Goal: Task Accomplishment & Management: Manage account settings

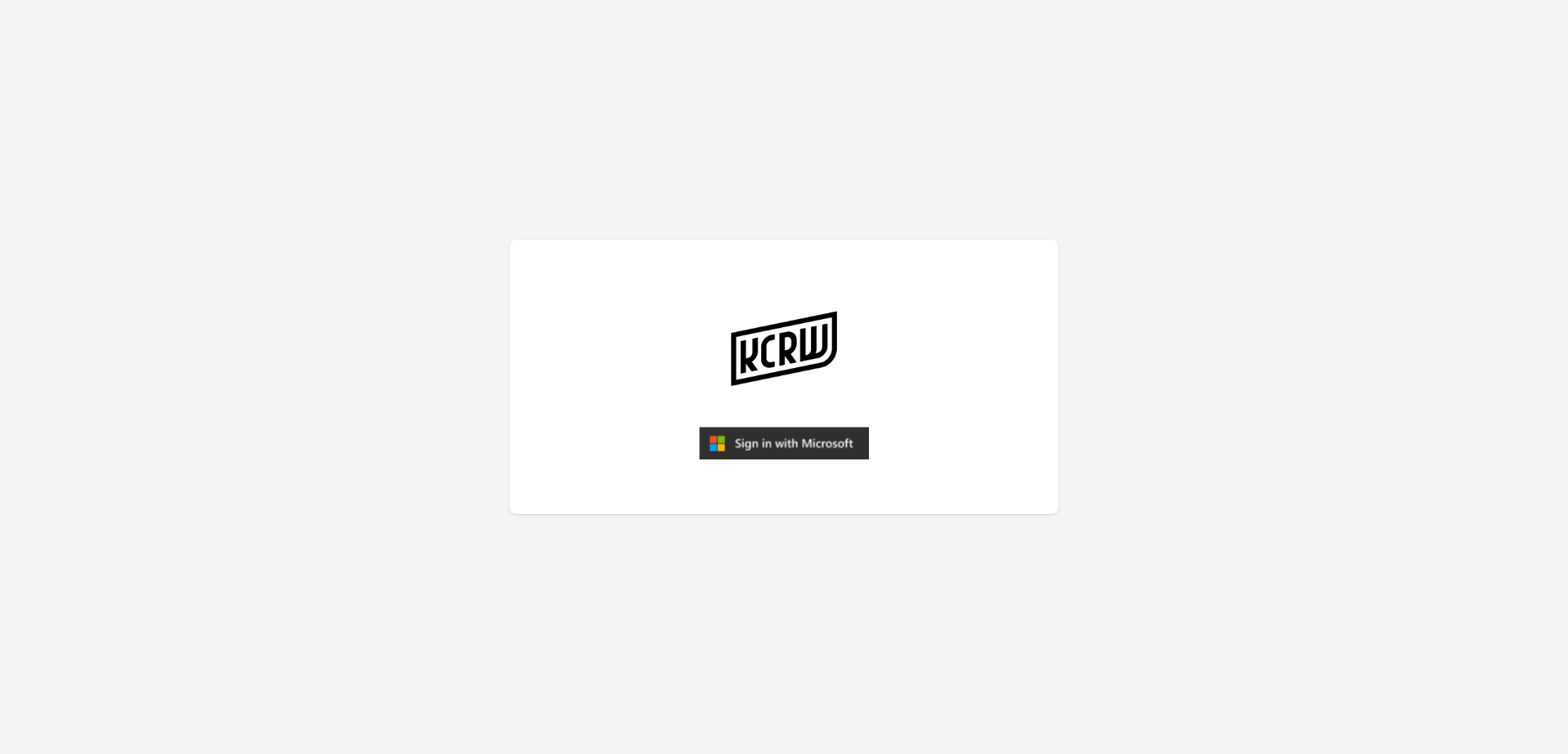
click at [808, 444] on img "submit" at bounding box center [784, 443] width 170 height 33
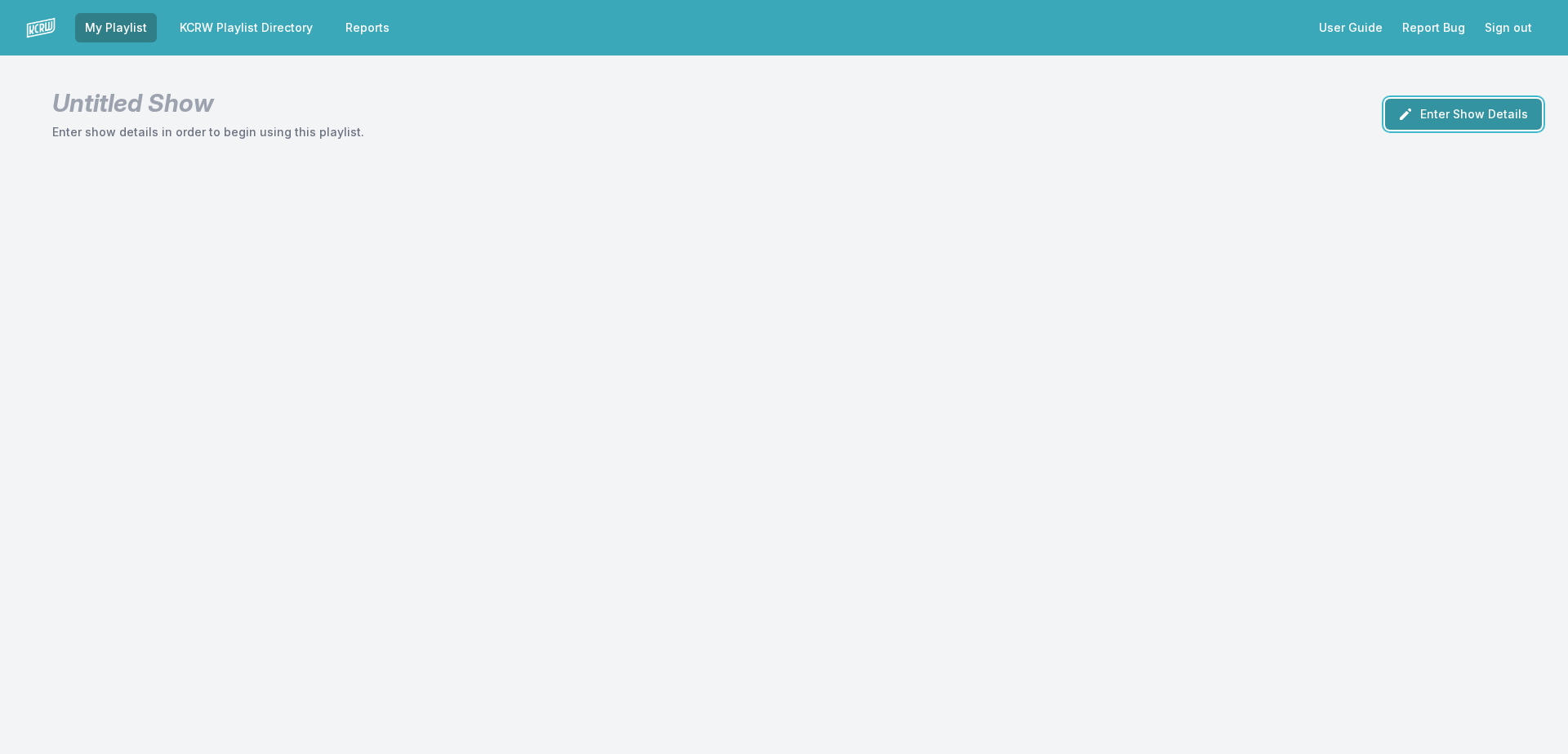
click at [1442, 124] on button "Enter Show Details" at bounding box center [1463, 114] width 157 height 31
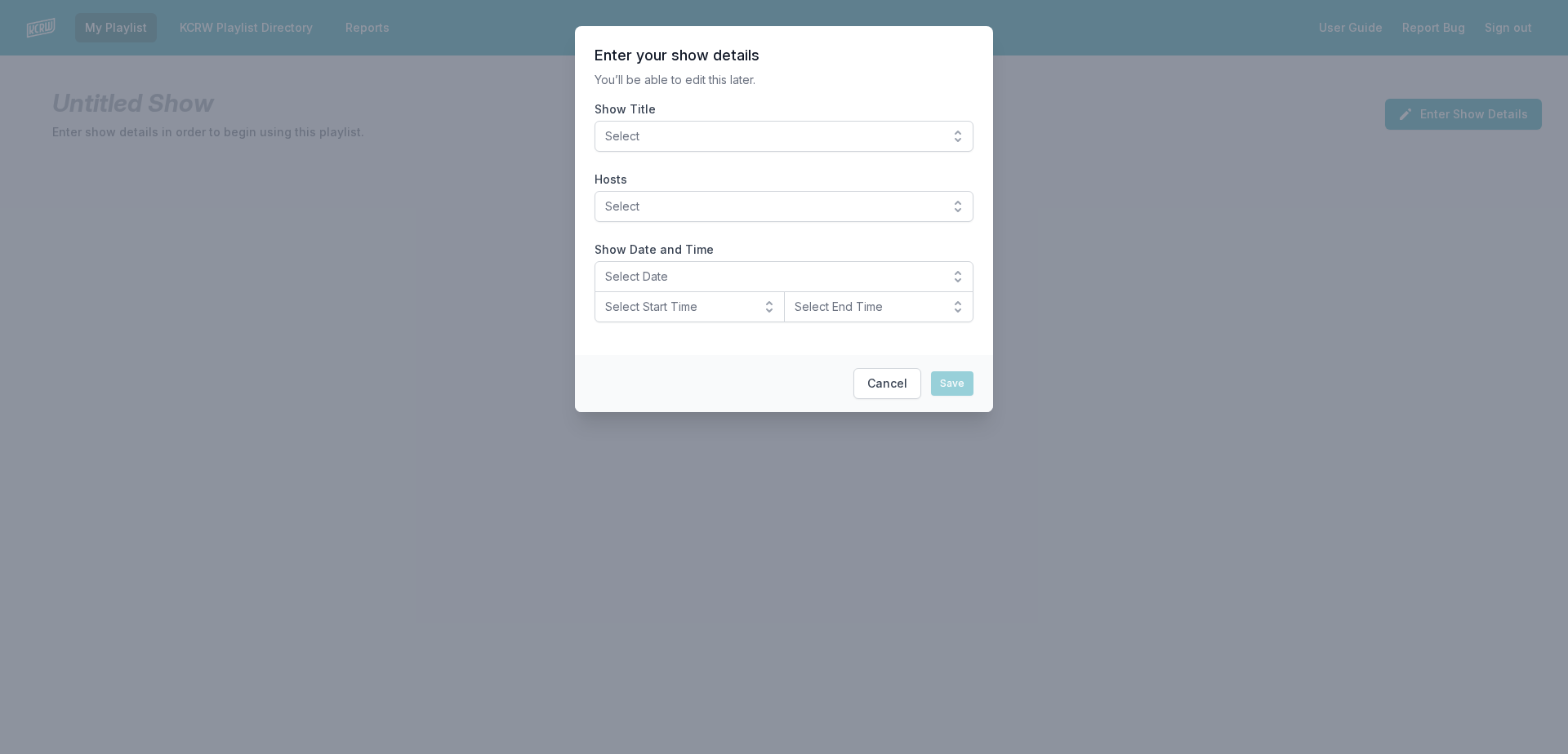
click at [642, 140] on span "Select" at bounding box center [773, 135] width 335 height 16
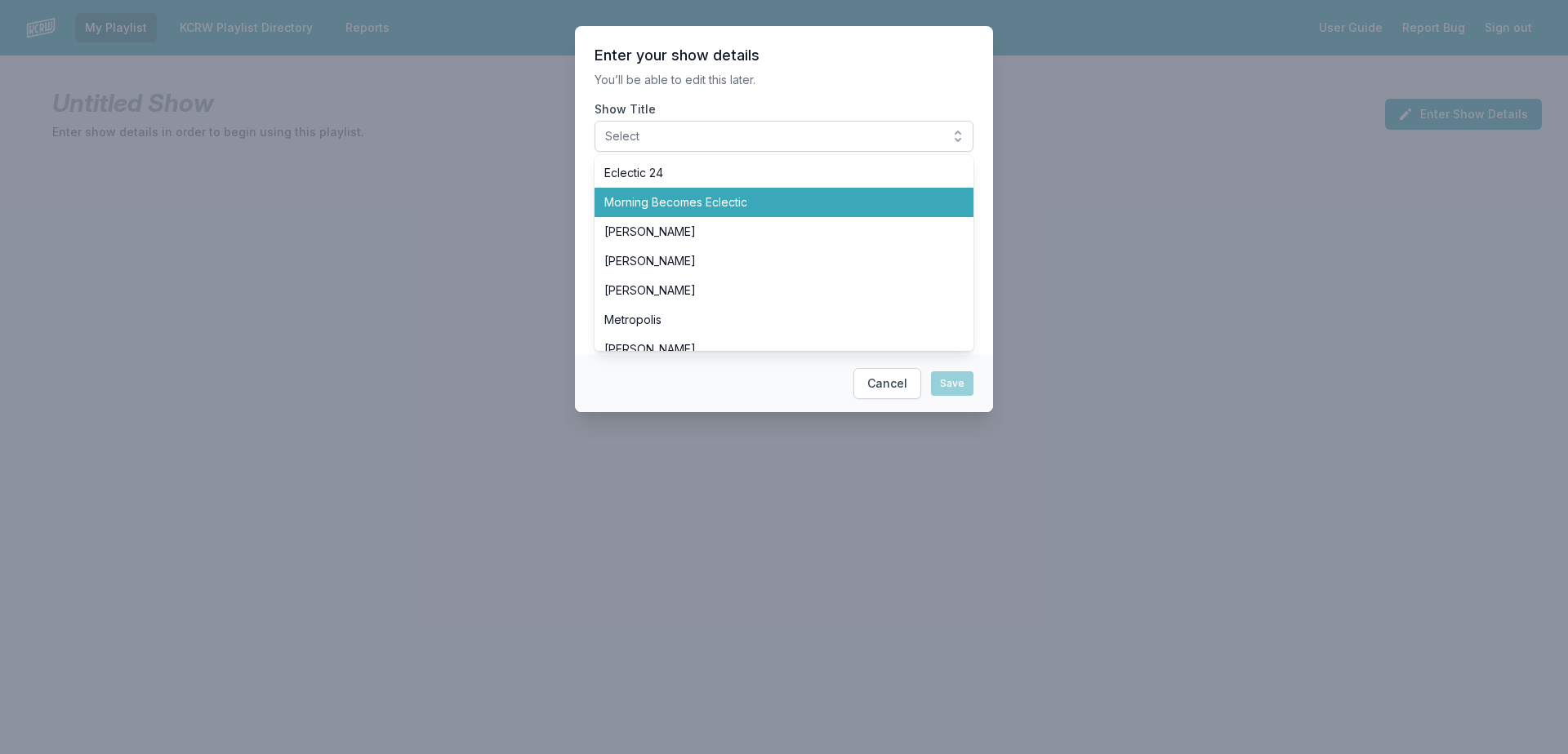
click at [675, 207] on span "Morning Becomes Eclectic" at bounding box center [774, 202] width 340 height 16
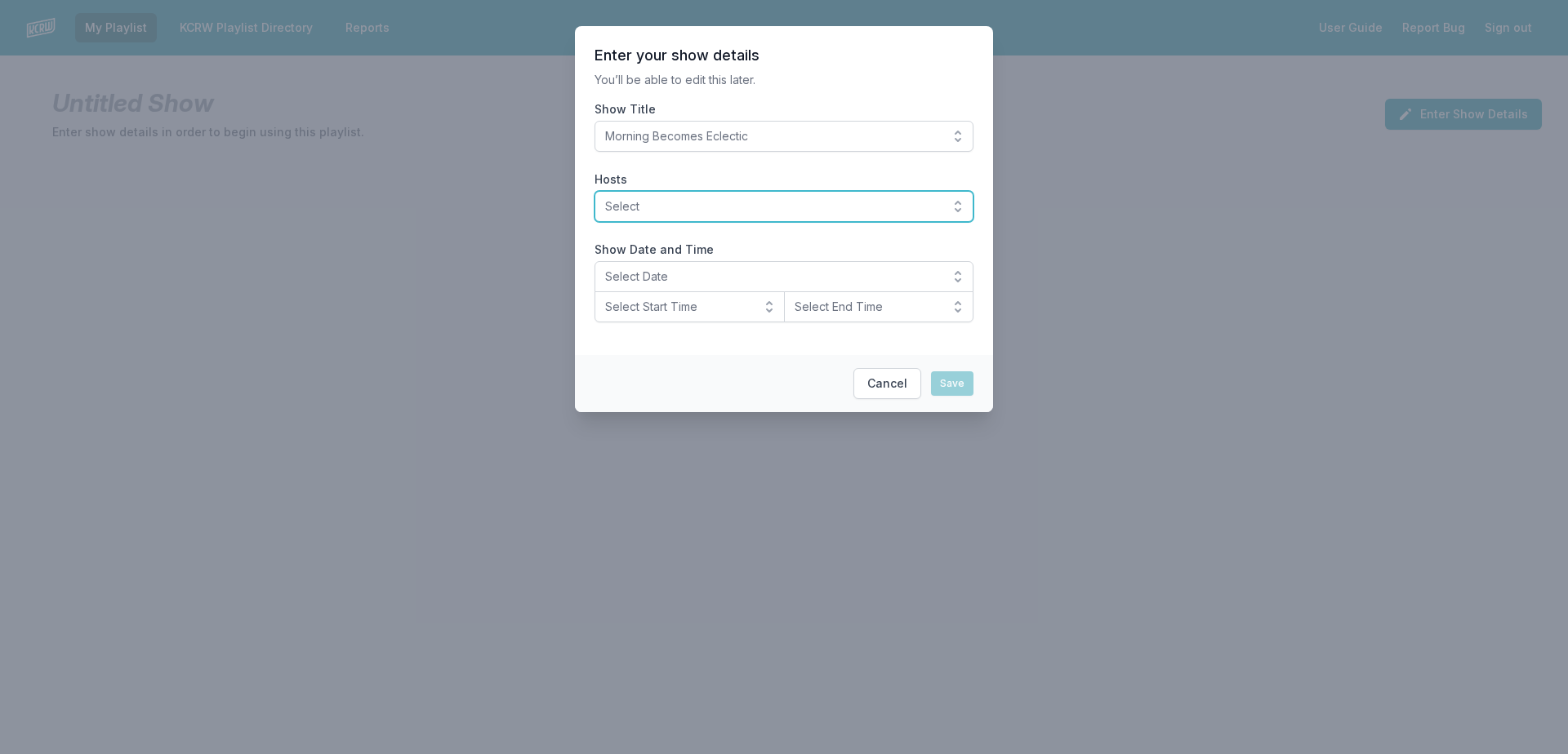
click at [675, 207] on span "Select" at bounding box center [773, 206] width 335 height 16
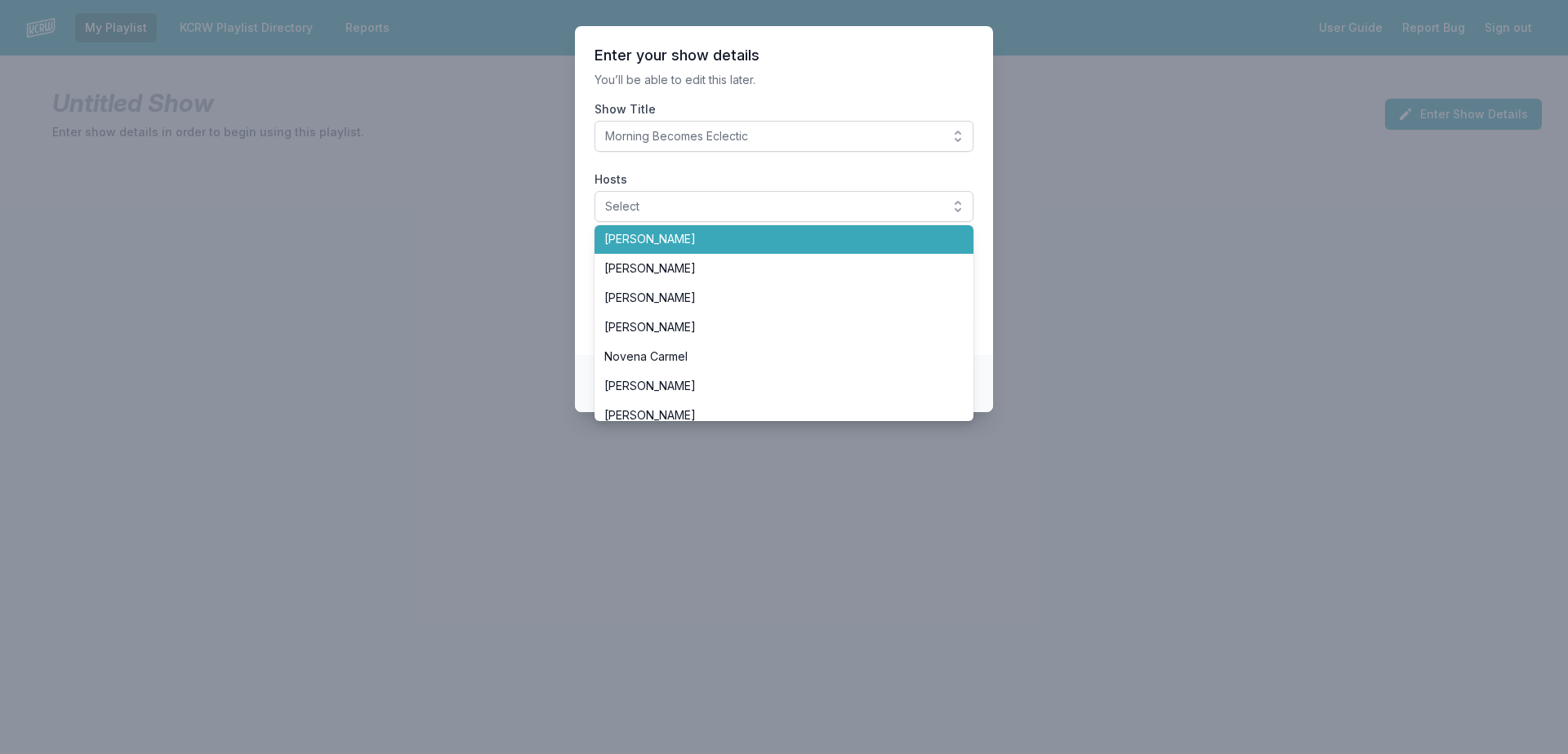
scroll to position [327, 0]
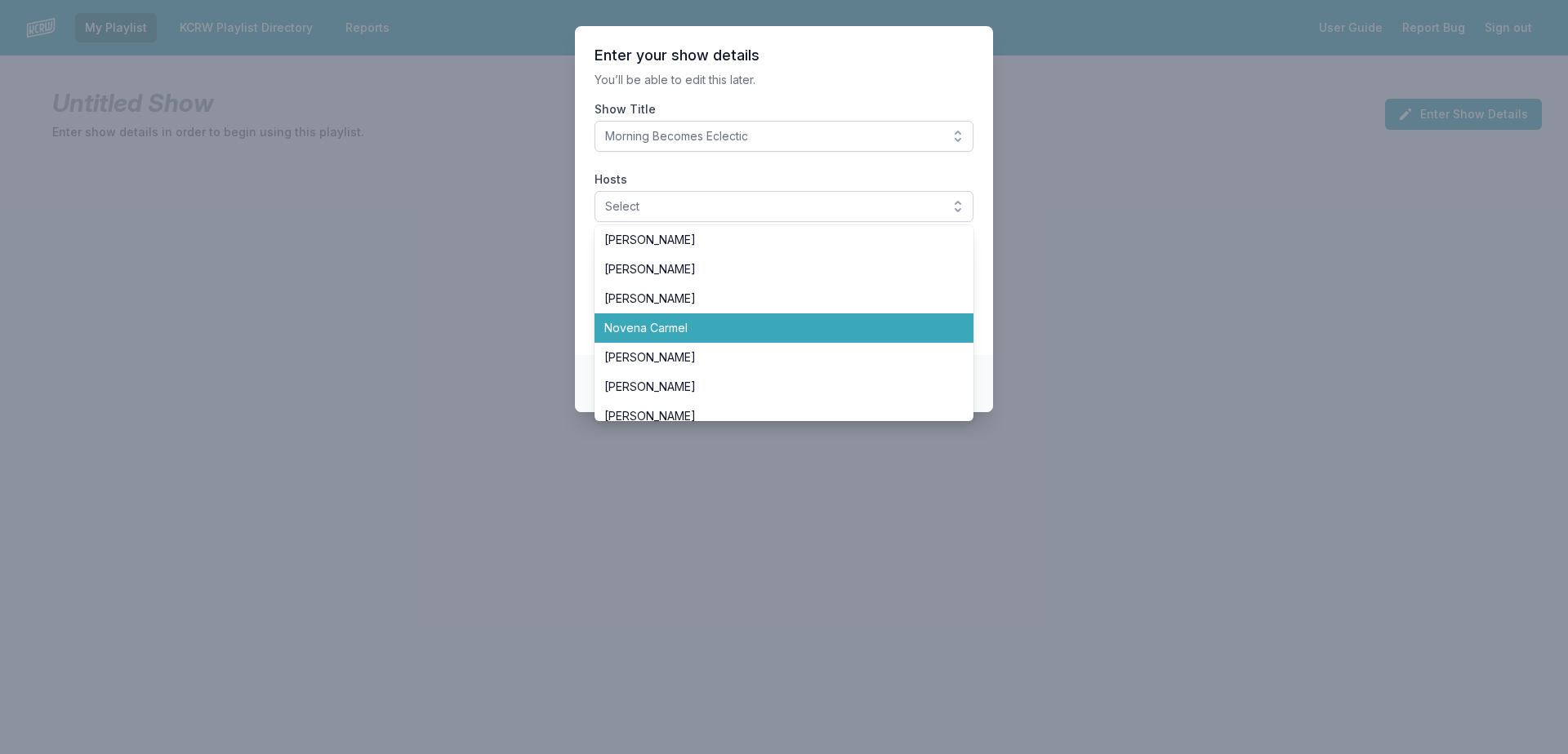
click at [663, 322] on span "Novena Carmel" at bounding box center [774, 327] width 340 height 16
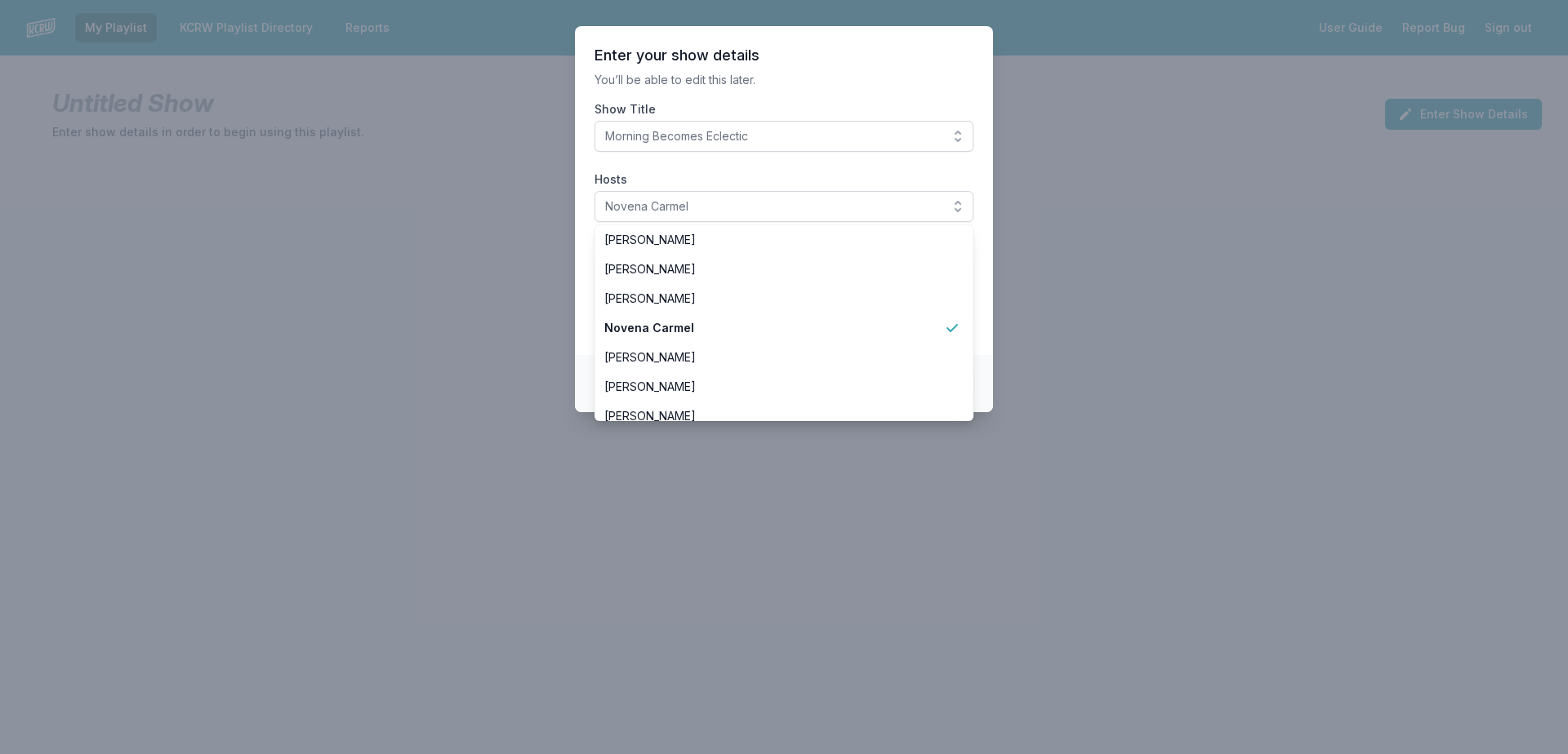
click at [732, 168] on section "Enter your show details You’ll be able to edit this later. Show Title Morning B…" at bounding box center [784, 190] width 418 height 329
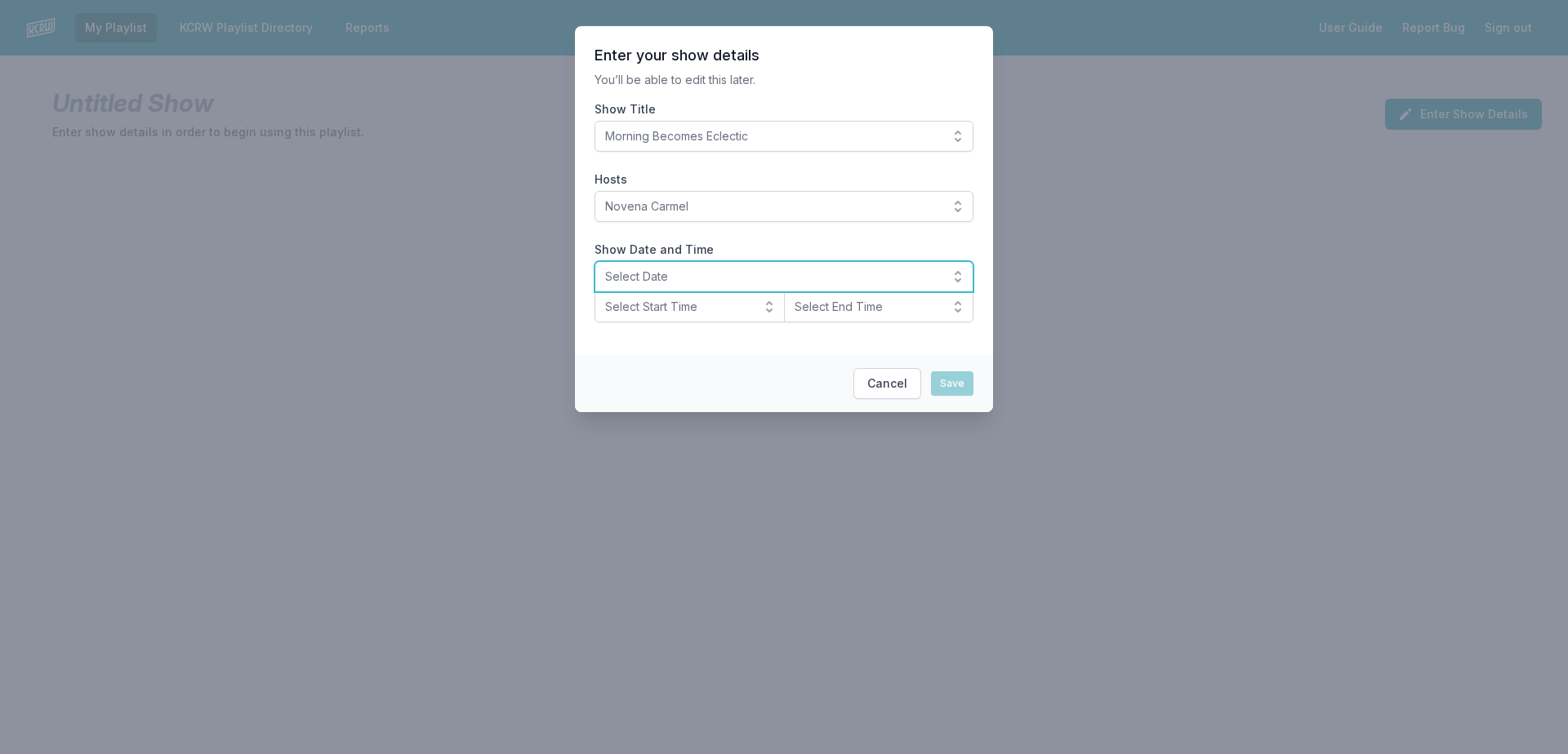
click at [698, 277] on span "Select Date" at bounding box center [773, 276] width 335 height 16
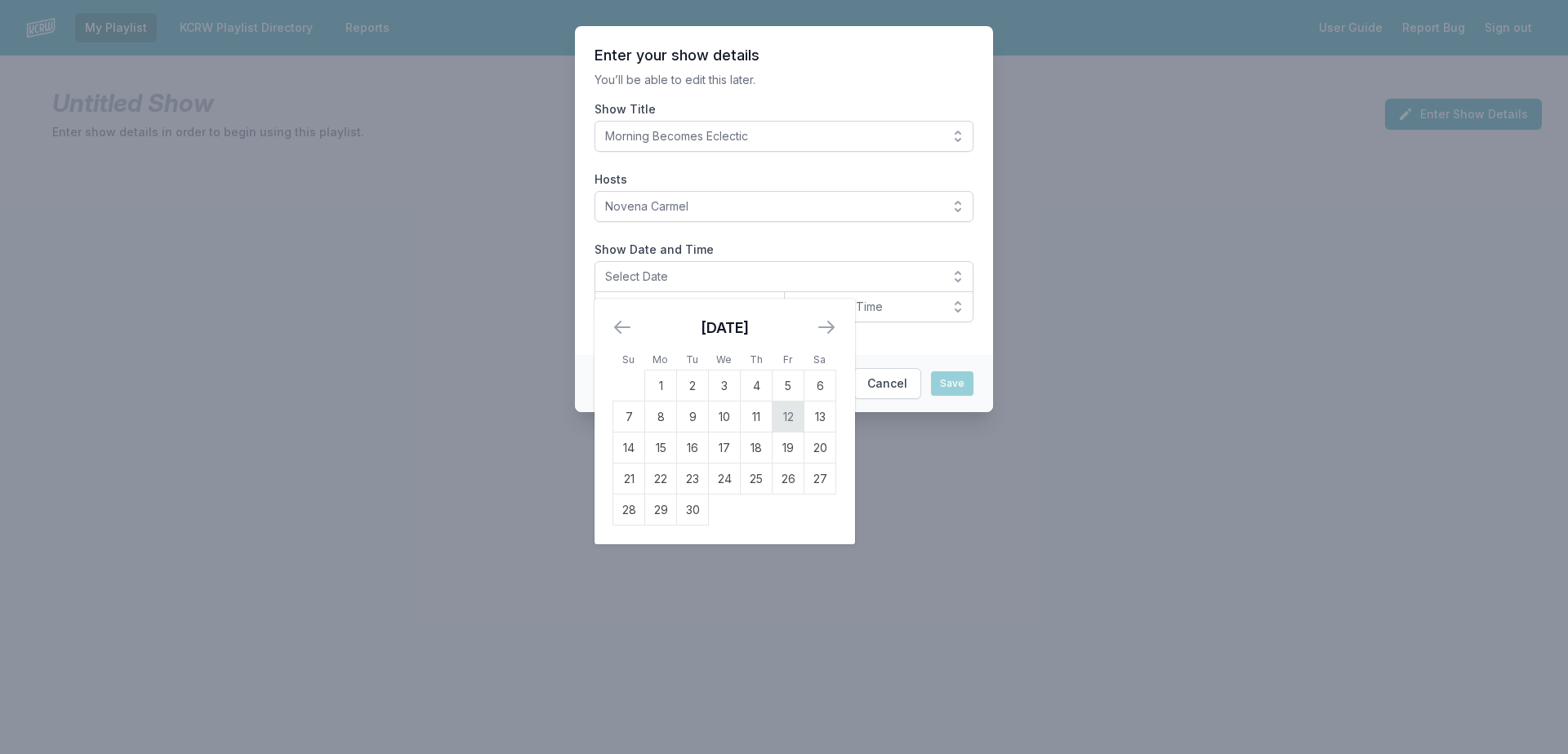
click at [791, 424] on td "12" at bounding box center [789, 417] width 32 height 31
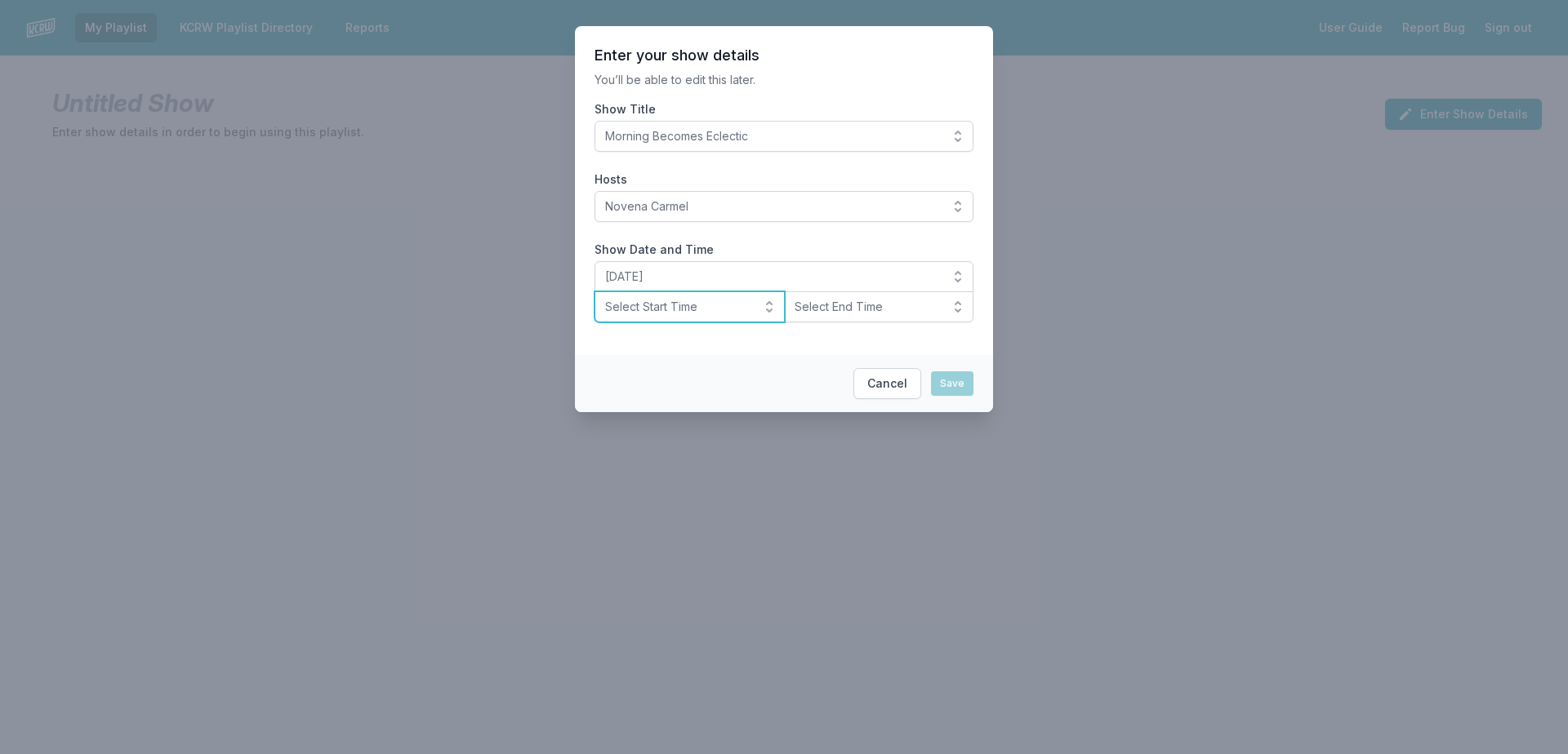
click at [698, 306] on span "Select Start Time" at bounding box center [678, 306] width 146 height 16
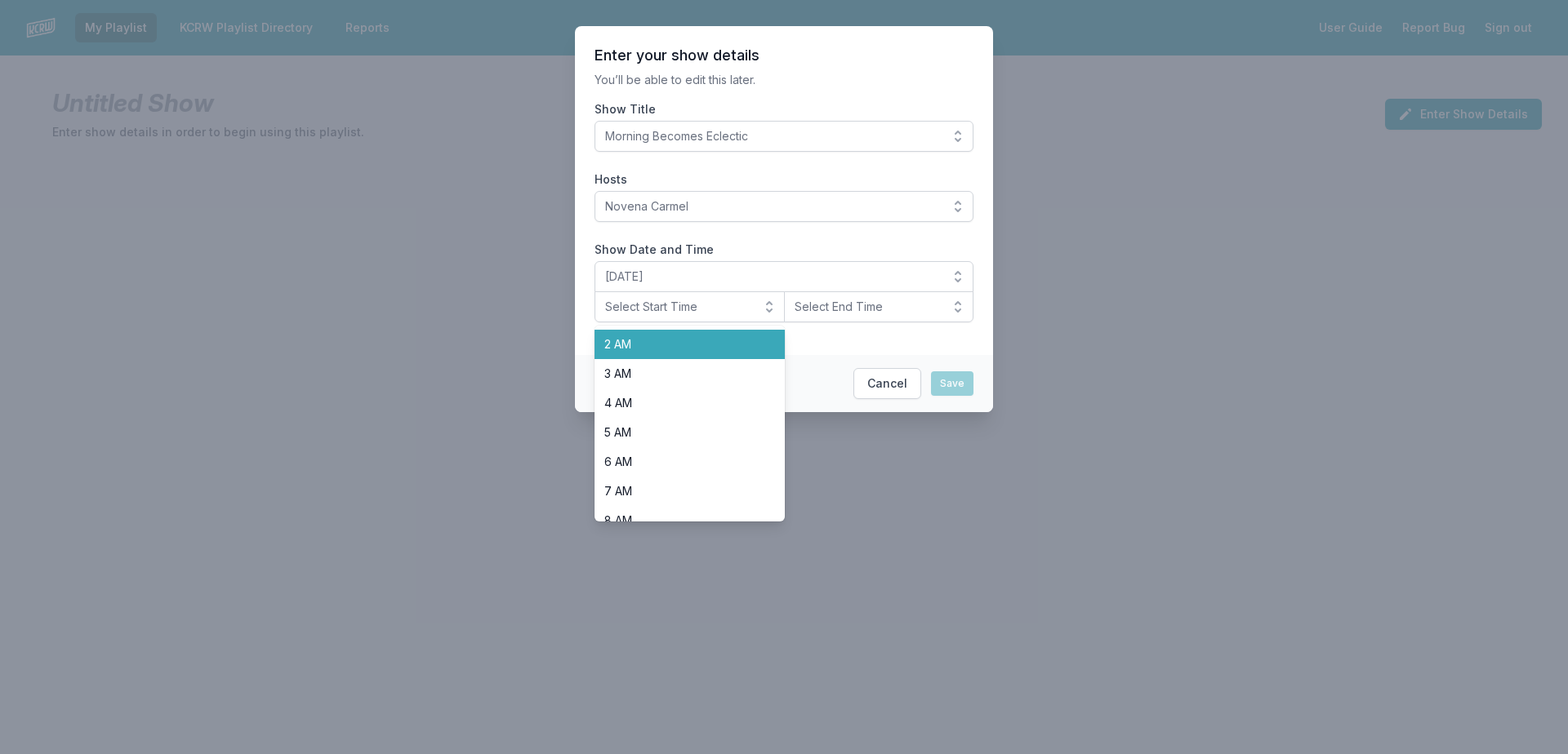
scroll to position [163, 0]
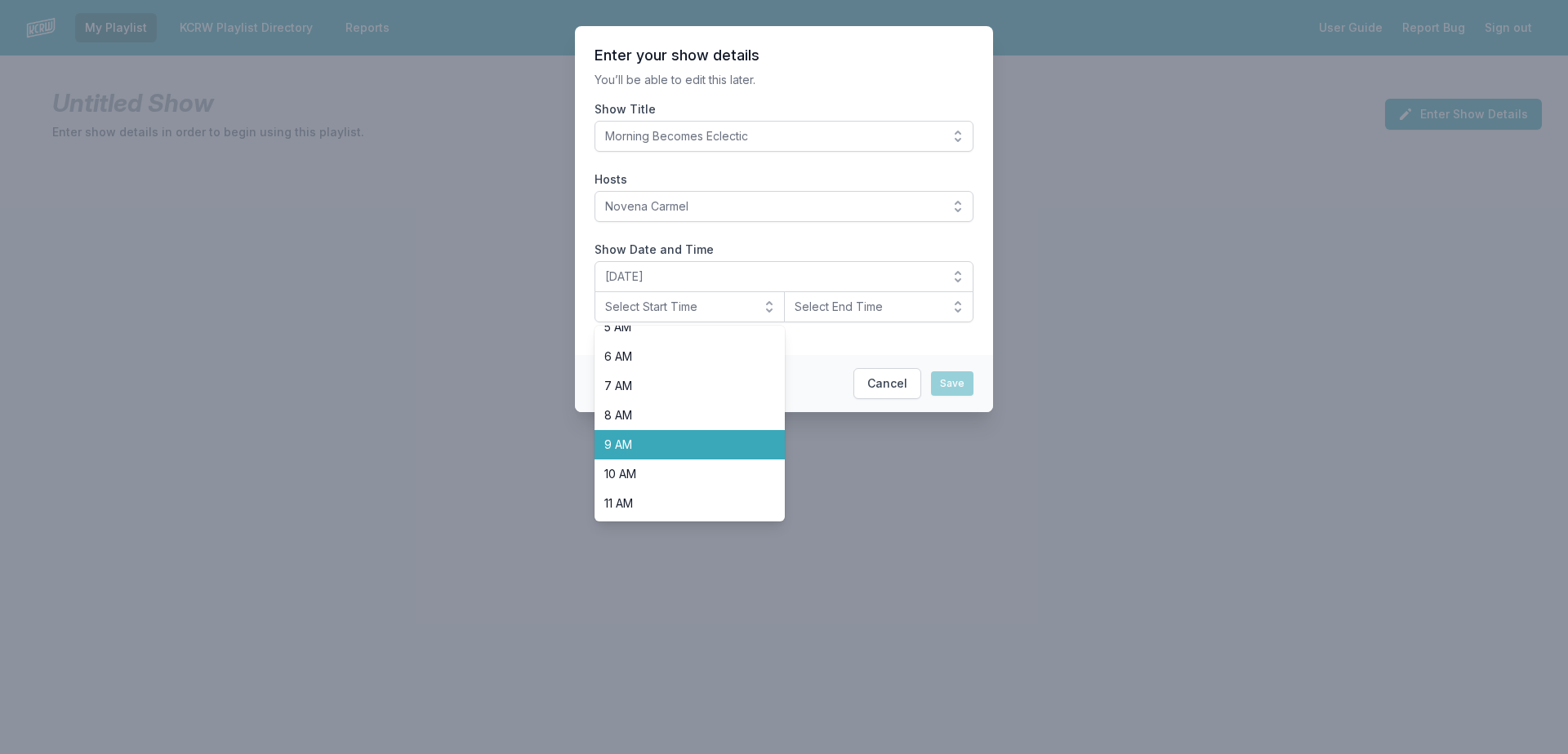
click at [700, 438] on span "9 AM" at bounding box center [680, 444] width 151 height 16
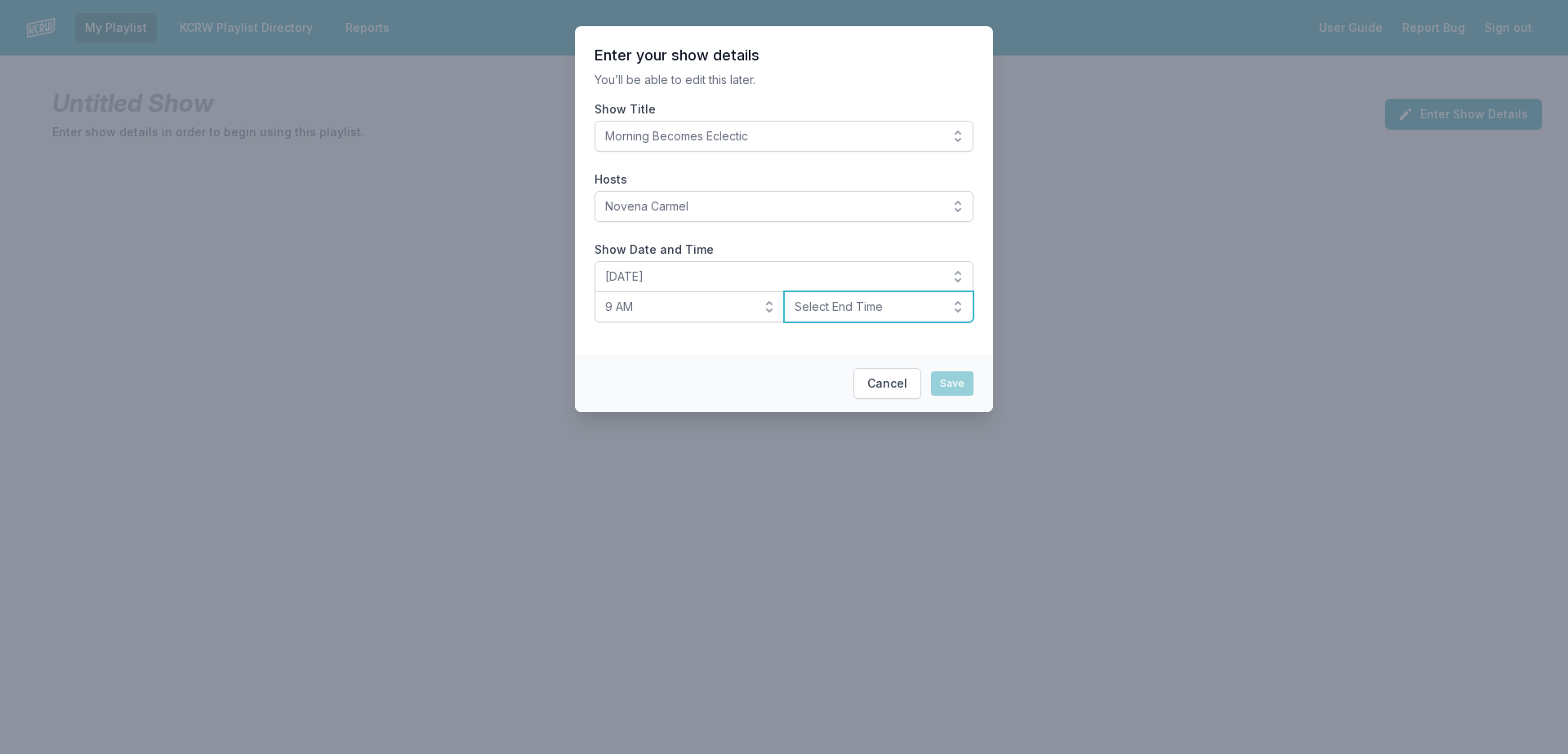
click at [850, 309] on span "Select End Time" at bounding box center [868, 306] width 146 height 16
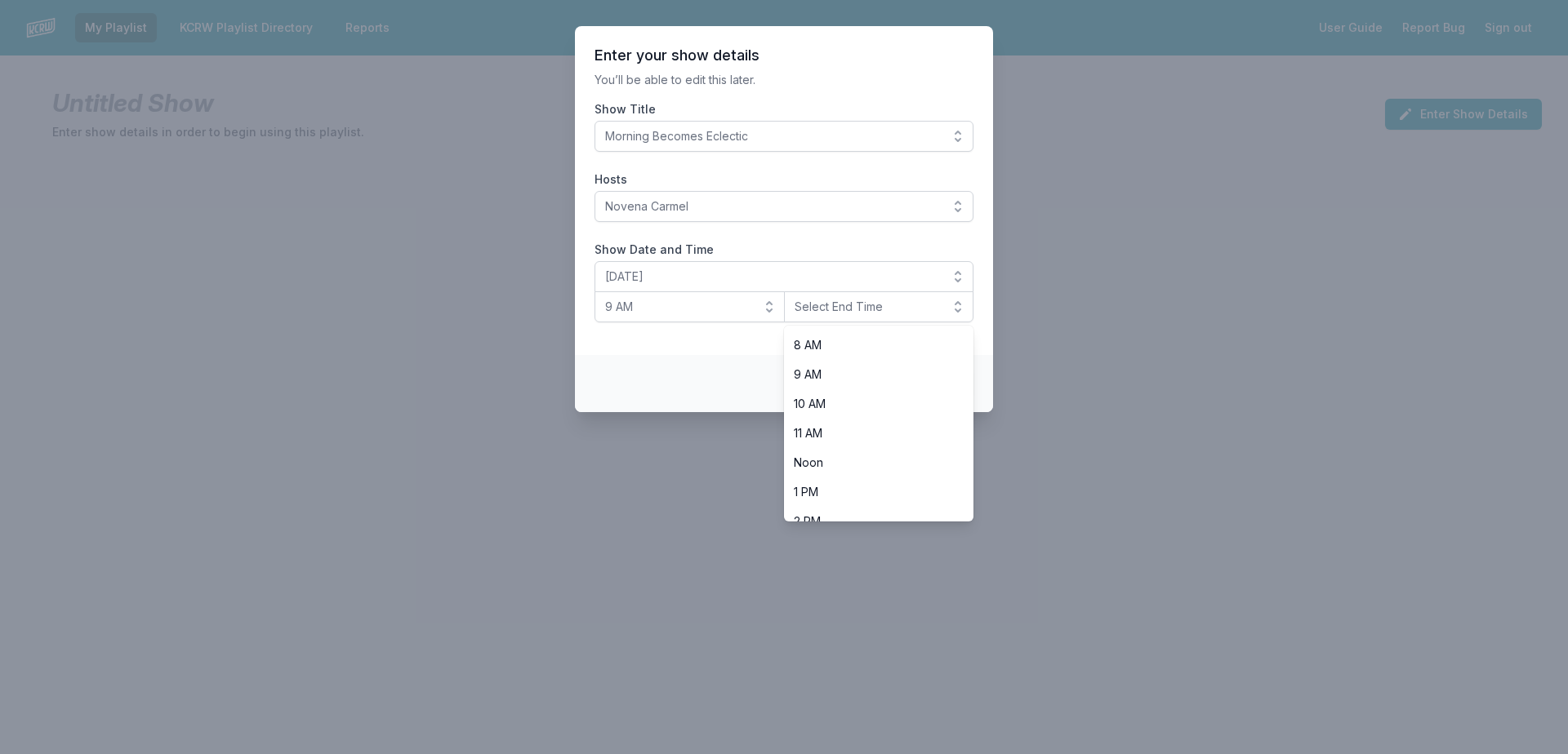
scroll to position [245, 0]
click at [847, 459] on span "Noon" at bounding box center [870, 451] width 151 height 16
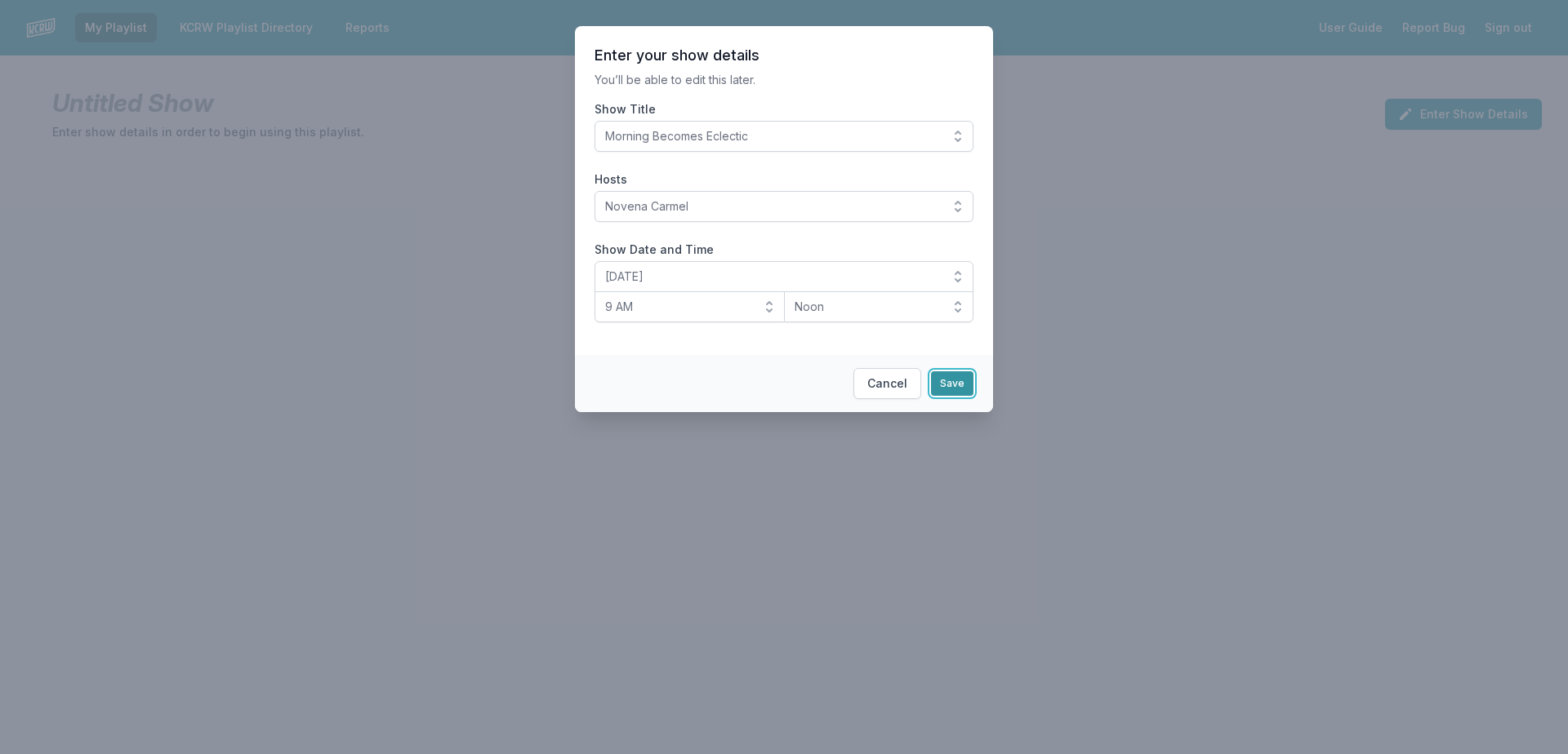
click at [955, 383] on button "Save" at bounding box center [952, 383] width 42 height 25
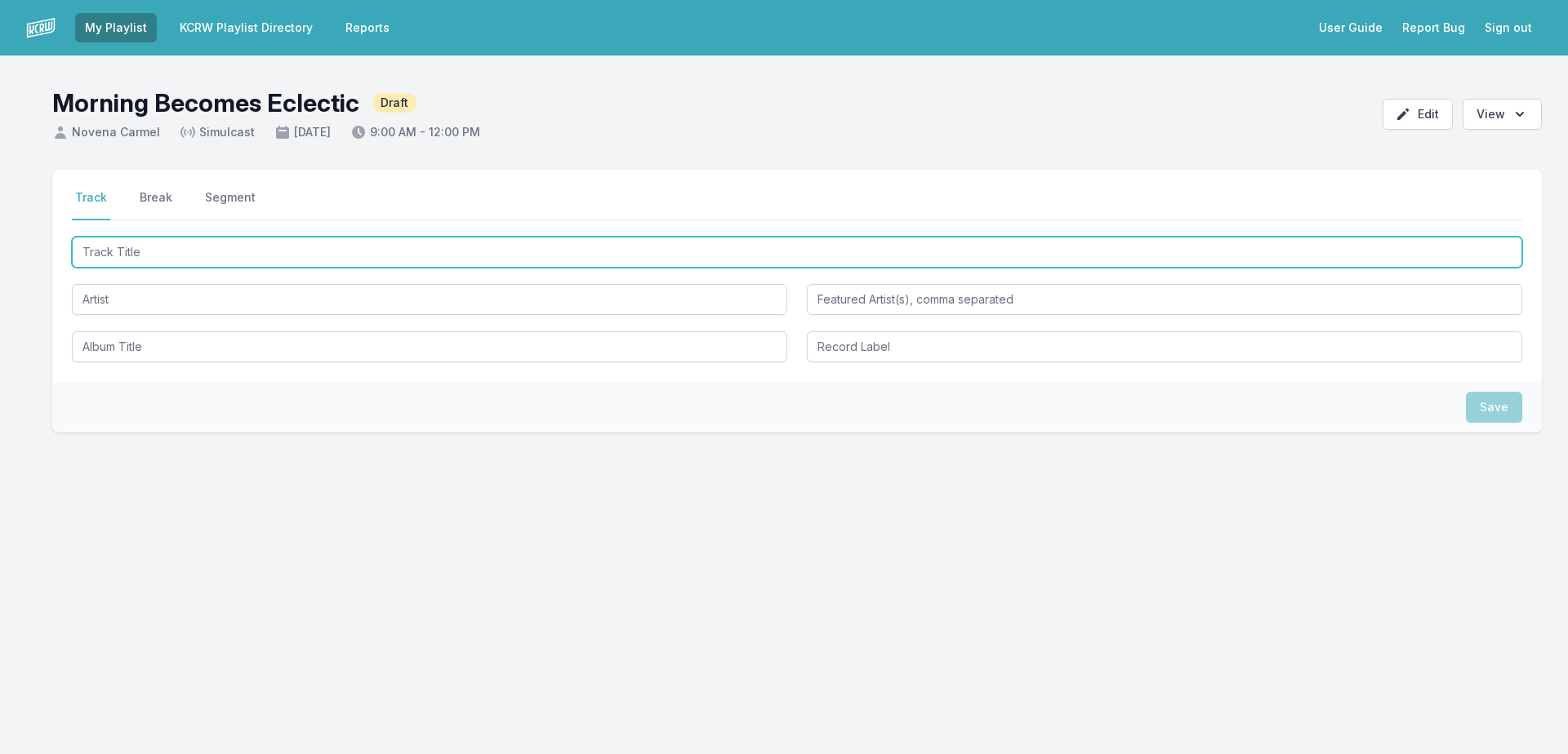
drag, startPoint x: 462, startPoint y: 263, endPoint x: 1180, endPoint y: 41, distance: 751.5
click at [465, 264] on input "Track Title" at bounding box center [797, 252] width 1450 height 31
type input "Petals"
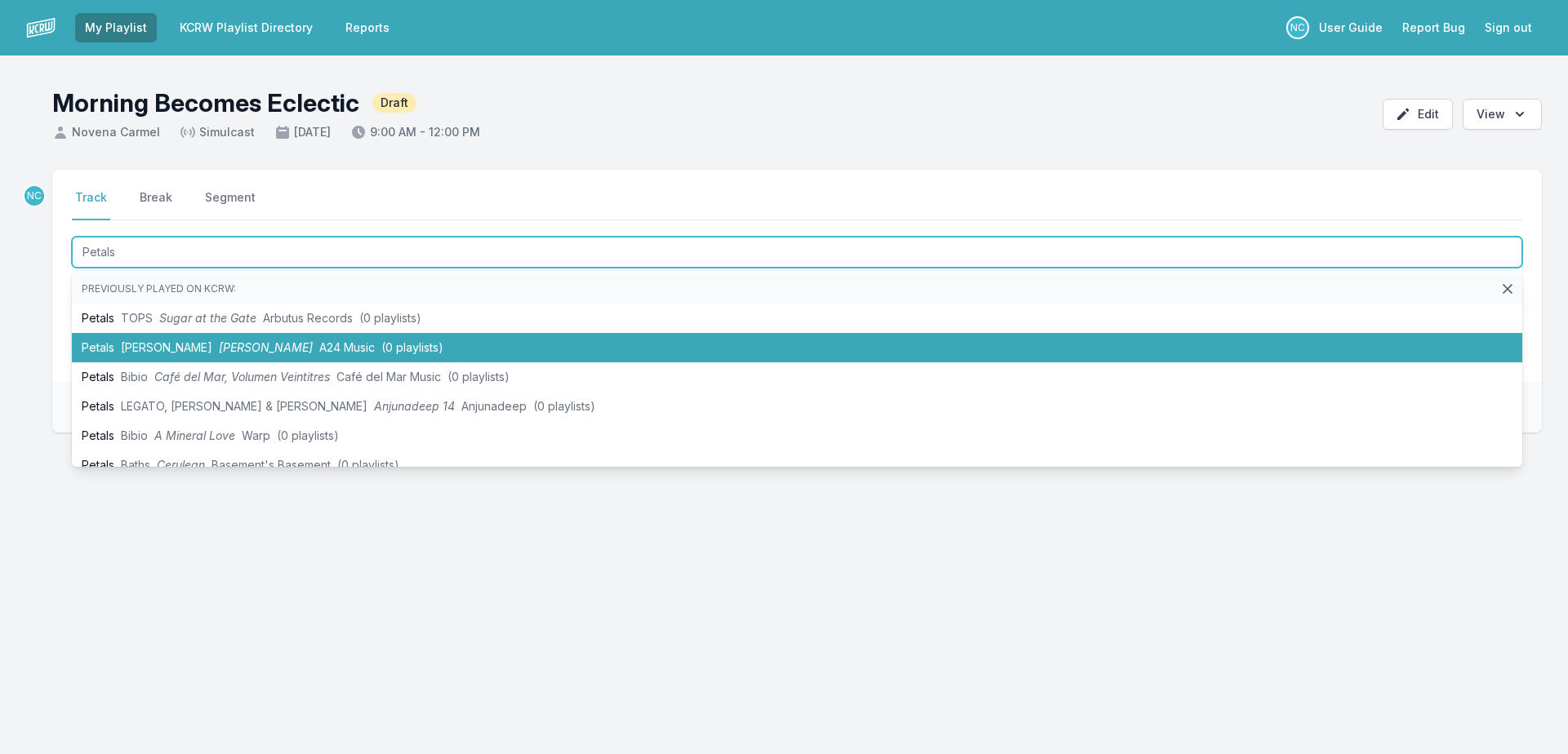
click at [161, 343] on span "Mark William Lewis" at bounding box center [167, 347] width 91 height 14
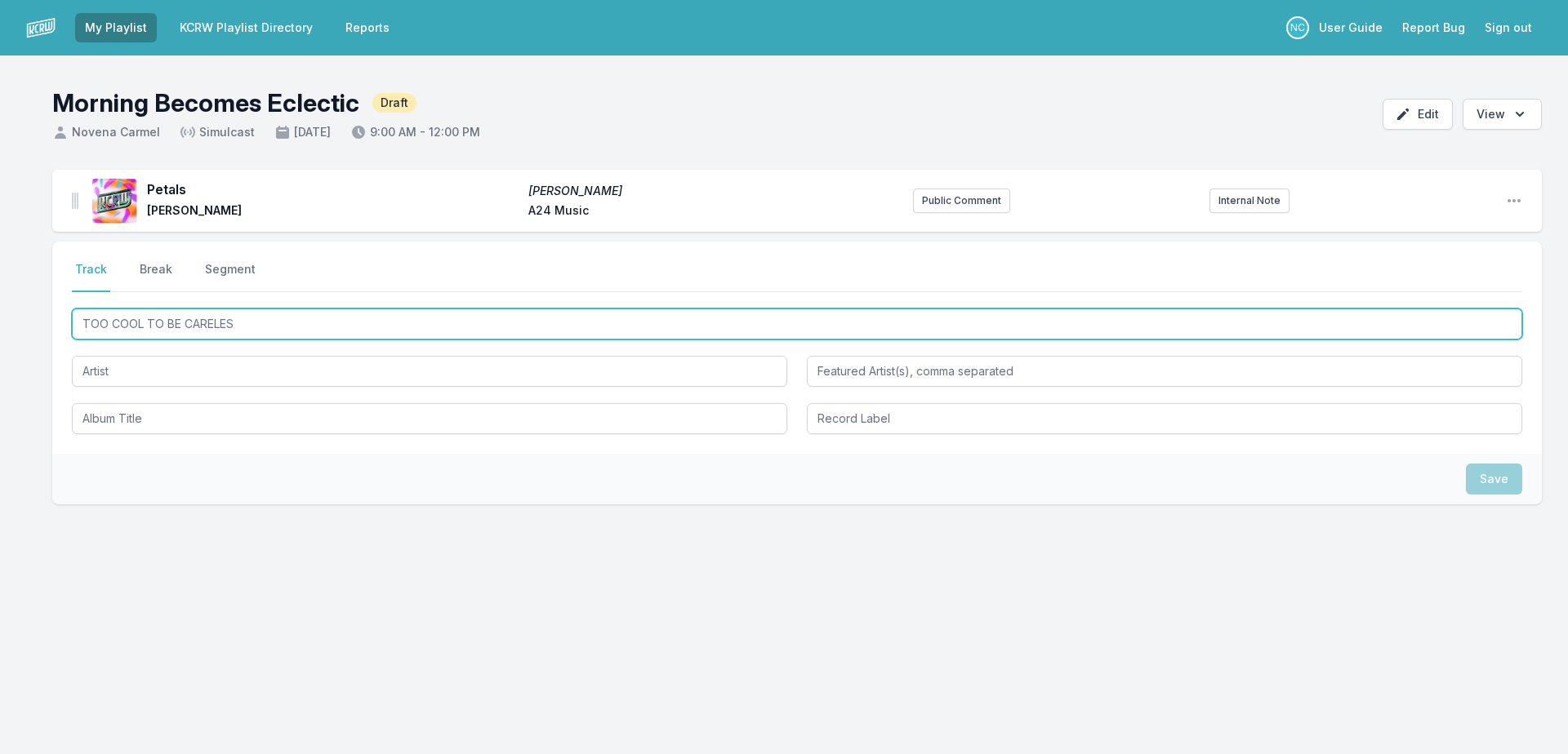
type input "TOO COOL TO BE CARELESS"
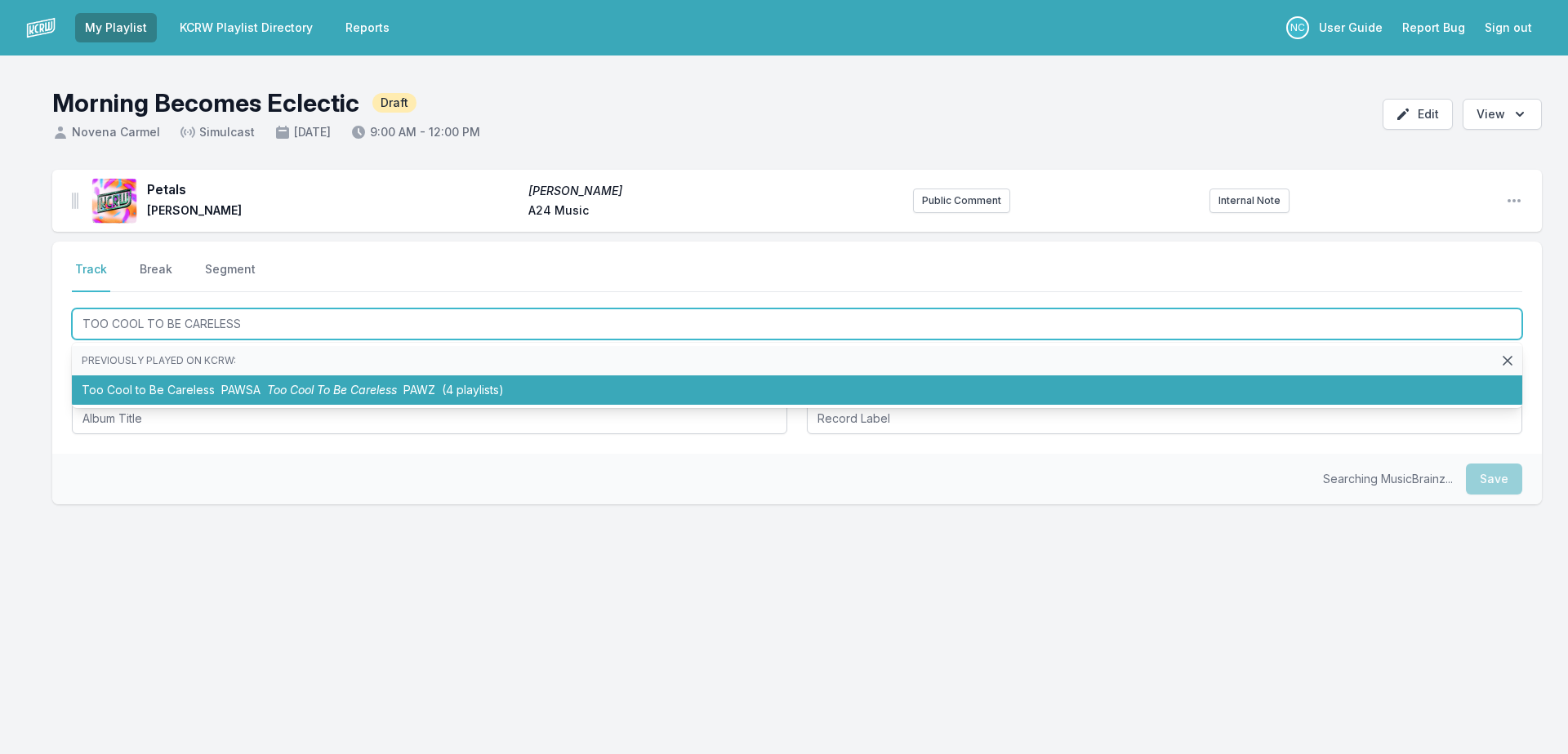
click at [226, 379] on li "Too Cool to Be Careless PAWSA Too Cool To Be Careless PAWZ (4 playlists)" at bounding box center [797, 390] width 1450 height 30
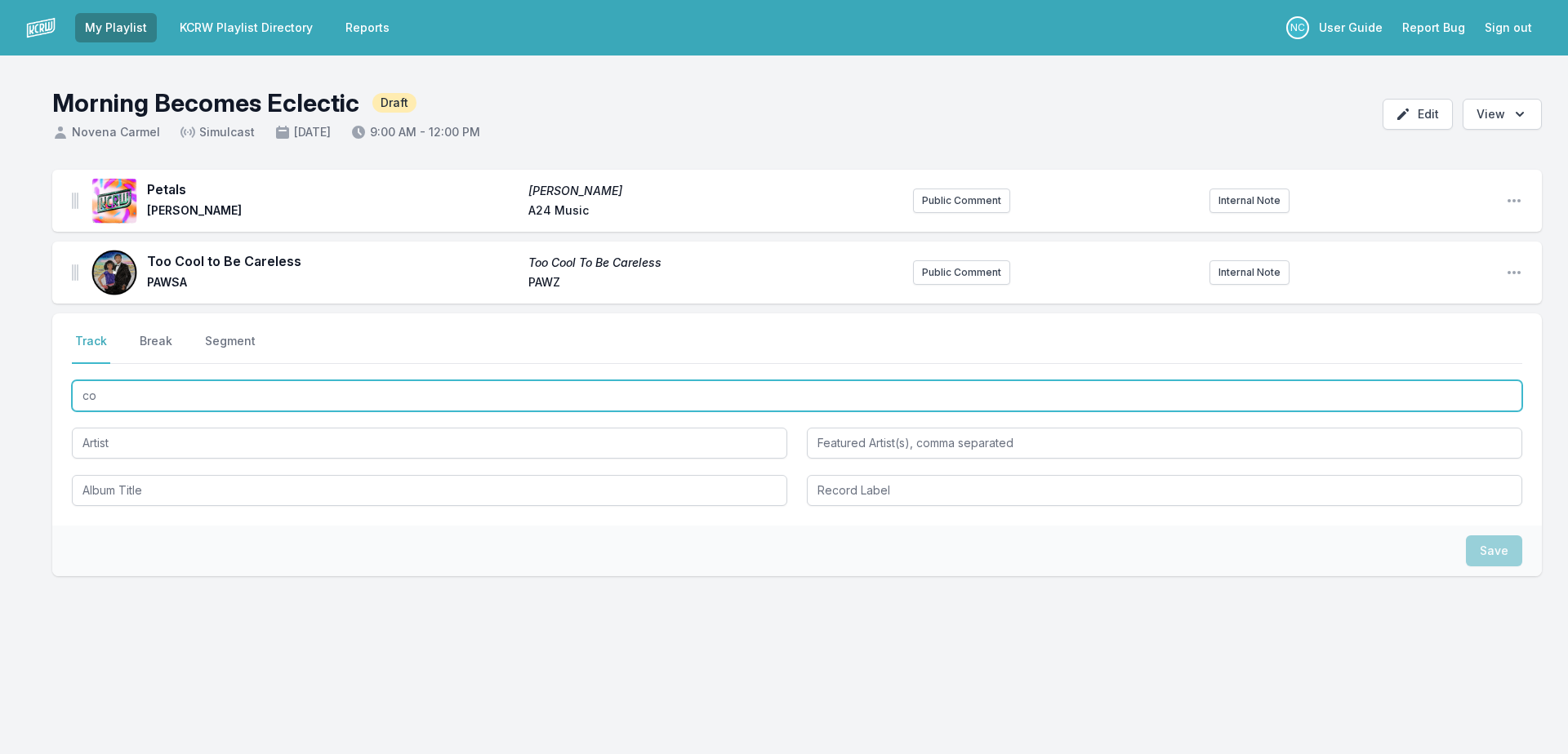
type input "c"
type input "COME AND FIND YOU"
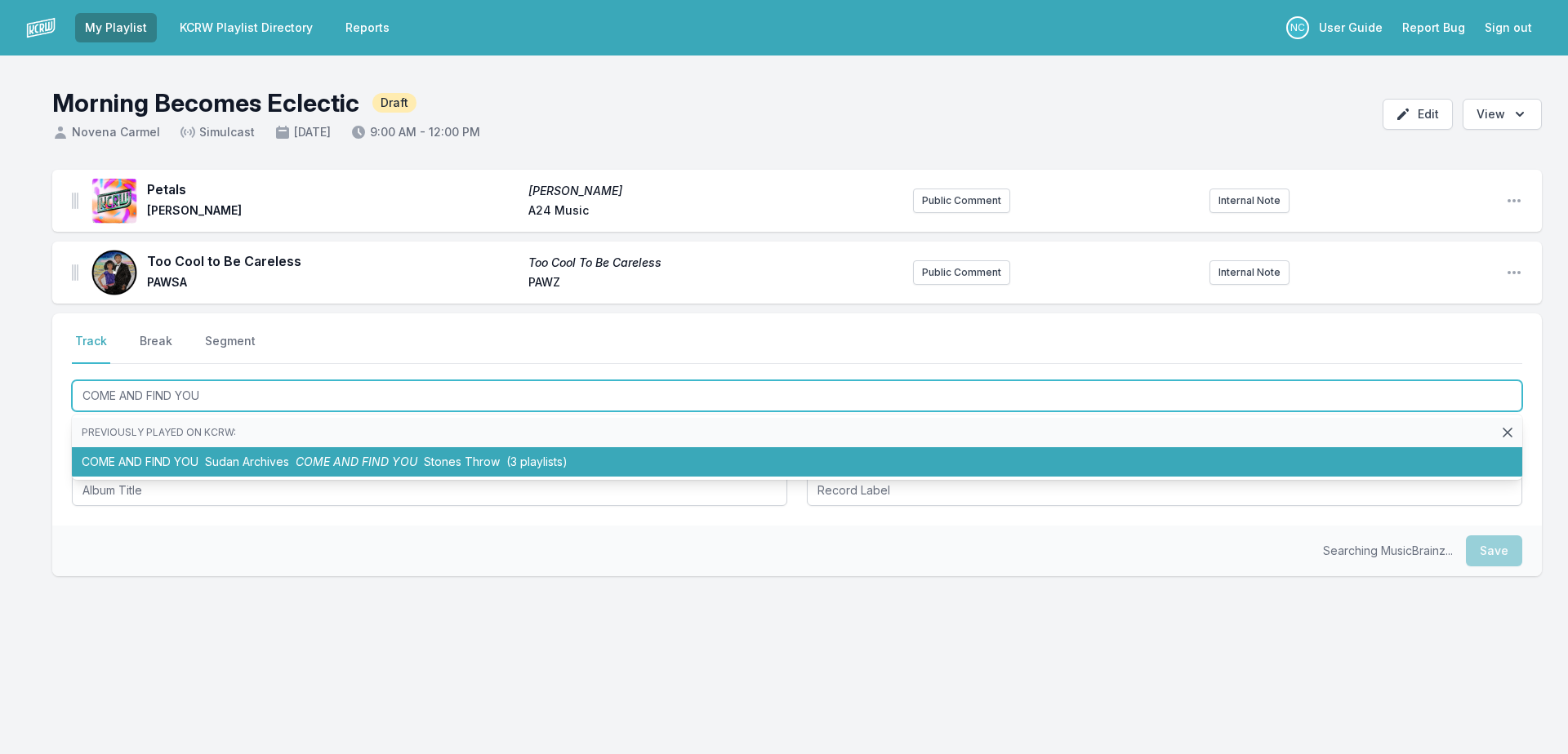
click at [754, 467] on li "COME AND FIND YOU Sudan Archives COME AND FIND YOU Stones Throw (3 playlists)" at bounding box center [797, 462] width 1450 height 30
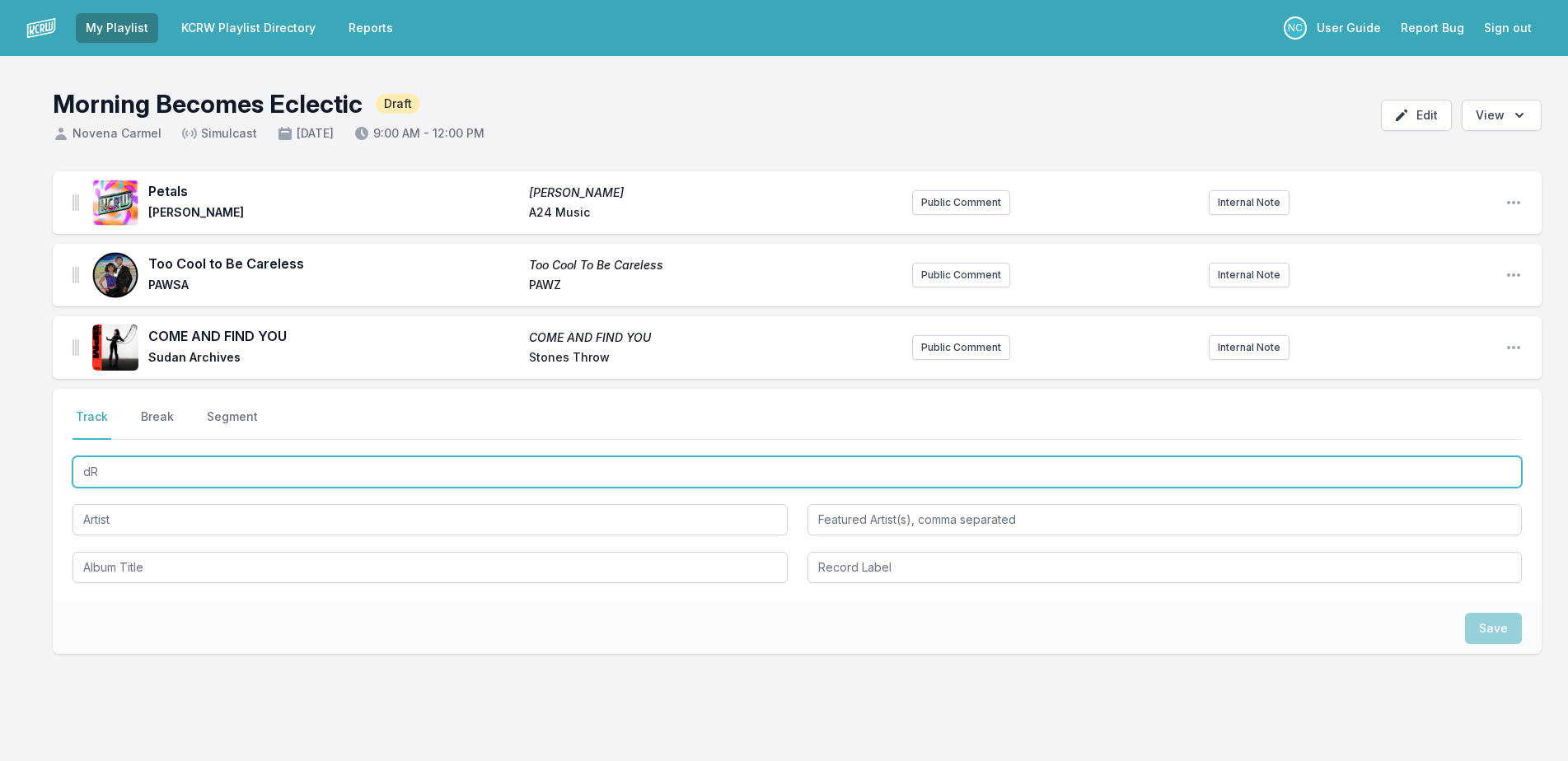
type input "d"
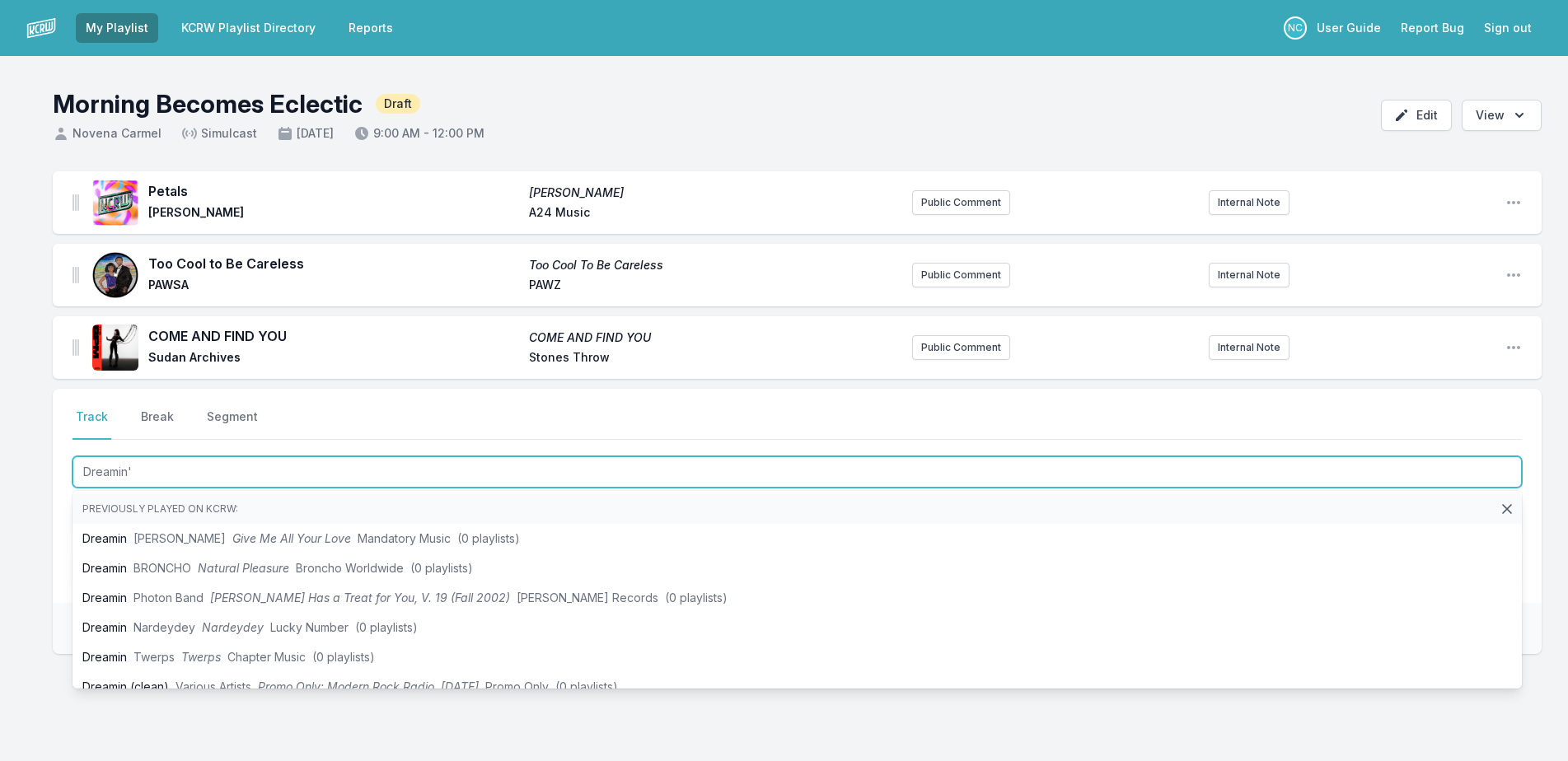
type input "Dreamin'"
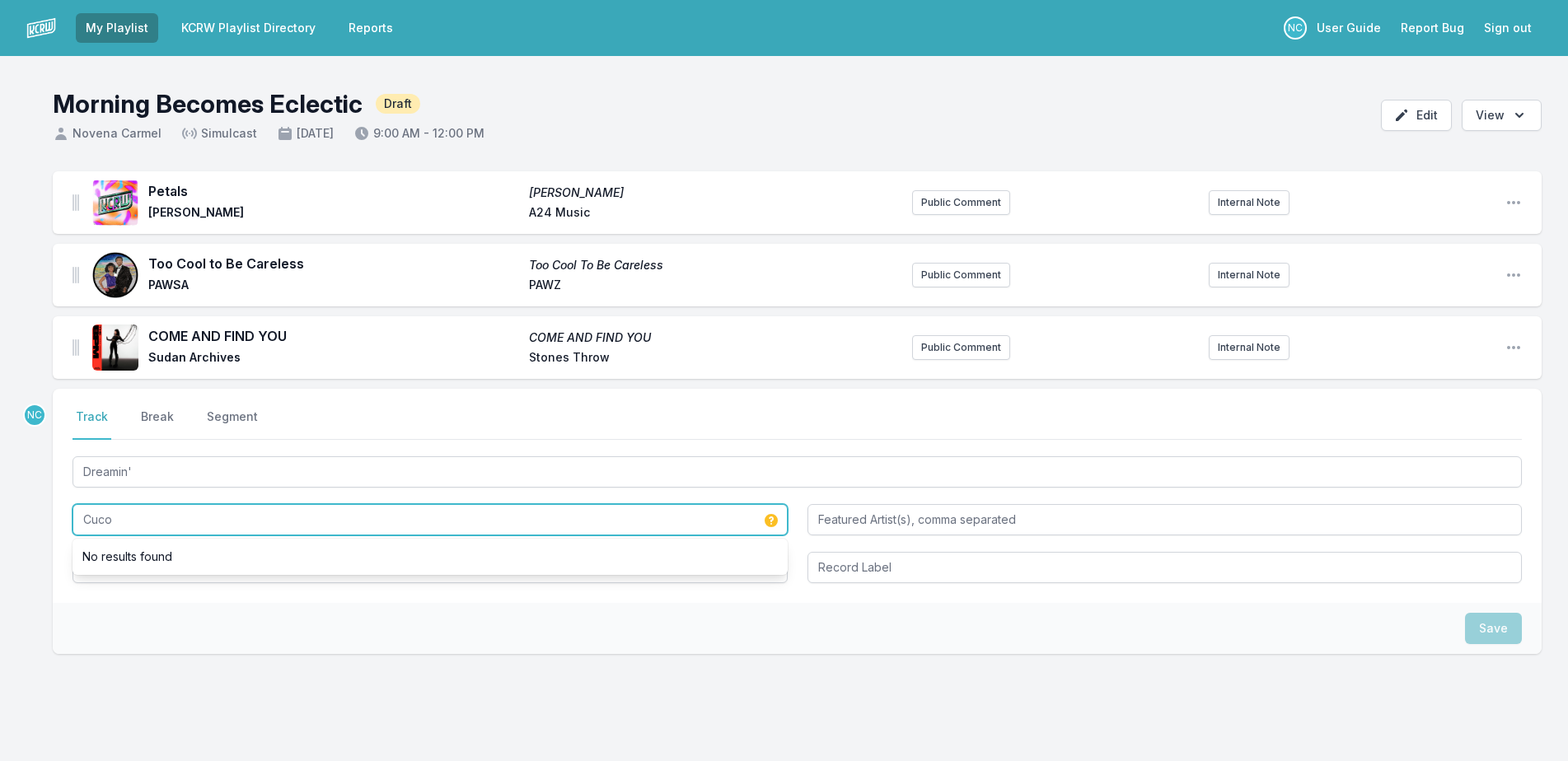
type input "Cuco"
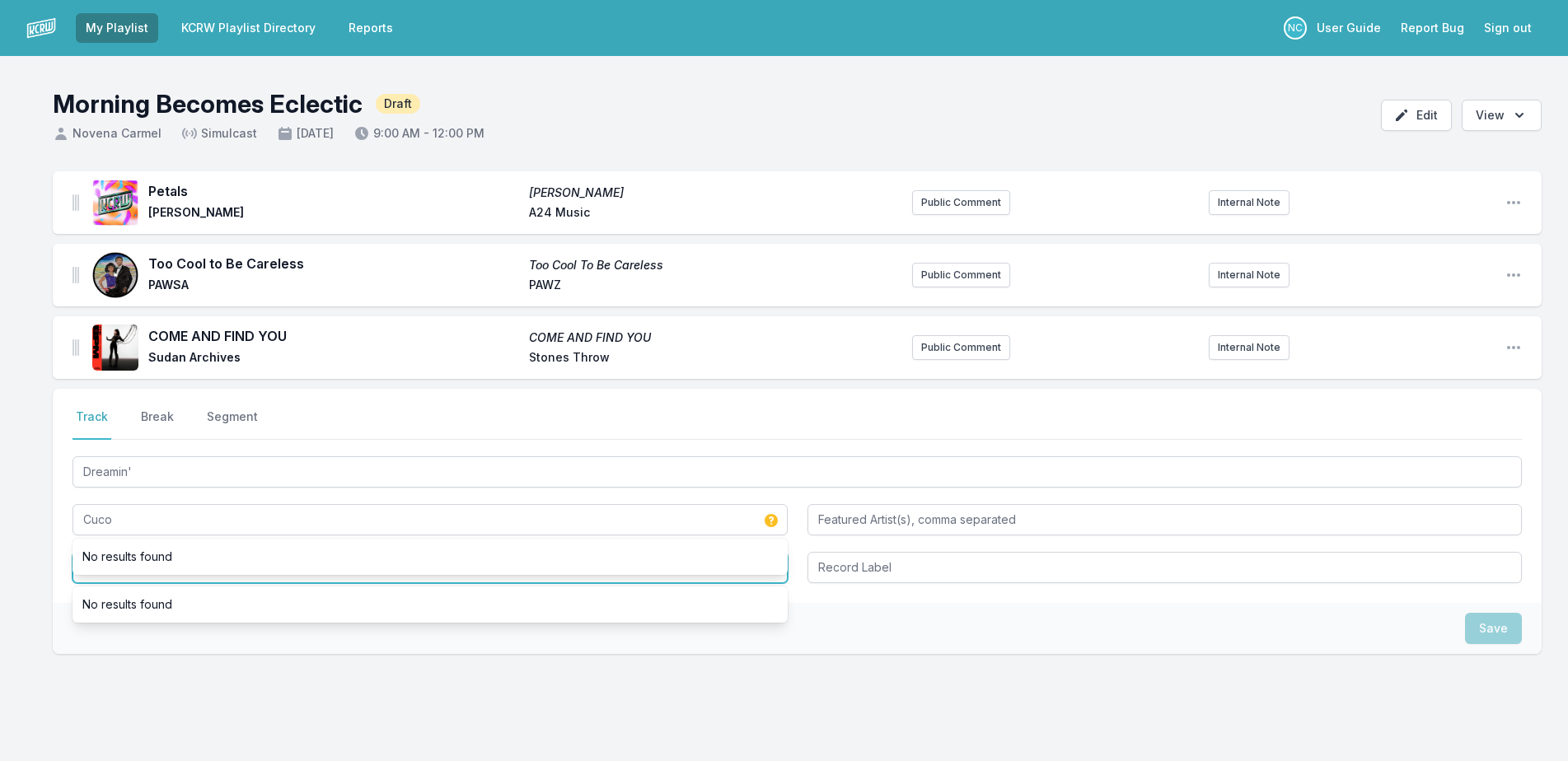
click at [552, 580] on input "Album Title" at bounding box center [430, 567] width 715 height 32
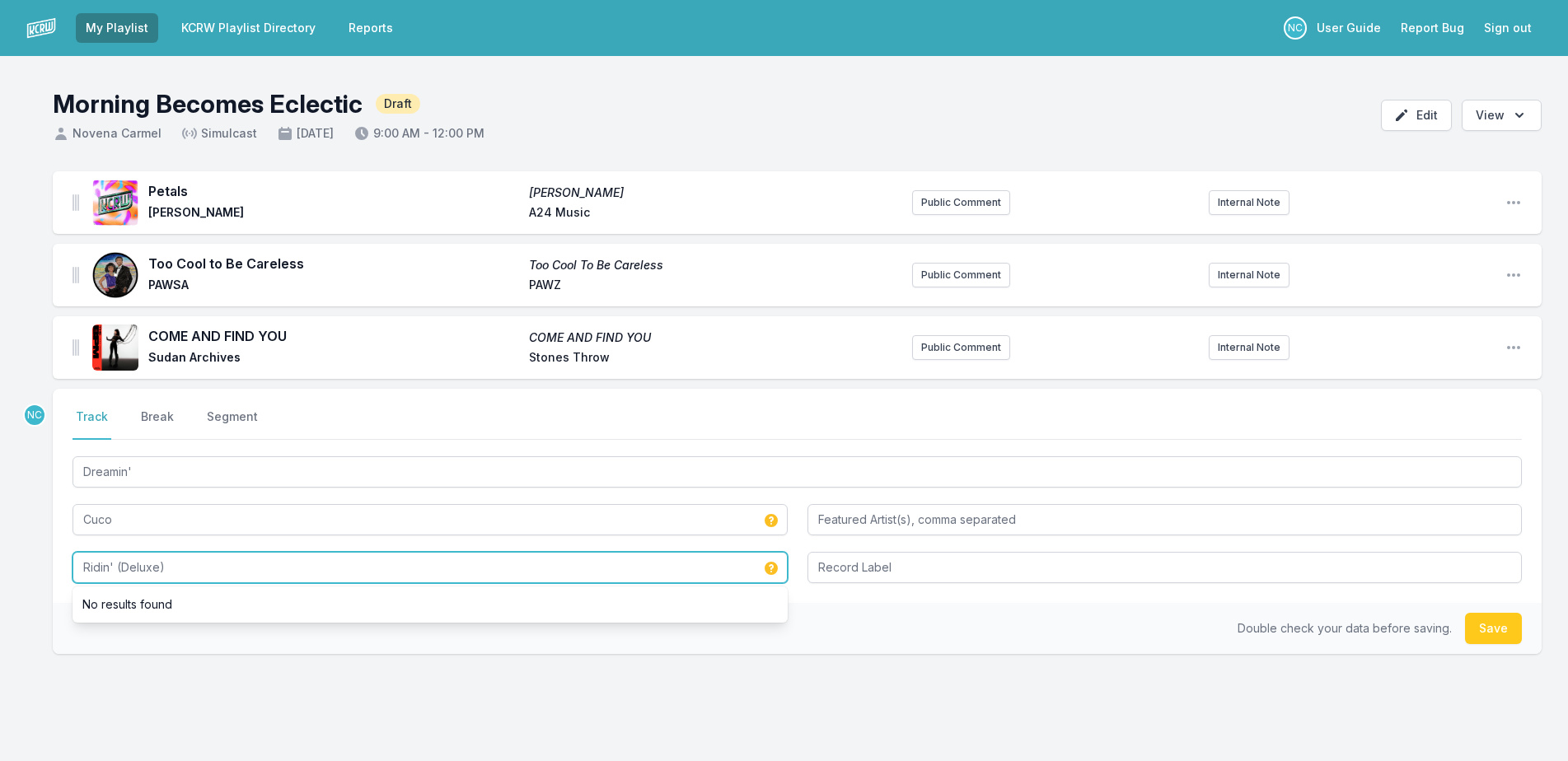
type input "Ridin' (Deluxe)"
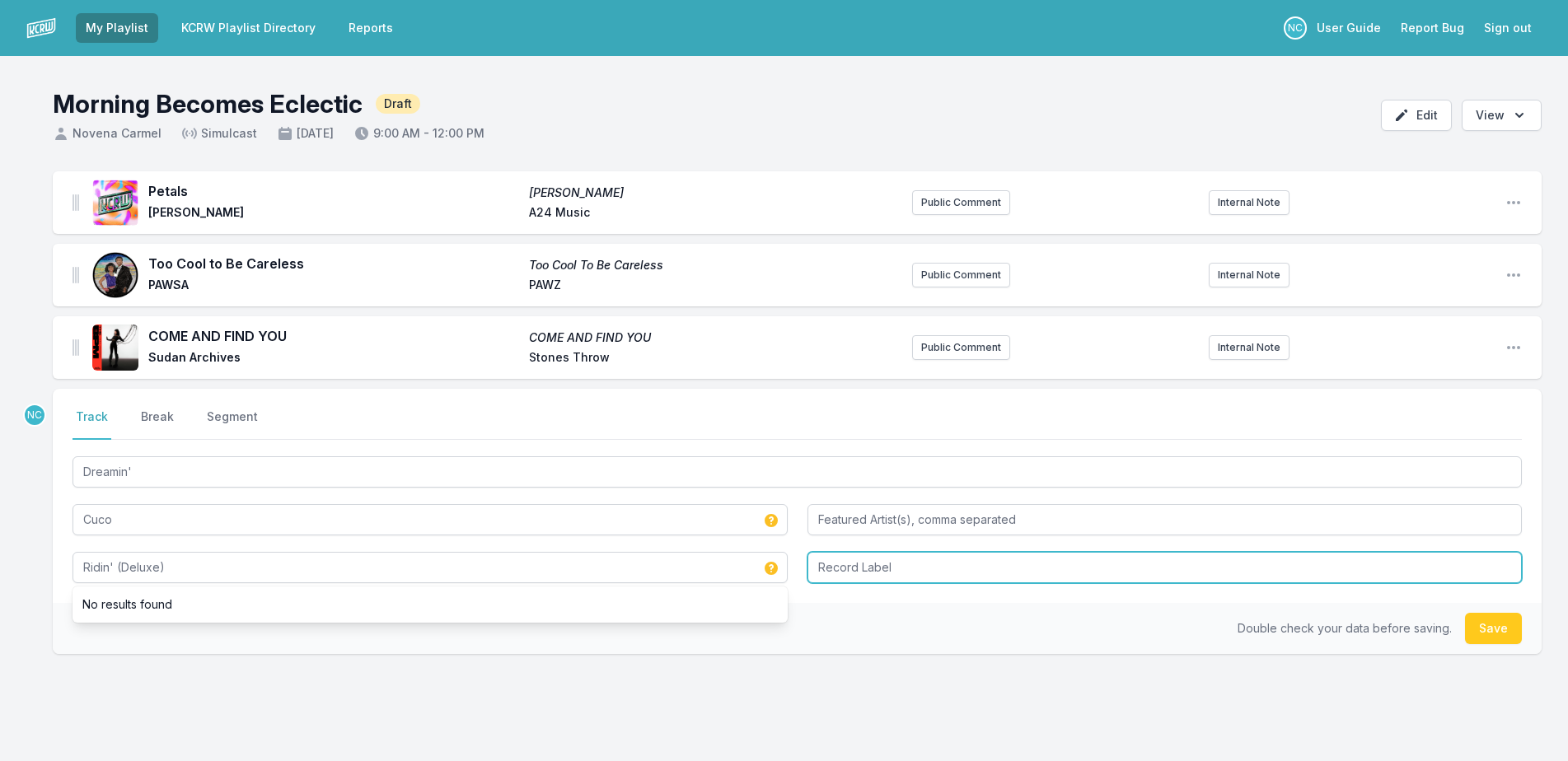
click at [961, 570] on input "Record Label" at bounding box center [1164, 567] width 715 height 32
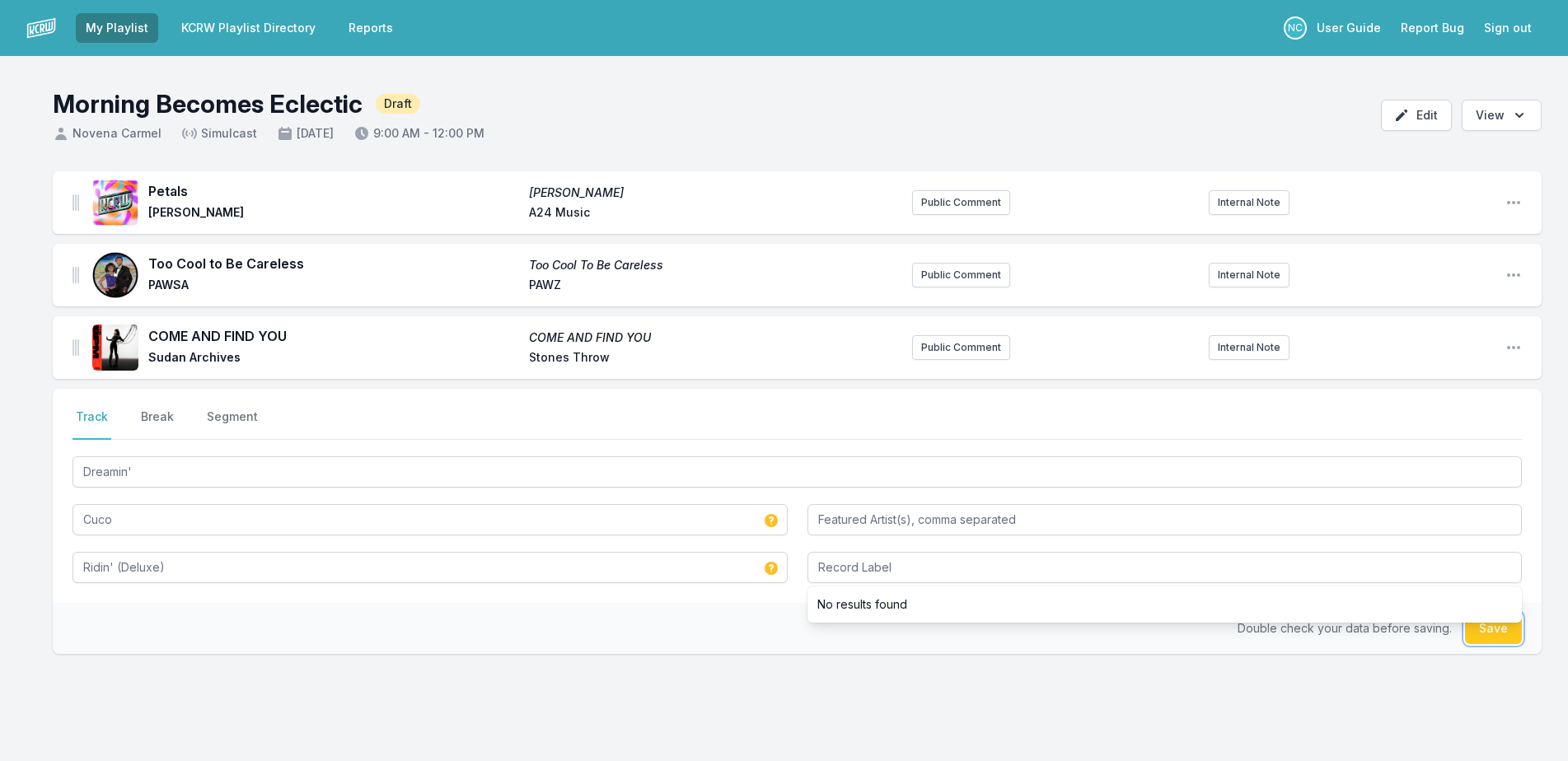
click at [1507, 635] on button "Save" at bounding box center [1493, 629] width 57 height 32
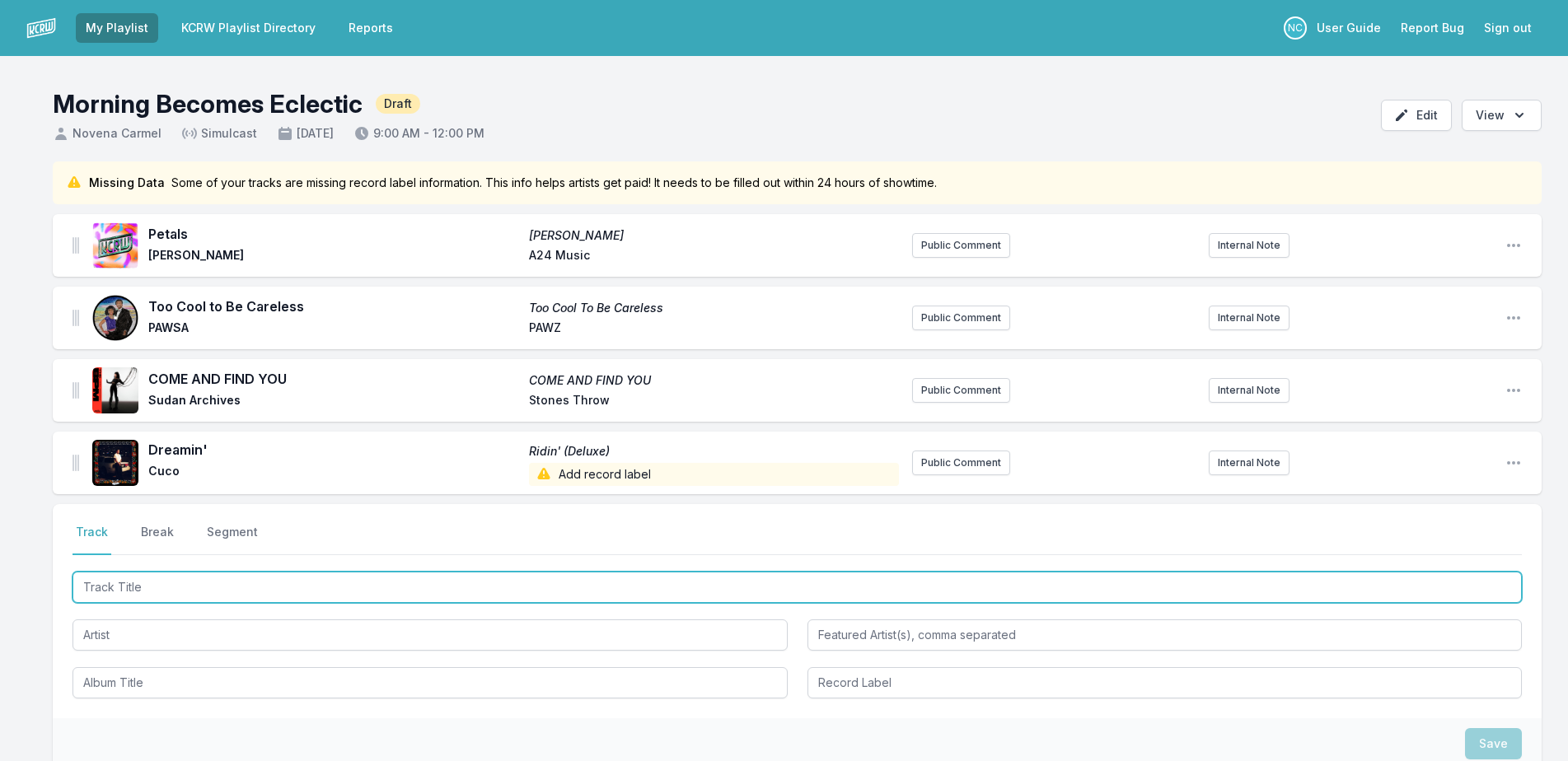
drag, startPoint x: 733, startPoint y: 587, endPoint x: 1105, endPoint y: 532, distance: 376.0
click at [744, 583] on input "Track Title" at bounding box center [797, 588] width 1449 height 32
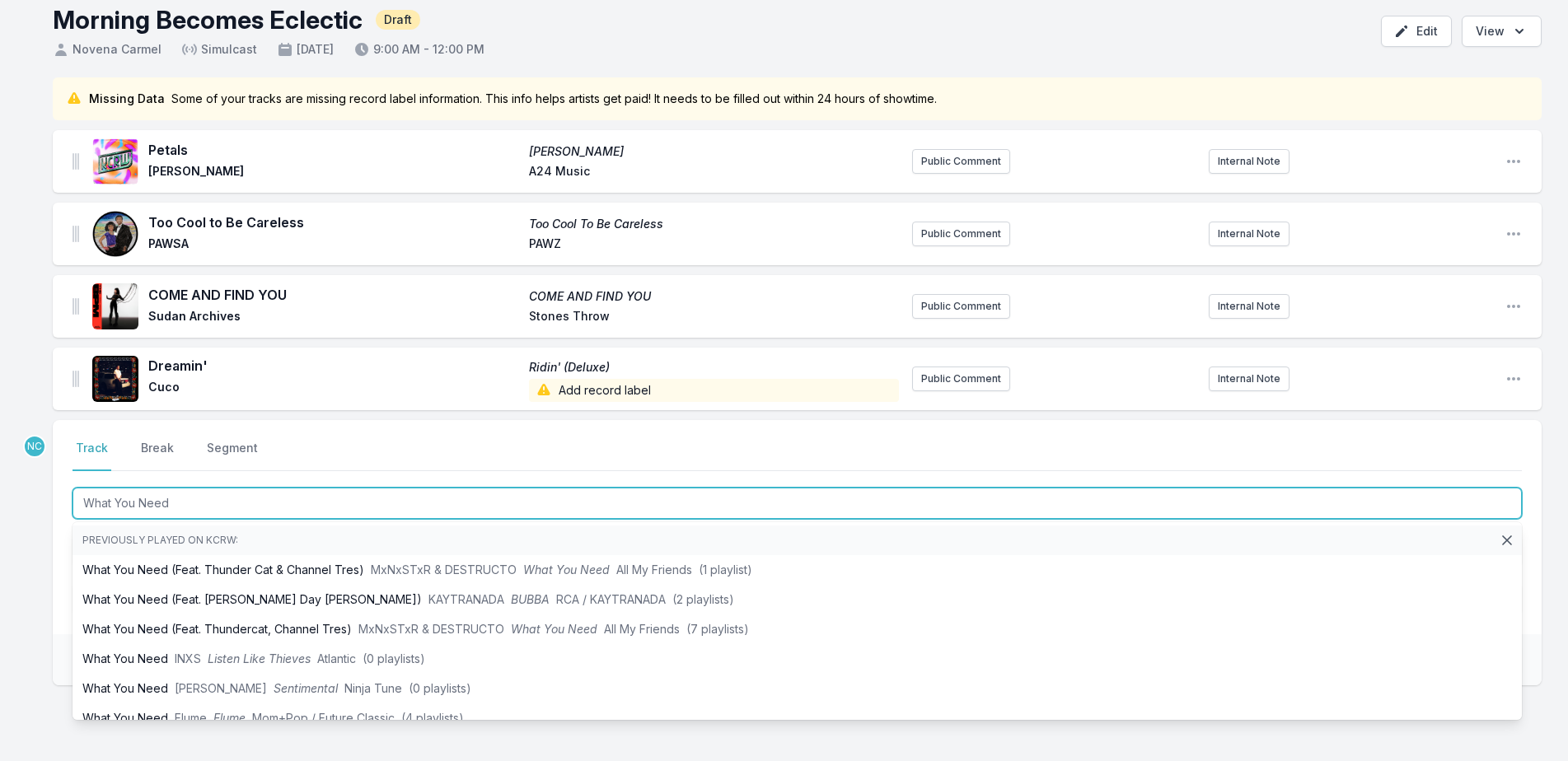
scroll to position [165, 0]
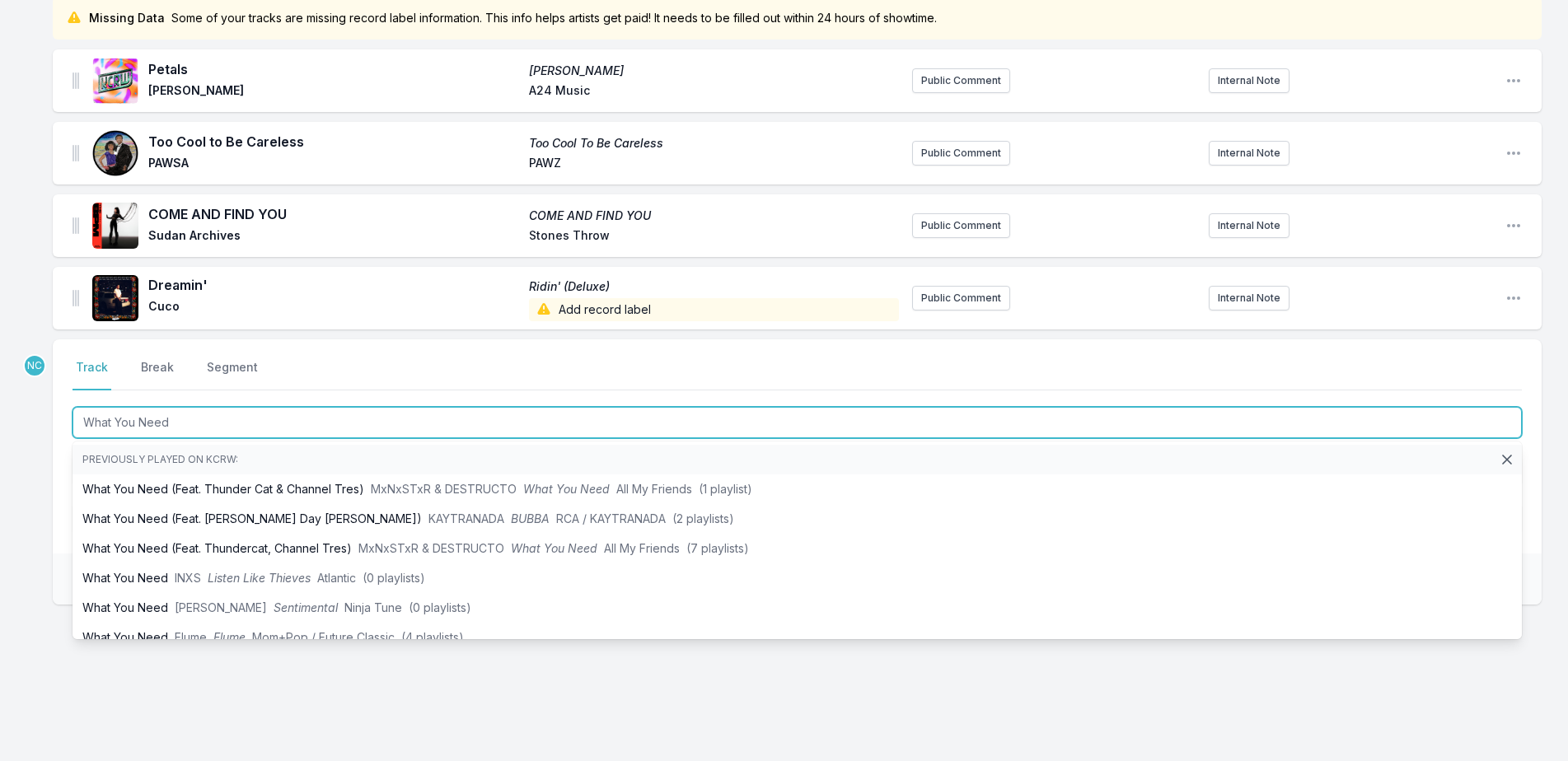
type input "What You Need"
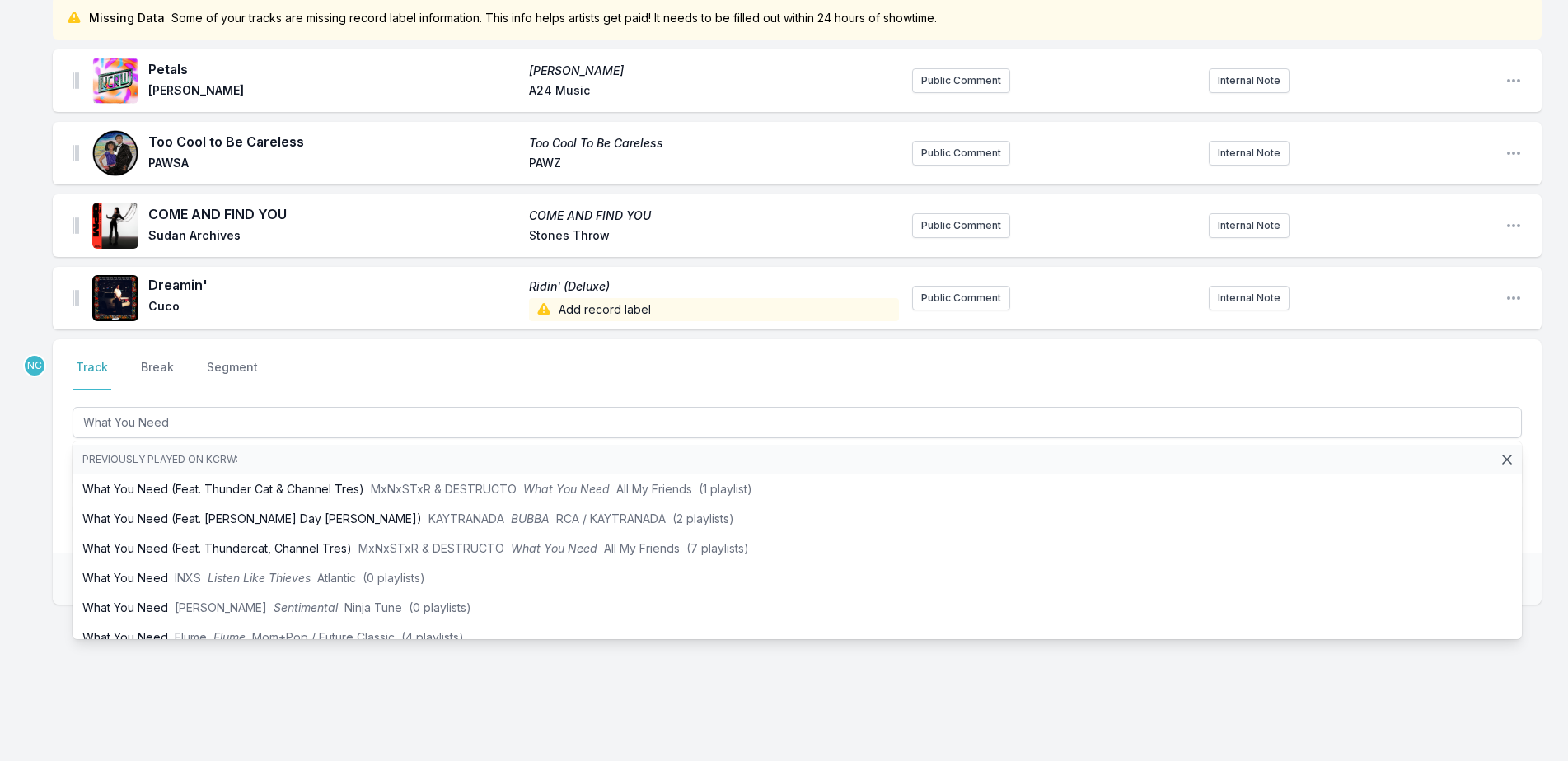
click at [266, 696] on div "NC Select a tab Track Break Segment Track Break Segment What You Need Previousl…" at bounding box center [797, 524] width 1489 height 371
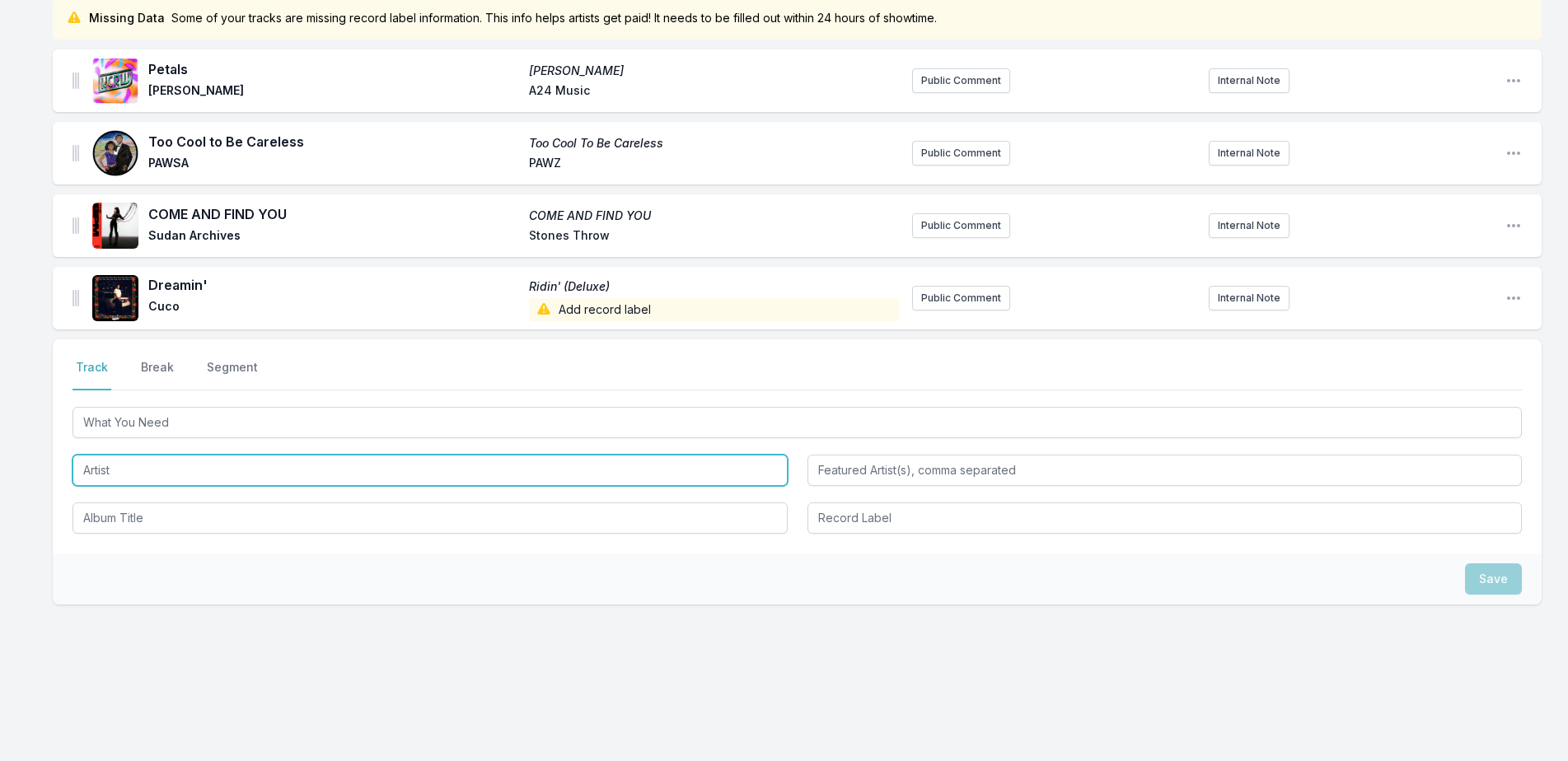
click at [248, 476] on input "Artist" at bounding box center [430, 471] width 715 height 32
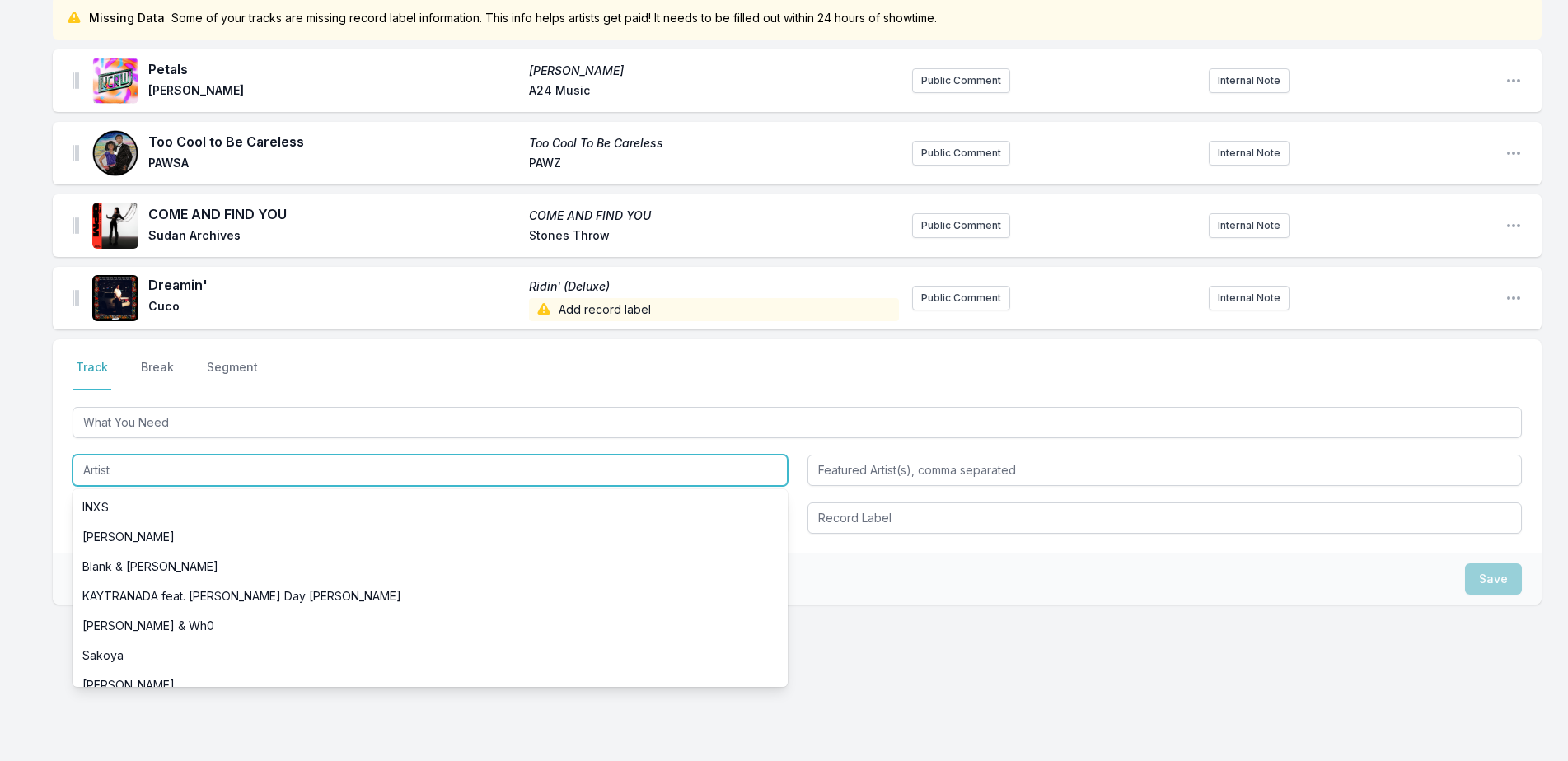
click at [248, 476] on input "Artist" at bounding box center [430, 471] width 715 height 32
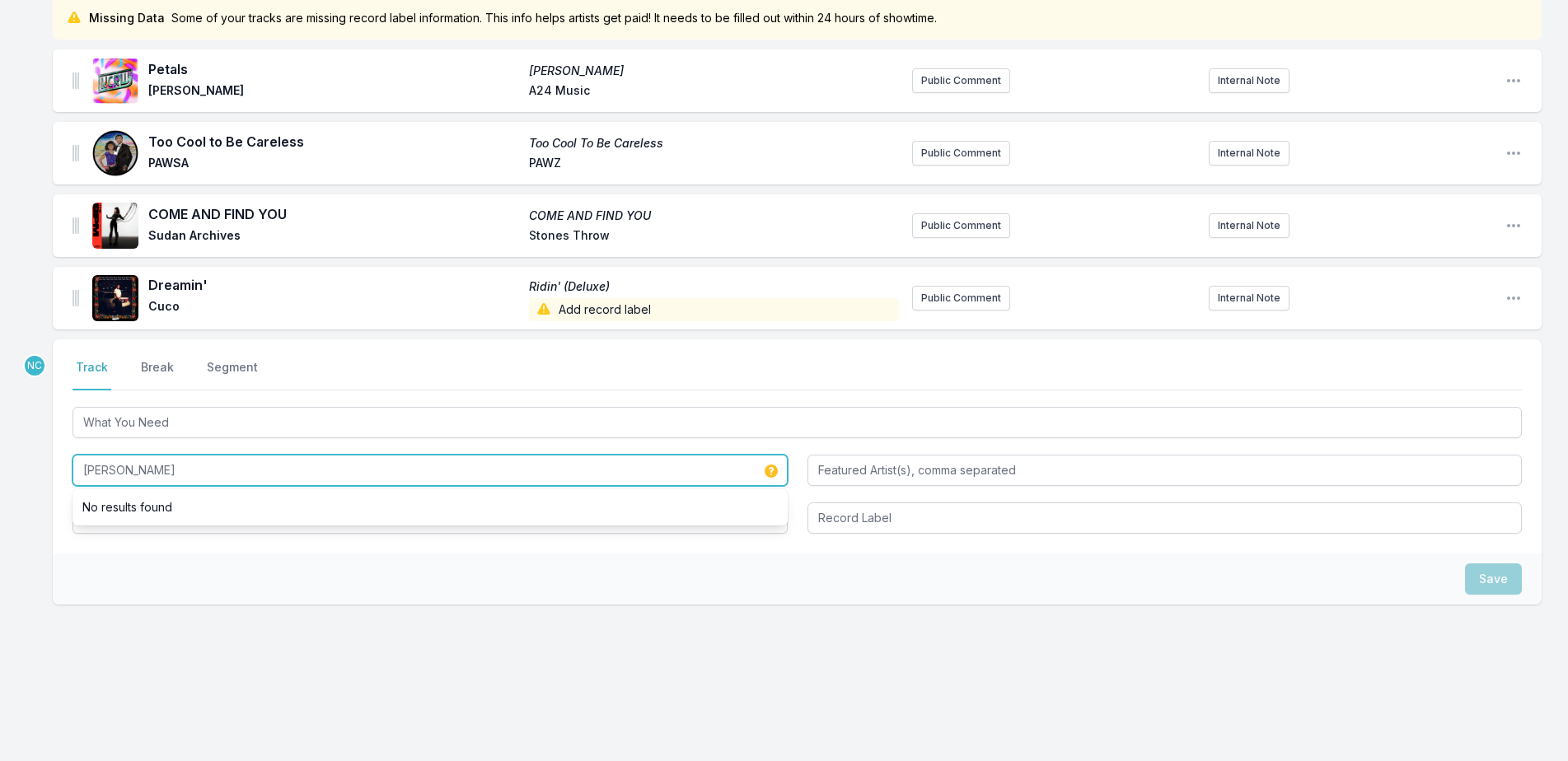
type input "Jay Som"
click at [229, 583] on div "Save" at bounding box center [797, 579] width 1489 height 51
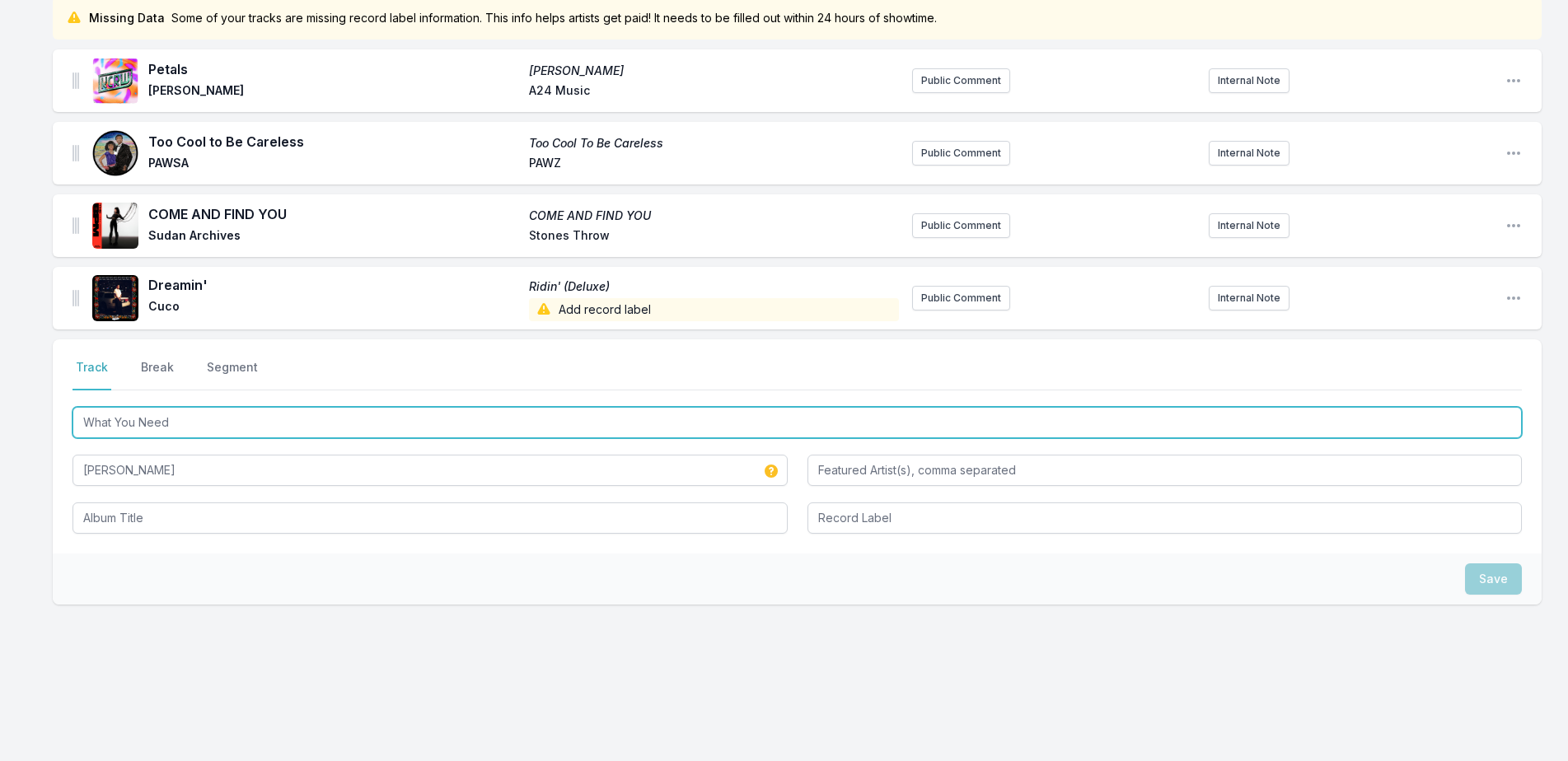
click at [221, 424] on input "What You Need" at bounding box center [797, 423] width 1449 height 32
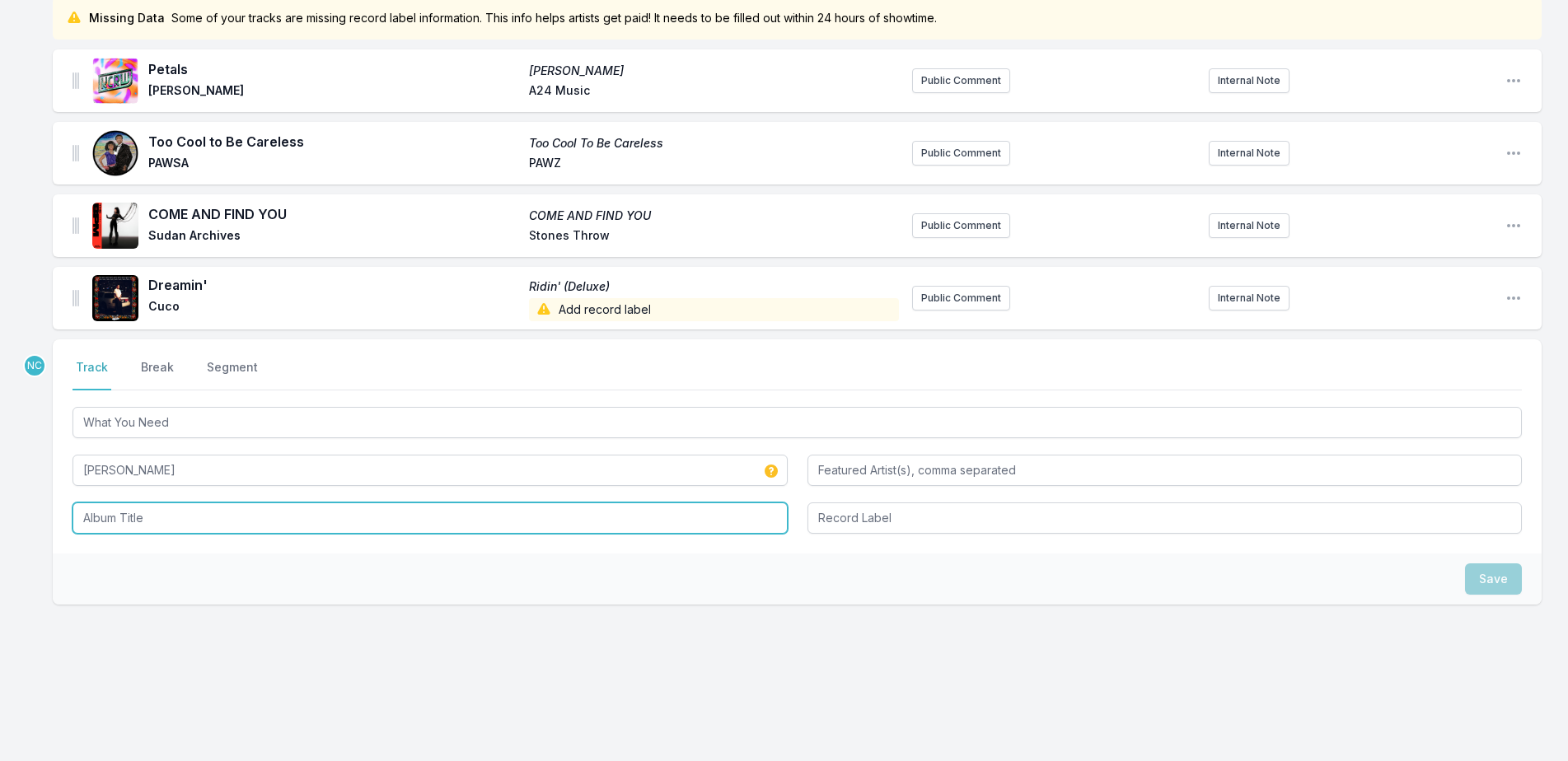
click at [209, 516] on input "Album Title" at bounding box center [430, 518] width 715 height 32
paste input "What You Need"
type input "What You Need"
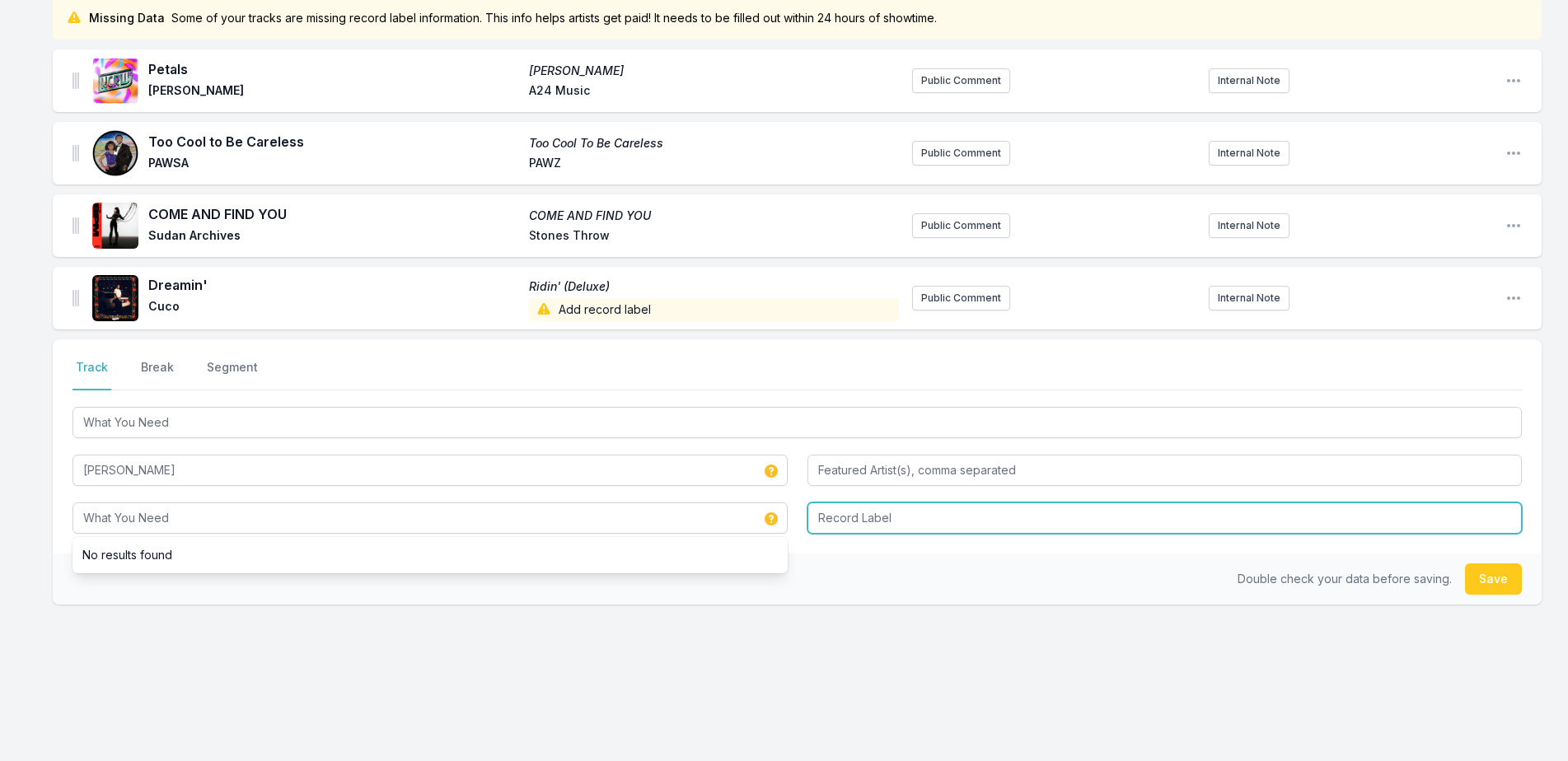
click at [913, 530] on input "Record Label" at bounding box center [1164, 518] width 715 height 32
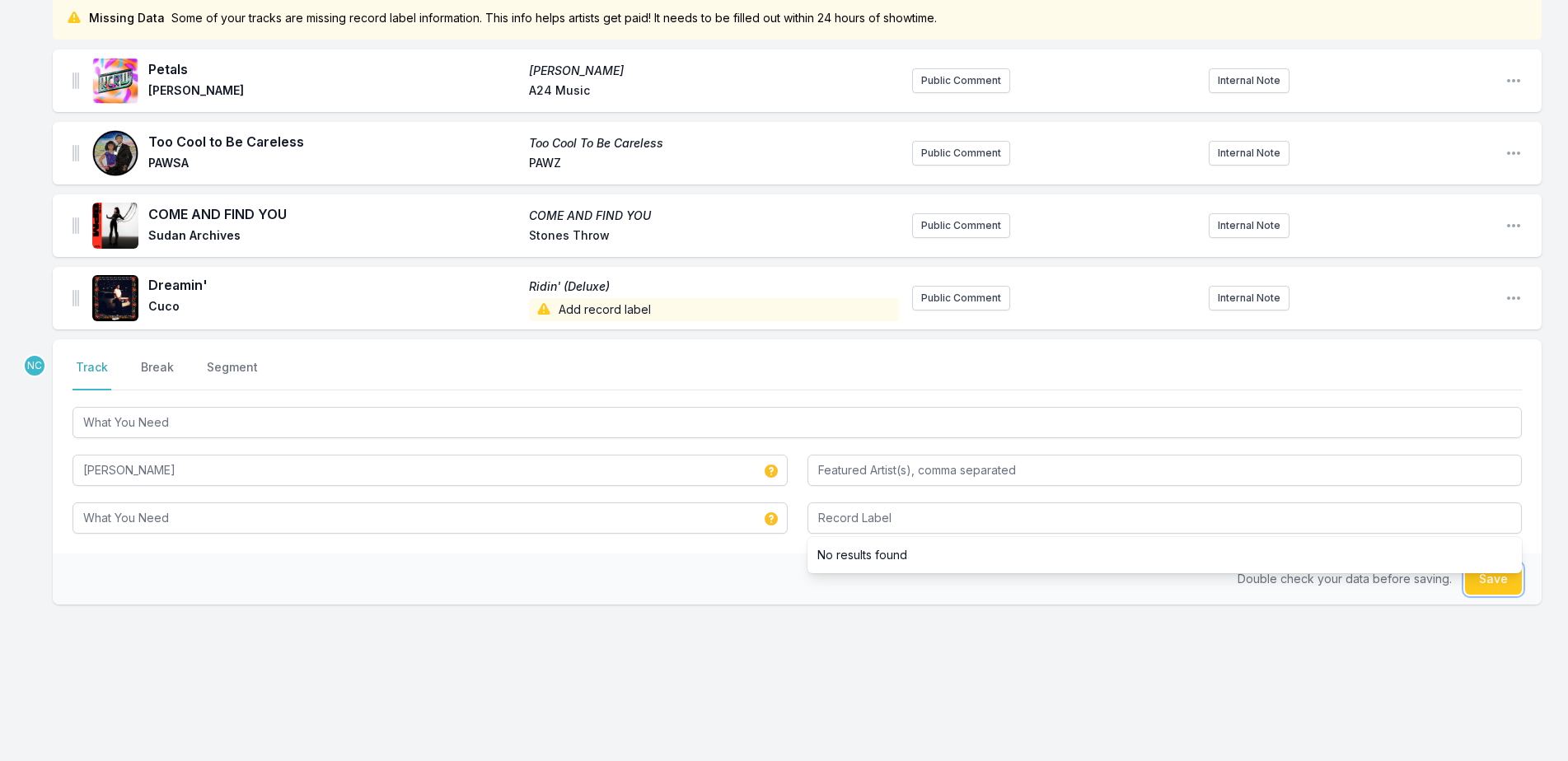
click at [1513, 583] on button "Save" at bounding box center [1493, 579] width 57 height 32
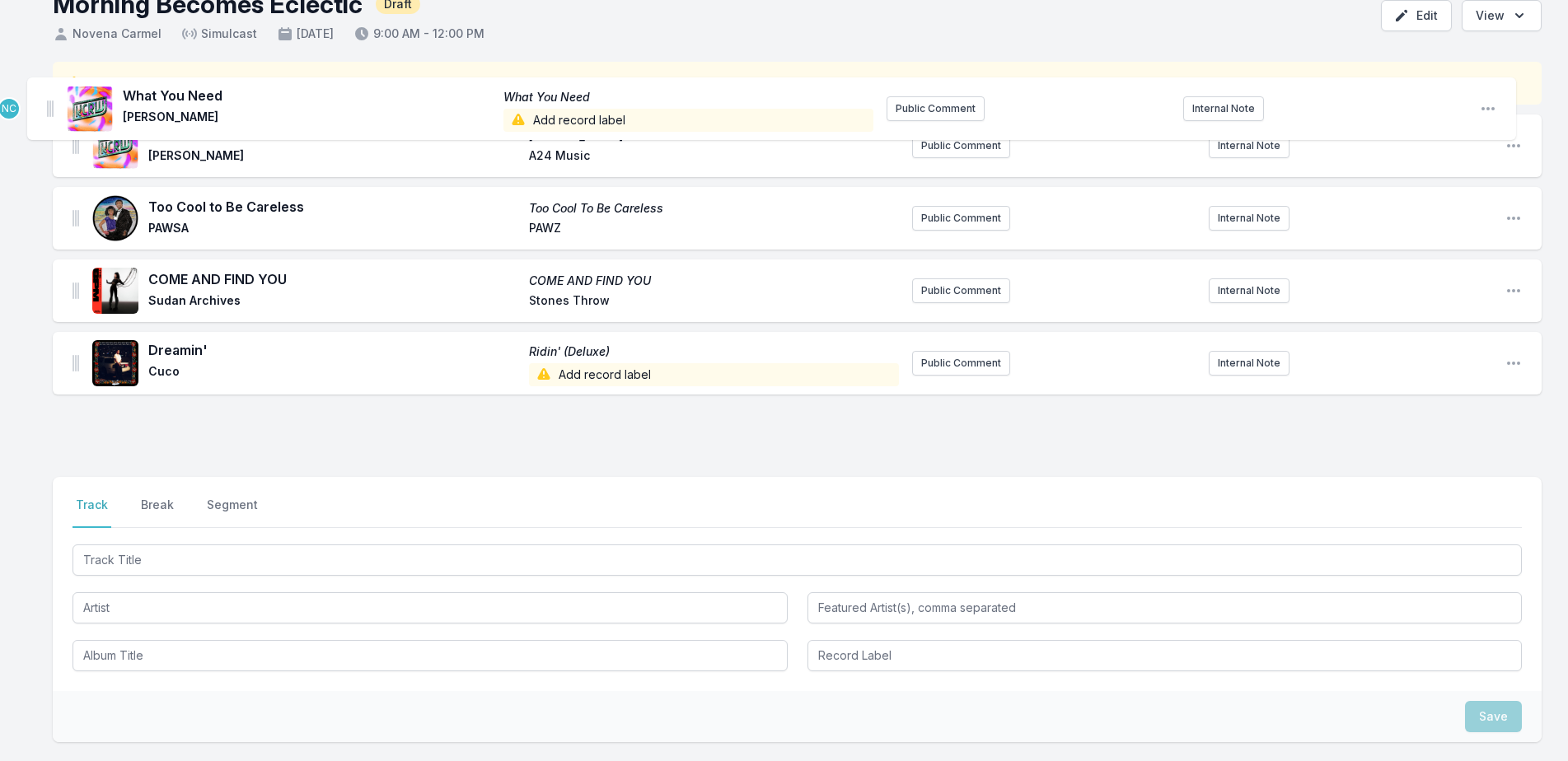
scroll to position [0, 0]
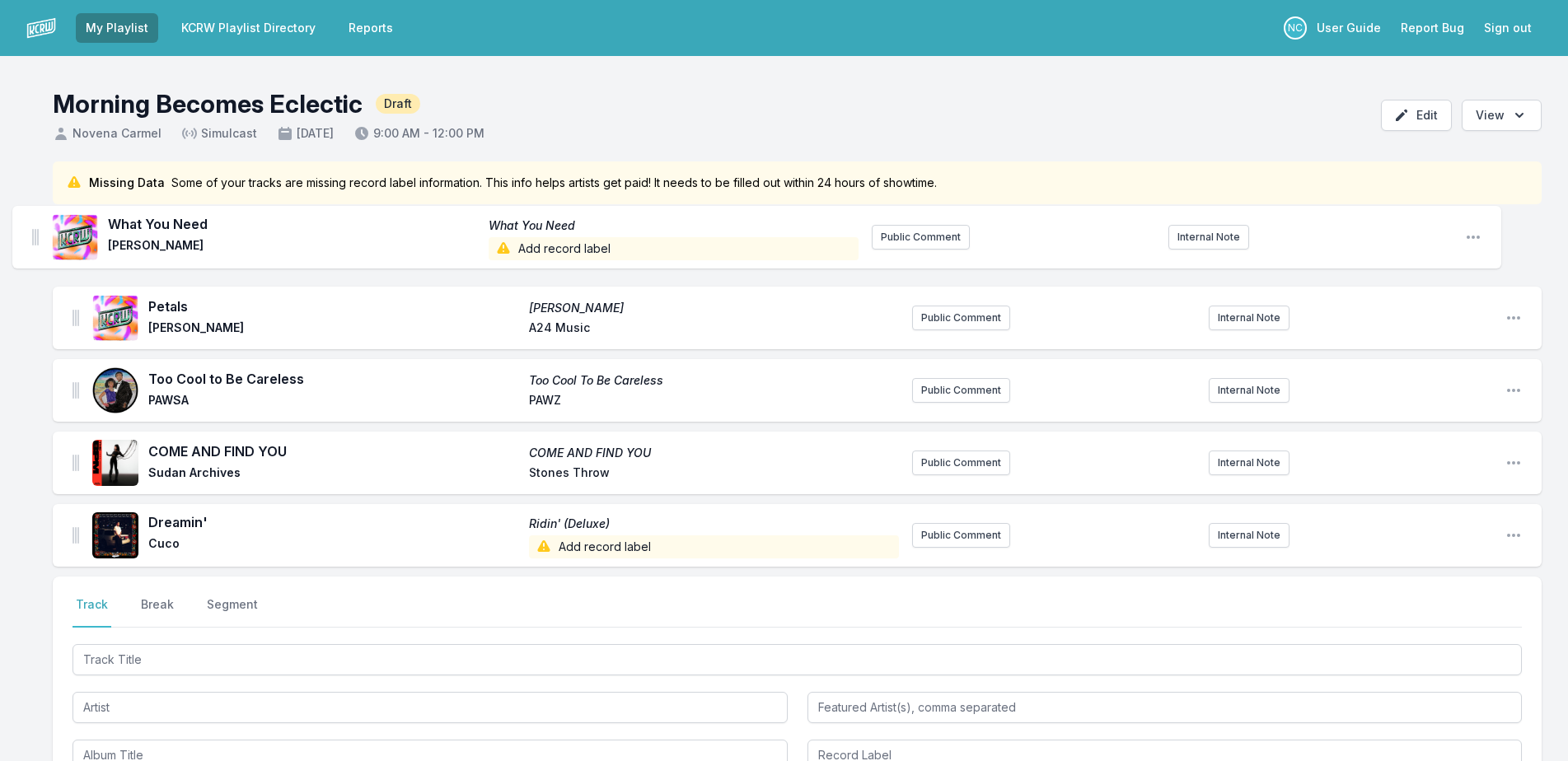
drag, startPoint x: 76, startPoint y: 370, endPoint x: 32, endPoint y: 226, distance: 150.6
click at [32, 226] on div "Missing Data Some of your tracks are missing record label information. This inf…" at bounding box center [784, 581] width 1568 height 839
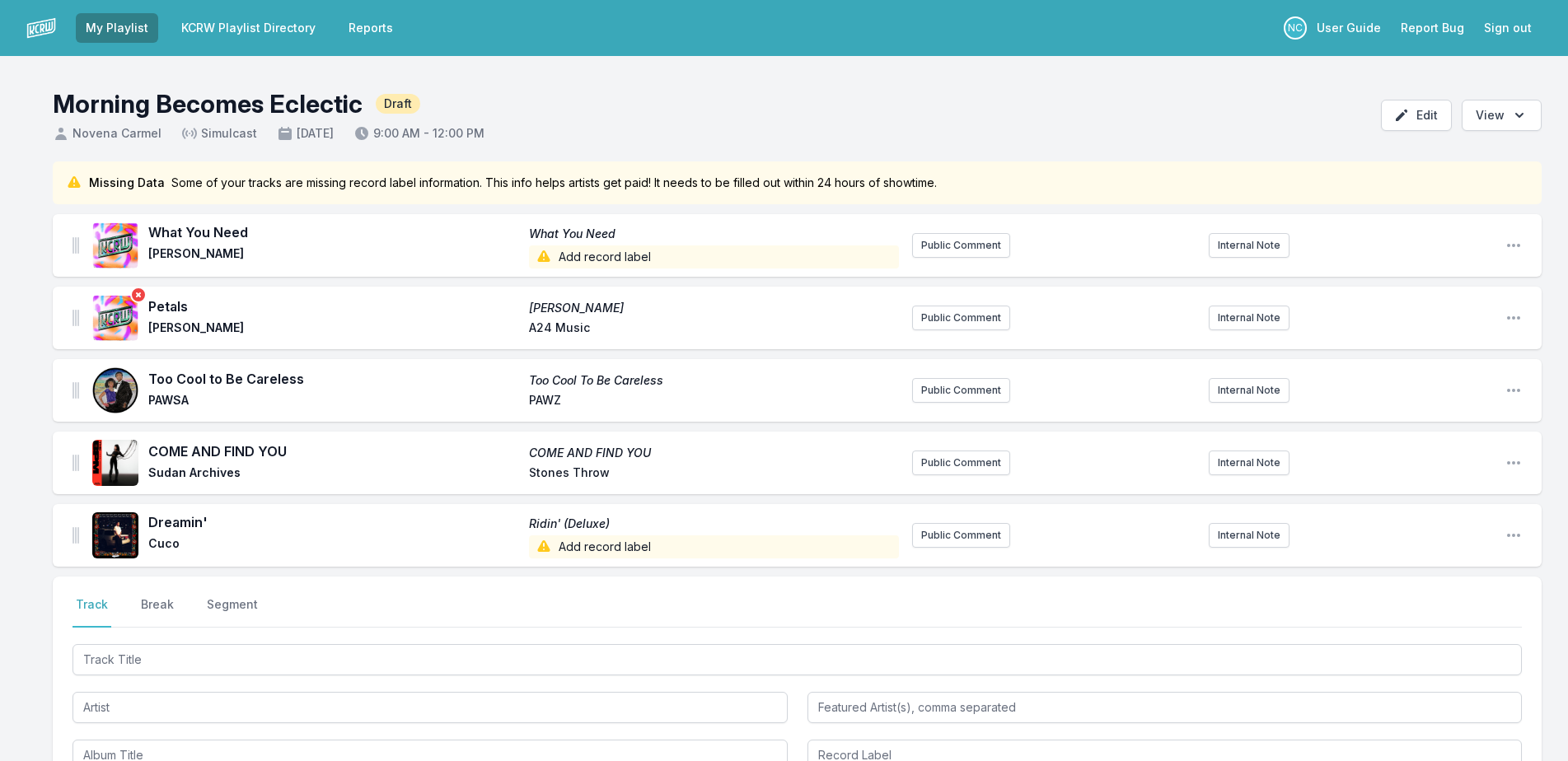
scroll to position [239, 0]
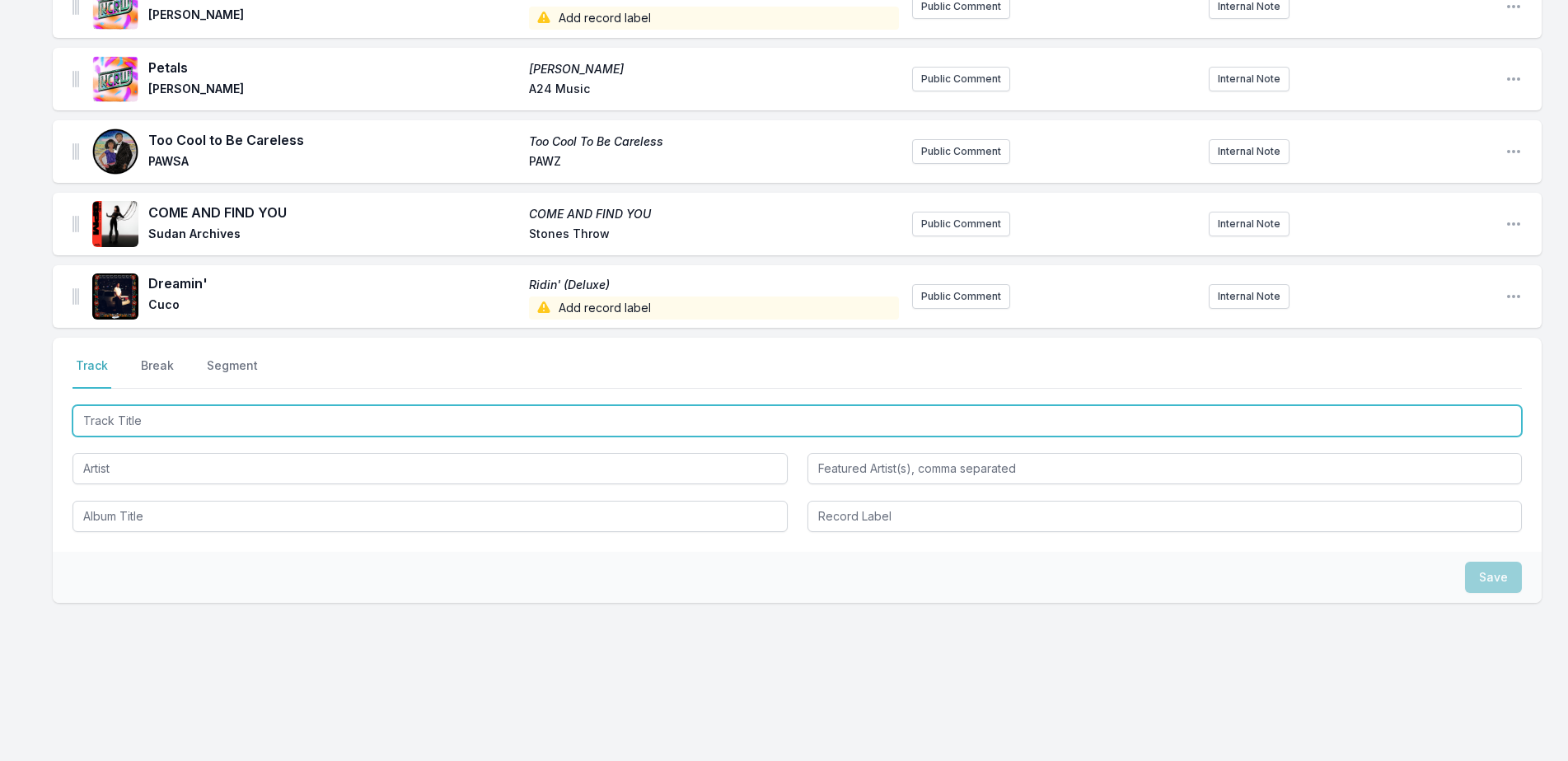
click at [146, 416] on input "Track Title" at bounding box center [797, 421] width 1449 height 32
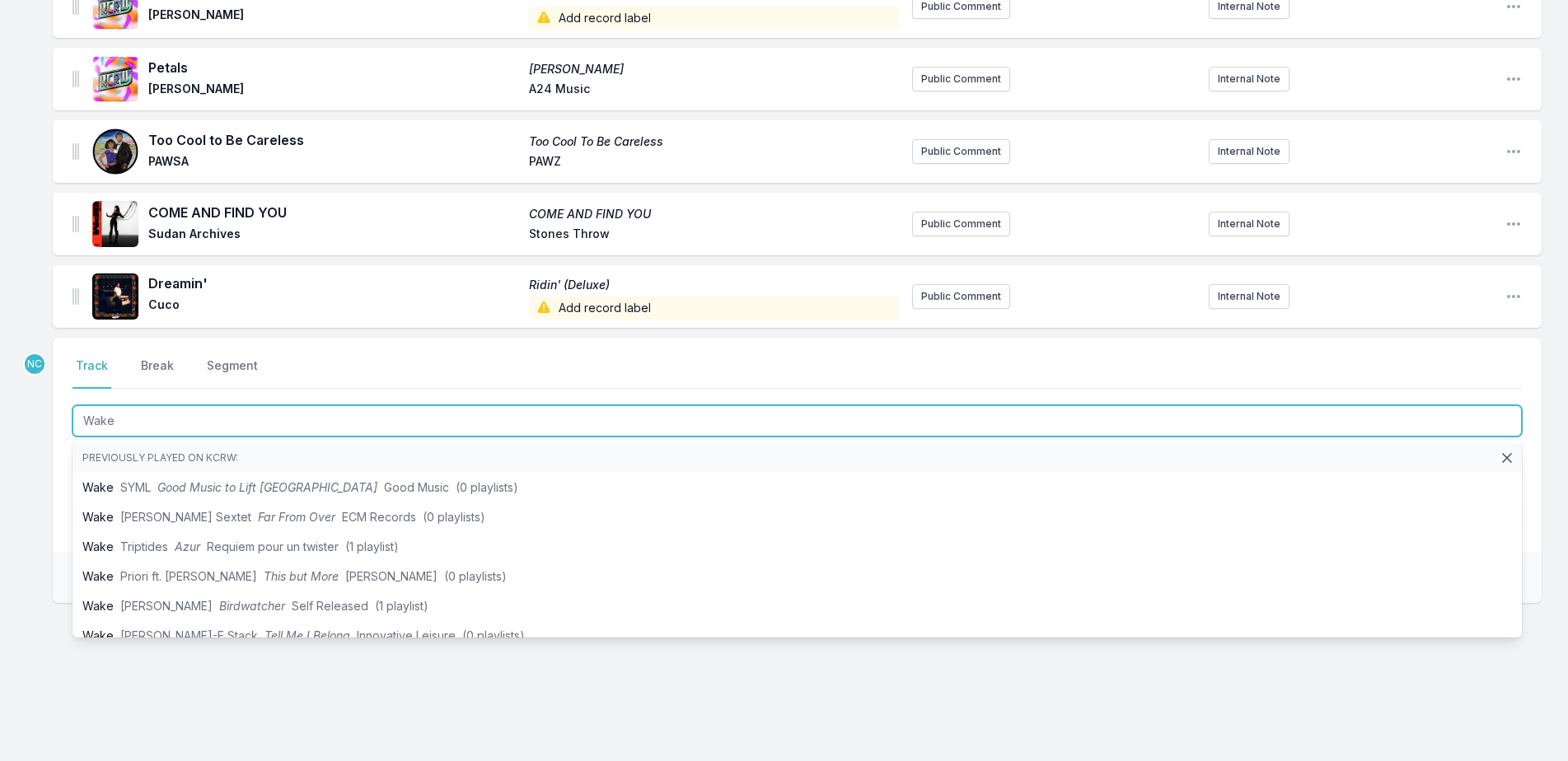
type input "Wake"
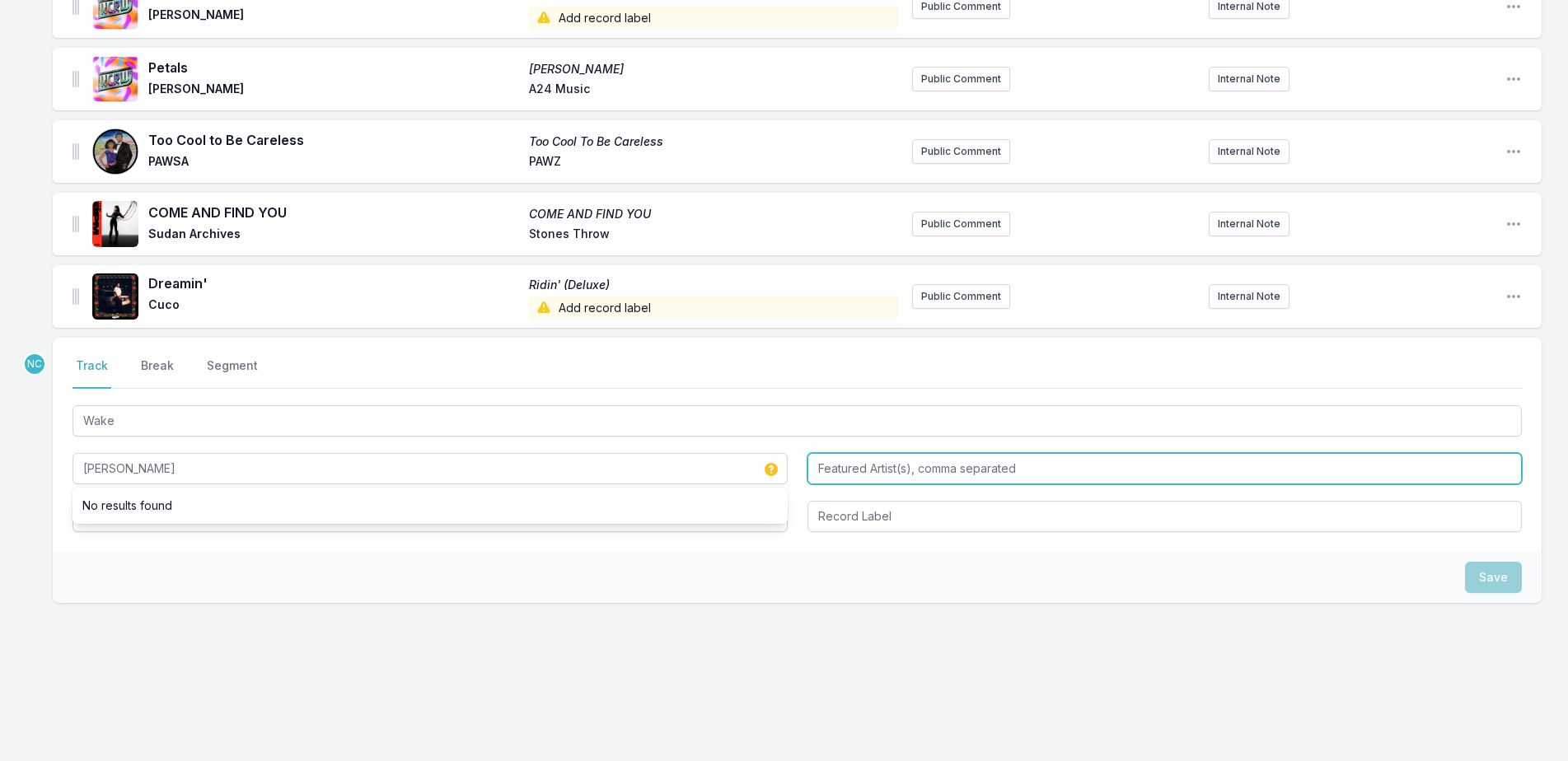
type input "Madison Cunningham"
type input "Fleet Foxes"
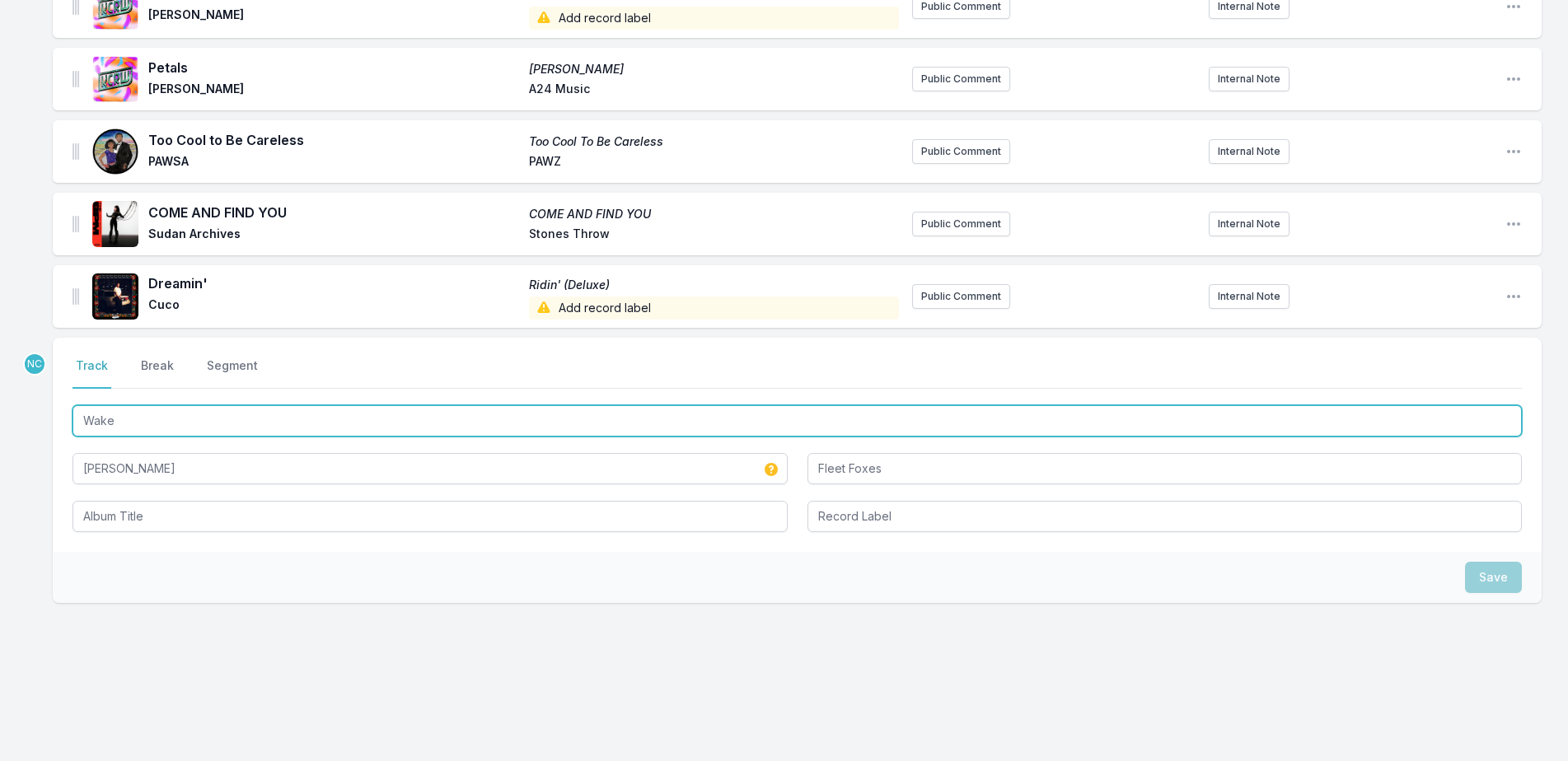
click at [155, 424] on input "Wake" at bounding box center [797, 421] width 1449 height 32
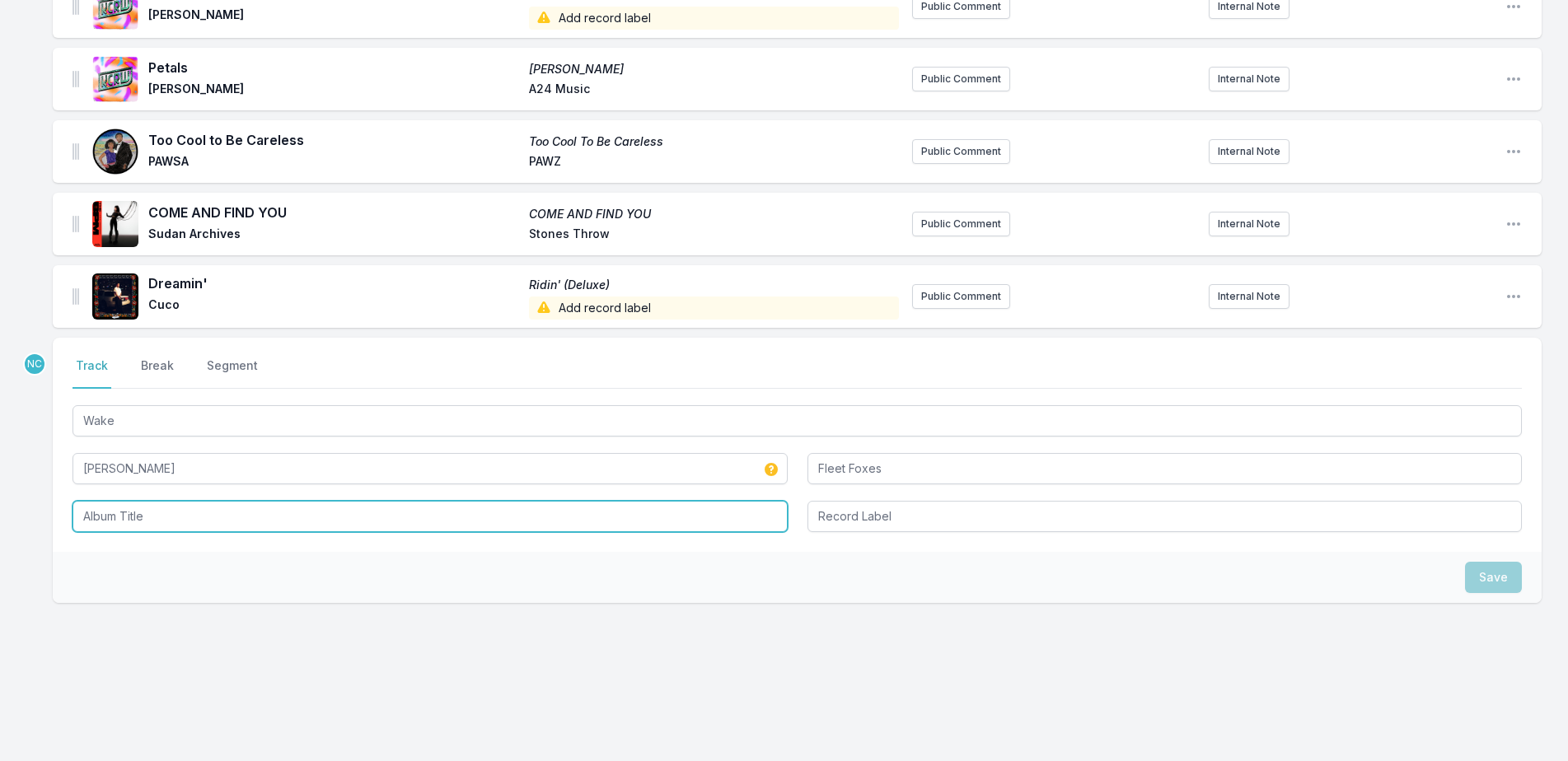
click at [208, 525] on input "Album Title" at bounding box center [430, 517] width 715 height 32
paste input "Wake"
type input "Wake"
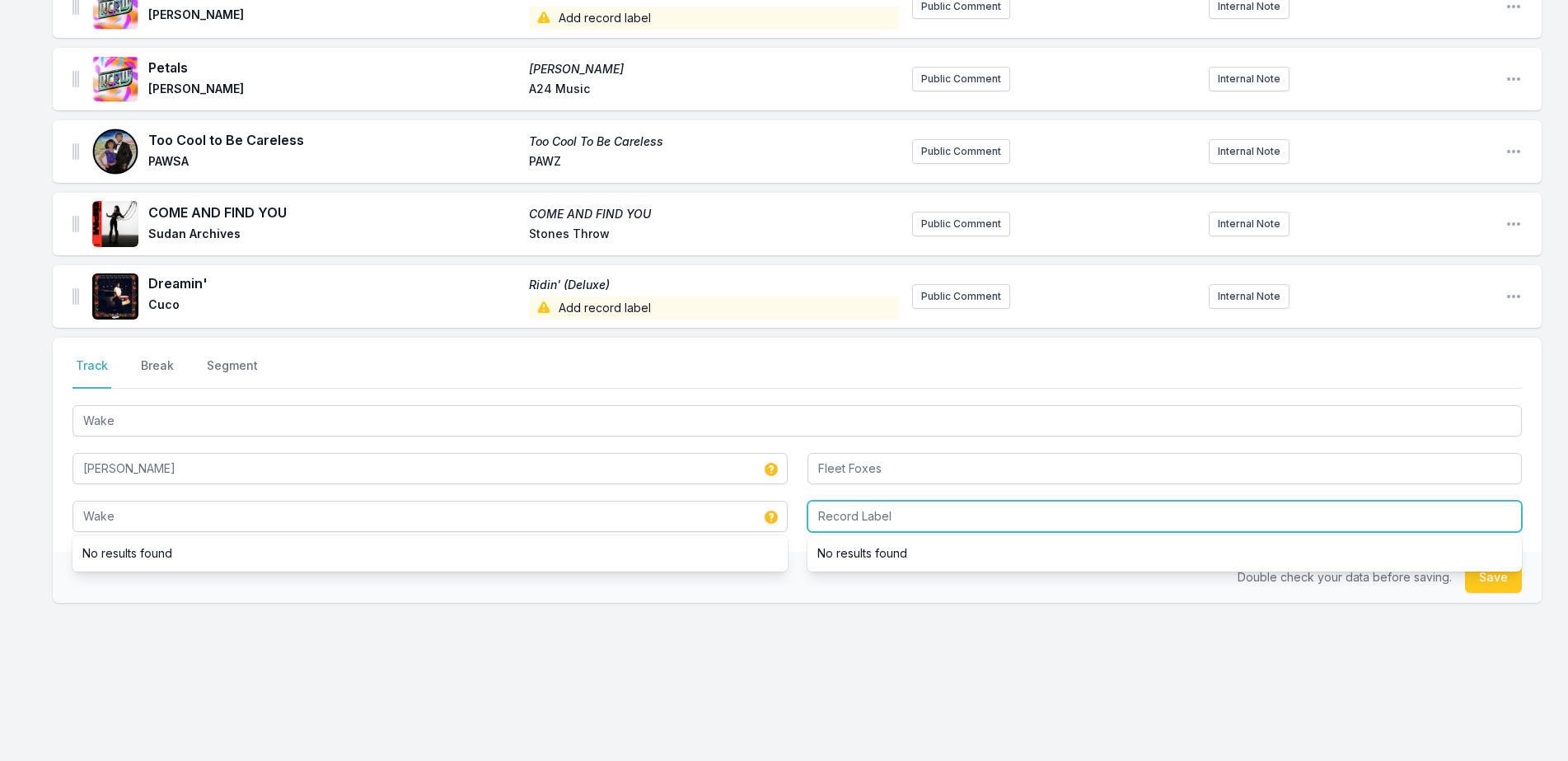
click at [1087, 525] on input "Record Label" at bounding box center [1164, 517] width 715 height 32
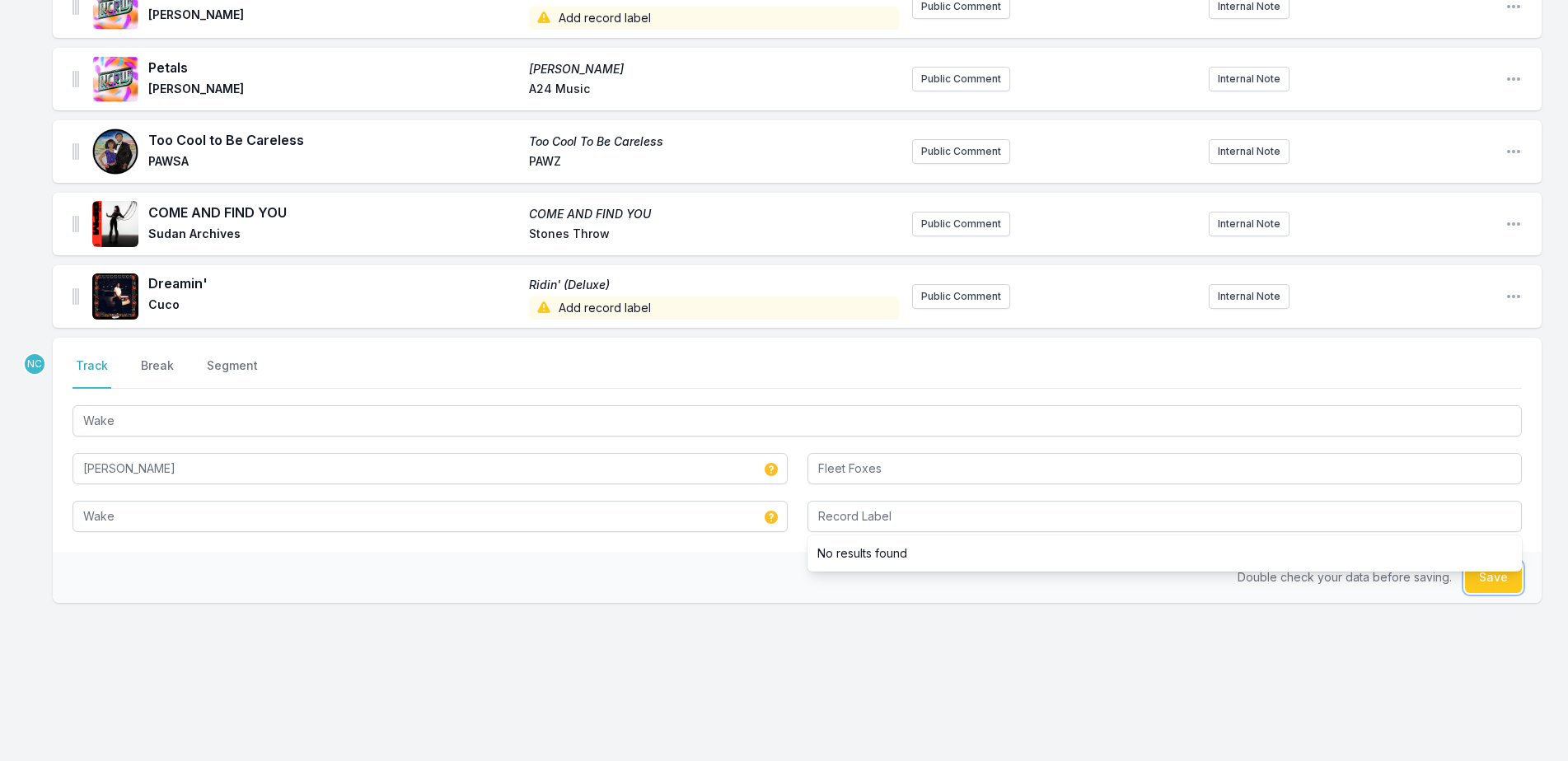
click at [1489, 584] on button "Save" at bounding box center [1493, 577] width 57 height 32
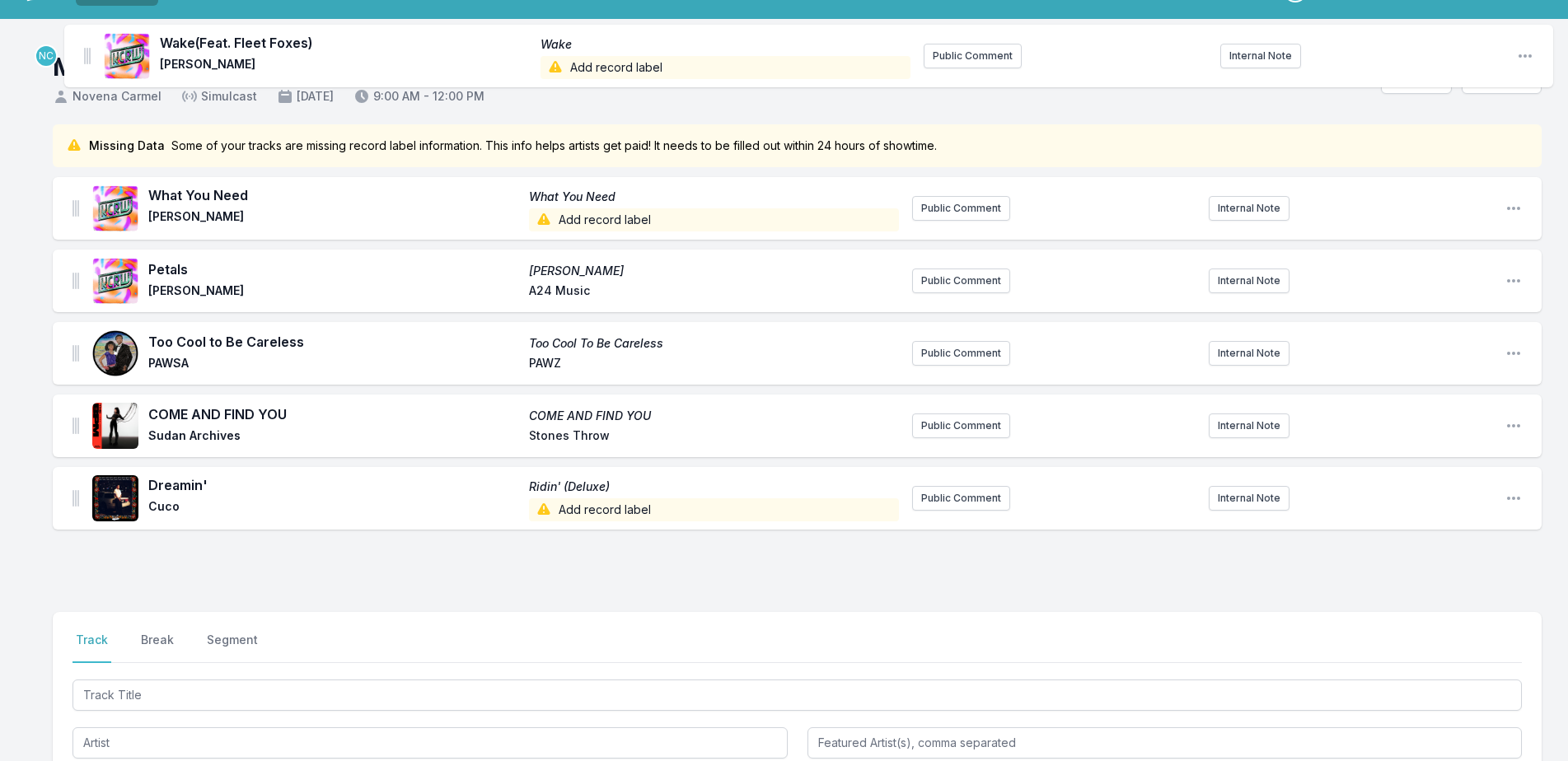
scroll to position [0, 0]
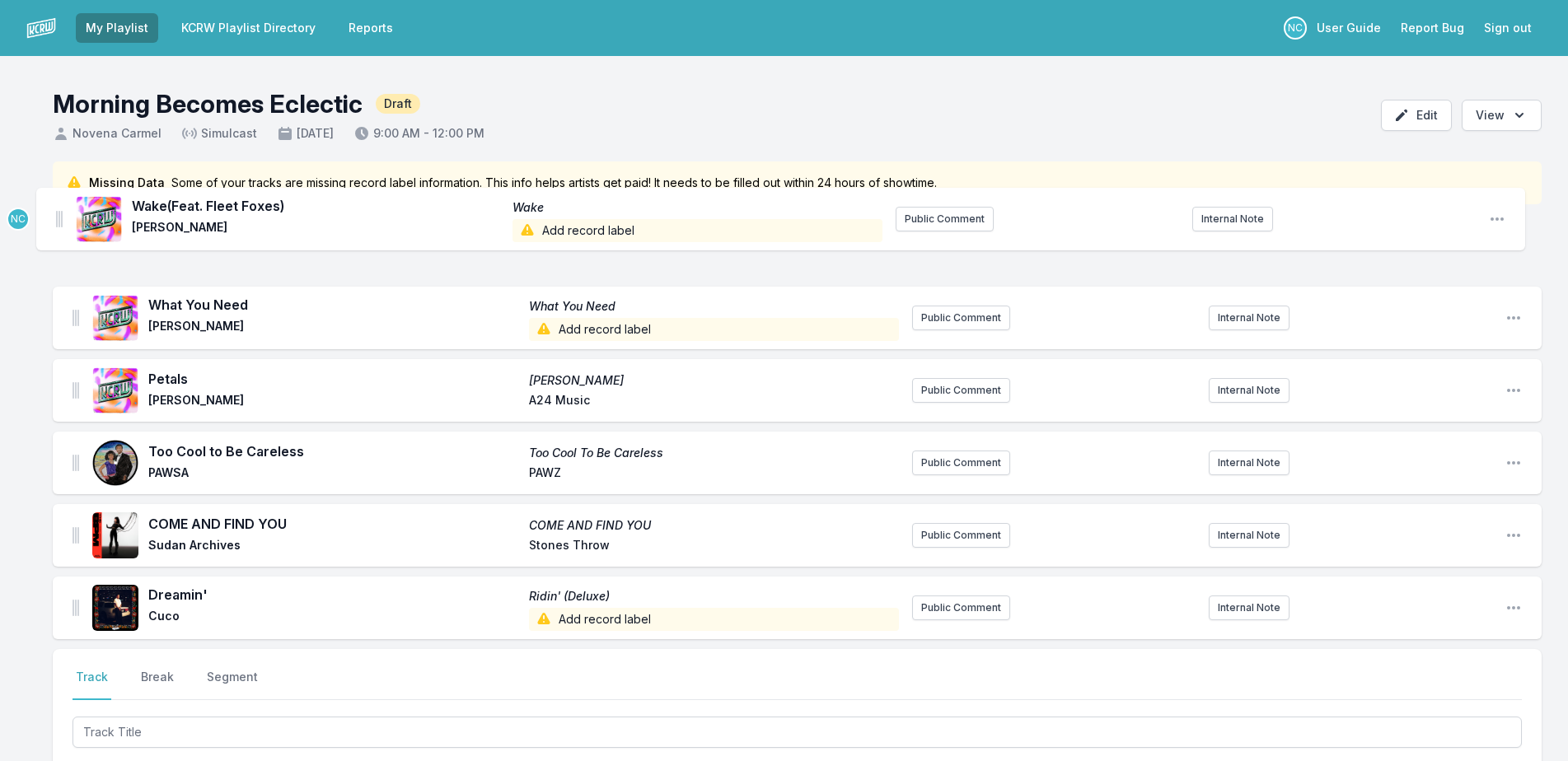
drag, startPoint x: 76, startPoint y: 298, endPoint x: 61, endPoint y: 211, distance: 88.3
click at [61, 211] on div "Missing Data Some of your tracks are missing record label information. This inf…" at bounding box center [784, 617] width 1568 height 911
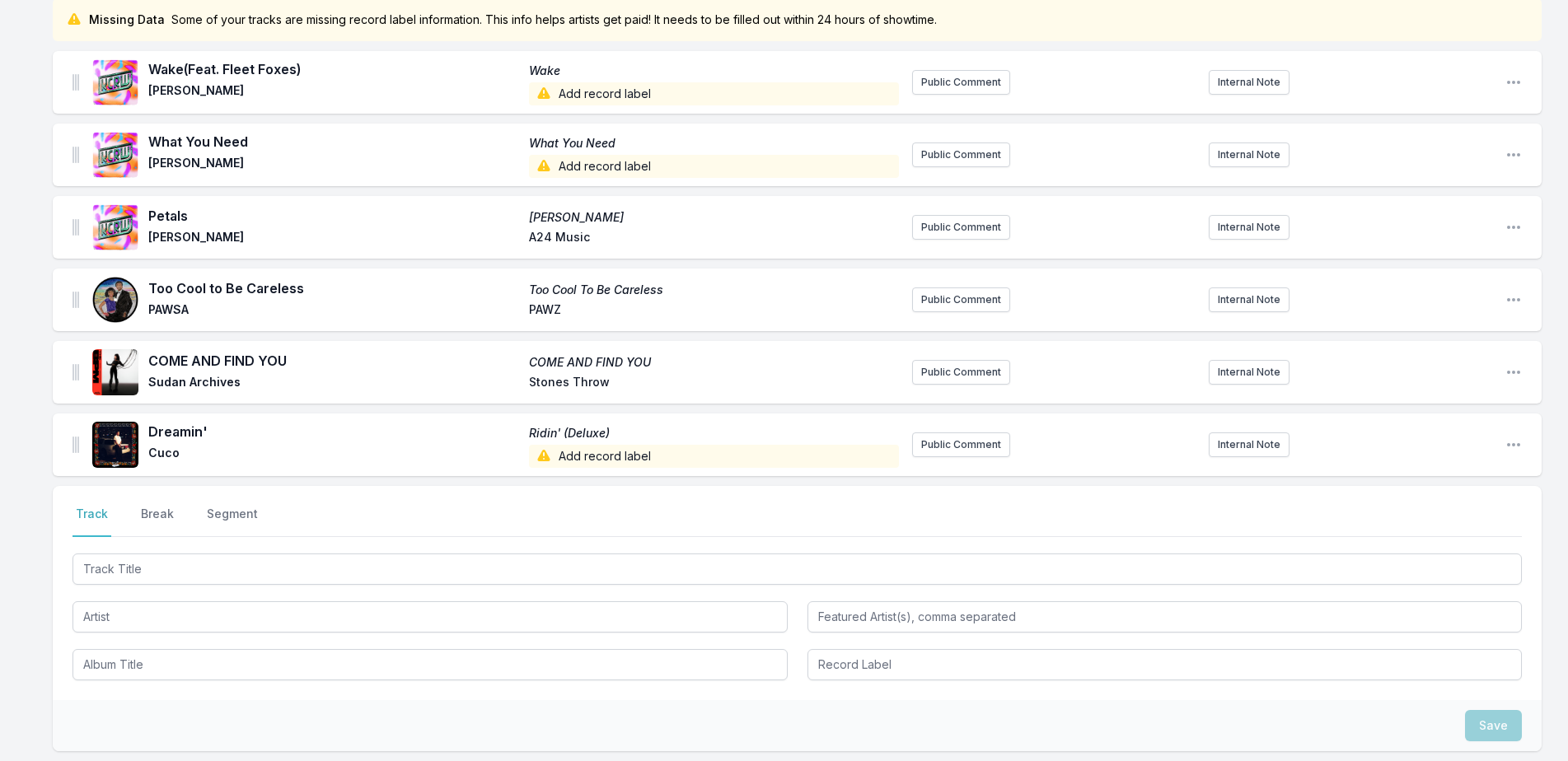
scroll to position [165, 0]
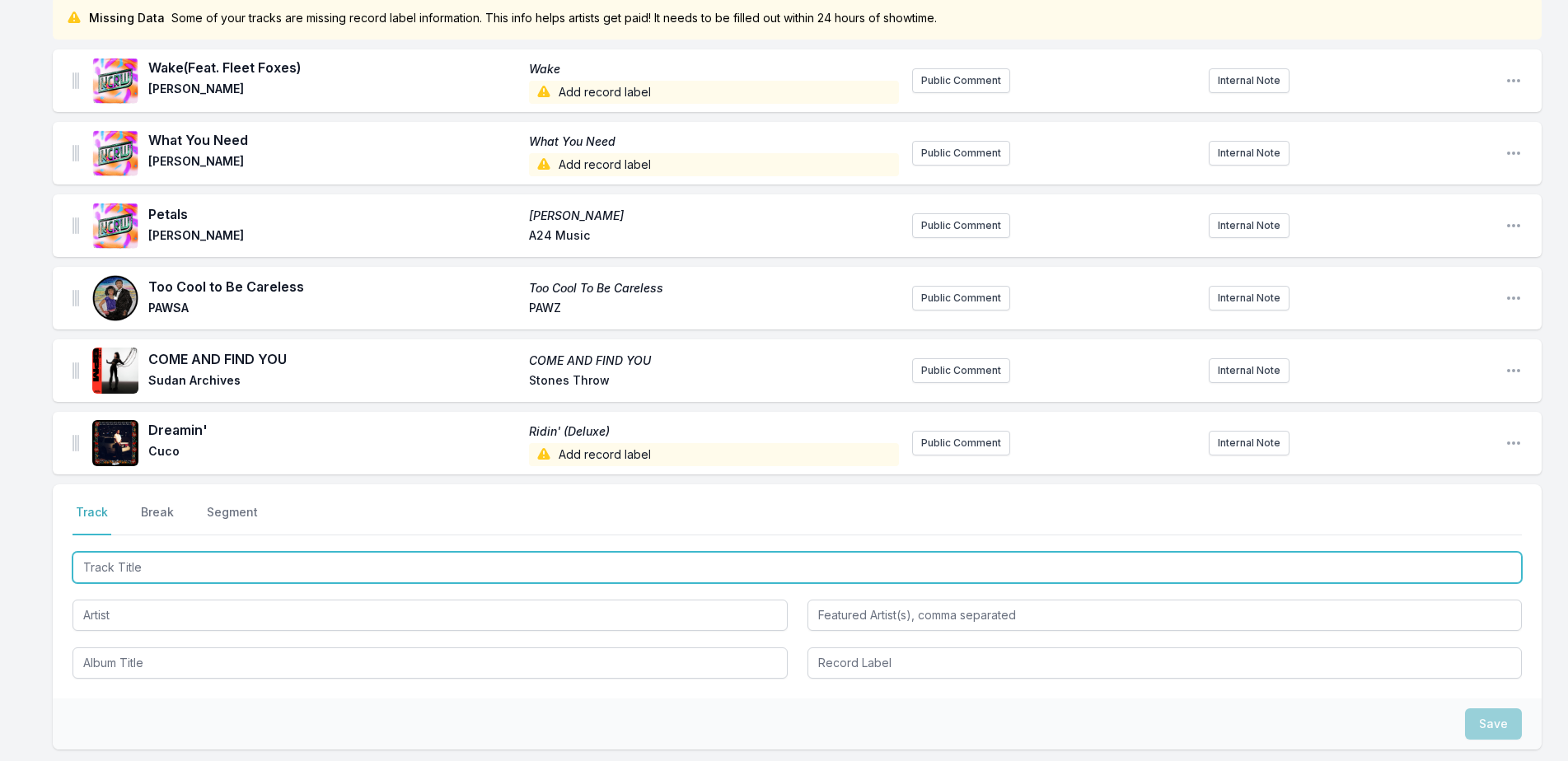
click at [173, 561] on input "Track Title" at bounding box center [797, 567] width 1449 height 32
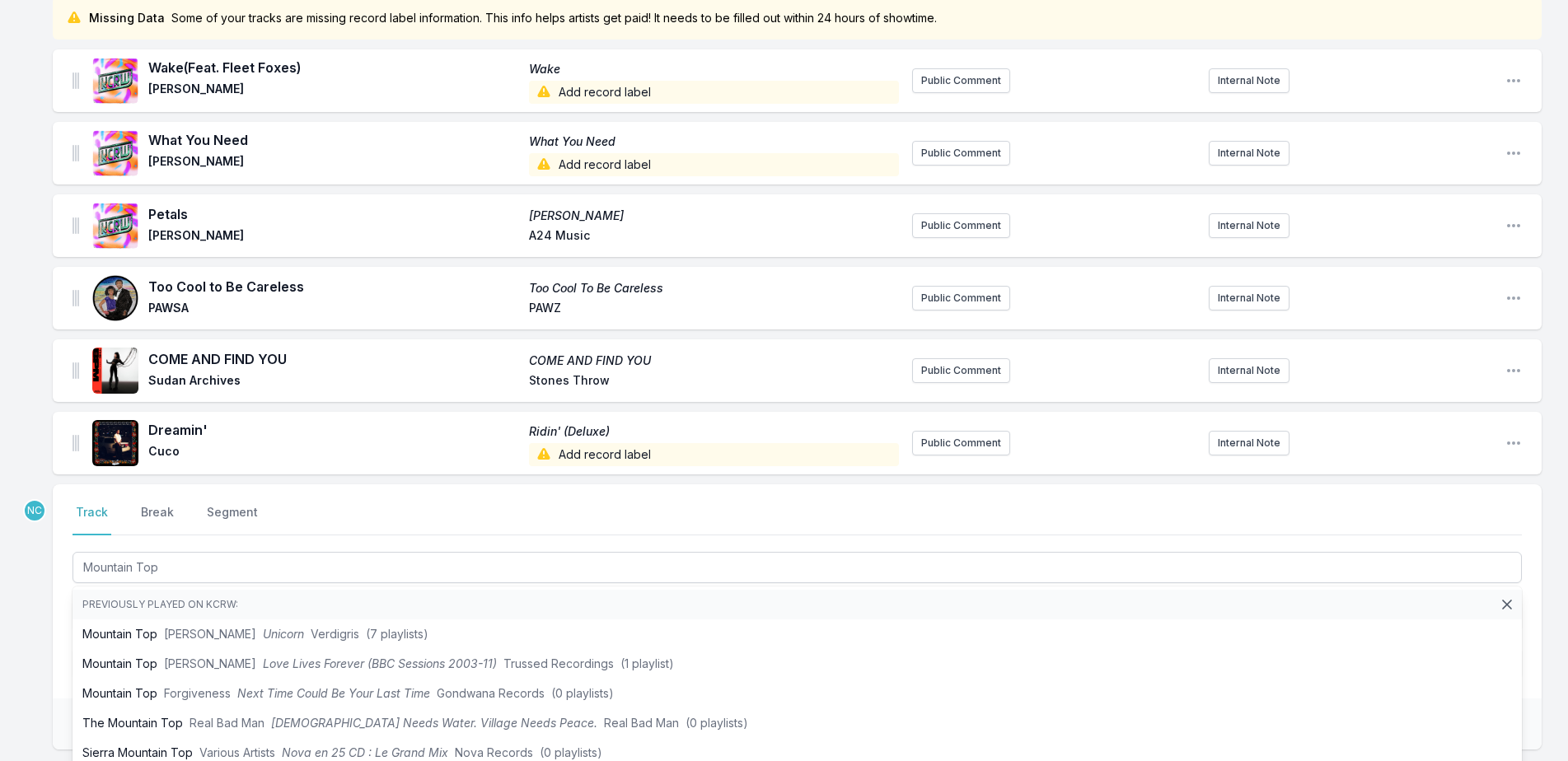
click at [11, 600] on div "Missing Data Some of your tracks are missing record label information. This inf…" at bounding box center [784, 452] width 1568 height 911
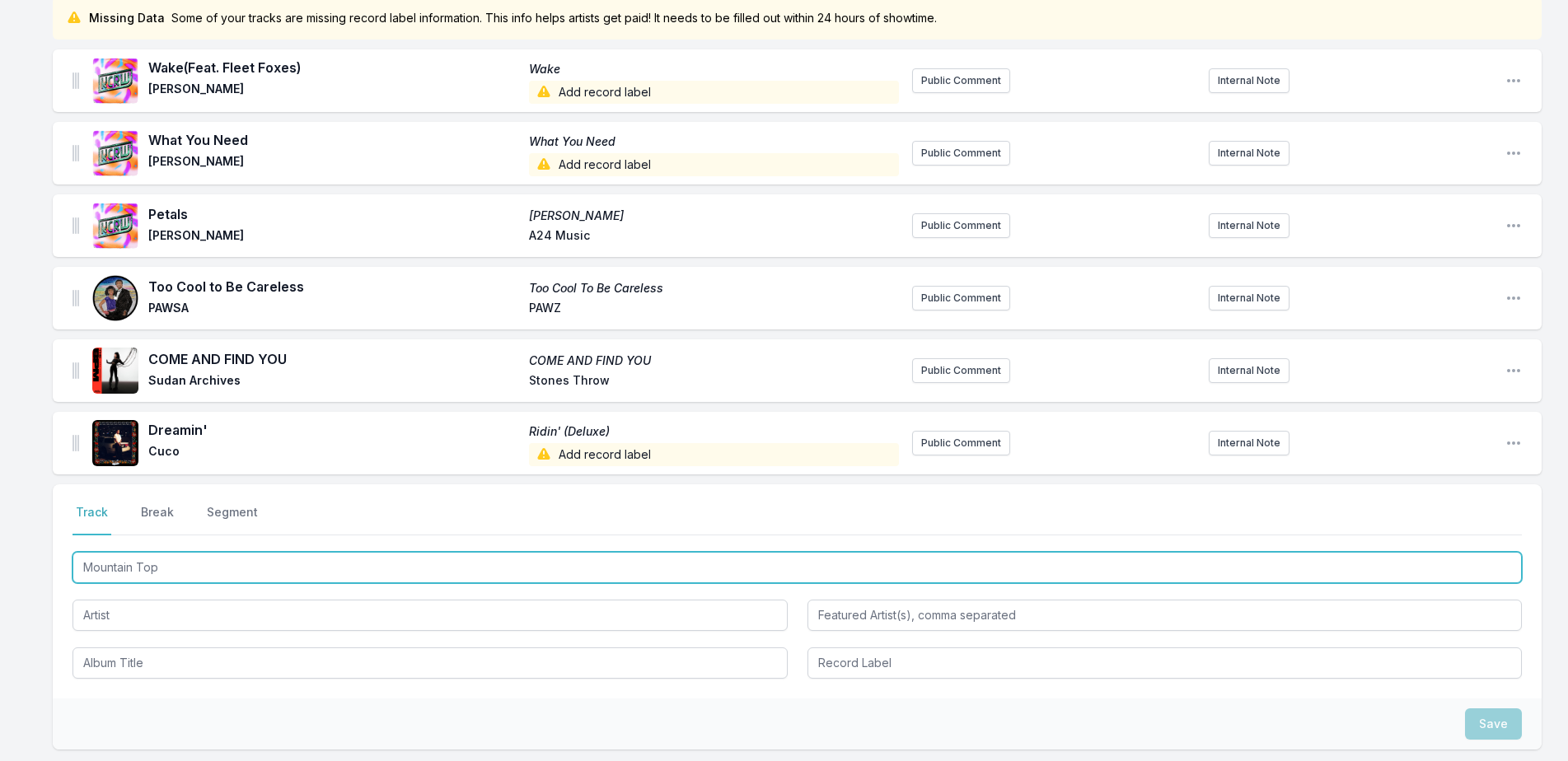
click at [147, 571] on input "Mountain Top" at bounding box center [797, 567] width 1449 height 32
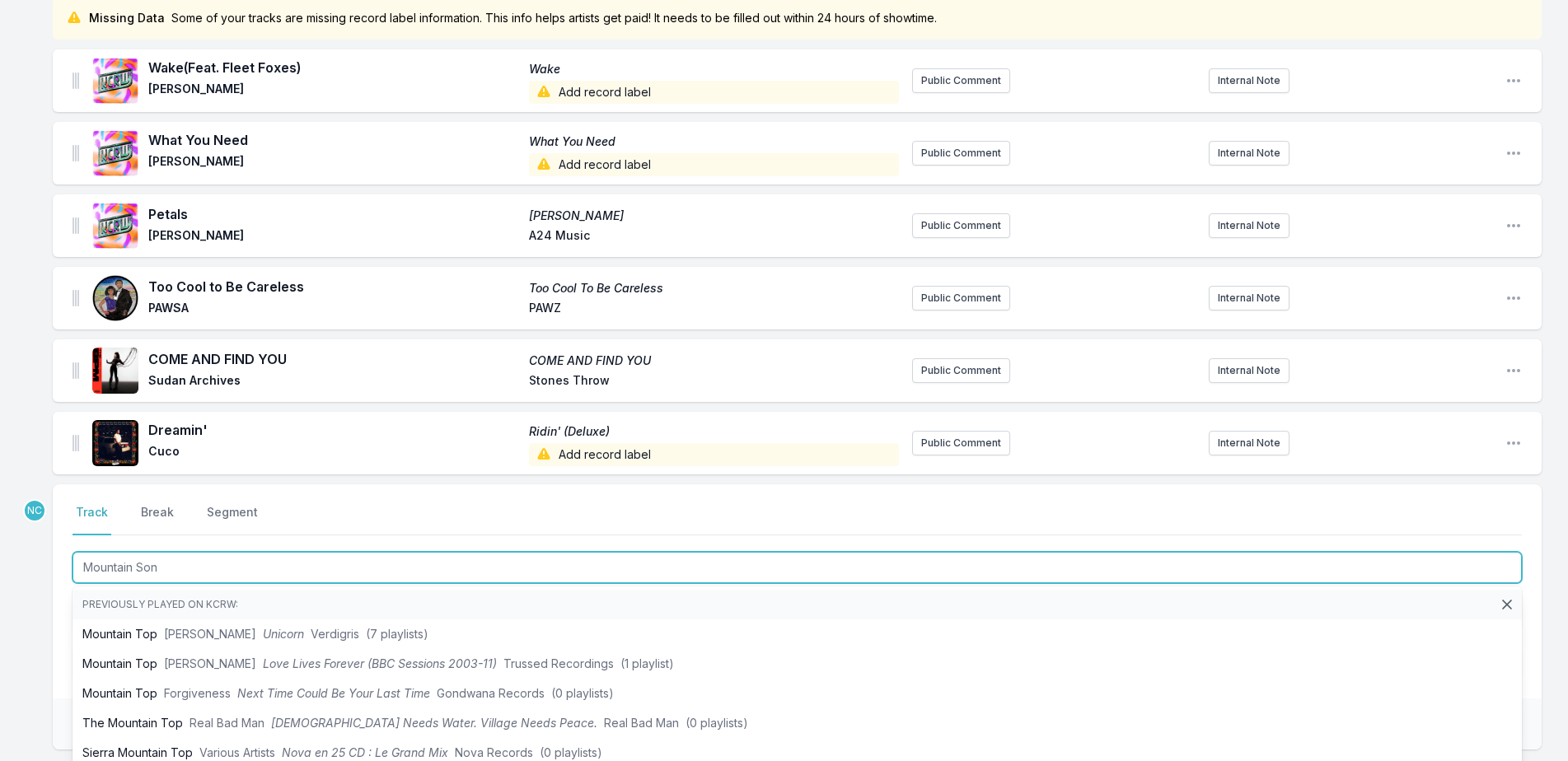
type input "Mountain Song"
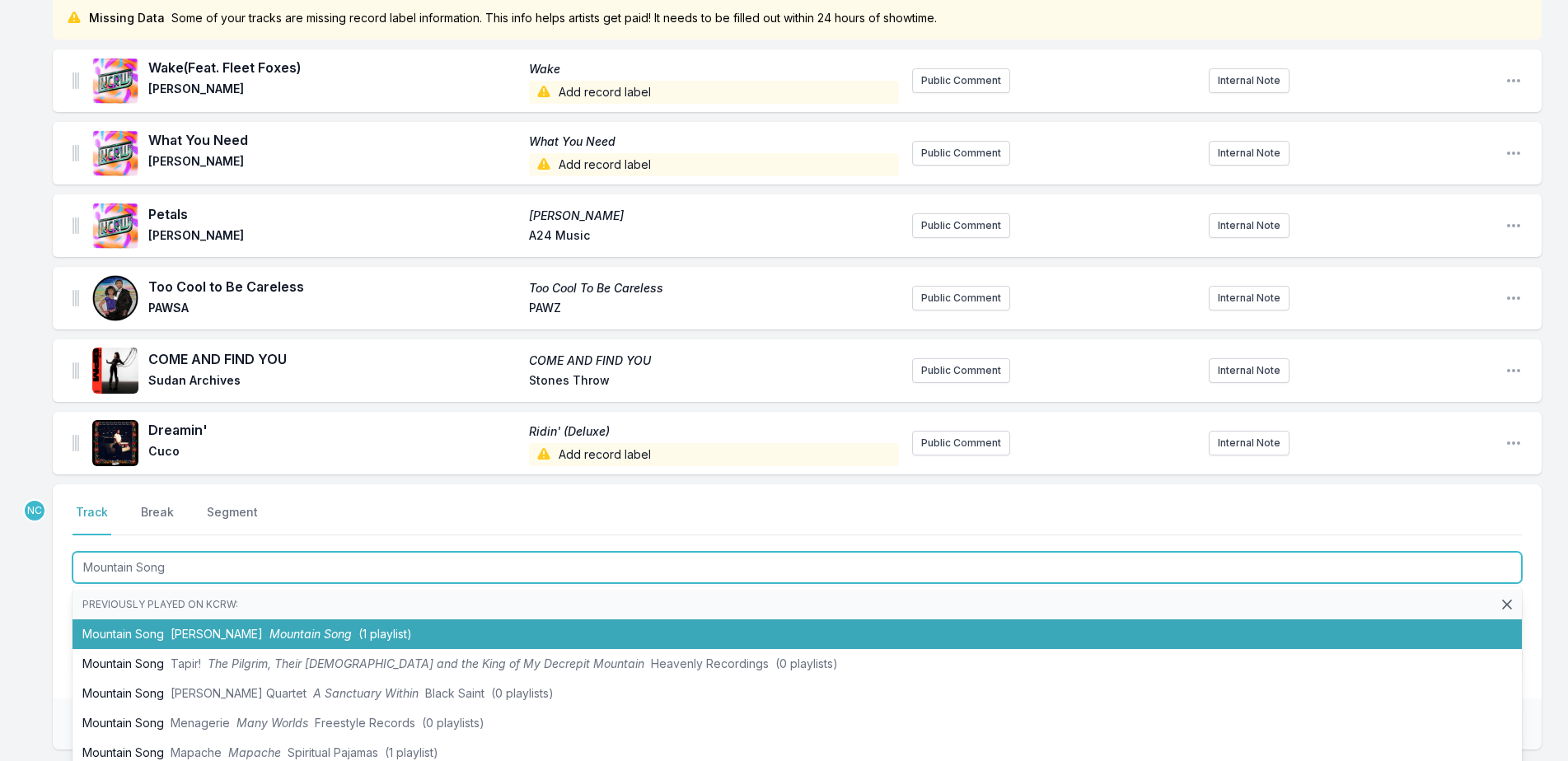
click at [201, 627] on span "Al Nicol" at bounding box center [217, 634] width 92 height 14
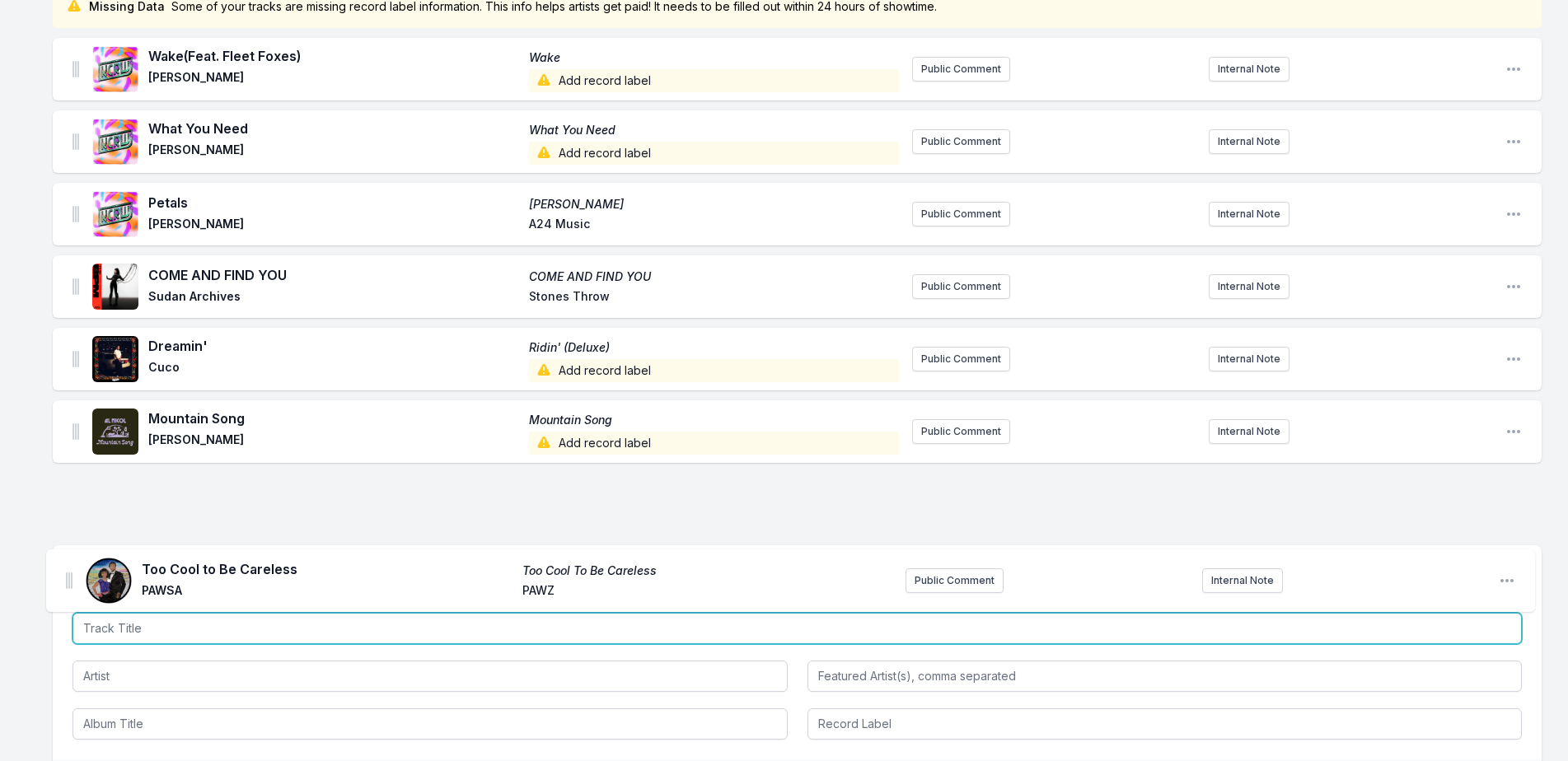
drag, startPoint x: 76, startPoint y: 292, endPoint x: 68, endPoint y: 584, distance: 292.1
click at [68, 584] on div "Missing Data Some of your tracks are missing record label information. This inf…" at bounding box center [784, 477] width 1568 height 984
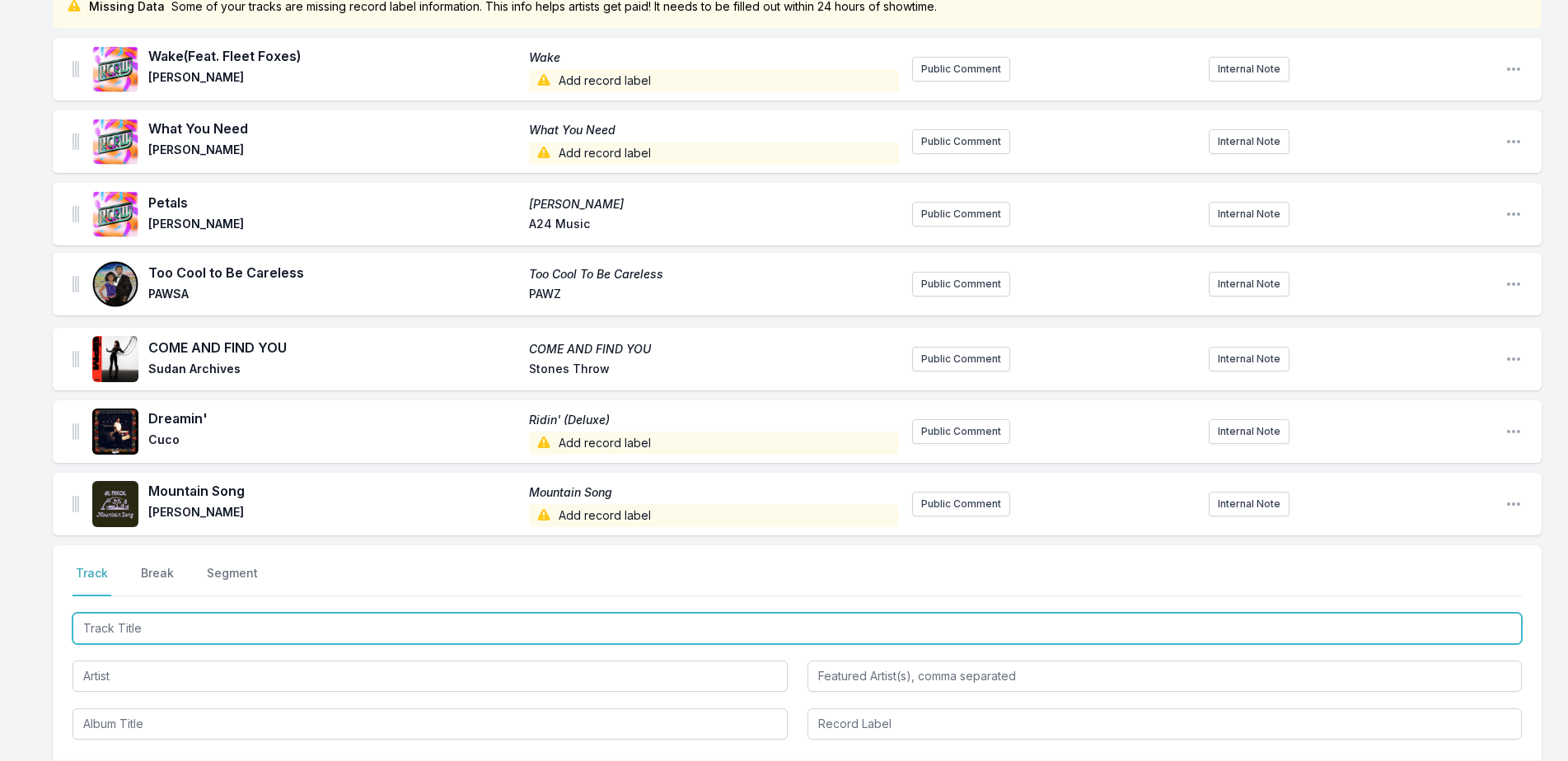
scroll to position [179, 0]
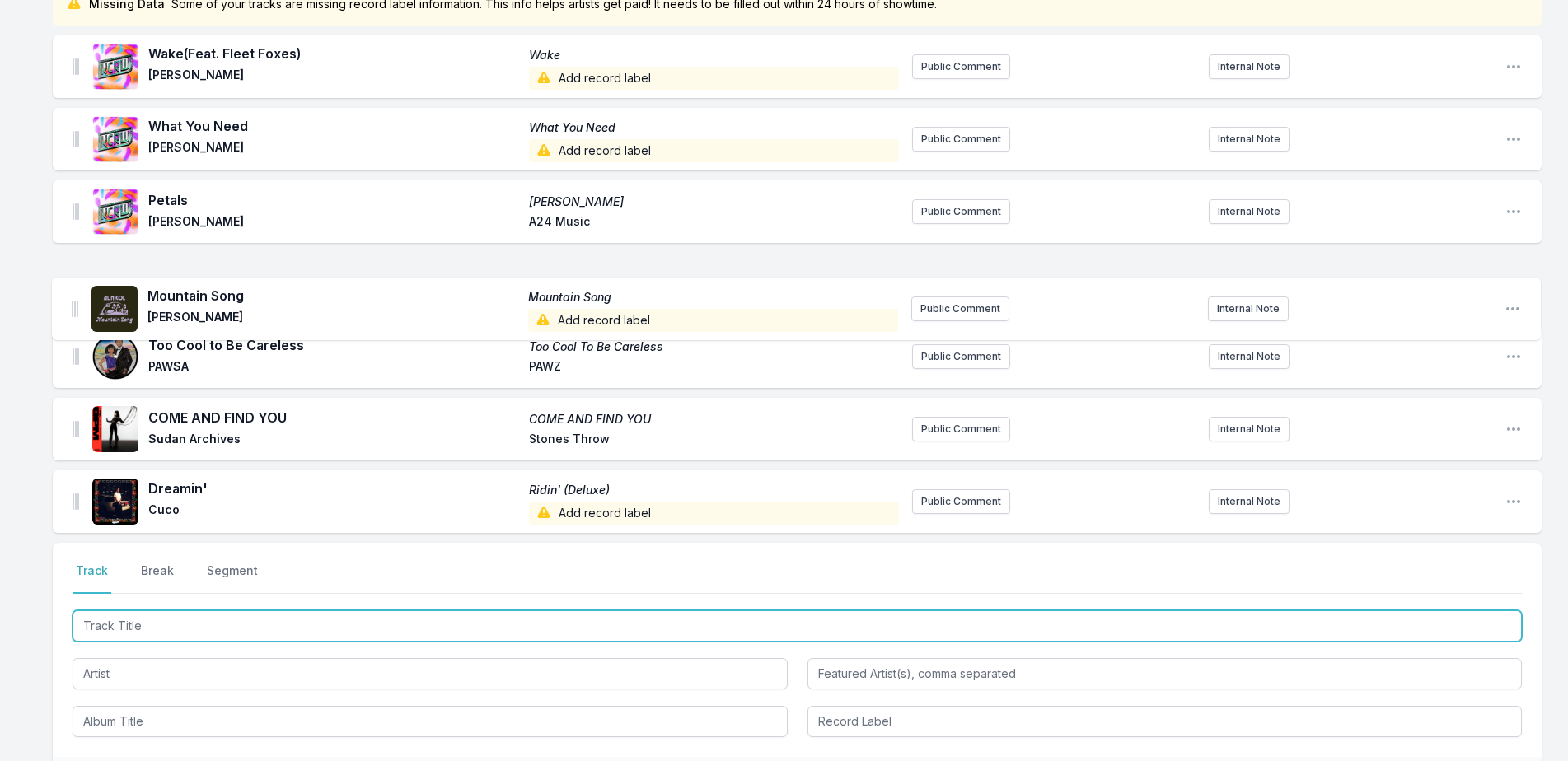
drag, startPoint x: 77, startPoint y: 501, endPoint x: 75, endPoint y: 297, distance: 204.0
click at [75, 297] on ul "Wake (Feat. Fleet Foxes) Wake Madison Cunningham Add record label Public Commen…" at bounding box center [797, 284] width 1489 height 498
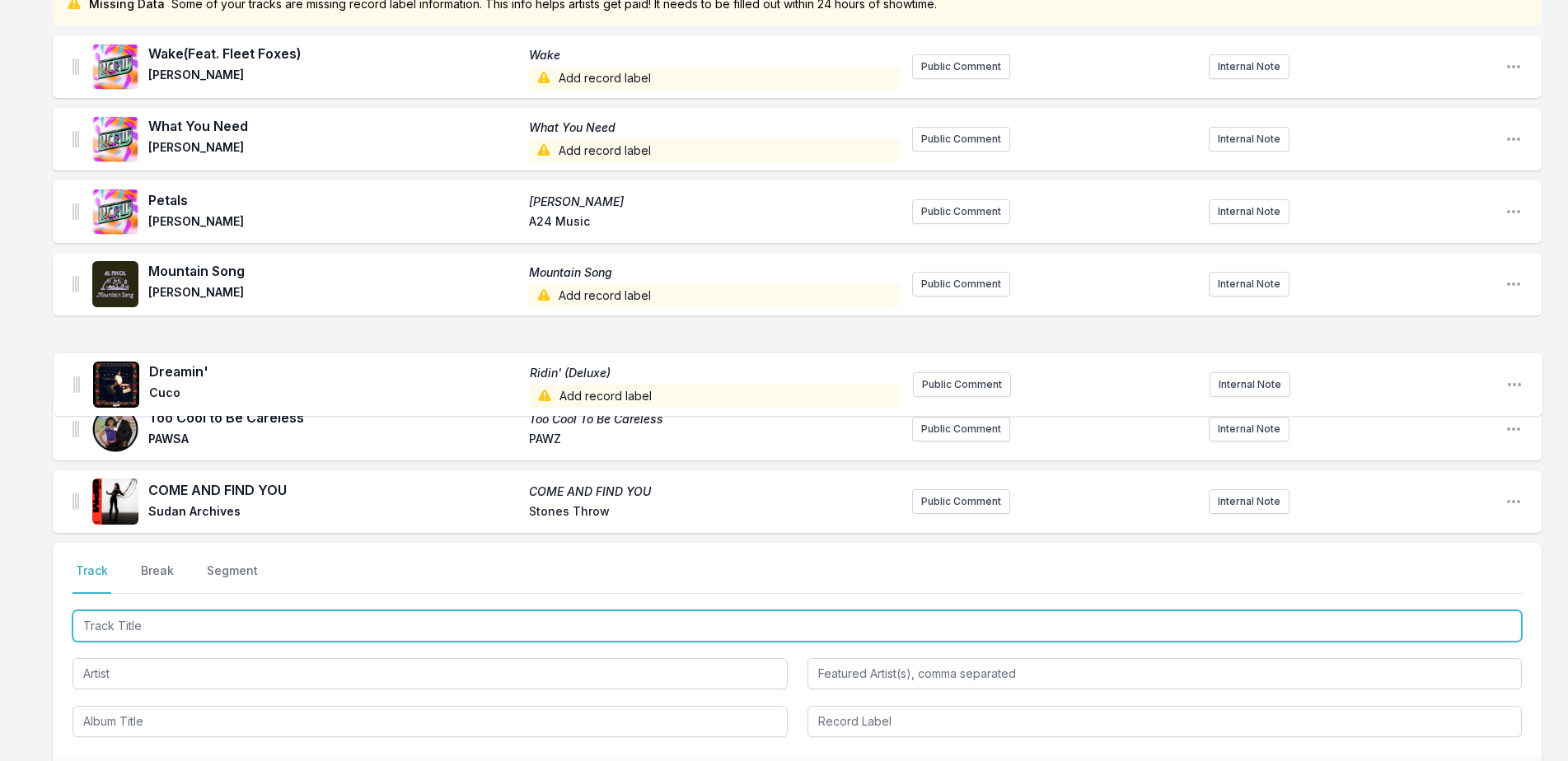
drag, startPoint x: 73, startPoint y: 500, endPoint x: 74, endPoint y: 371, distance: 129.0
click at [74, 371] on ul "Wake (Feat. Fleet Foxes) Wake Madison Cunningham Add record label Public Commen…" at bounding box center [797, 284] width 1489 height 498
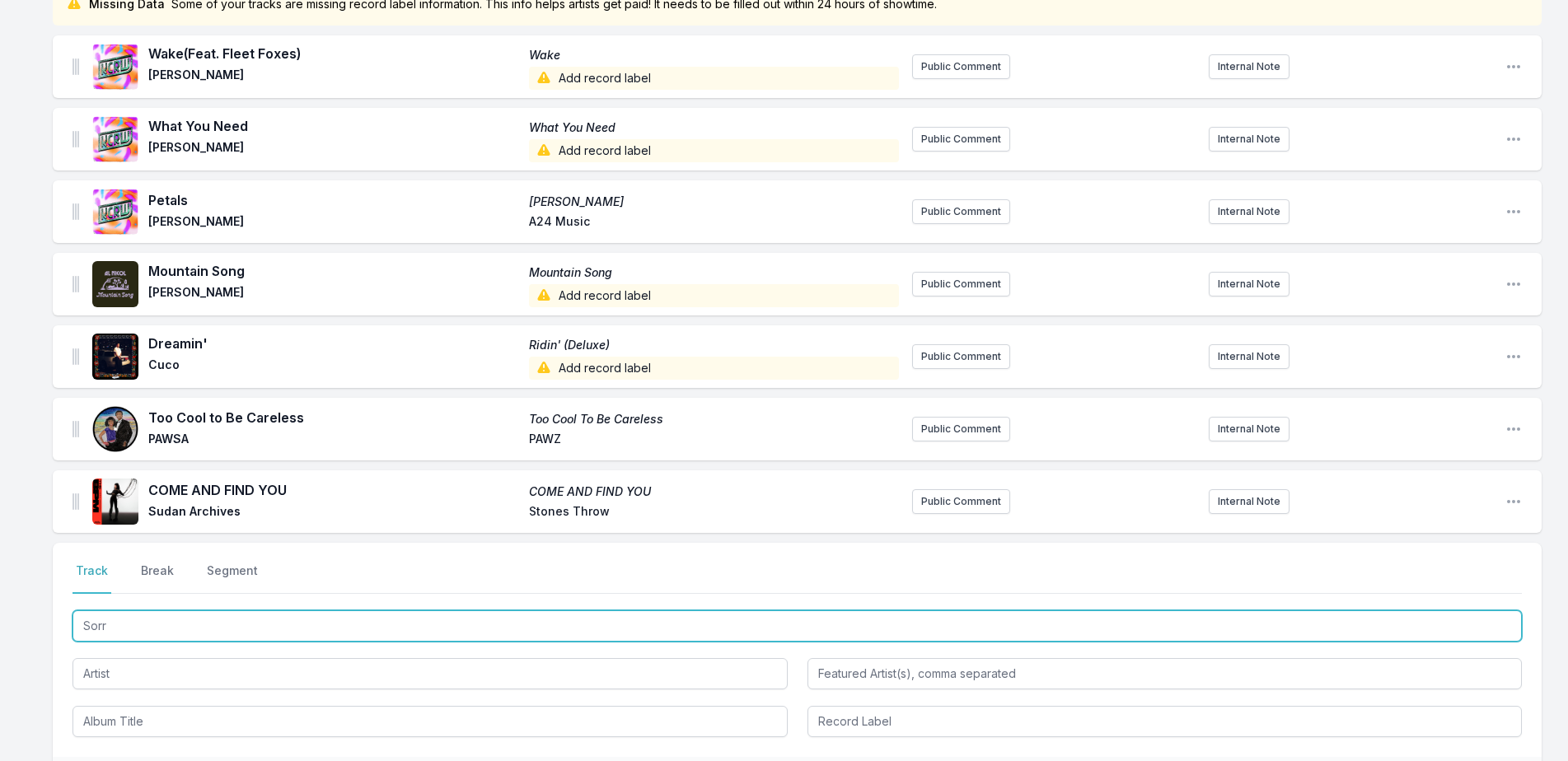
type input "Sorry"
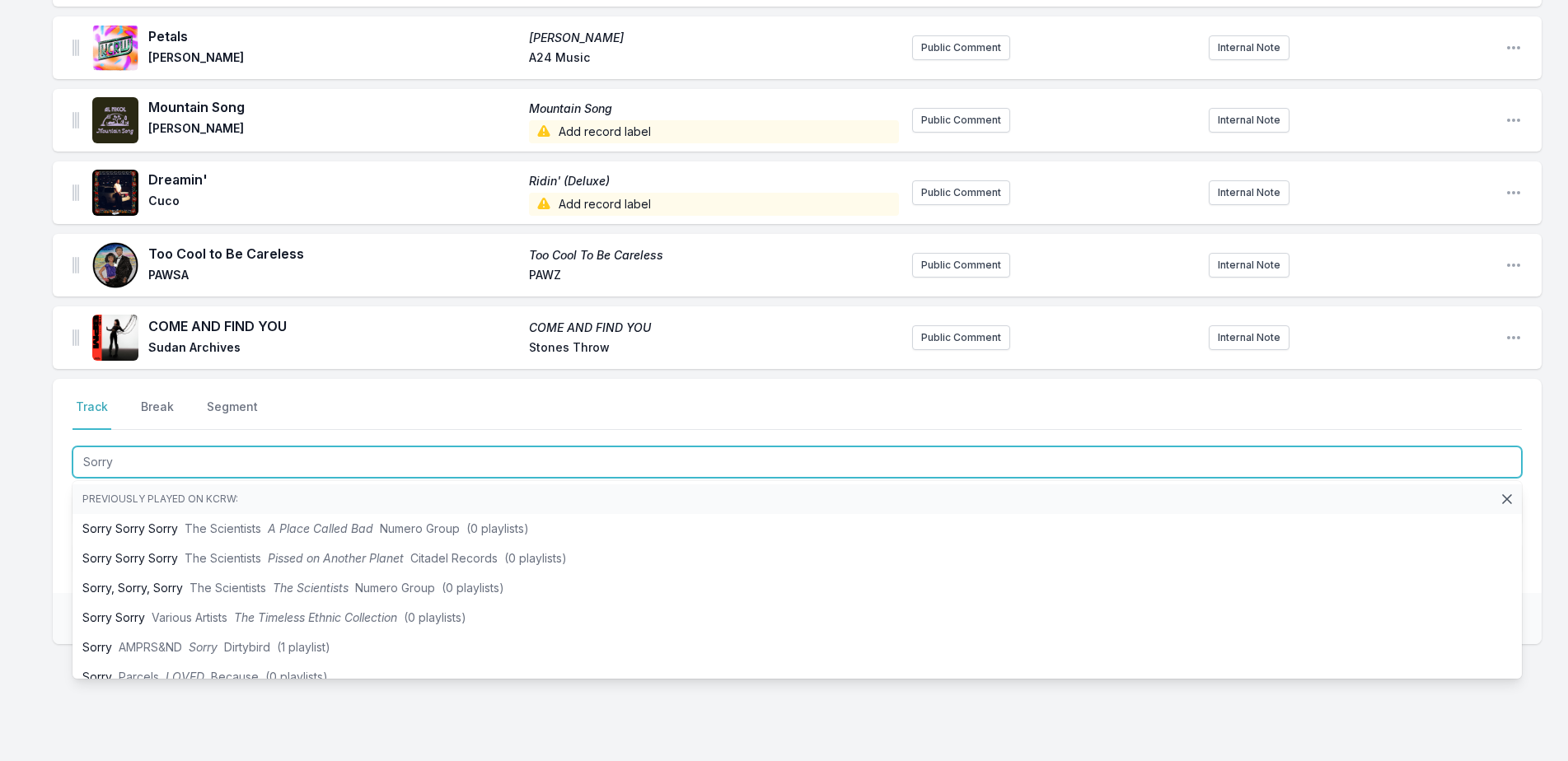
scroll to position [343, 0]
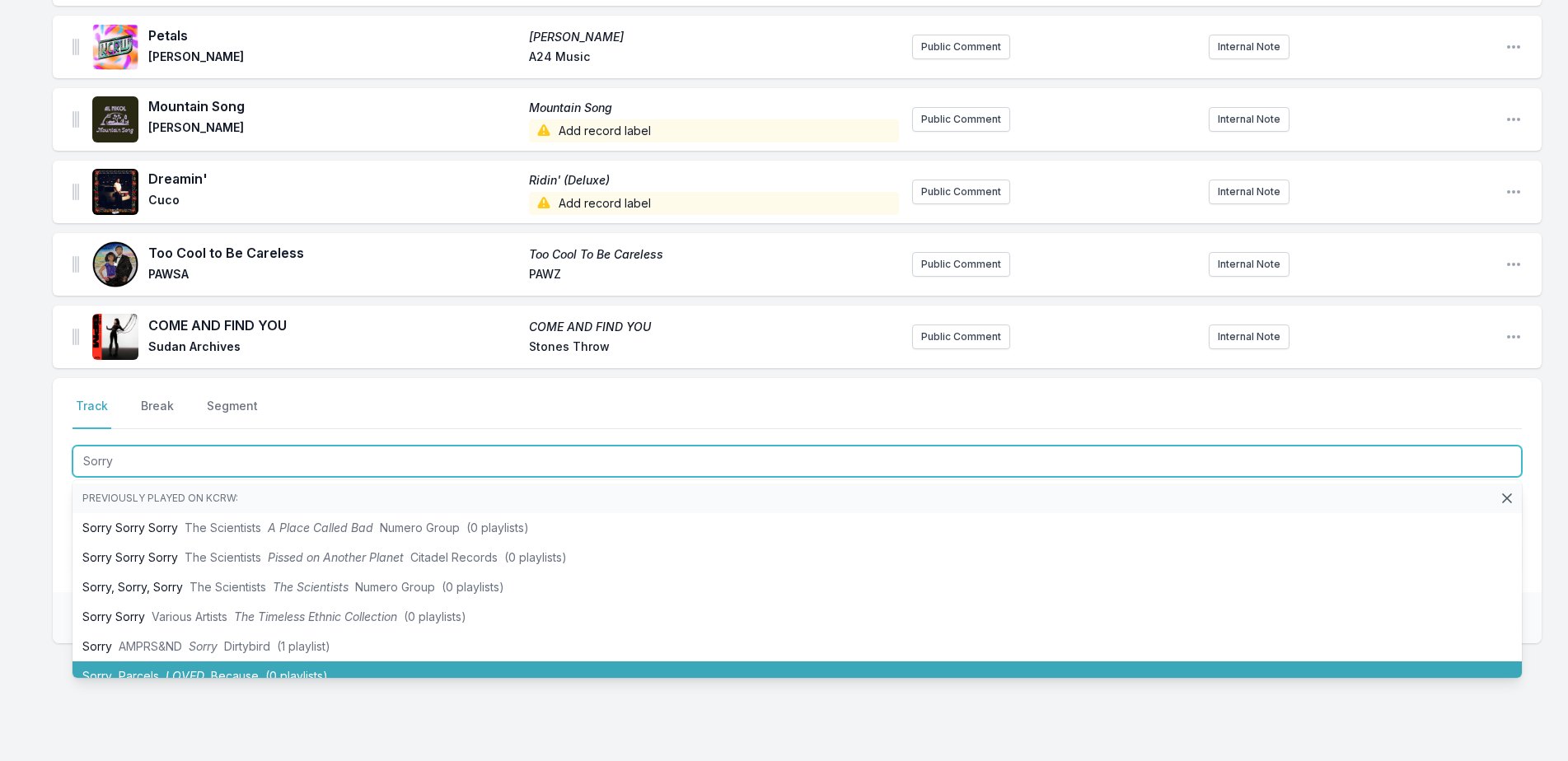
click at [151, 676] on span "Parcels" at bounding box center [138, 676] width 40 height 14
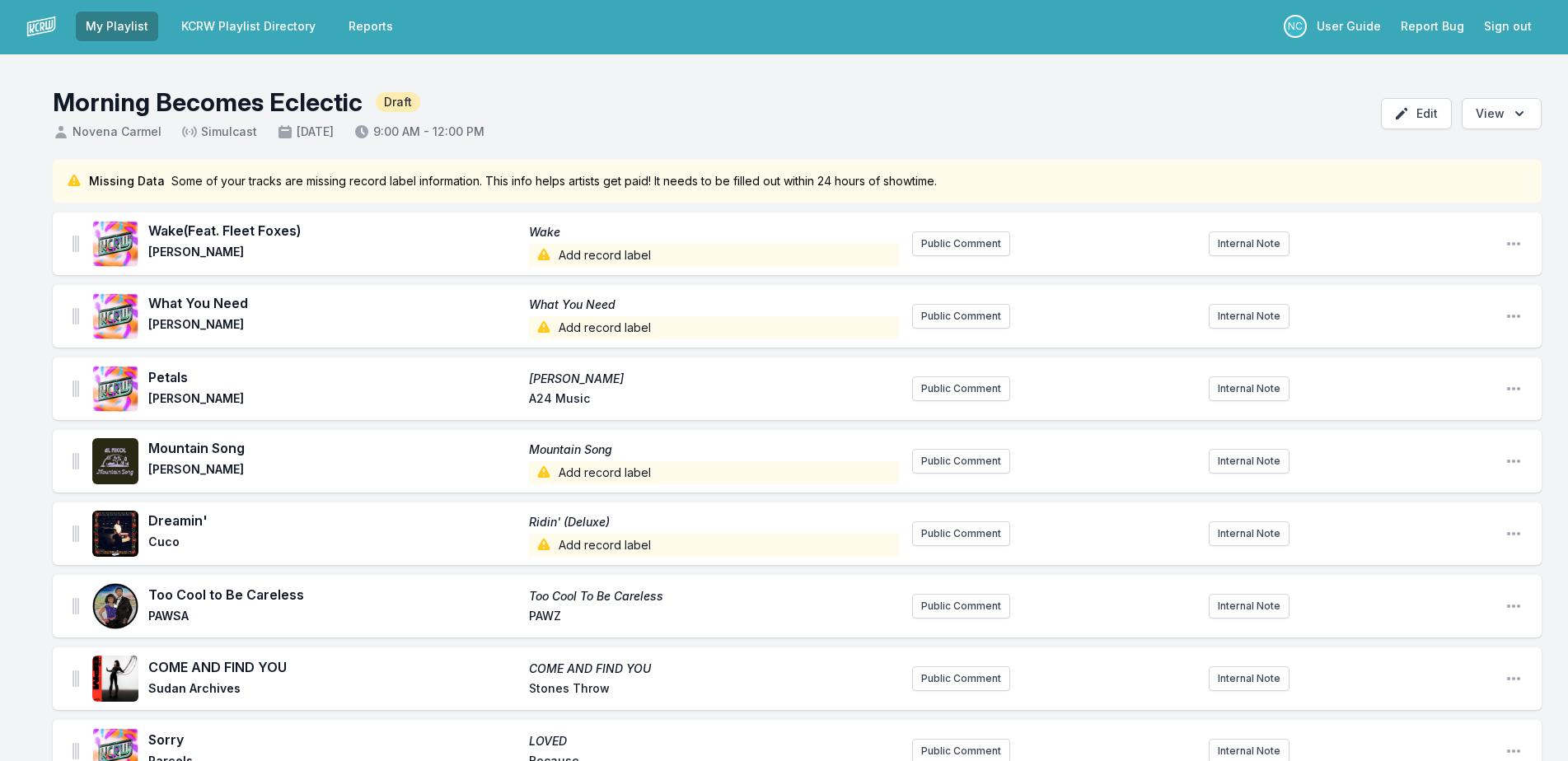
scroll to position [0, 0]
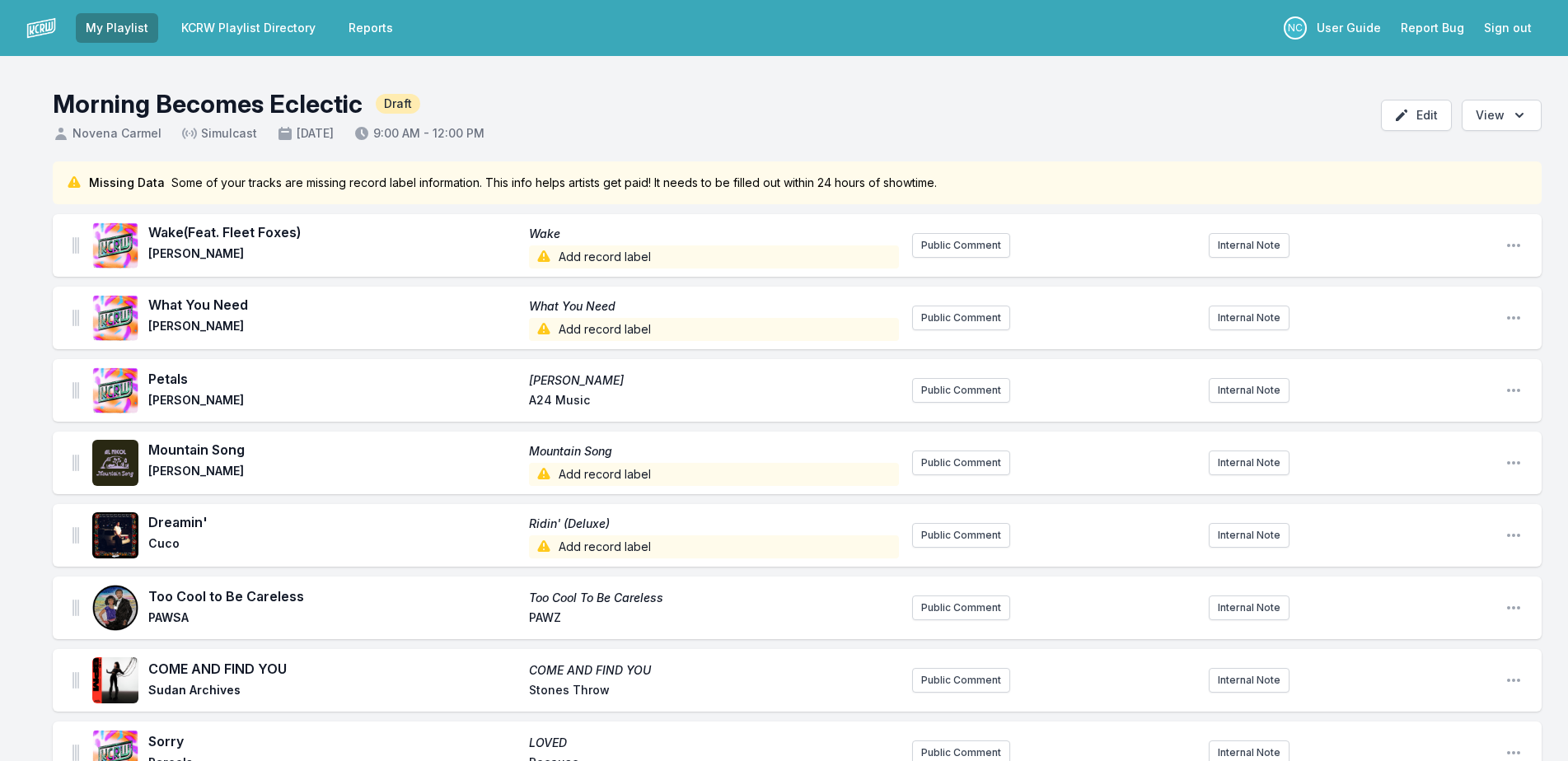
click at [257, 31] on link "KCRW Playlist Directory" at bounding box center [249, 27] width 154 height 30
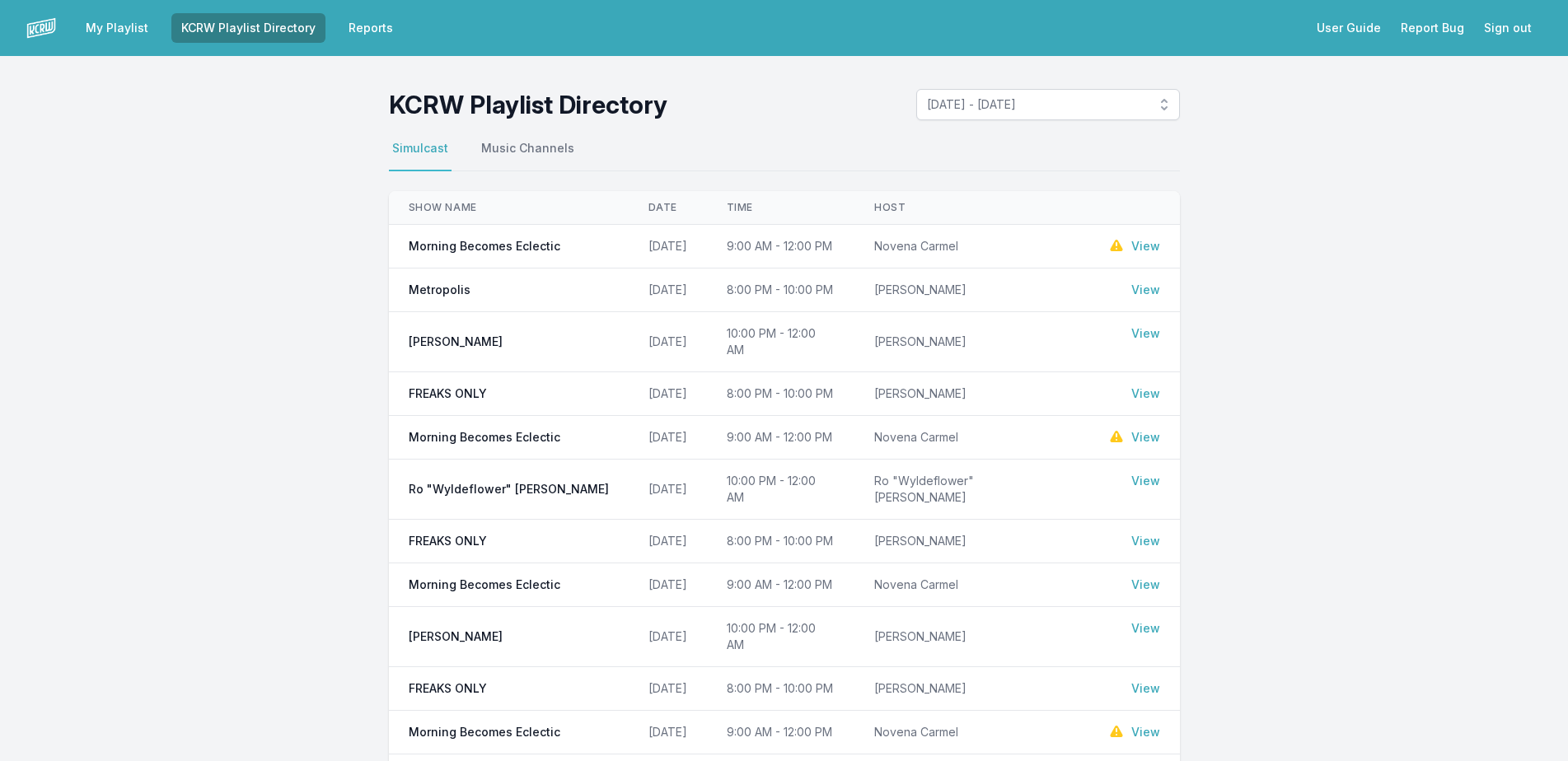
click at [1153, 430] on link "View" at bounding box center [1146, 437] width 29 height 16
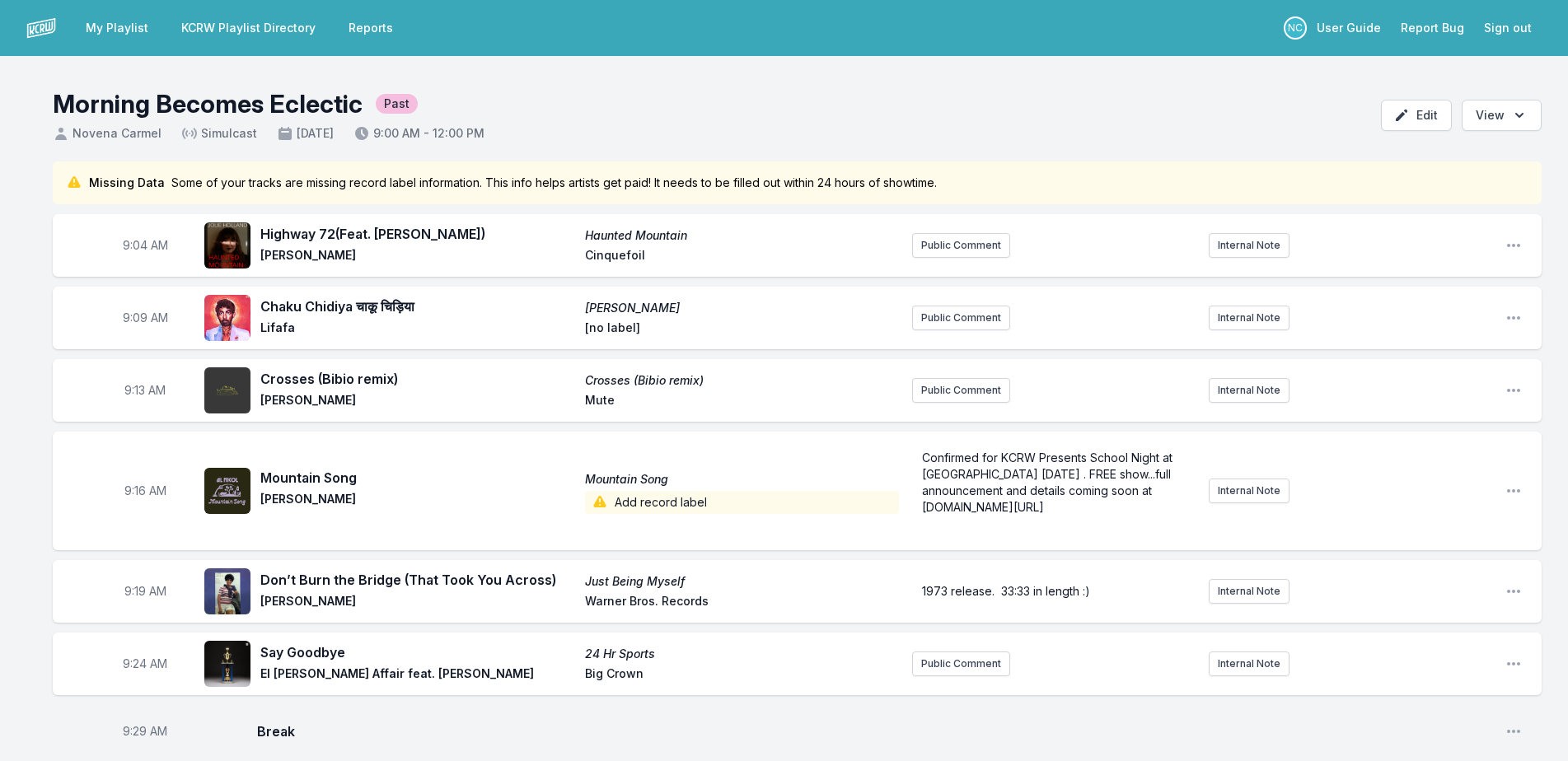
click at [268, 36] on link "KCRW Playlist Directory" at bounding box center [249, 27] width 154 height 30
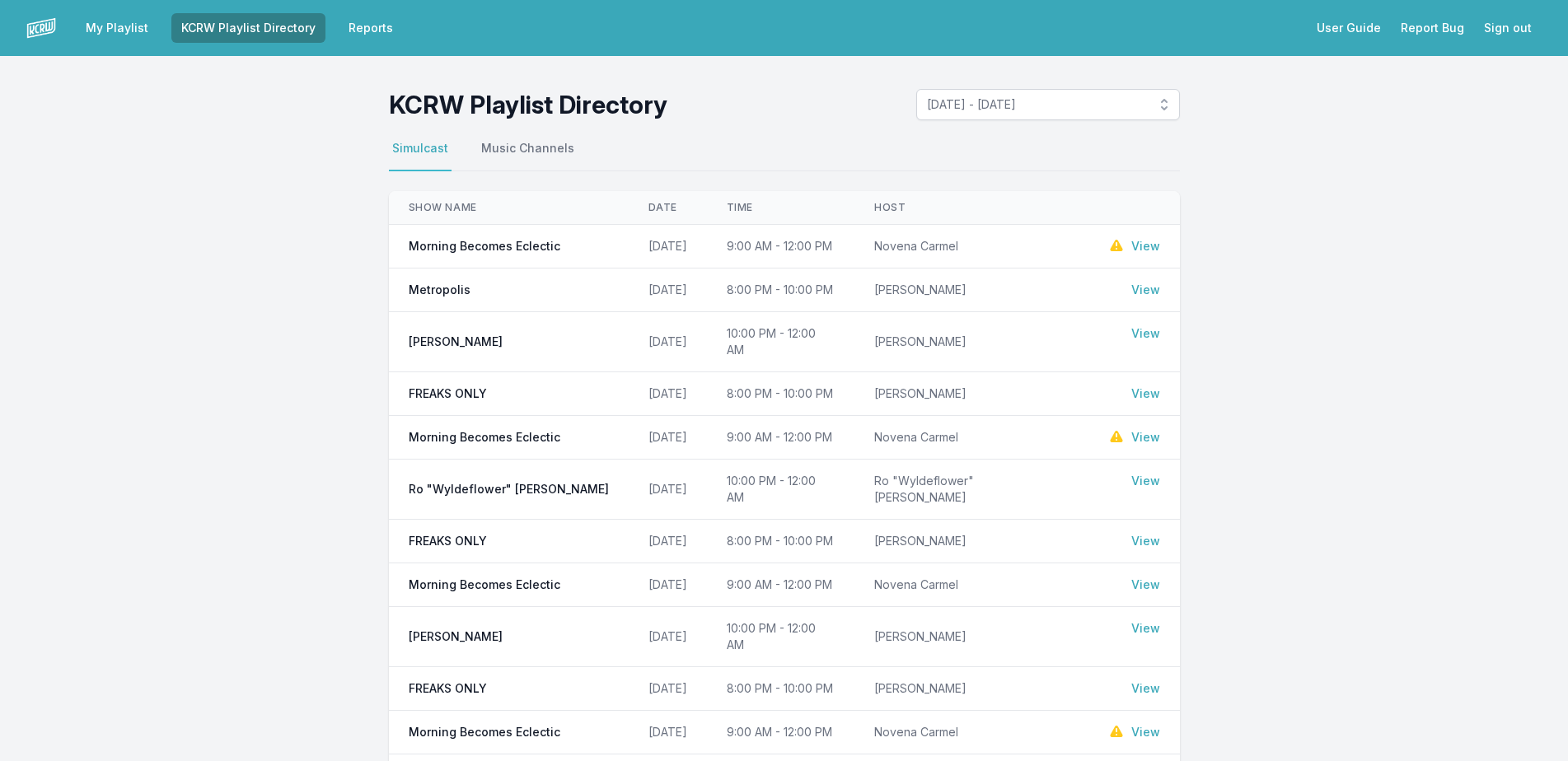
click at [1146, 247] on link "View" at bounding box center [1146, 246] width 29 height 16
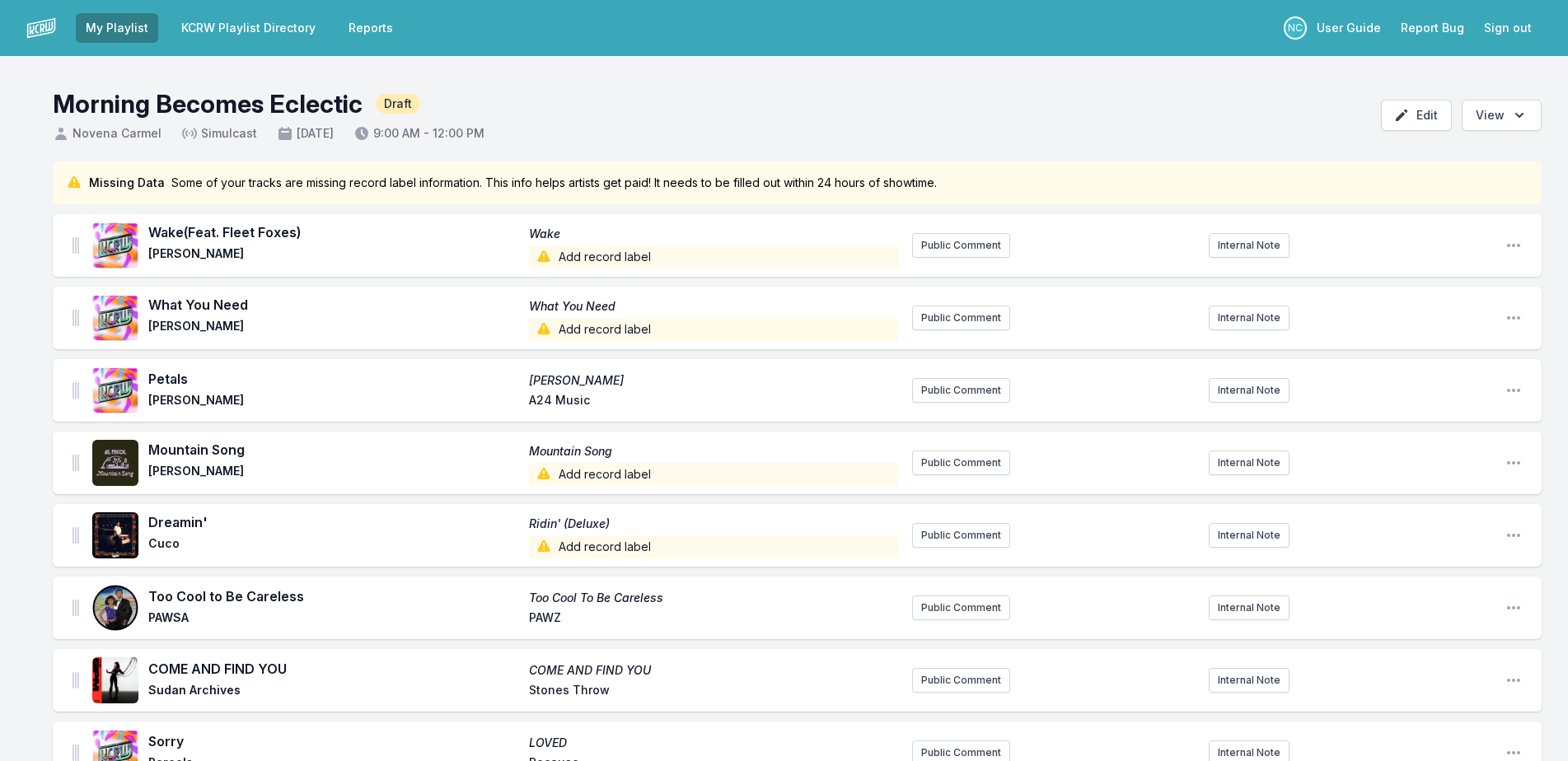
scroll to position [456, 0]
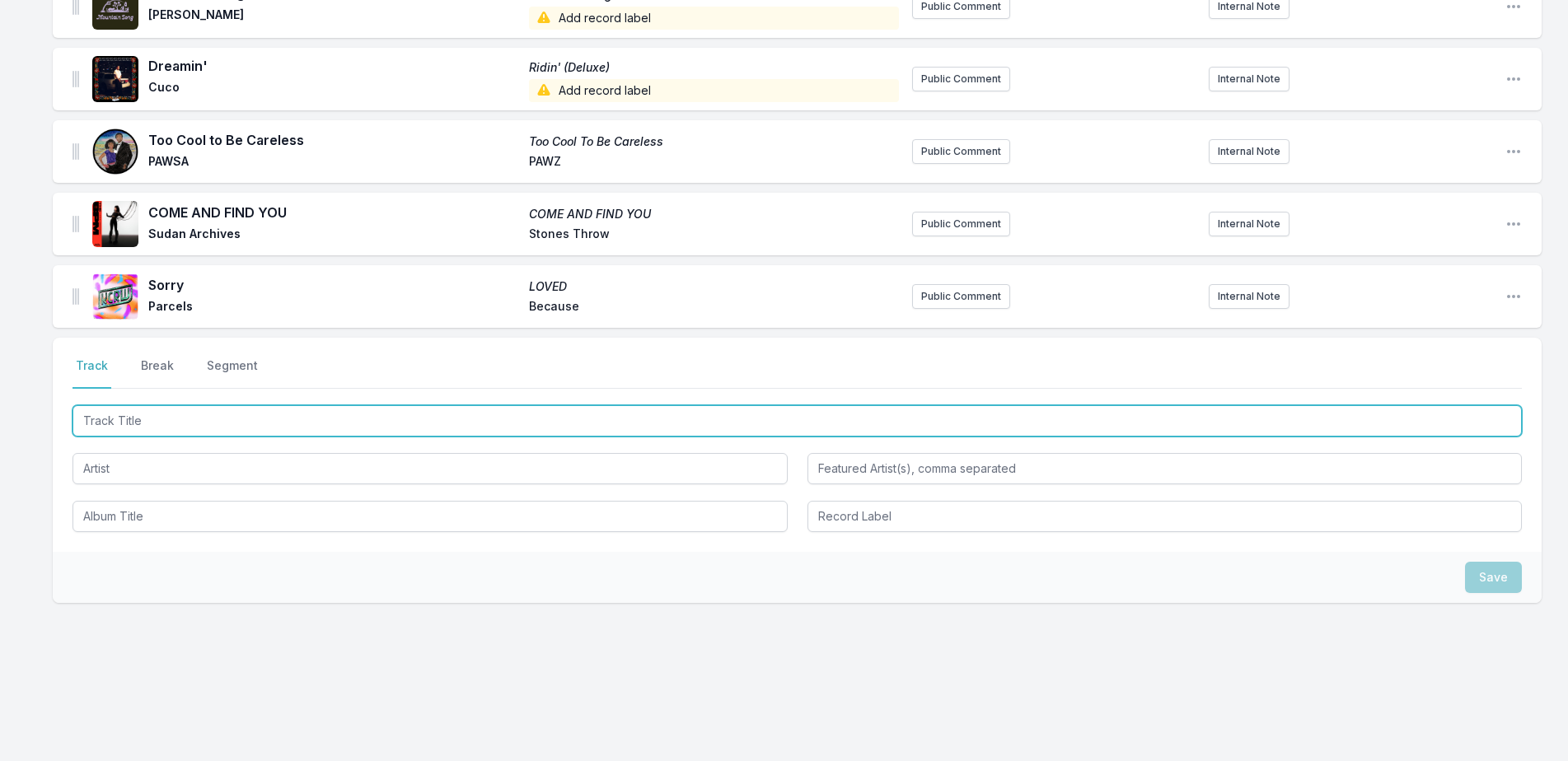
click at [590, 420] on input "Track Title" at bounding box center [797, 421] width 1449 height 32
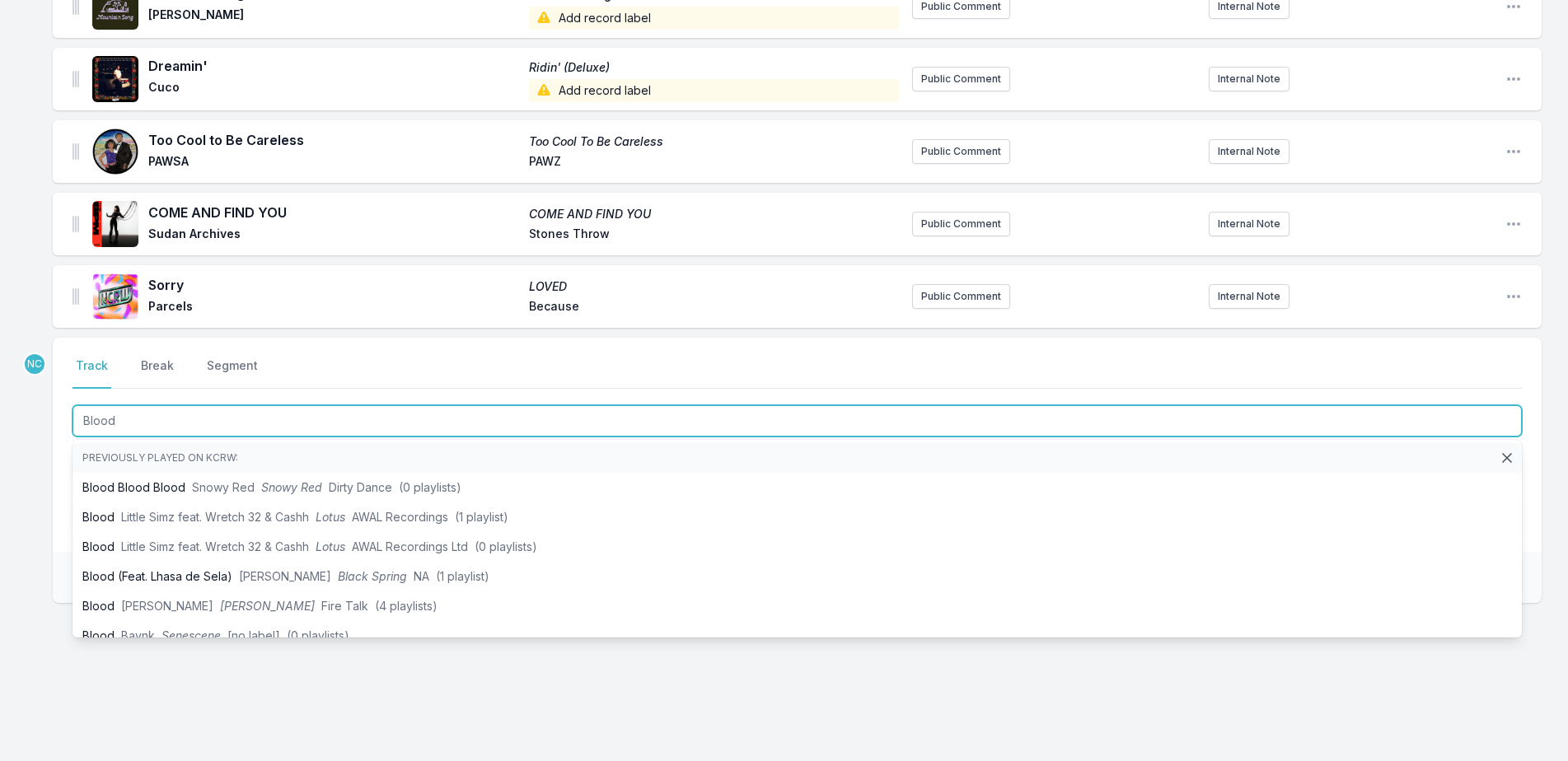
type input "Blood"
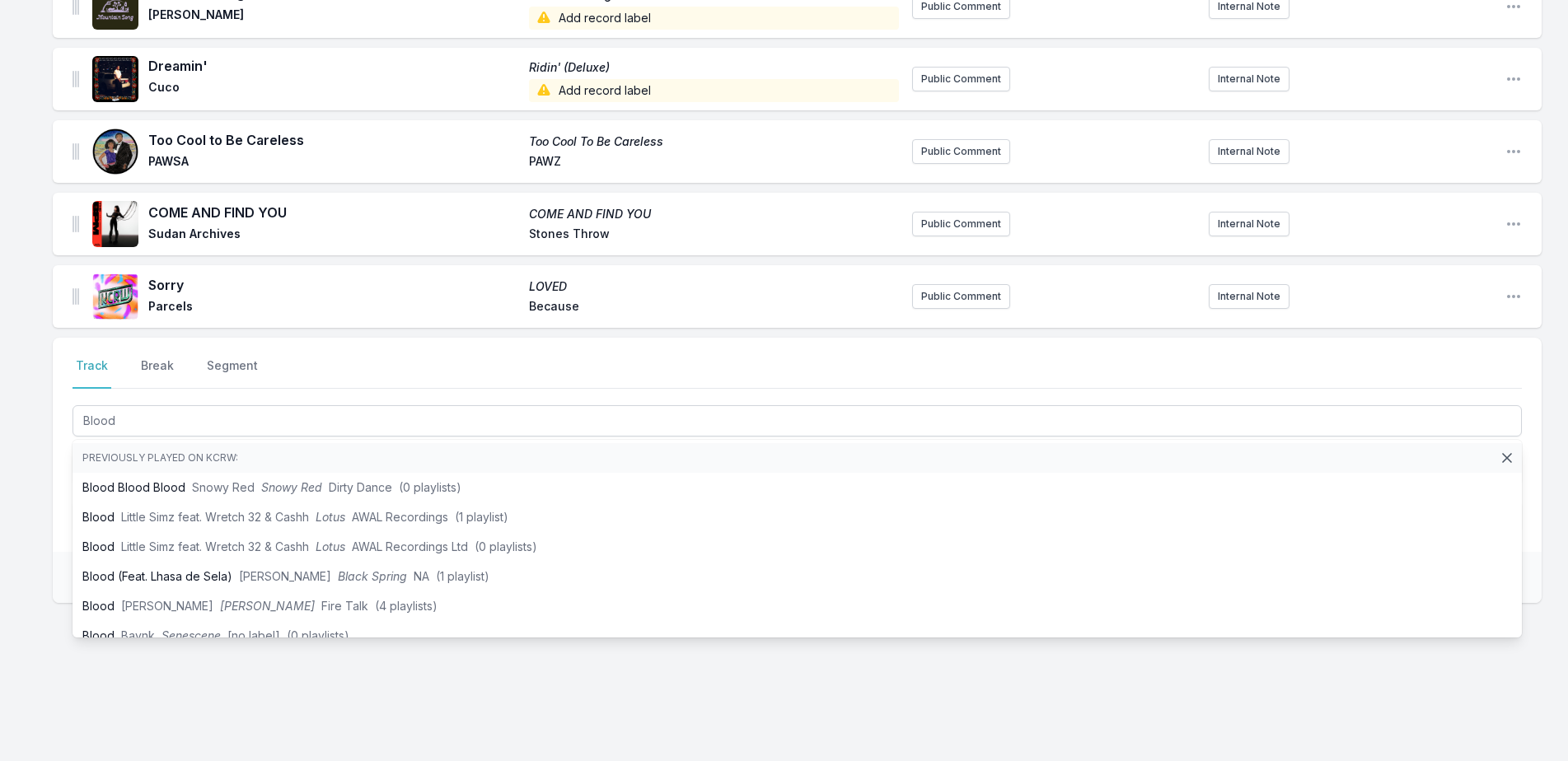
click at [40, 447] on div "Missing Data Some of your tracks are missing record label information. This inf…" at bounding box center [784, 233] width 1568 height 1057
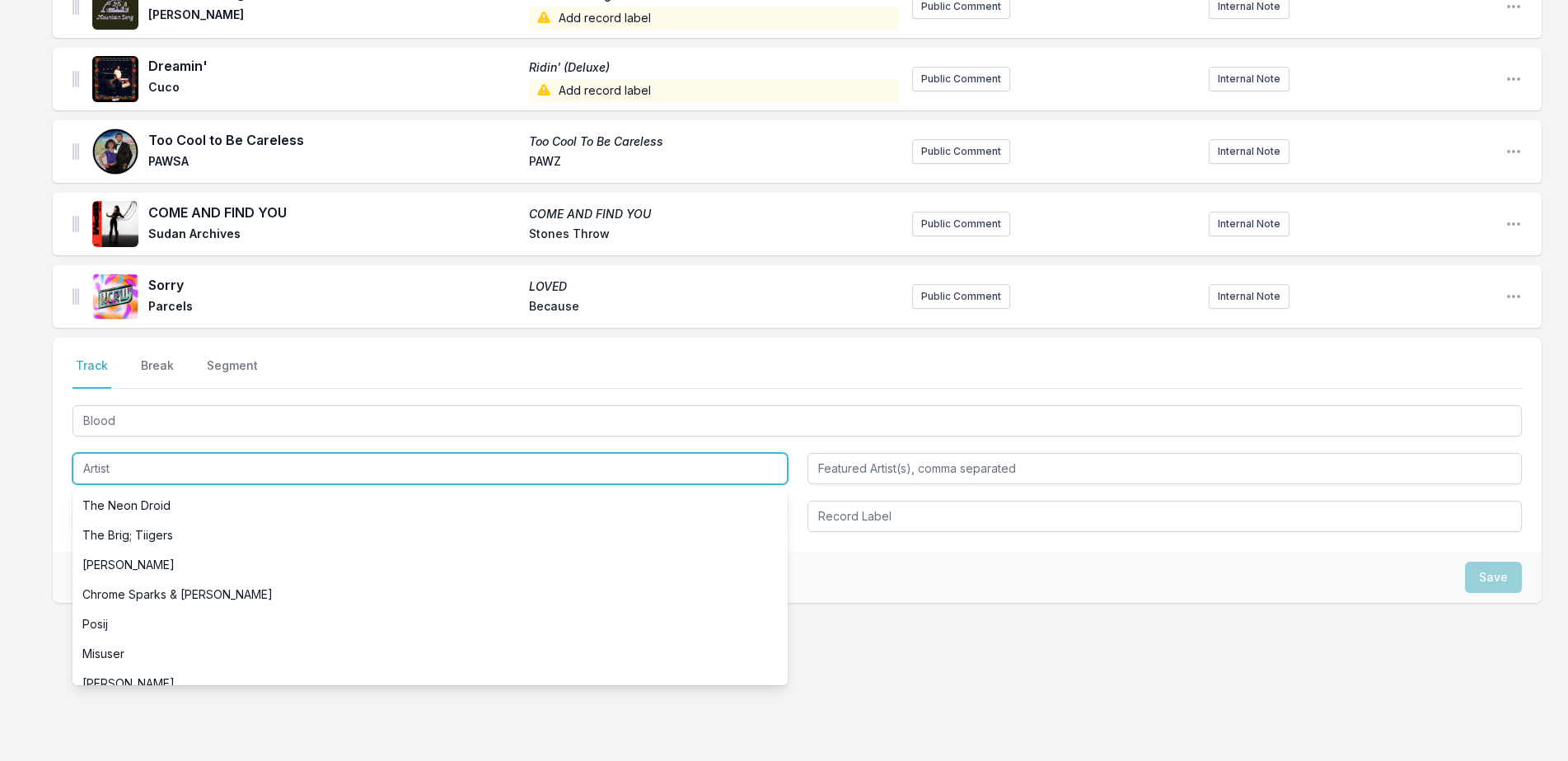
click at [149, 476] on input "Artist" at bounding box center [430, 469] width 715 height 32
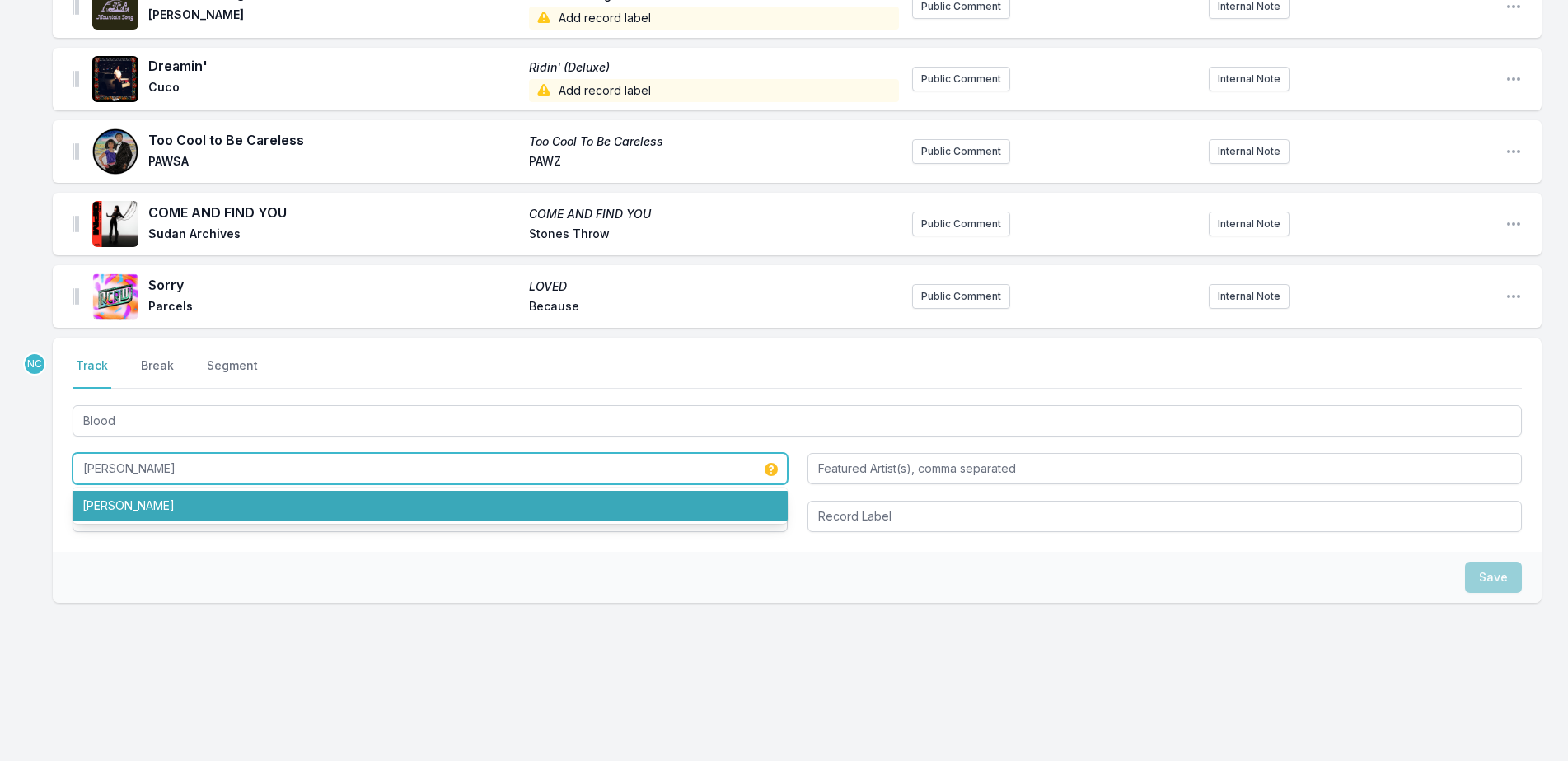
click at [196, 500] on li "Andrew Bird" at bounding box center [430, 506] width 715 height 30
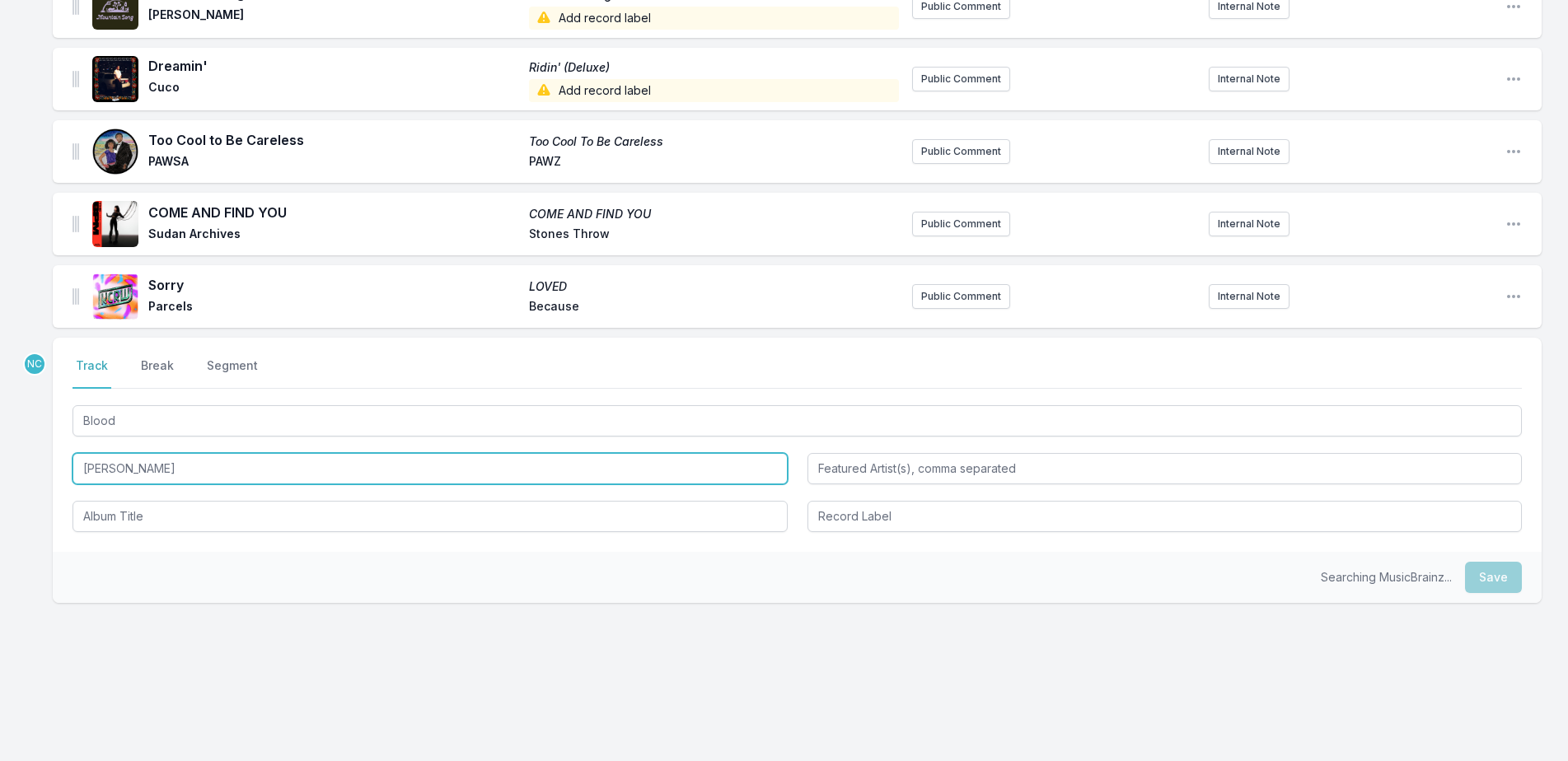
type input "Andrew Bird"
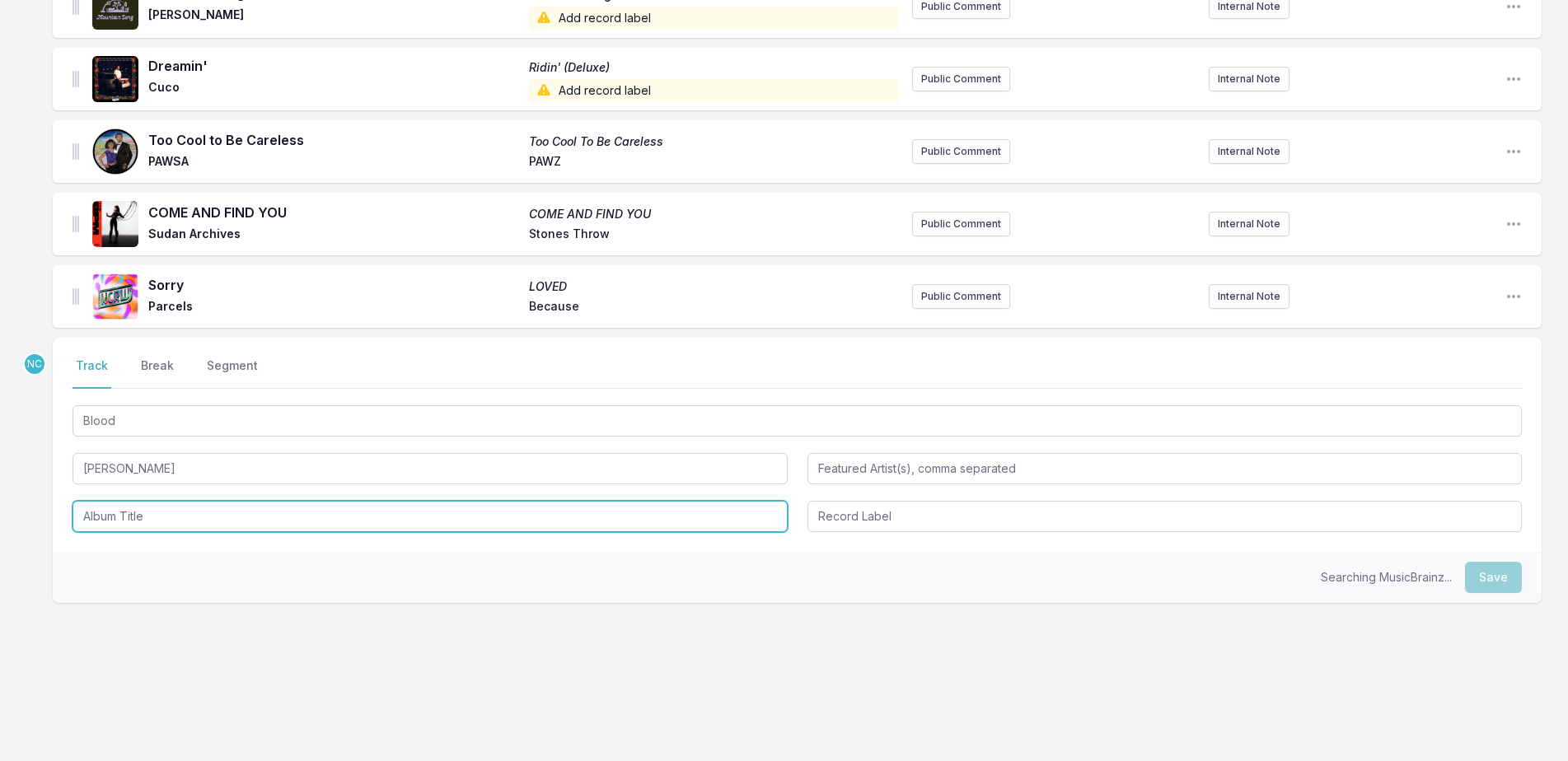
click at [201, 518] on input "Album Title" at bounding box center [430, 517] width 715 height 32
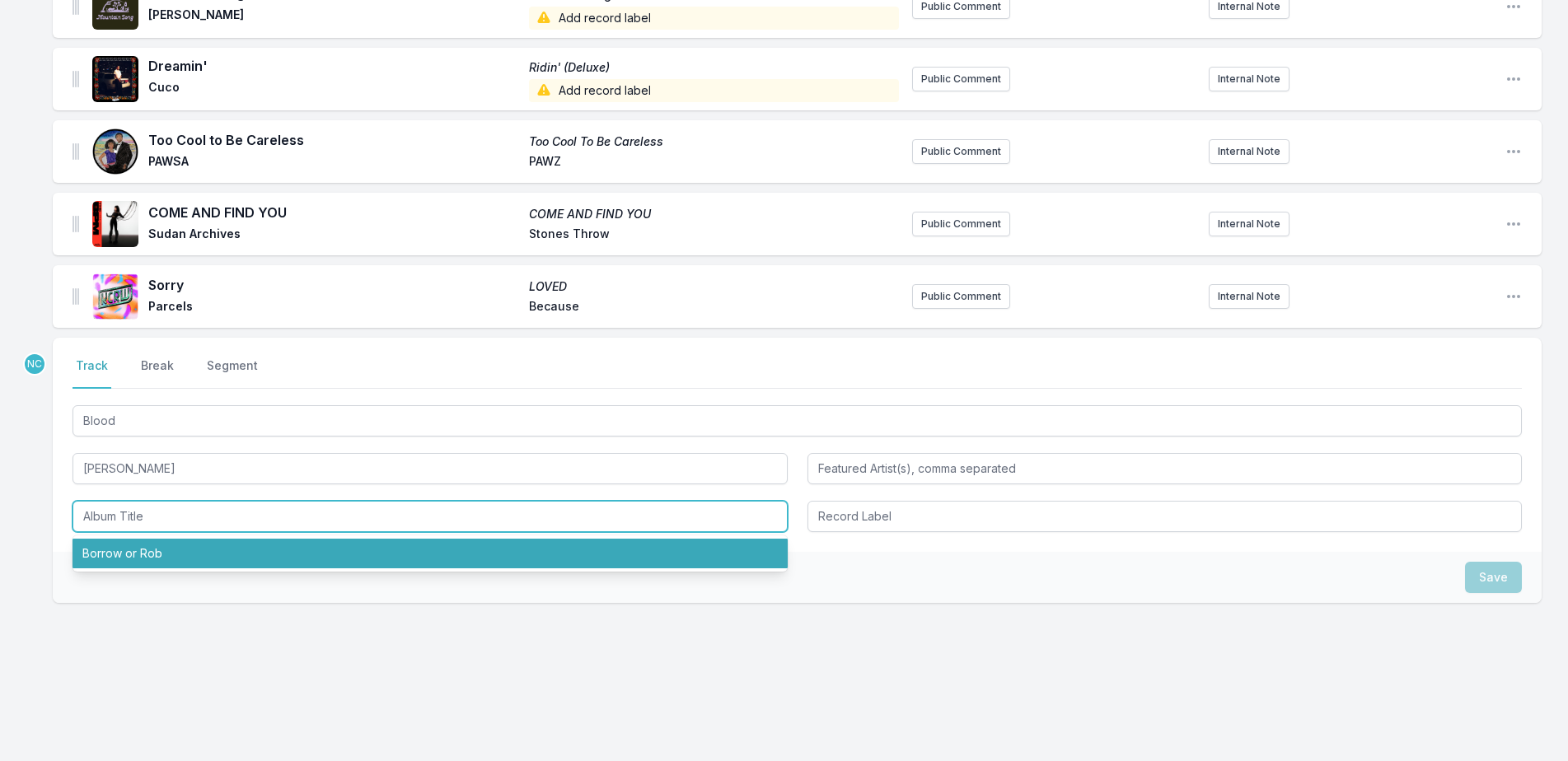
click at [246, 555] on li "Borrow or Rob" at bounding box center [430, 553] width 715 height 30
type input "Borrow or Rob"
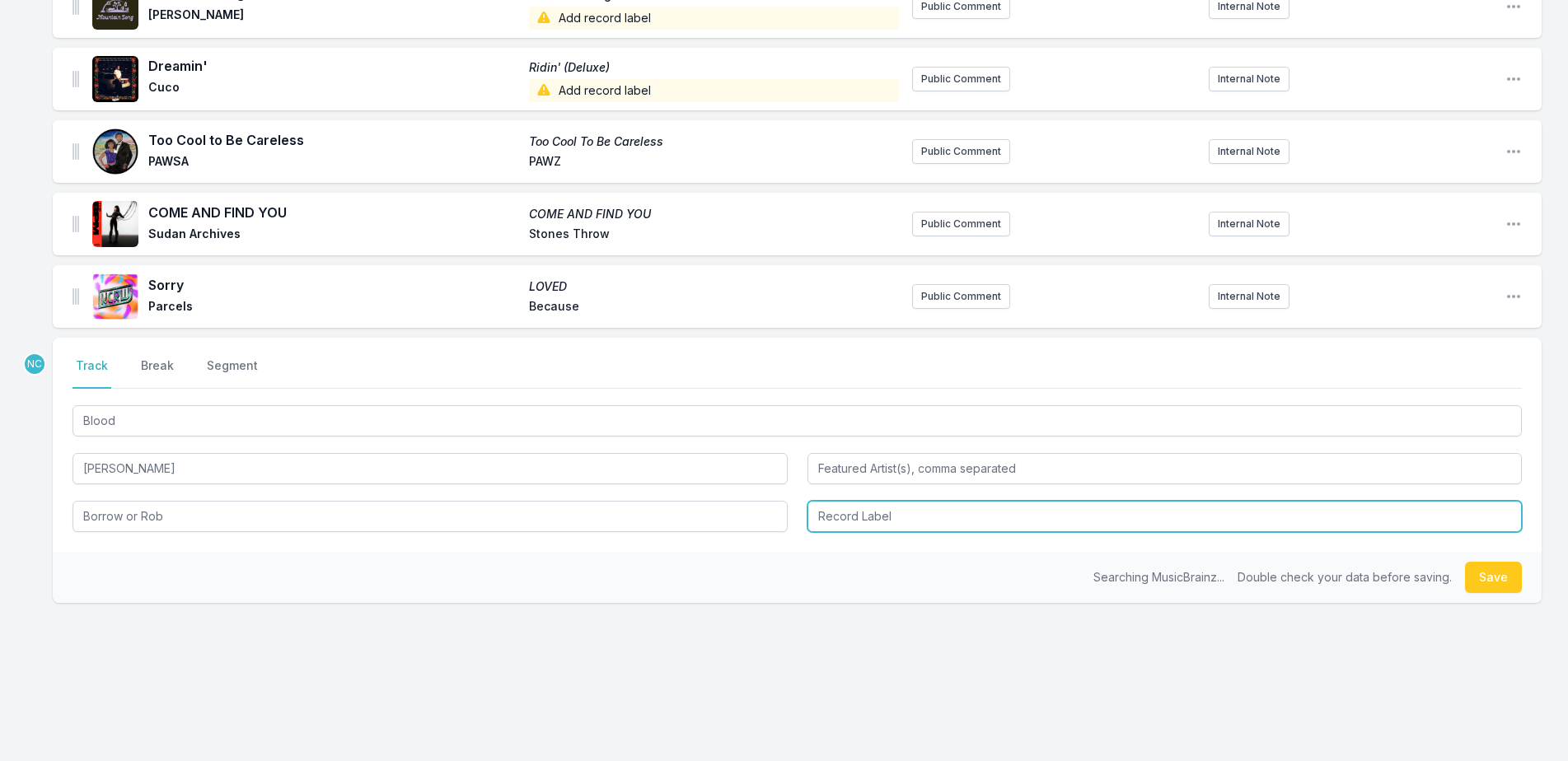
click at [977, 503] on input "Record Label" at bounding box center [1164, 517] width 715 height 32
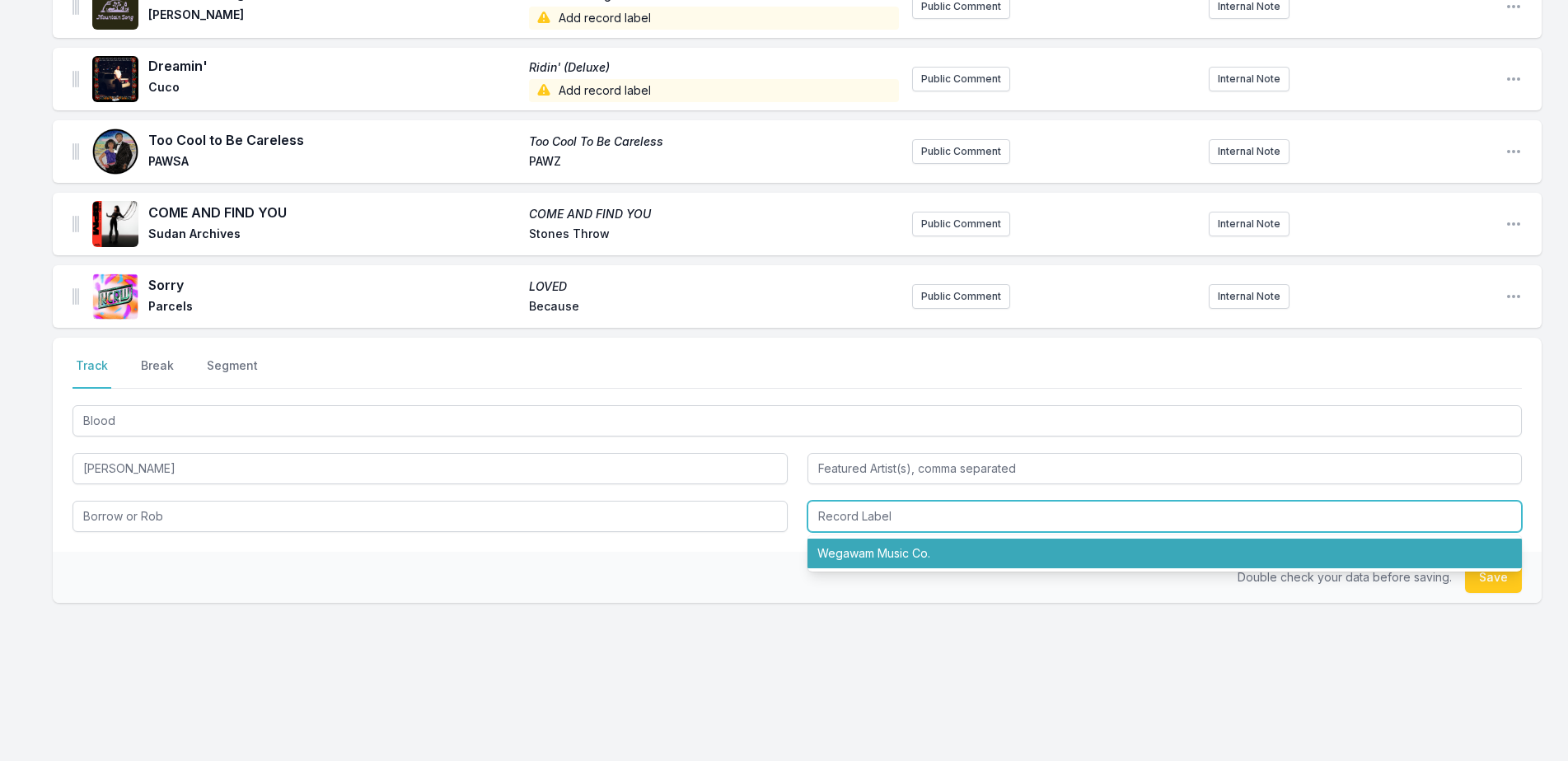
click at [974, 559] on li "Wegawam Music Co." at bounding box center [1164, 553] width 715 height 30
type input "Wegawam Music Co."
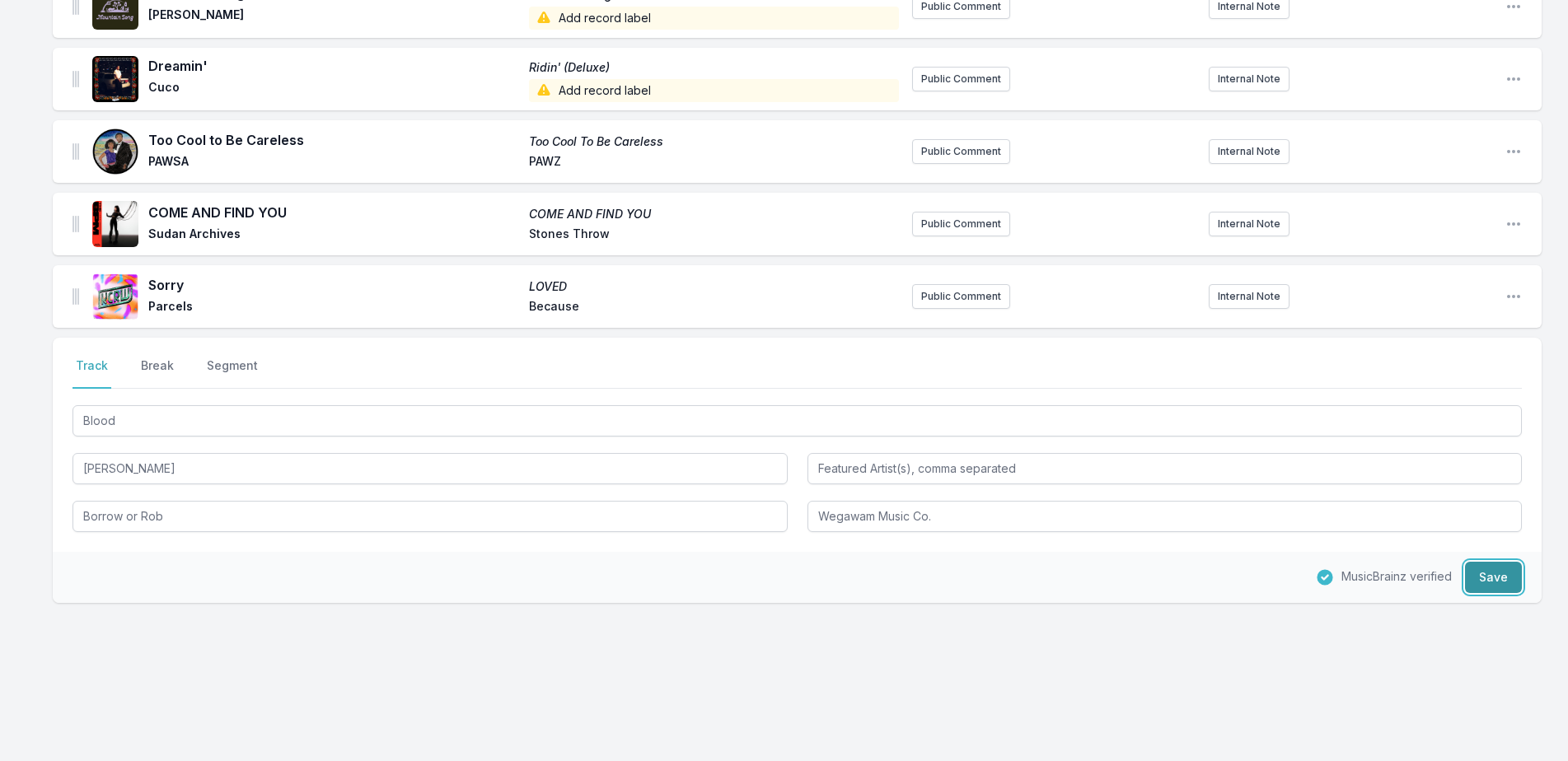
click at [1511, 586] on button "Save" at bounding box center [1493, 577] width 57 height 32
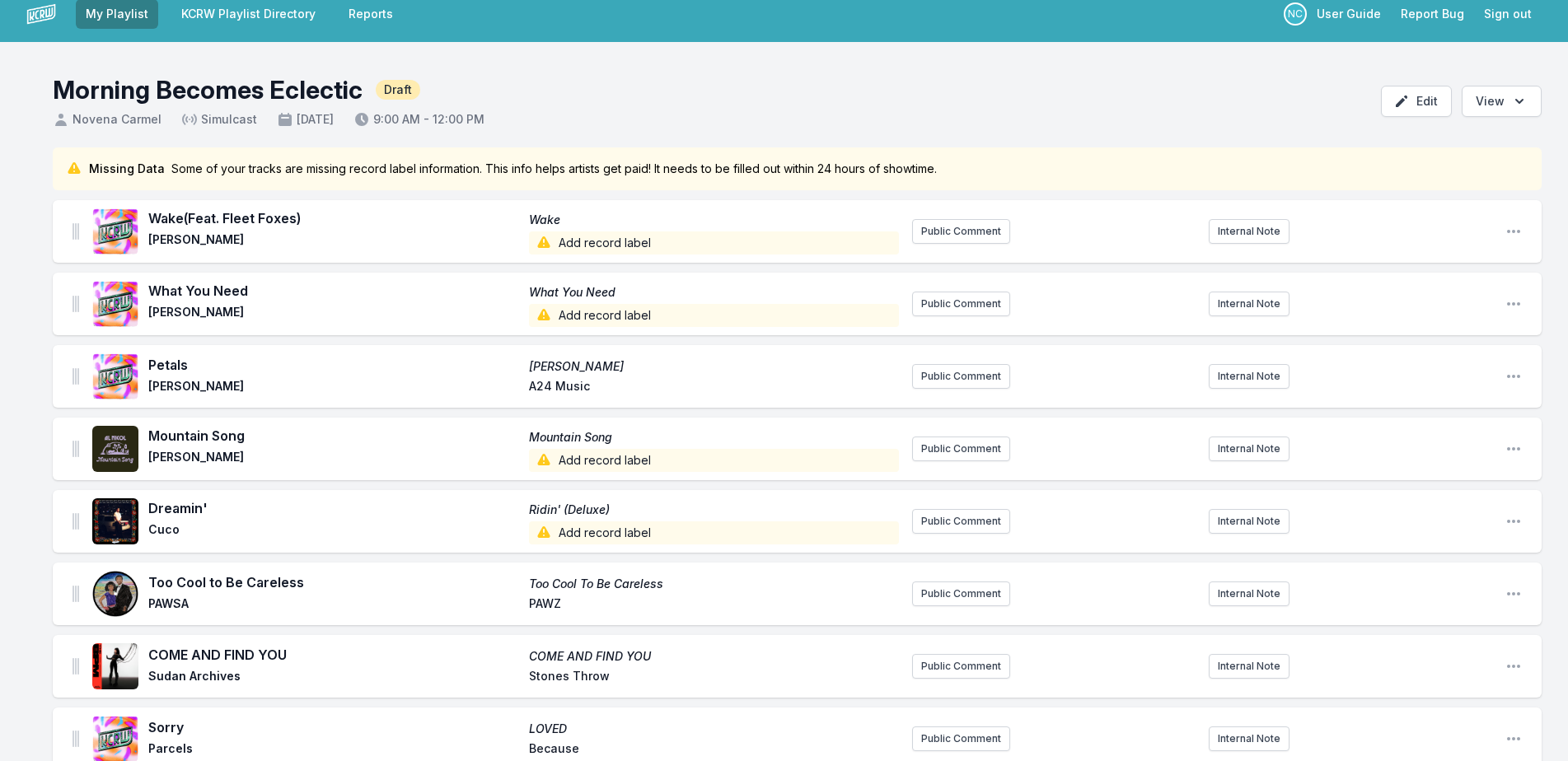
scroll to position [0, 0]
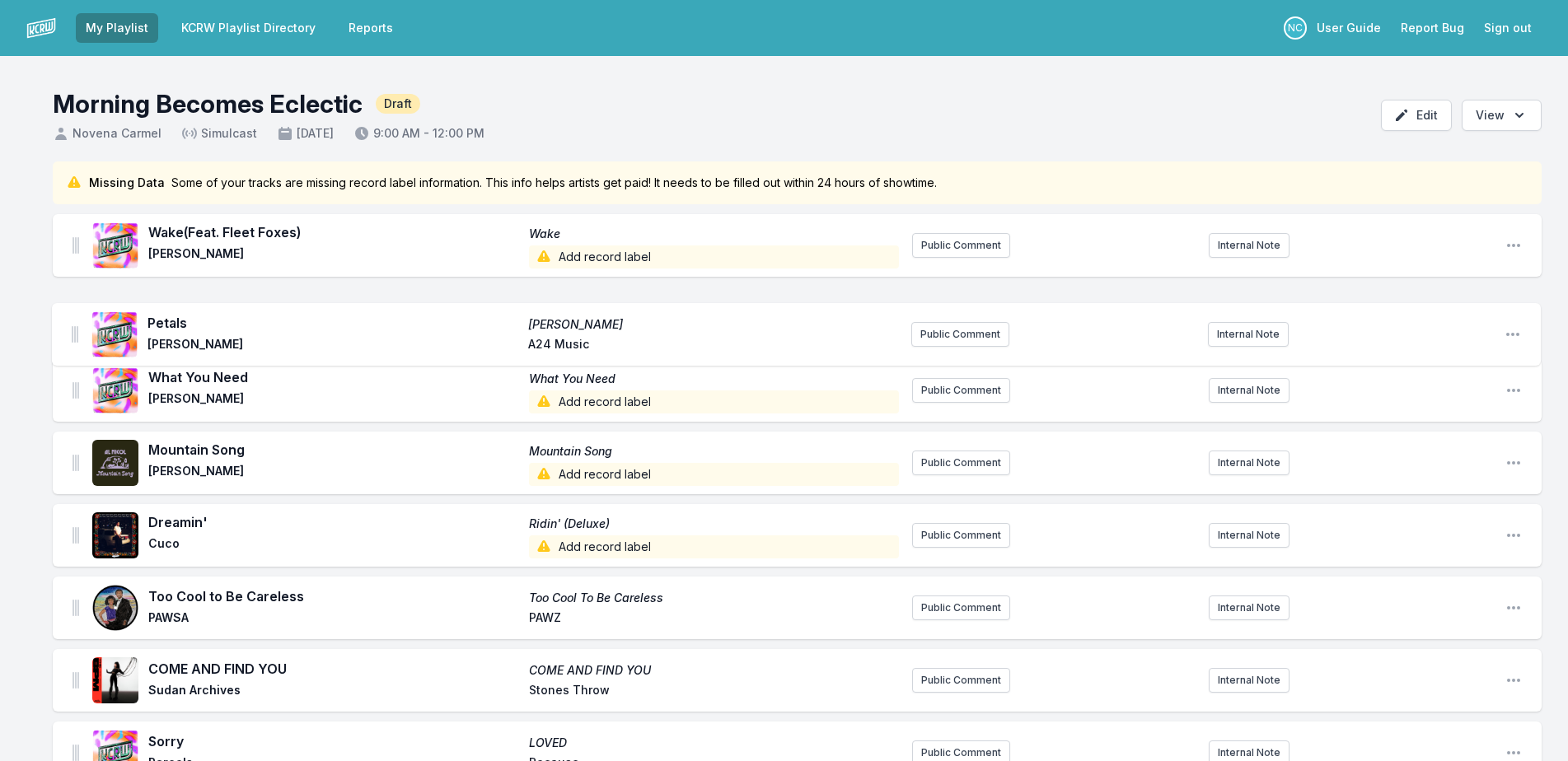
drag, startPoint x: 77, startPoint y: 386, endPoint x: 75, endPoint y: 320, distance: 66.0
click at [75, 320] on ul "Wake (Feat. Fleet Foxes) Wake Madison Cunningham Add record label Public Commen…" at bounding box center [797, 536] width 1489 height 643
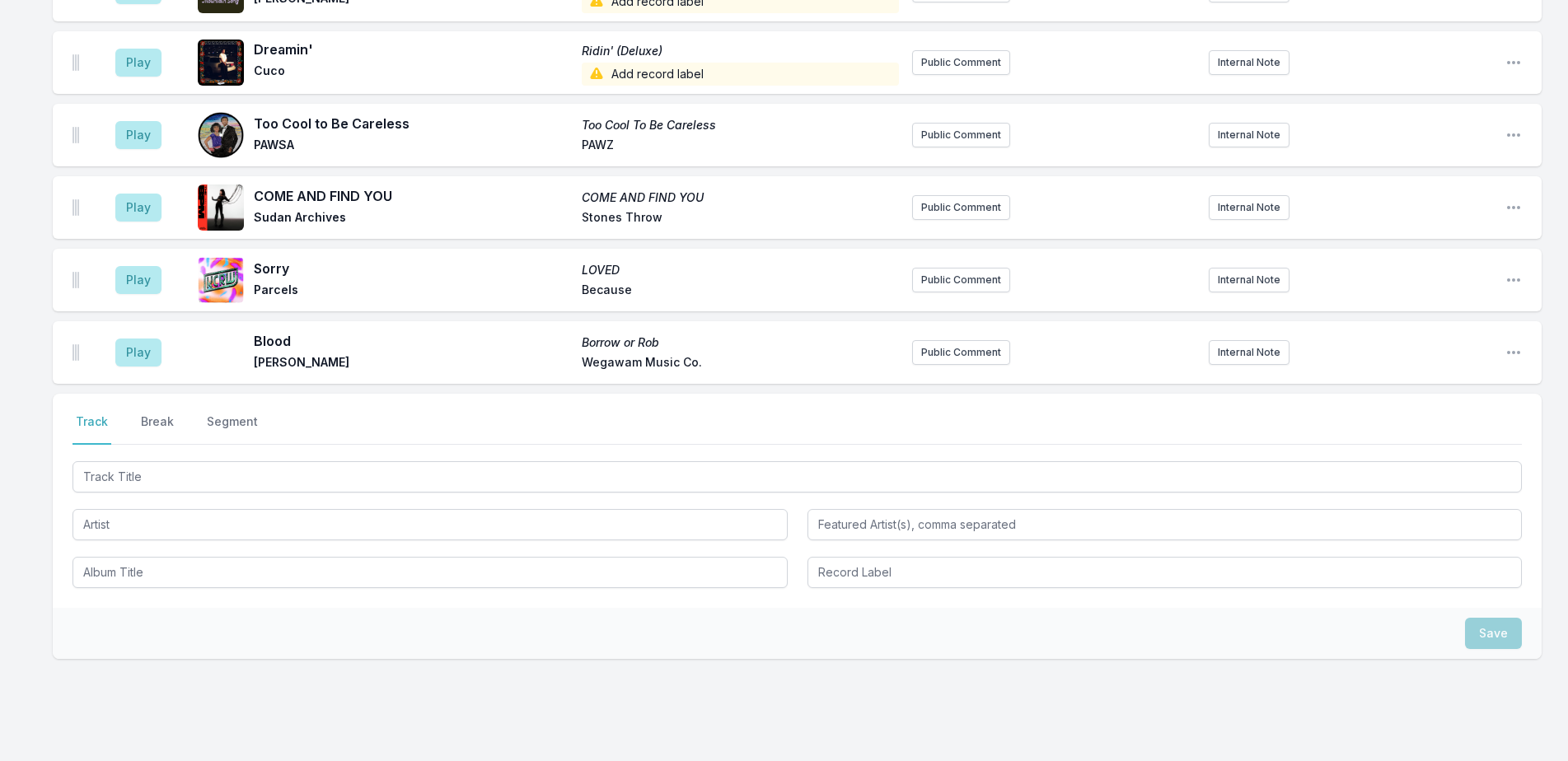
scroll to position [529, 0]
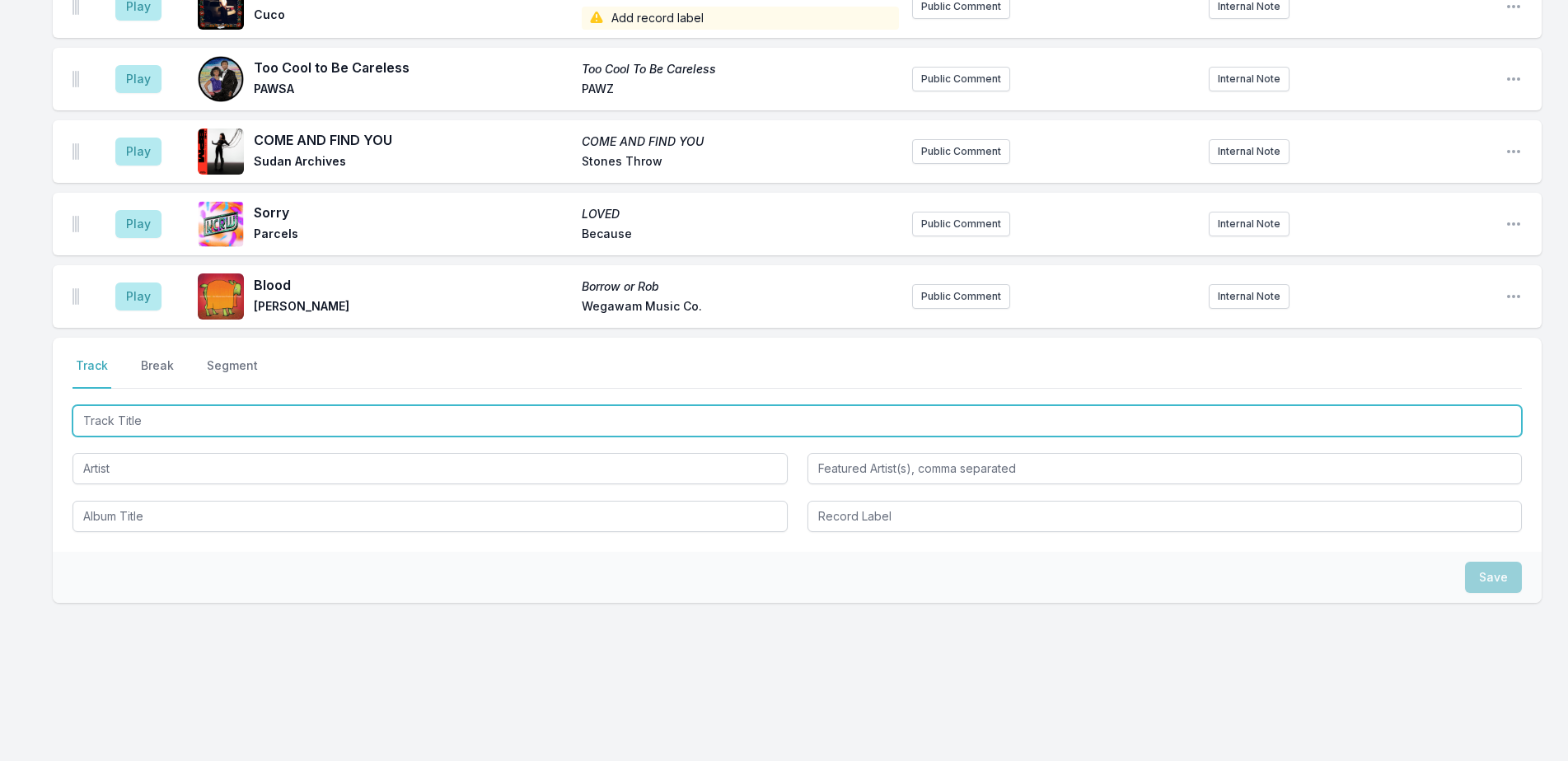
click at [325, 423] on input "Track Title" at bounding box center [797, 421] width 1449 height 32
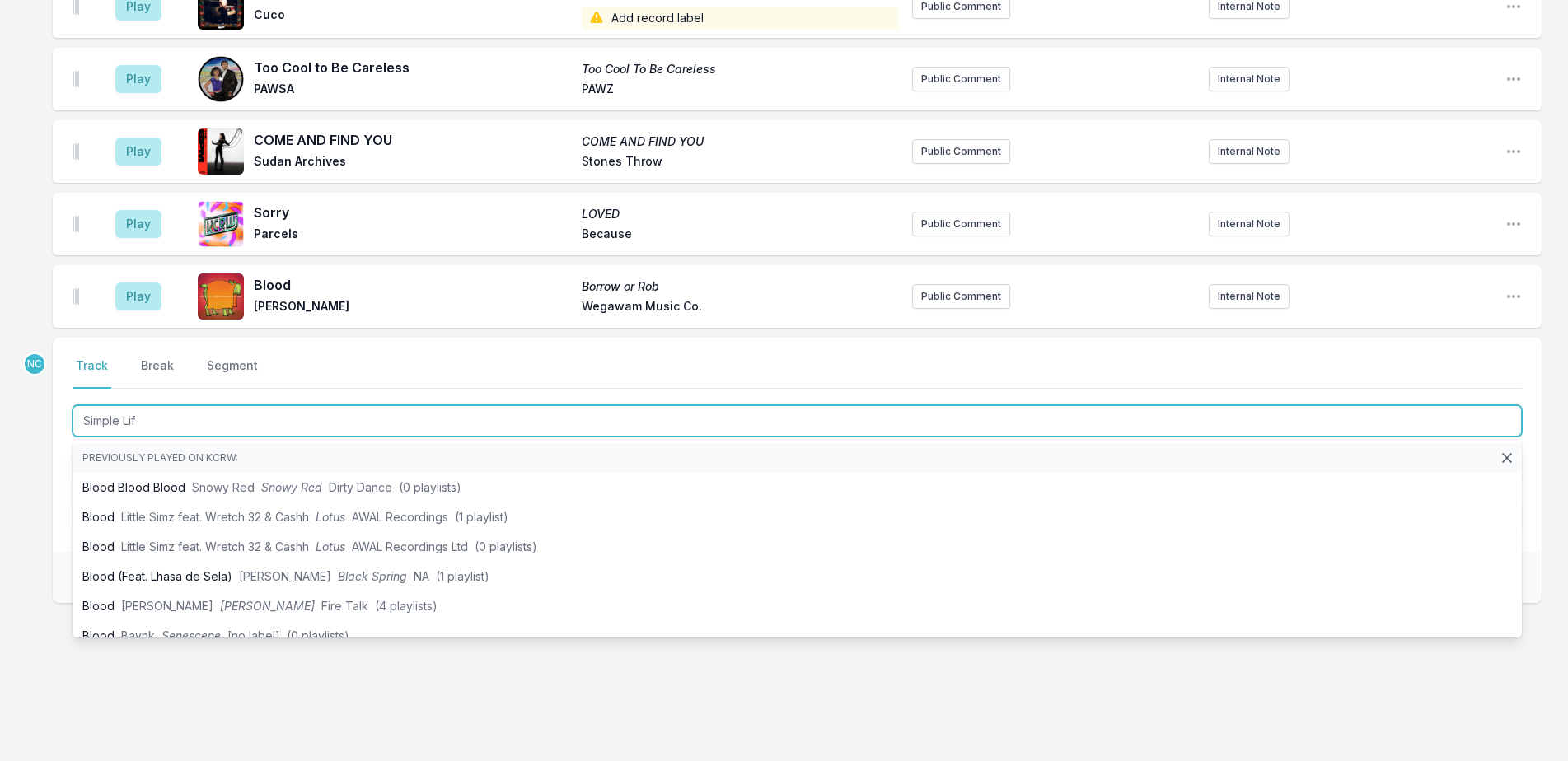
type input "Simple Life"
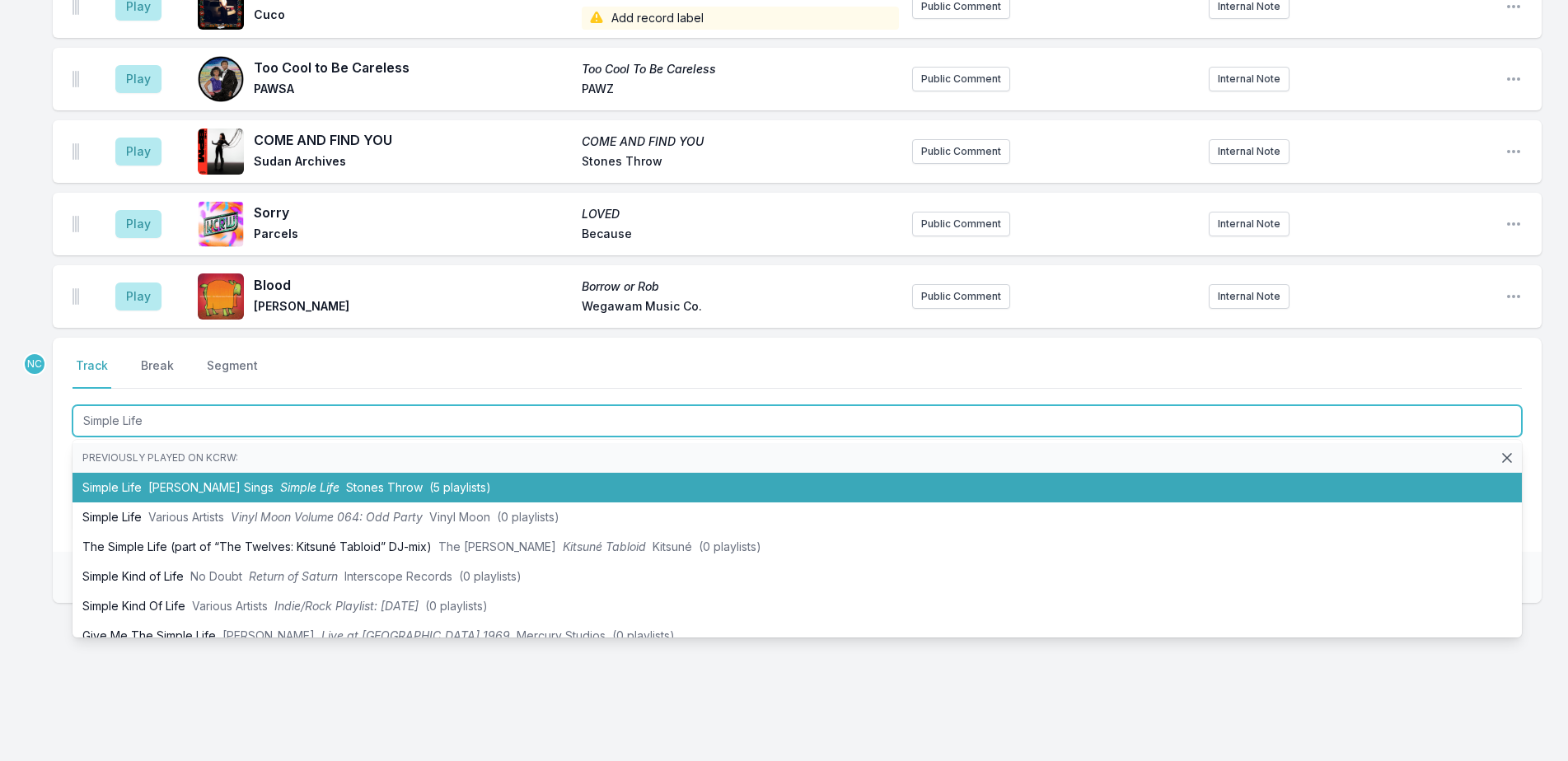
click at [342, 495] on li "Simple Life Benny Sings Simple Life Stones Throw (5 playlists)" at bounding box center [797, 488] width 1449 height 30
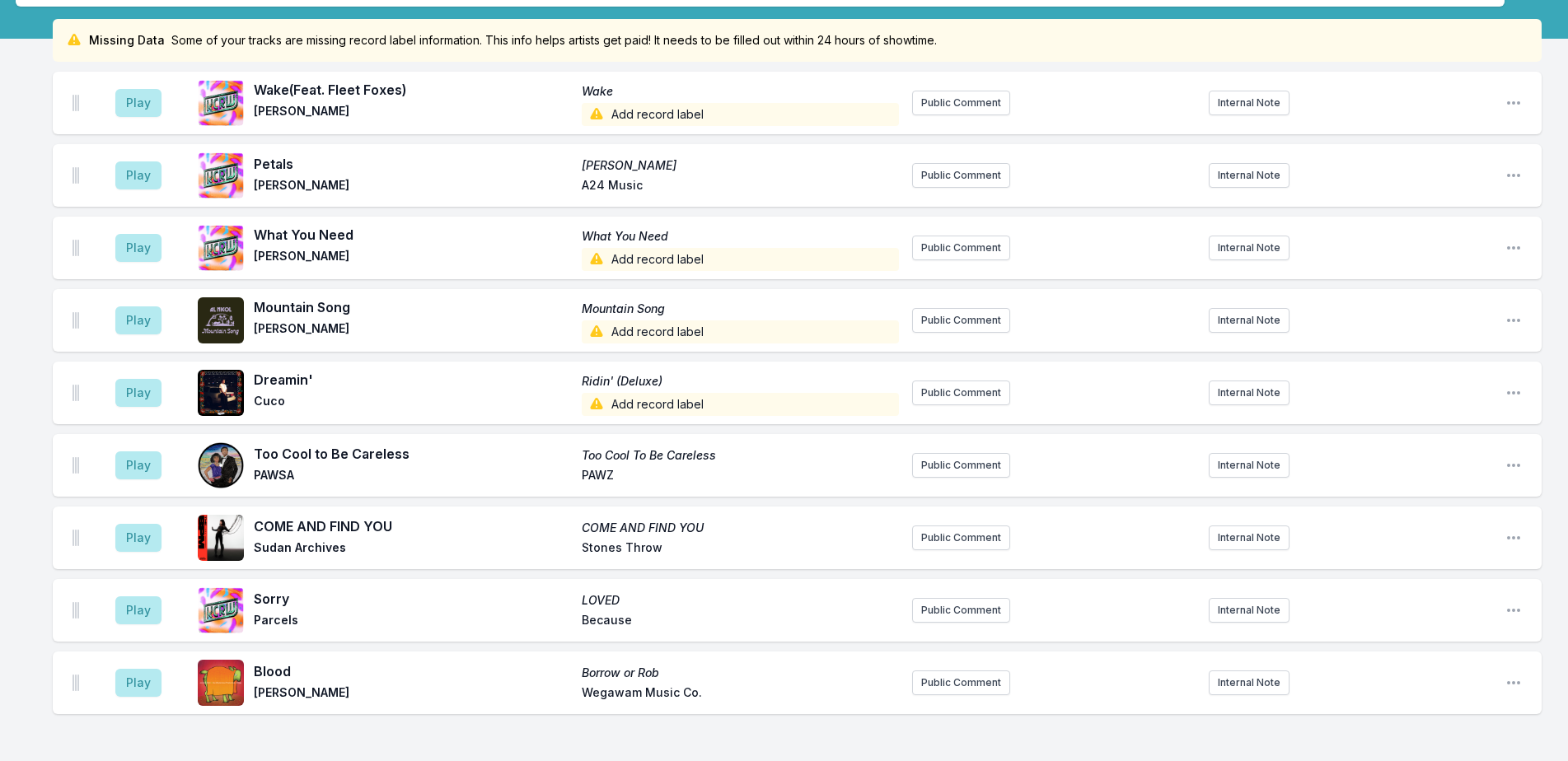
scroll to position [0, 0]
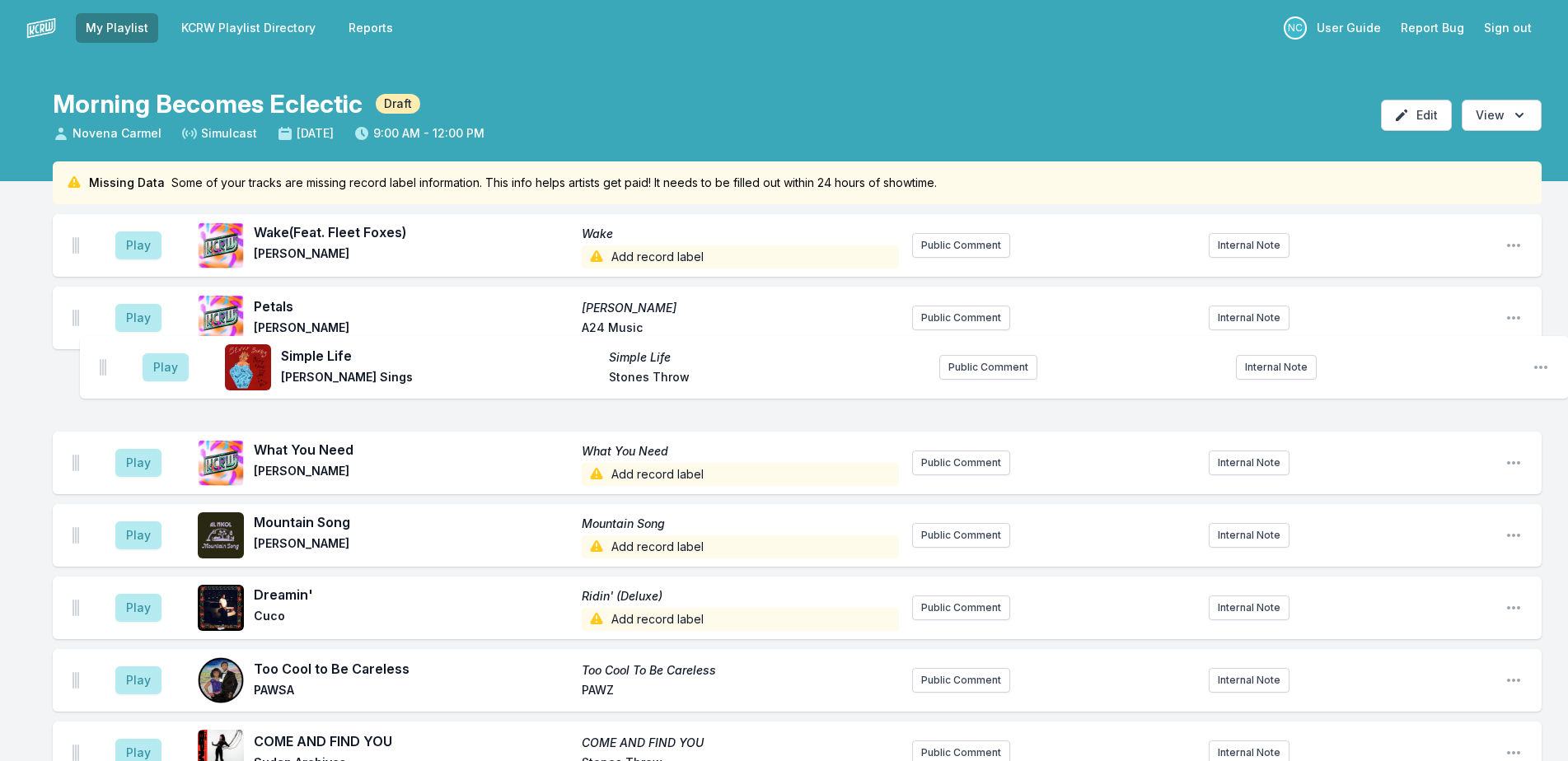
drag, startPoint x: 75, startPoint y: 295, endPoint x: 100, endPoint y: 355, distance: 65.0
click at [100, 355] on ul "Play Wake (Feat. Fleet Foxes) Wake Madison Cunningham Add record label Public C…" at bounding box center [797, 571] width 1489 height 715
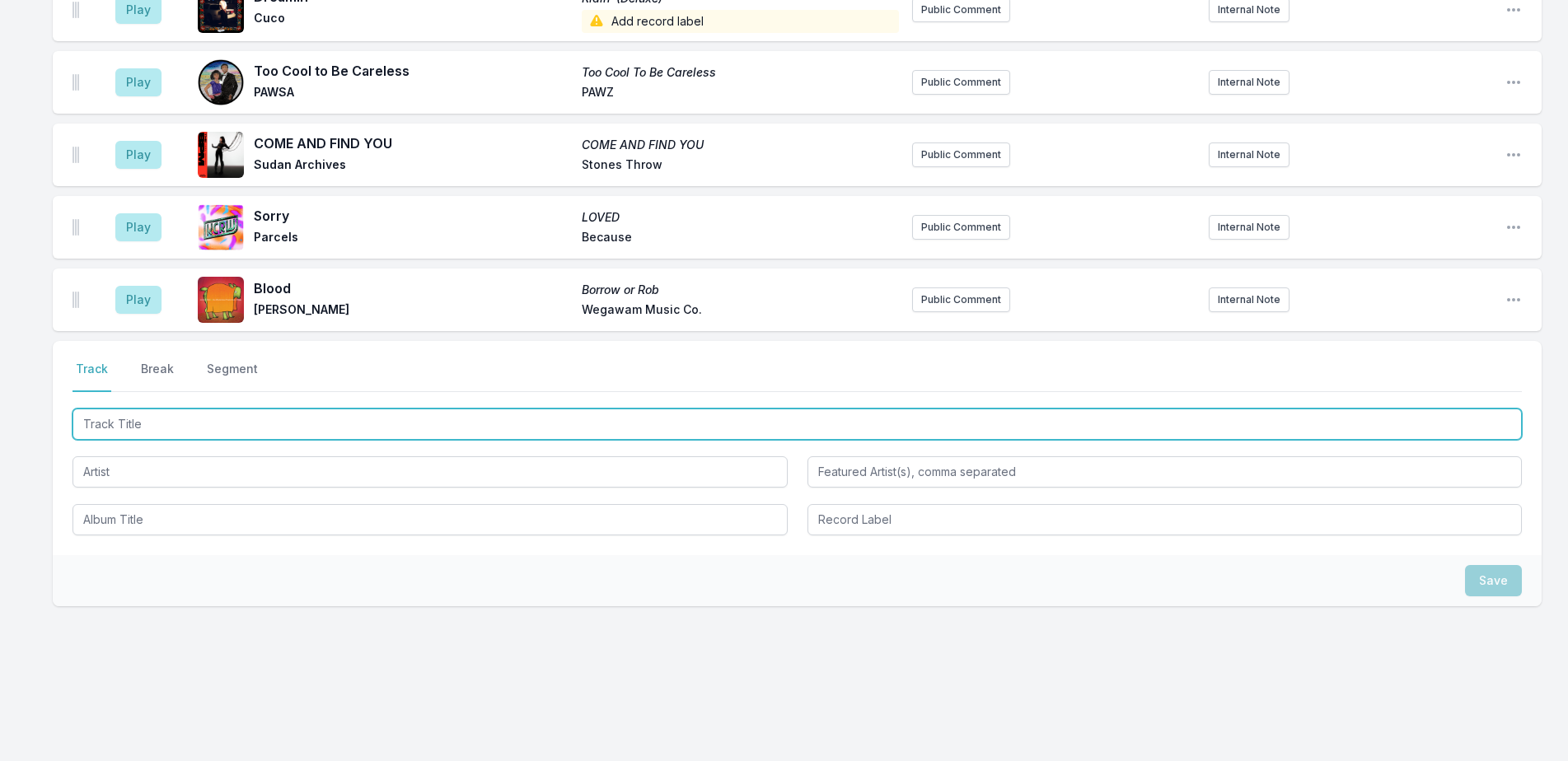
scroll to position [601, 0]
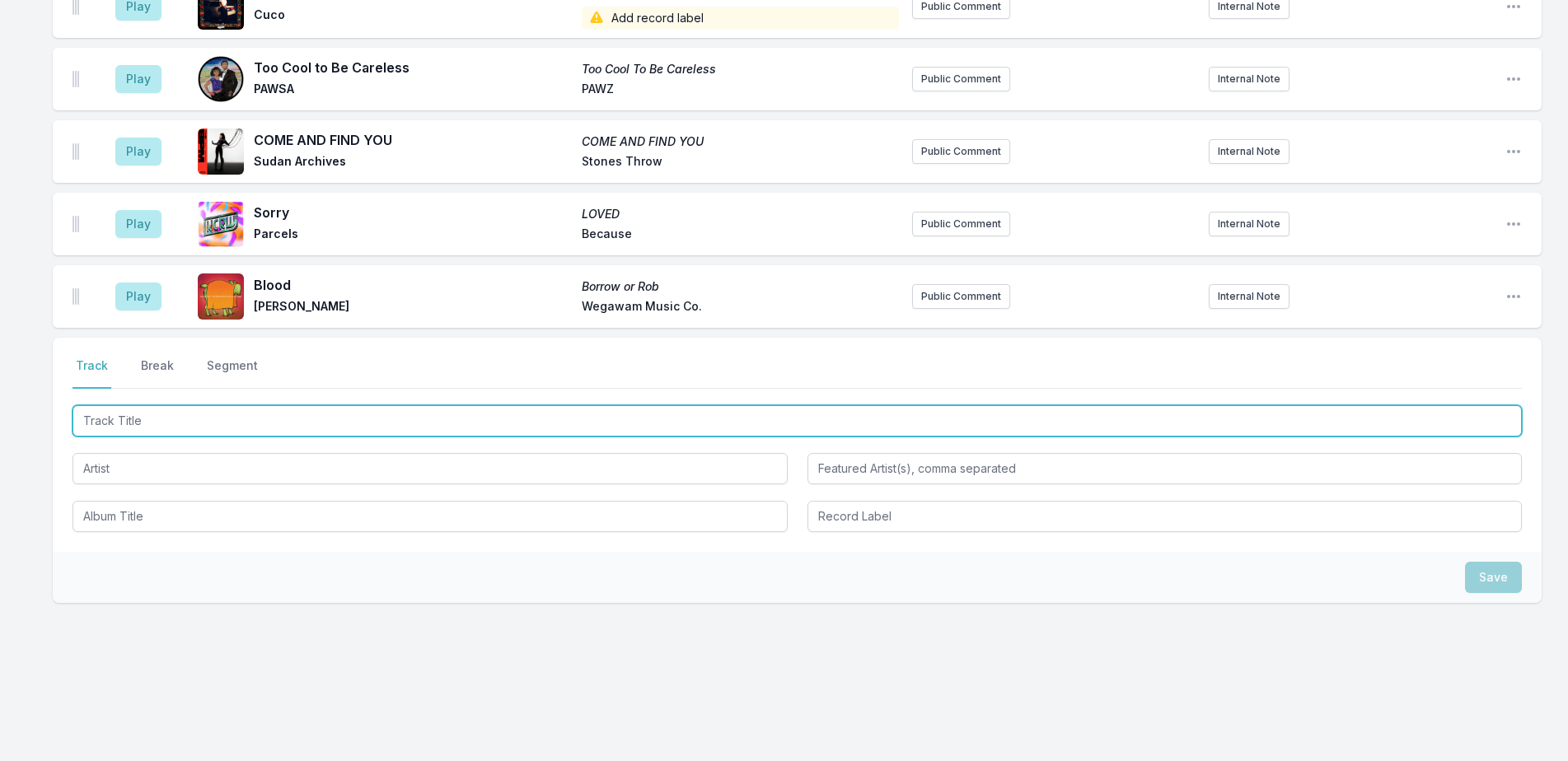
click at [285, 421] on input "Track Title" at bounding box center [797, 421] width 1449 height 32
type input "The Sea"
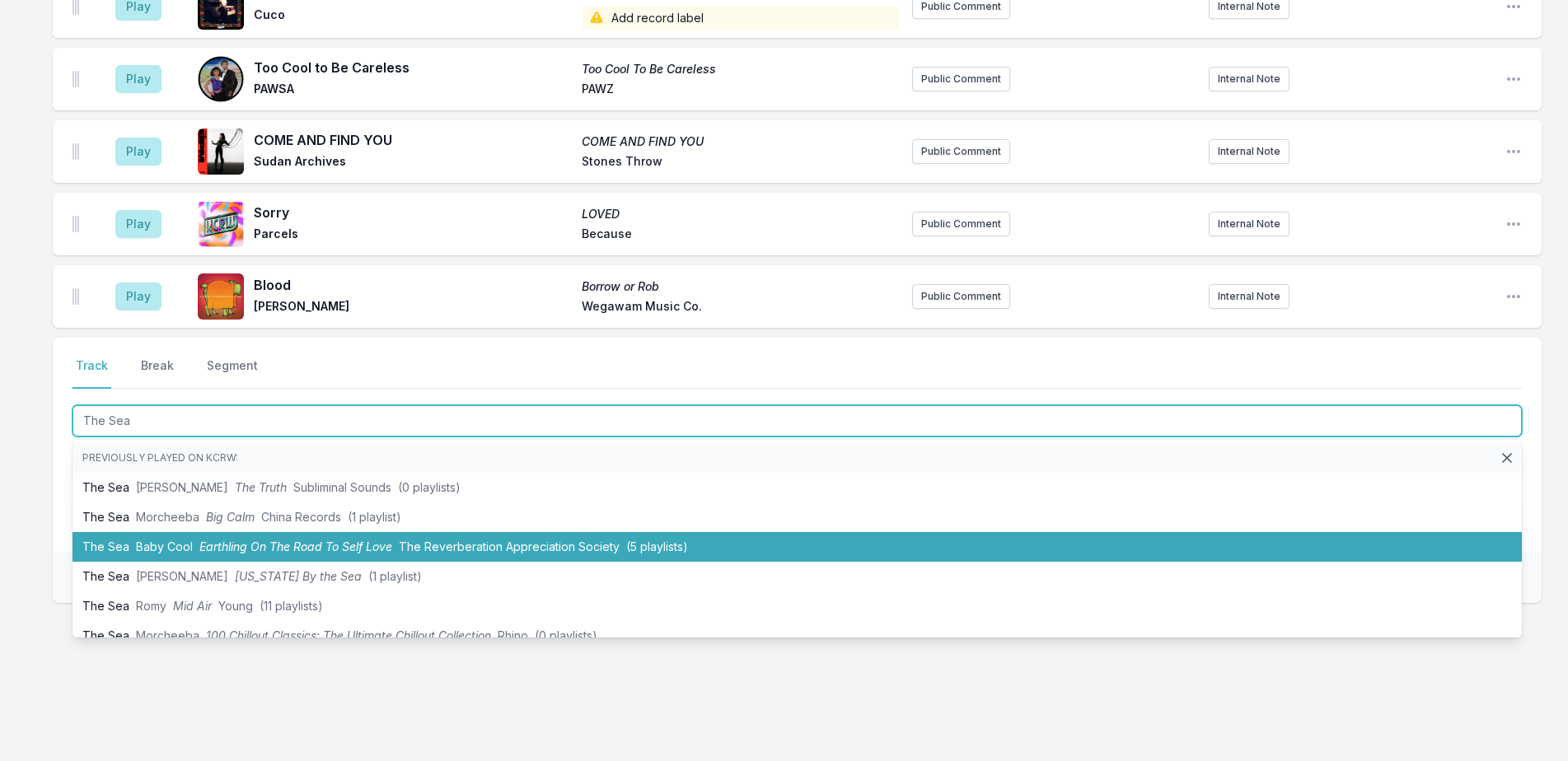
click at [265, 536] on li "The Sea Baby Cool Earthling On The Road To Self Love The Reverberation Apprecia…" at bounding box center [797, 547] width 1449 height 30
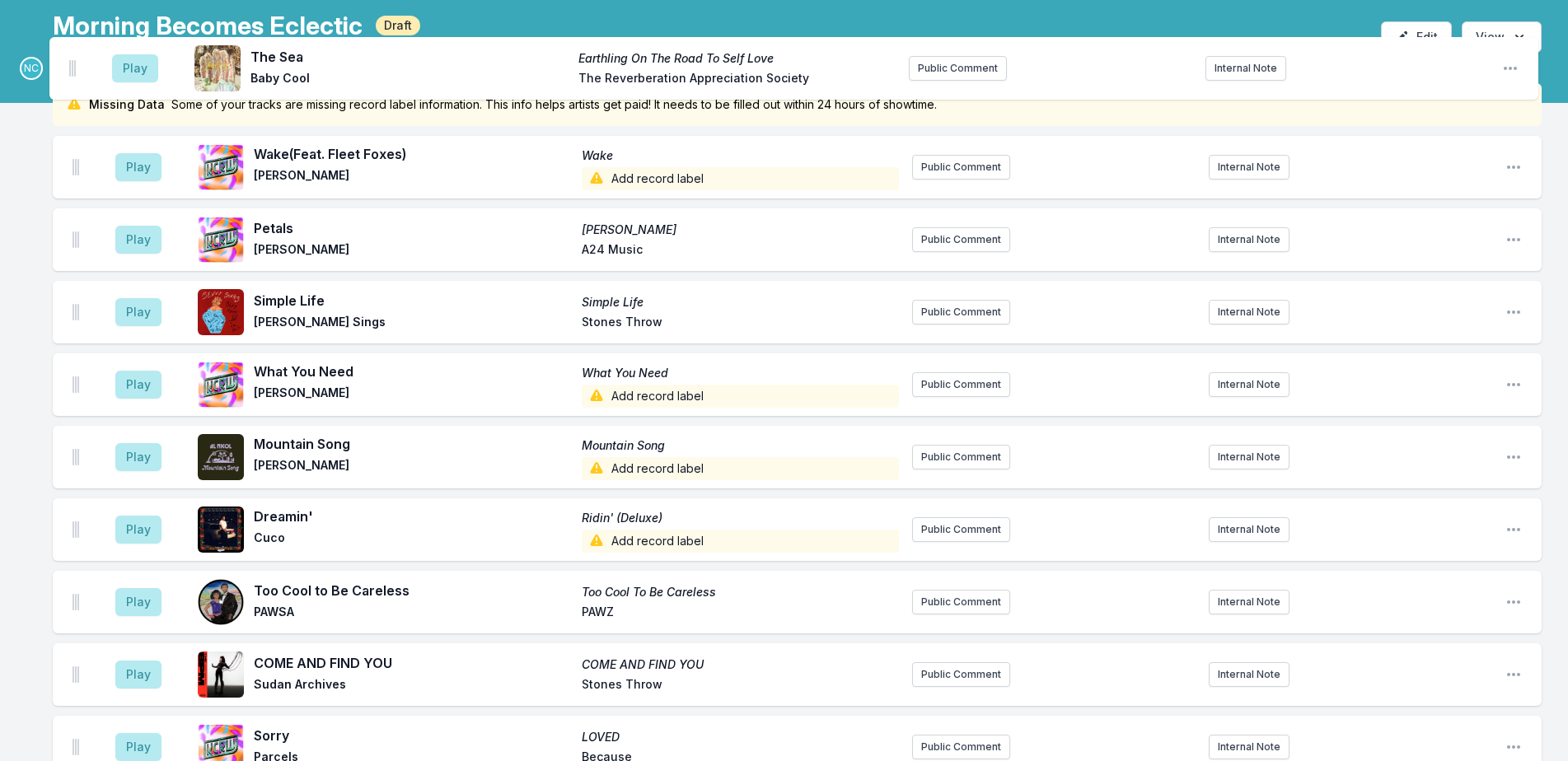
scroll to position [0, 0]
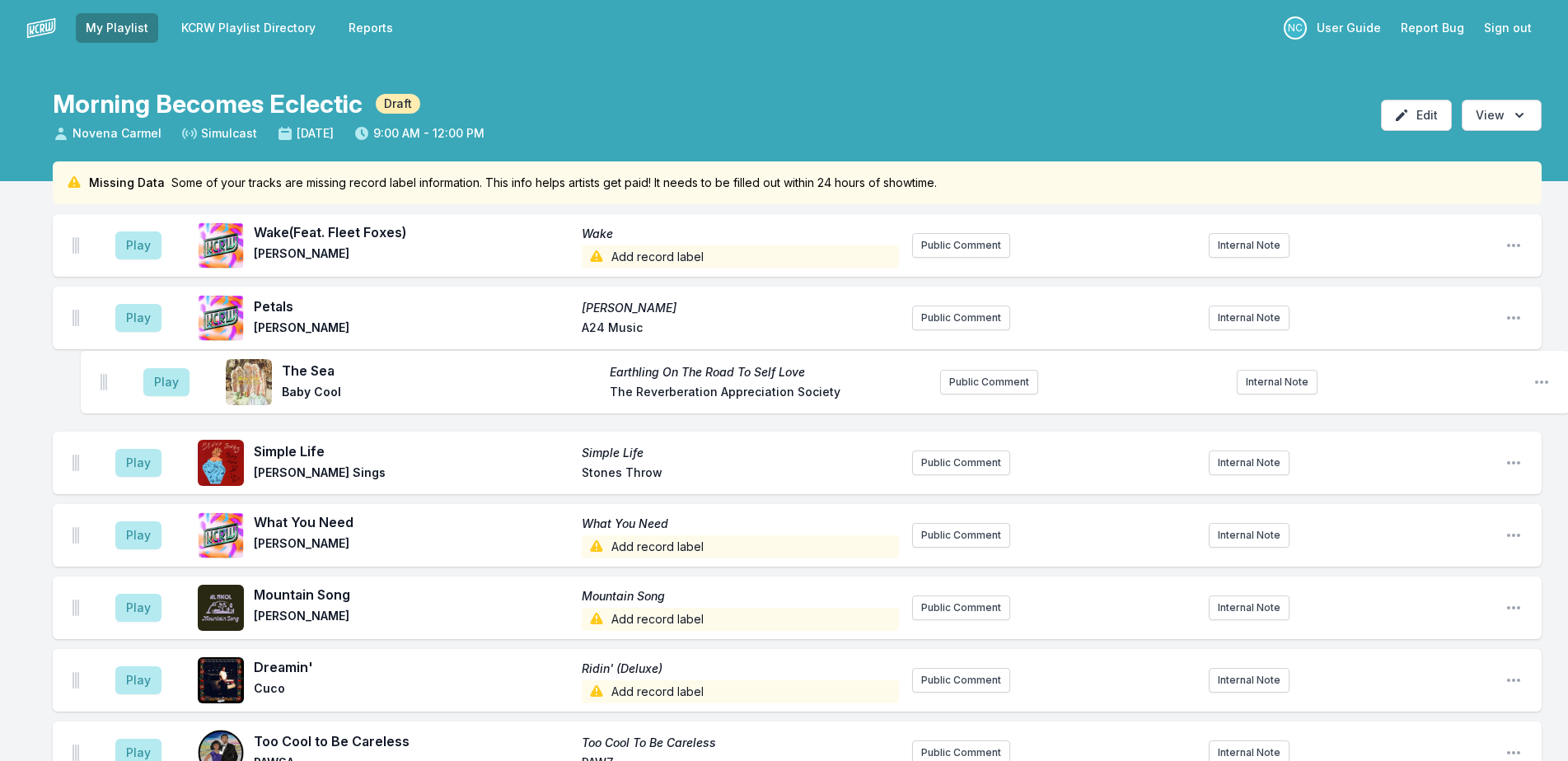
drag, startPoint x: 75, startPoint y: 301, endPoint x: 102, endPoint y: 376, distance: 79.7
click at [102, 376] on ul "Play Wake (Feat. Fleet Foxes) Wake Madison Cunningham Add record label Public C…" at bounding box center [797, 608] width 1489 height 787
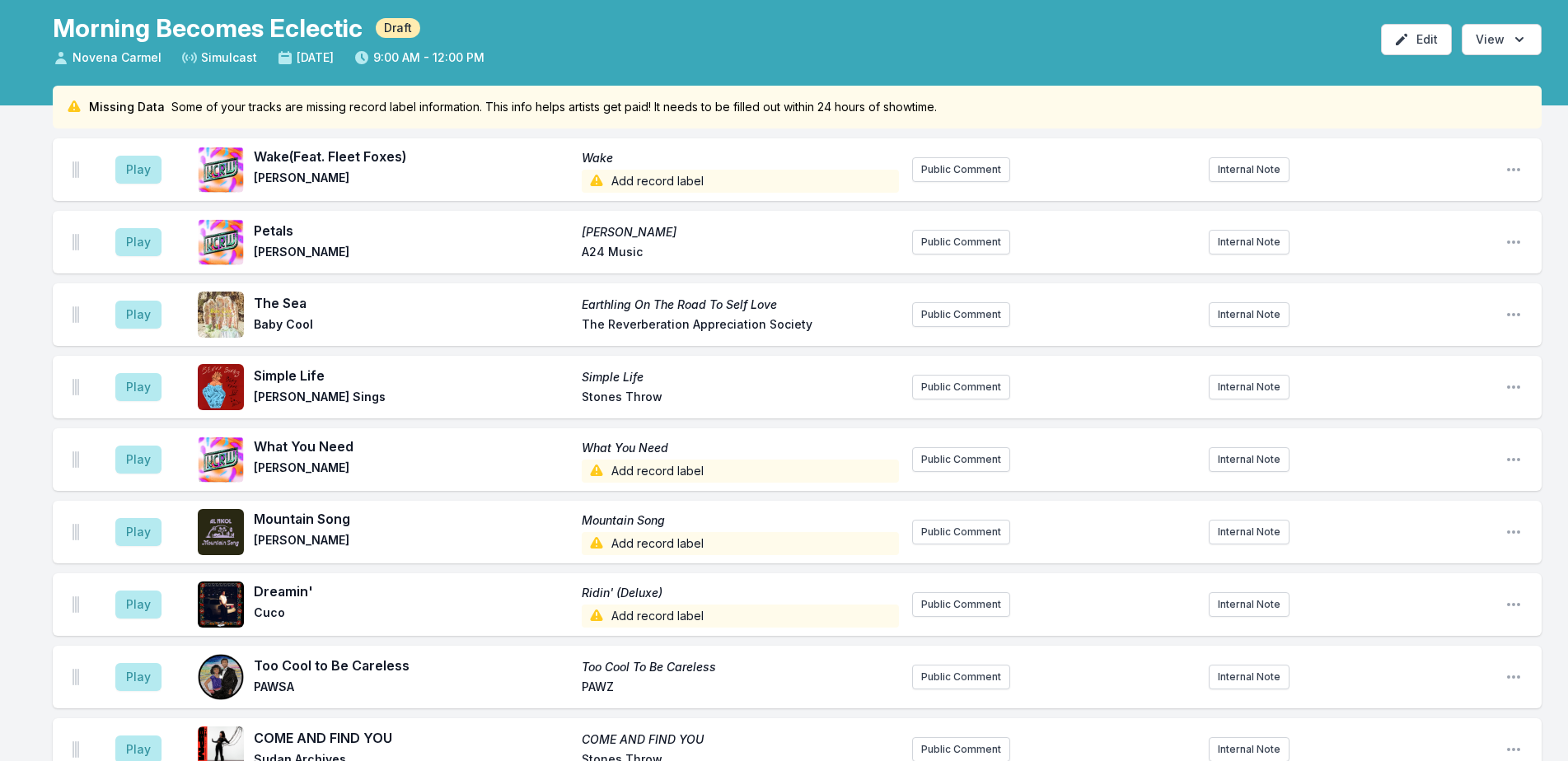
scroll to position [577, 0]
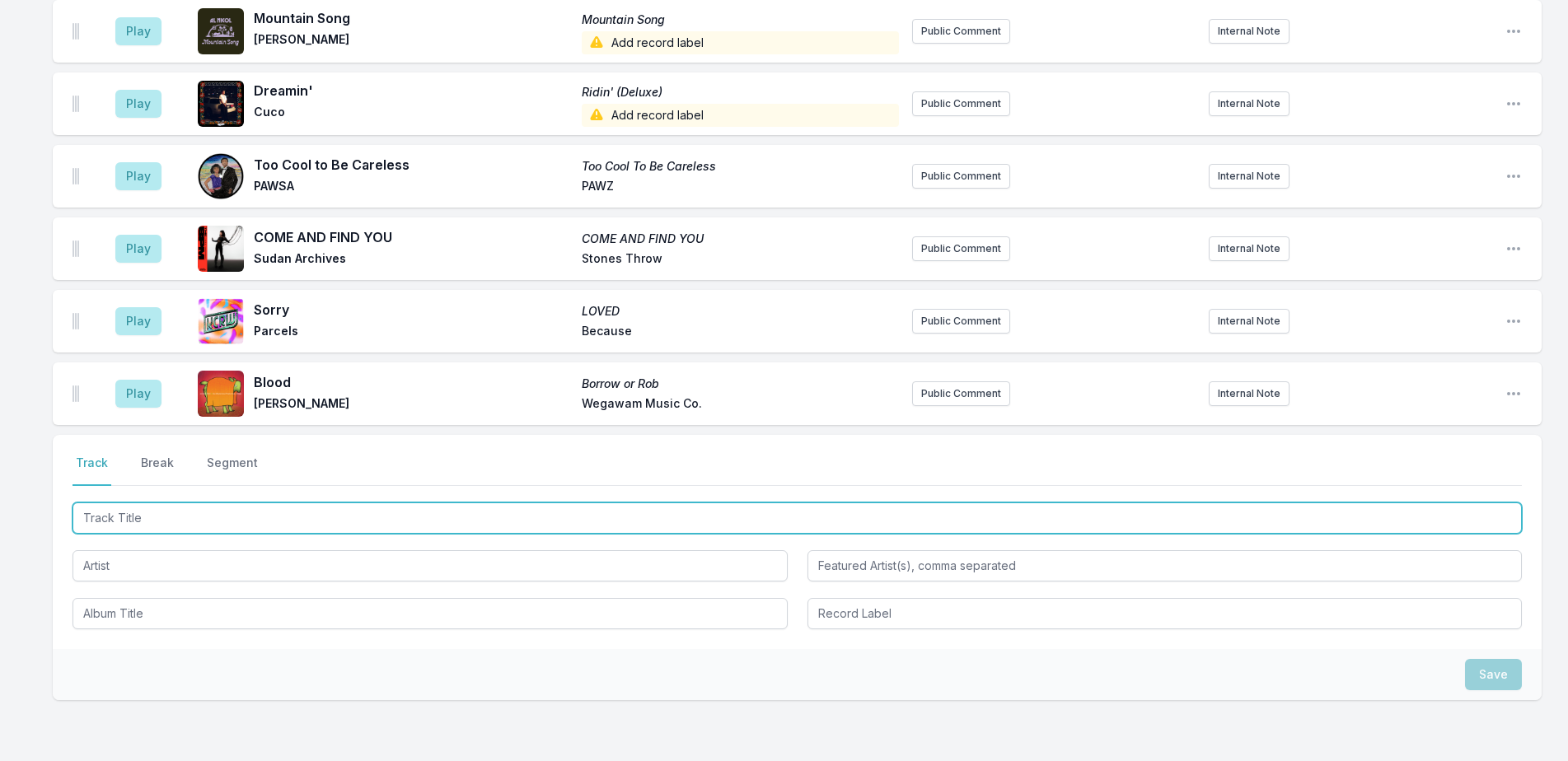
click at [363, 514] on input "Track Title" at bounding box center [797, 518] width 1449 height 32
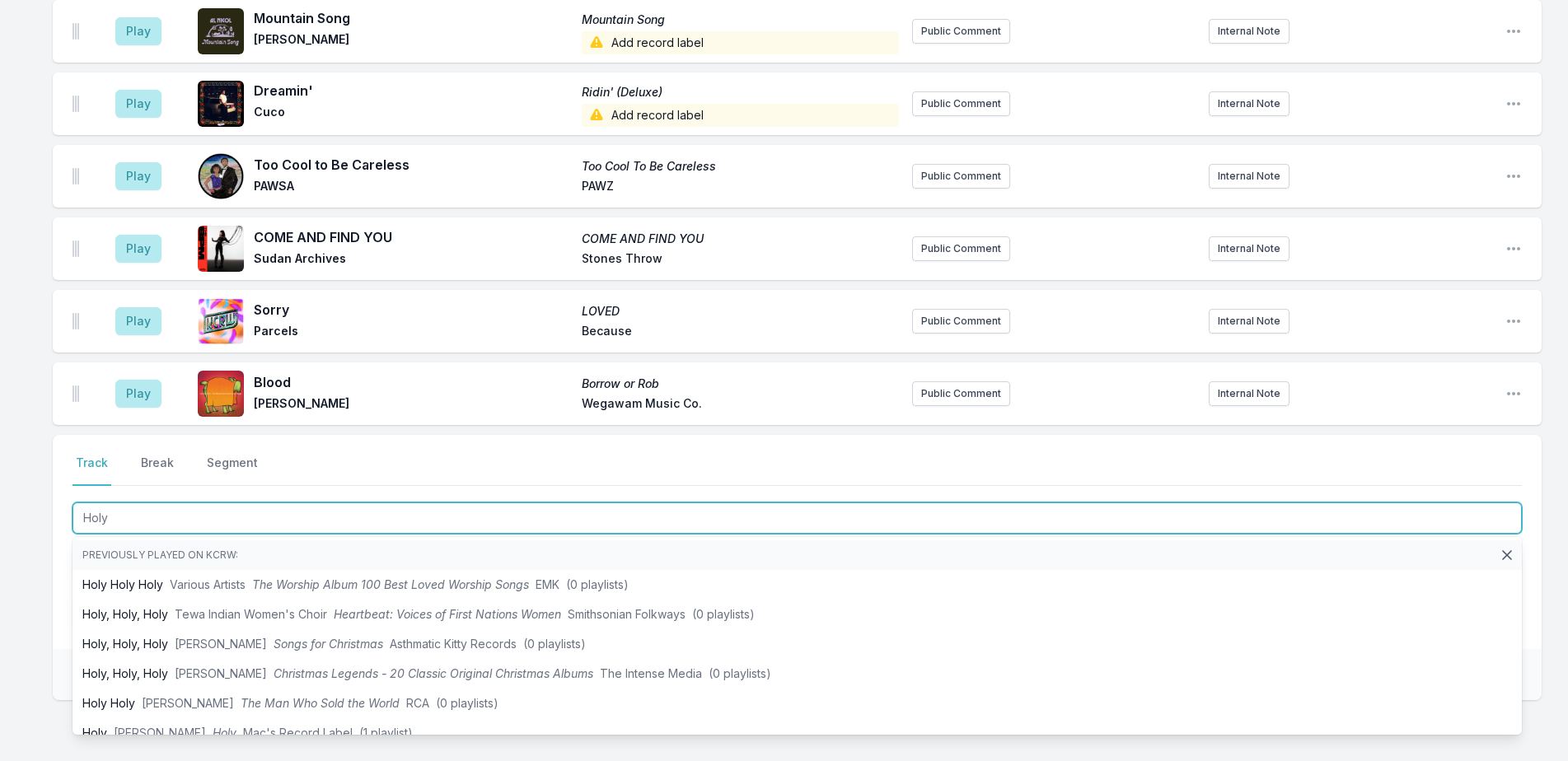
type input "Holy"
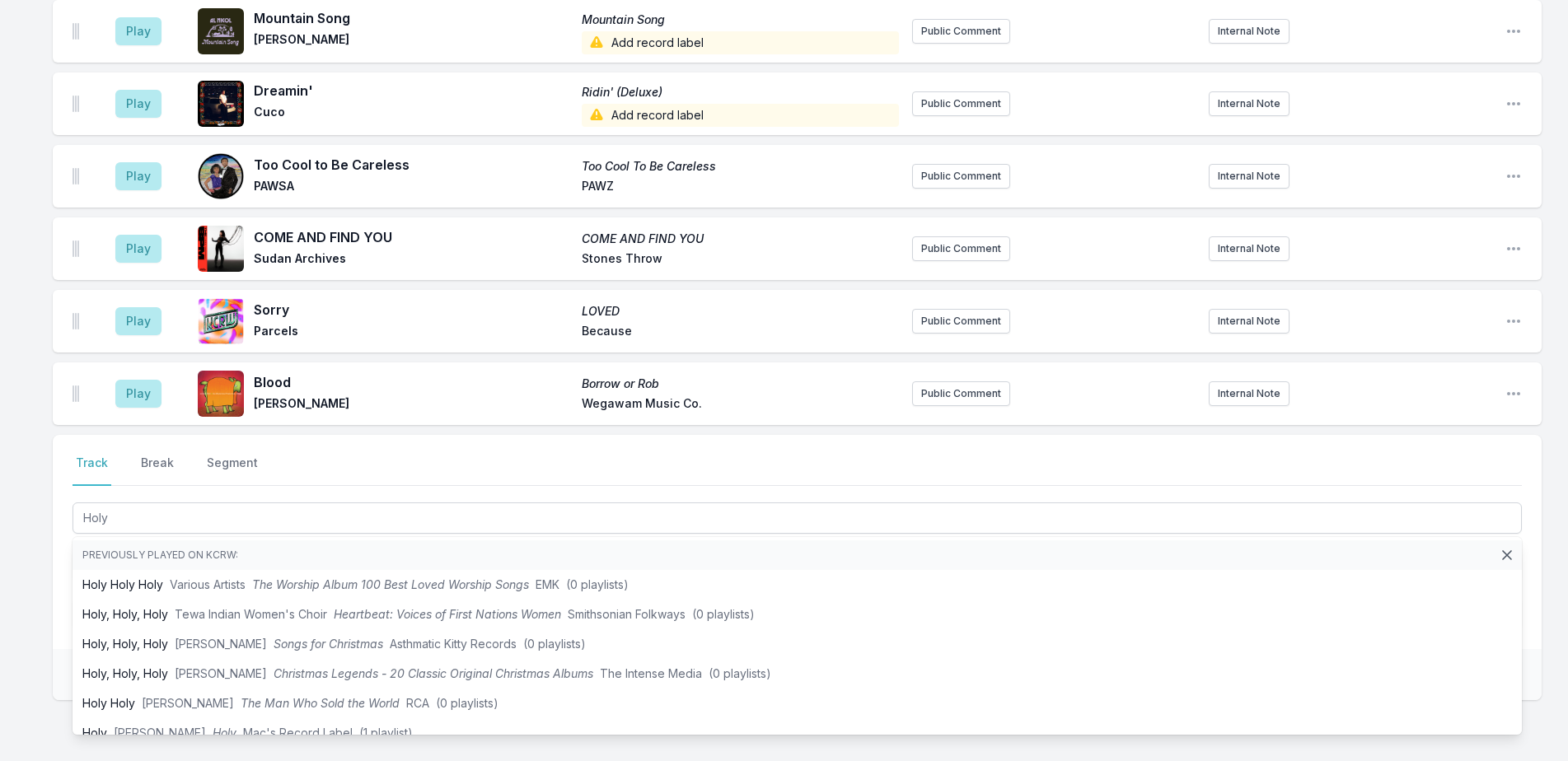
click at [38, 453] on div "Missing Data Some of your tracks are missing record label information. This inf…" at bounding box center [784, 222] width 1568 height 1274
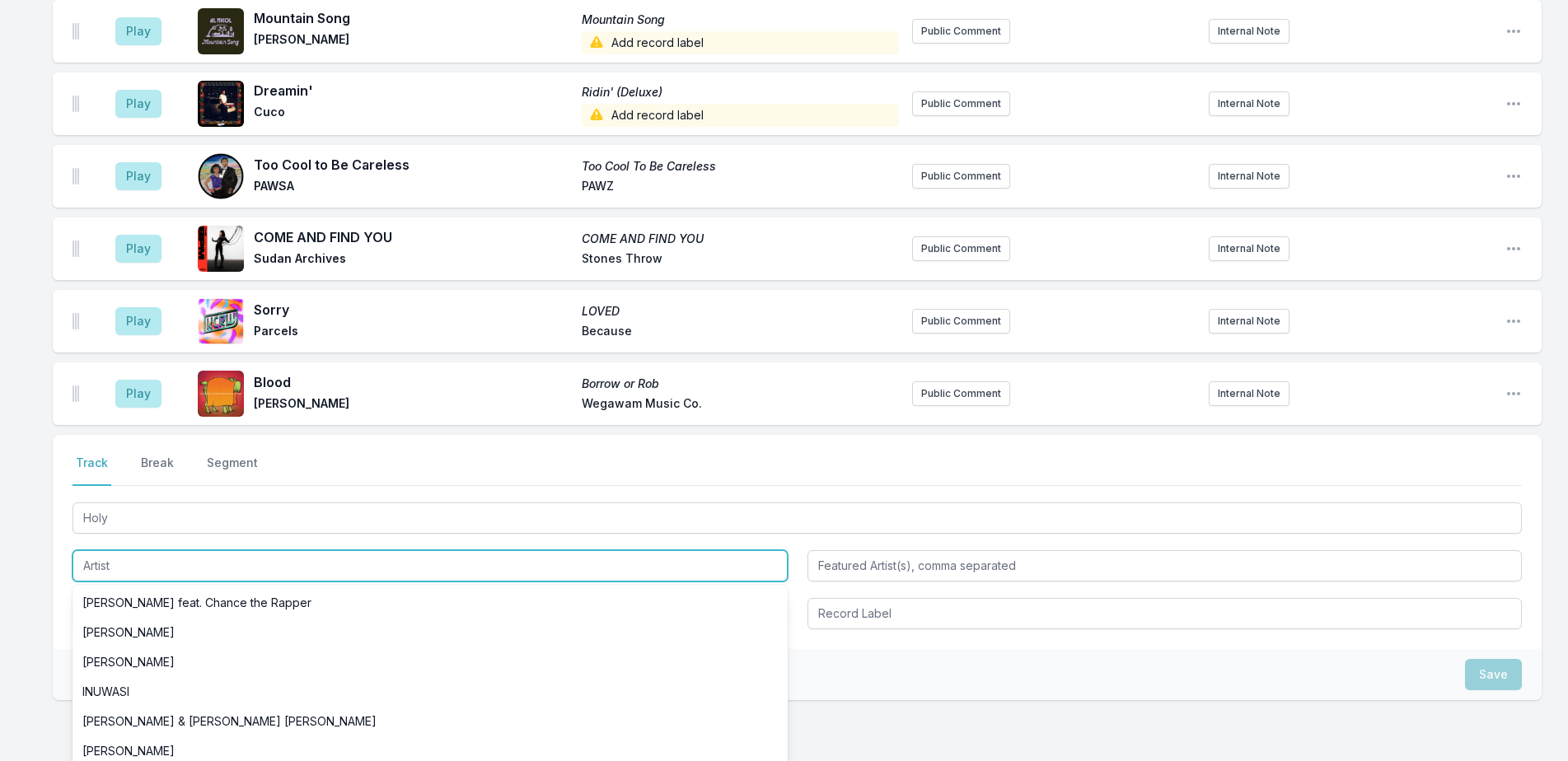
click at [169, 570] on input "Artist" at bounding box center [430, 565] width 715 height 32
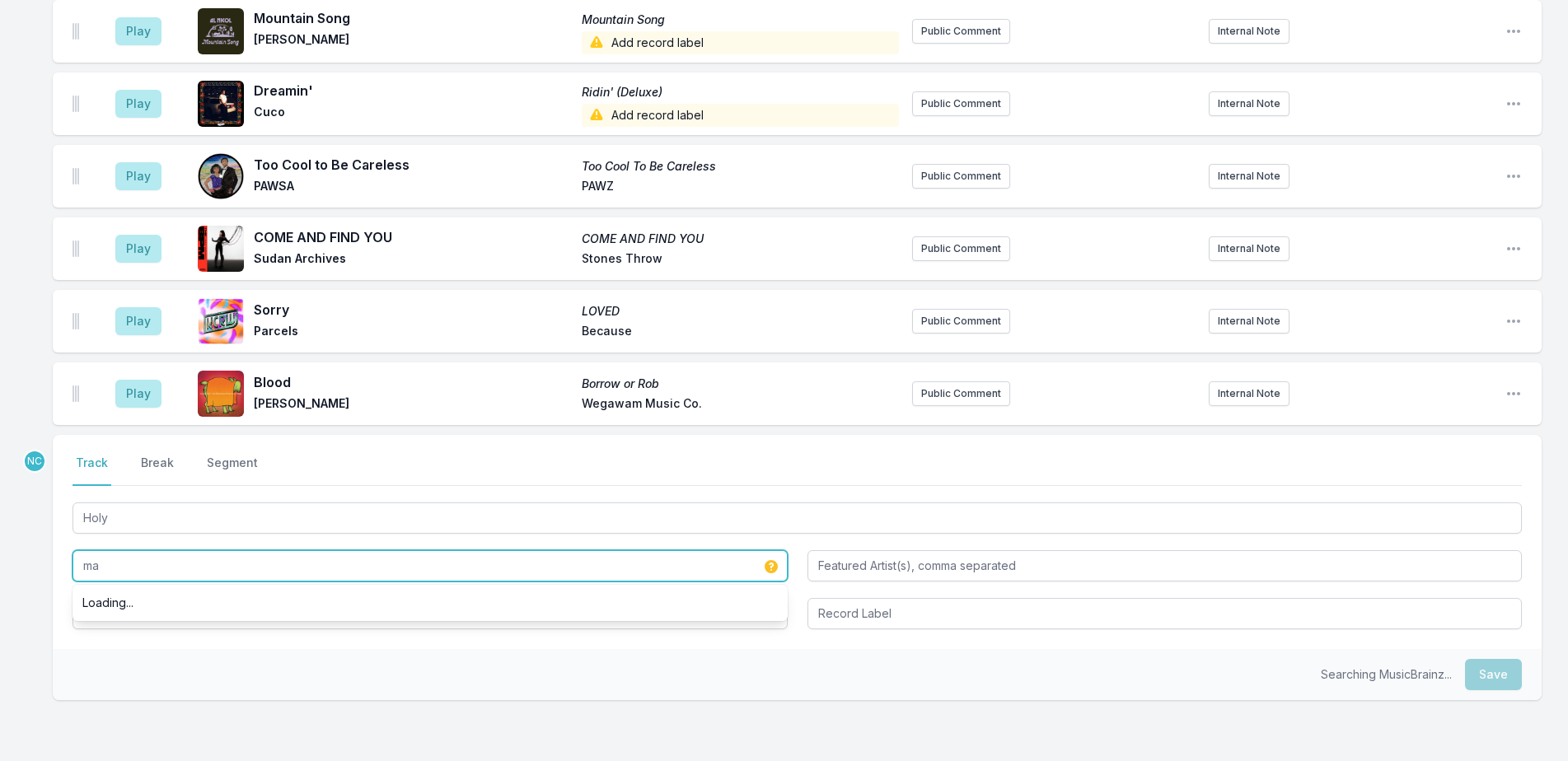
type input "m"
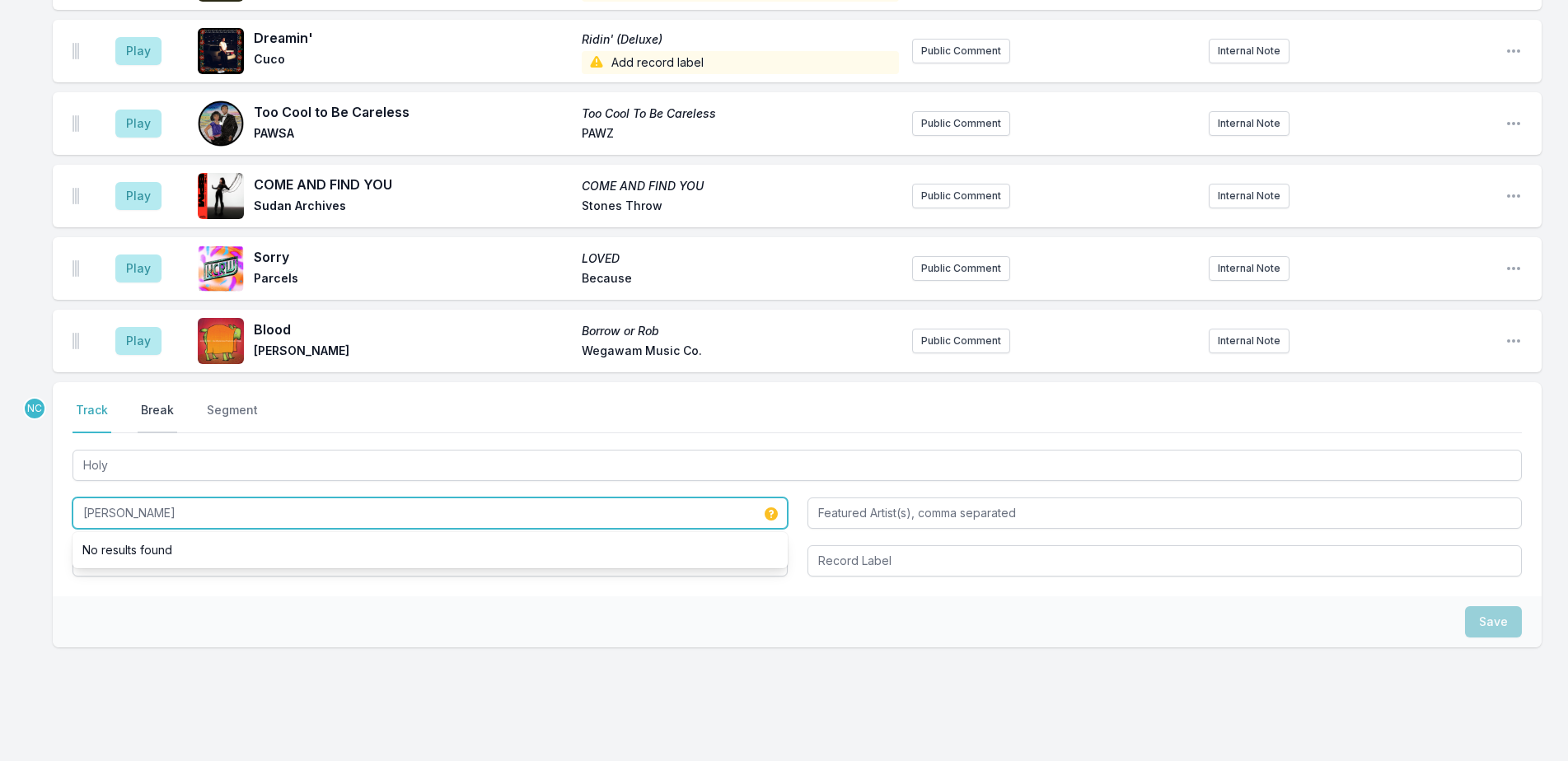
scroll to position [659, 0]
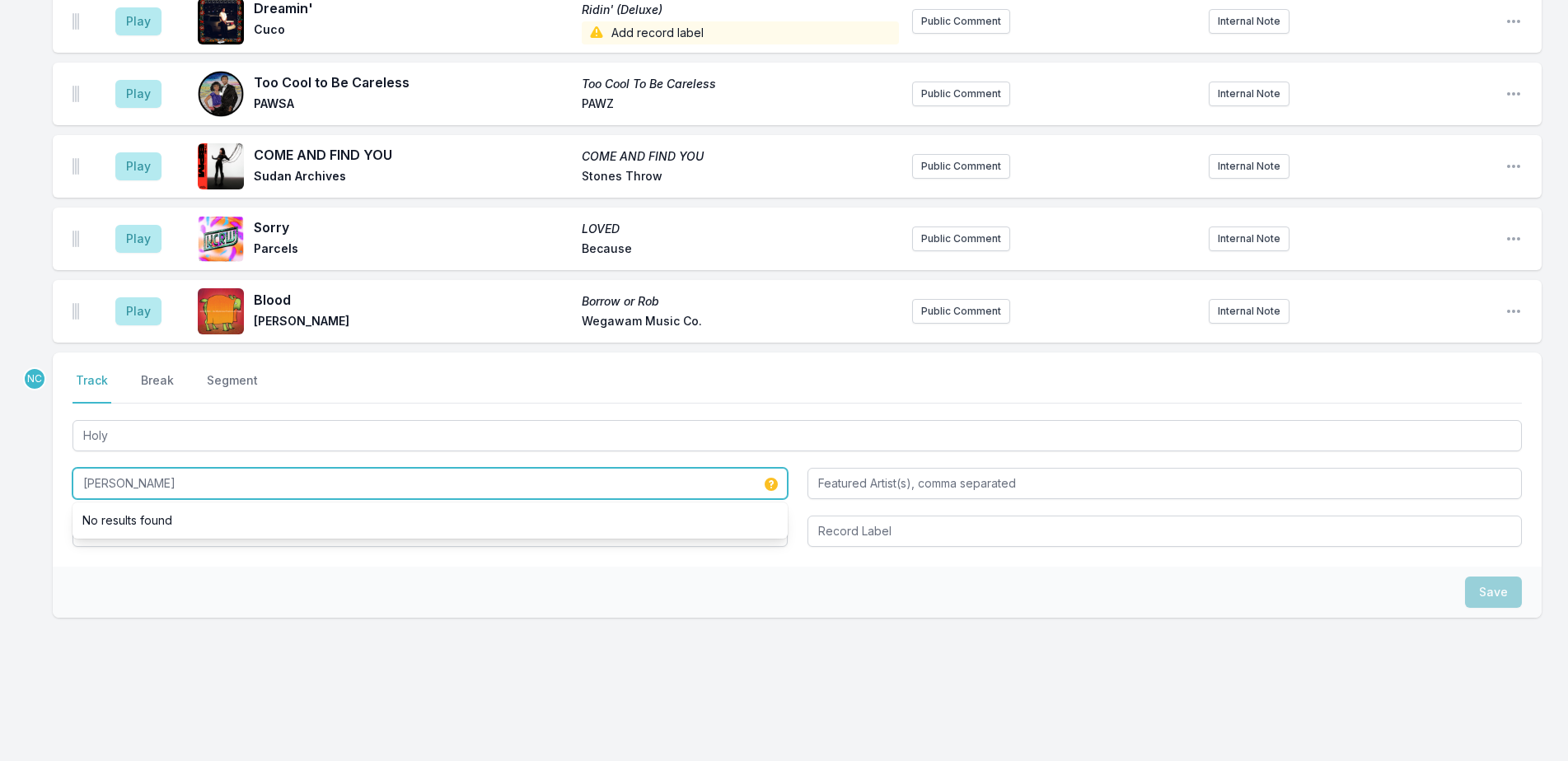
type input "Mac Demarco"
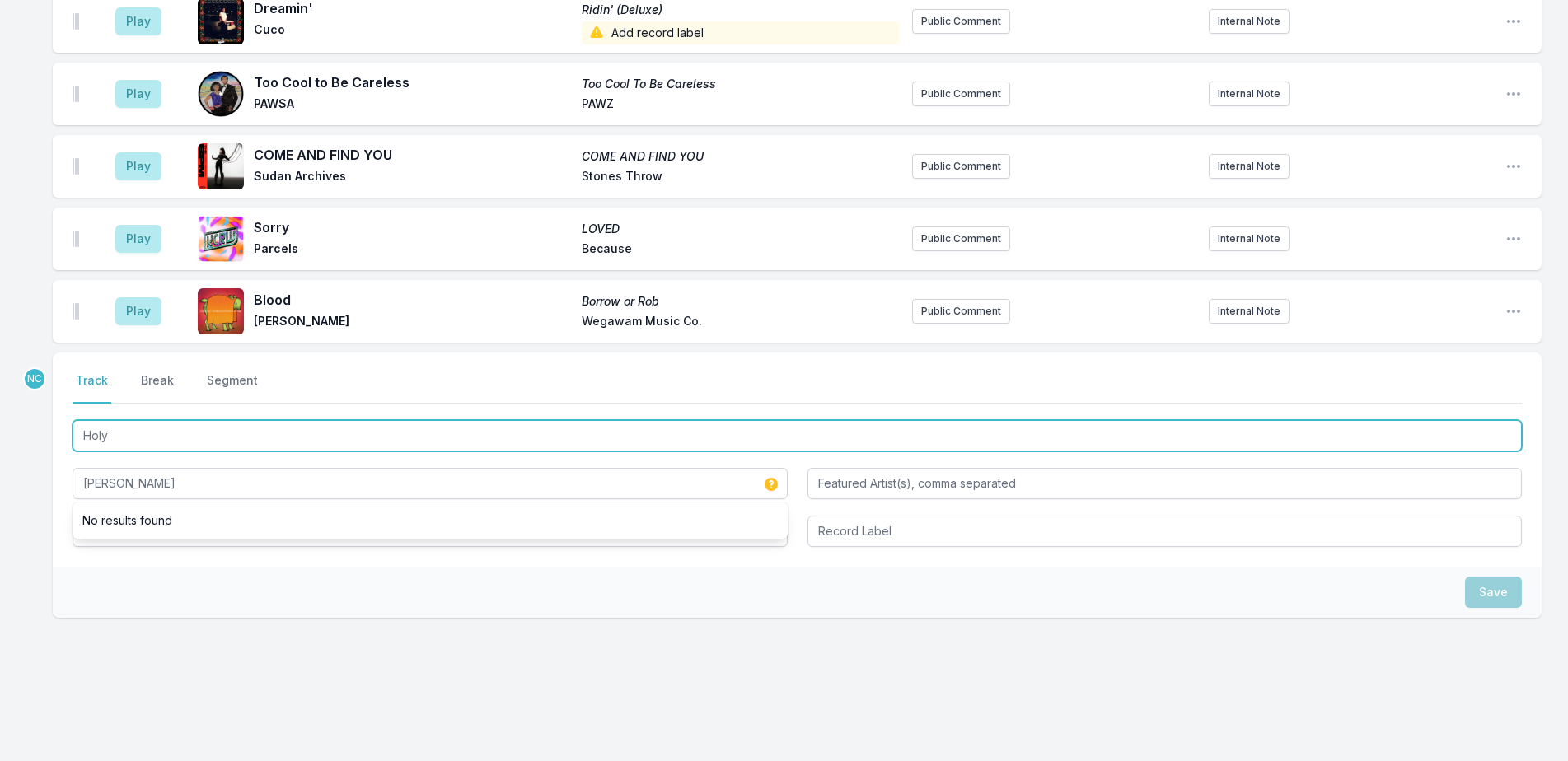
click at [184, 446] on input "Holy" at bounding box center [797, 436] width 1449 height 32
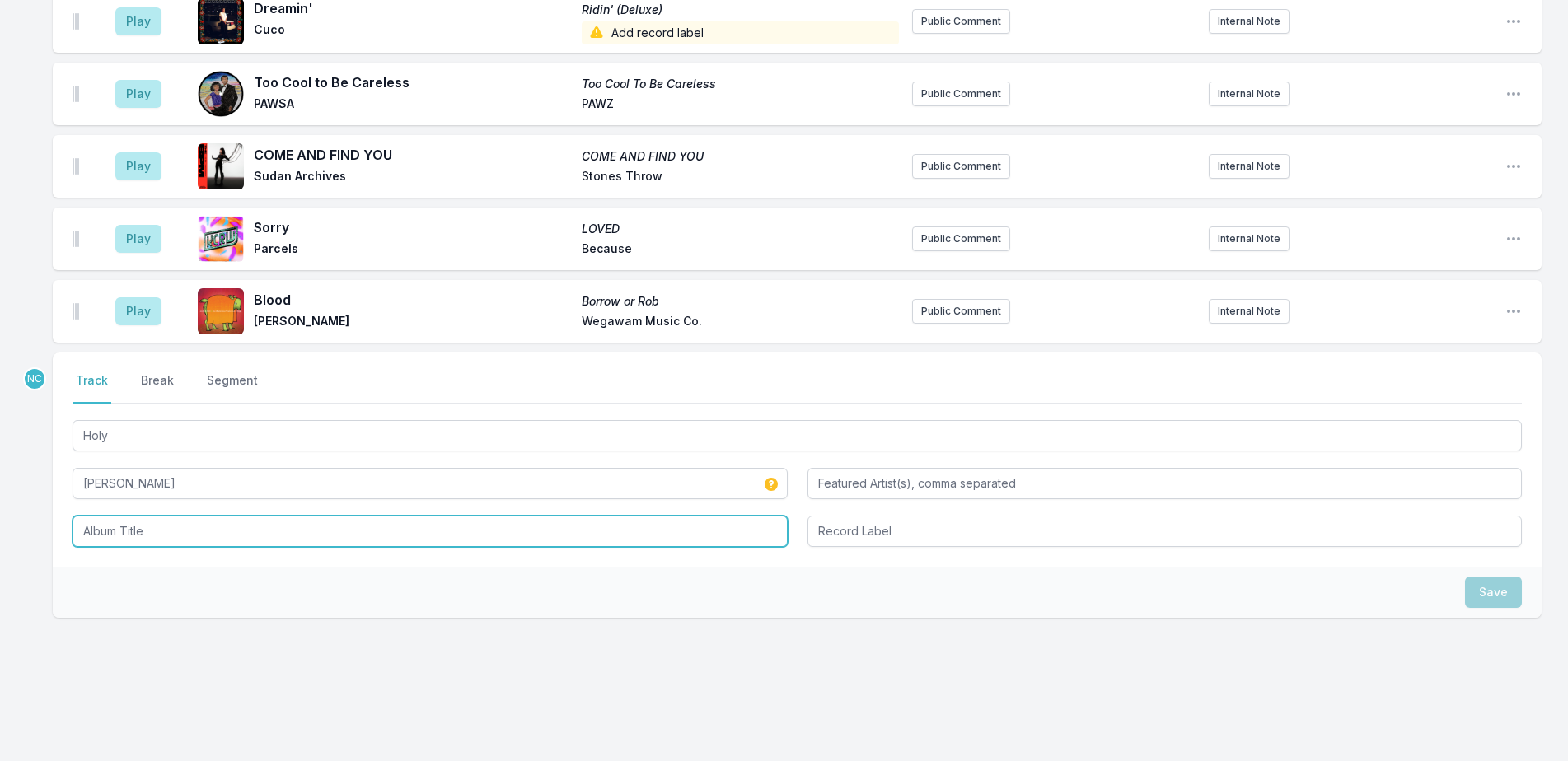
click at [185, 528] on input "Album Title" at bounding box center [430, 531] width 715 height 32
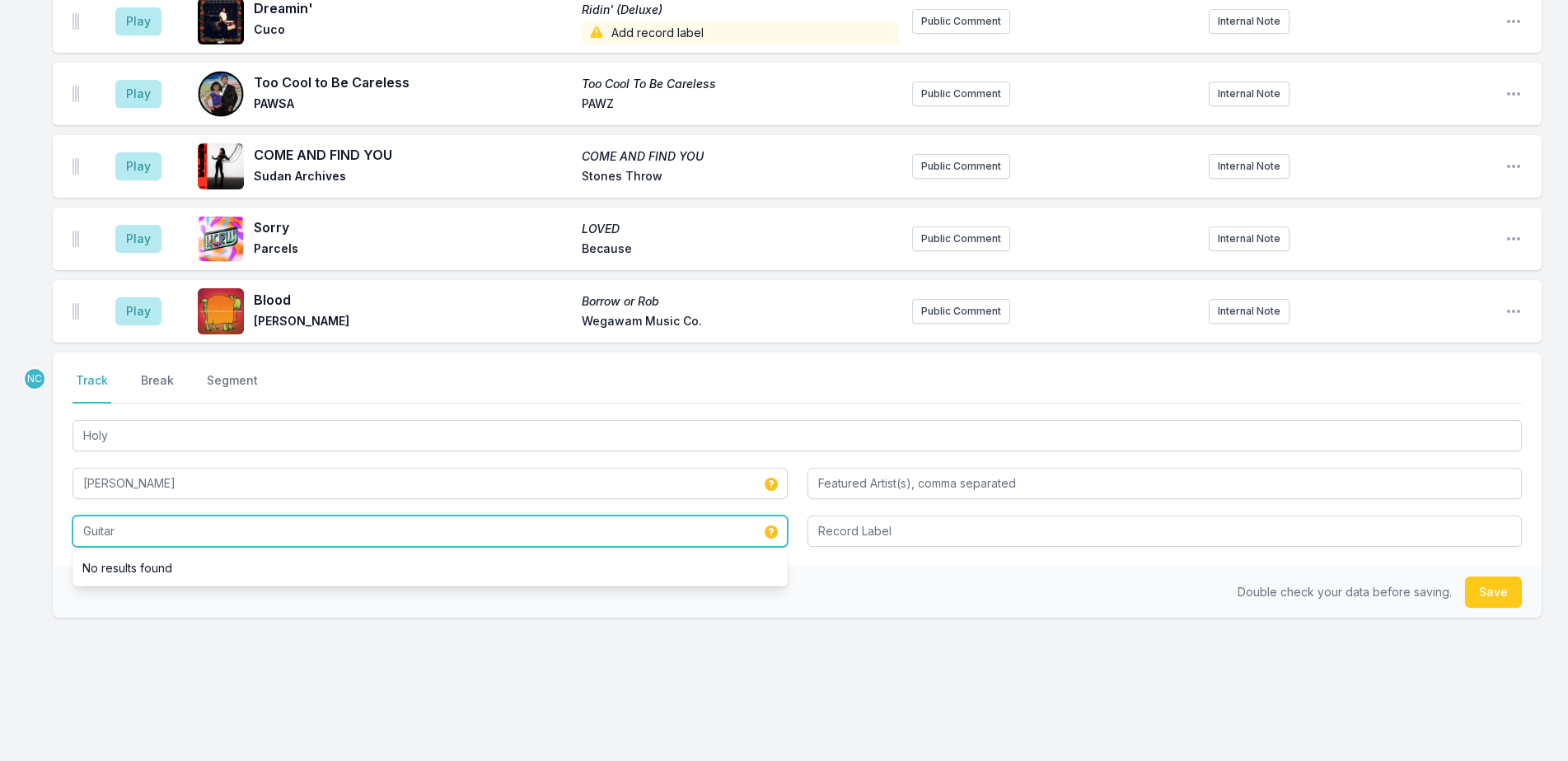
type input "Guitar"
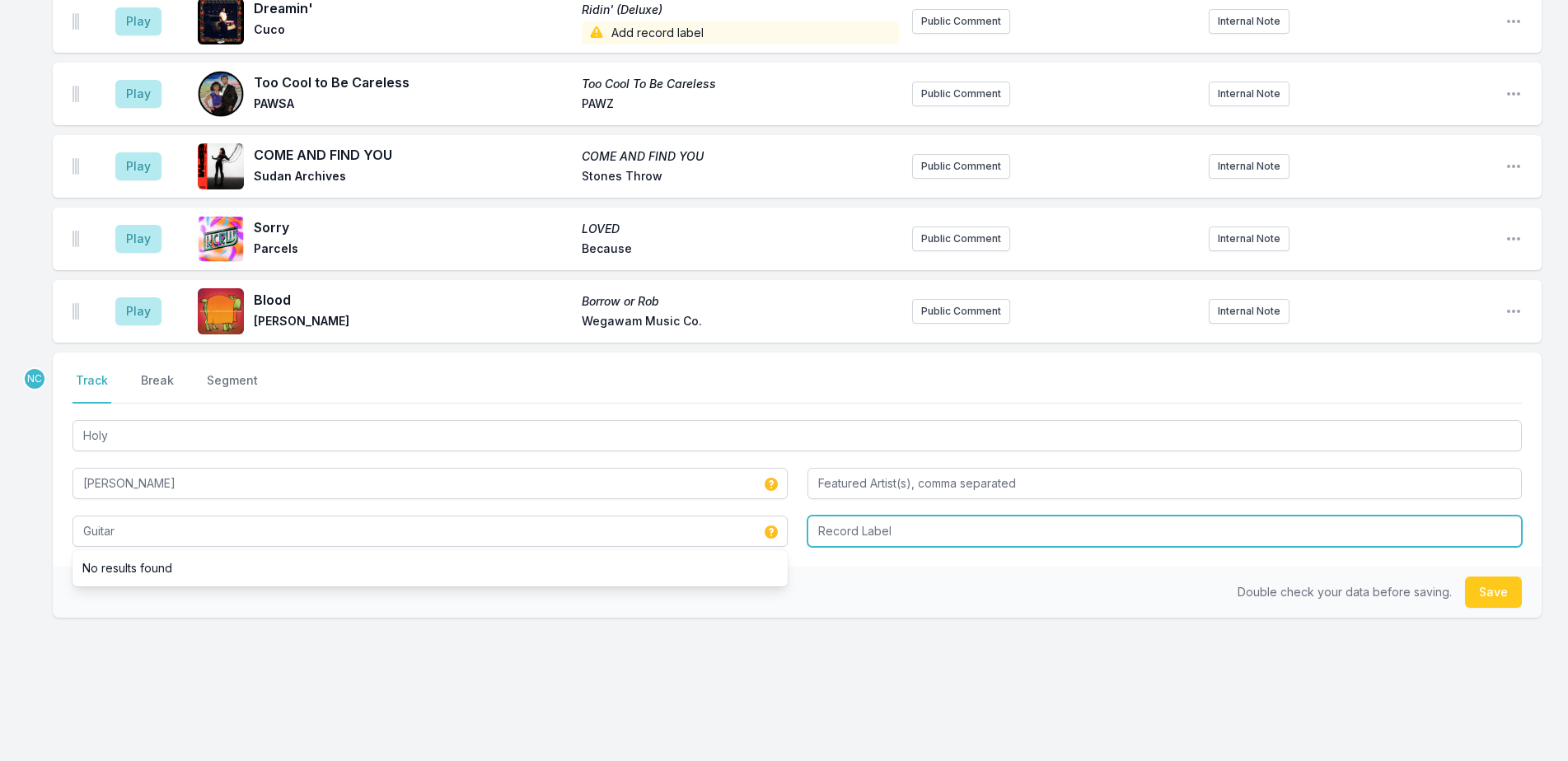
click at [957, 536] on input "Record Label" at bounding box center [1164, 531] width 715 height 32
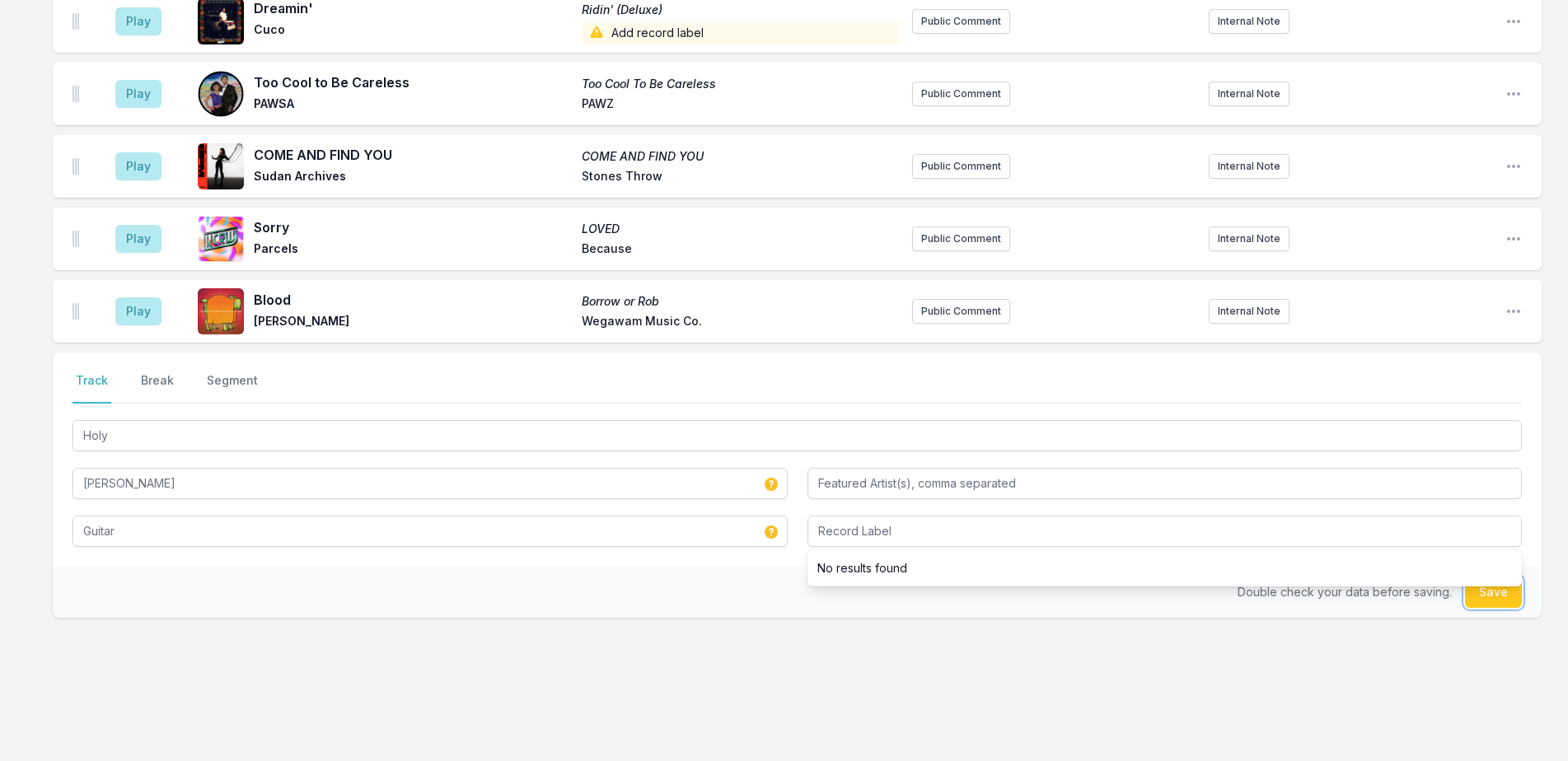
click at [1493, 594] on button "Save" at bounding box center [1493, 592] width 57 height 32
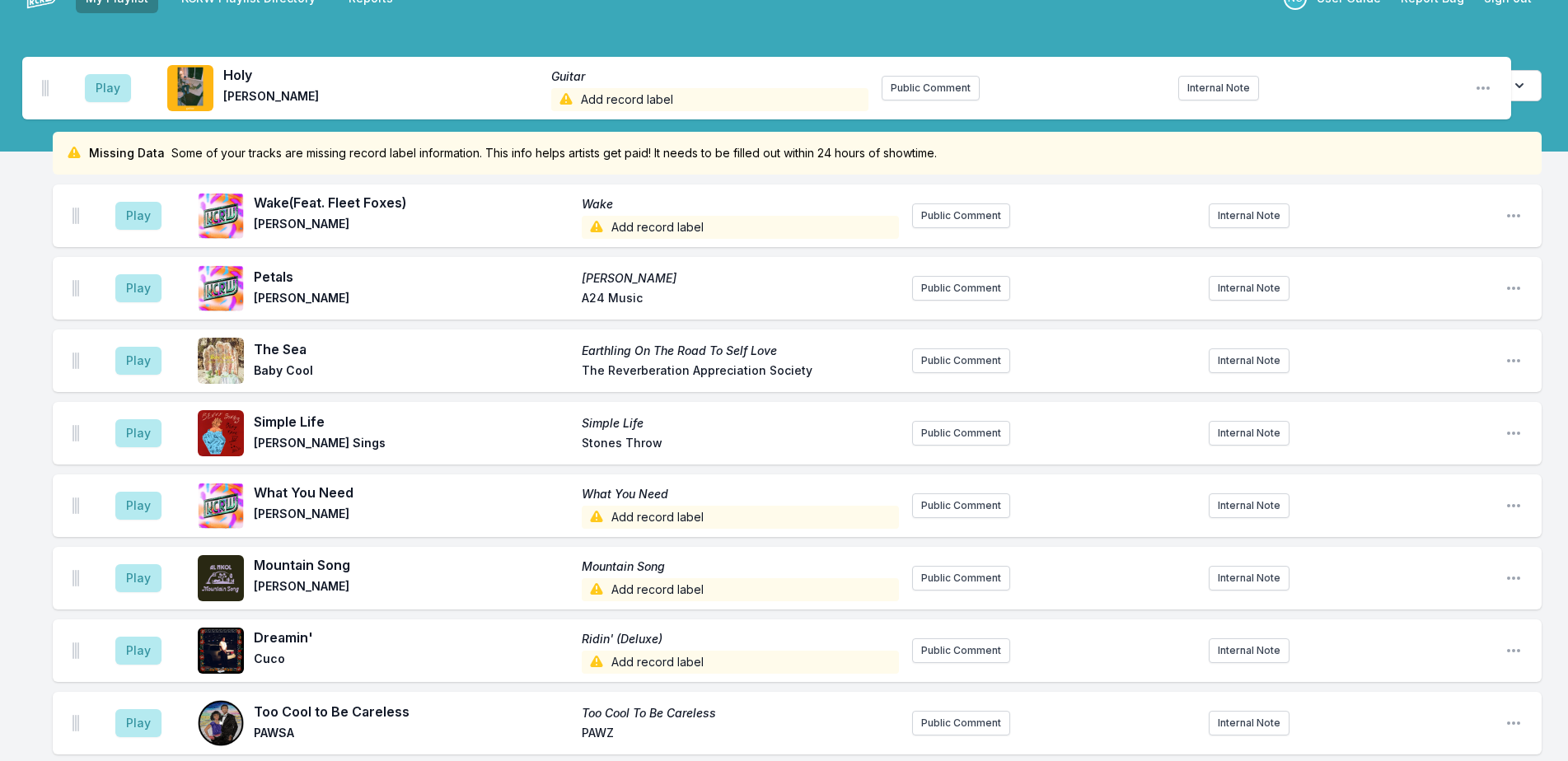
scroll to position [0, 0]
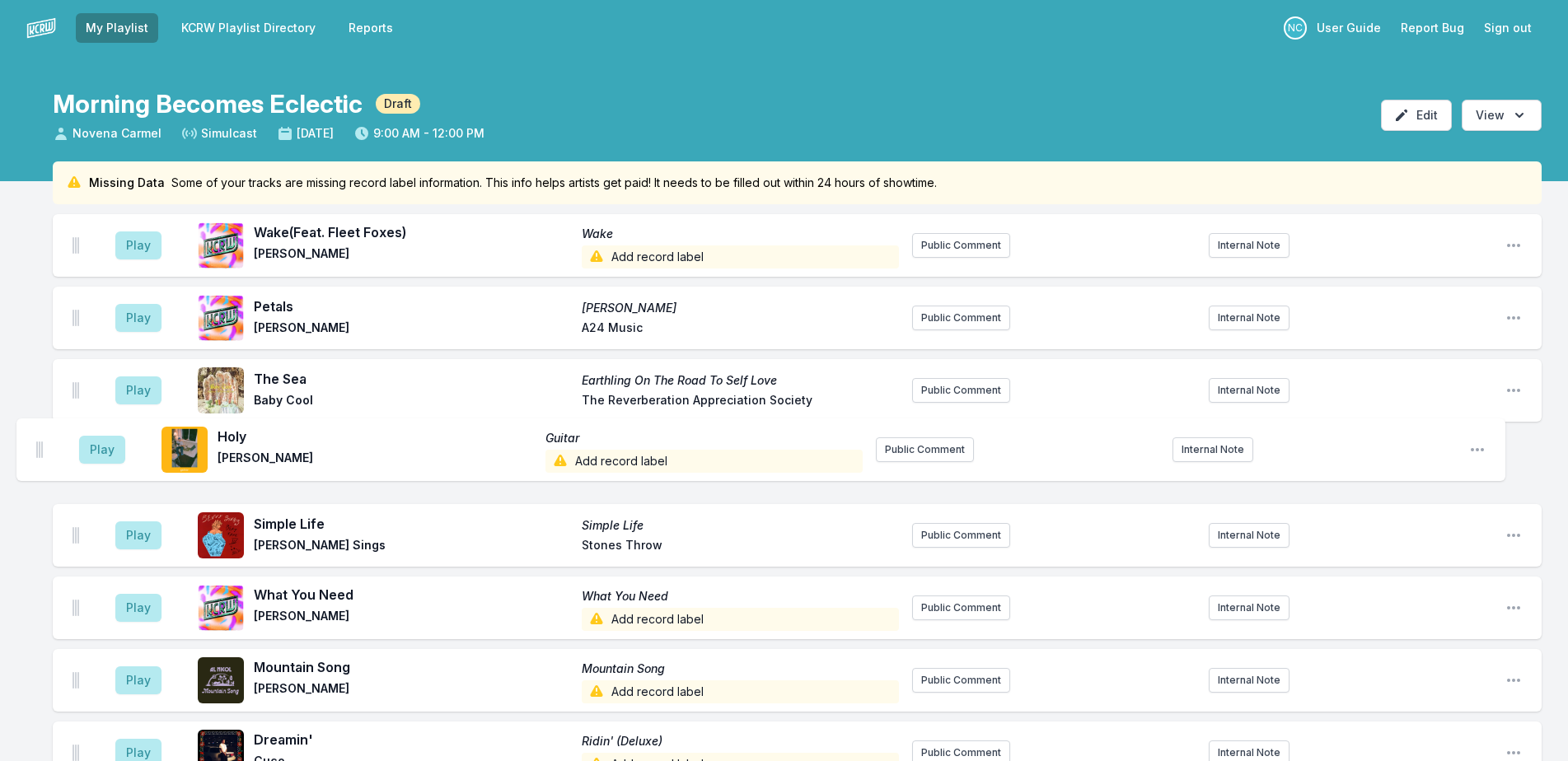
drag, startPoint x: 77, startPoint y: 310, endPoint x: 38, endPoint y: 433, distance: 129.0
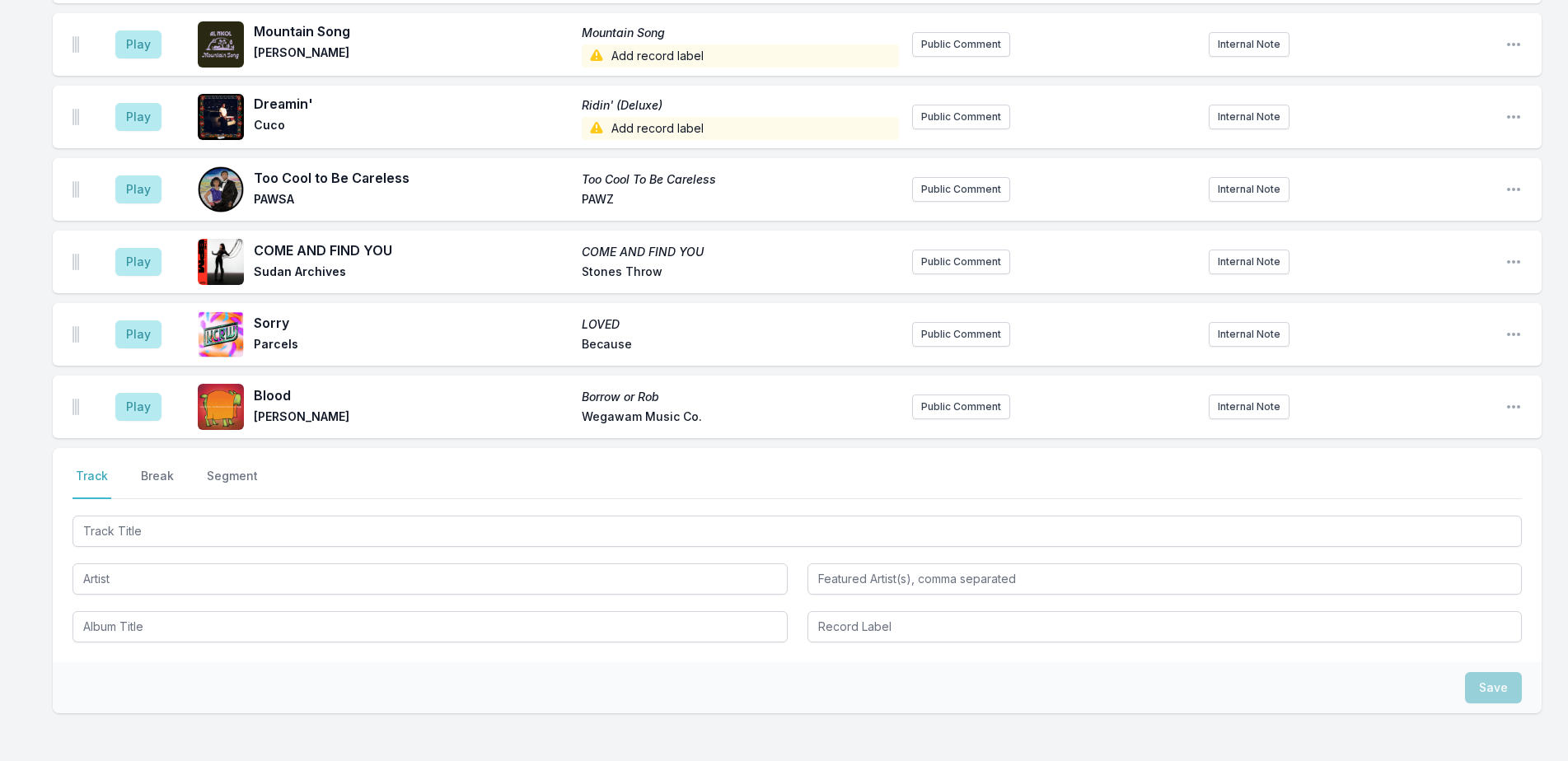
scroll to position [746, 0]
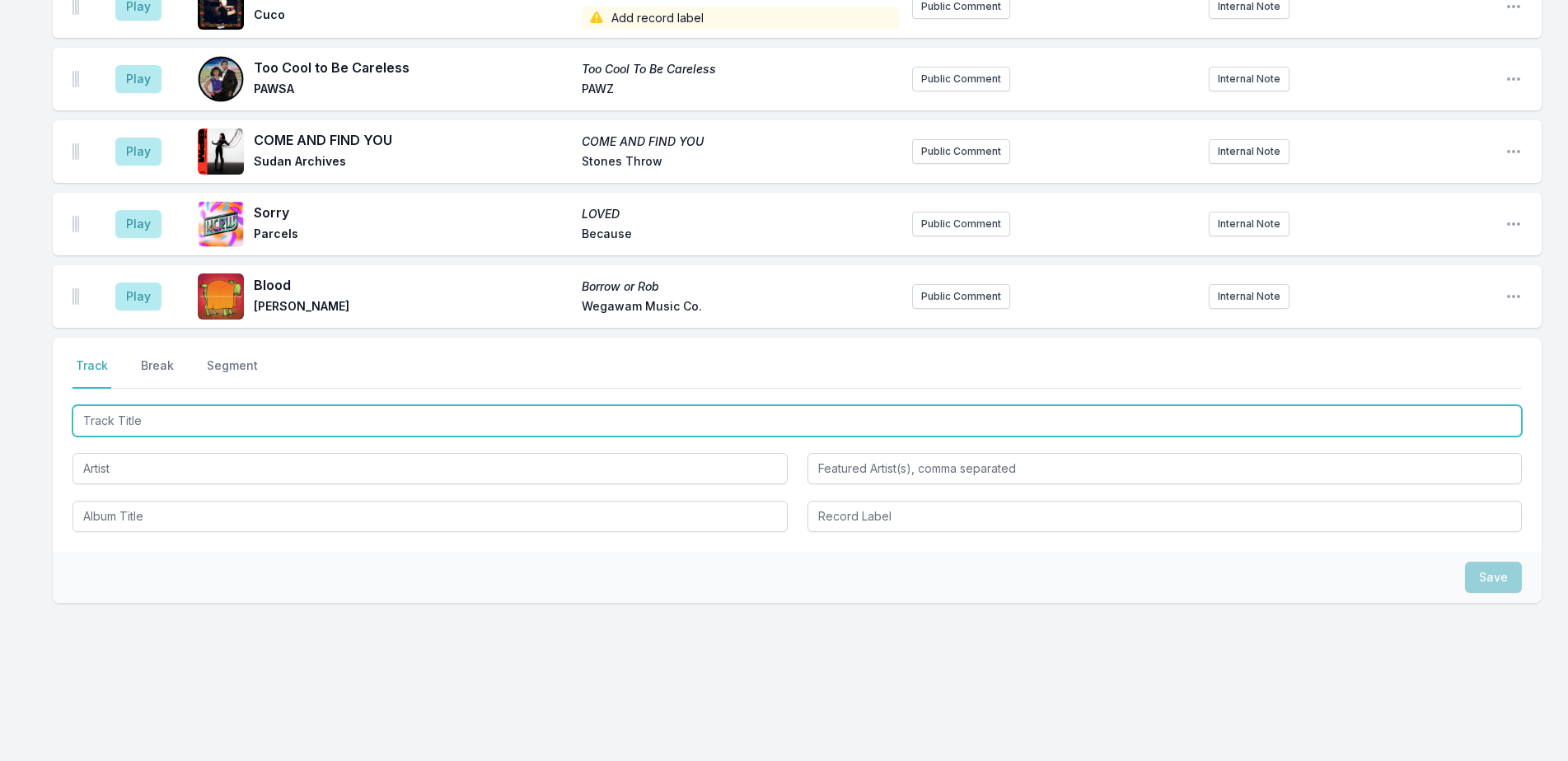
drag, startPoint x: 288, startPoint y: 413, endPoint x: 781, endPoint y: 374, distance: 494.5
click at [321, 415] on input "Track Title" at bounding box center [797, 421] width 1449 height 32
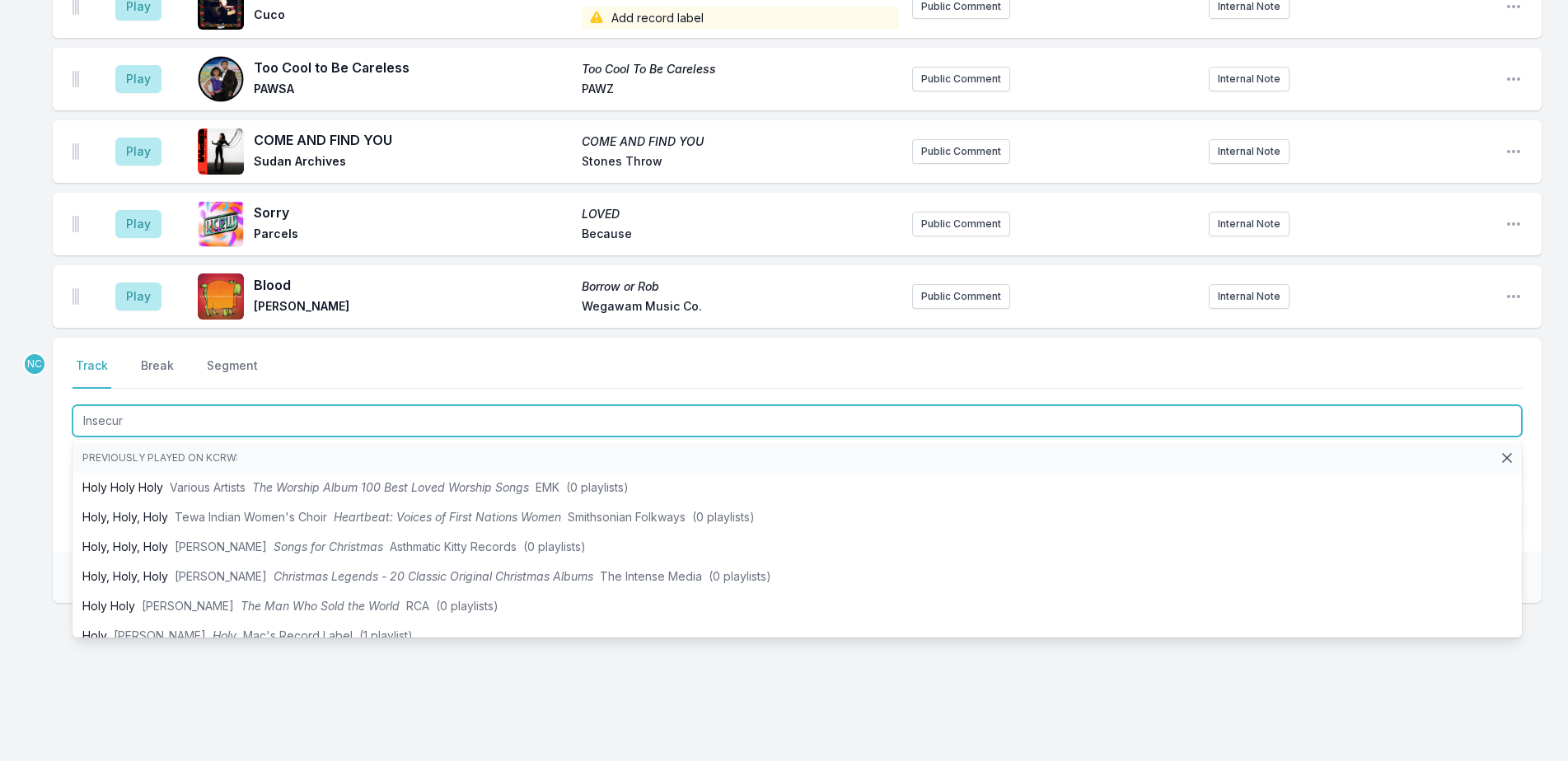
type input "Insecure"
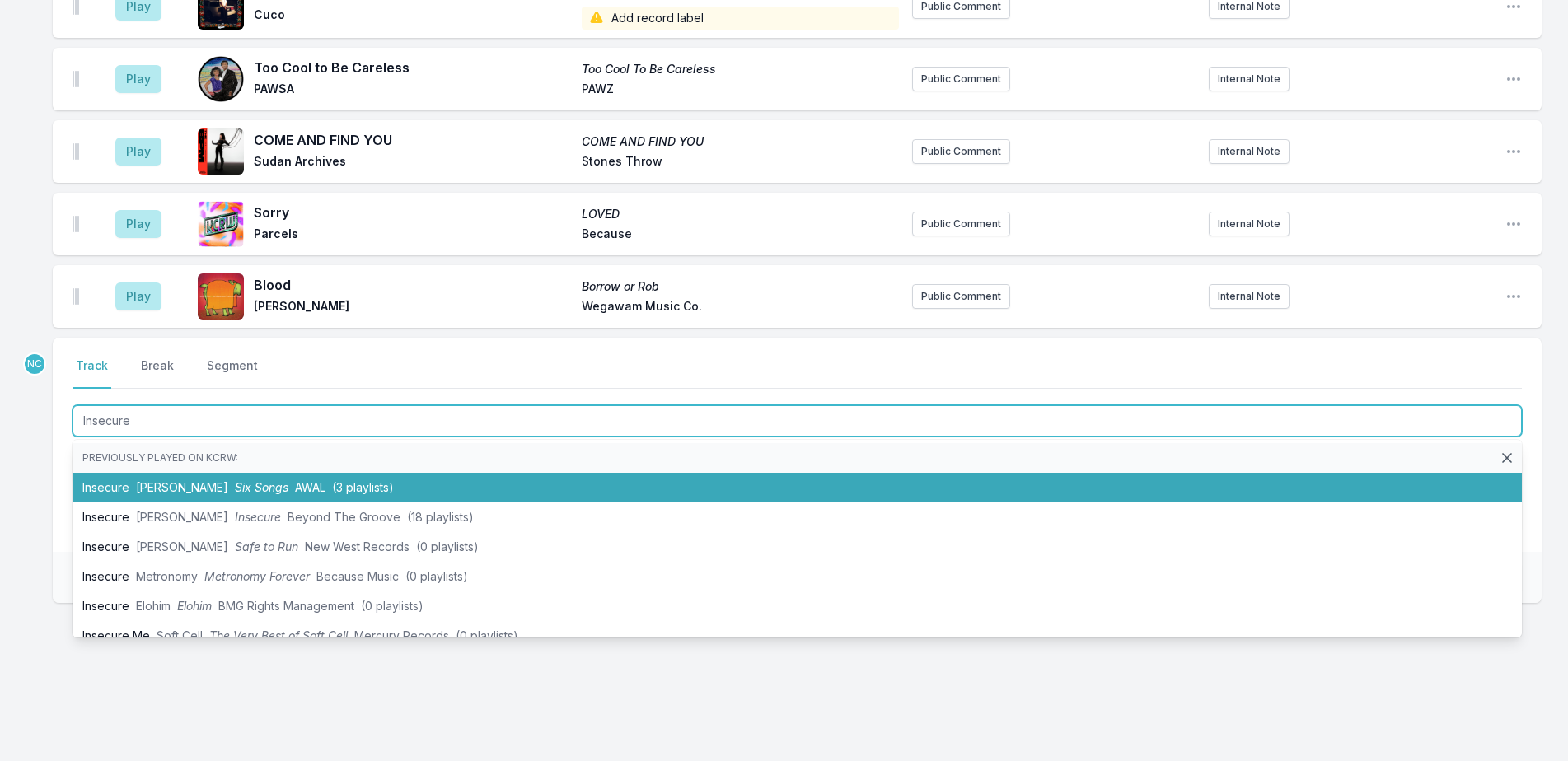
click at [157, 485] on span "Tom Misch" at bounding box center [182, 487] width 92 height 14
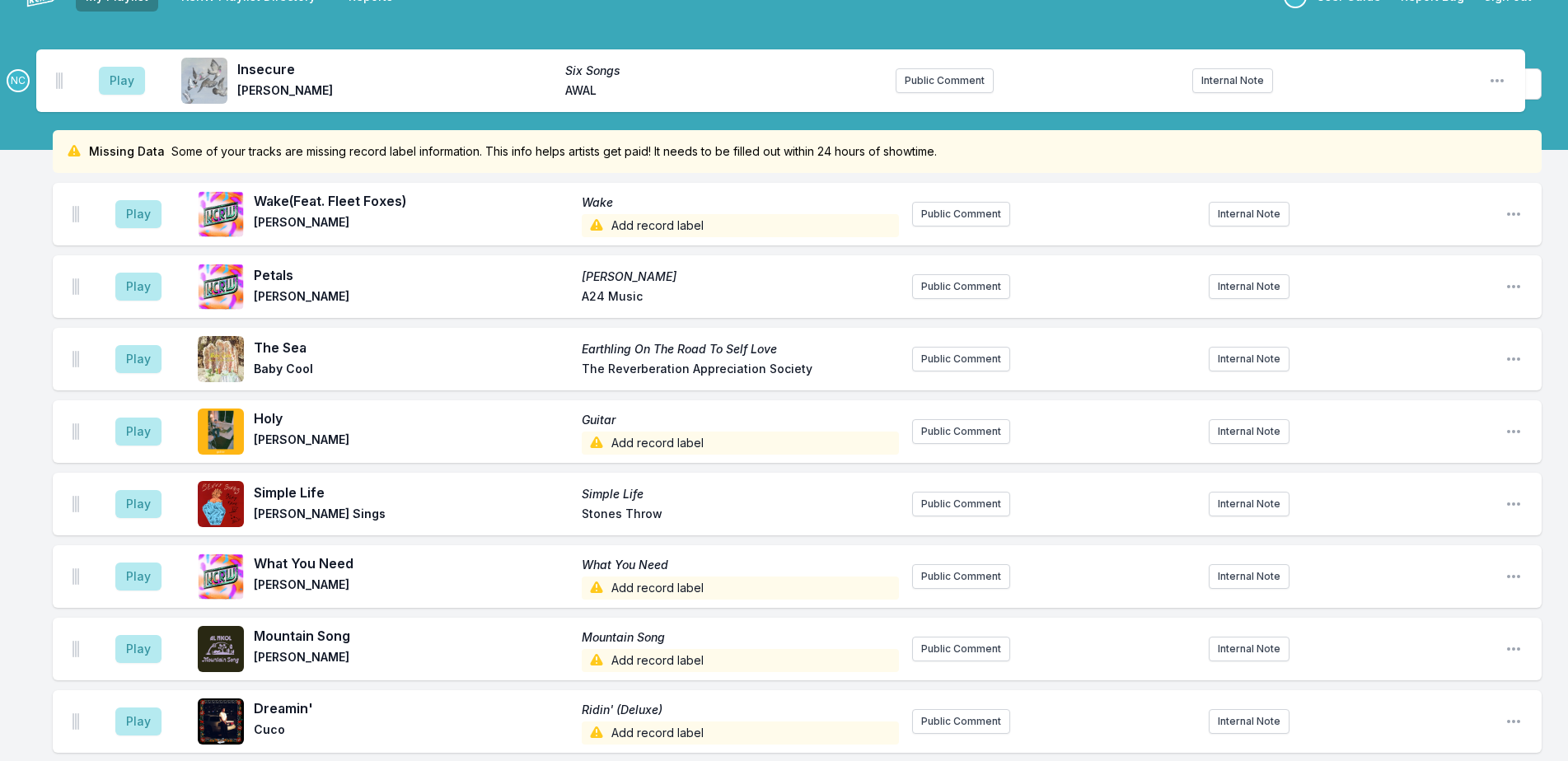
scroll to position [0, 0]
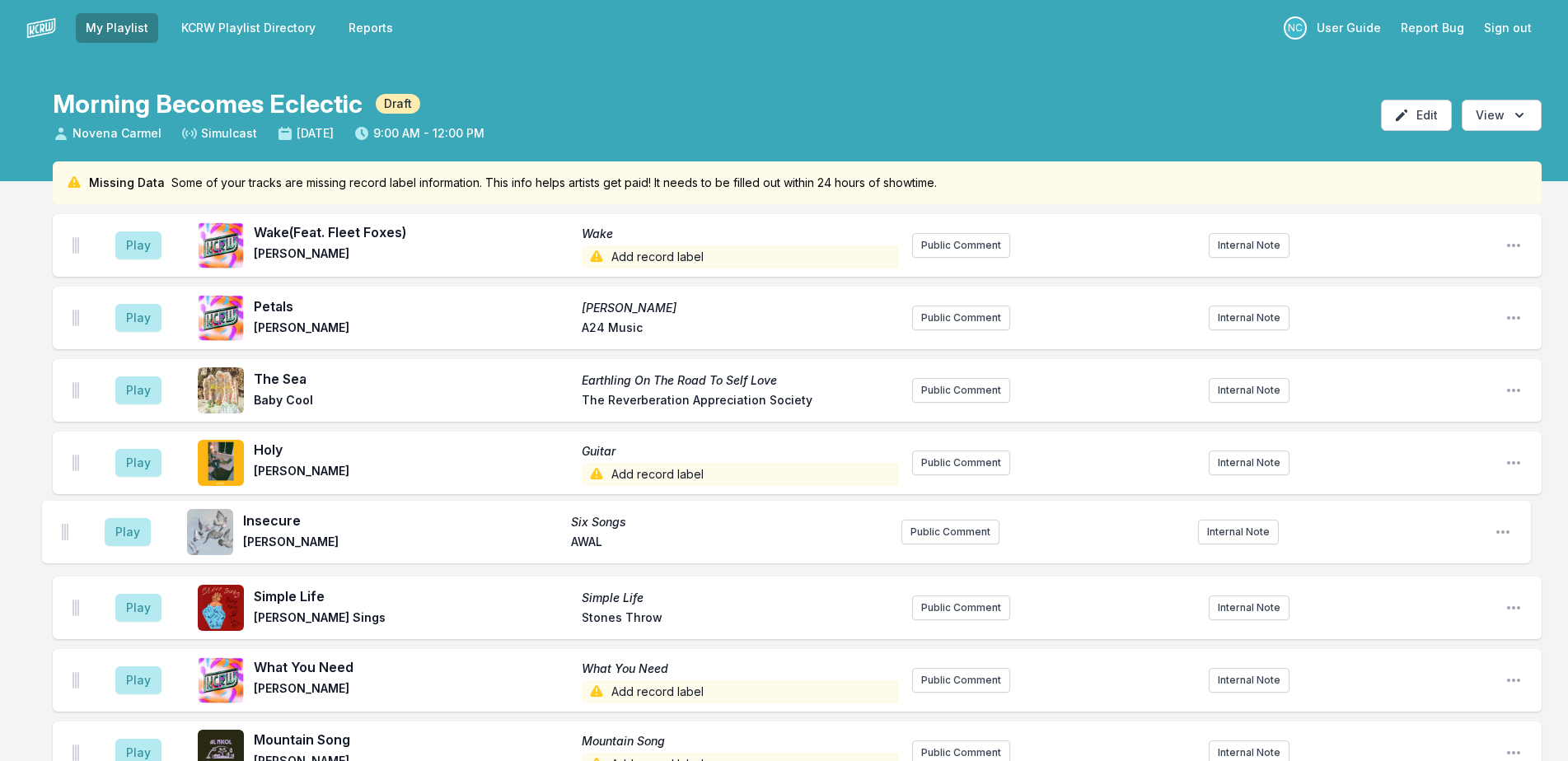
drag, startPoint x: 75, startPoint y: 297, endPoint x: 63, endPoint y: 516, distance: 219.3
click at [63, 516] on ul "Play Wake (Feat. Fleet Foxes) Wake Madison Cunningham Add record label Public C…" at bounding box center [797, 681] width 1489 height 933
click at [133, 247] on button "Play" at bounding box center [138, 245] width 46 height 28
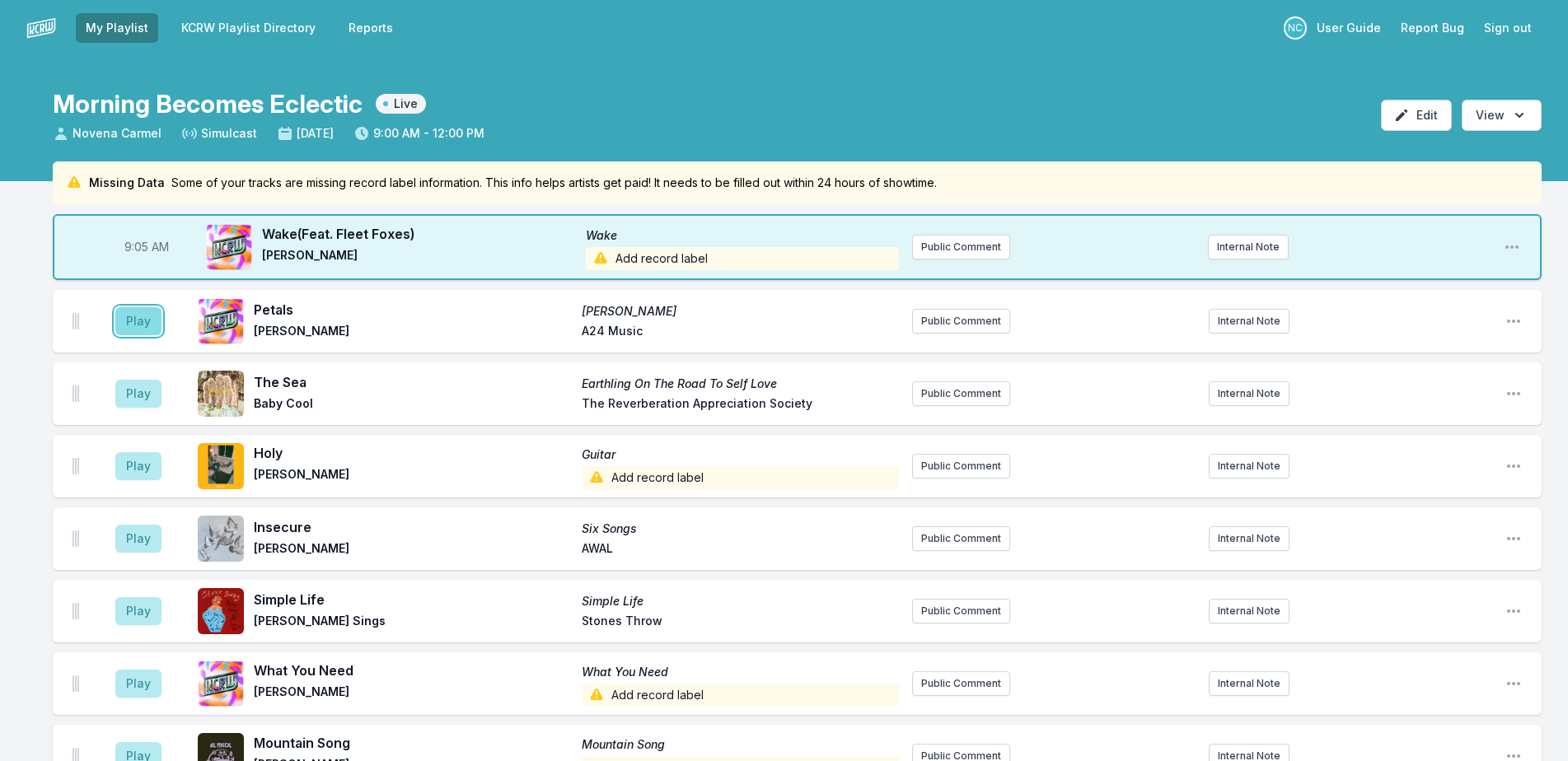
click at [121, 316] on button "Play" at bounding box center [138, 321] width 46 height 28
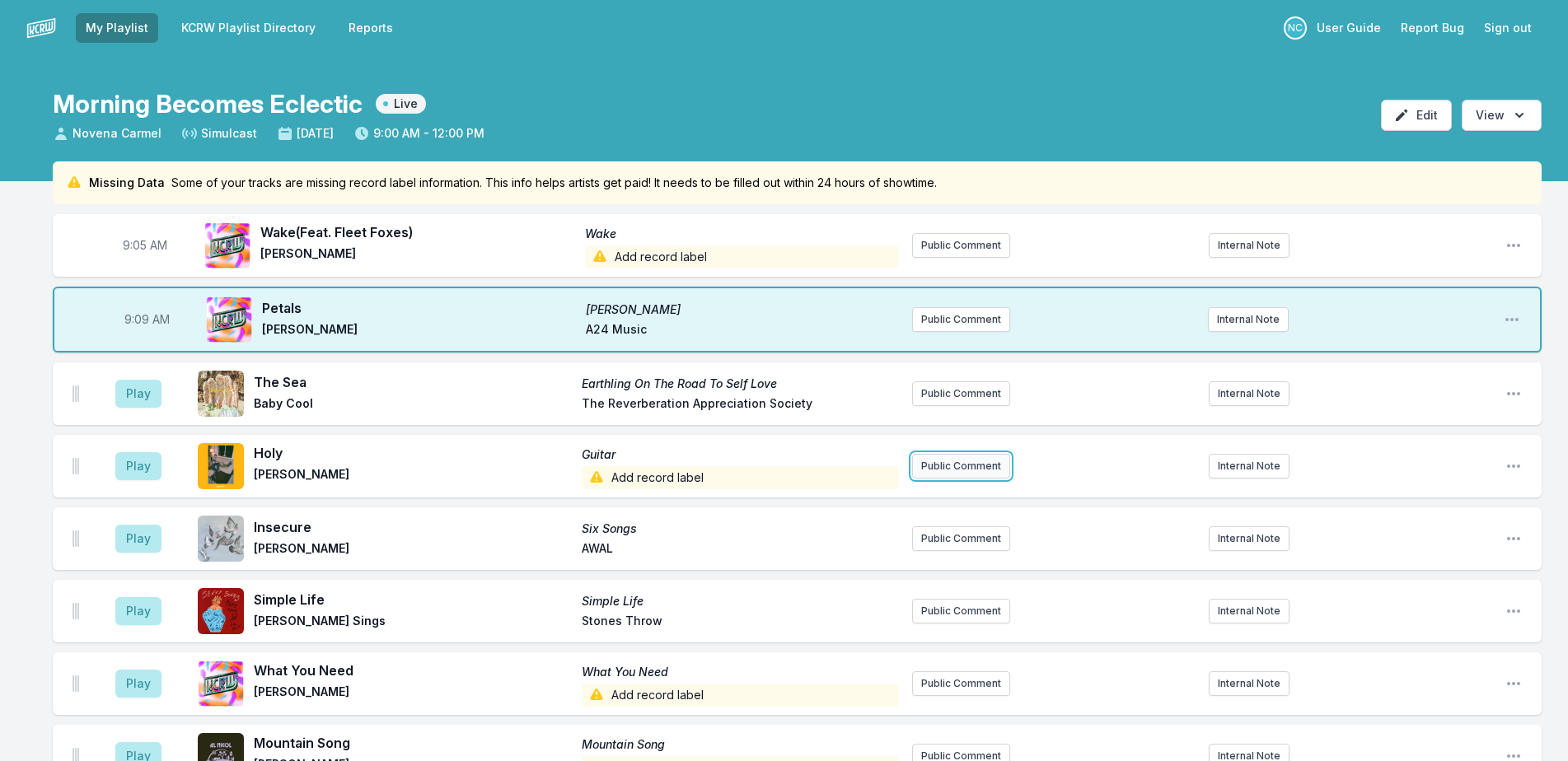
click at [980, 457] on button "Public Comment" at bounding box center [961, 466] width 98 height 25
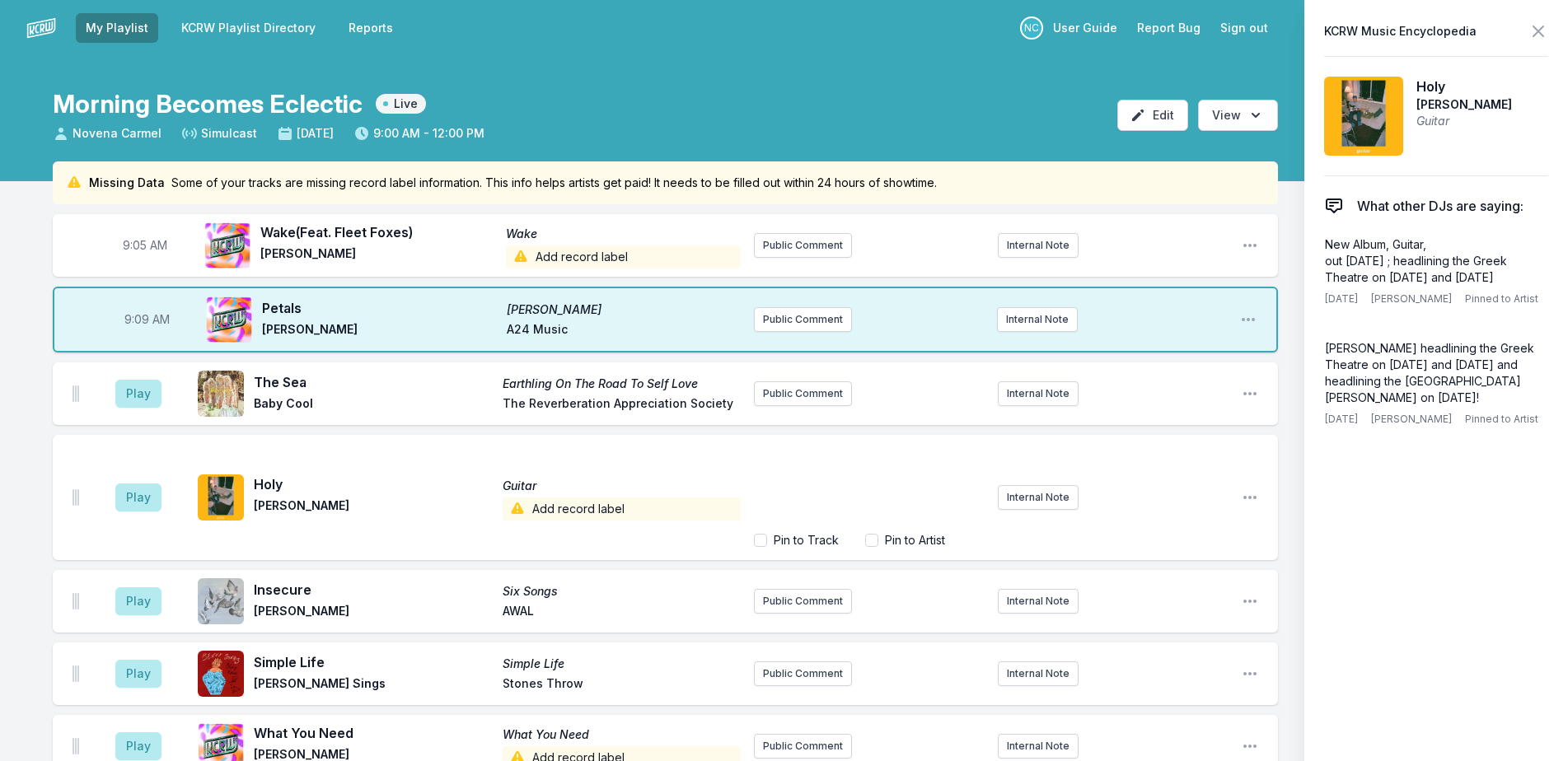
click at [941, 493] on div "﻿" at bounding box center [869, 486] width 231 height 79
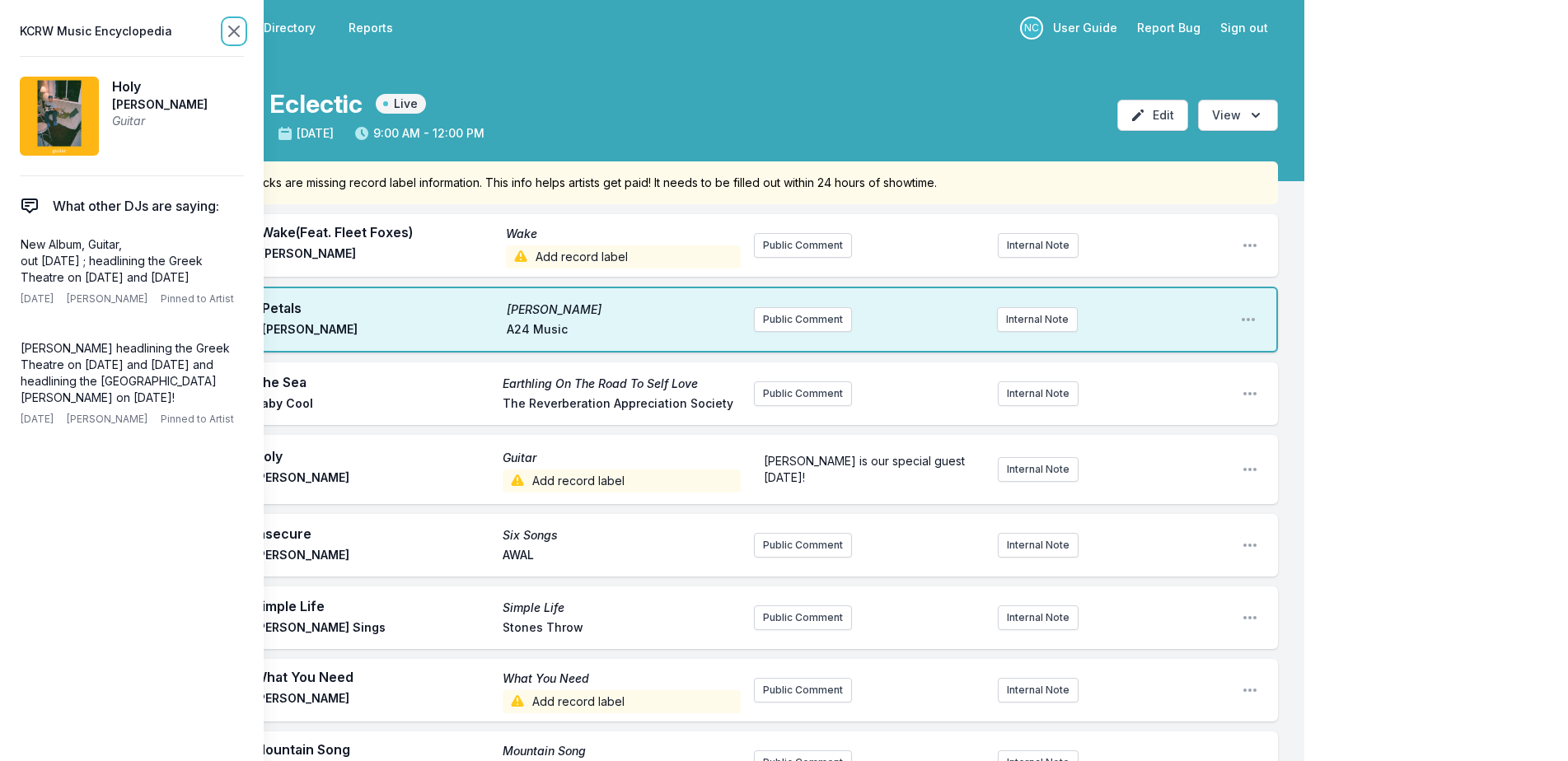
click at [236, 30] on icon at bounding box center [234, 32] width 10 height 10
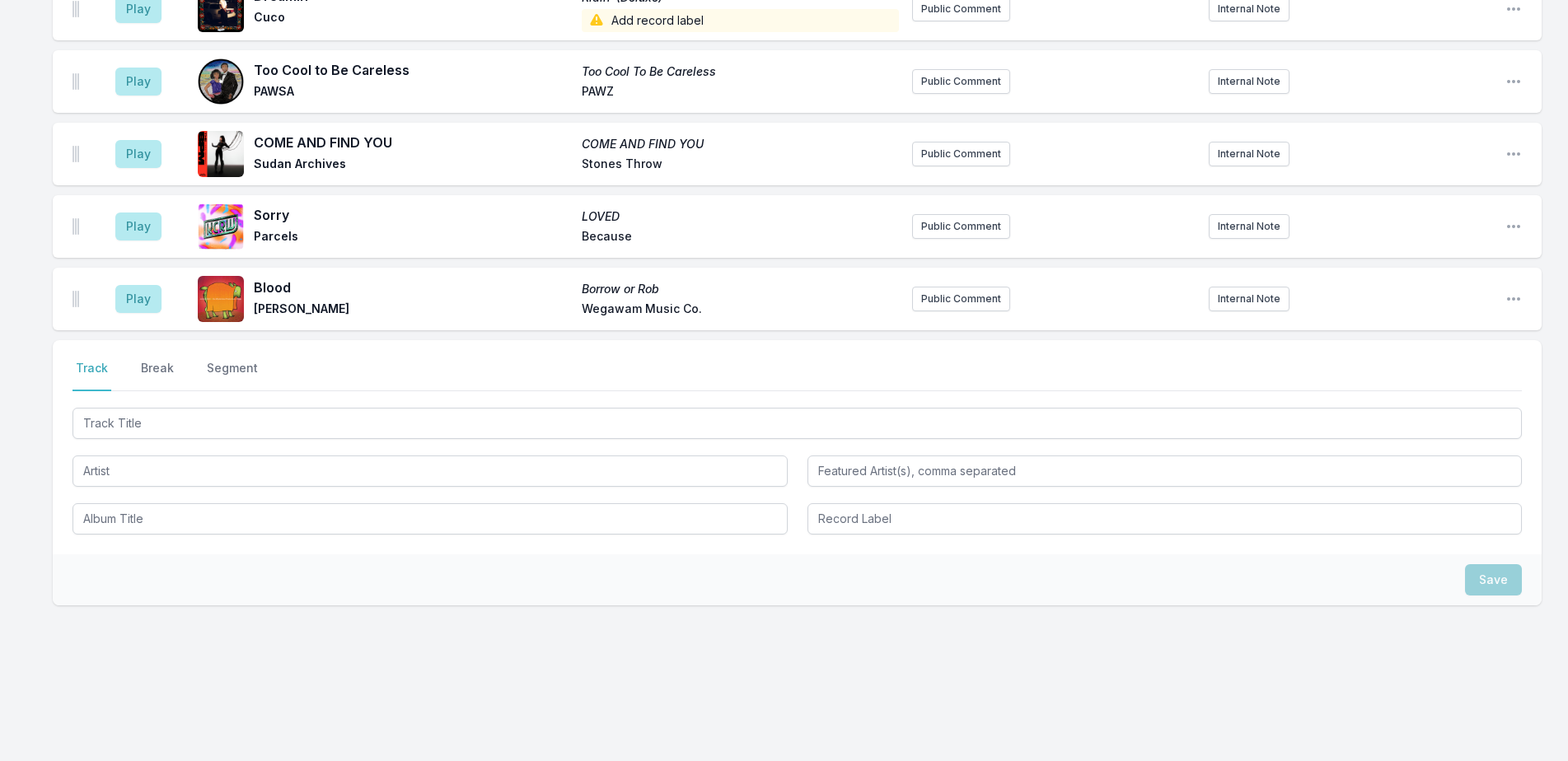
scroll to position [822, 0]
click at [157, 361] on button "Break" at bounding box center [157, 373] width 39 height 32
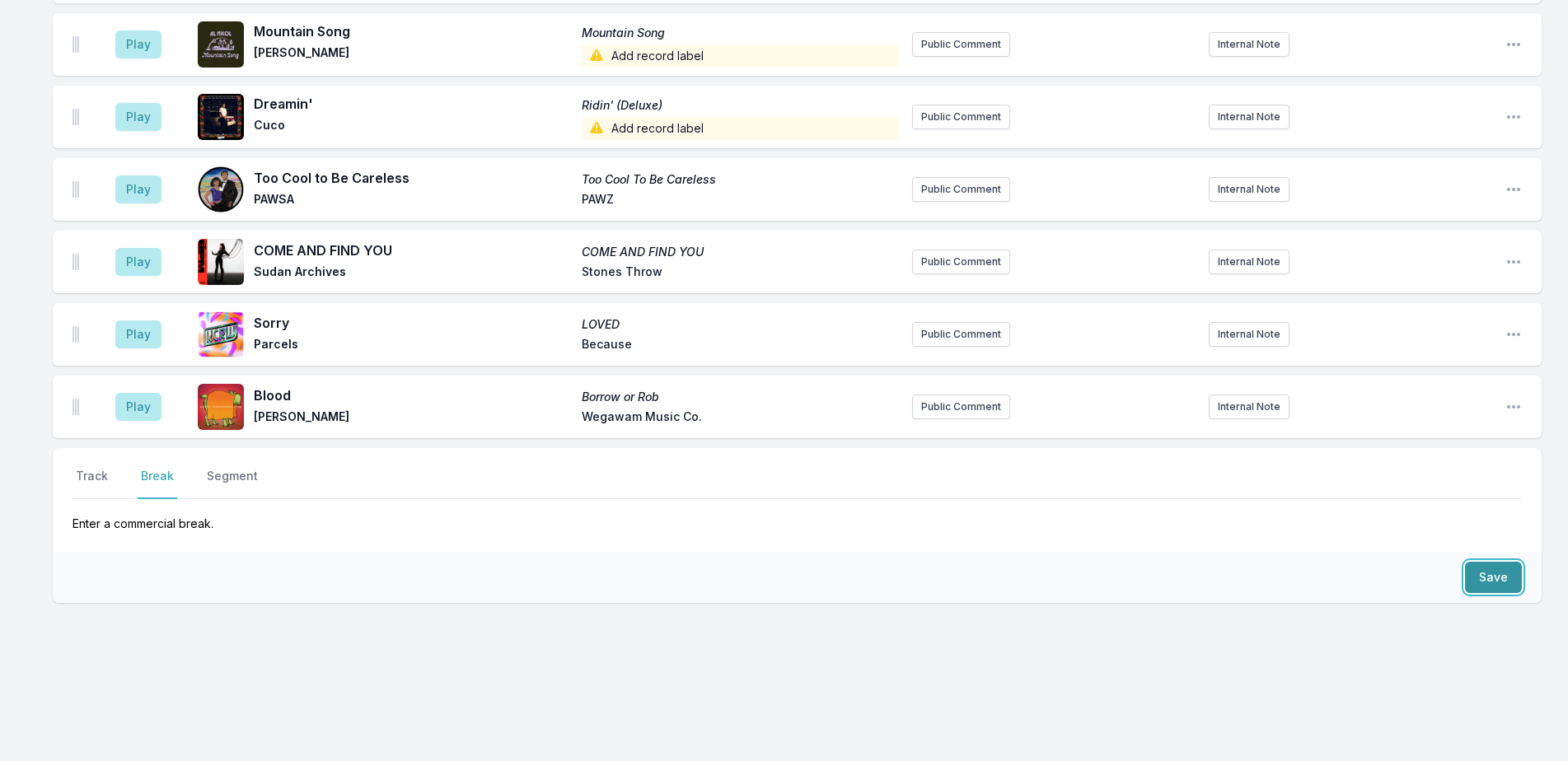
click at [1509, 581] on button "Save" at bounding box center [1493, 577] width 57 height 32
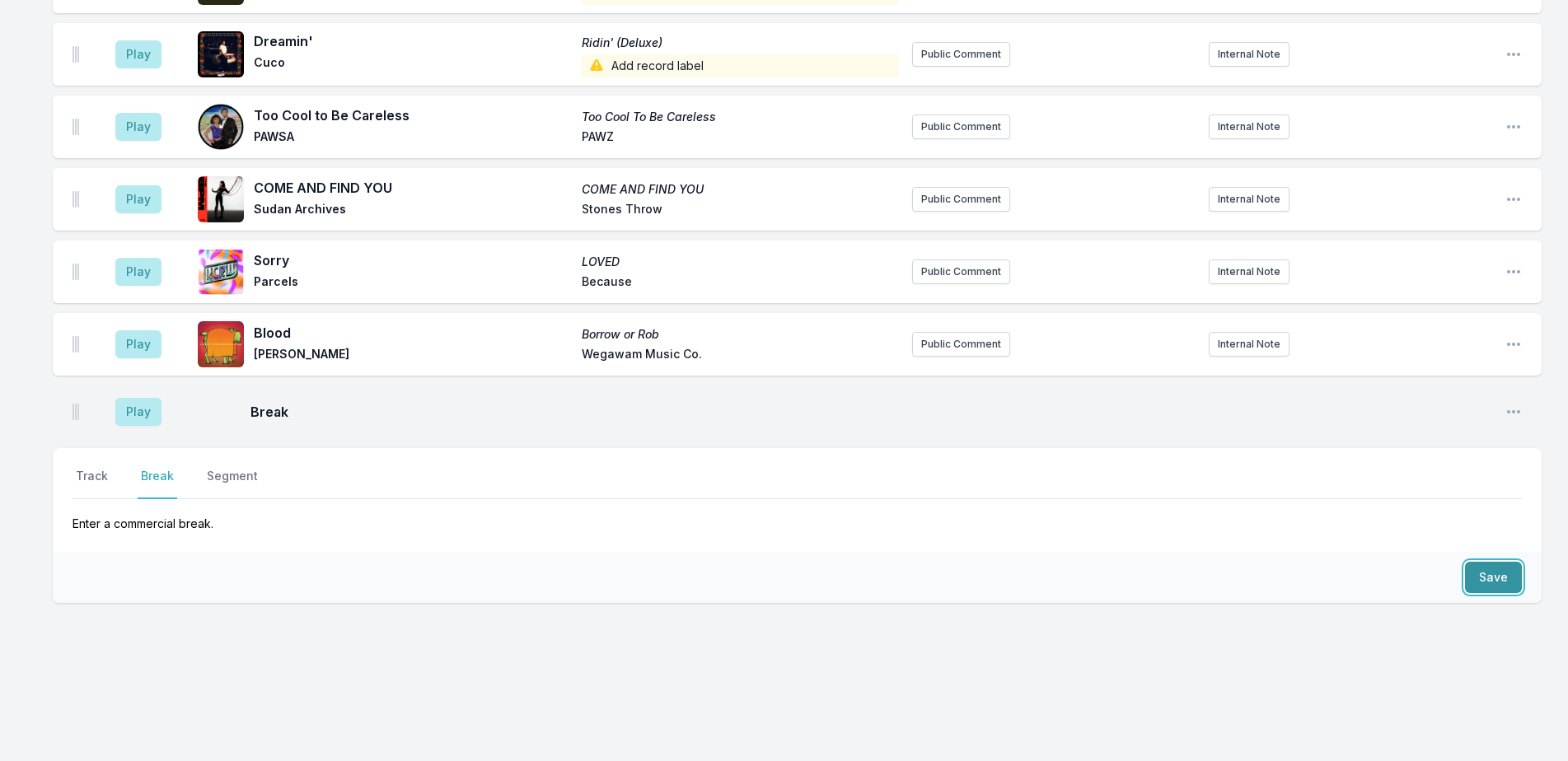
click at [1509, 581] on button "Save" at bounding box center [1493, 577] width 57 height 32
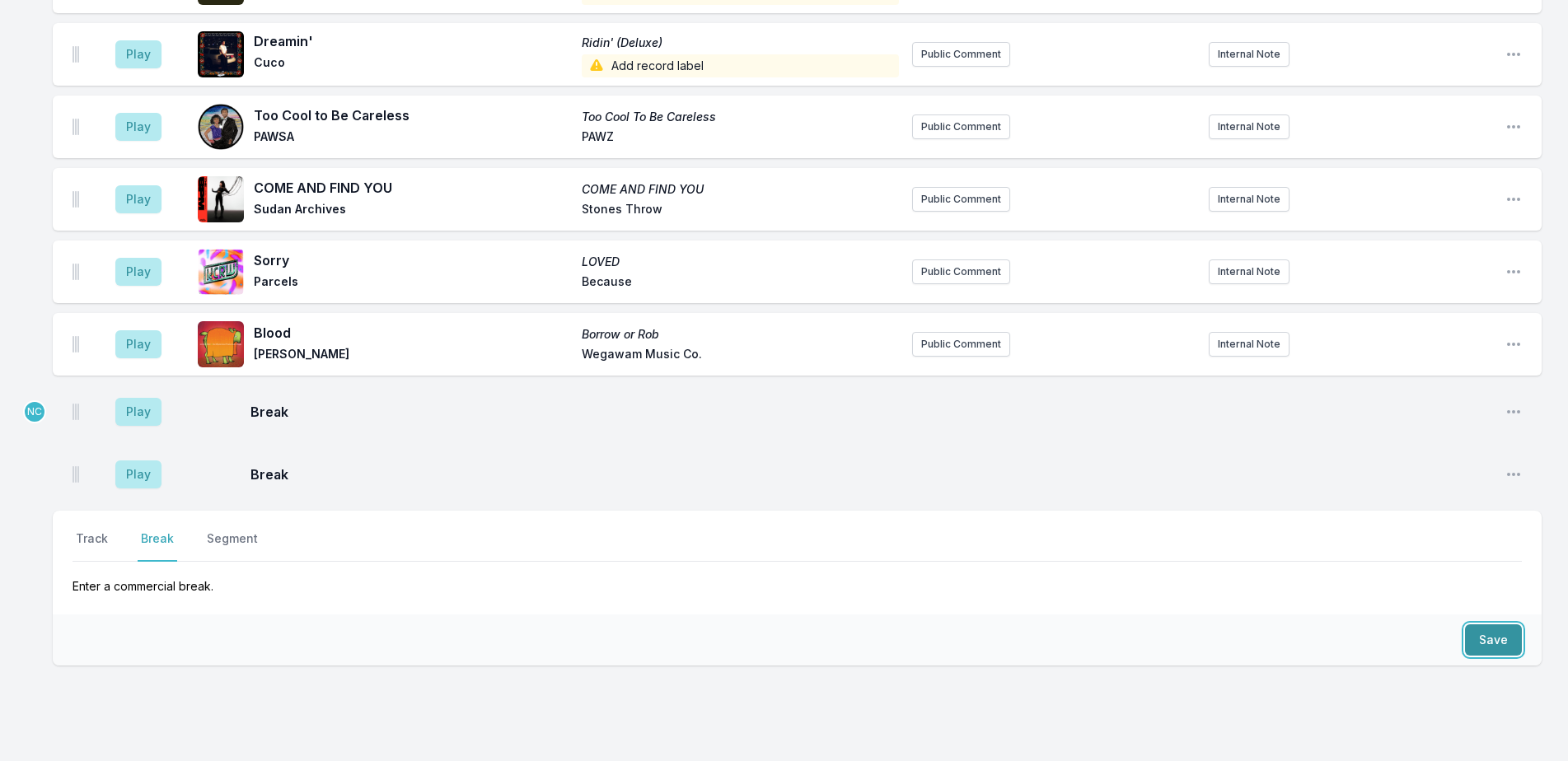
scroll to position [837, 0]
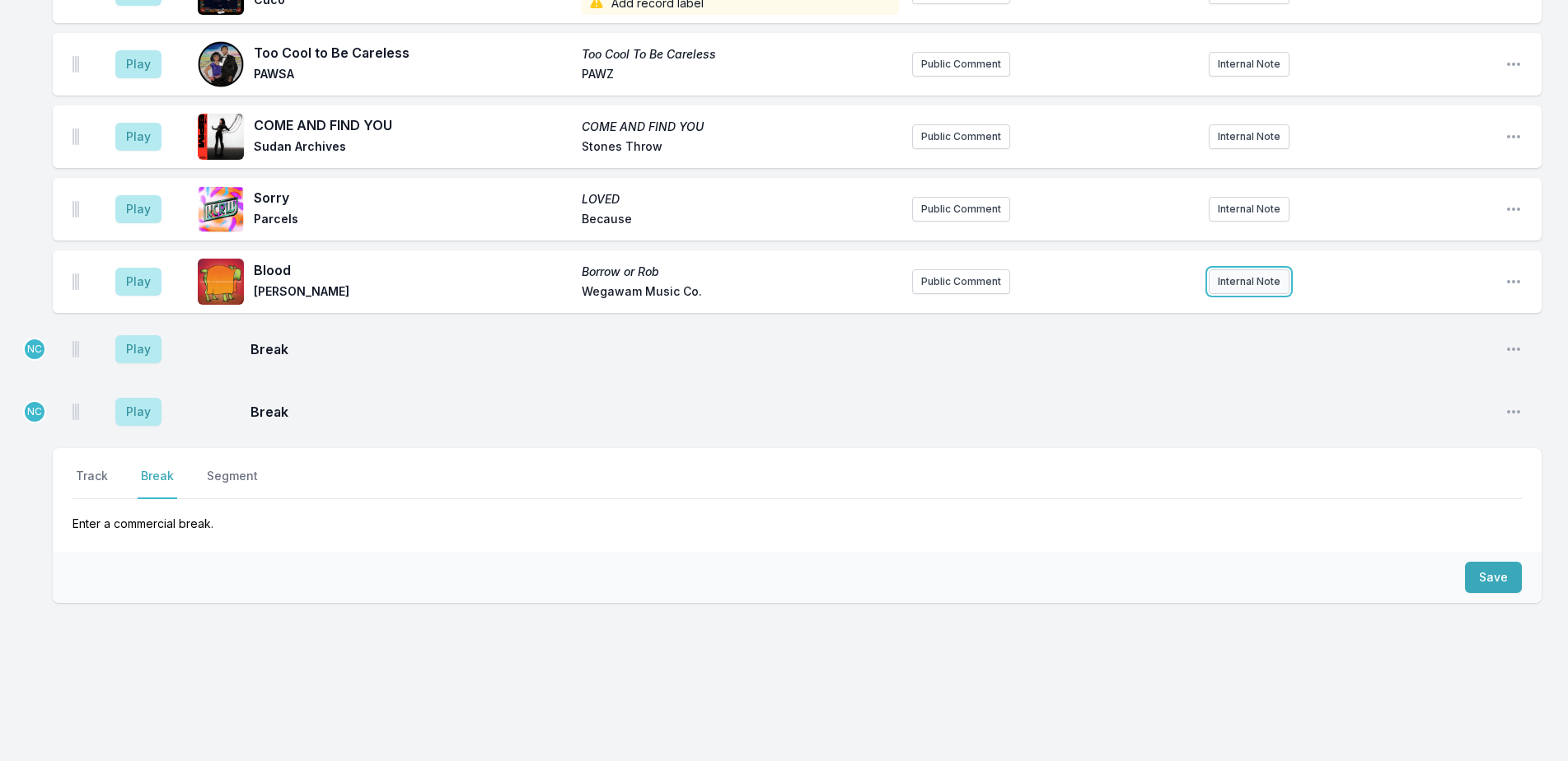
click at [1270, 278] on button "Internal Note" at bounding box center [1249, 281] width 81 height 25
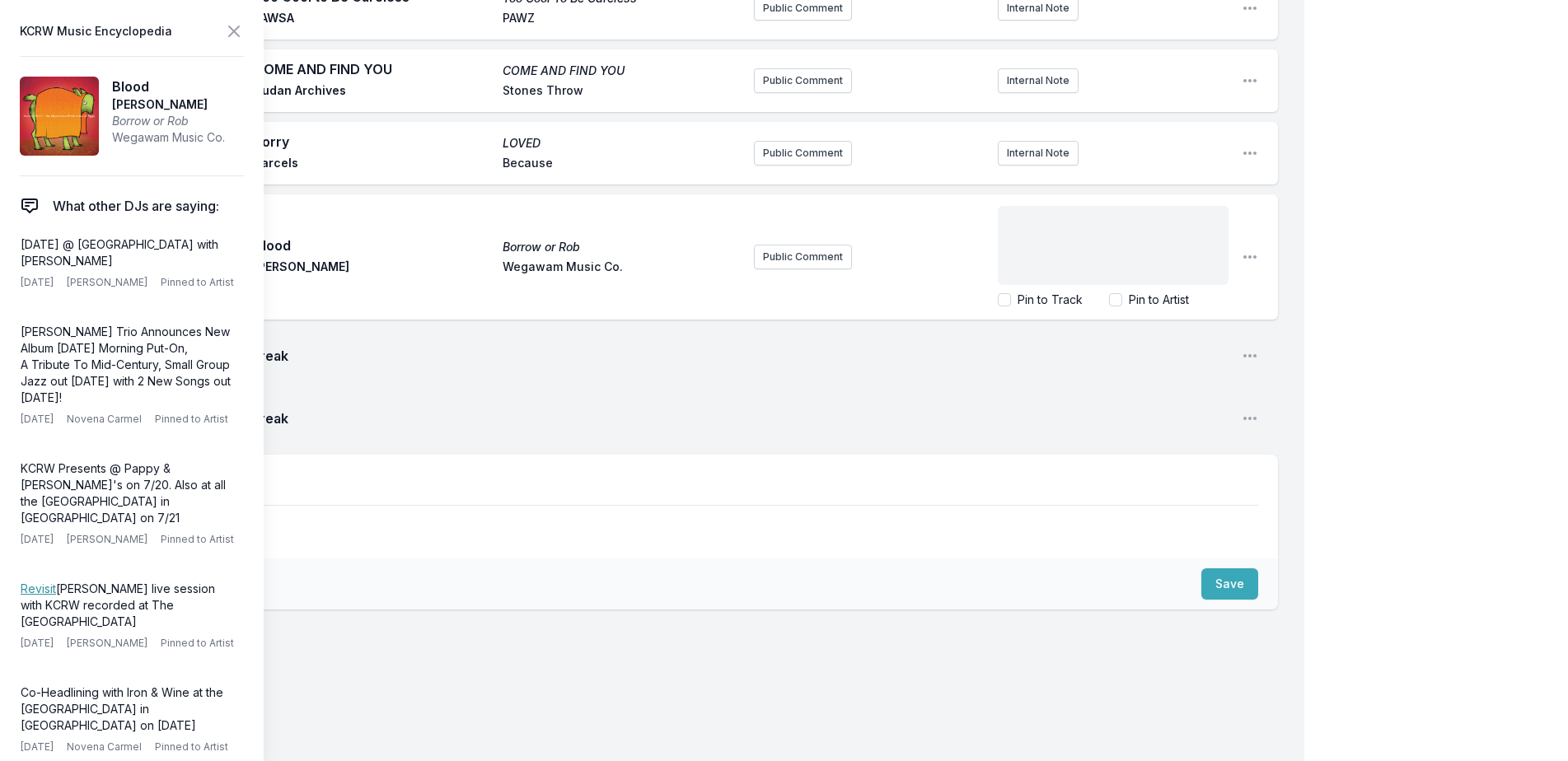
click at [1103, 255] on div "﻿" at bounding box center [1113, 245] width 231 height 79
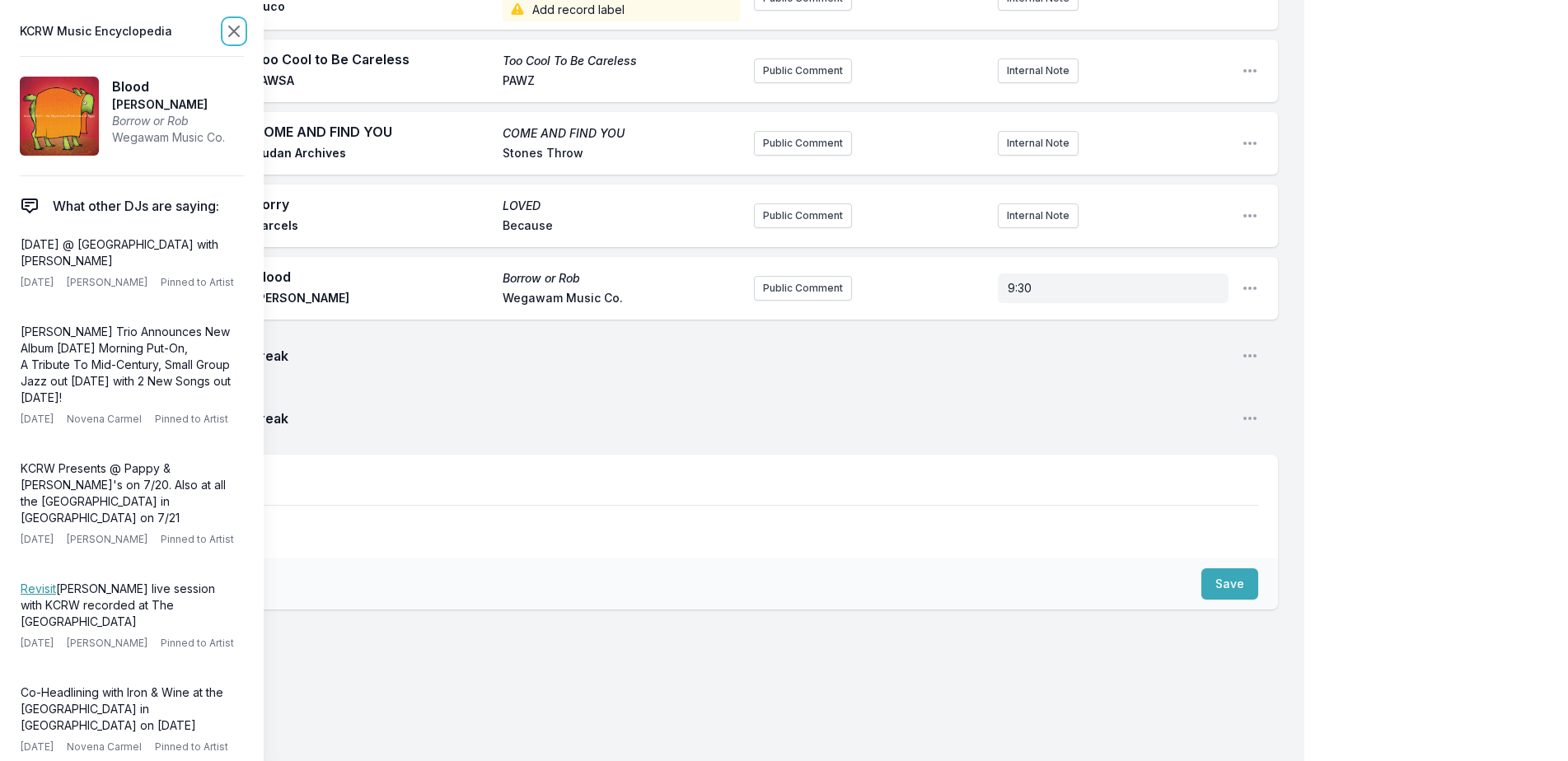
click at [232, 23] on icon at bounding box center [233, 31] width 20 height 20
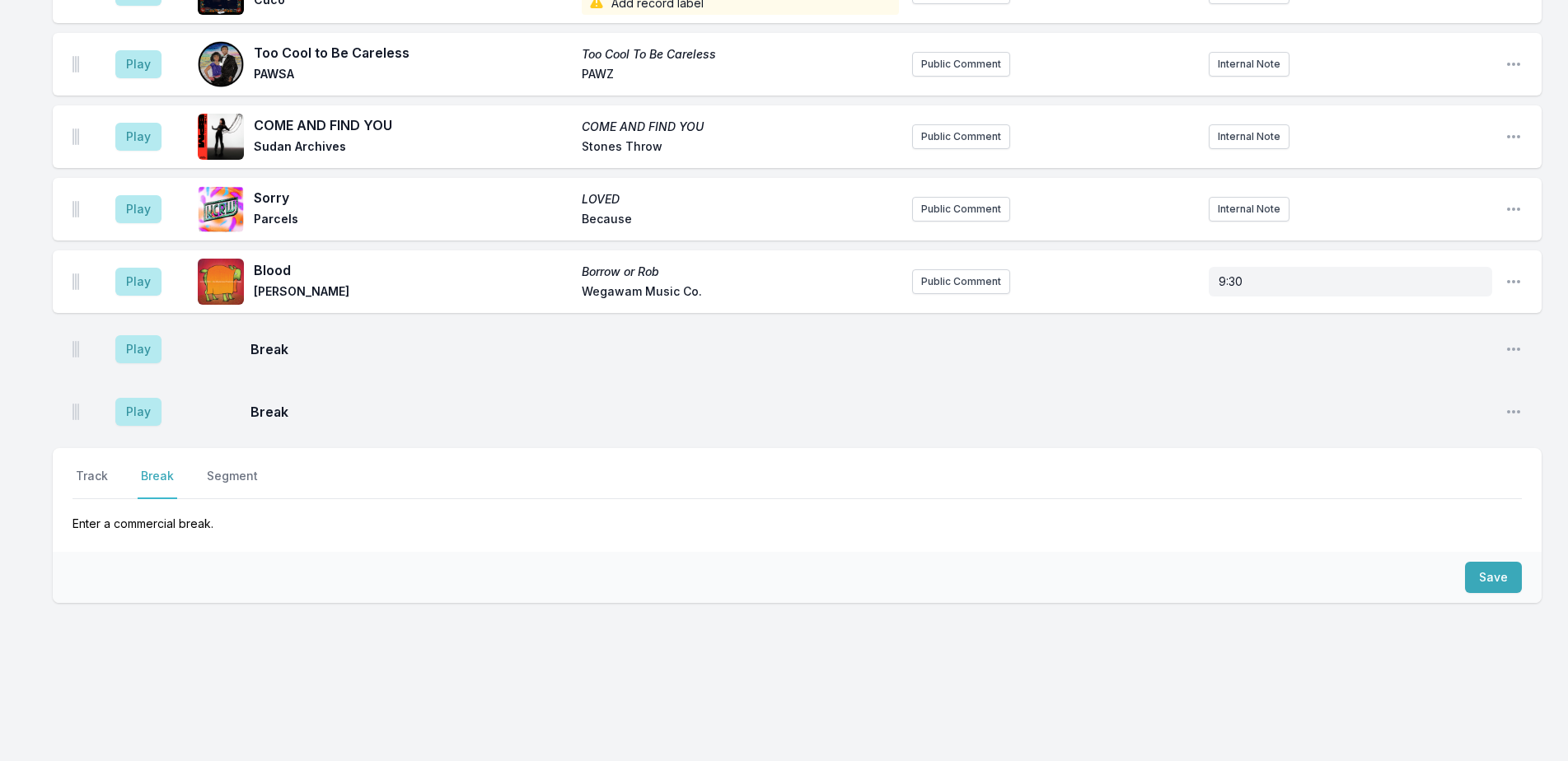
click at [100, 467] on div "Select a tab Track Break Segment Track Break Segment Enter a commercial break." at bounding box center [797, 501] width 1489 height 104
click at [98, 479] on button "Track" at bounding box center [91, 483] width 38 height 32
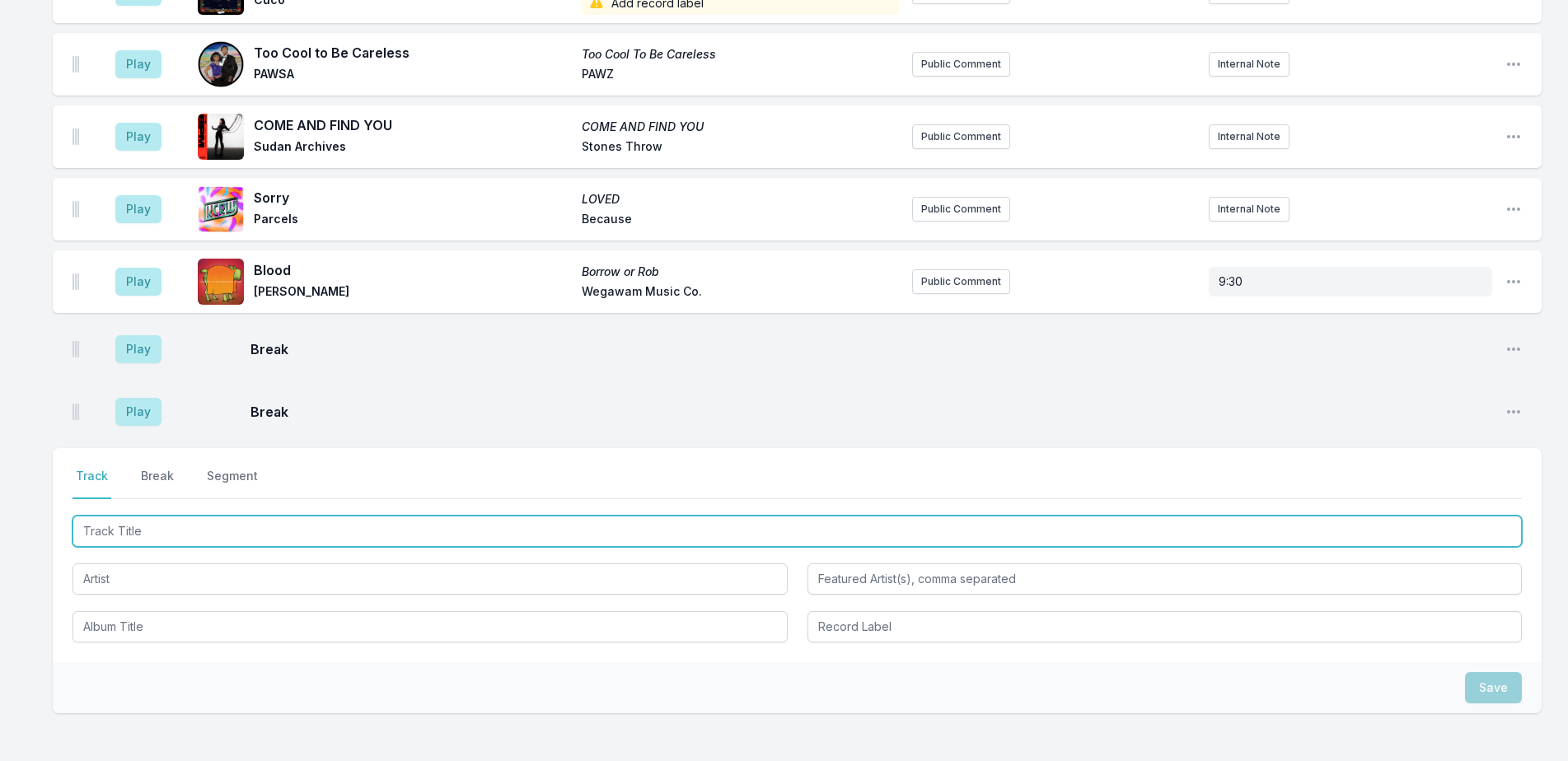
click at [190, 528] on input "Track Title" at bounding box center [797, 531] width 1449 height 32
type input "Guess I'm Falling In Love"
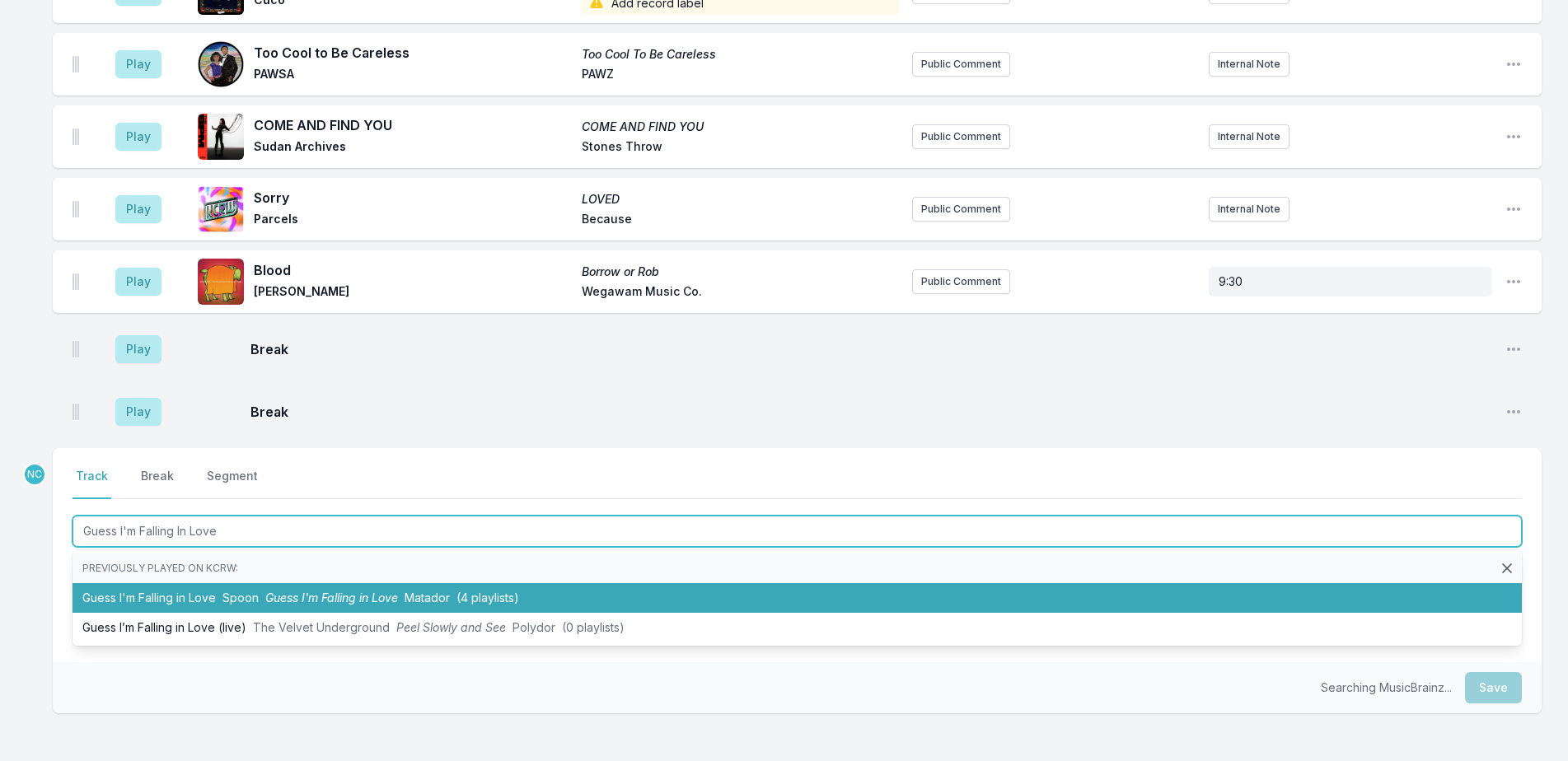
click at [364, 591] on span "Guess I'm Falling in Love" at bounding box center [331, 598] width 132 height 14
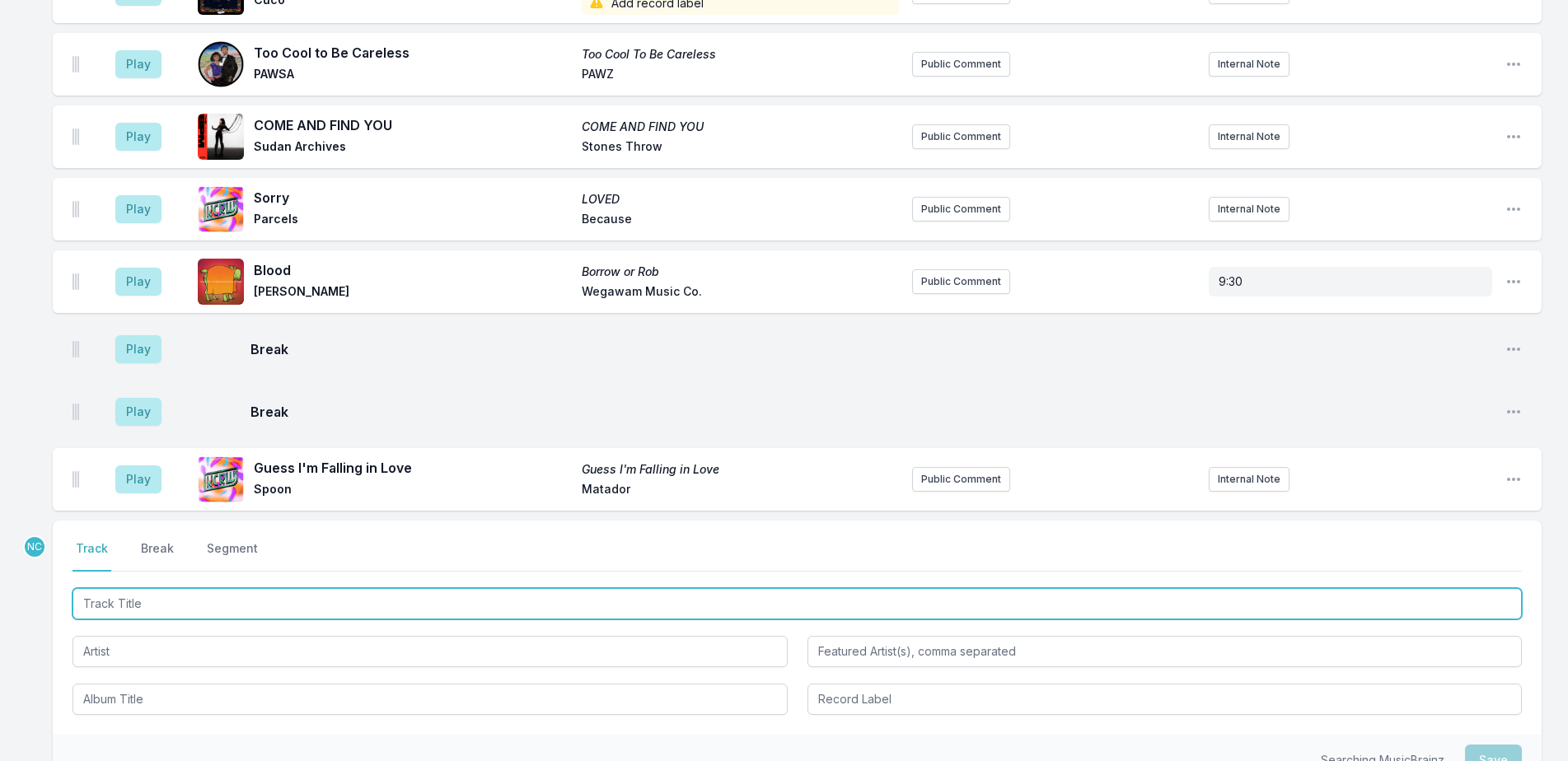
scroll to position [910, 0]
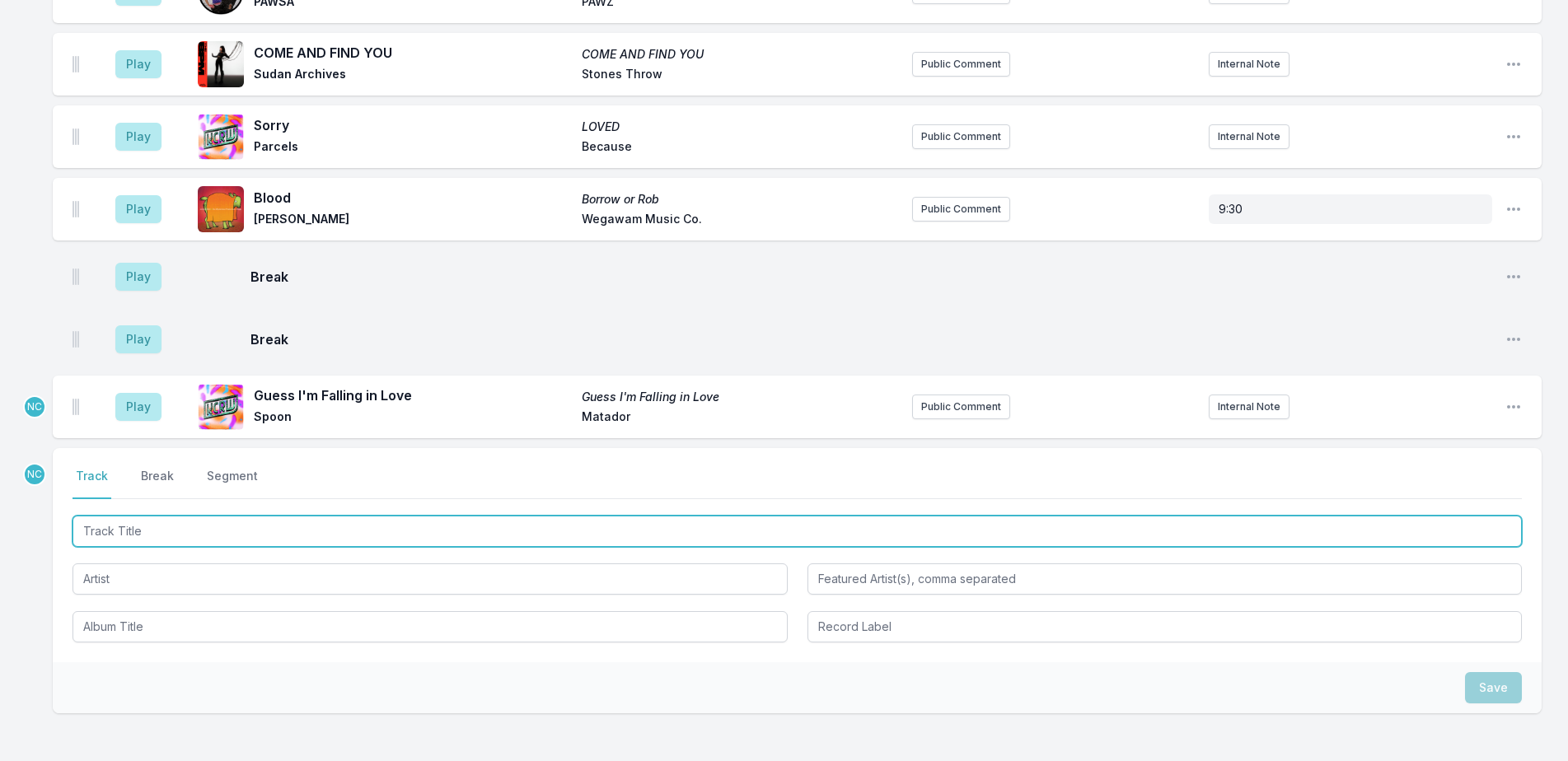
click at [337, 530] on input "Track Title" at bounding box center [797, 531] width 1449 height 32
type input "Constant And Uniform Movement Unknown"
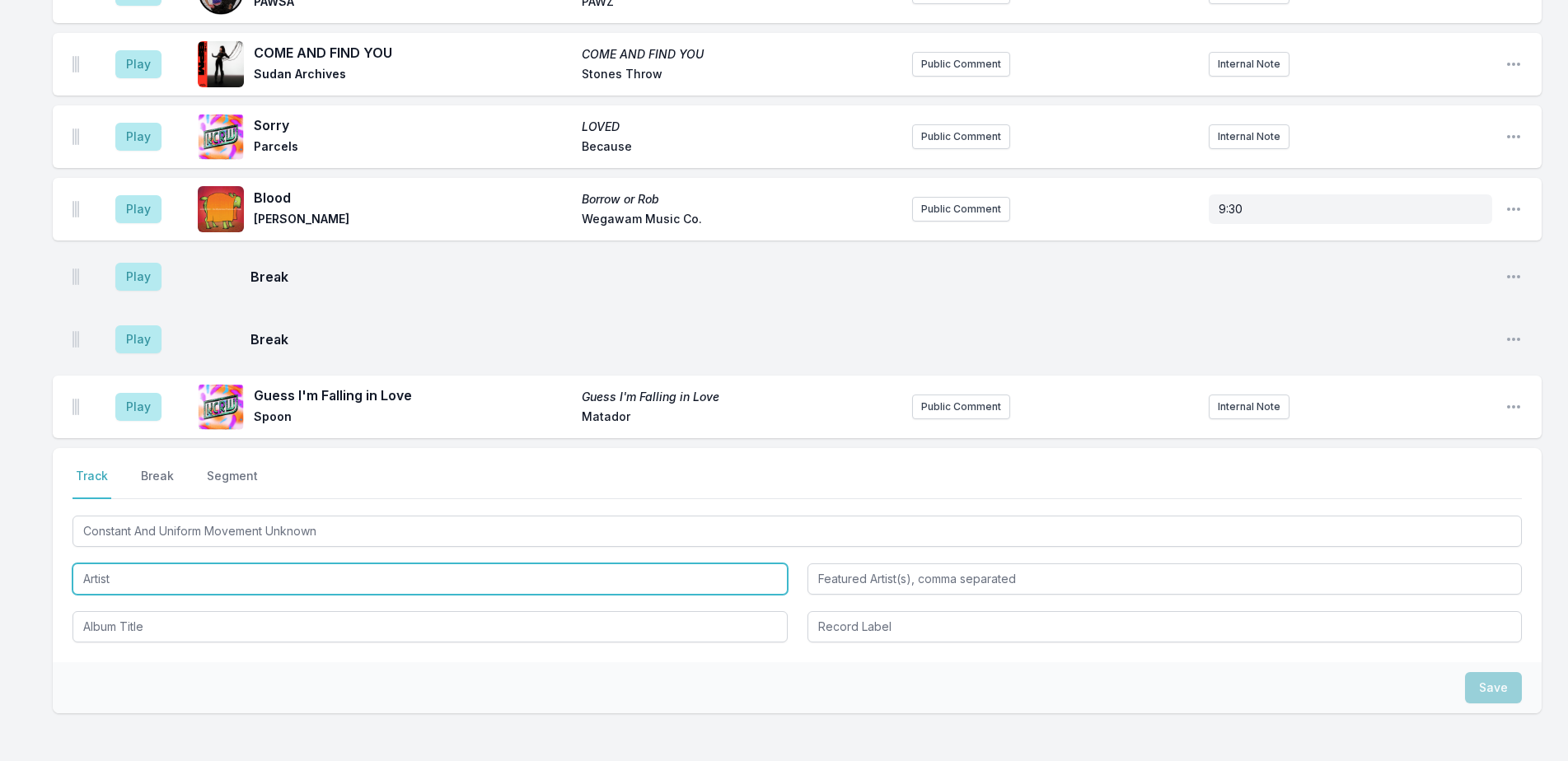
click at [369, 580] on input "Artist" at bounding box center [430, 579] width 715 height 32
click at [371, 582] on input "Artist" at bounding box center [430, 579] width 715 height 32
click at [372, 582] on input "Artist" at bounding box center [430, 579] width 715 height 32
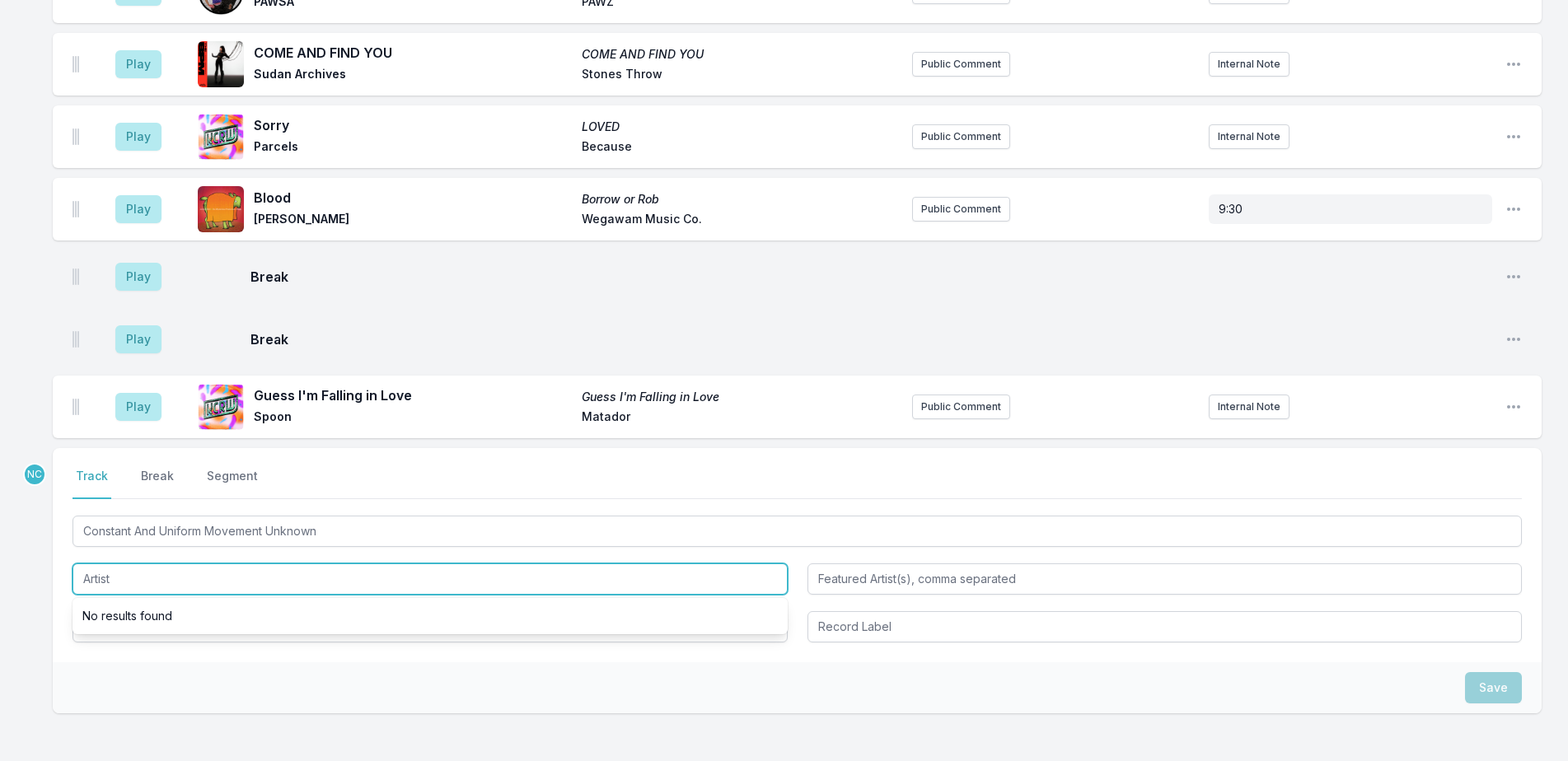
click at [372, 582] on input "Artist" at bounding box center [430, 579] width 715 height 32
type input "Stereolab"
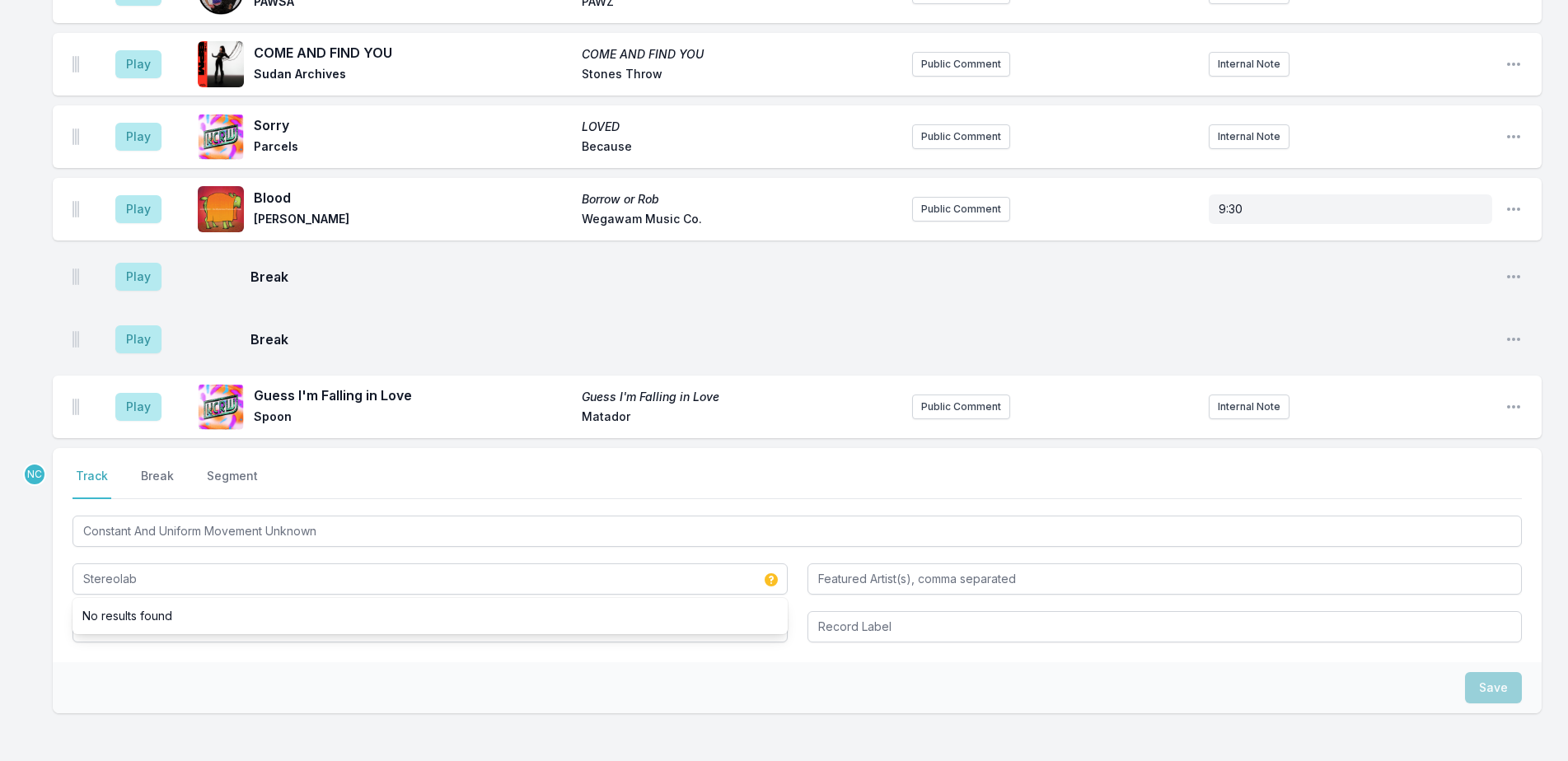
click at [377, 684] on div "Save" at bounding box center [797, 688] width 1489 height 51
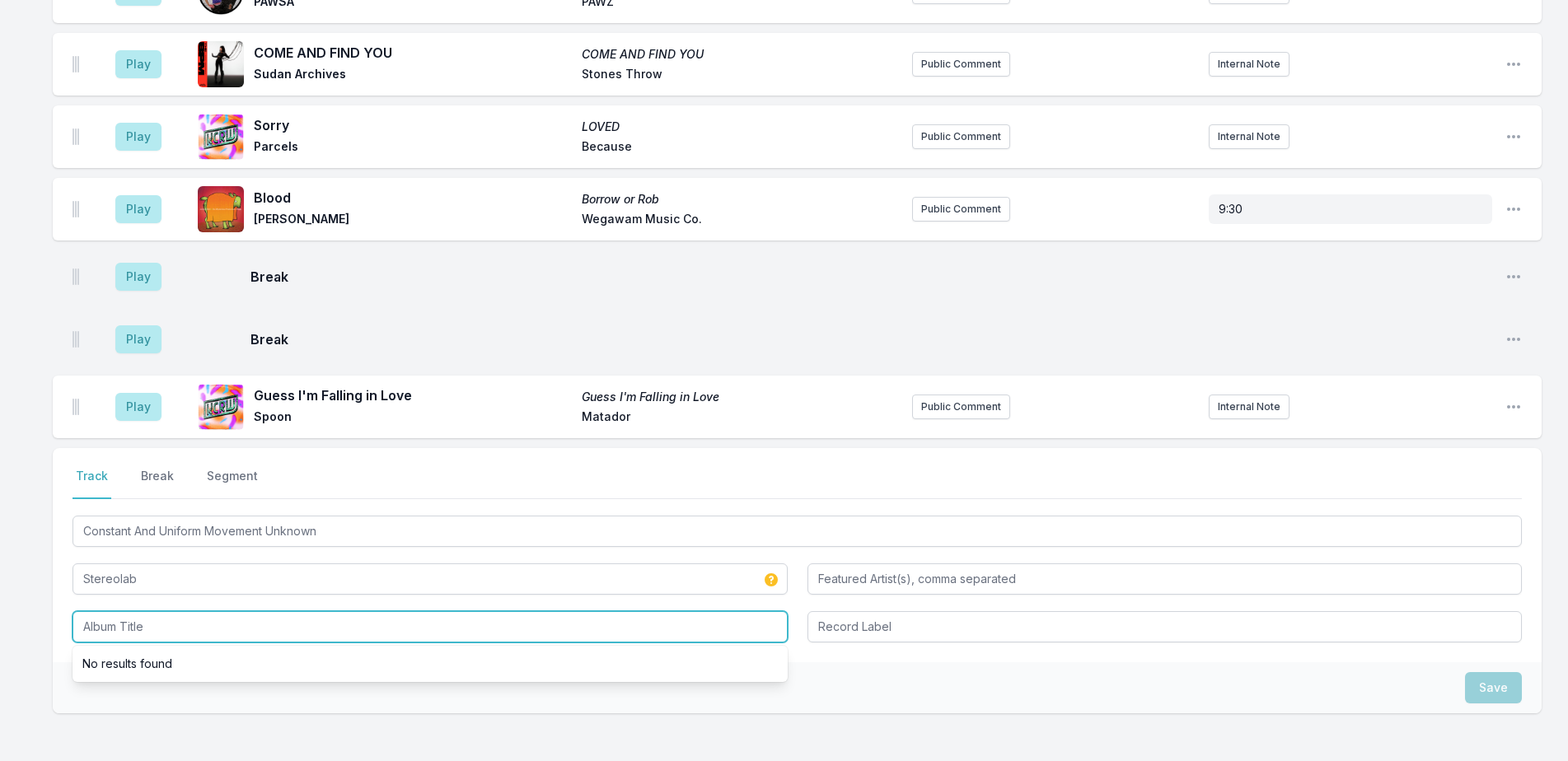
click at [383, 627] on input "Album Title" at bounding box center [430, 627] width 715 height 32
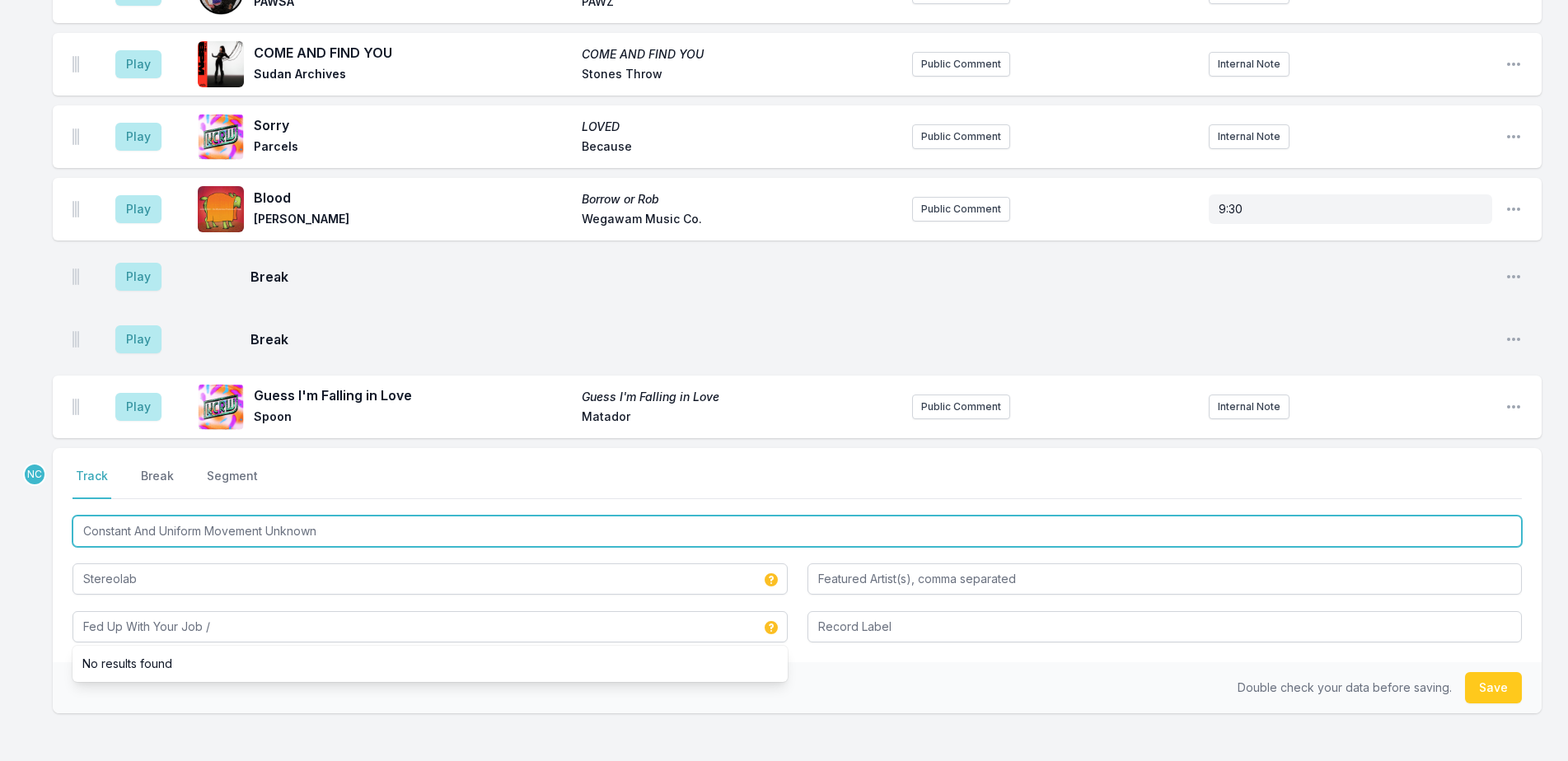
drag, startPoint x: 338, startPoint y: 529, endPoint x: 56, endPoint y: 506, distance: 282.9
click at [56, 506] on div "Select a tab Track Break Segment Track Break Segment Constant And Uniform Movem…" at bounding box center [797, 555] width 1489 height 214
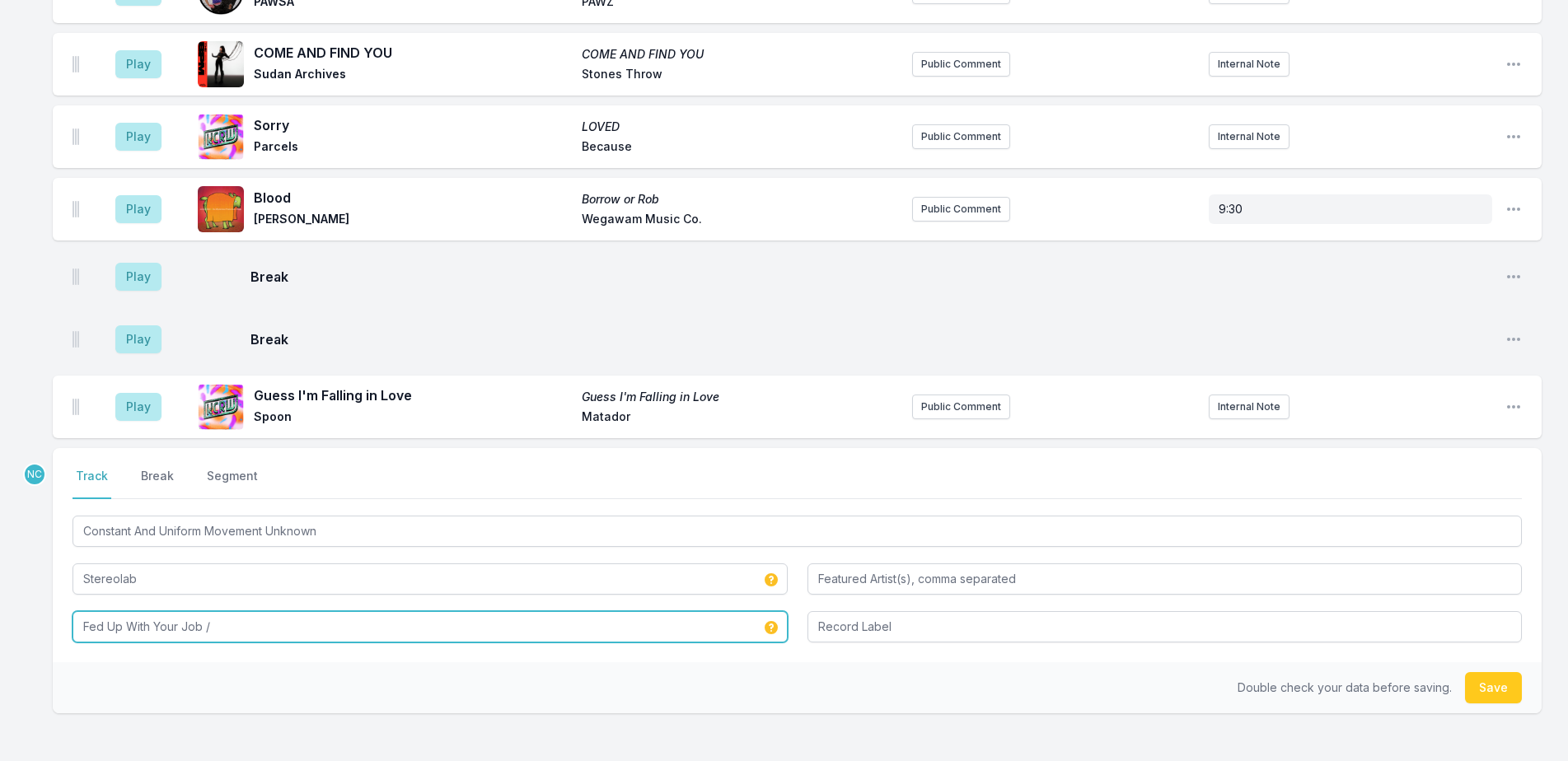
click at [240, 623] on input "Fed Up With Your Job /" at bounding box center [430, 627] width 715 height 32
paste input "Constant And Uniform Movement Unknown"
type input "Fed Up With Your Job / Constant And Uniform Movement Unknown"
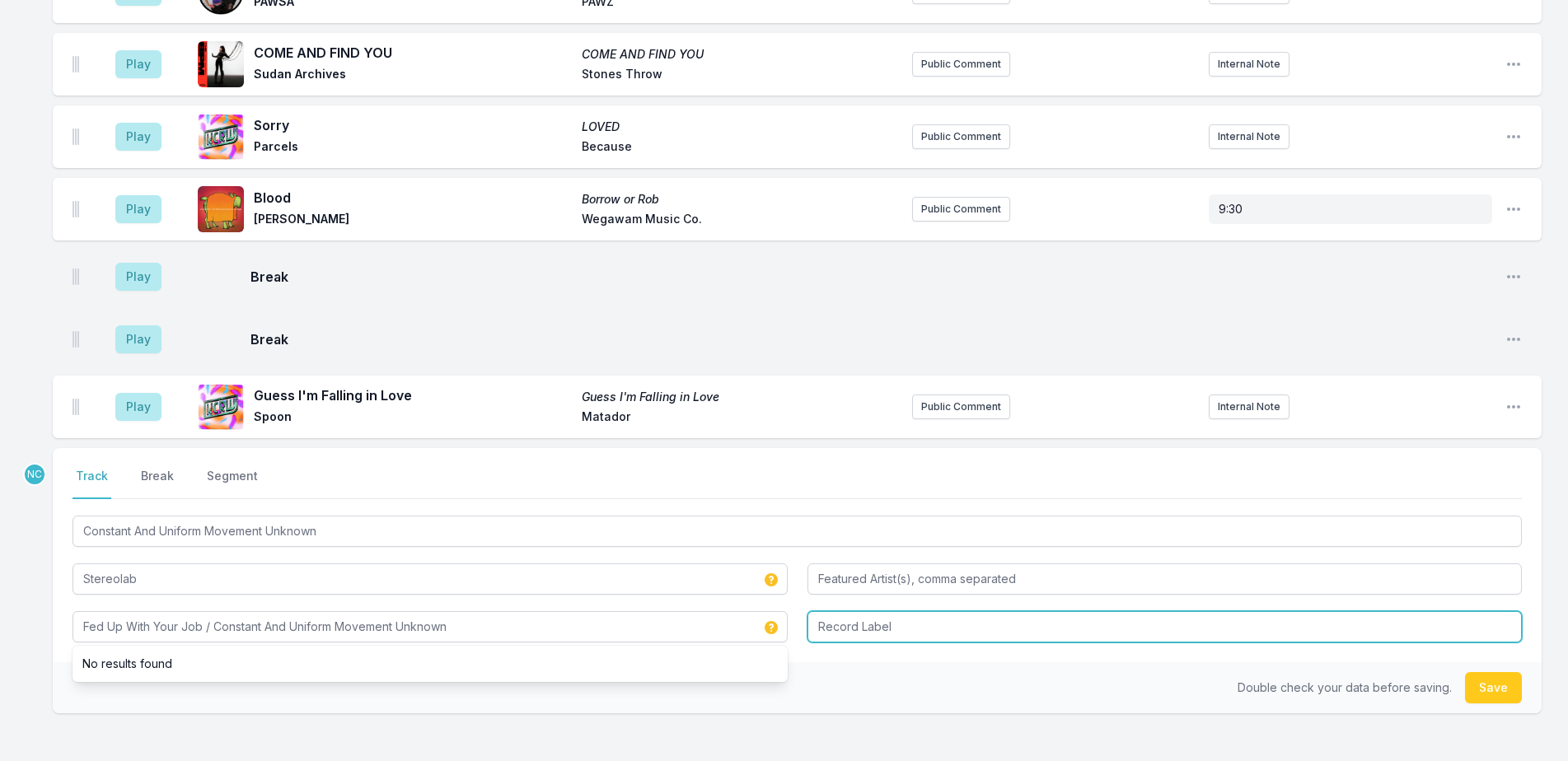
click at [901, 638] on input "Record Label" at bounding box center [1164, 627] width 715 height 32
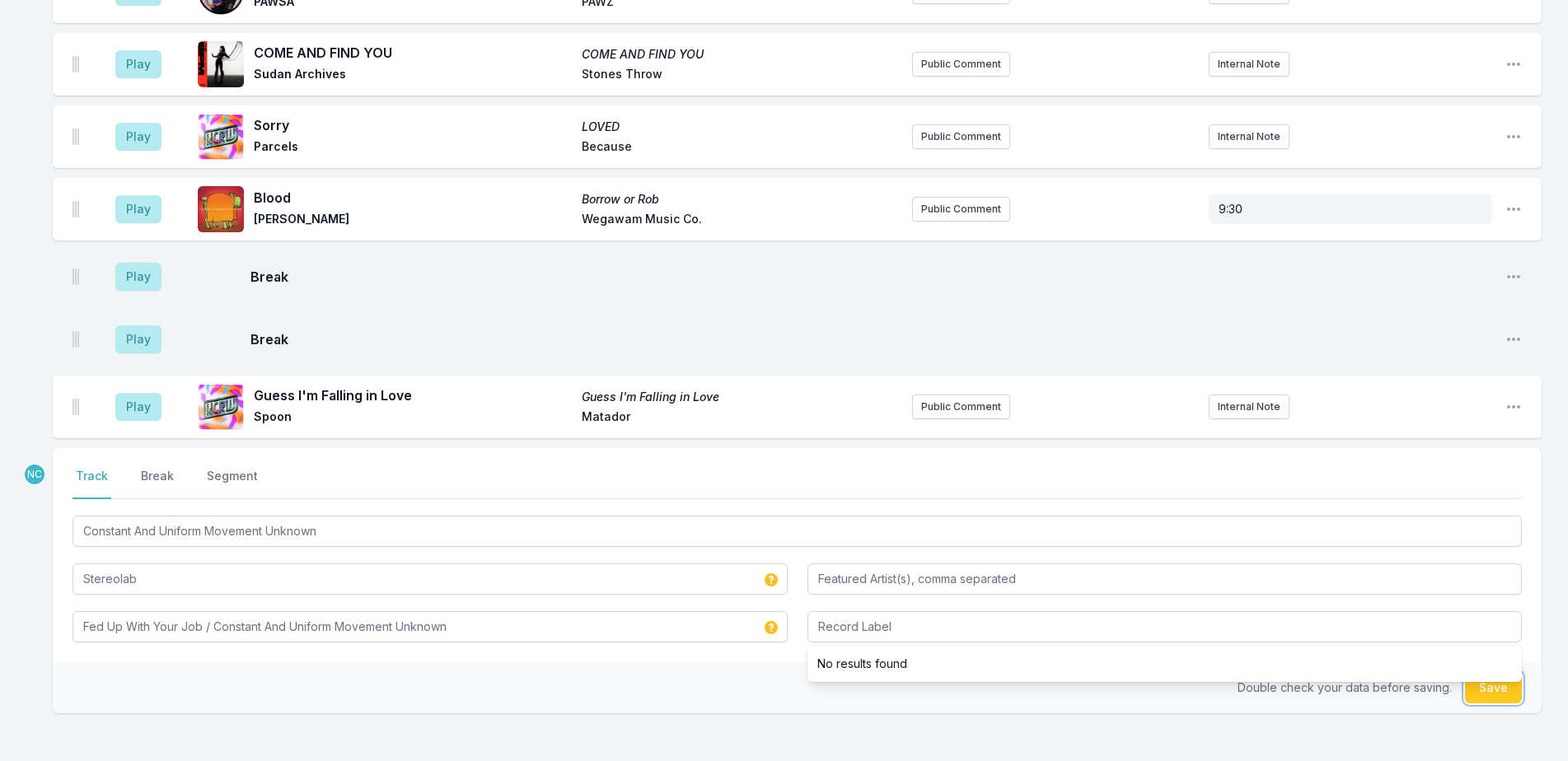
click at [1493, 693] on button "Save" at bounding box center [1493, 688] width 57 height 32
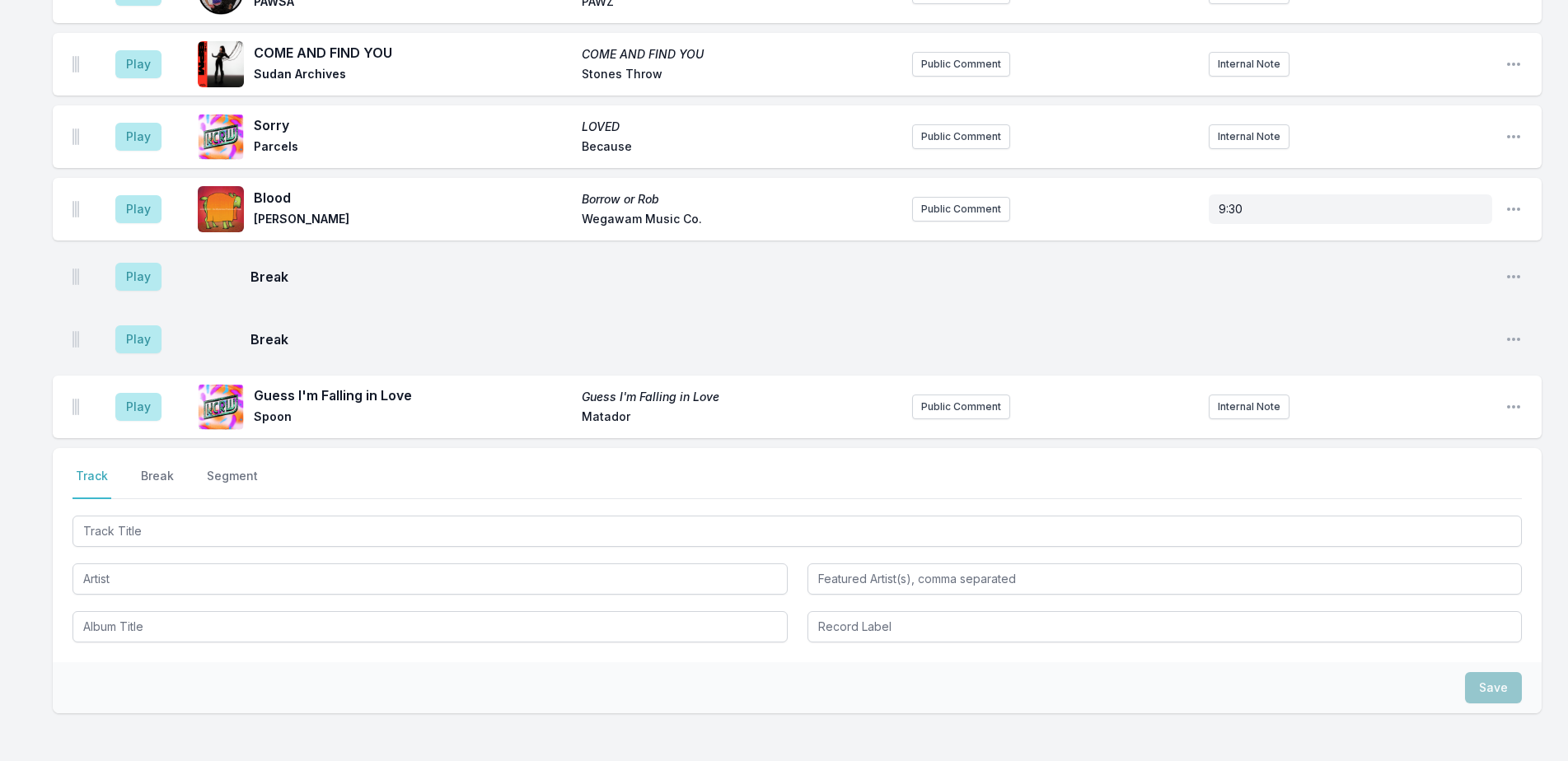
scroll to position [989, 0]
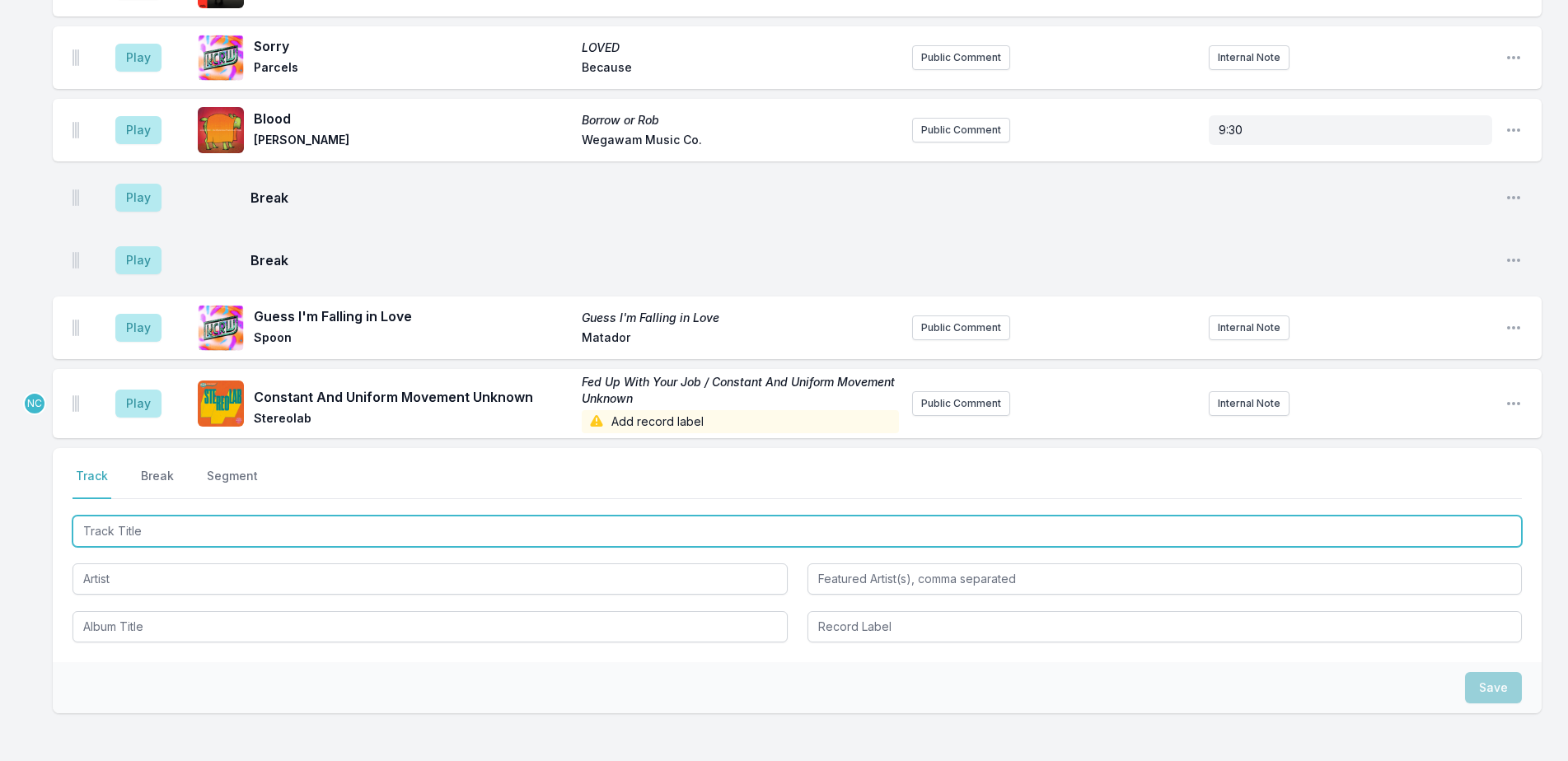
click at [401, 526] on input "Track Title" at bounding box center [797, 531] width 1449 height 32
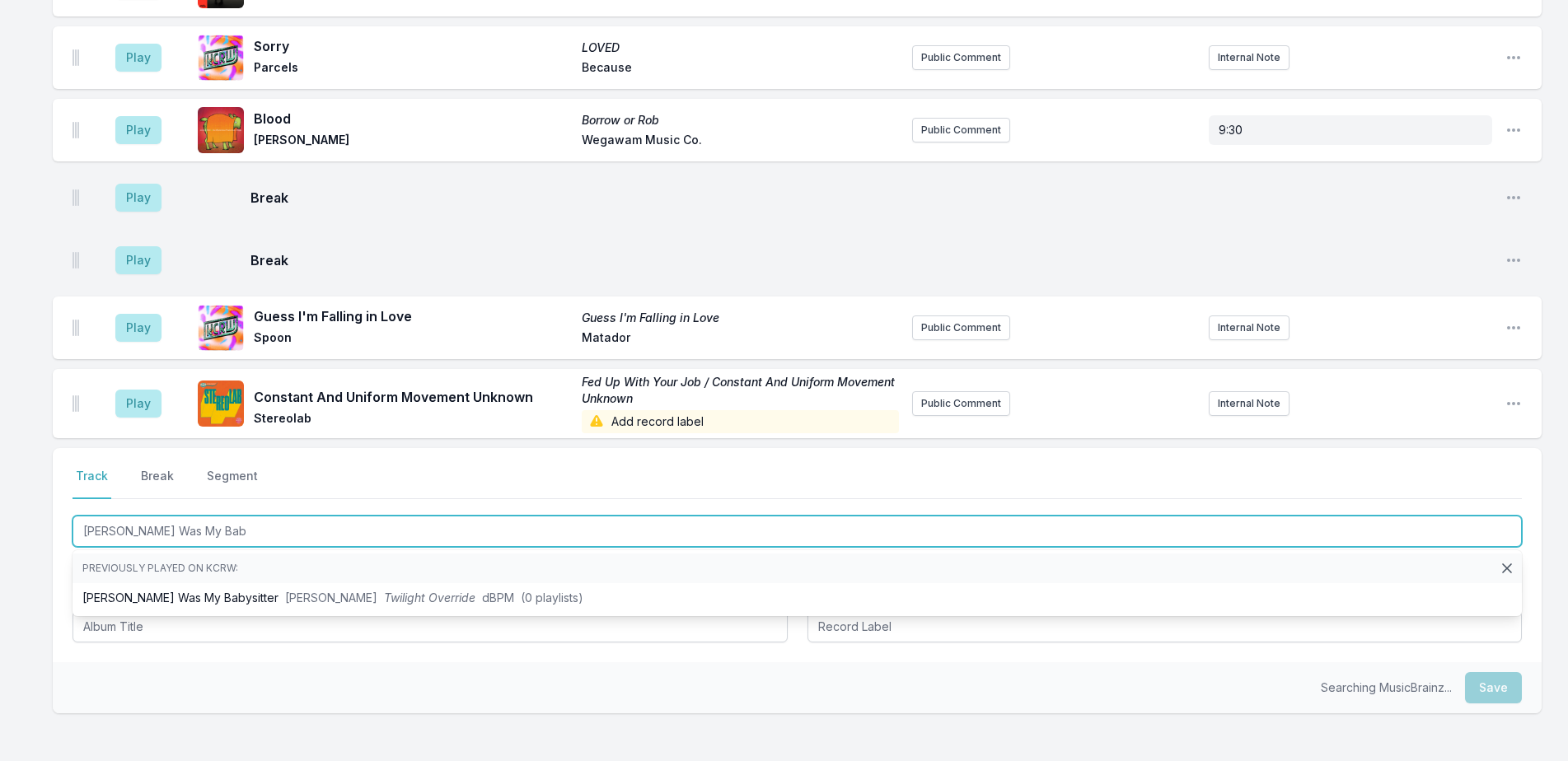
type input "Lou Reed Was My Baby"
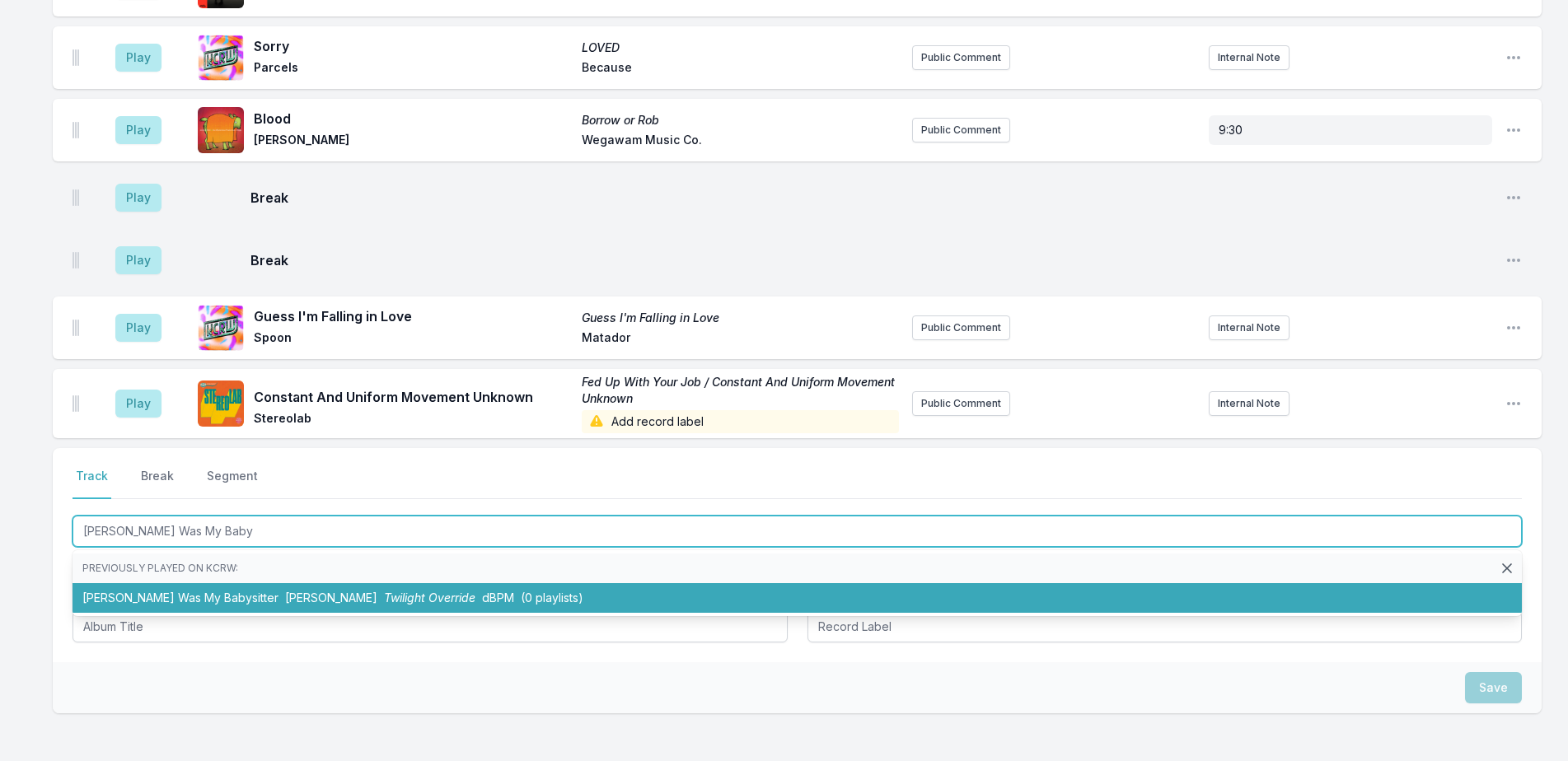
click at [482, 596] on span "dBPM" at bounding box center [498, 598] width 32 height 14
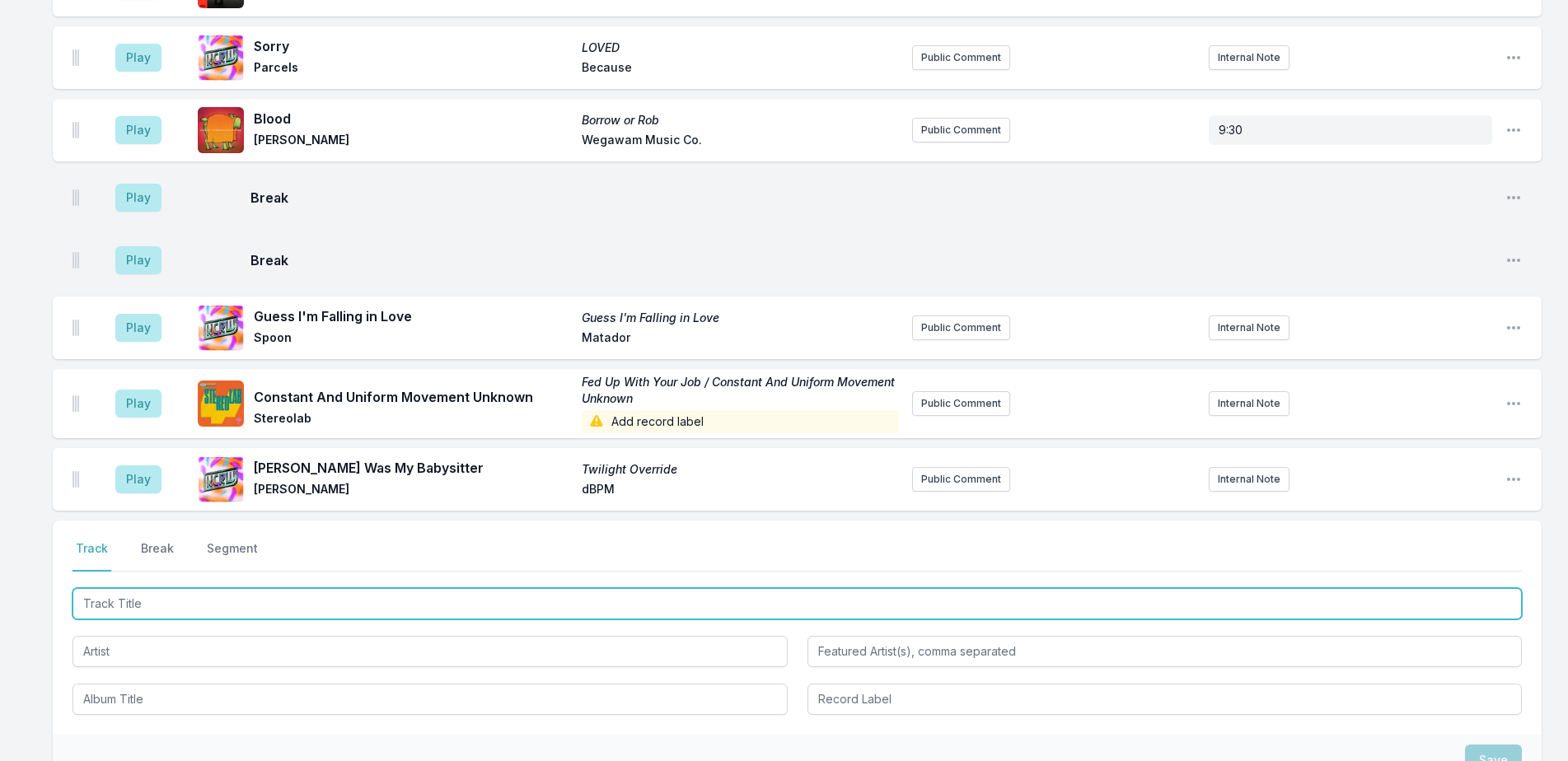
scroll to position [1062, 0]
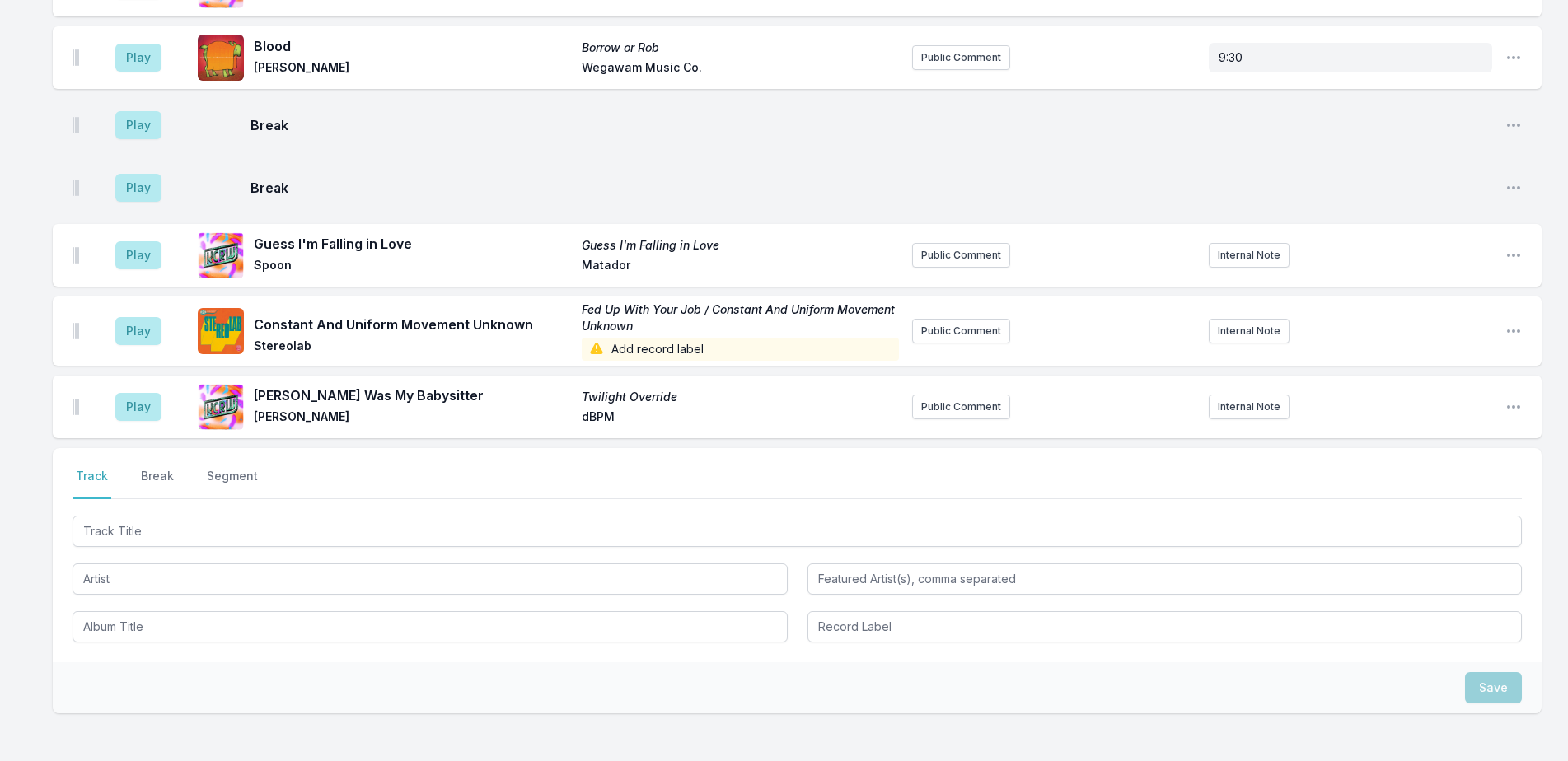
click at [1525, 405] on div "Play Lou Reed Was My Babysitter Twilight Override Jeff Tweedy dBPM Public Comme…" at bounding box center [797, 407] width 1489 height 62
click at [1513, 407] on icon "Open playlist item options" at bounding box center [1513, 407] width 13 height 3
click at [1492, 472] on button "Edit Track Details" at bounding box center [1430, 470] width 184 height 30
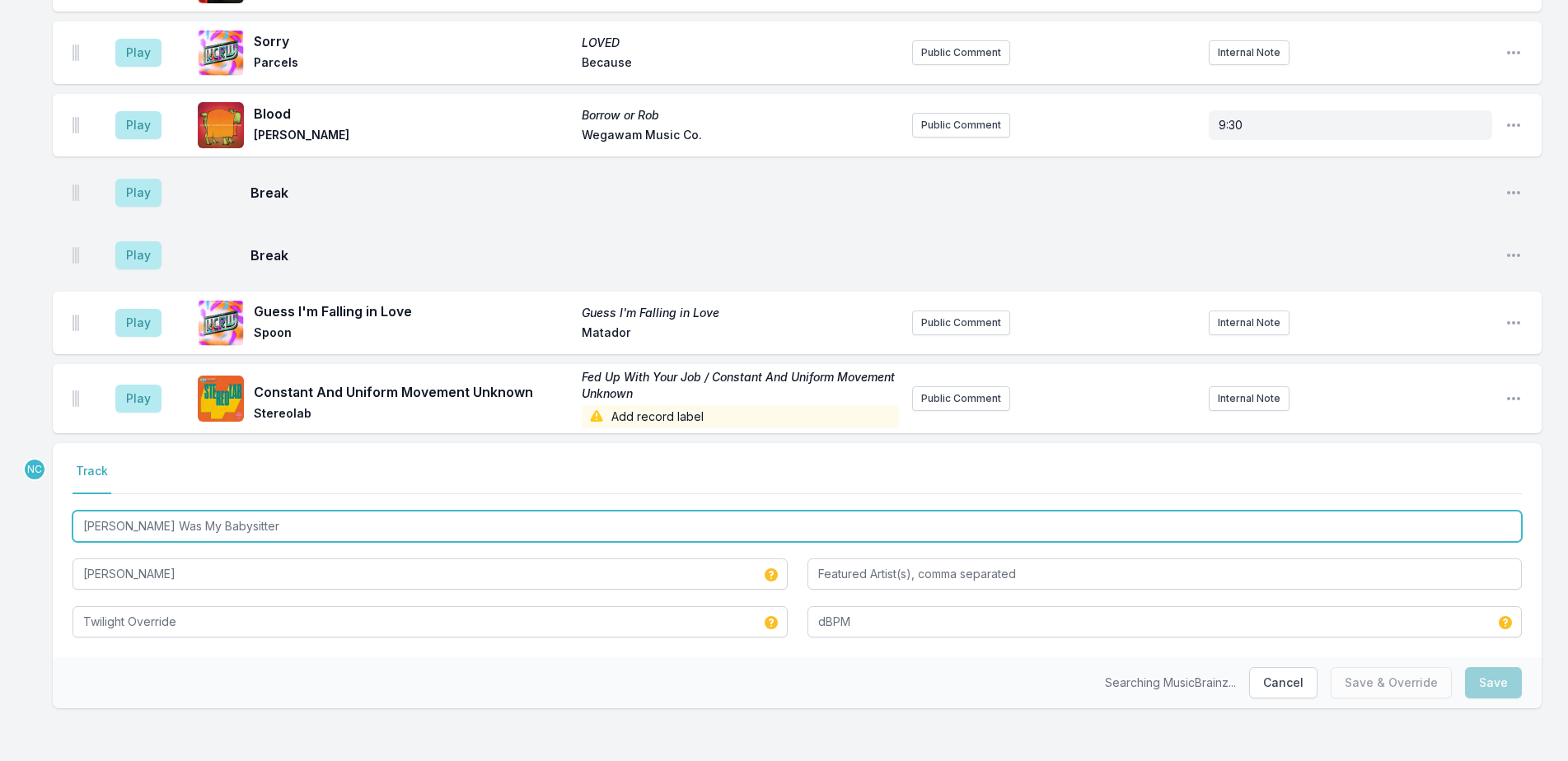
click at [348, 530] on input "Lou Reed Was My Babysitter" at bounding box center [797, 526] width 1449 height 32
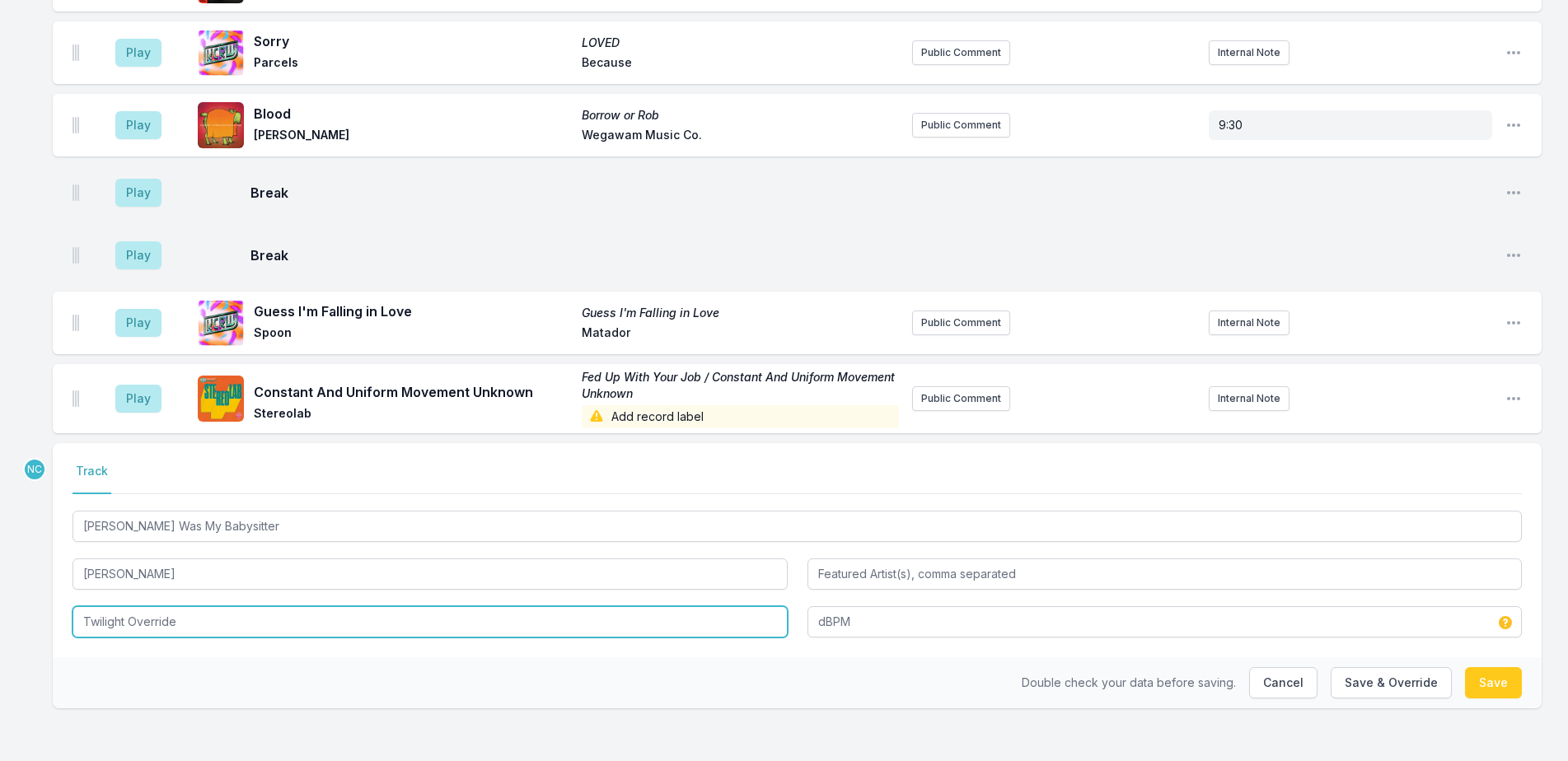
click at [206, 621] on input "Twilight Override" at bounding box center [430, 622] width 715 height 32
paste input "Lou Reed Was My Babysitter"
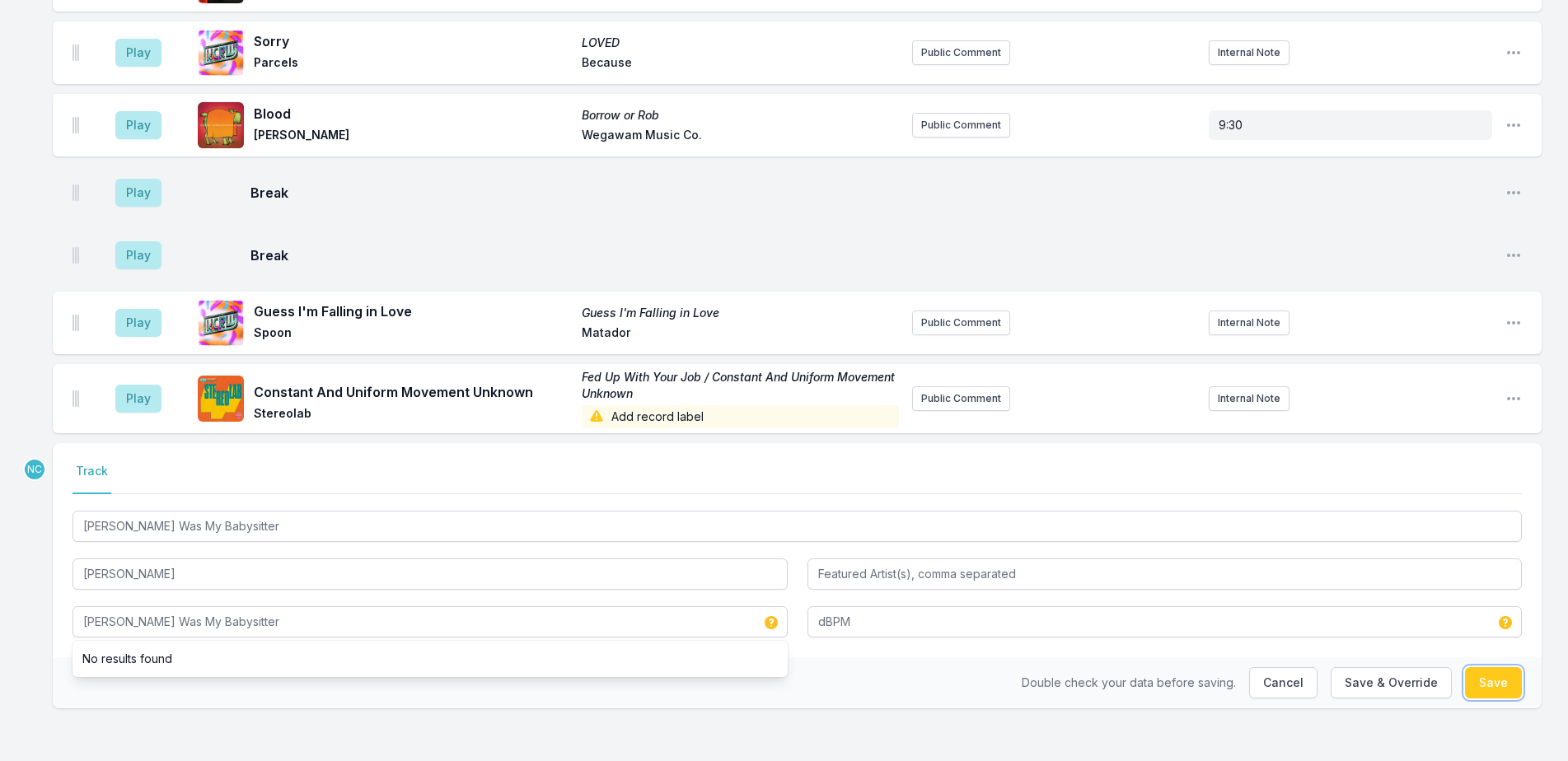
click at [1486, 690] on button "Save" at bounding box center [1493, 682] width 57 height 32
type input "Twilight Override"
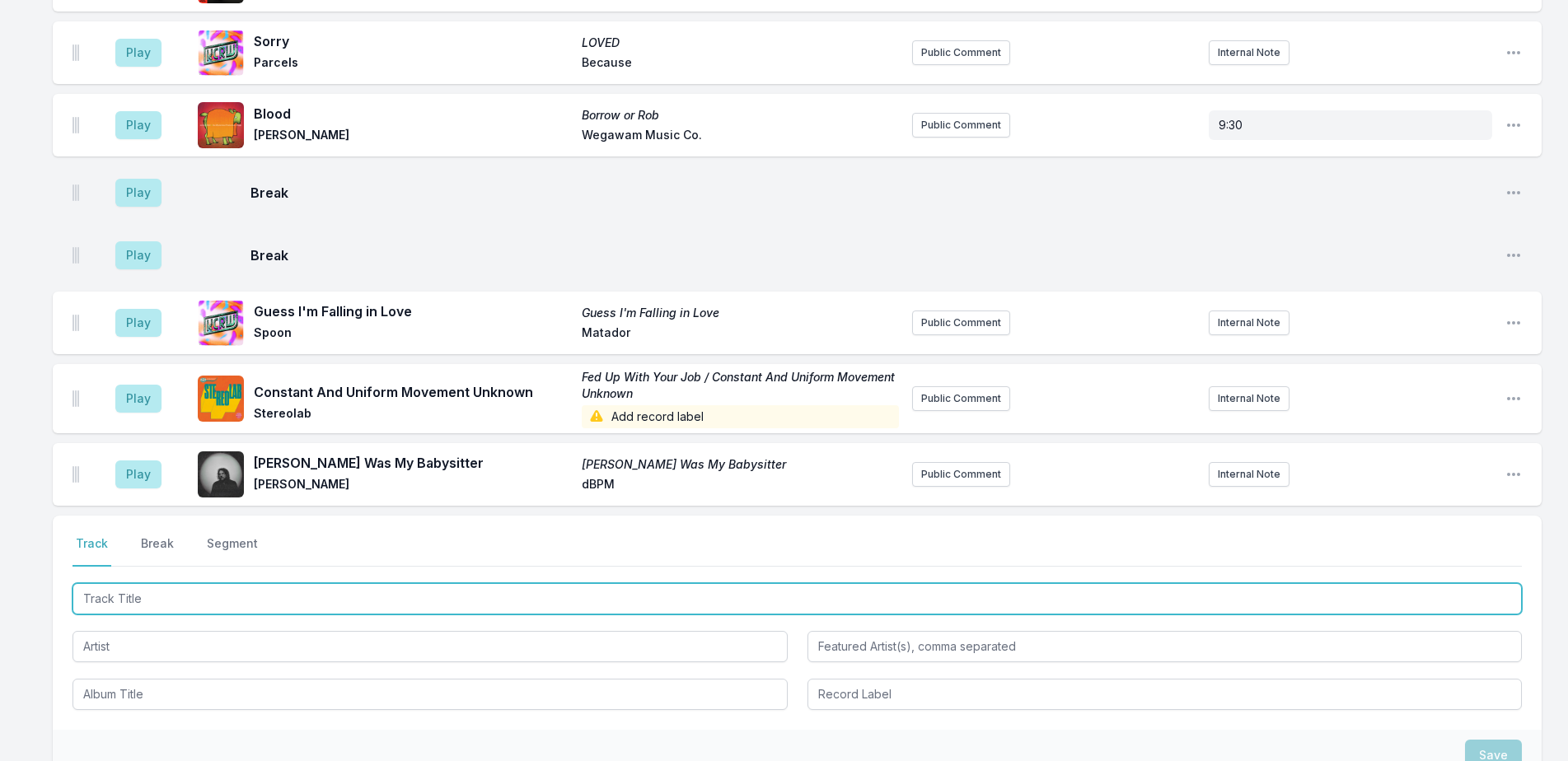
click at [426, 600] on input "Track Title" at bounding box center [797, 599] width 1449 height 32
type input "Take Cover"
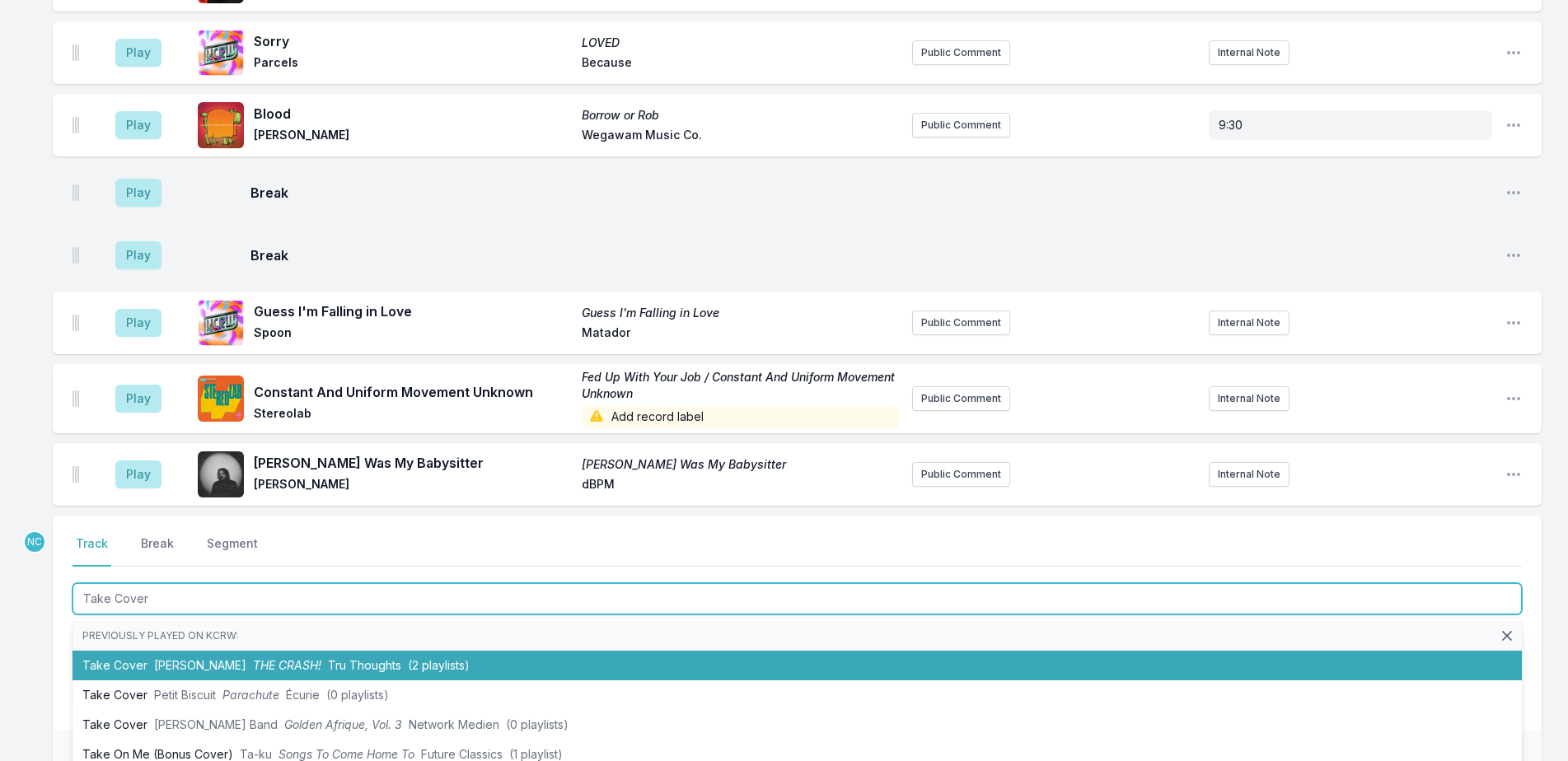
click at [444, 660] on span "(2 playlists)" at bounding box center [439, 665] width 61 height 14
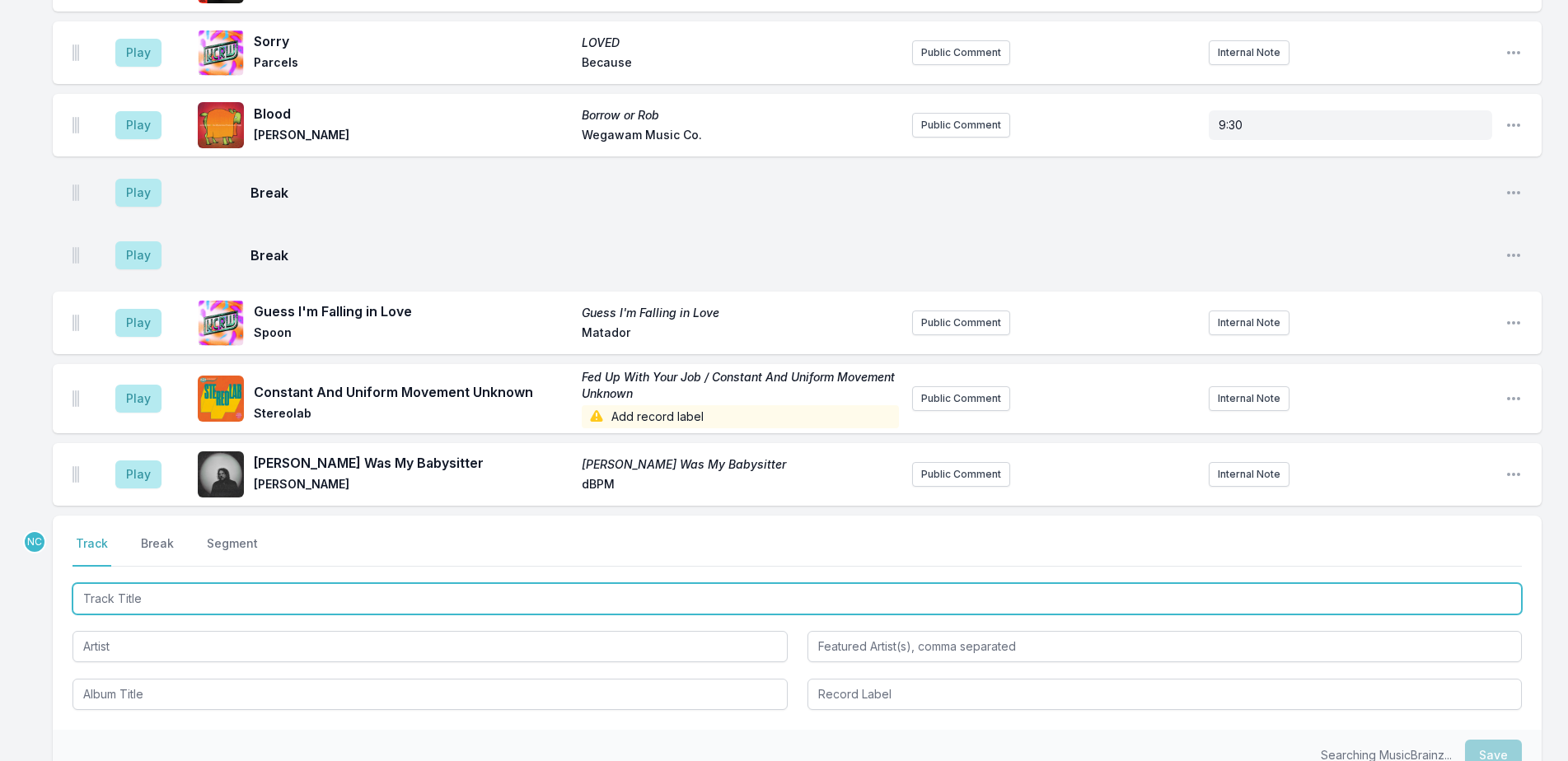
scroll to position [1066, 0]
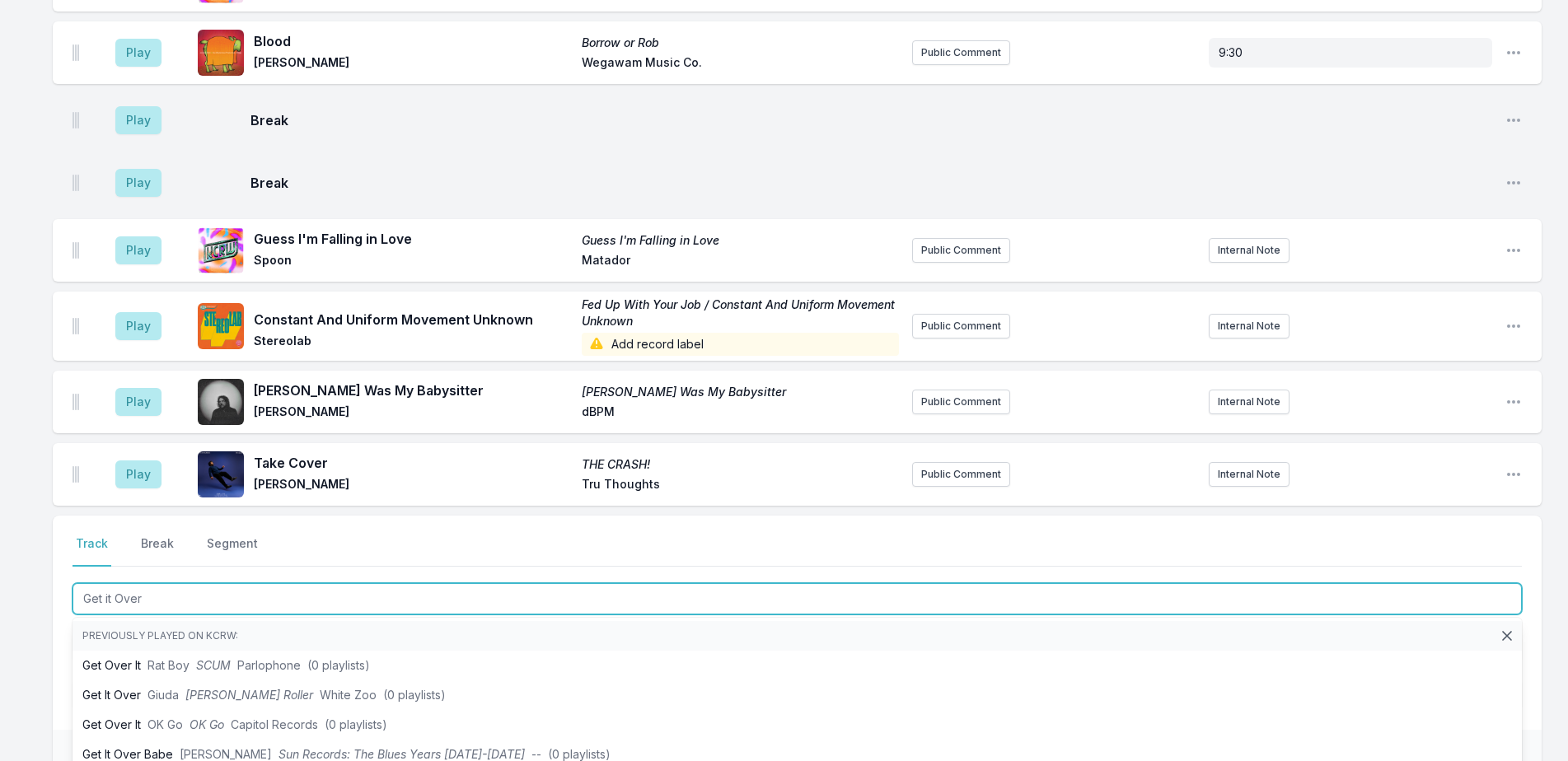
type input "Get it Over"
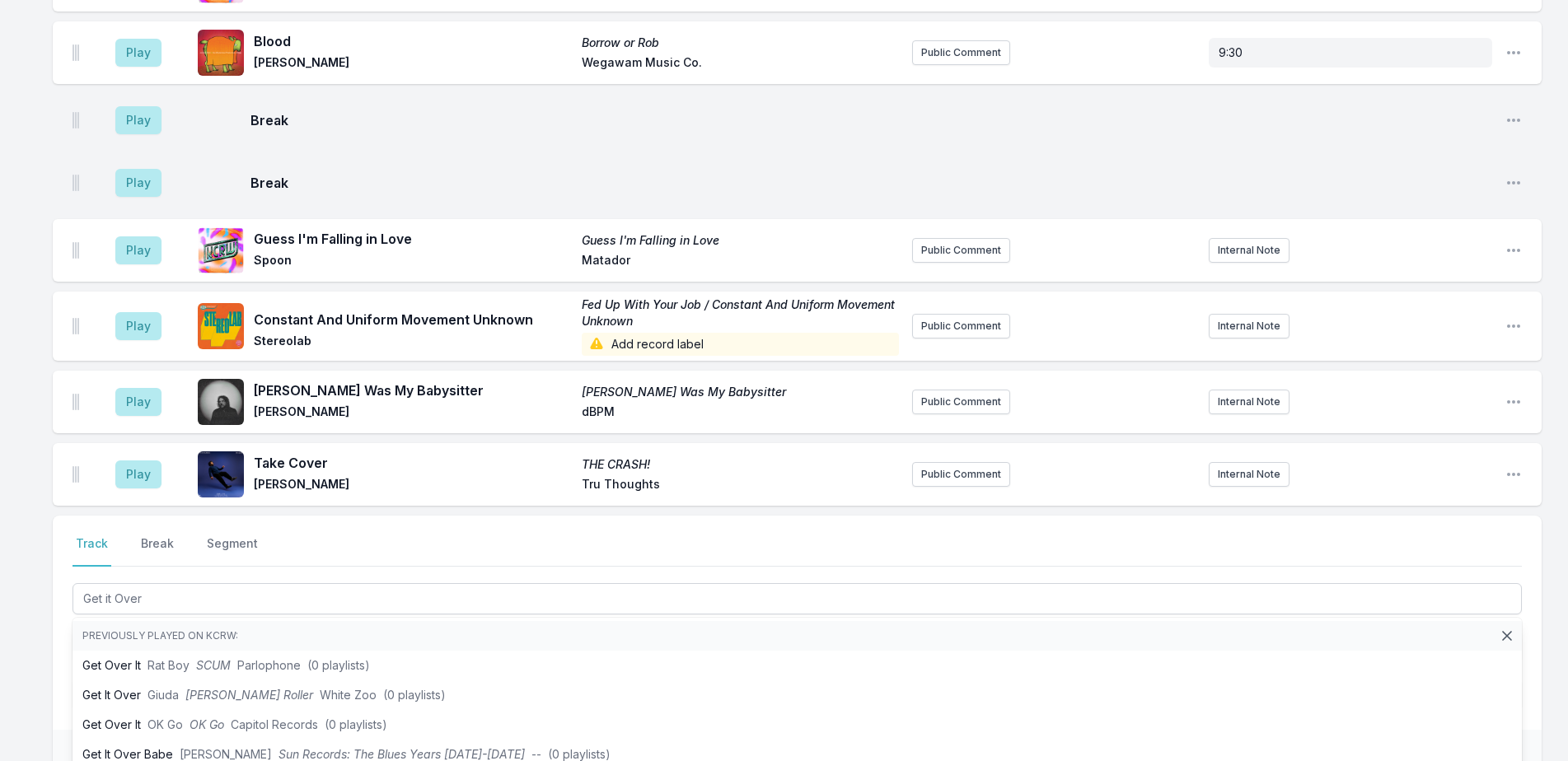
click at [39, 645] on div "Missing Data Some of your tracks are missing record label information. This inf…" at bounding box center [784, 17] width 1568 height 1844
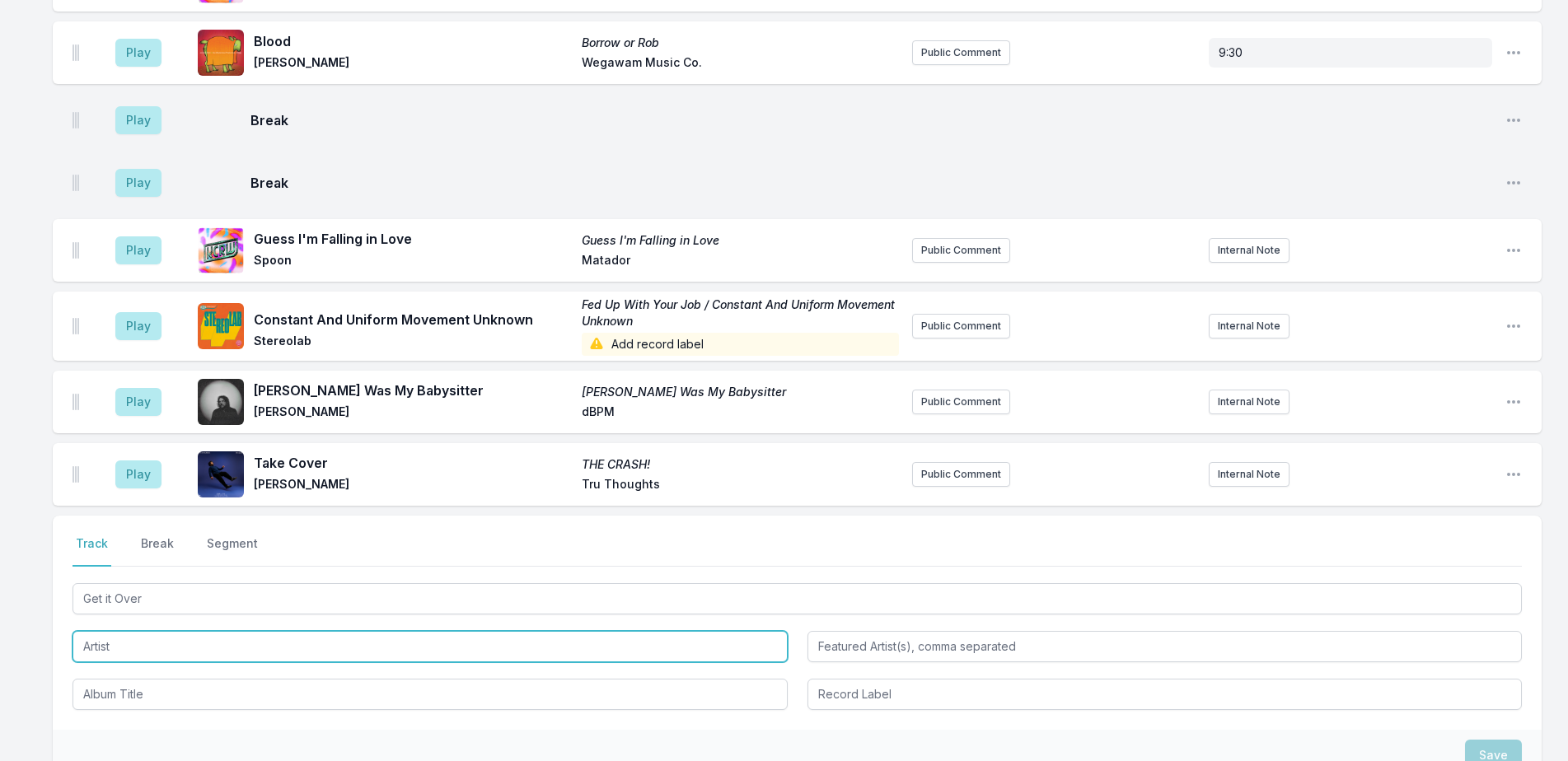
click at [119, 650] on input "Artist" at bounding box center [430, 647] width 715 height 32
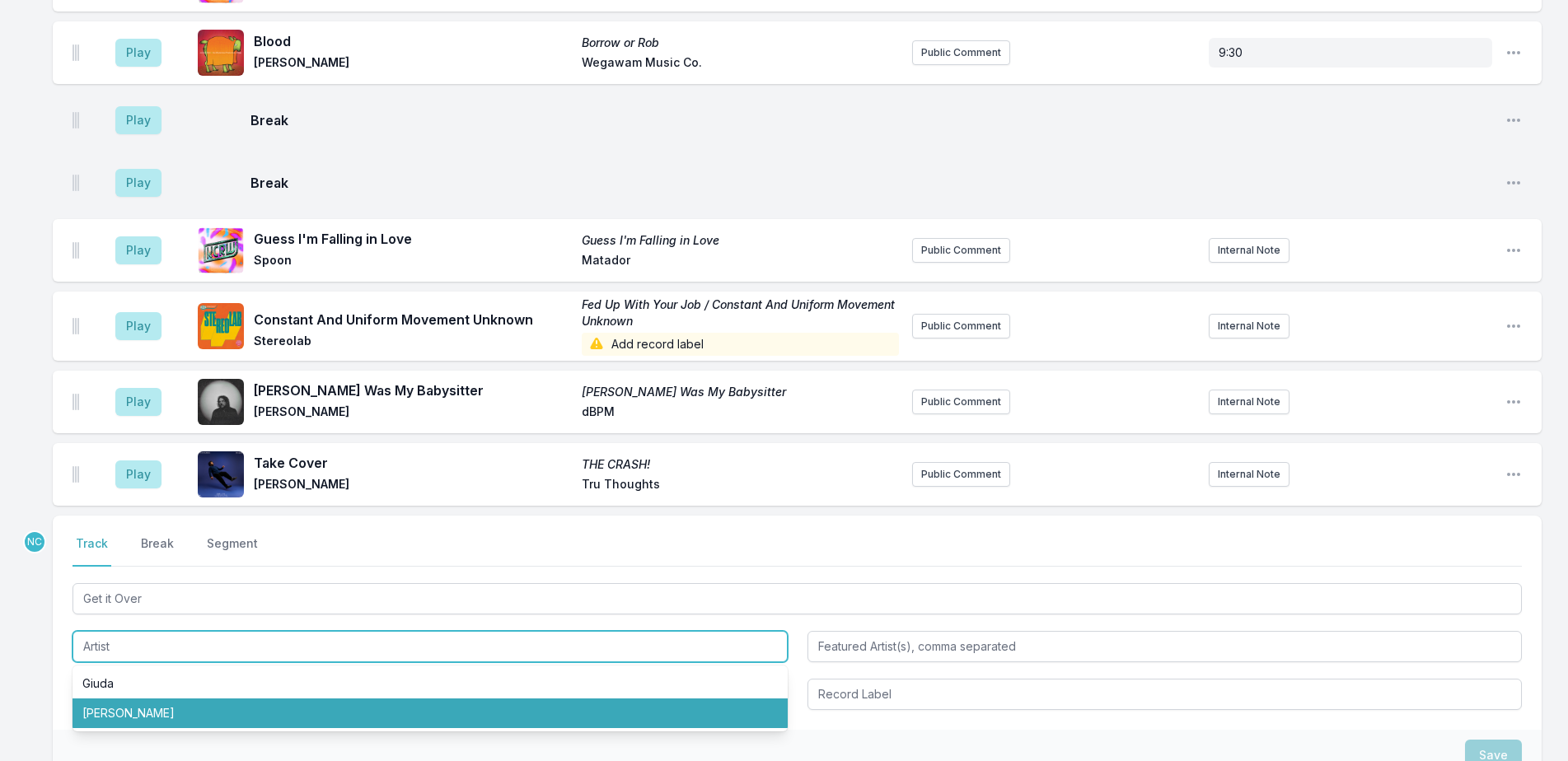
click at [134, 705] on li "Yukimi" at bounding box center [430, 713] width 715 height 30
type input "Yukimi"
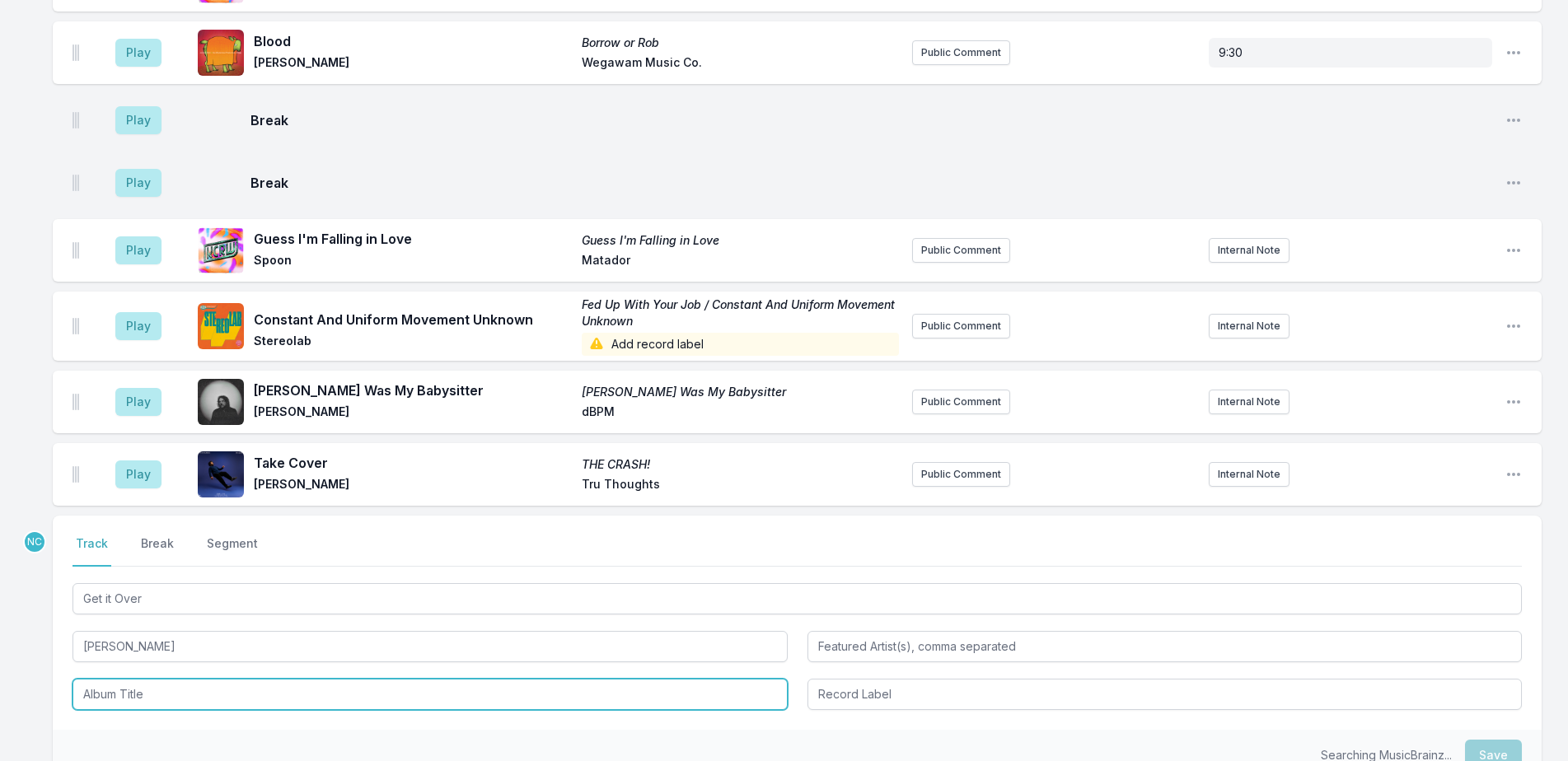
click at [134, 690] on input "Album Title" at bounding box center [430, 694] width 715 height 32
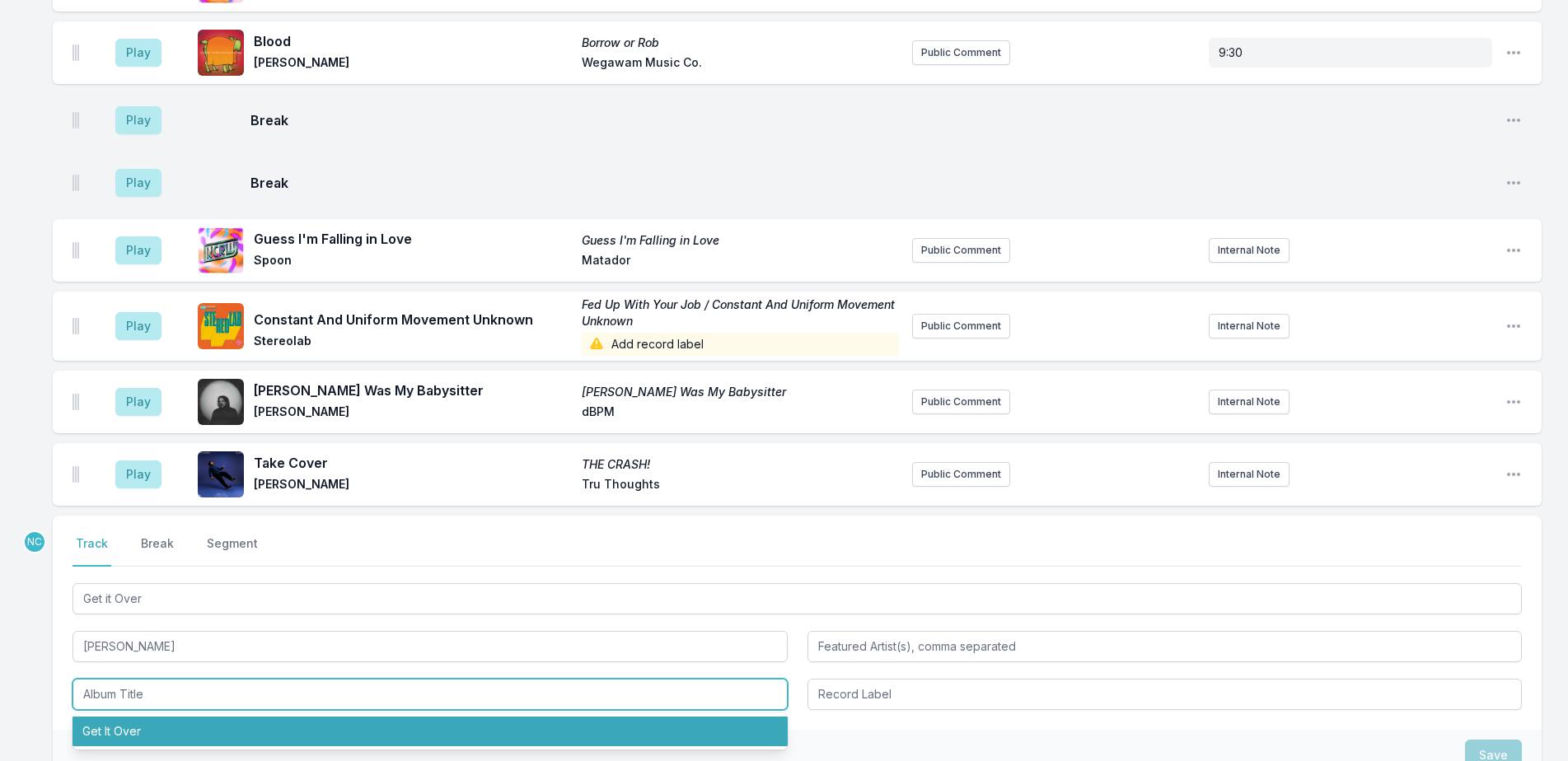
click at [148, 732] on li "Get It Over" at bounding box center [430, 731] width 715 height 30
type input "Get It Over"
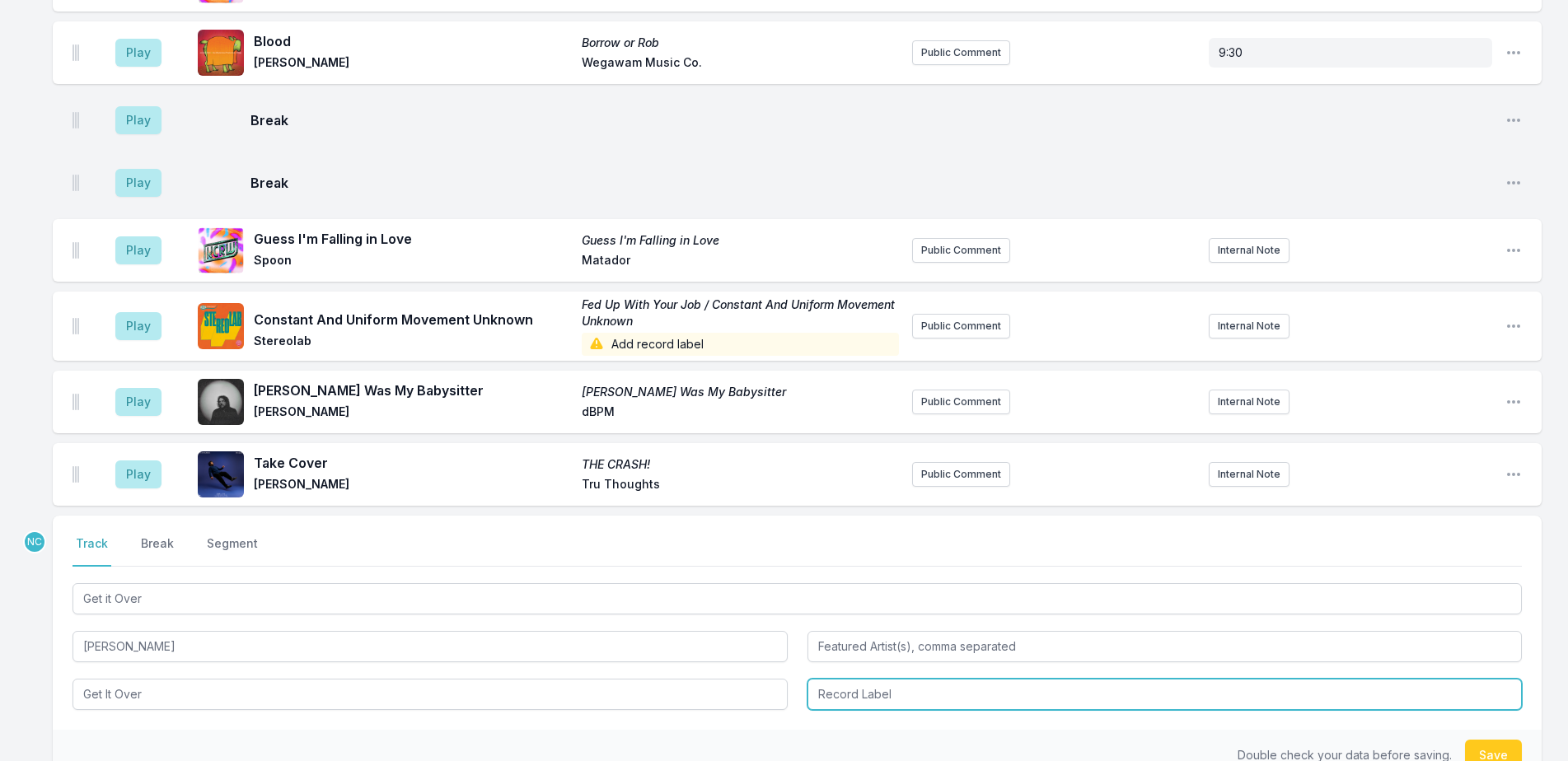
click at [865, 689] on input "Record Label" at bounding box center [1164, 694] width 715 height 32
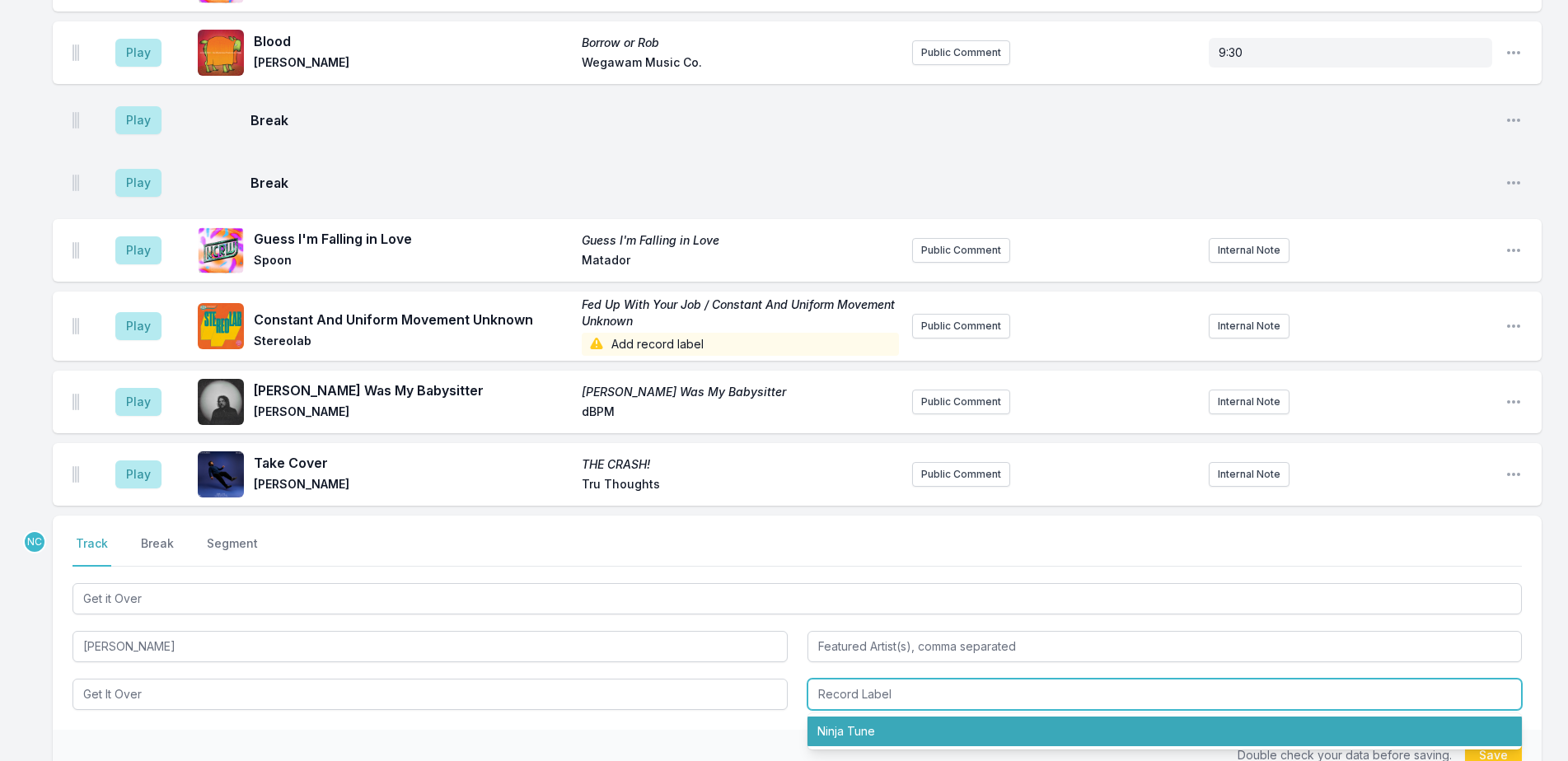
click at [890, 727] on li "Ninja Tune" at bounding box center [1164, 731] width 715 height 30
type input "Ninja Tune"
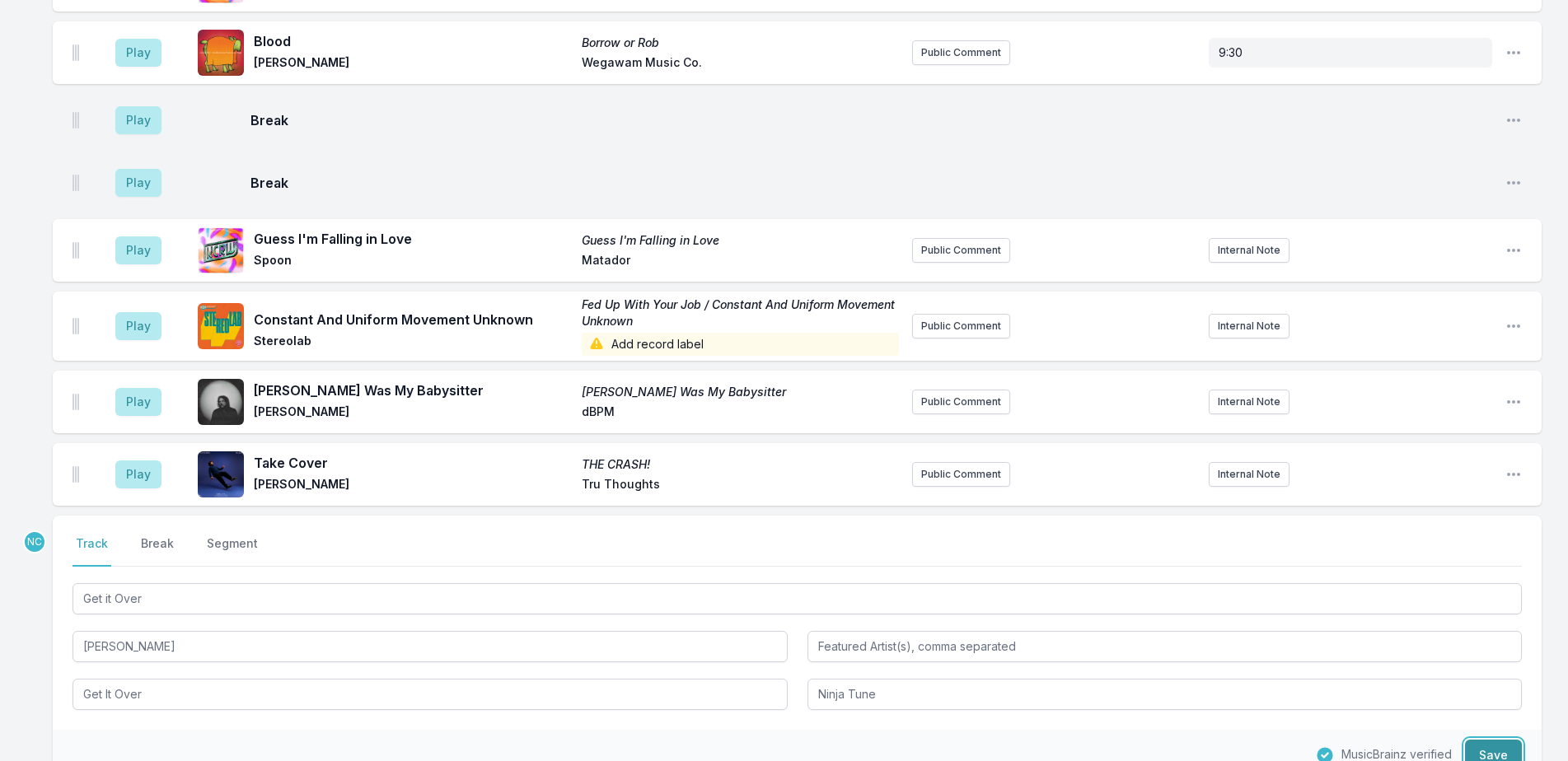
click at [1477, 750] on button "Save" at bounding box center [1493, 755] width 57 height 32
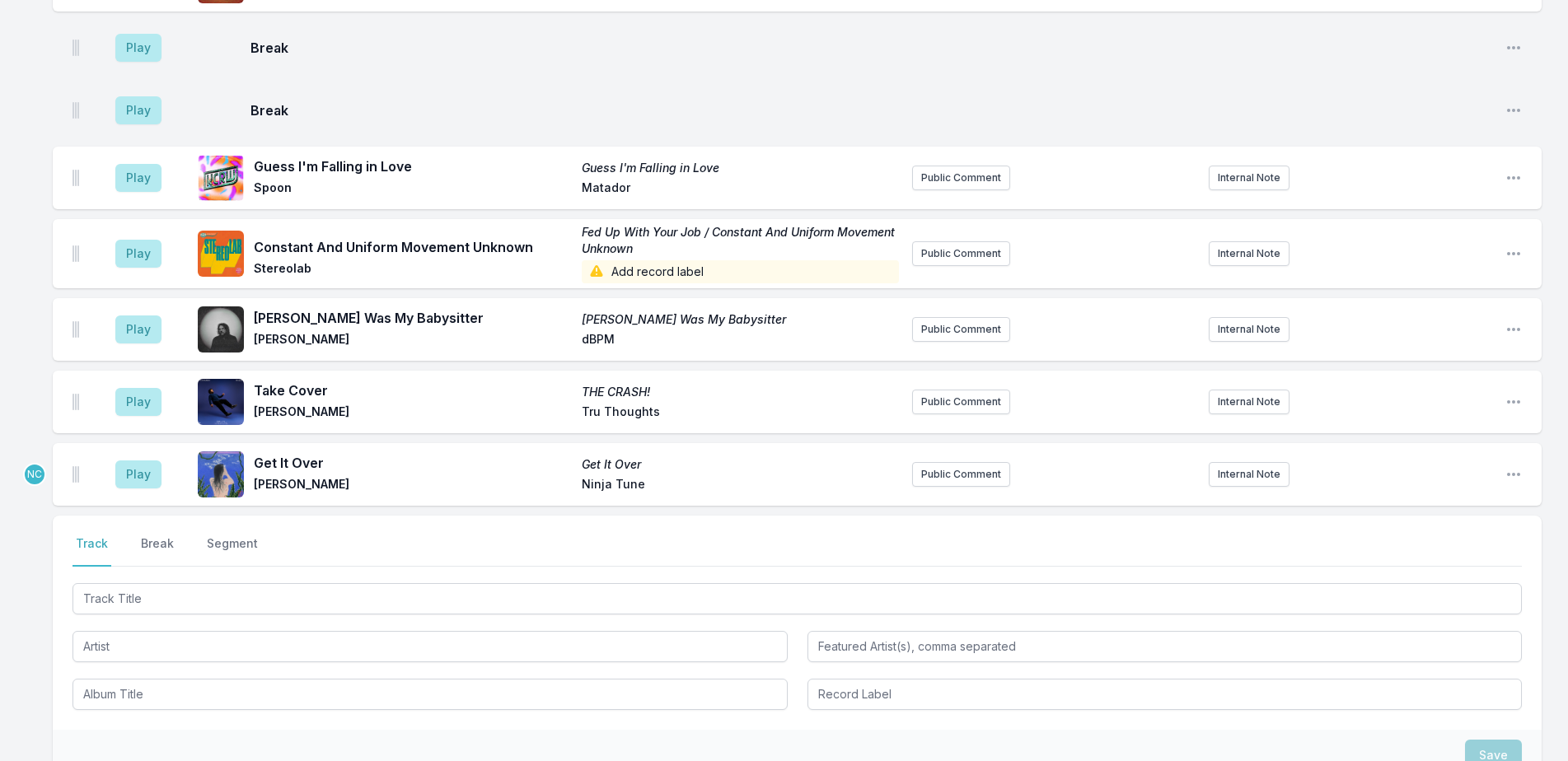
click at [993, 487] on div "Play Get It Over Get It Over Yukimi Ninja Tune Public Comment Internal Note Ope…" at bounding box center [797, 474] width 1489 height 62
click at [942, 484] on button "Public Comment" at bounding box center [961, 474] width 98 height 25
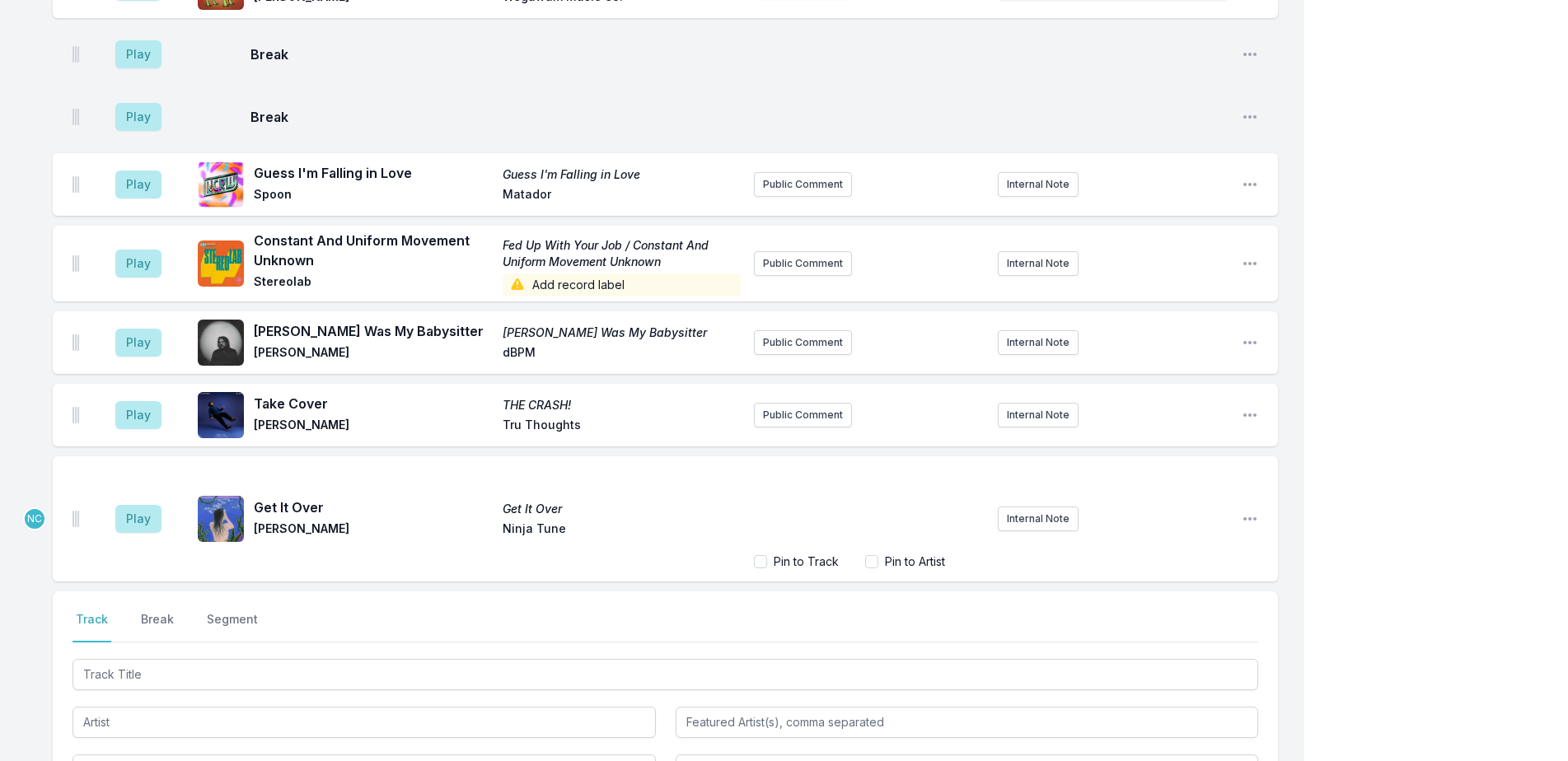
scroll to position [1202, 0]
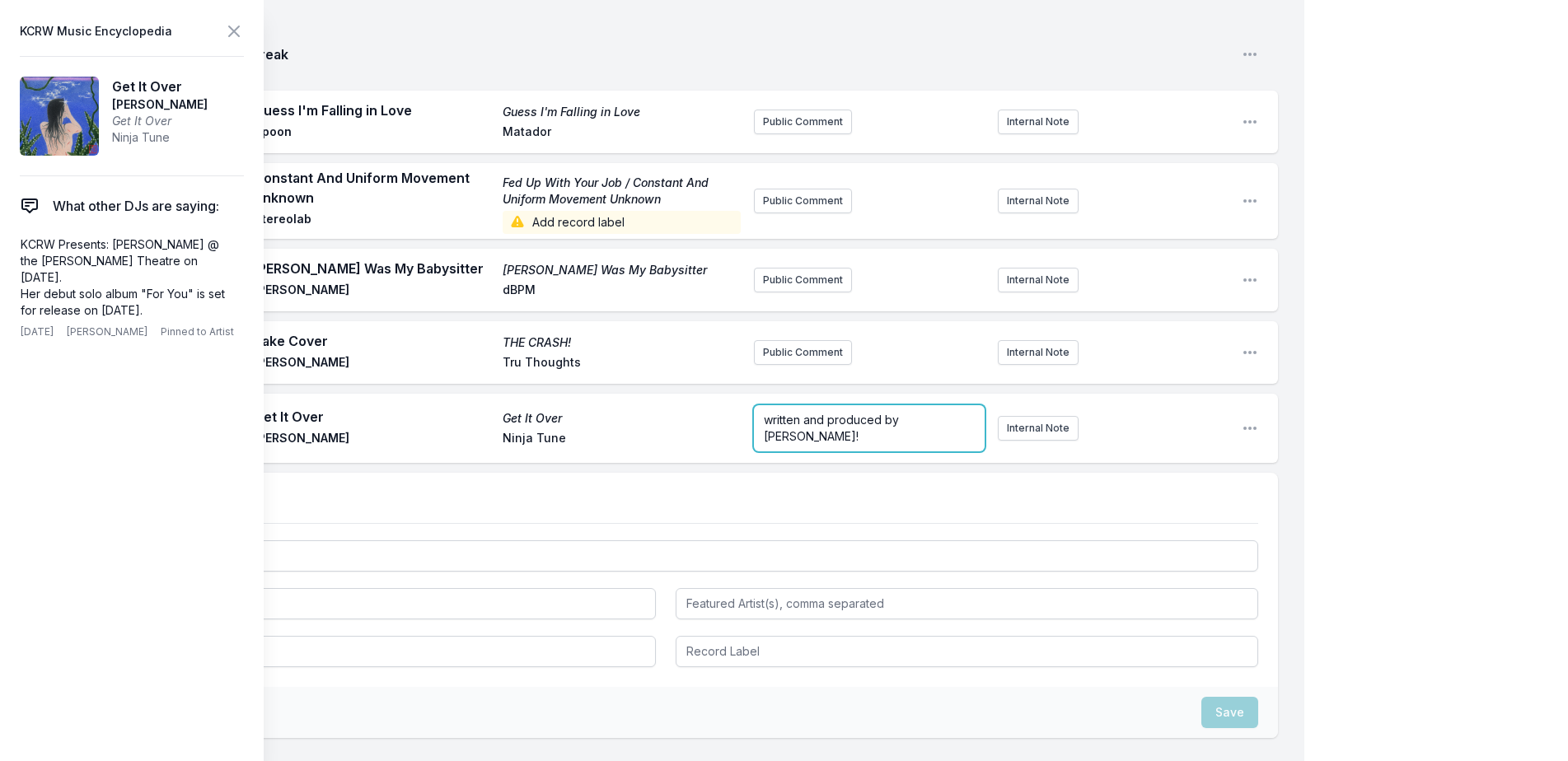
click at [898, 452] on div "written and produced by Saya Gray!" at bounding box center [869, 429] width 231 height 46
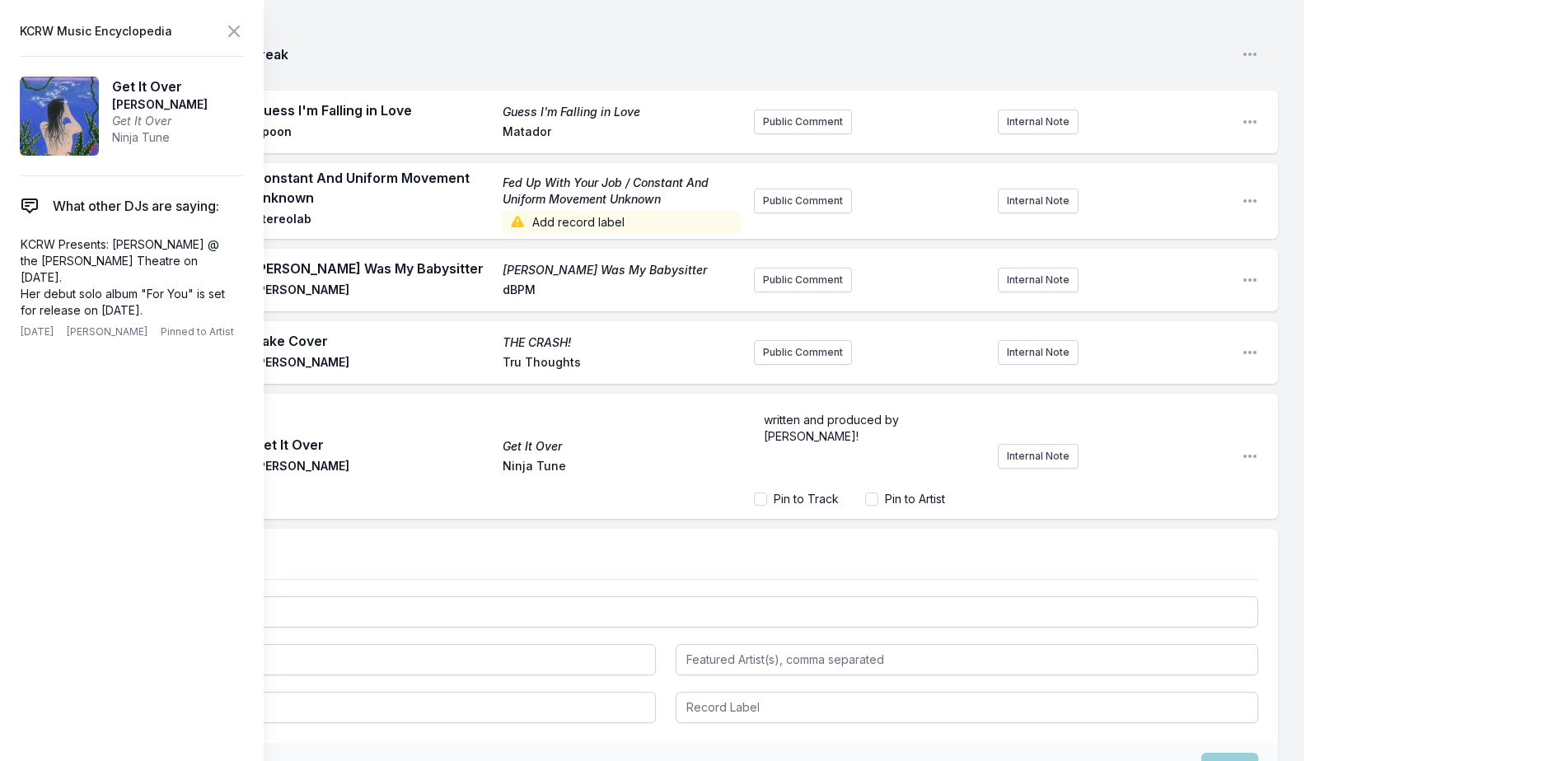
click at [822, 497] on label "Pin to Track" at bounding box center [806, 499] width 65 height 16
click at [767, 497] on input "Pin to Track" at bounding box center [760, 499] width 13 height 13
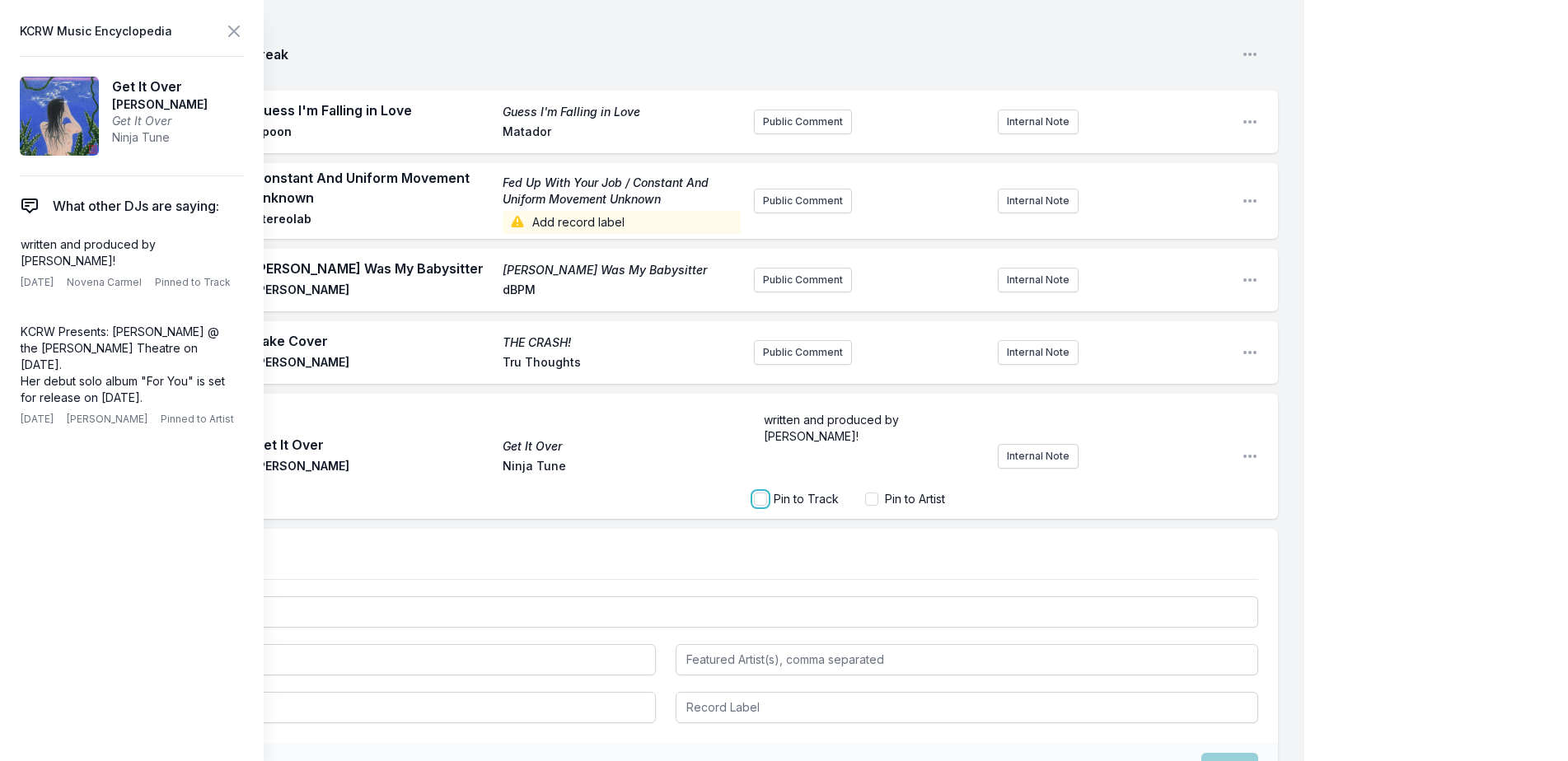
checkbox input "true"
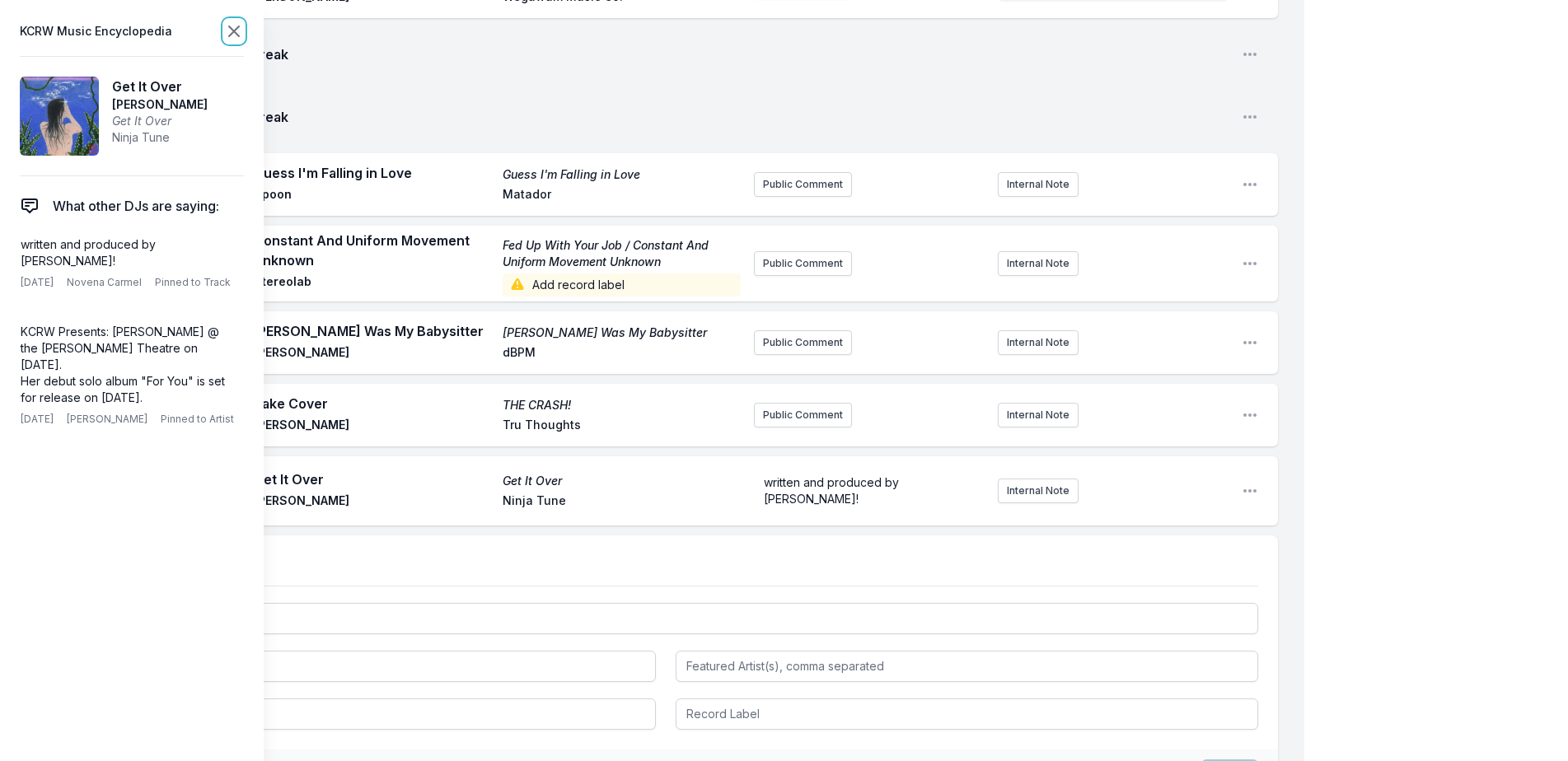
click at [231, 33] on icon at bounding box center [233, 31] width 20 height 20
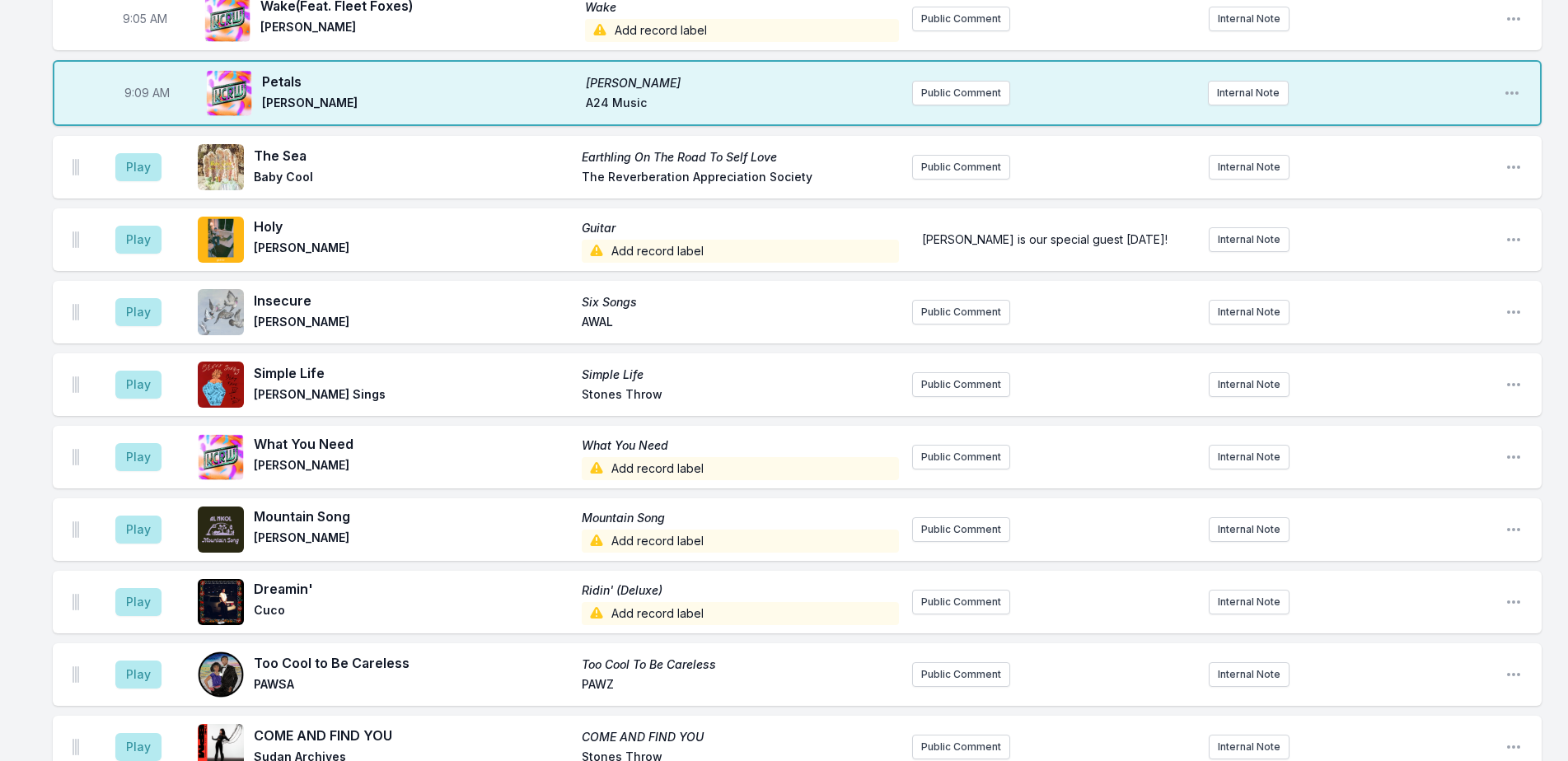
scroll to position [0, 0]
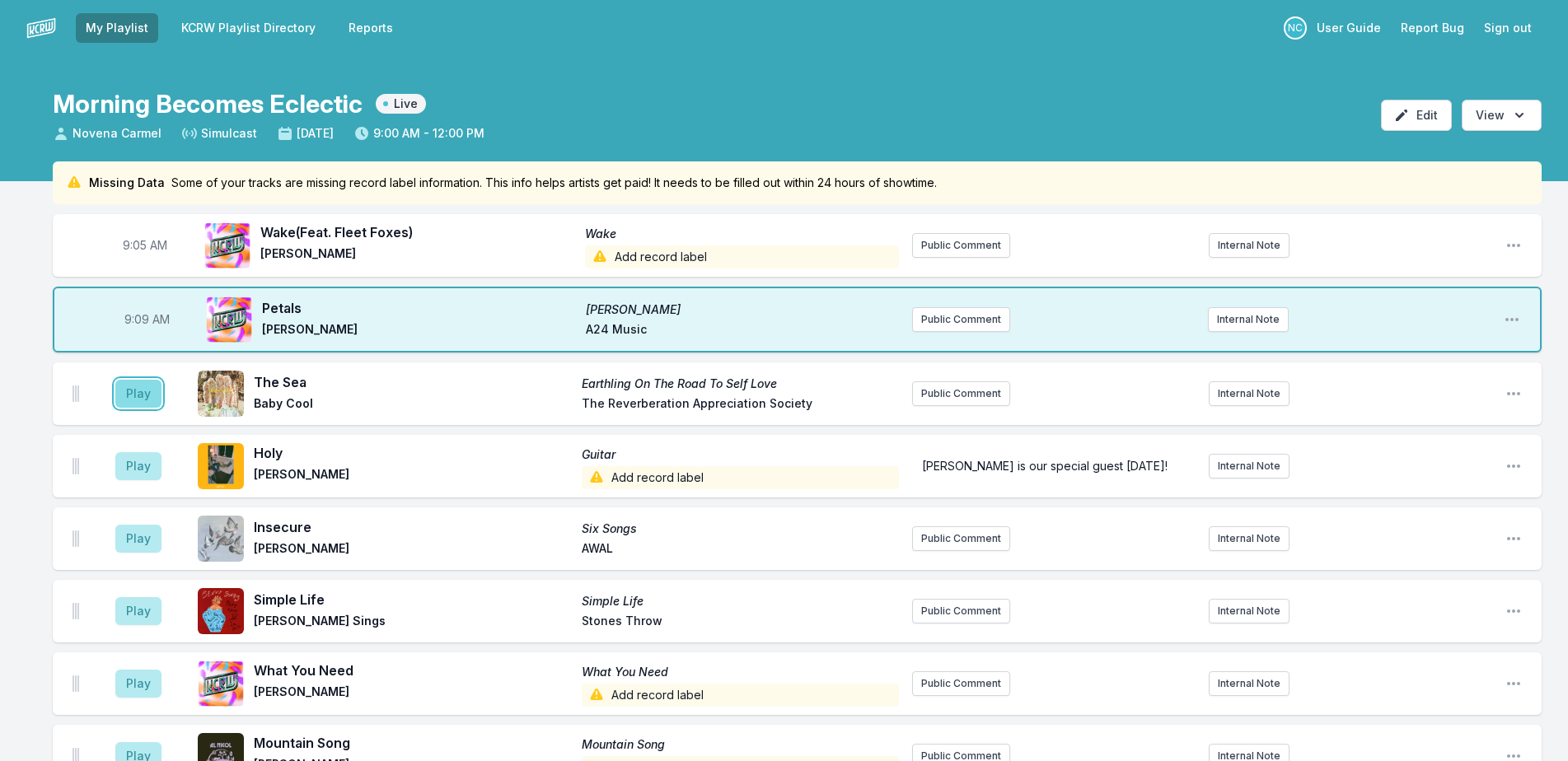
click at [134, 390] on button "Play" at bounding box center [138, 394] width 46 height 28
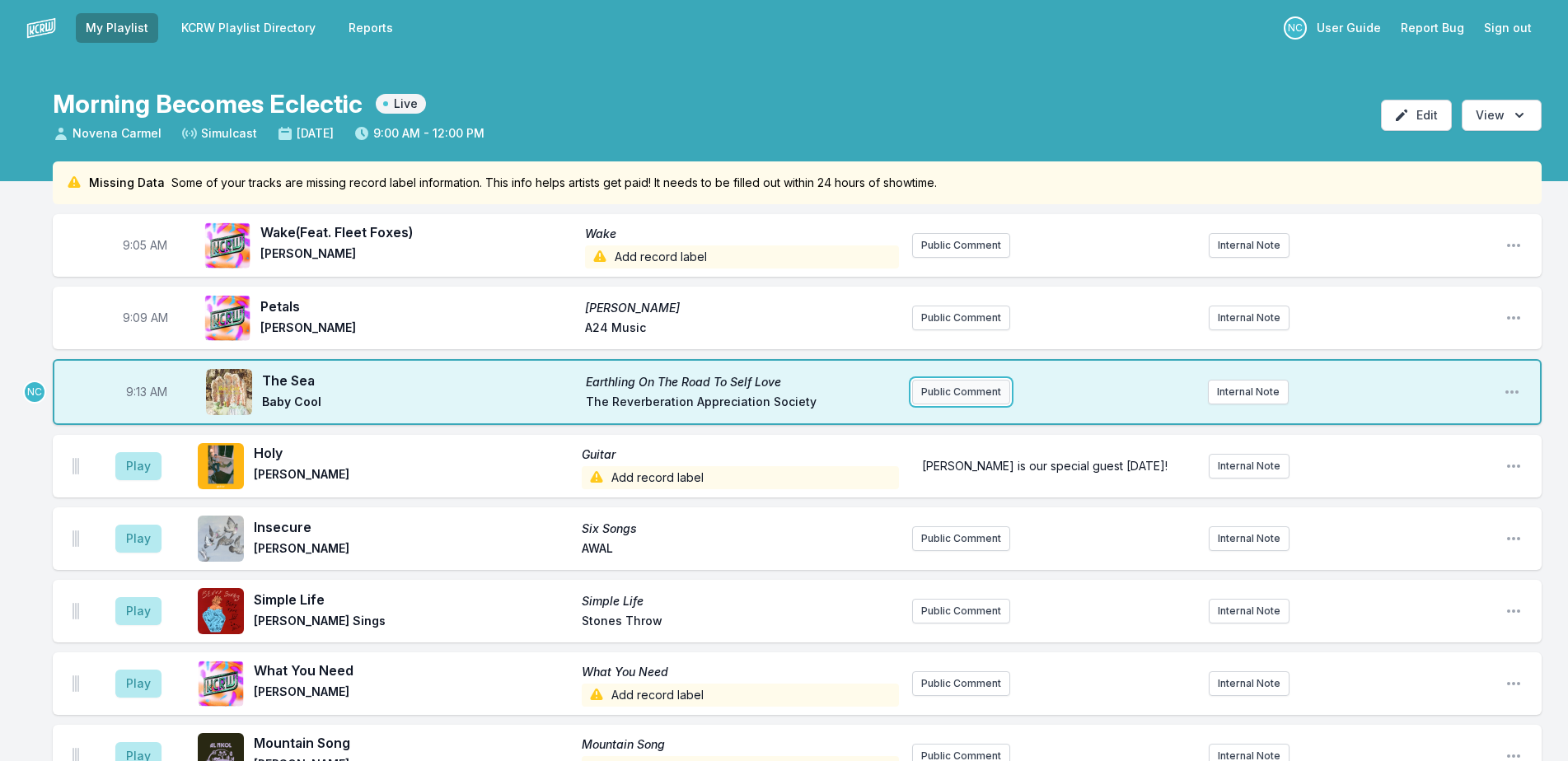
click at [928, 391] on button "Public Comment" at bounding box center [961, 392] width 98 height 25
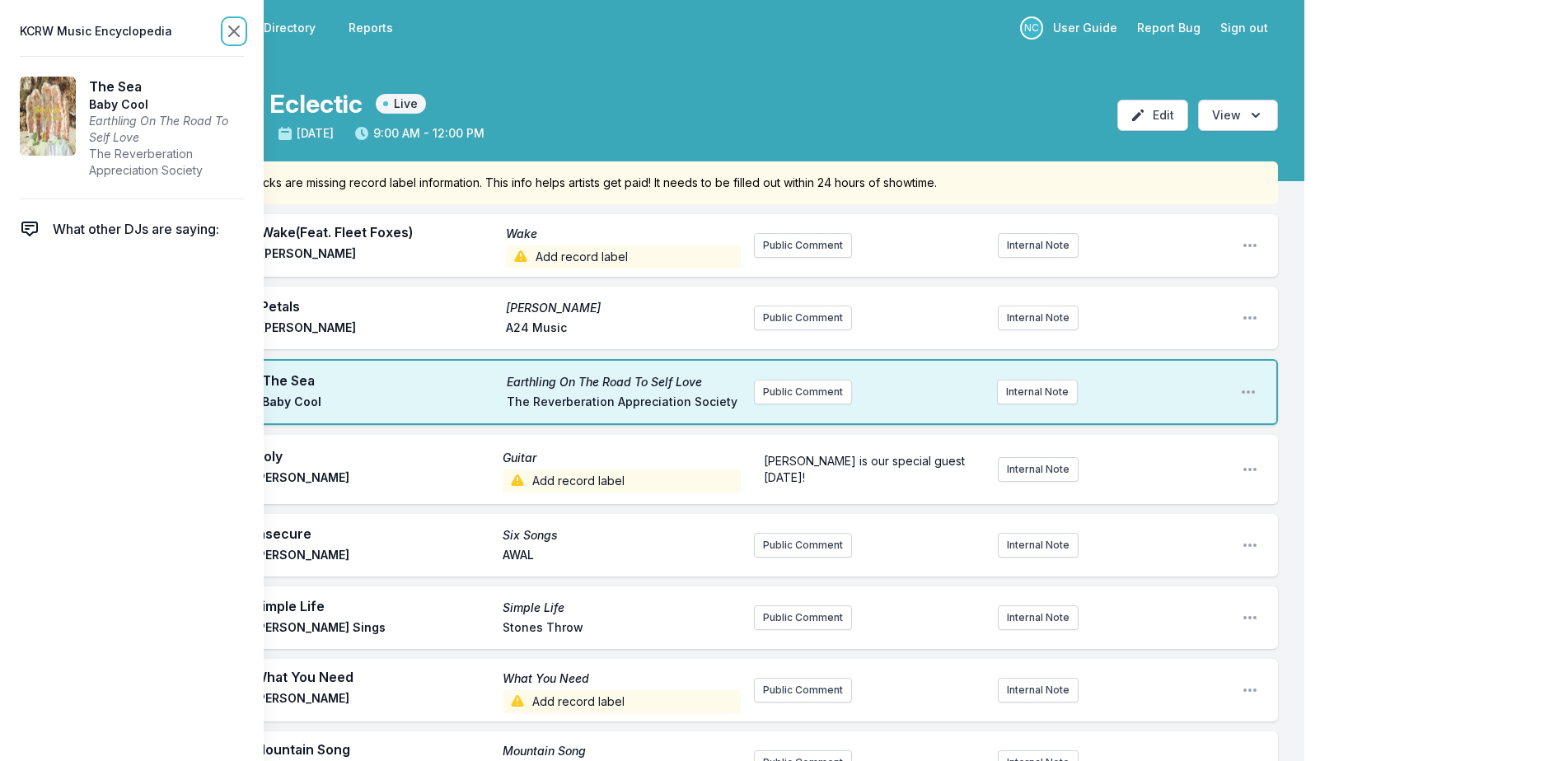
click at [236, 35] on icon at bounding box center [233, 31] width 20 height 20
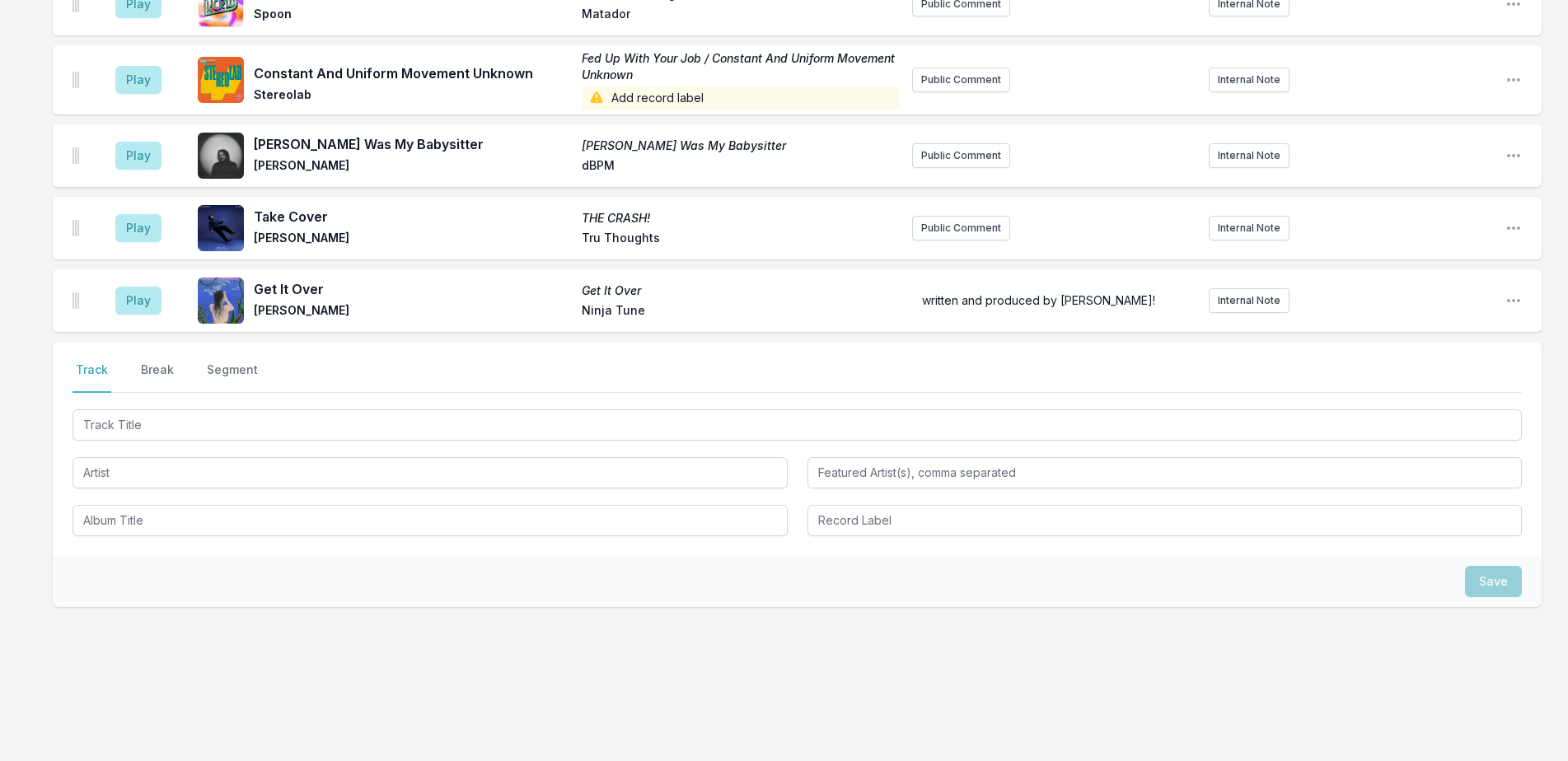
scroll to position [1317, 0]
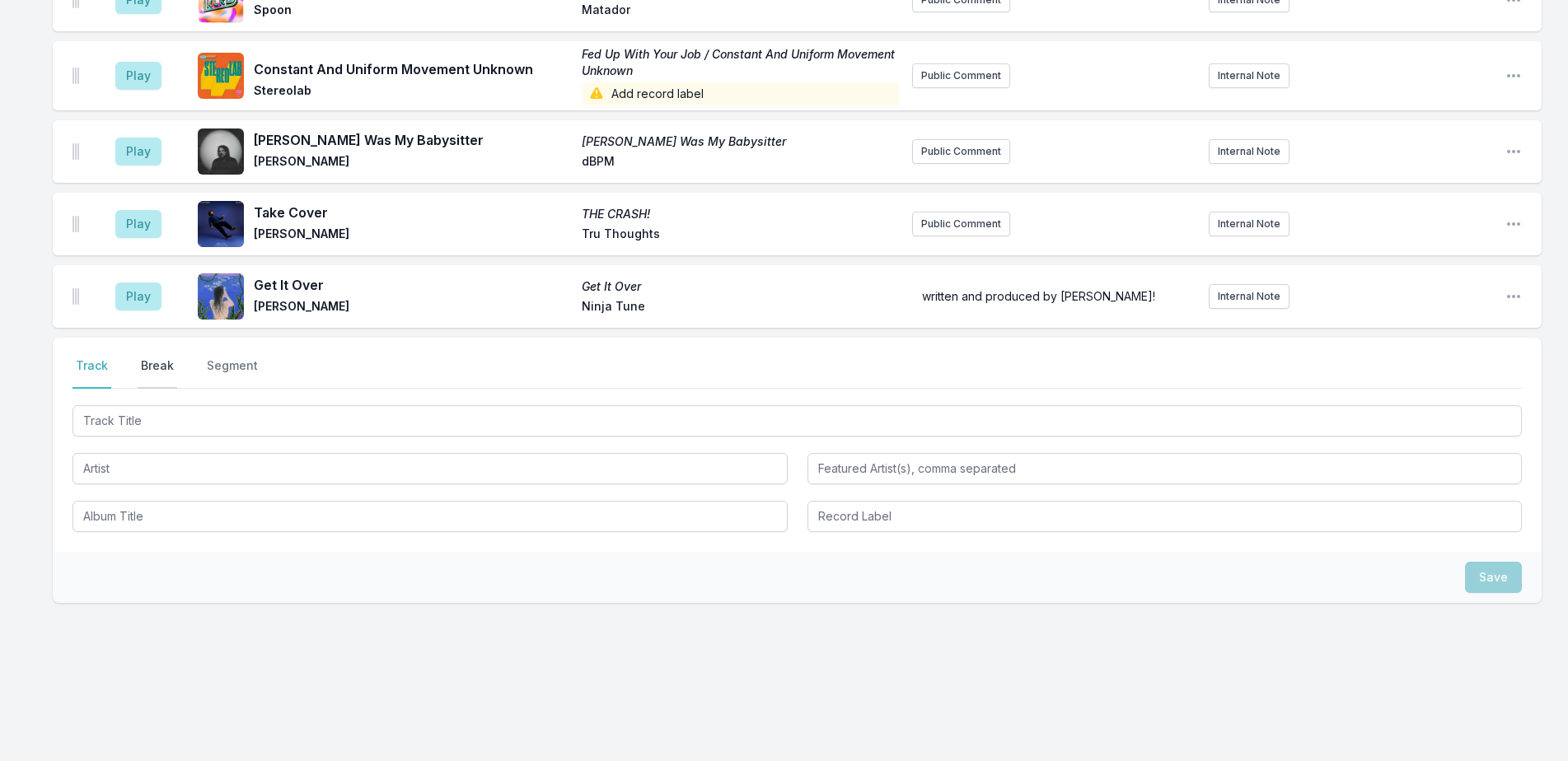
click at [164, 371] on button "Break" at bounding box center [157, 373] width 39 height 32
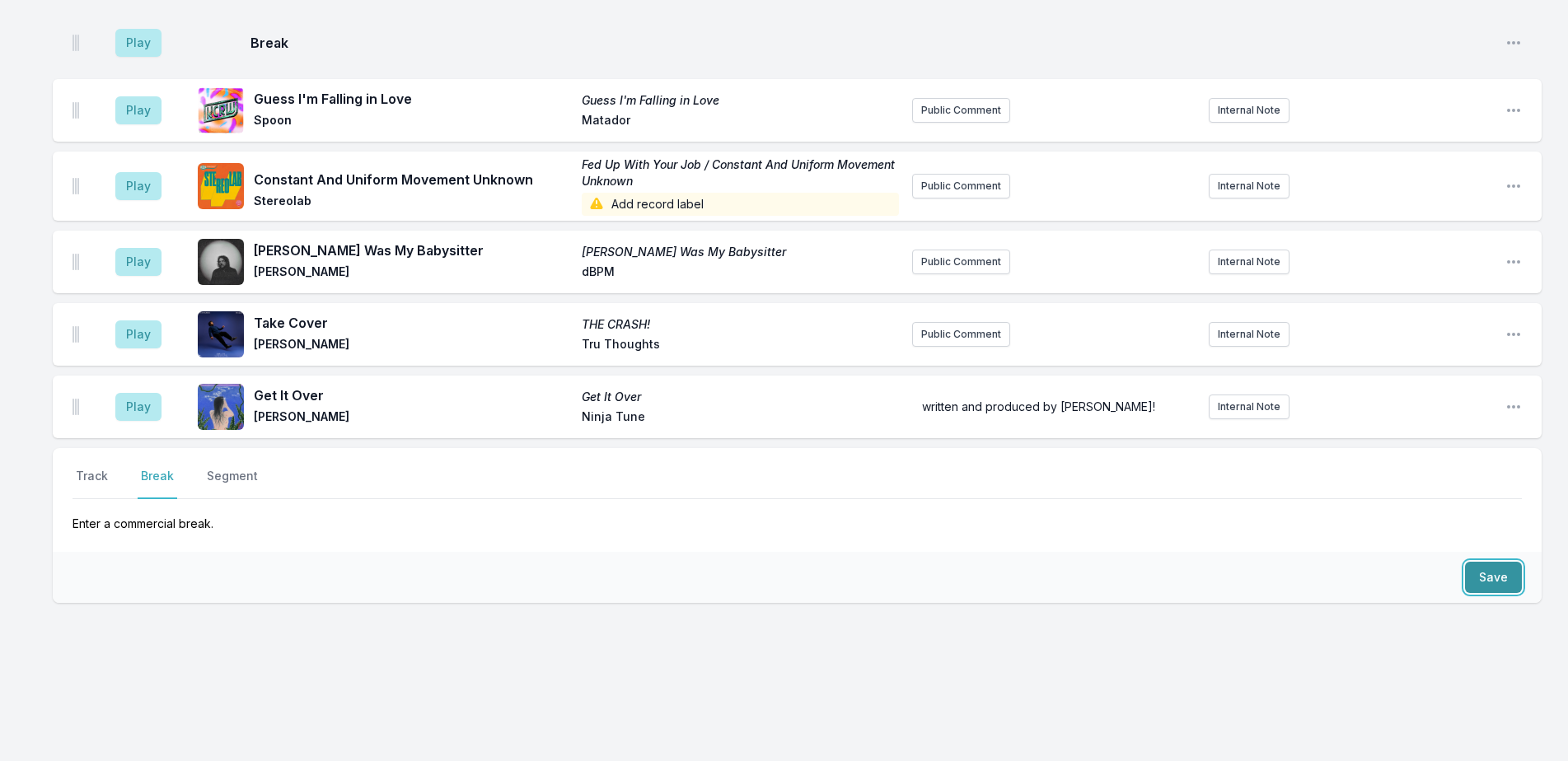
click at [1487, 568] on button "Save" at bounding box center [1493, 577] width 57 height 32
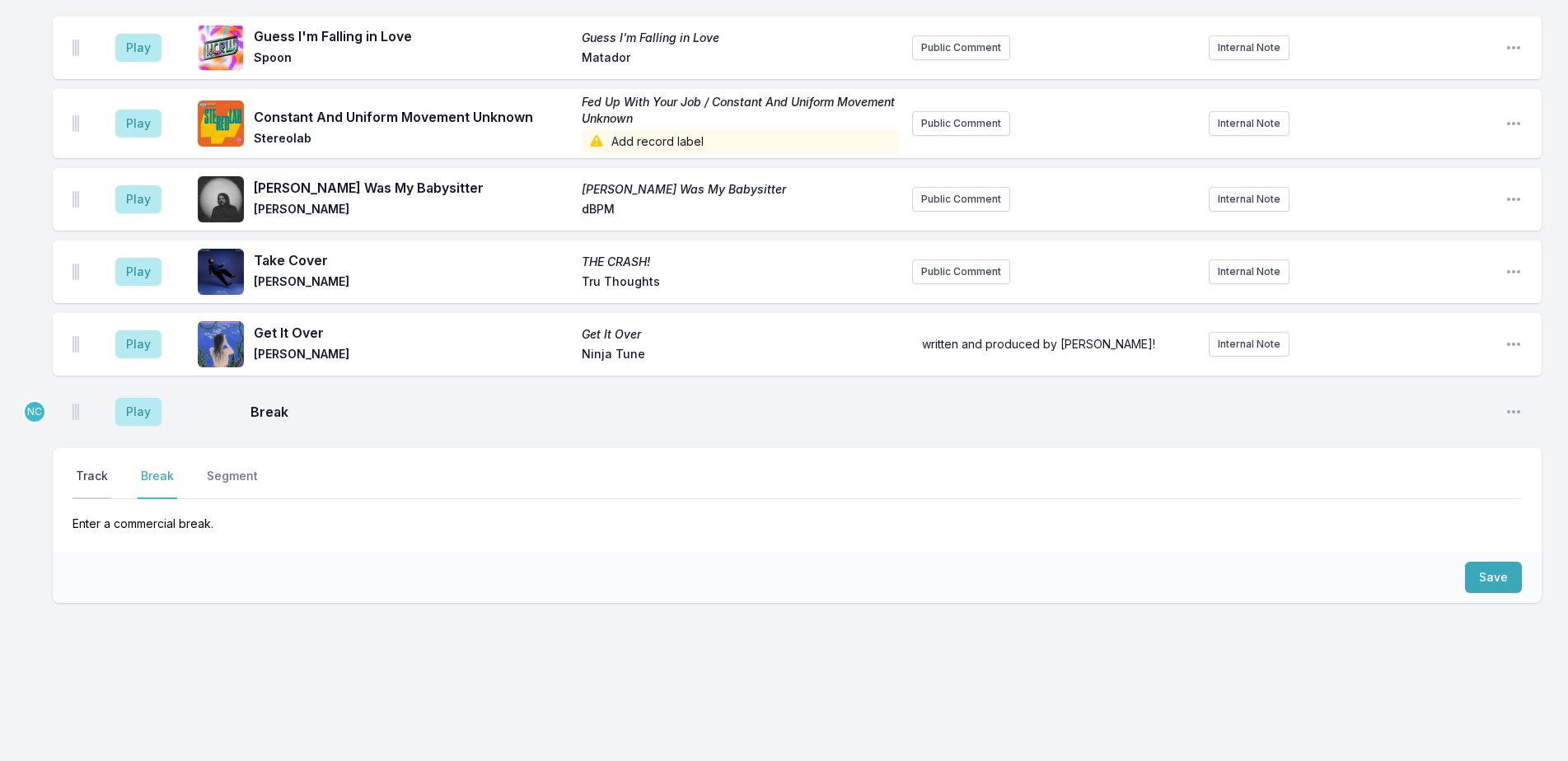
click at [100, 482] on button "Track" at bounding box center [91, 483] width 38 height 32
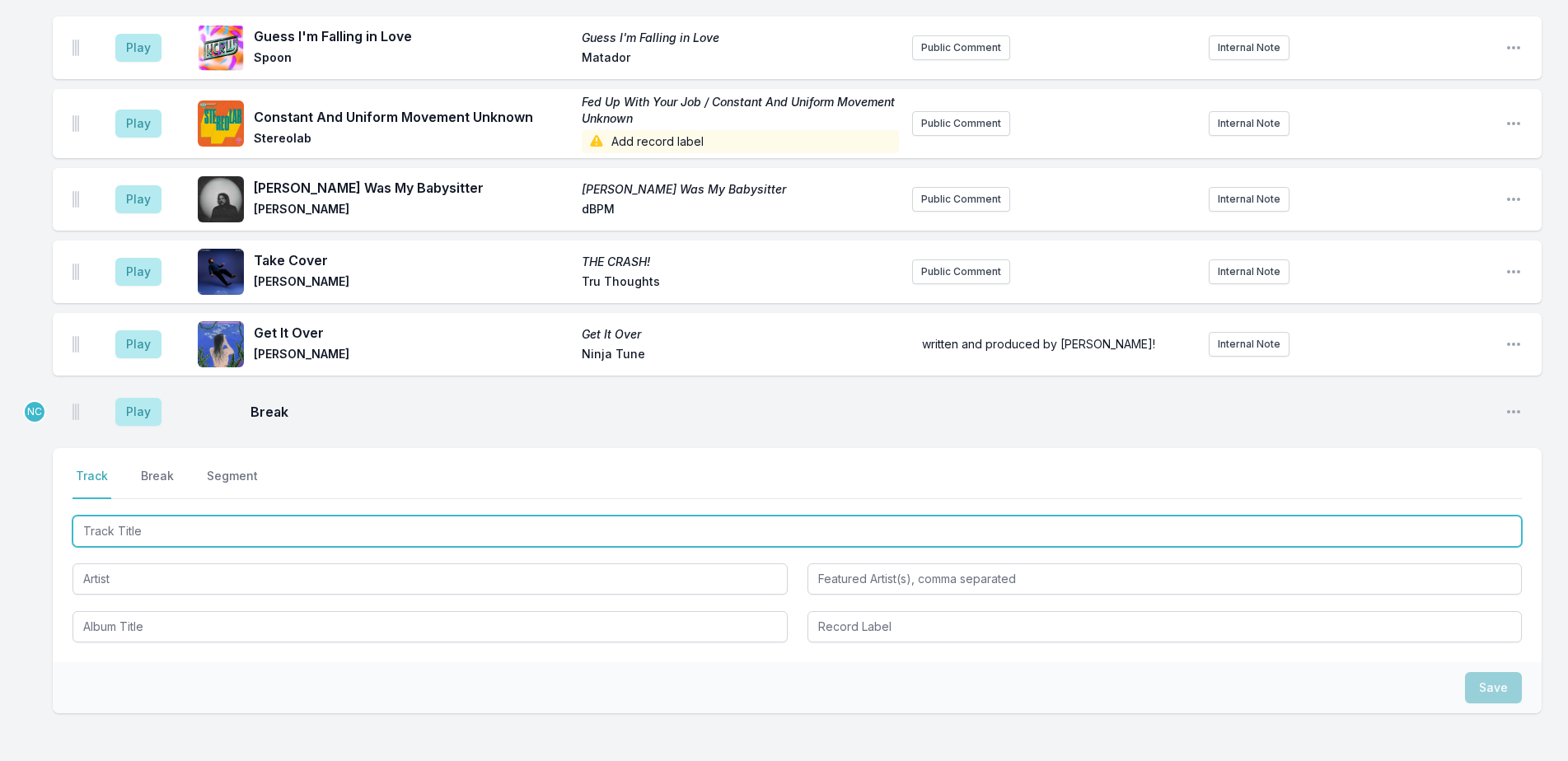
click at [169, 531] on input "Track Title" at bounding box center [797, 531] width 1449 height 32
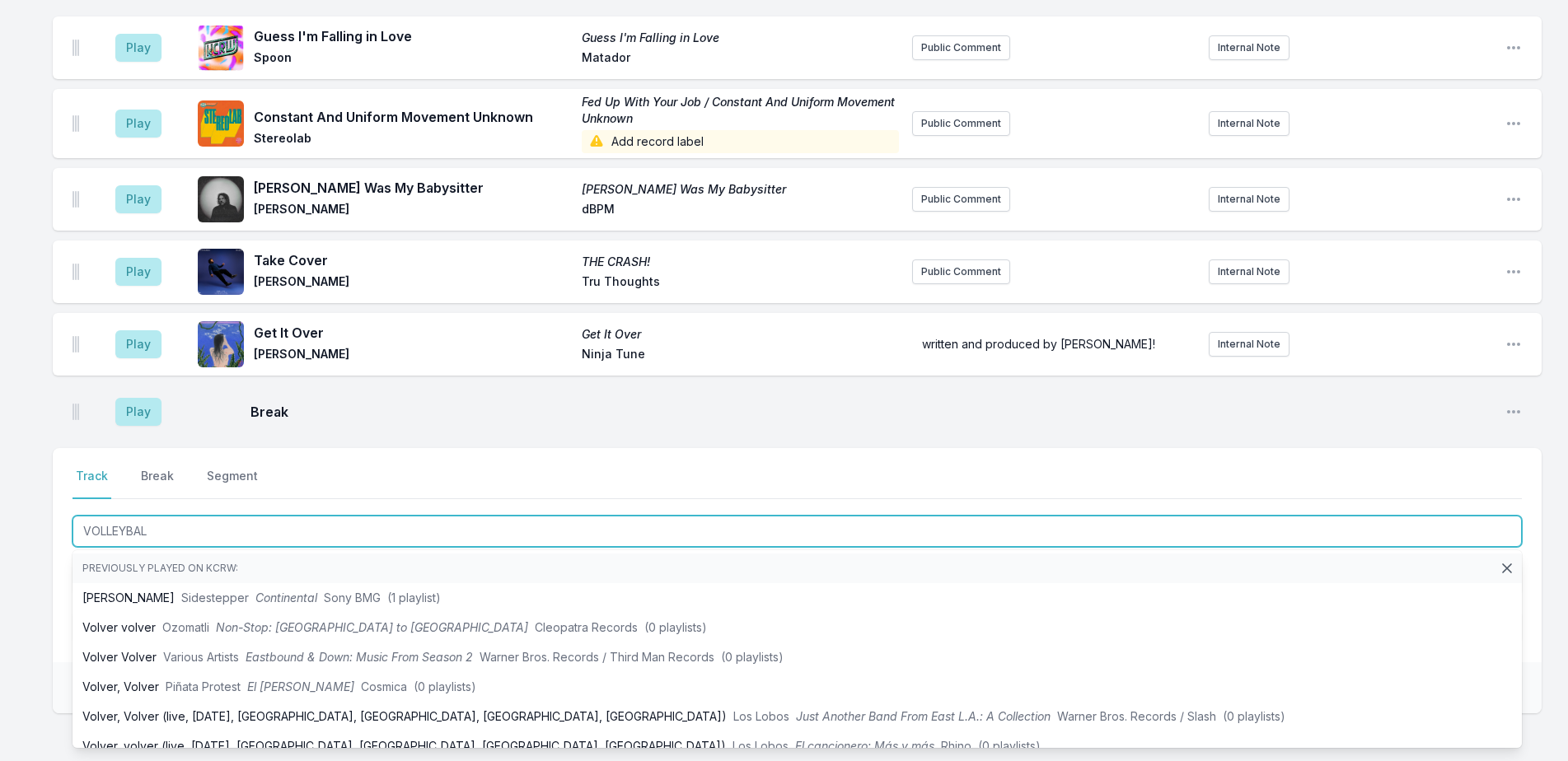
type input "VOLLEYBALL"
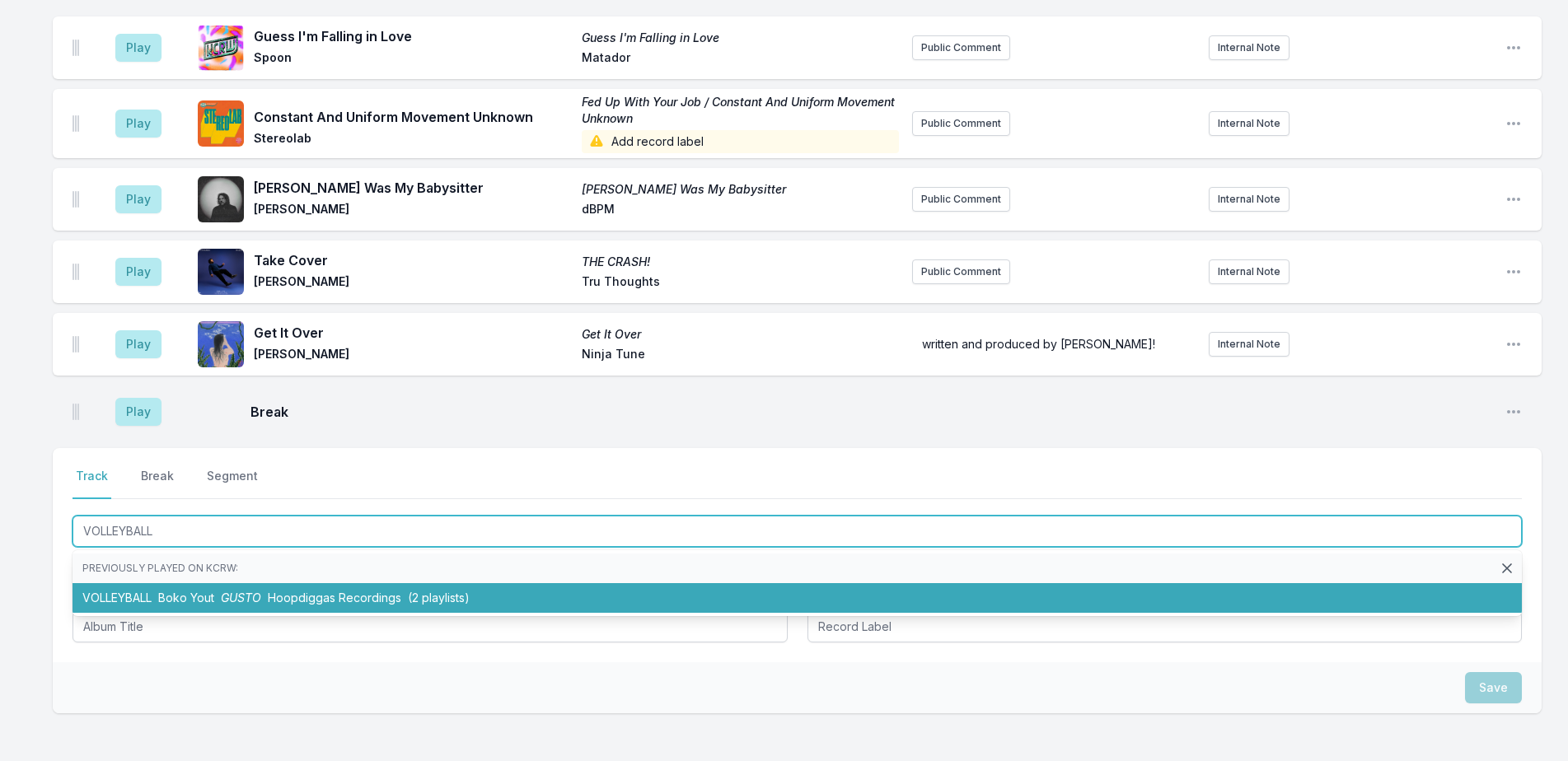
click at [467, 603] on span "(2 playlists)" at bounding box center [439, 598] width 61 height 14
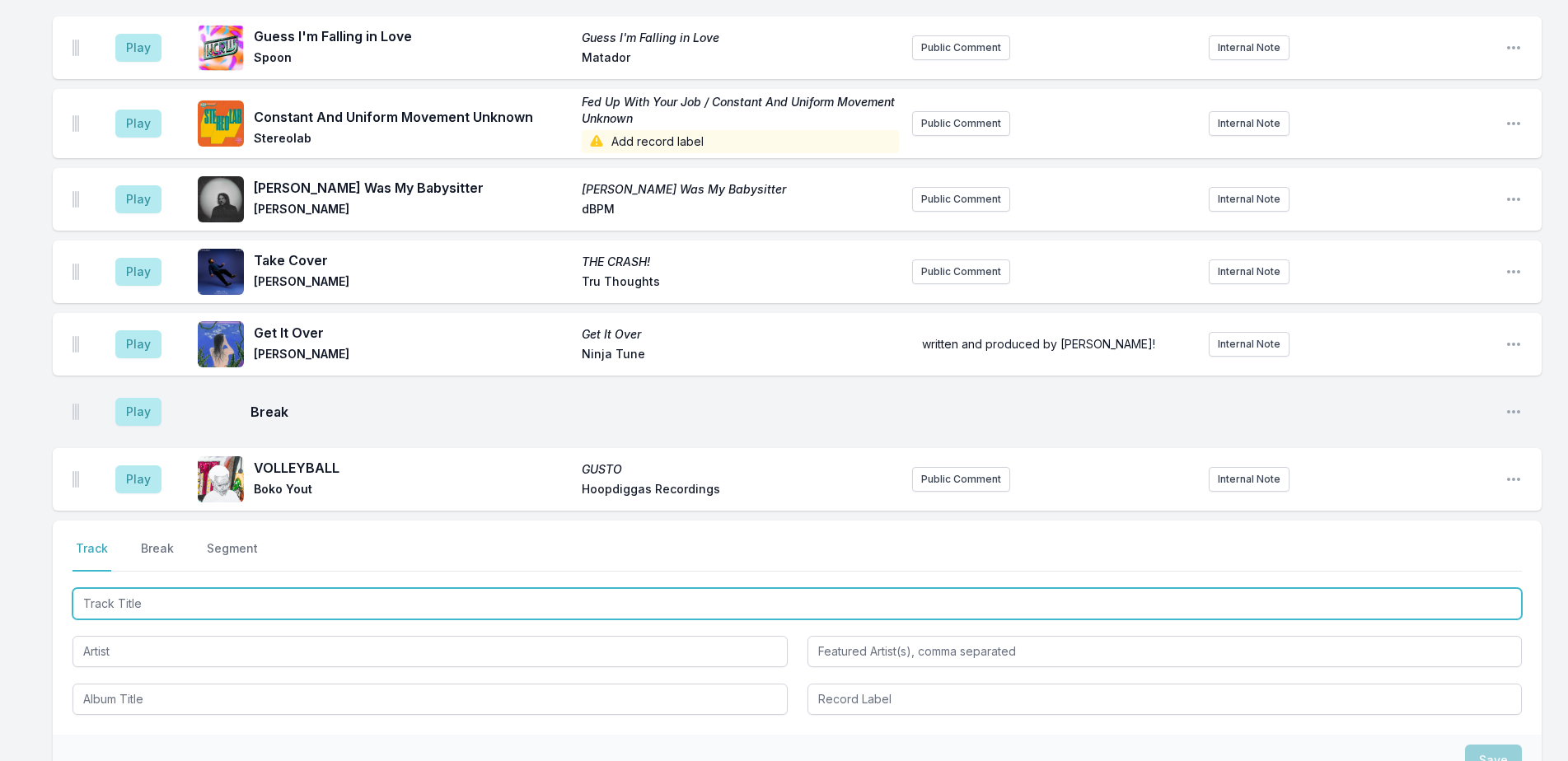
scroll to position [1342, 0]
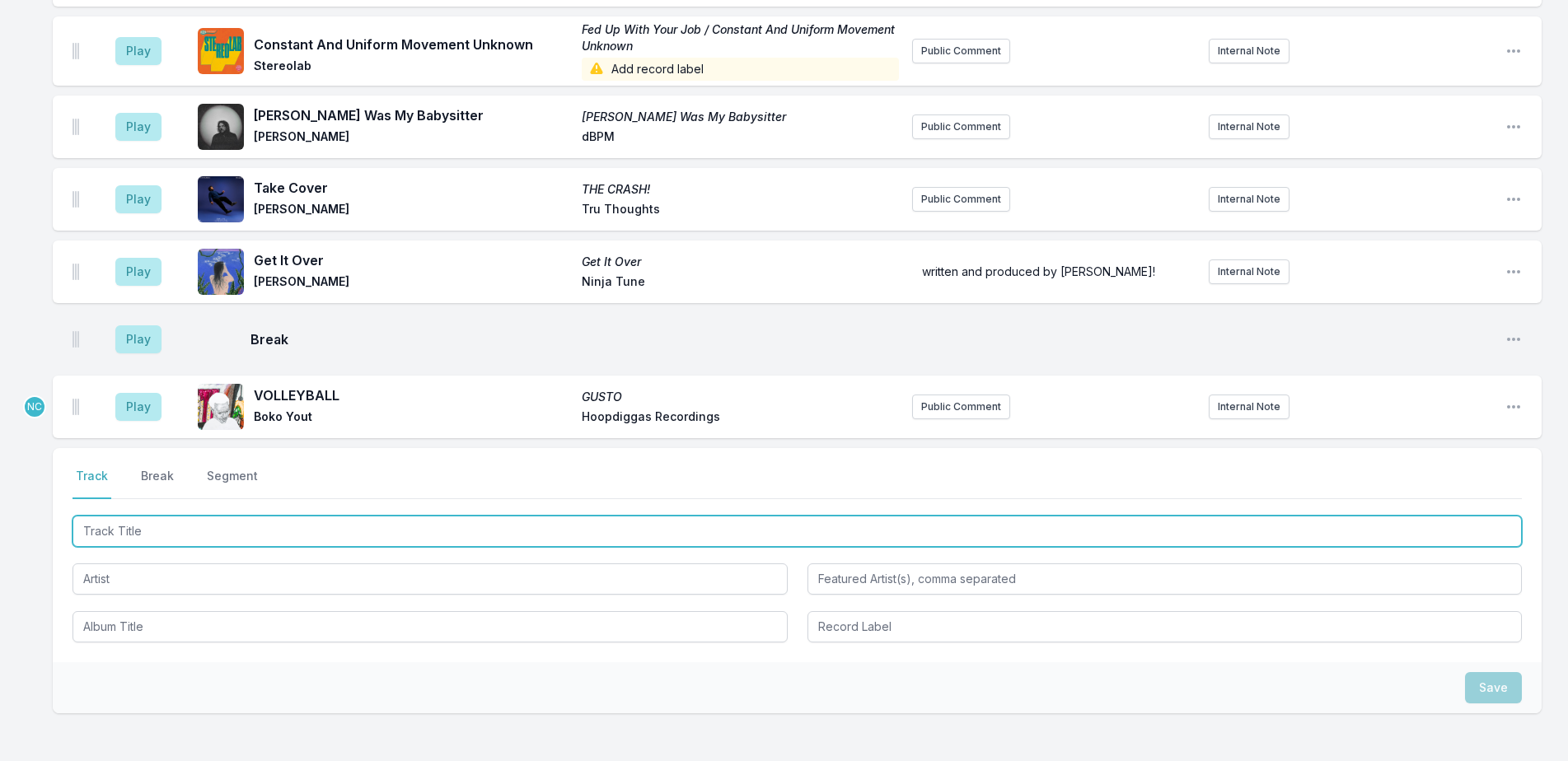
click at [459, 535] on input "Track Title" at bounding box center [797, 531] width 1449 height 32
type input "d"
type input "Don't Leave Too Soon"
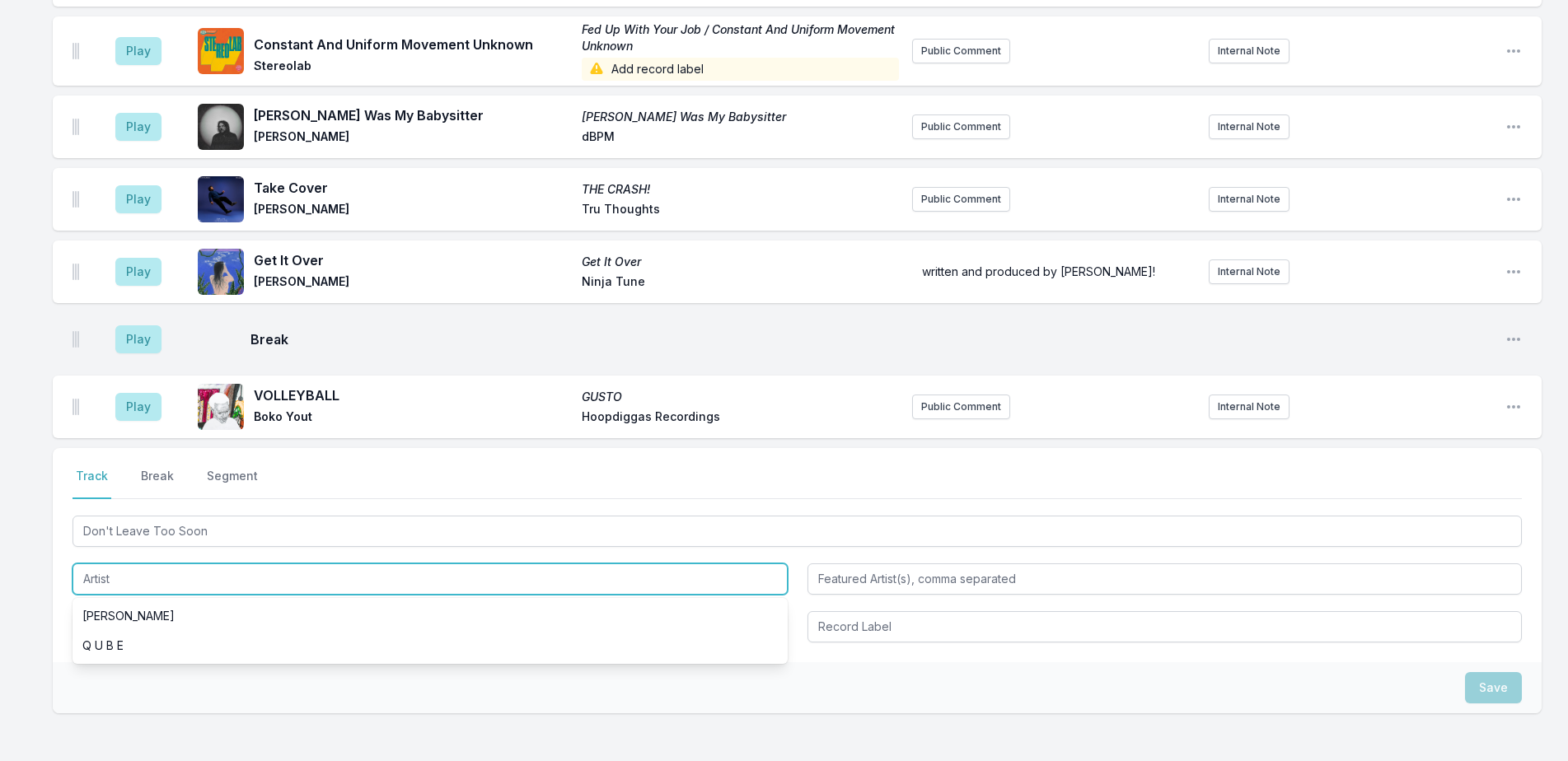
click at [385, 578] on input "Artist" at bounding box center [430, 579] width 715 height 32
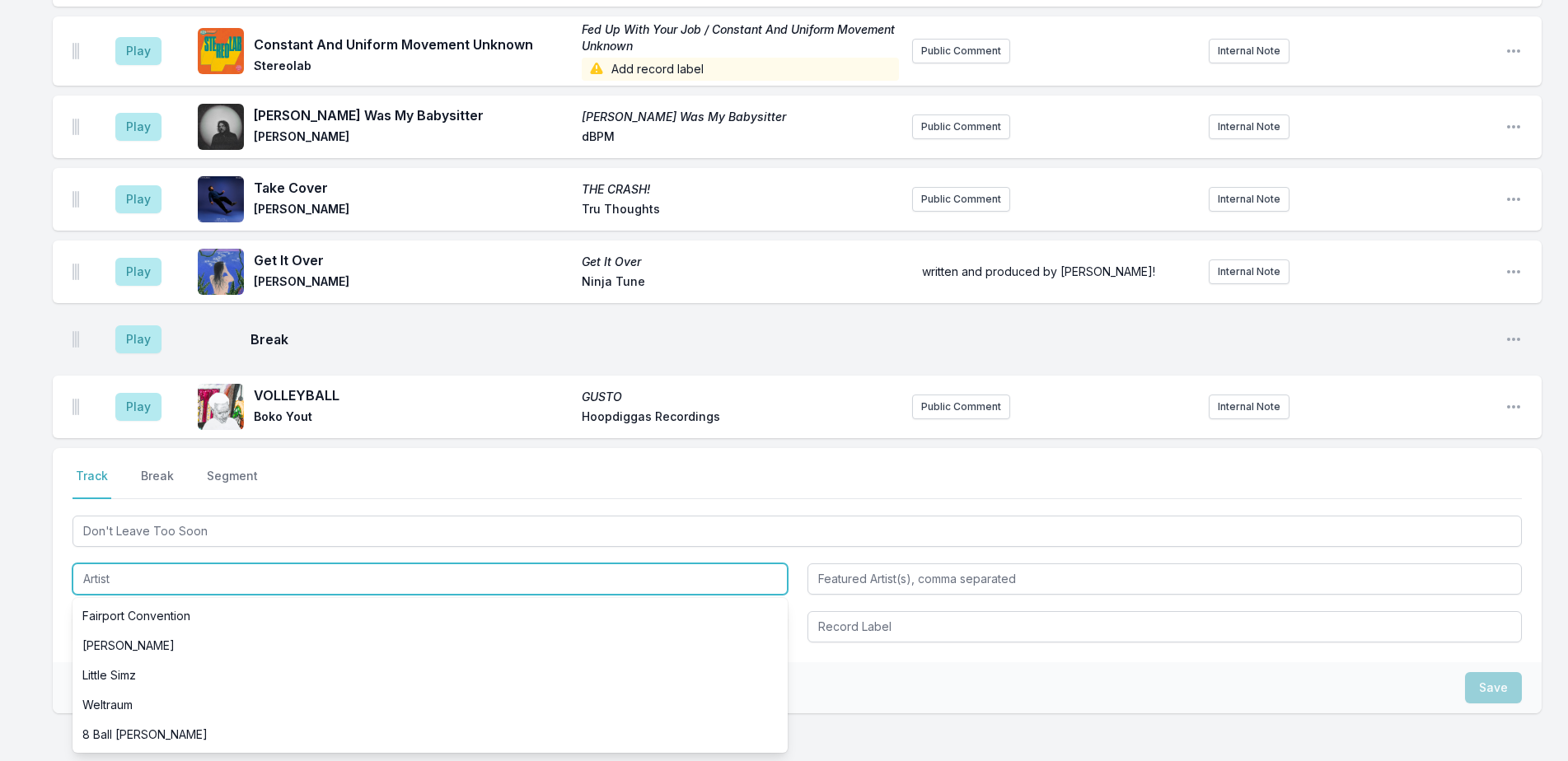
click at [385, 578] on input "Artist" at bounding box center [430, 579] width 715 height 32
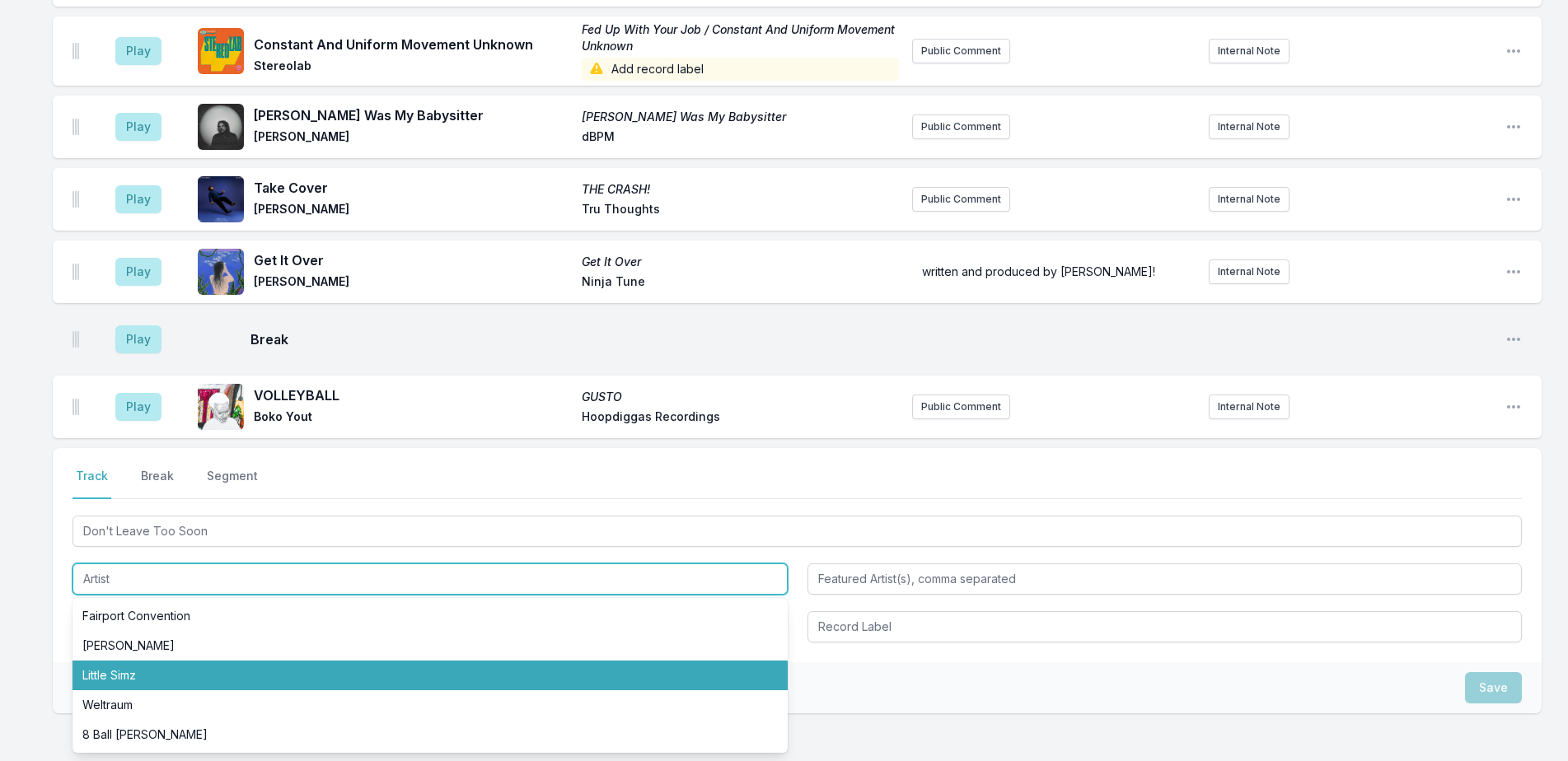
click at [367, 669] on li "Little Simz" at bounding box center [430, 676] width 715 height 30
type input "Little Simz"
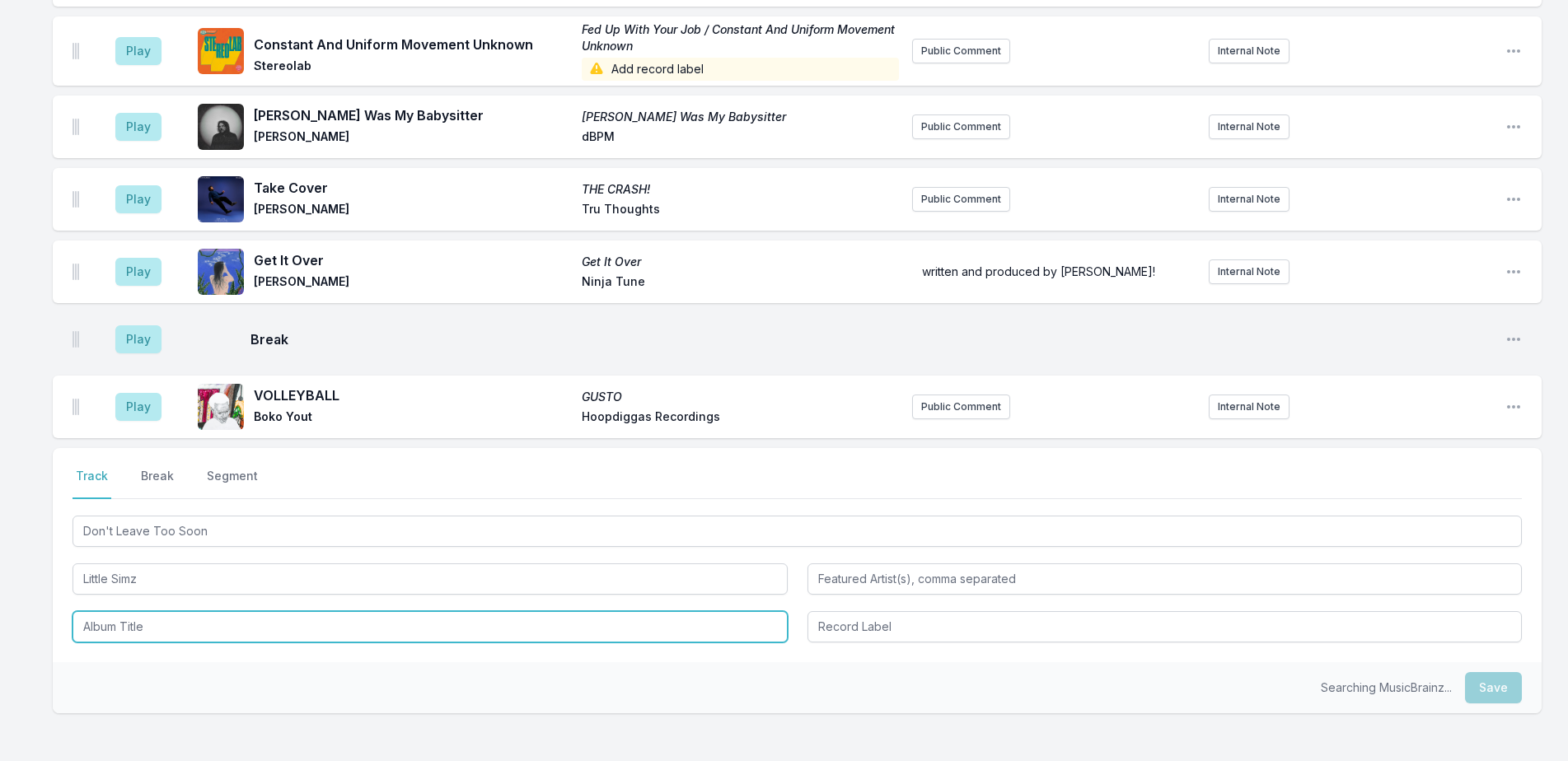
click at [373, 629] on input "Album Title" at bounding box center [430, 627] width 715 height 32
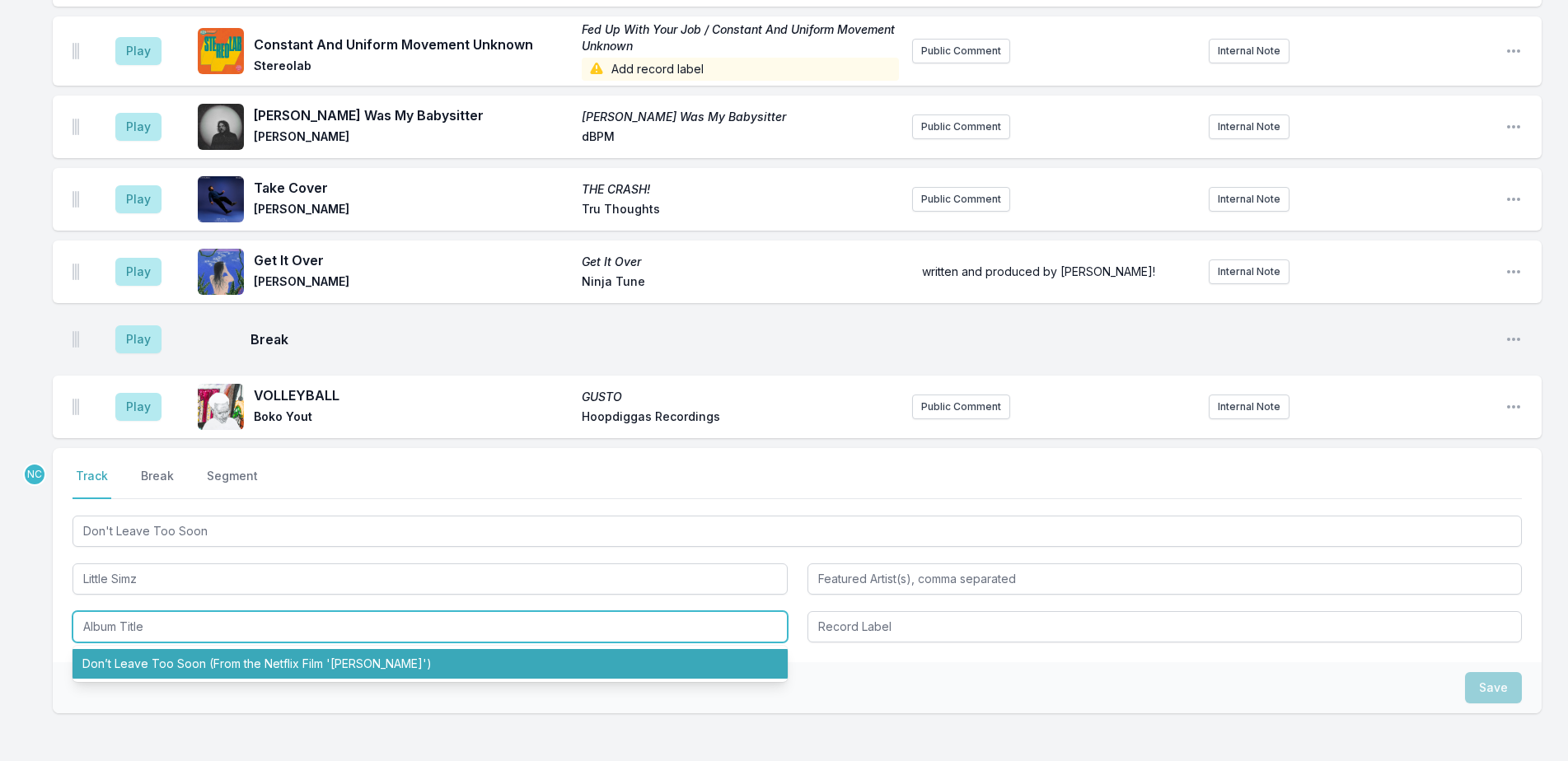
click at [388, 664] on li "Don’t Leave Too Soon (From the Netflix Film 'Steve')" at bounding box center [430, 664] width 715 height 30
type input "Don’t Leave Too Soon (From the Netflix Film 'Steve')"
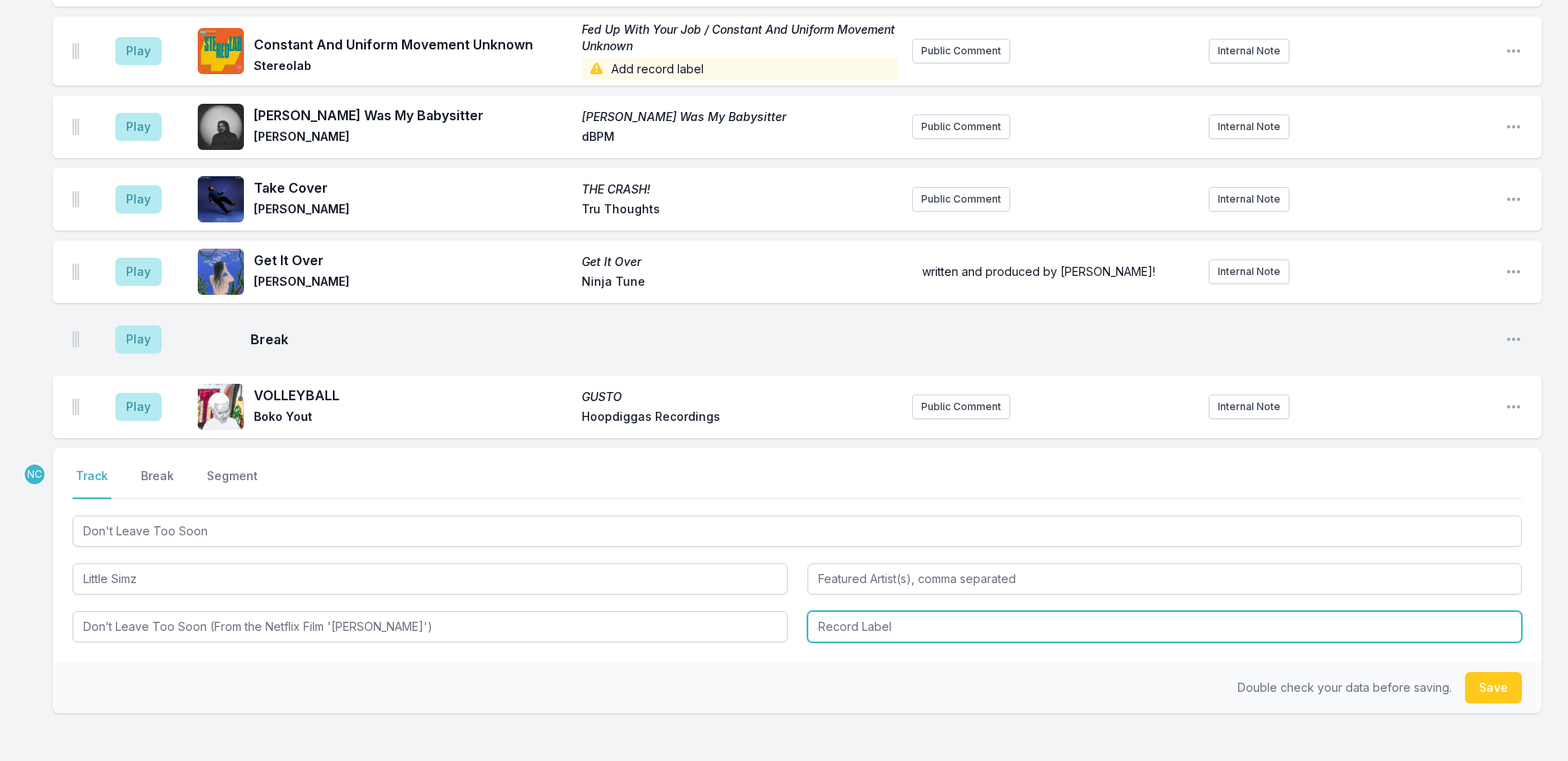
click at [851, 632] on input "Record Label" at bounding box center [1164, 627] width 715 height 32
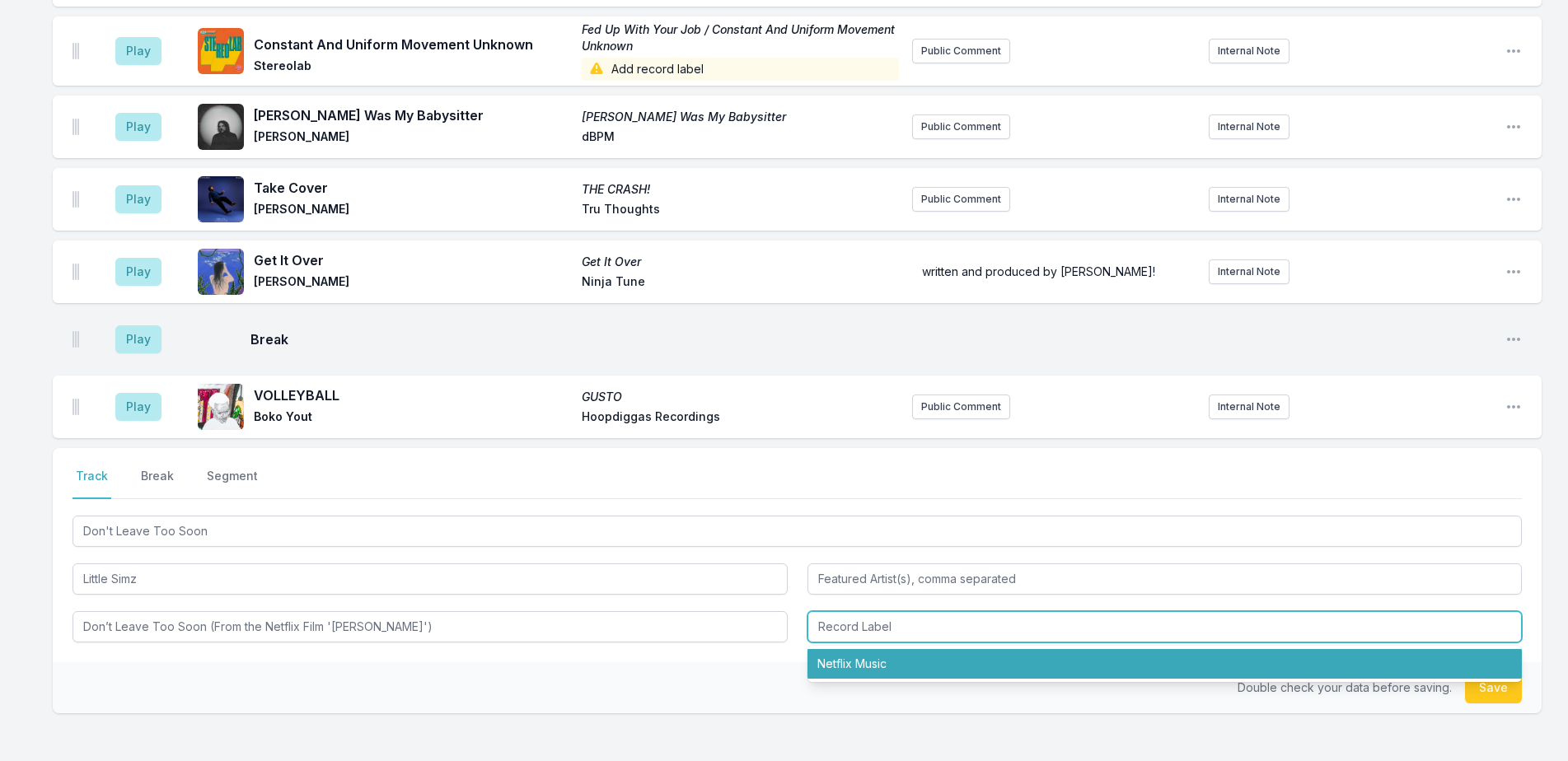
click at [856, 660] on li "Netflix Music" at bounding box center [1164, 664] width 715 height 30
type input "Netflix Music"
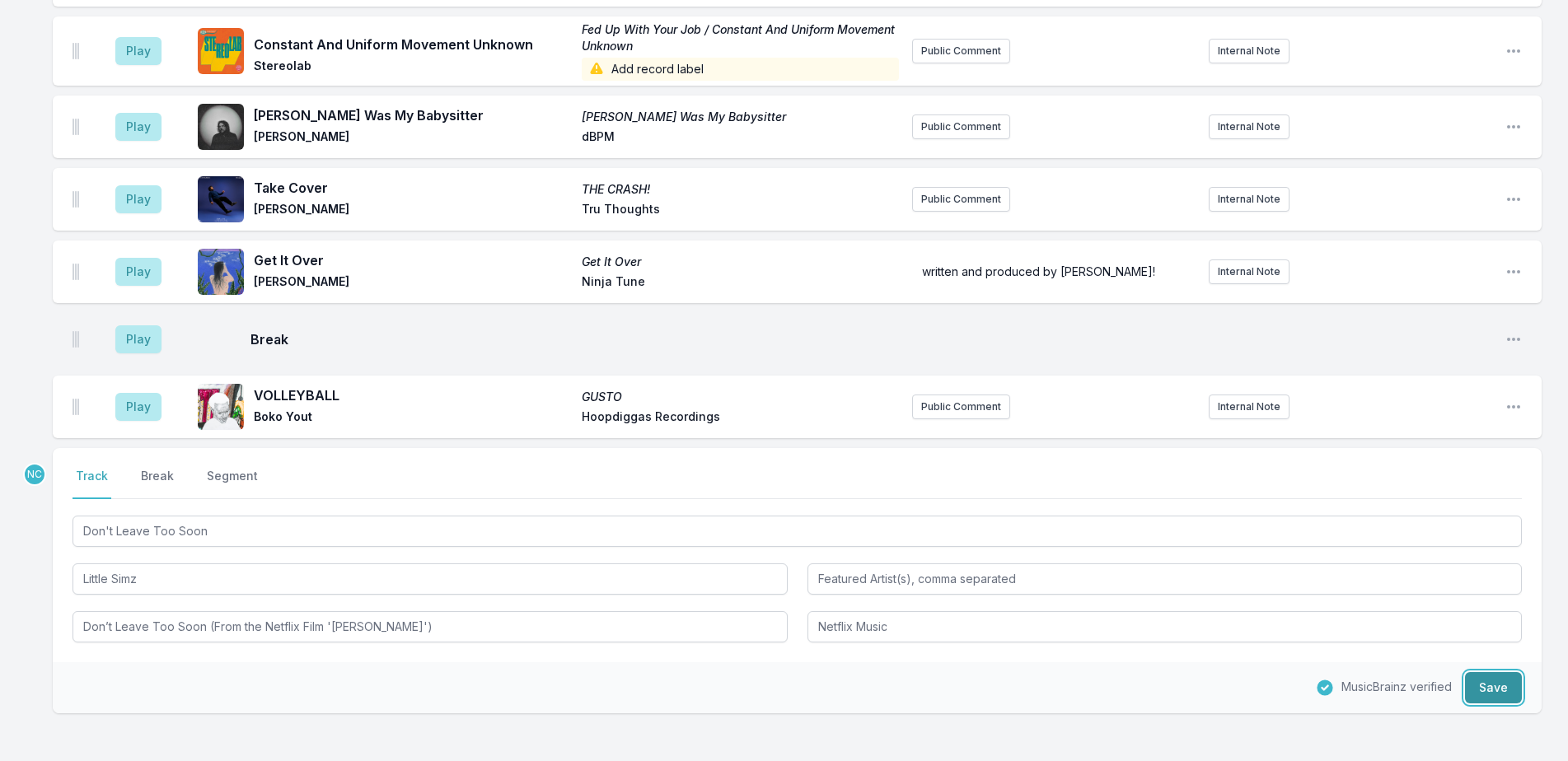
click at [1483, 691] on button "Save" at bounding box center [1493, 688] width 57 height 32
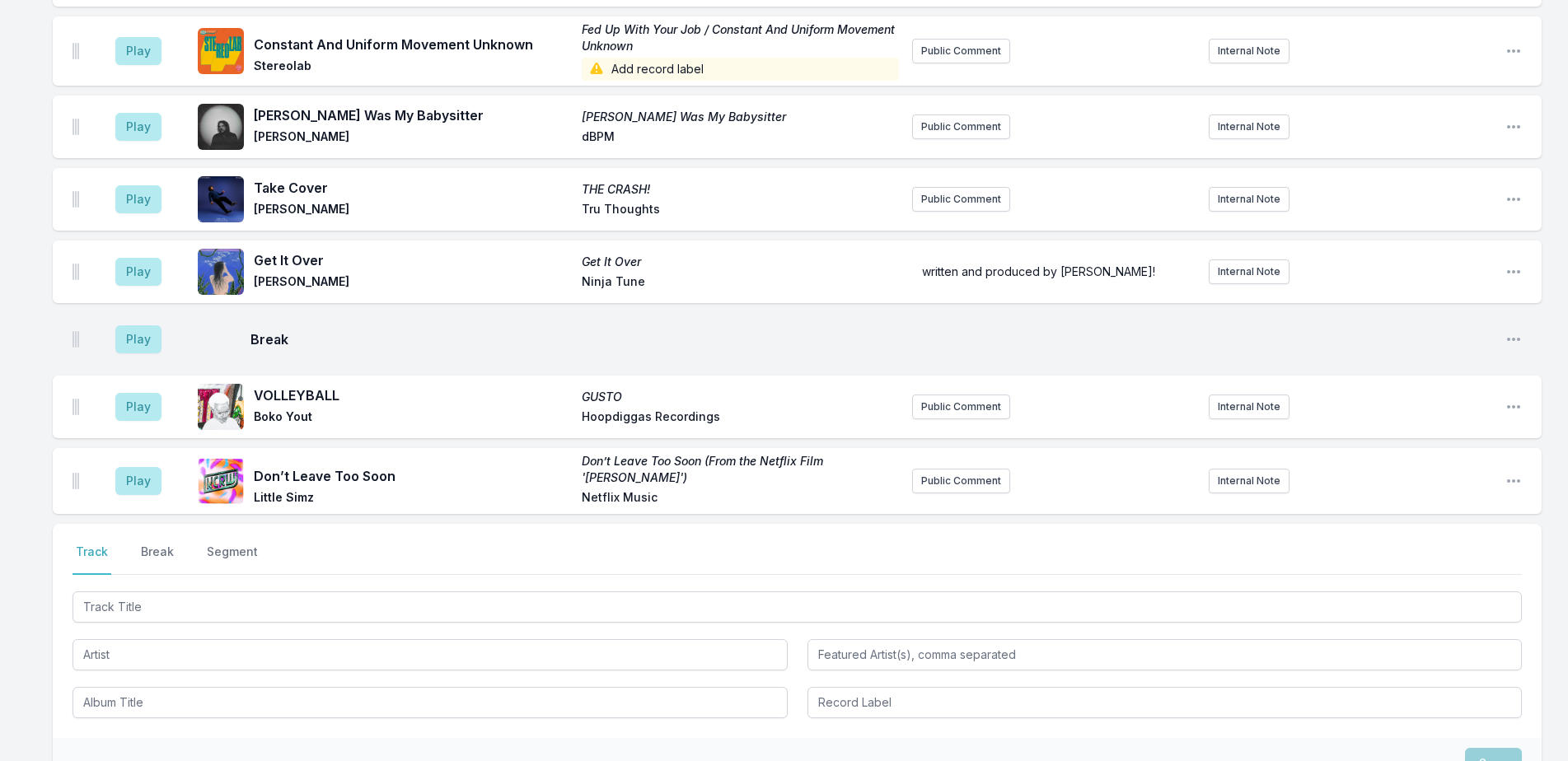
scroll to position [1414, 0]
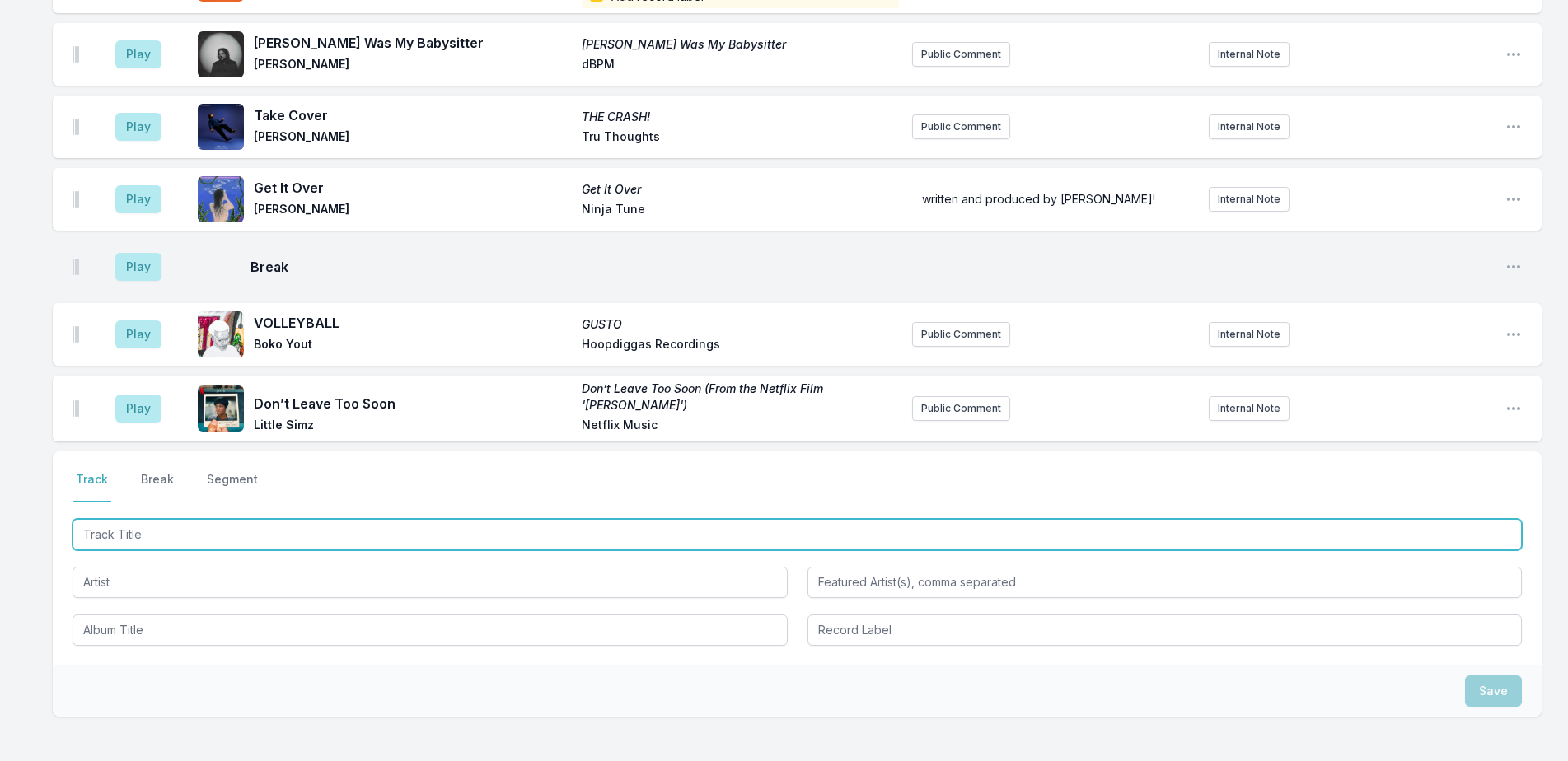
click at [648, 526] on input "Track Title" at bounding box center [797, 535] width 1449 height 32
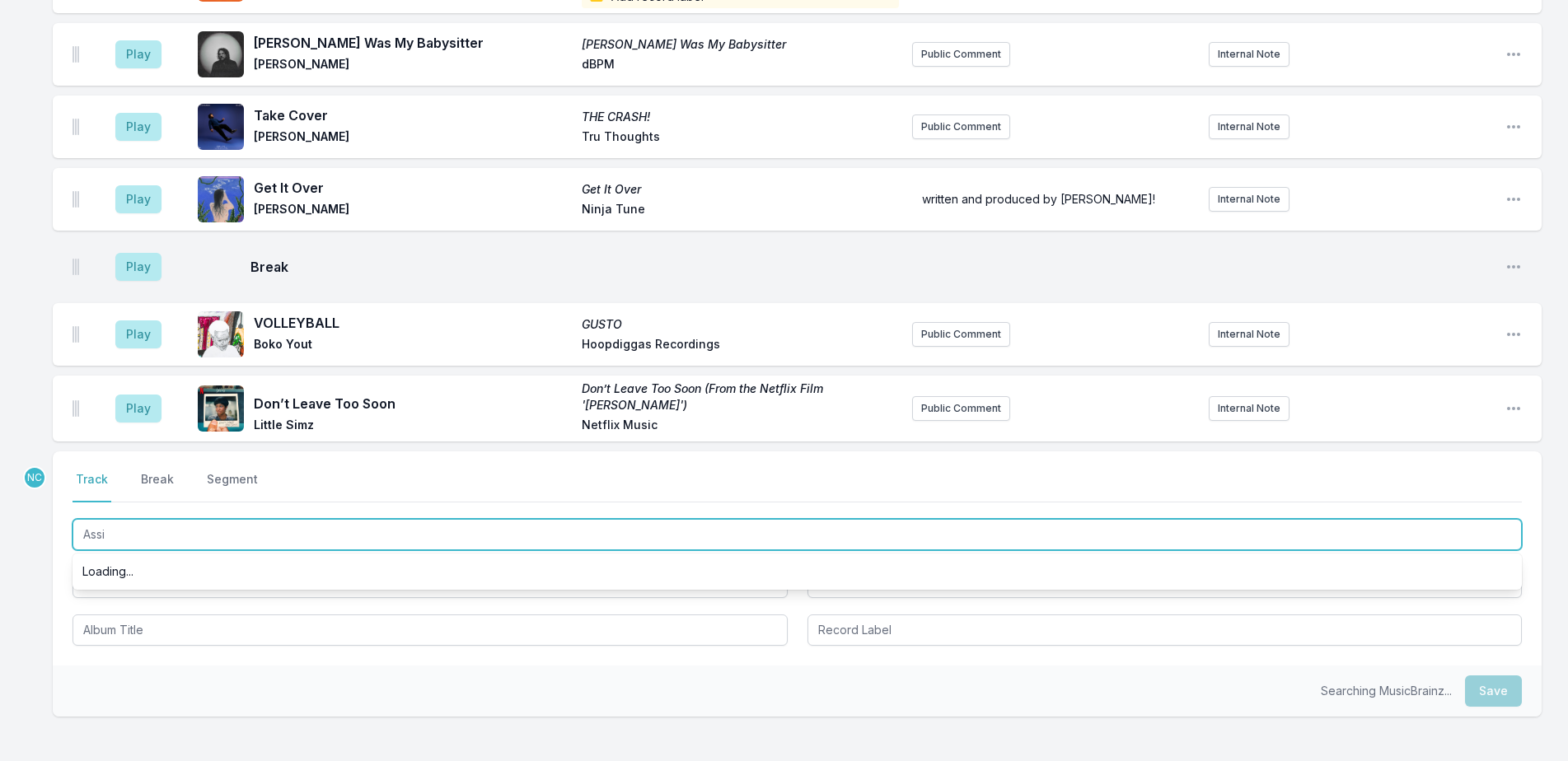
type input "Assis"
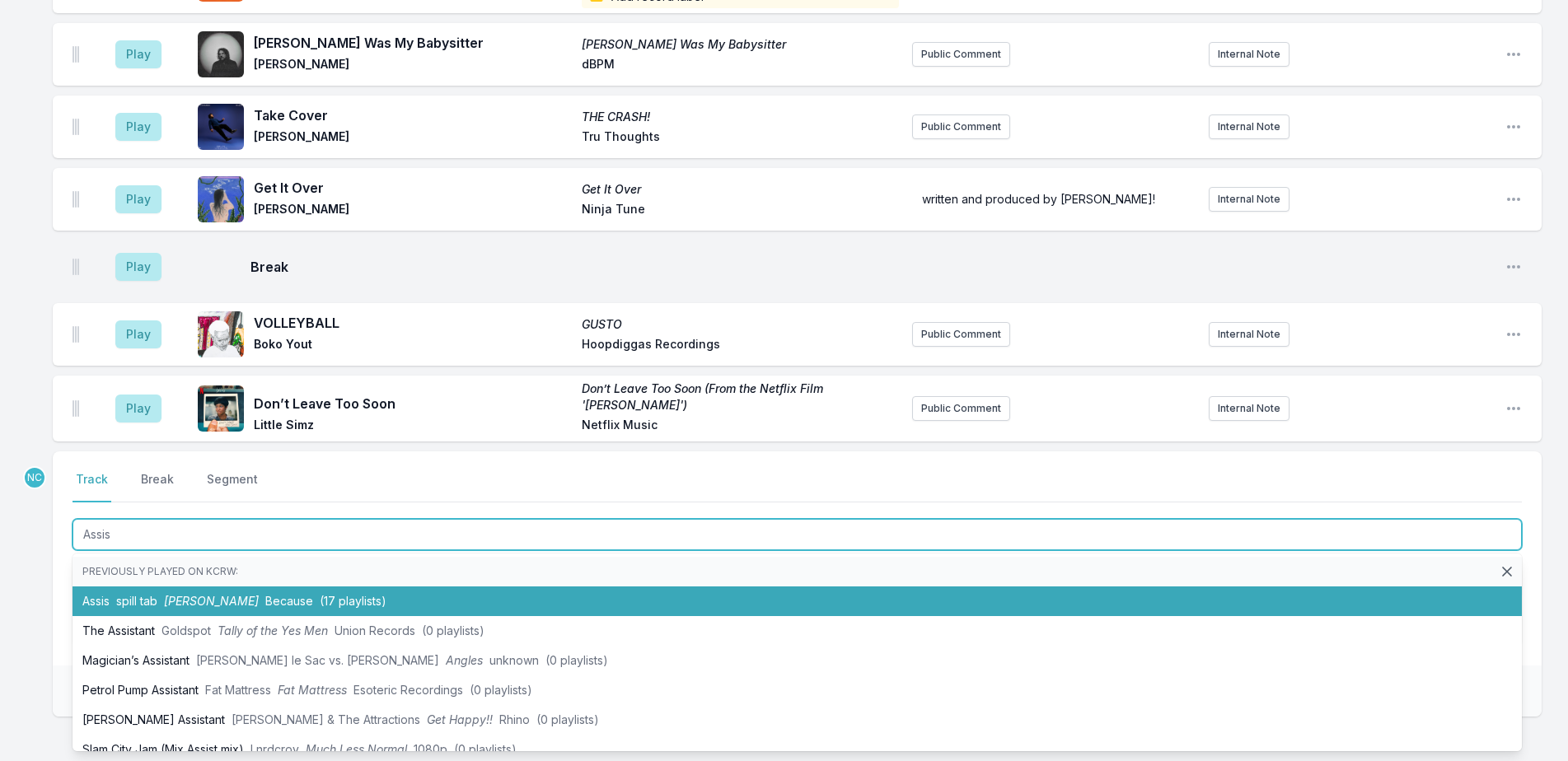
click at [634, 589] on li "Assis spill tab ANGIE Because (17 playlists)" at bounding box center [797, 601] width 1449 height 30
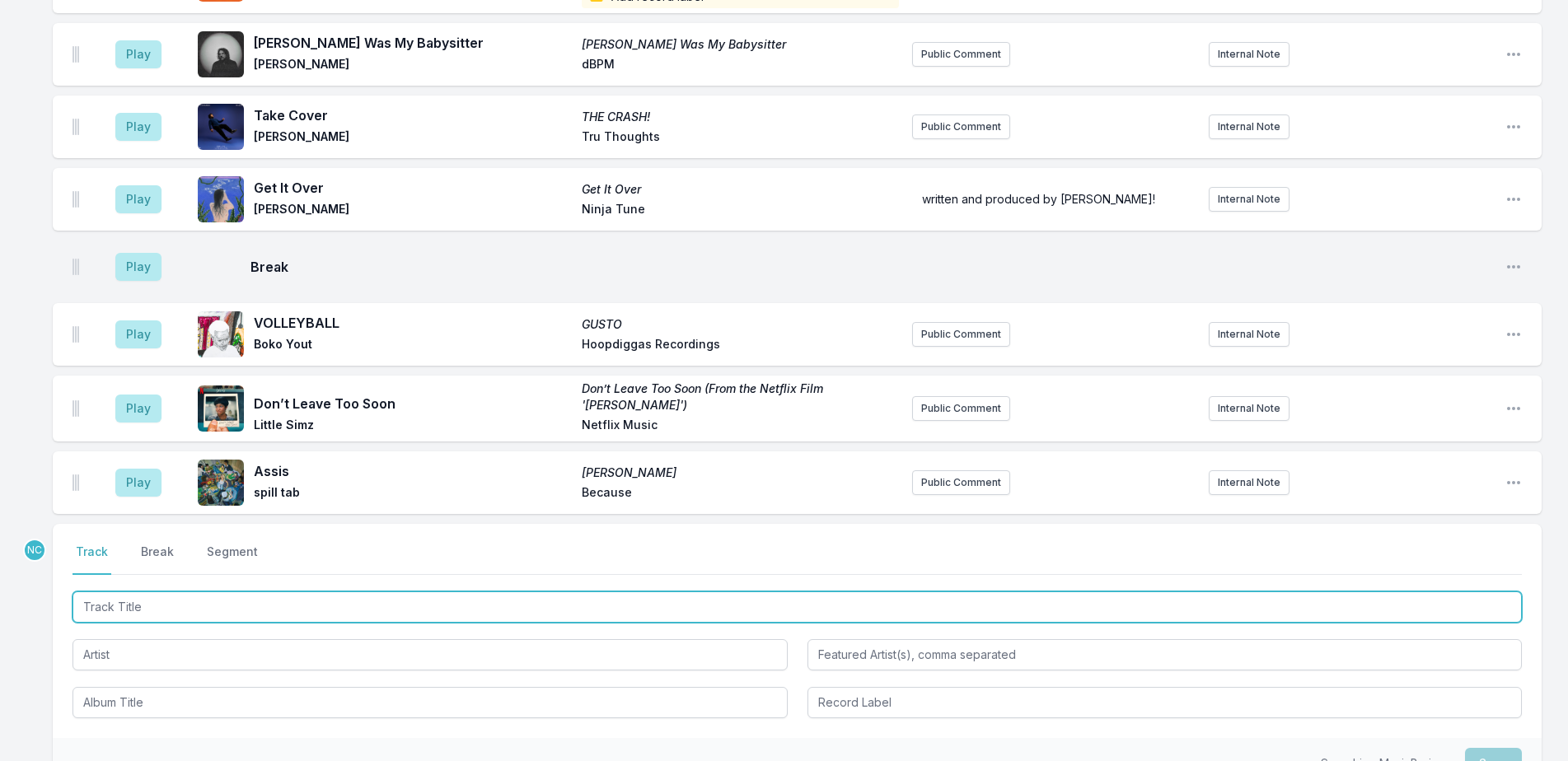
scroll to position [1486, 0]
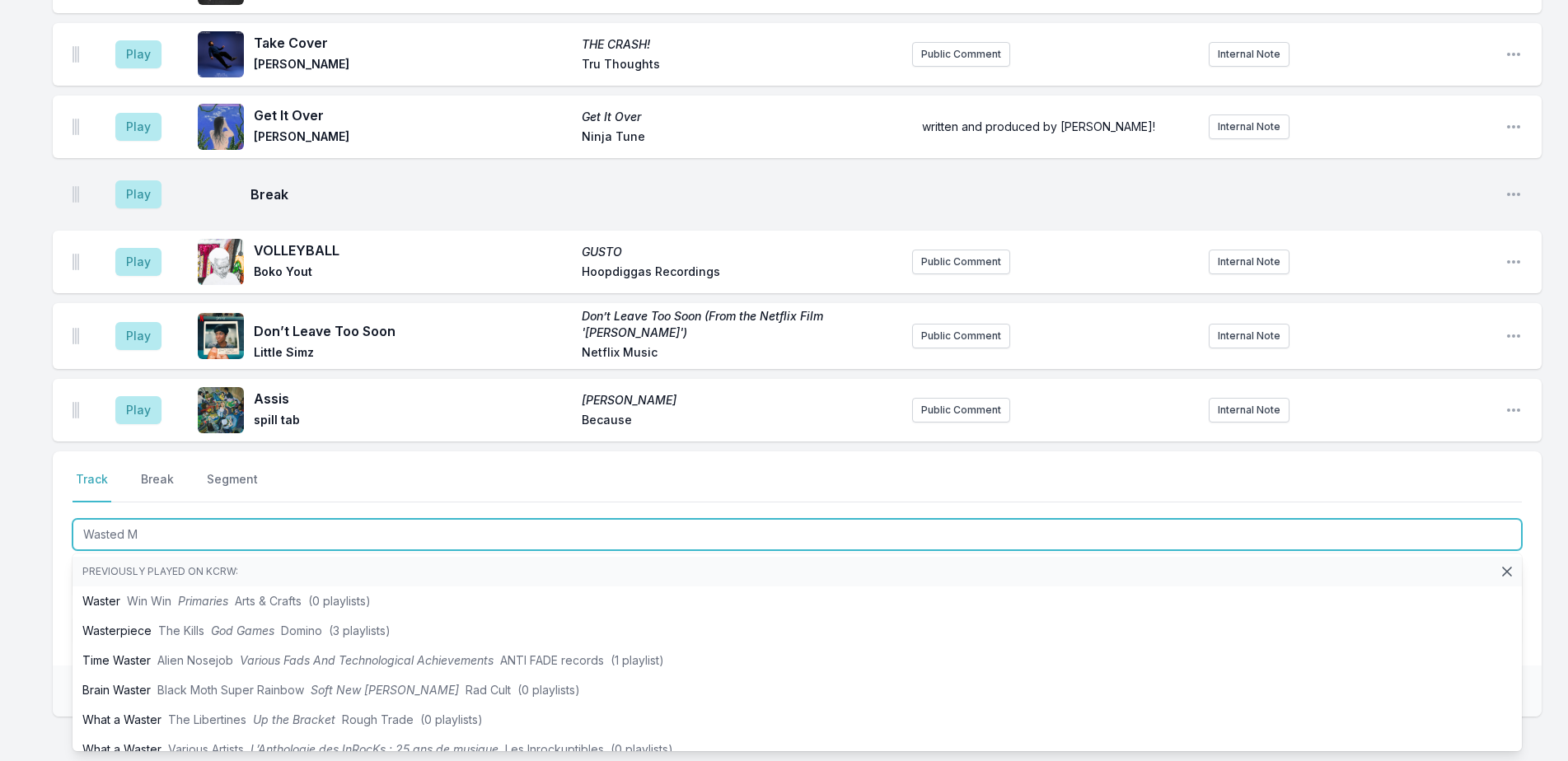
type input "Wasted Me"
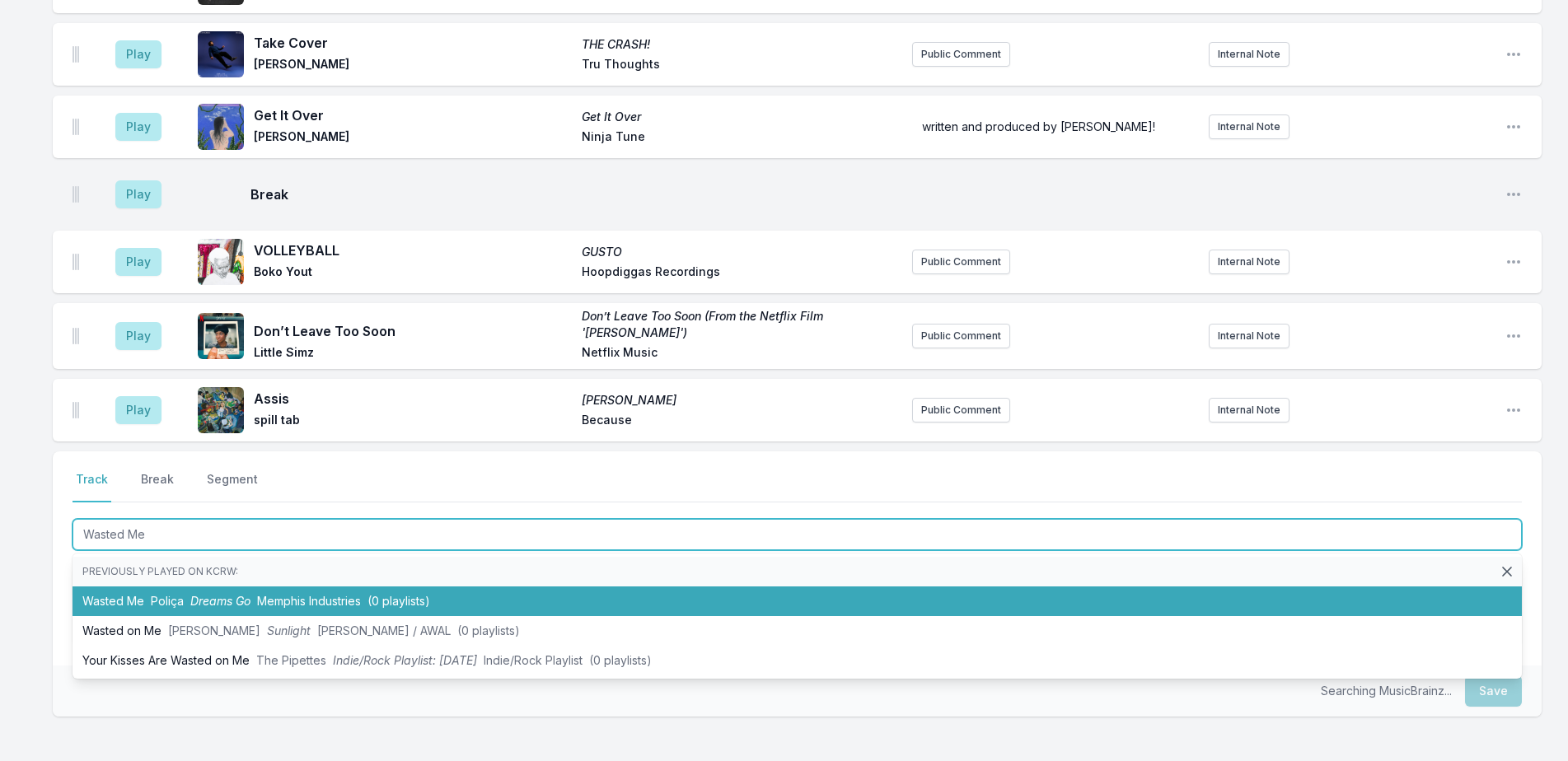
click at [594, 594] on li "Wasted Me Poliça Dreams Go Memphis Industries (0 playlists)" at bounding box center [797, 601] width 1449 height 30
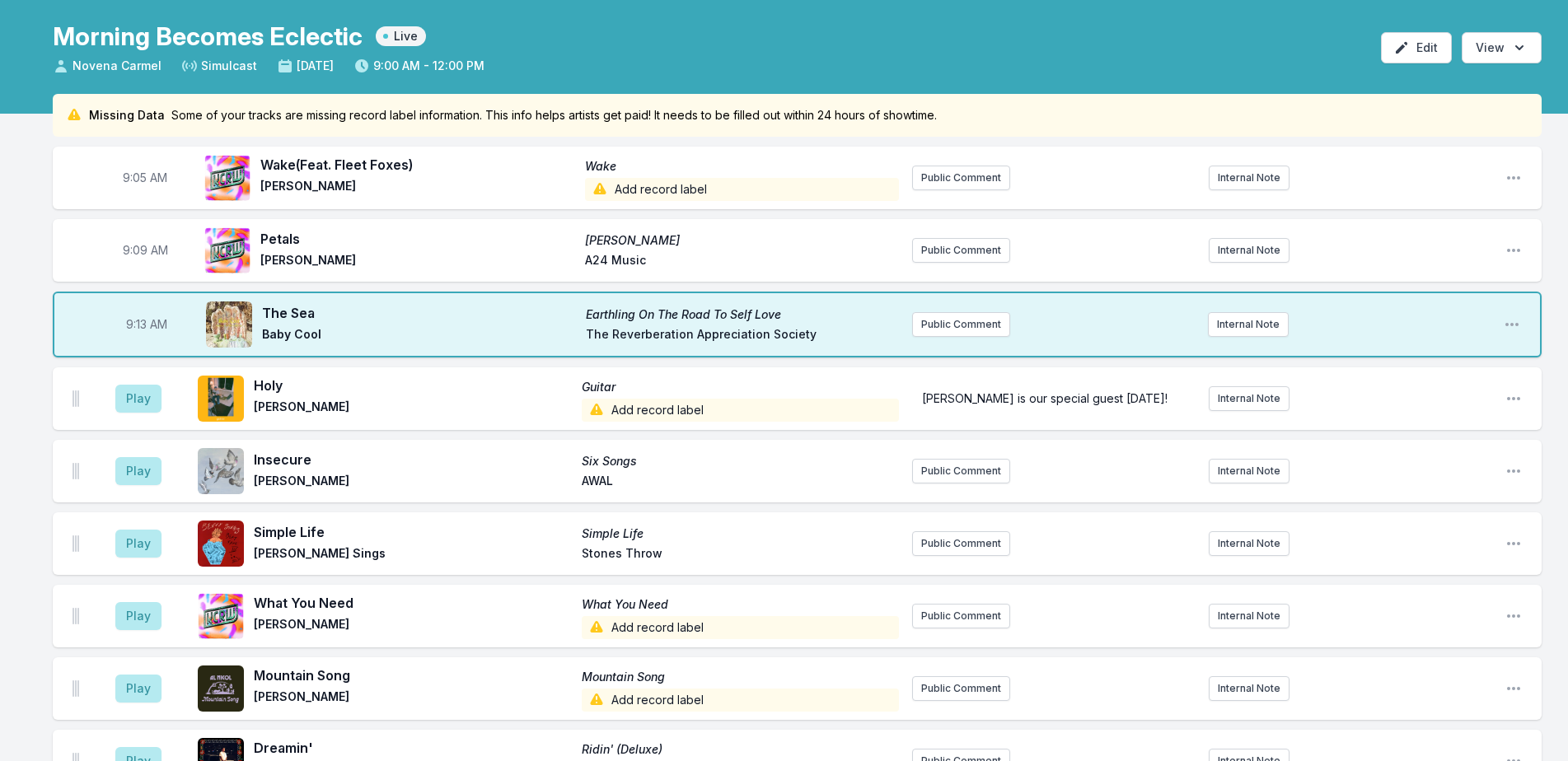
scroll to position [0, 0]
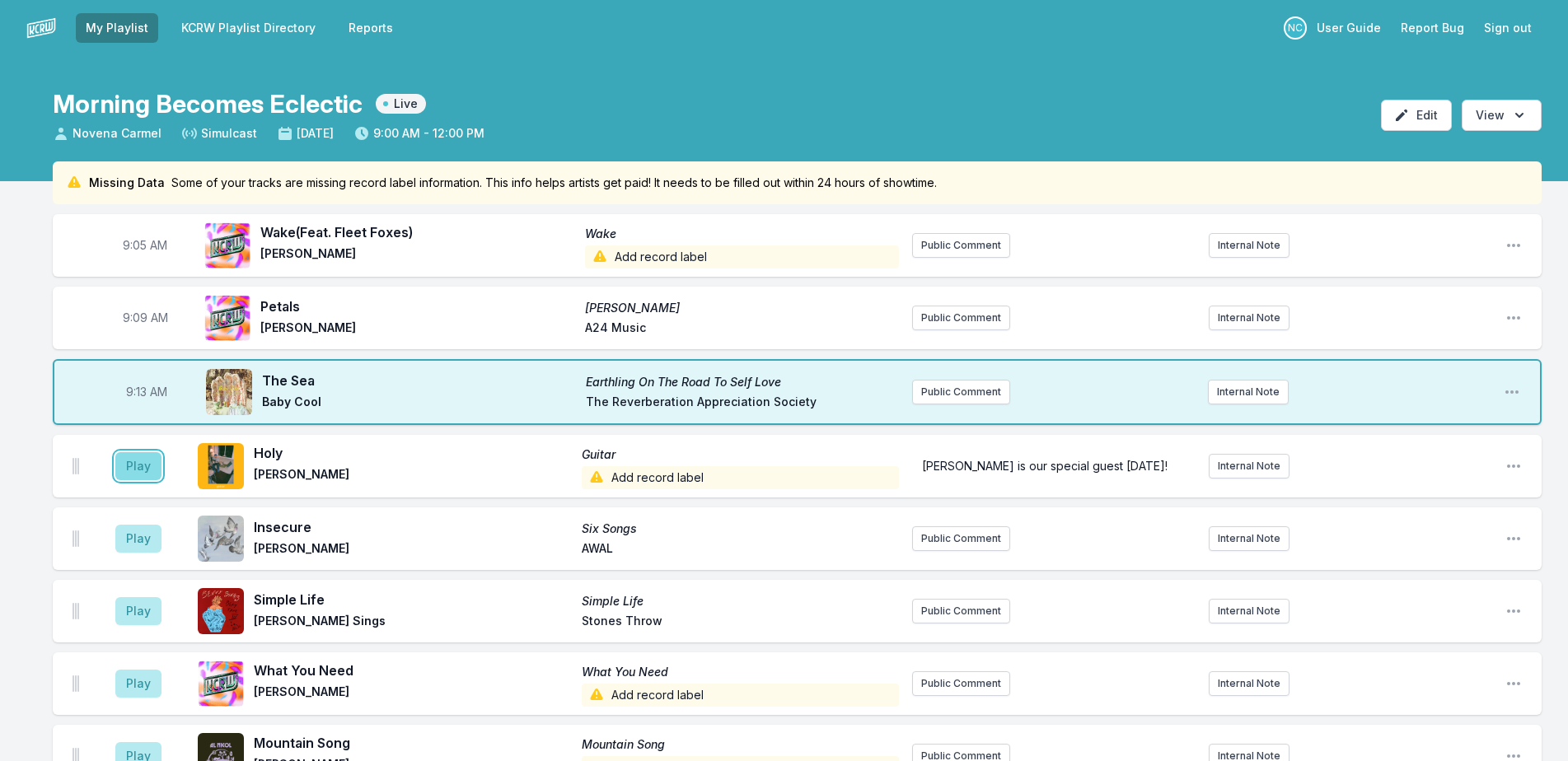
click at [143, 456] on button "Play" at bounding box center [138, 466] width 46 height 28
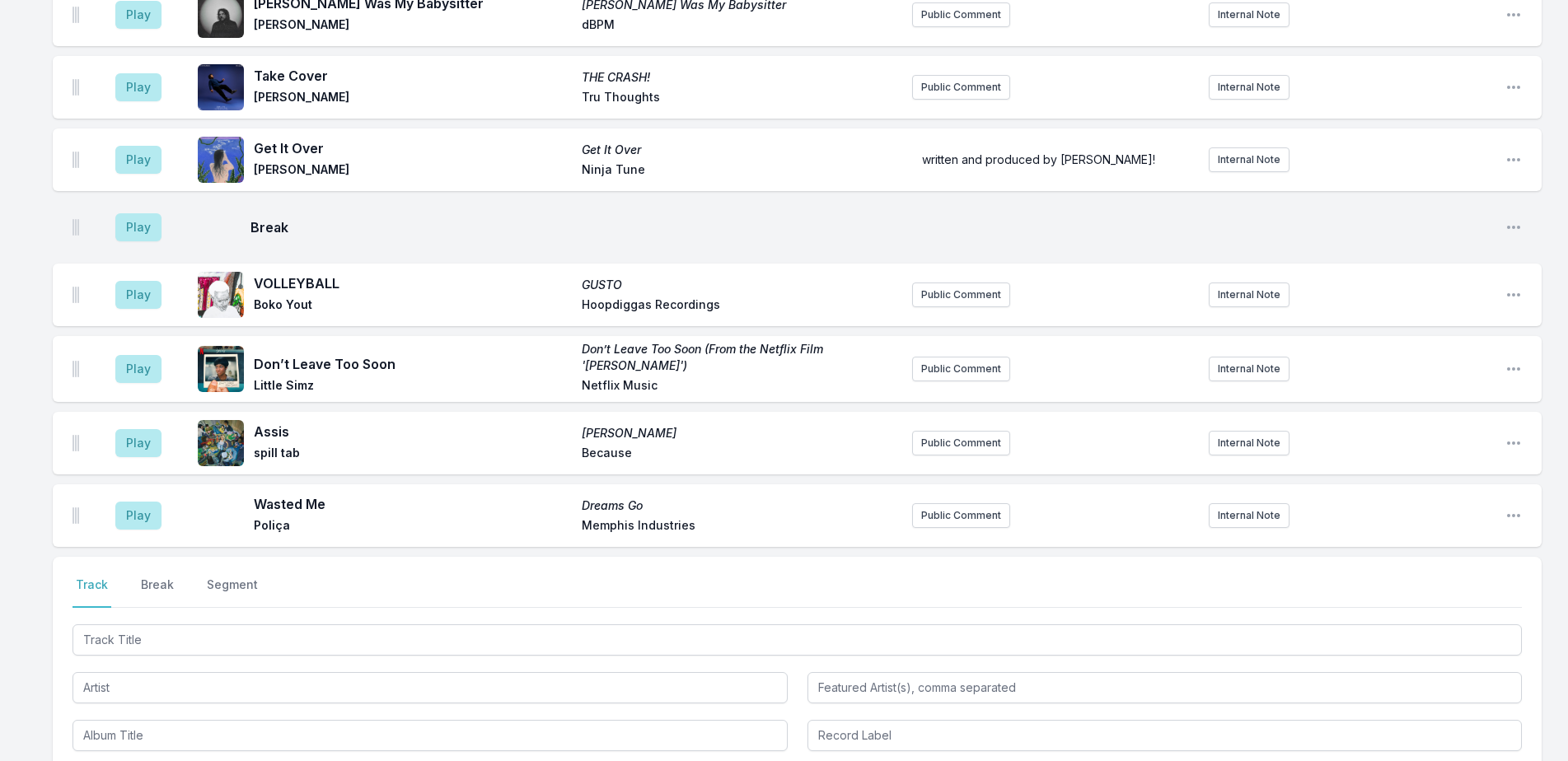
scroll to position [1484, 0]
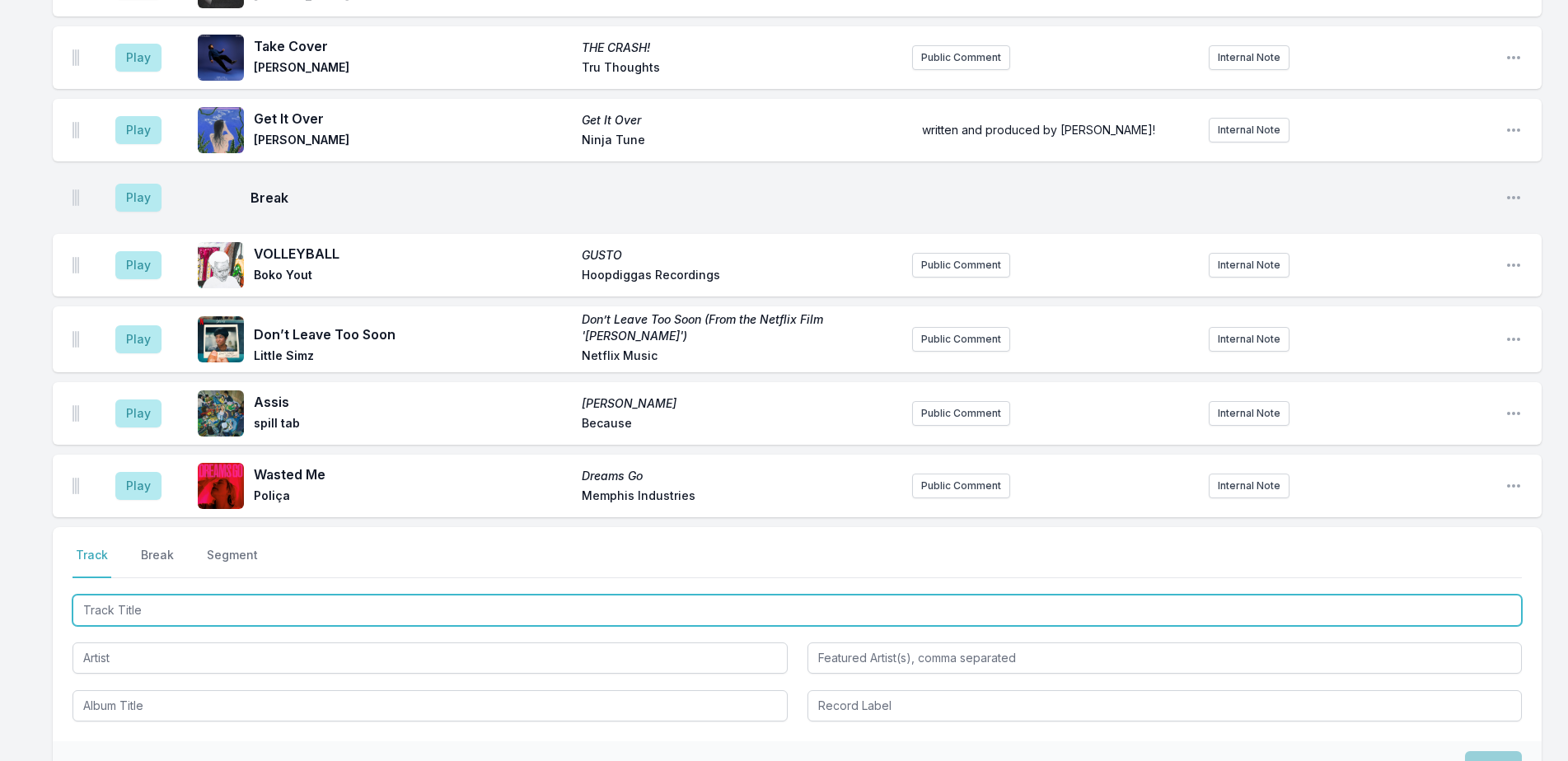
drag, startPoint x: 113, startPoint y: 613, endPoint x: 742, endPoint y: 524, distance: 635.3
click at [116, 613] on input "Track Title" at bounding box center [797, 611] width 1449 height 32
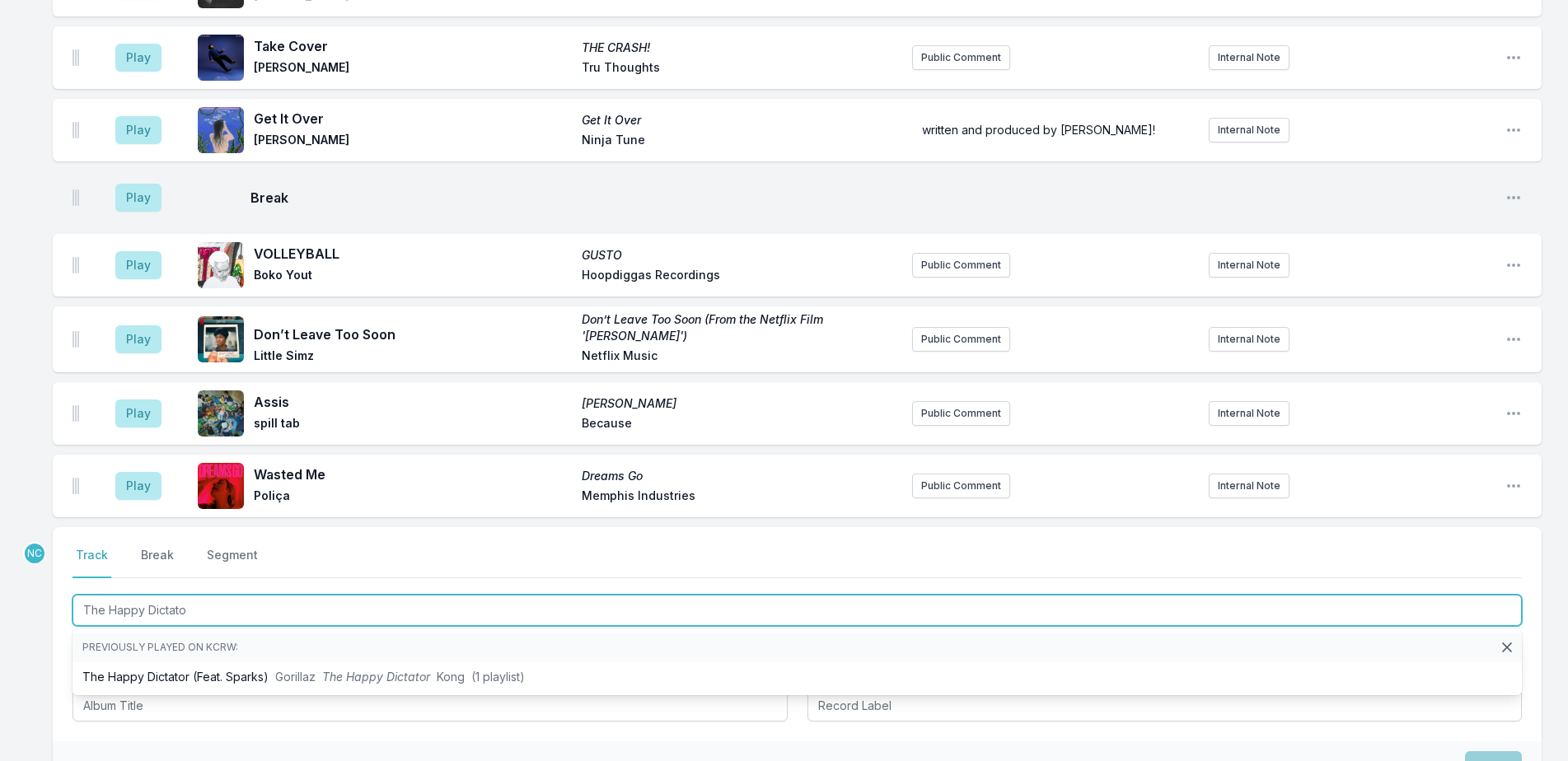
type input "The Happy Dictator"
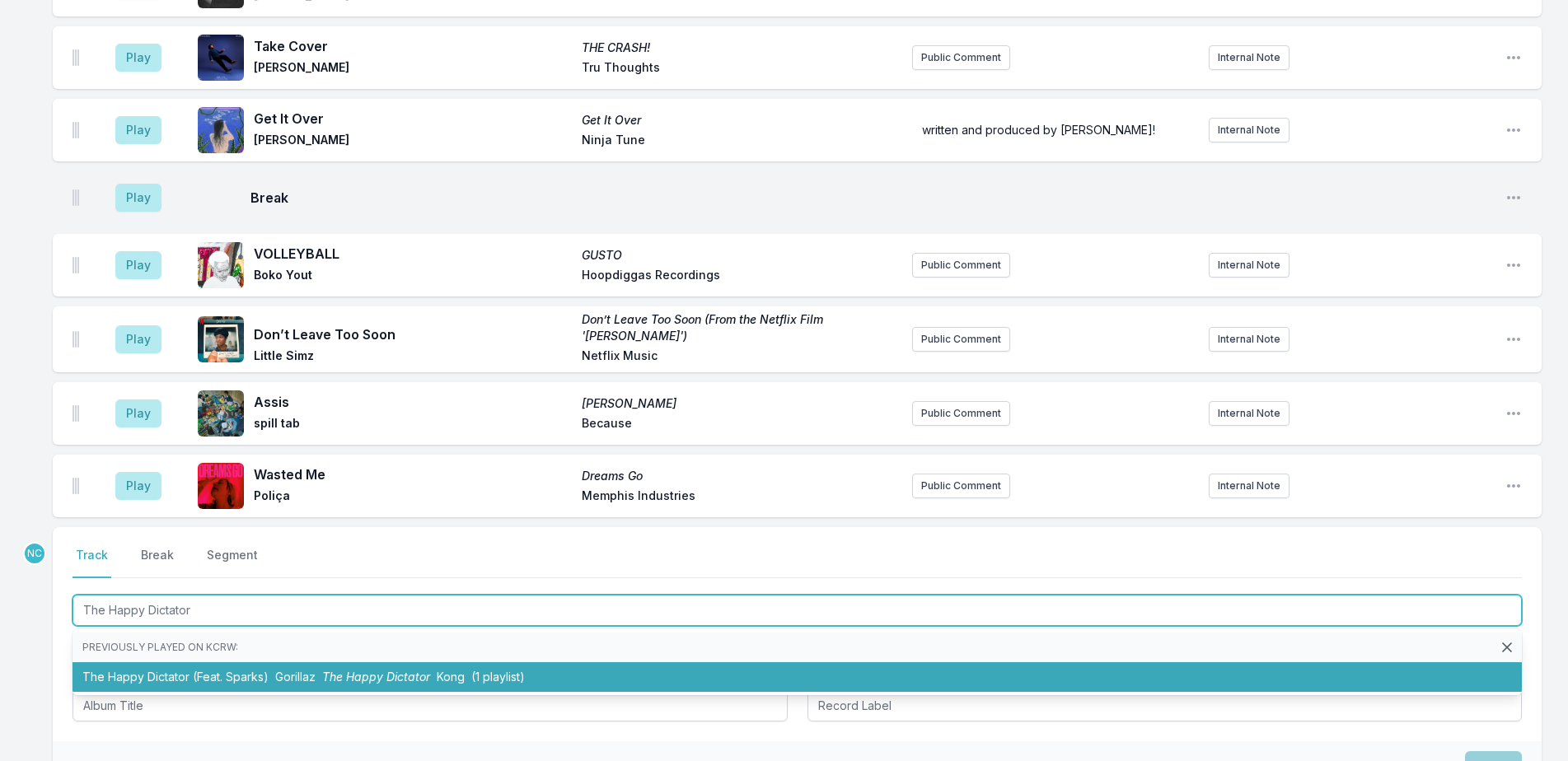
click at [533, 675] on li "The Happy Dictator (Feat. Sparks) Gorillaz The Happy Dictator Kong (1 playlist)" at bounding box center [797, 677] width 1449 height 30
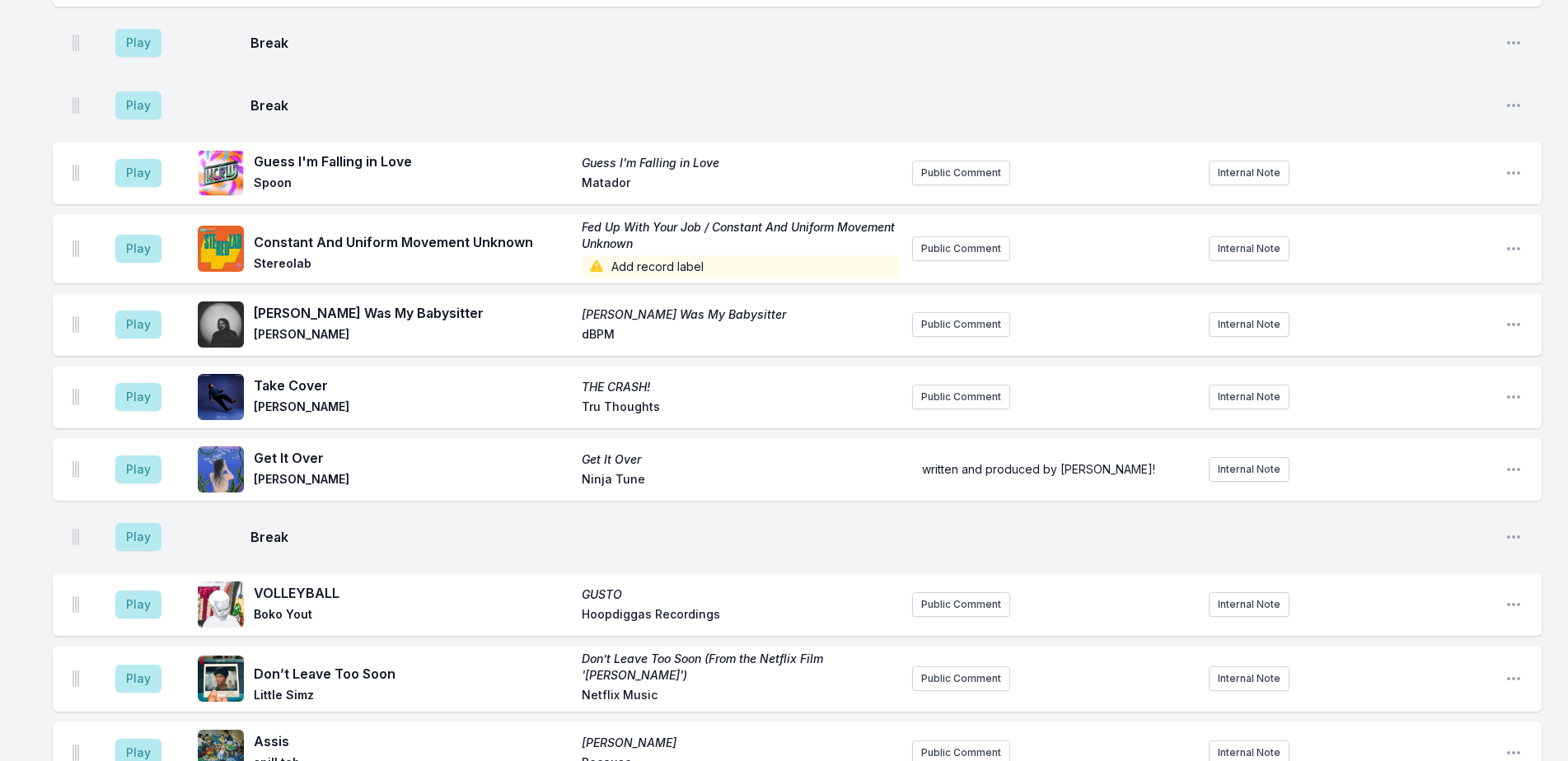
scroll to position [1556, 0]
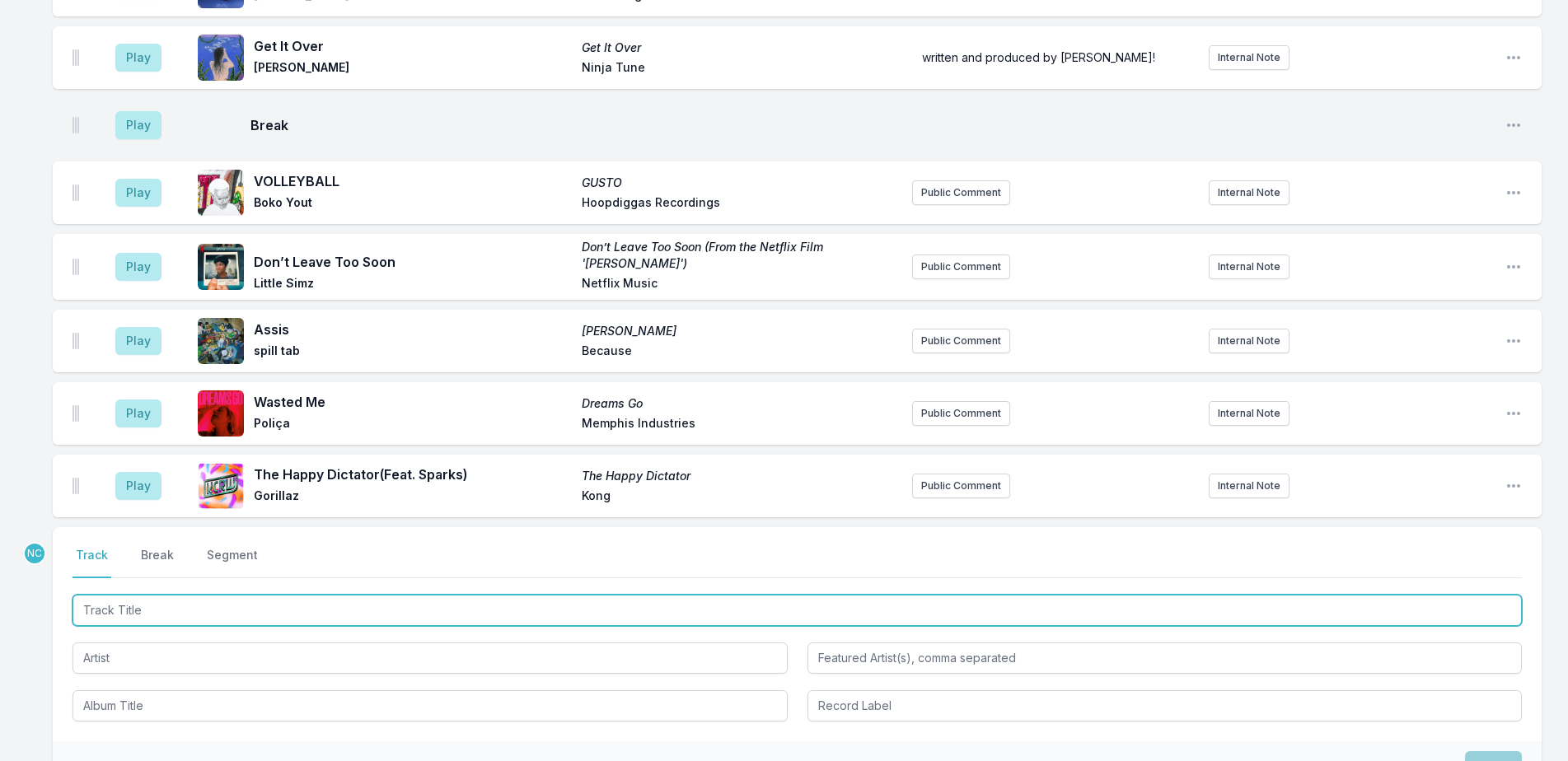
click at [458, 606] on input "Track Title" at bounding box center [797, 611] width 1449 height 32
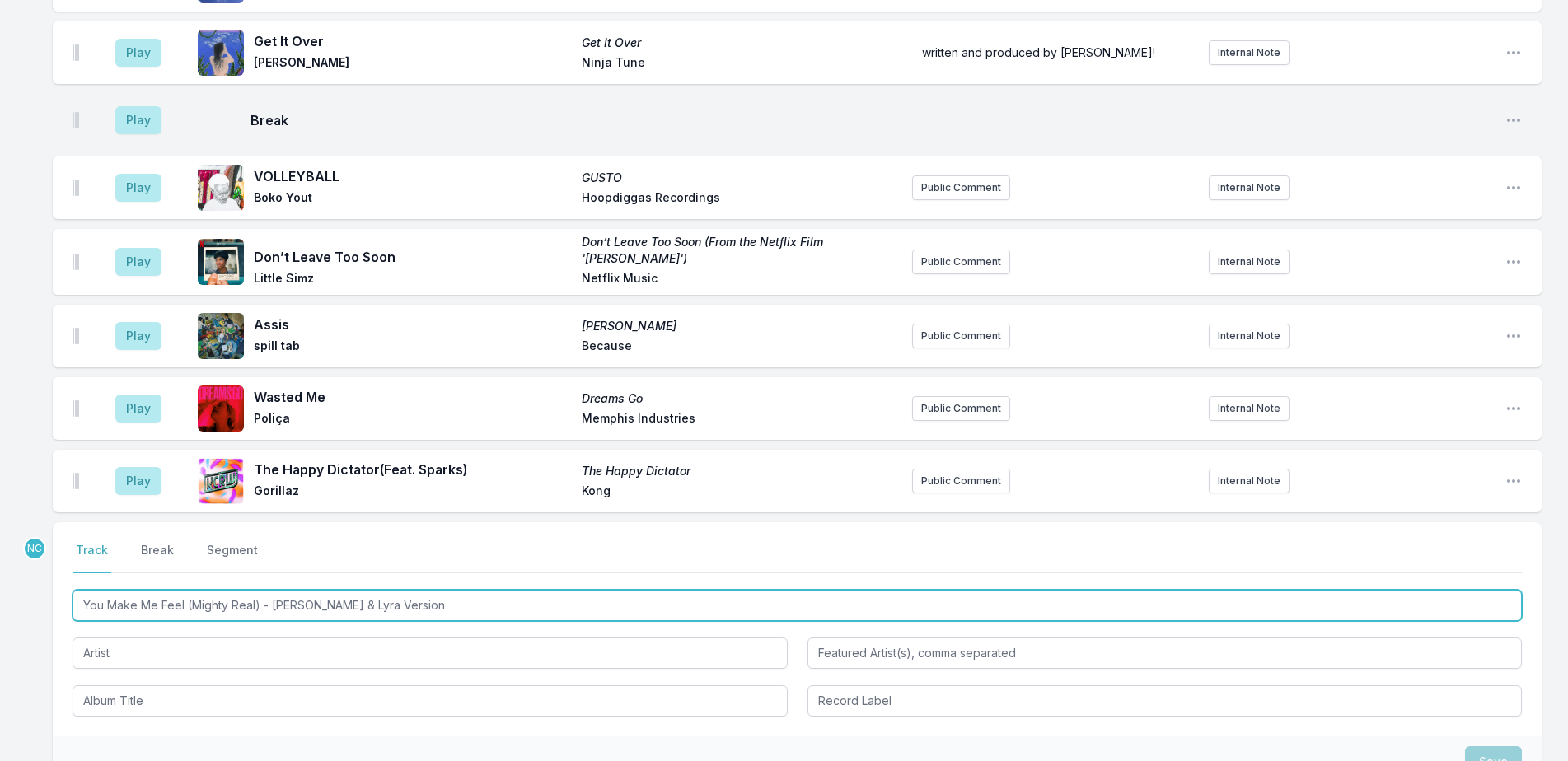
scroll to position [1638, 0]
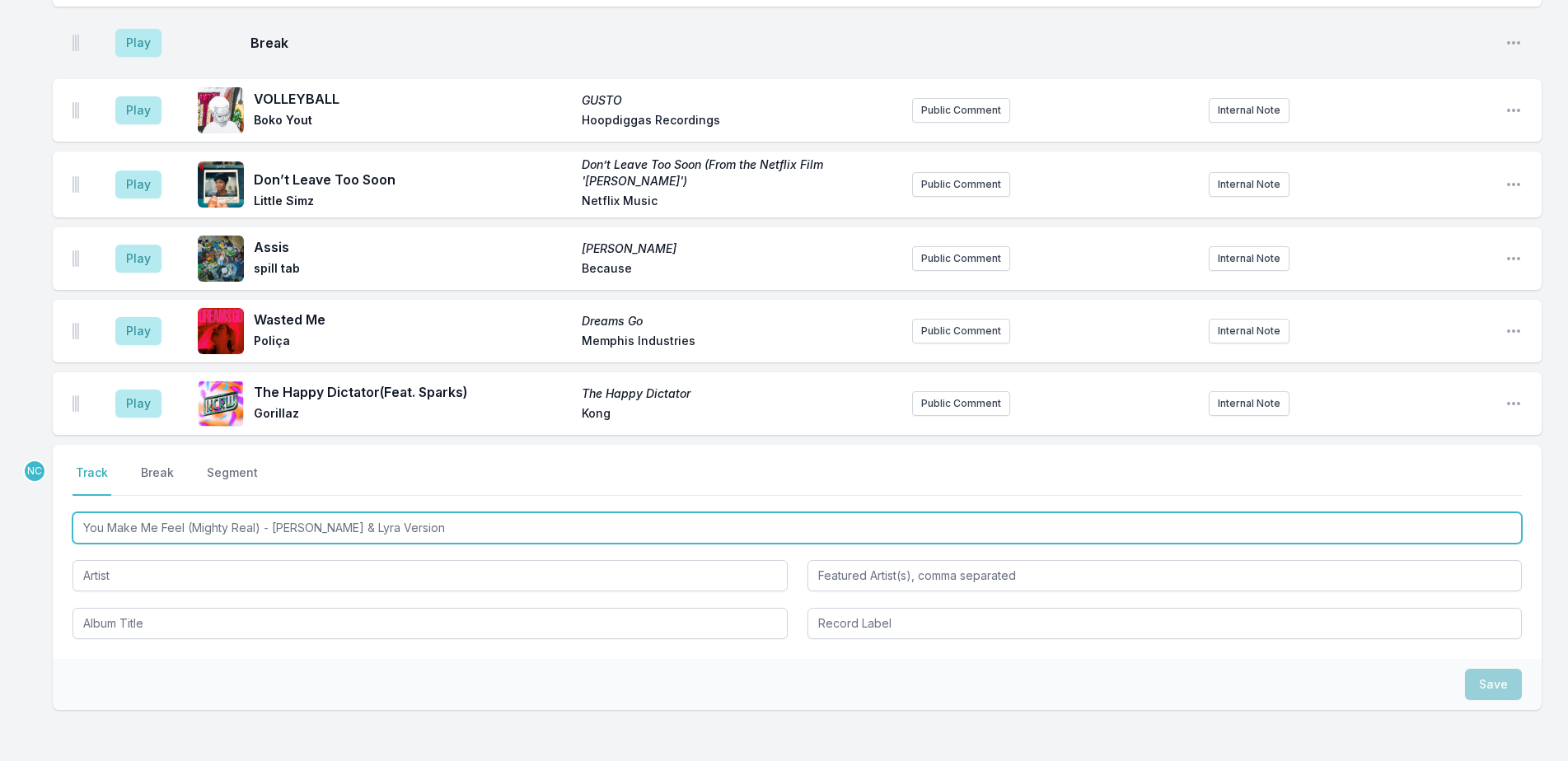
type input "You Make Me Feel (Mighty Real) - Moses & Lyra Version"
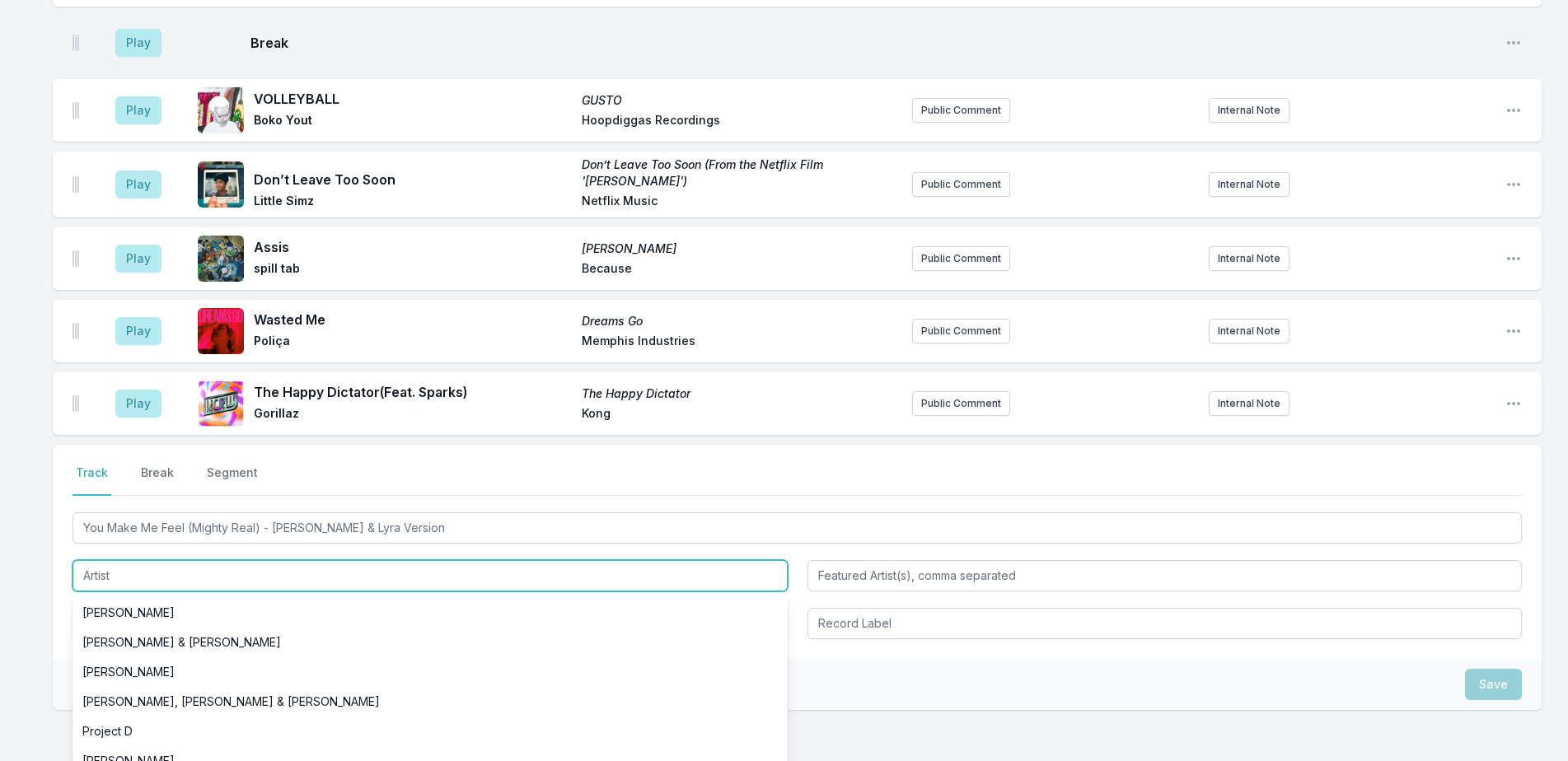
click at [500, 581] on input "Artist" at bounding box center [430, 576] width 715 height 32
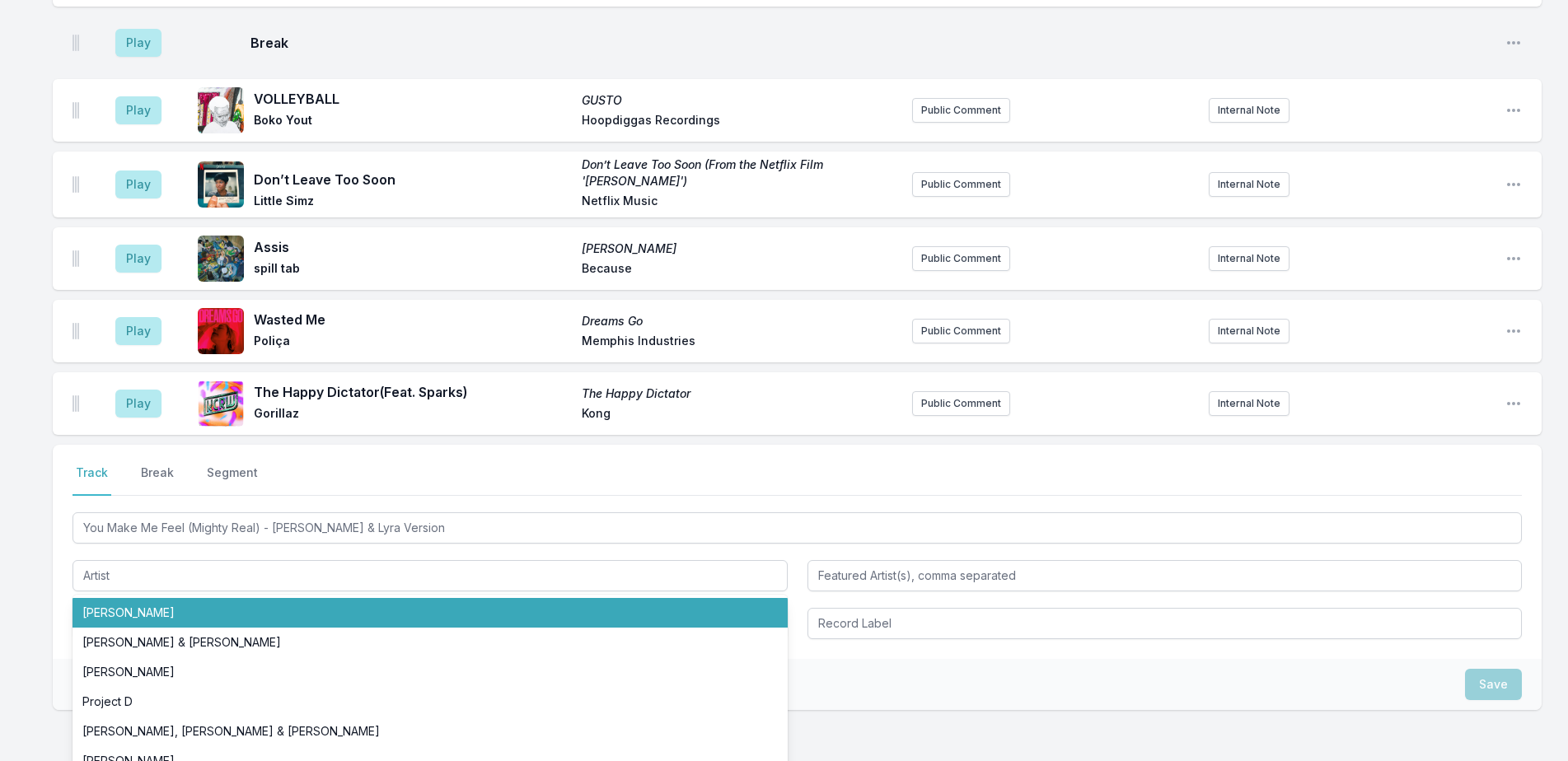
drag, startPoint x: 47, startPoint y: 584, endPoint x: 85, endPoint y: 579, distance: 38.3
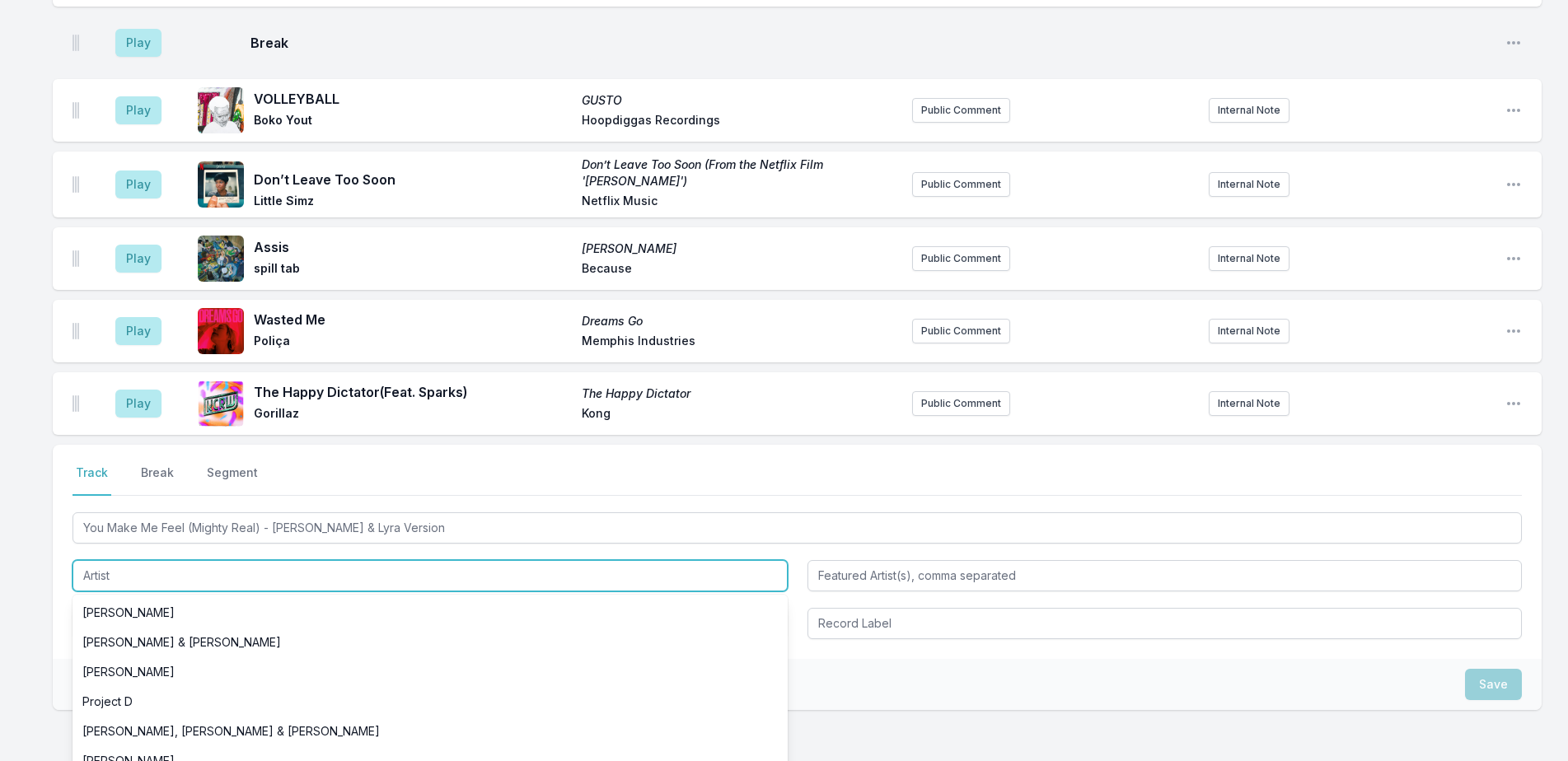
click at [99, 579] on input "Artist" at bounding box center [430, 576] width 715 height 32
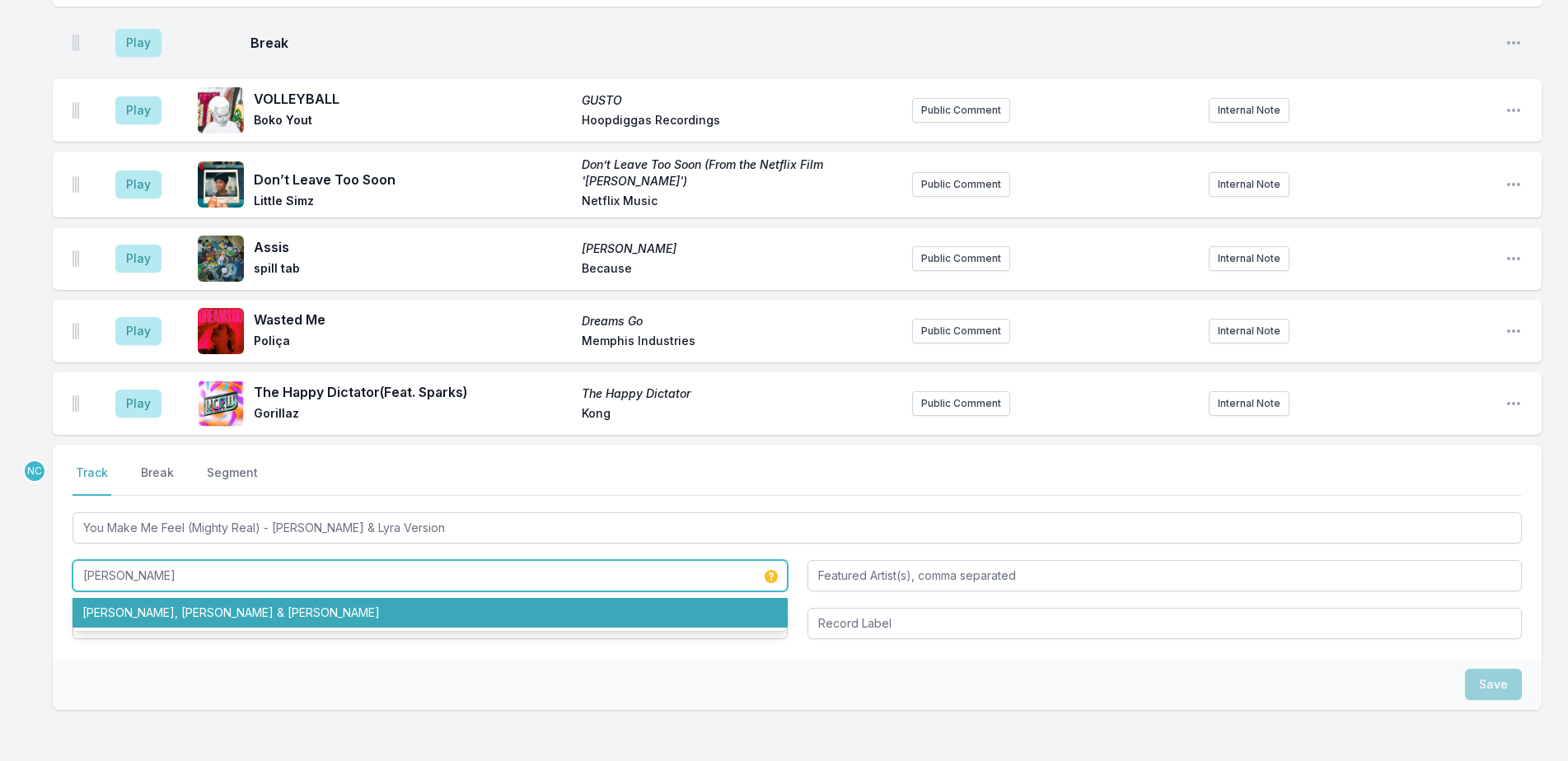
type input "Moses Sumney"
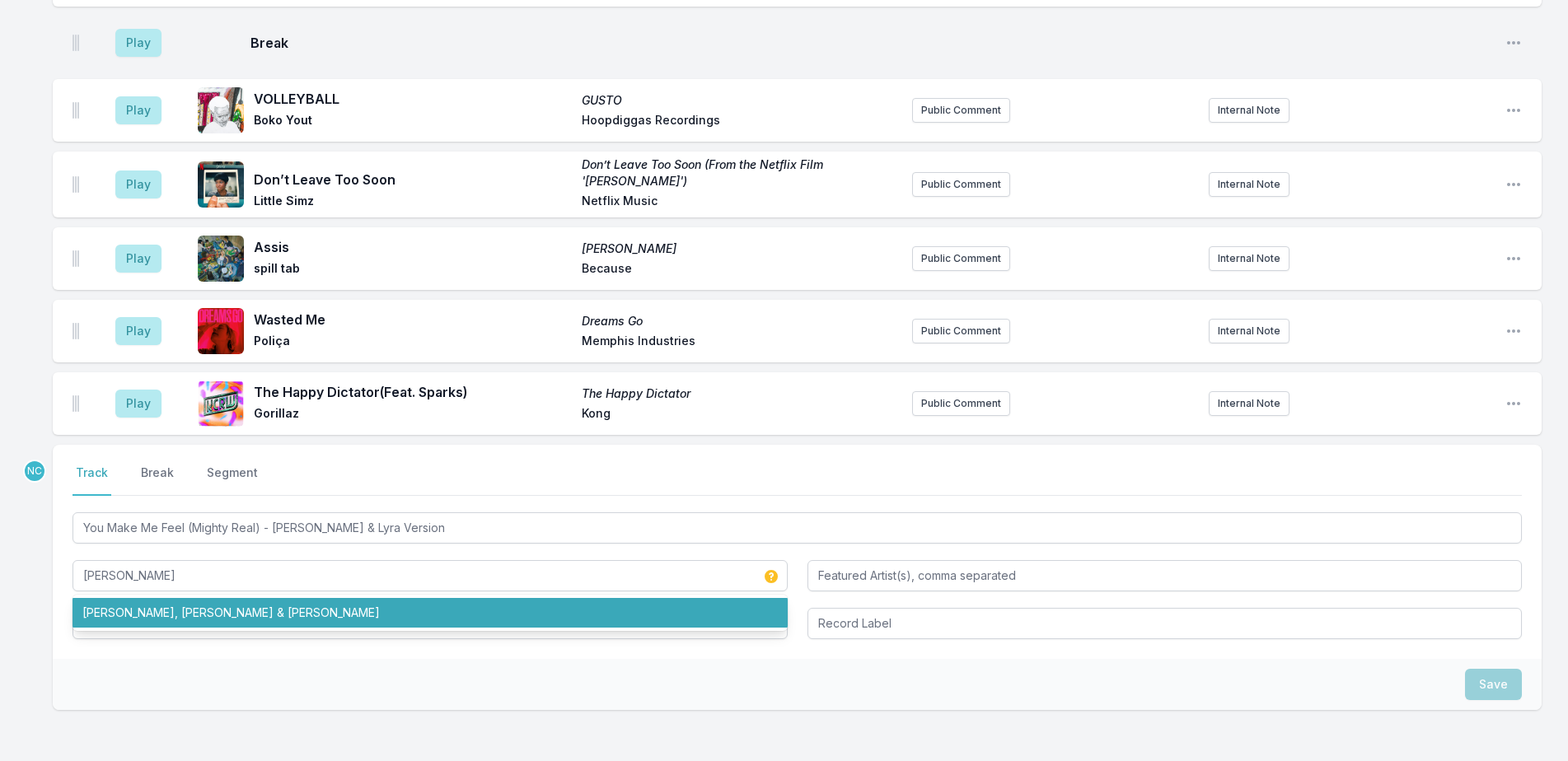
click at [395, 690] on div "Save" at bounding box center [797, 685] width 1489 height 51
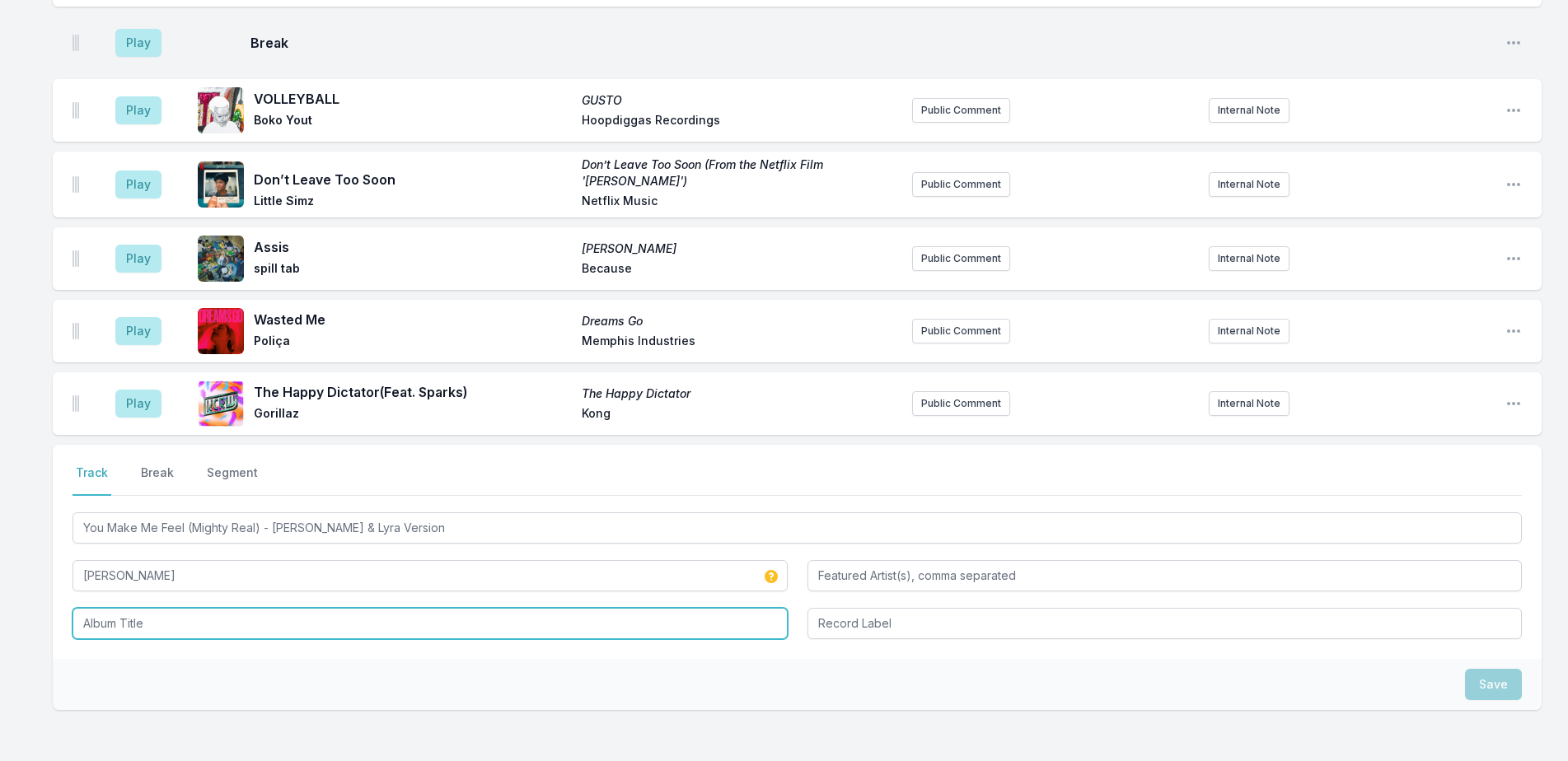
click at [385, 624] on input "Album Title" at bounding box center [430, 623] width 715 height 32
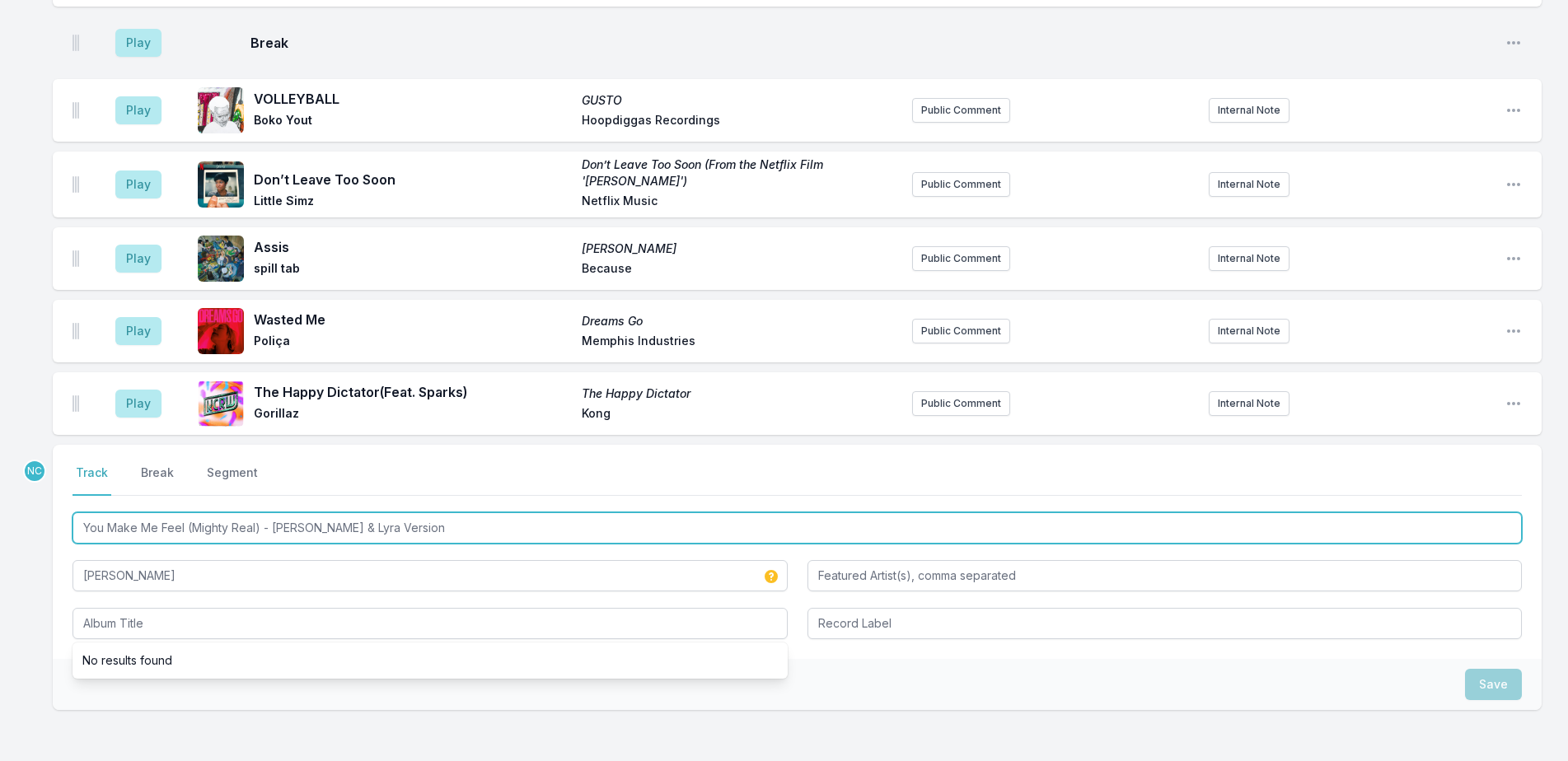
click at [308, 530] on input "You Make Me Feel (Mighty Real) - Moses & Lyra Version" at bounding box center [797, 528] width 1449 height 32
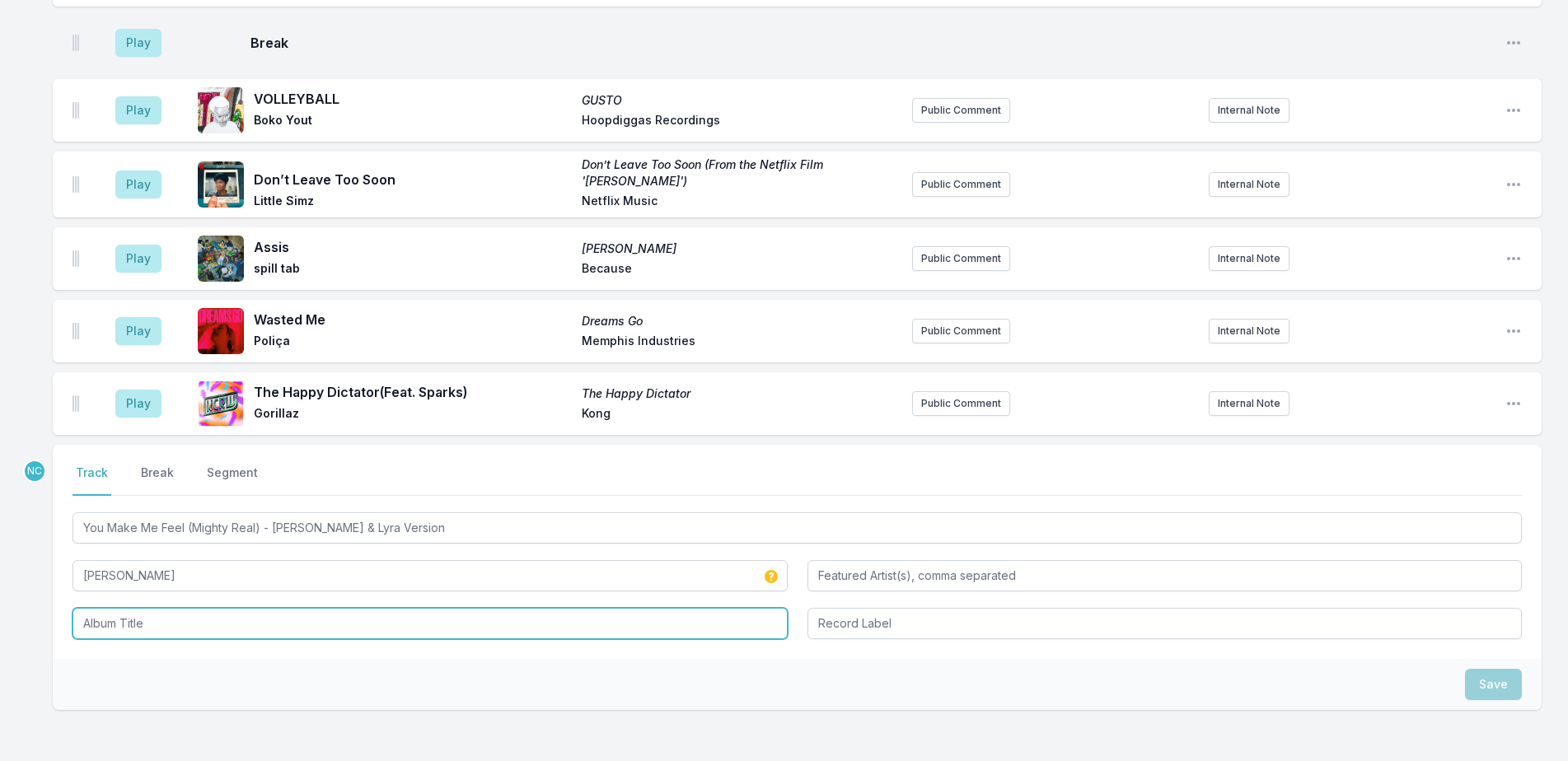
click at [202, 627] on input "Album Title" at bounding box center [430, 623] width 715 height 32
paste input "You Make Me Feel (Mighty Real) - Moses & Lyra Version"
type input "You Make Me Feel (Mighty Real) - Moses & Lyra Version"
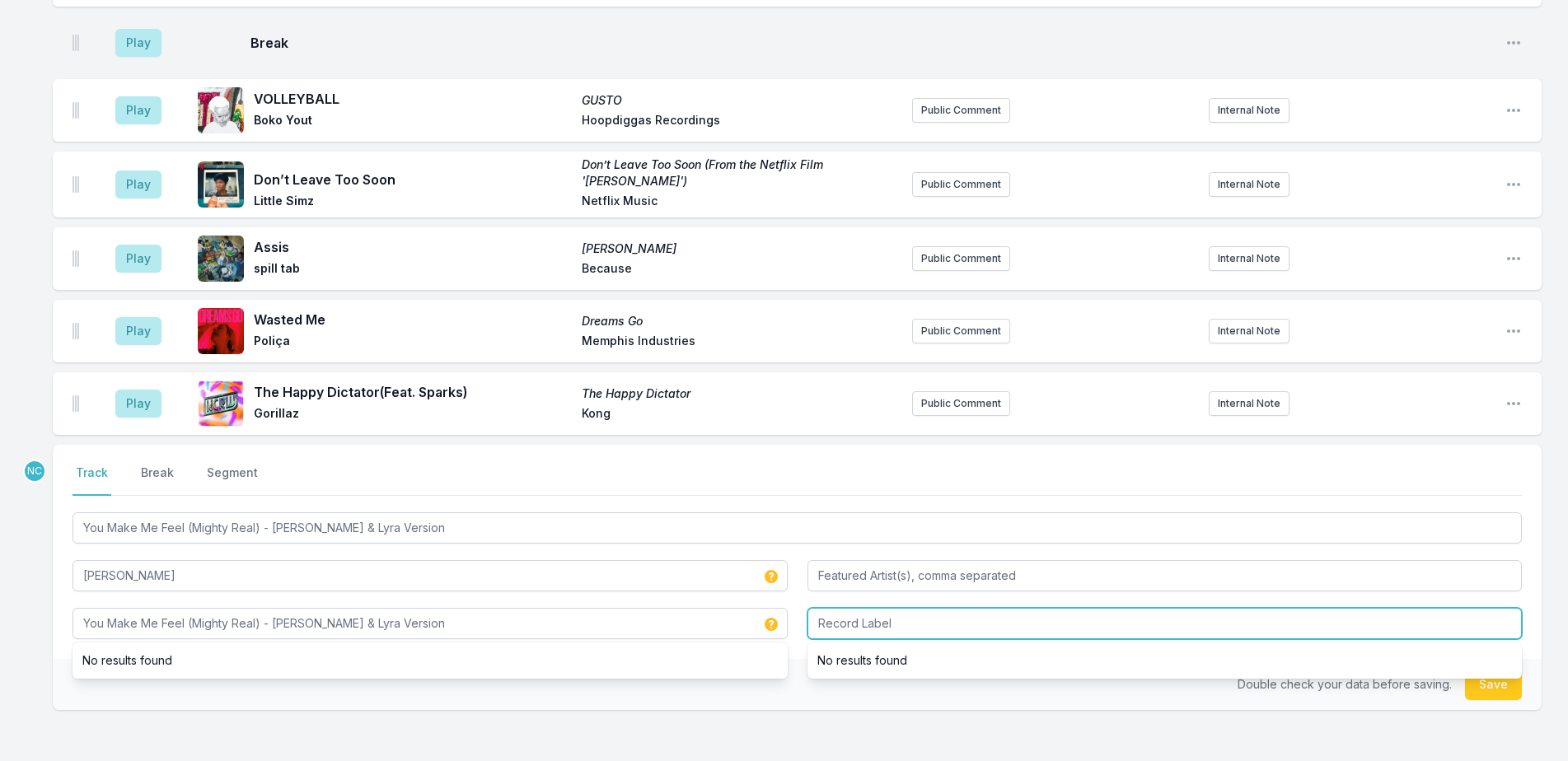
click at [895, 611] on input "Record Label" at bounding box center [1164, 623] width 715 height 32
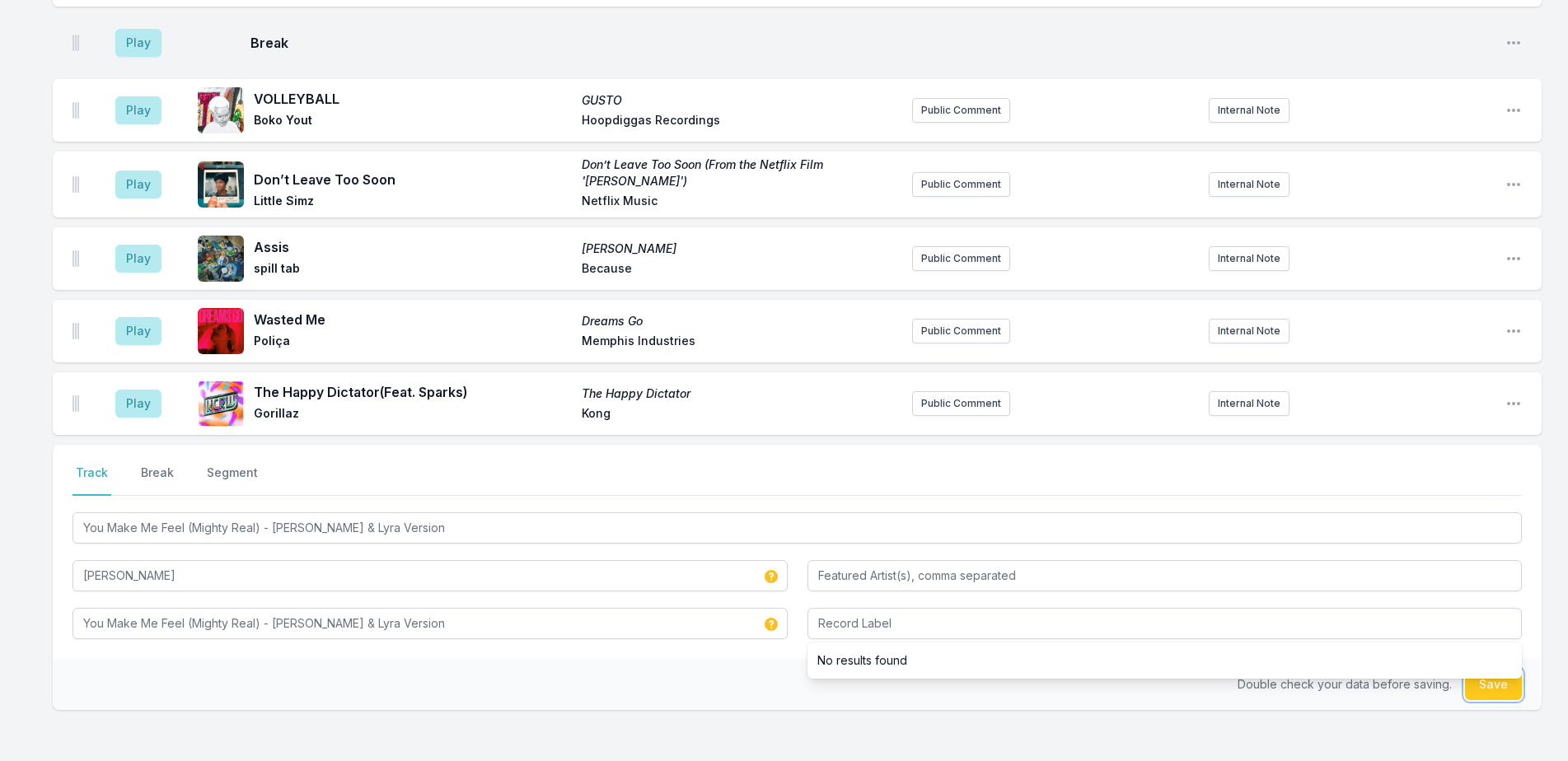
click at [1513, 693] on button "Save" at bounding box center [1493, 684] width 57 height 32
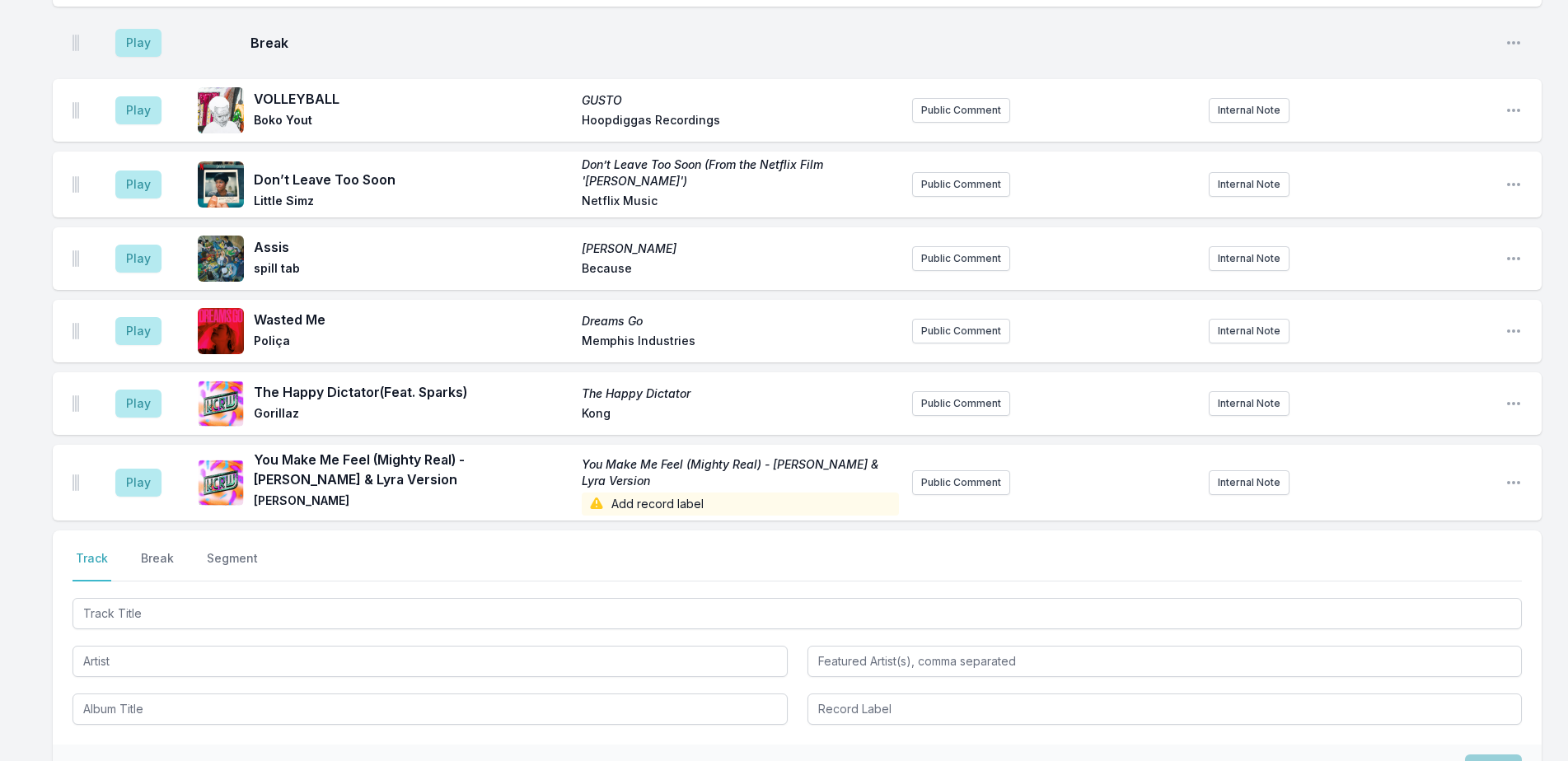
scroll to position [1724, 0]
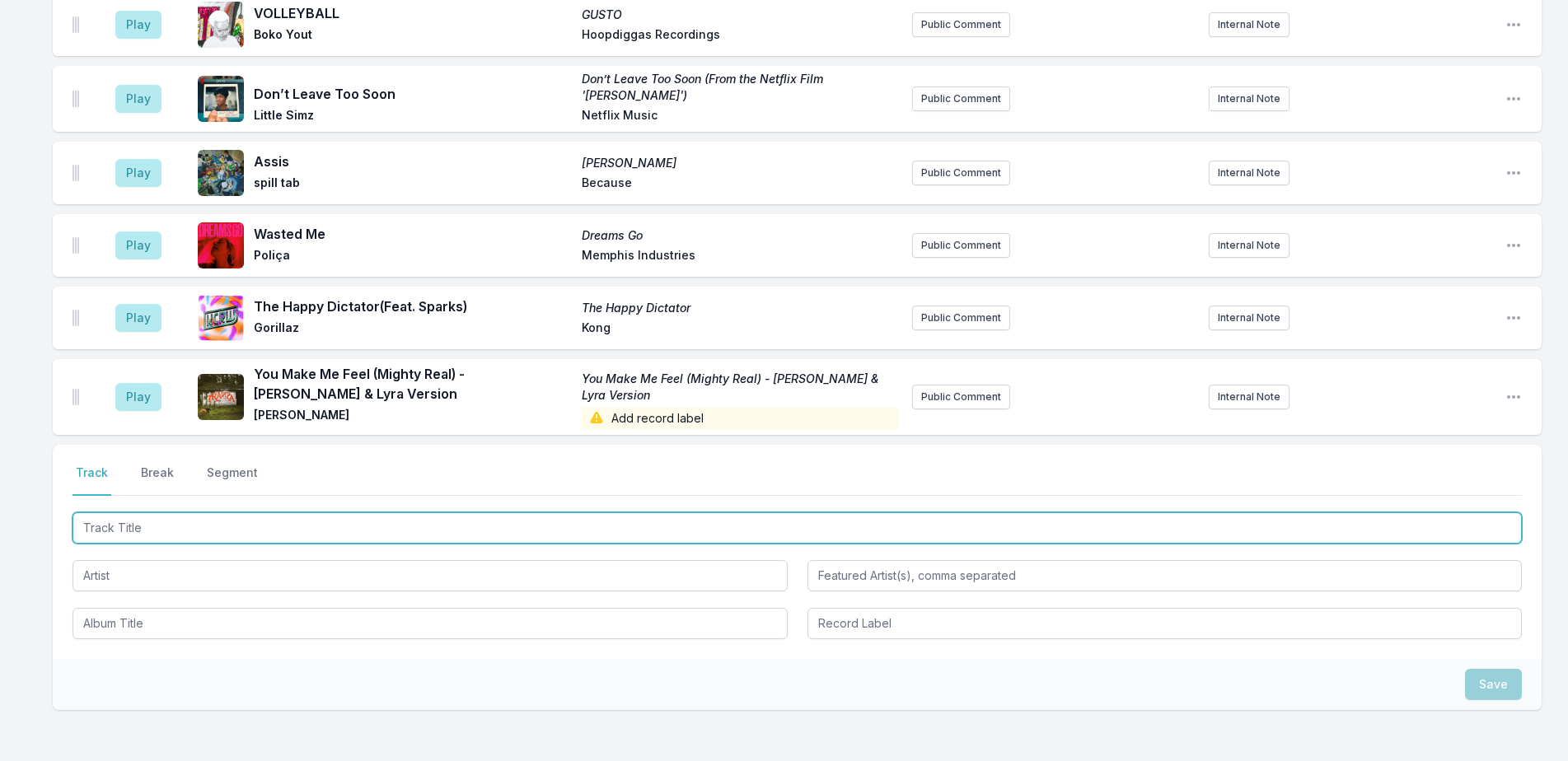
click at [902, 527] on input "Track Title" at bounding box center [797, 528] width 1449 height 32
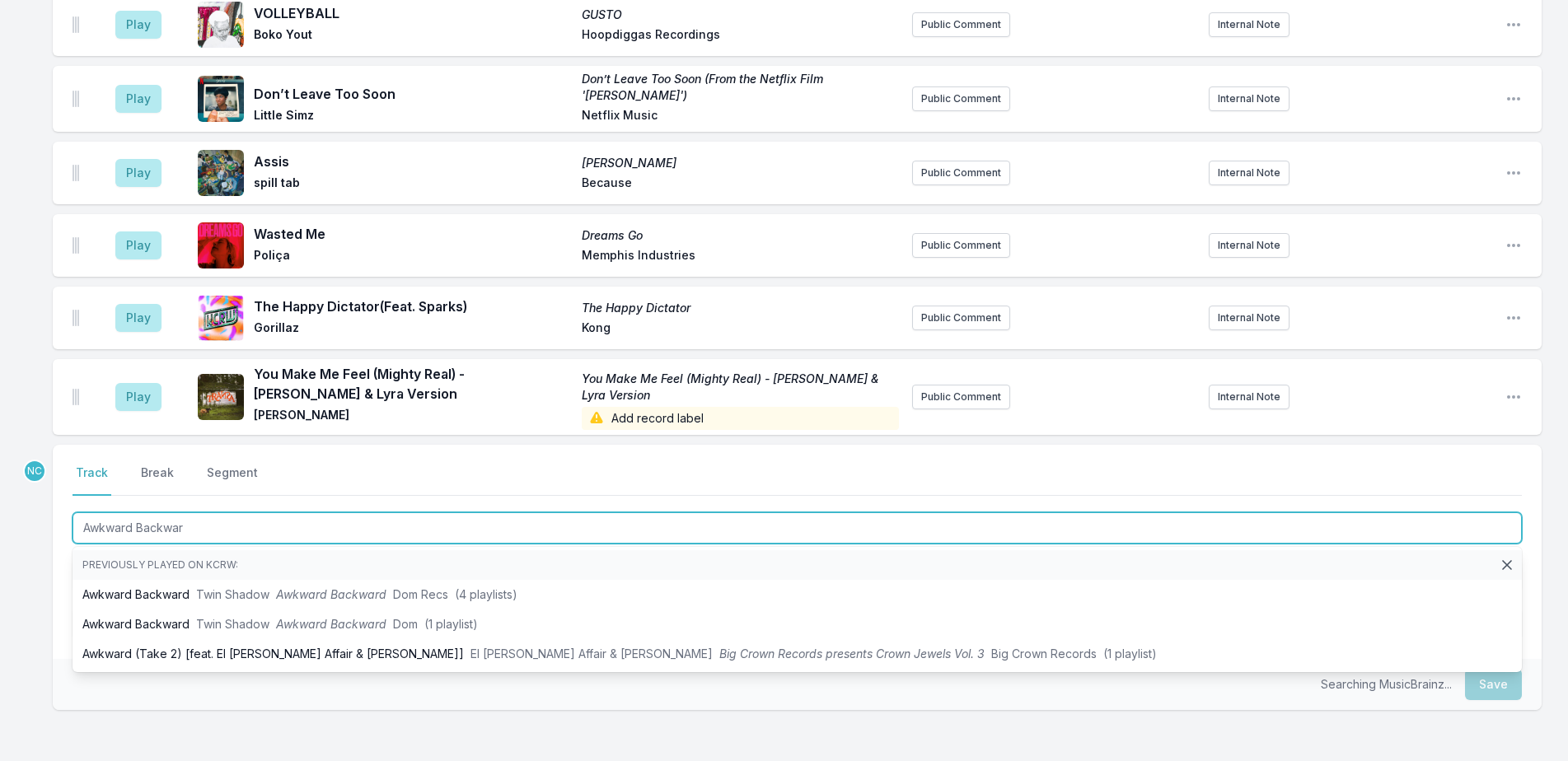
type input "Awkward Backward"
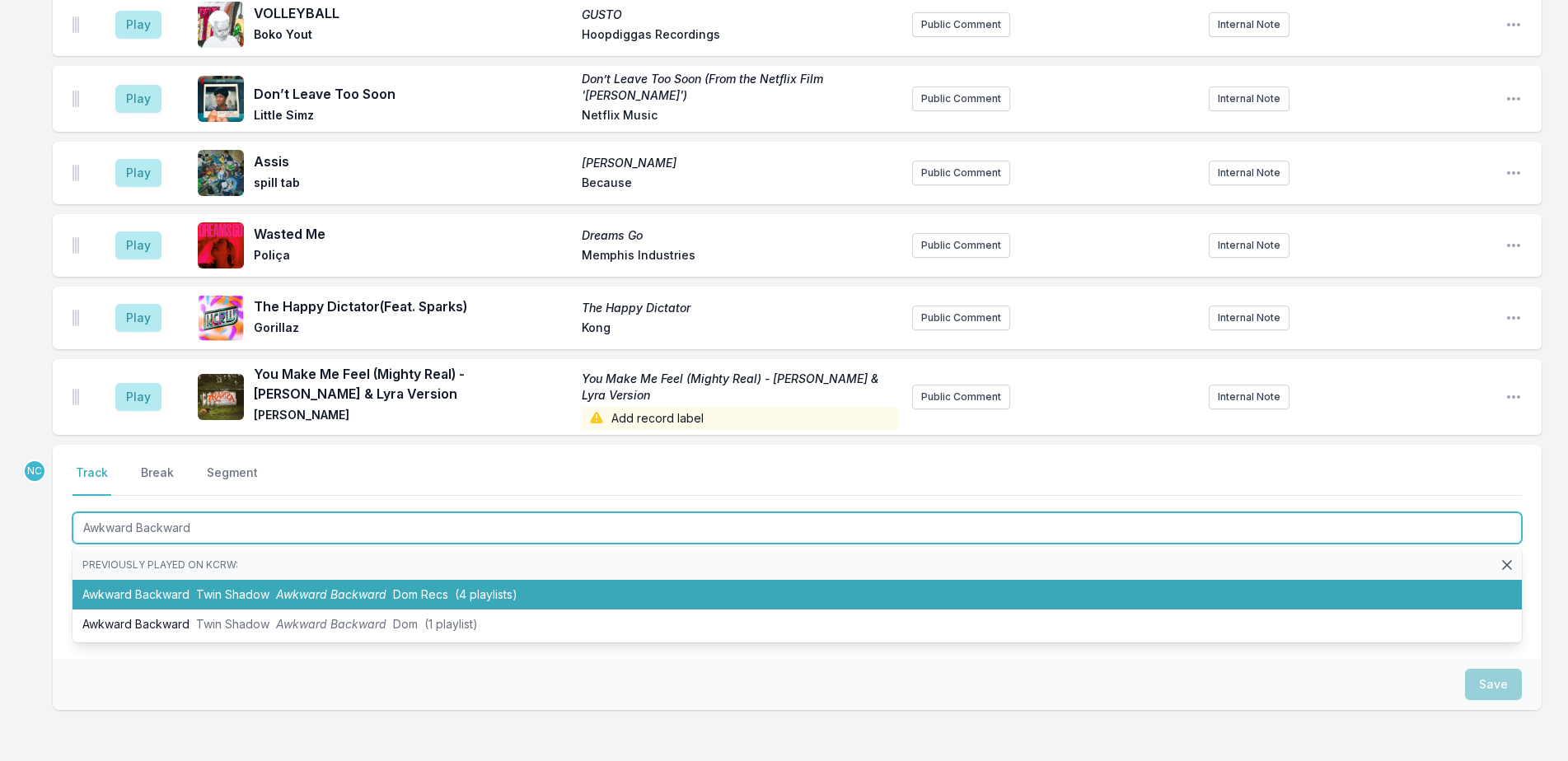
click at [582, 581] on li "Awkward Backward Twin Shadow Awkward Backward Dom Recs (4 playlists)" at bounding box center [797, 594] width 1449 height 30
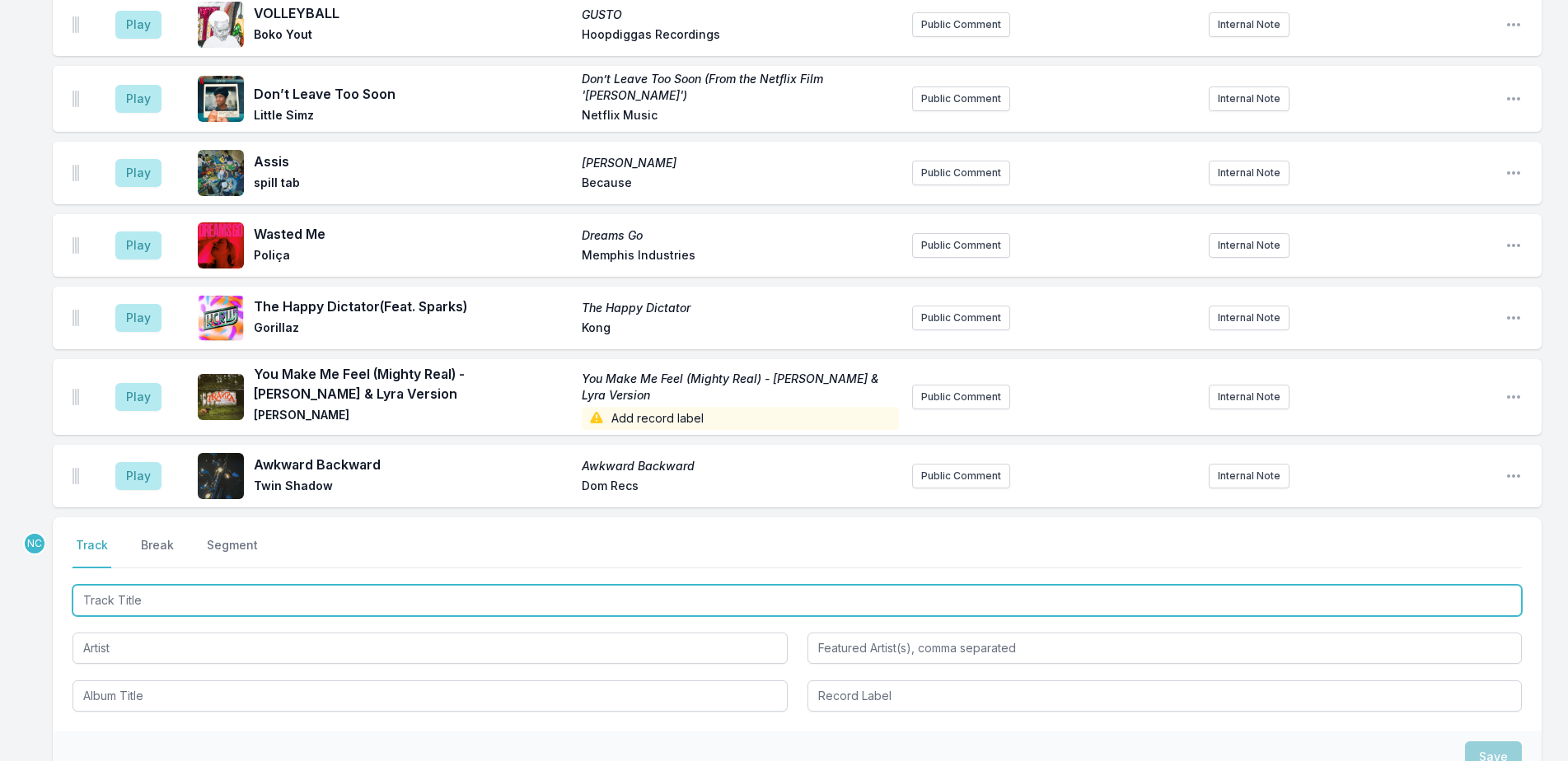
scroll to position [1796, 0]
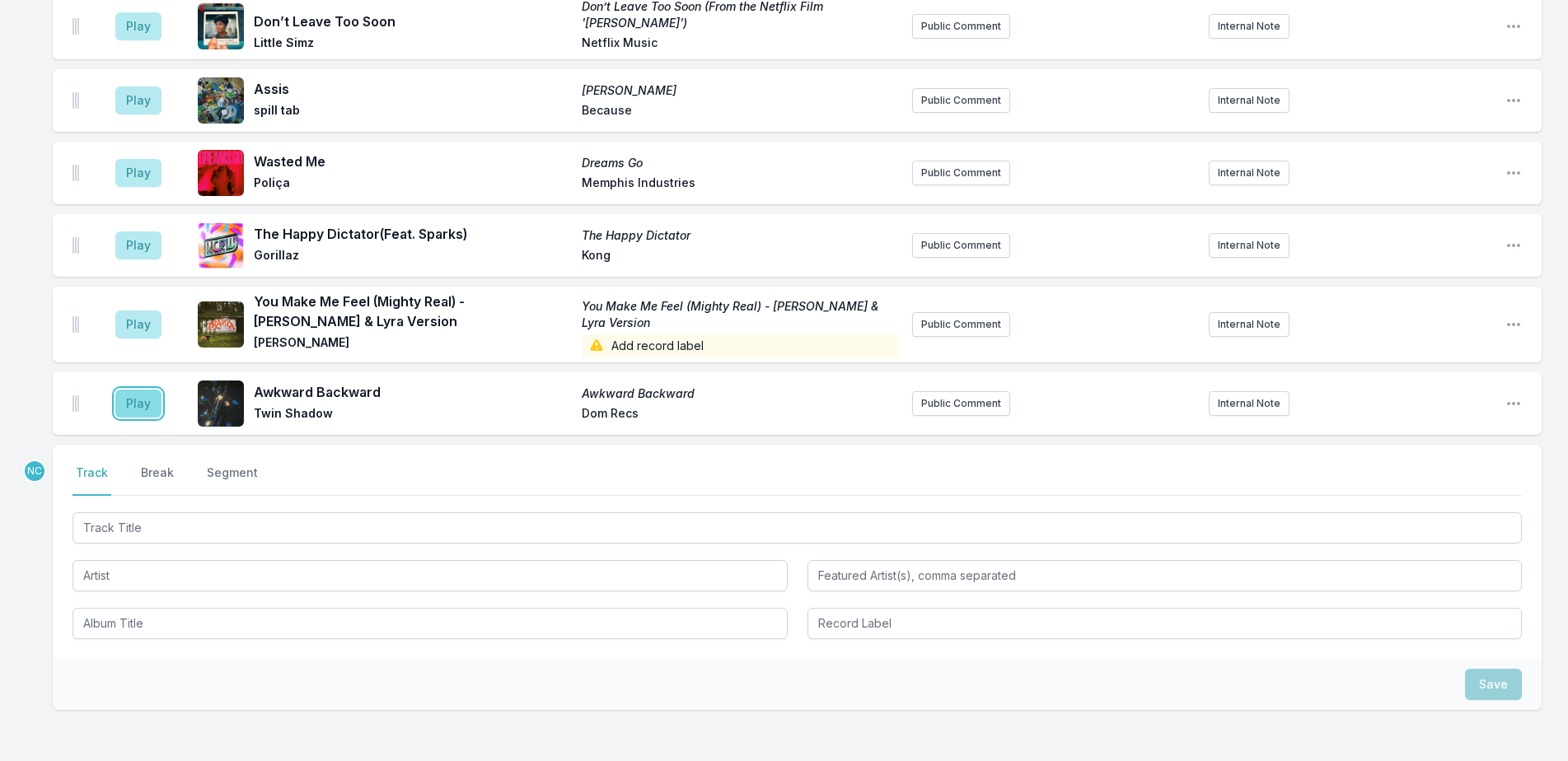
click at [132, 396] on button "Play" at bounding box center [138, 403] width 46 height 28
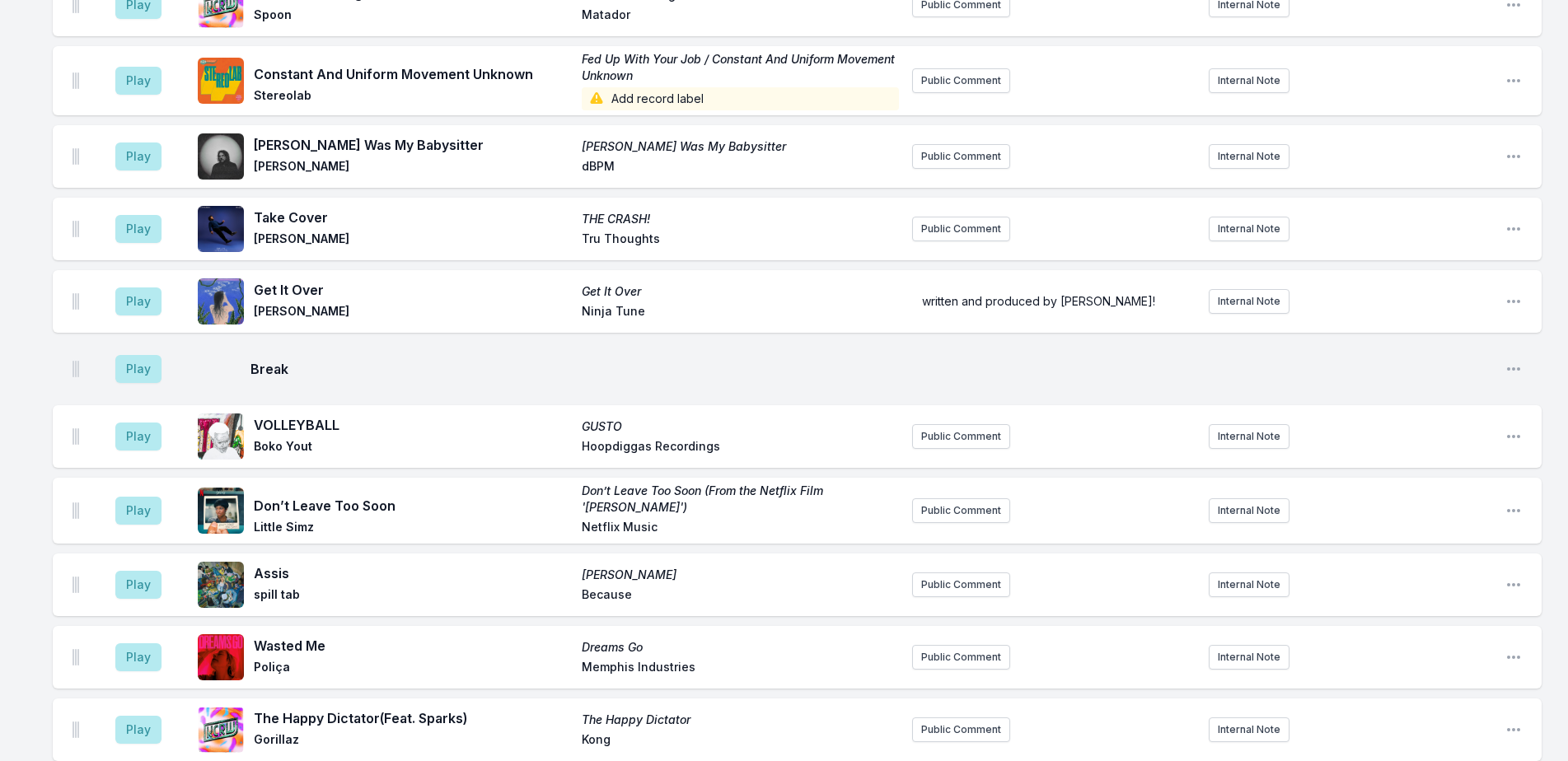
scroll to position [1900, 0]
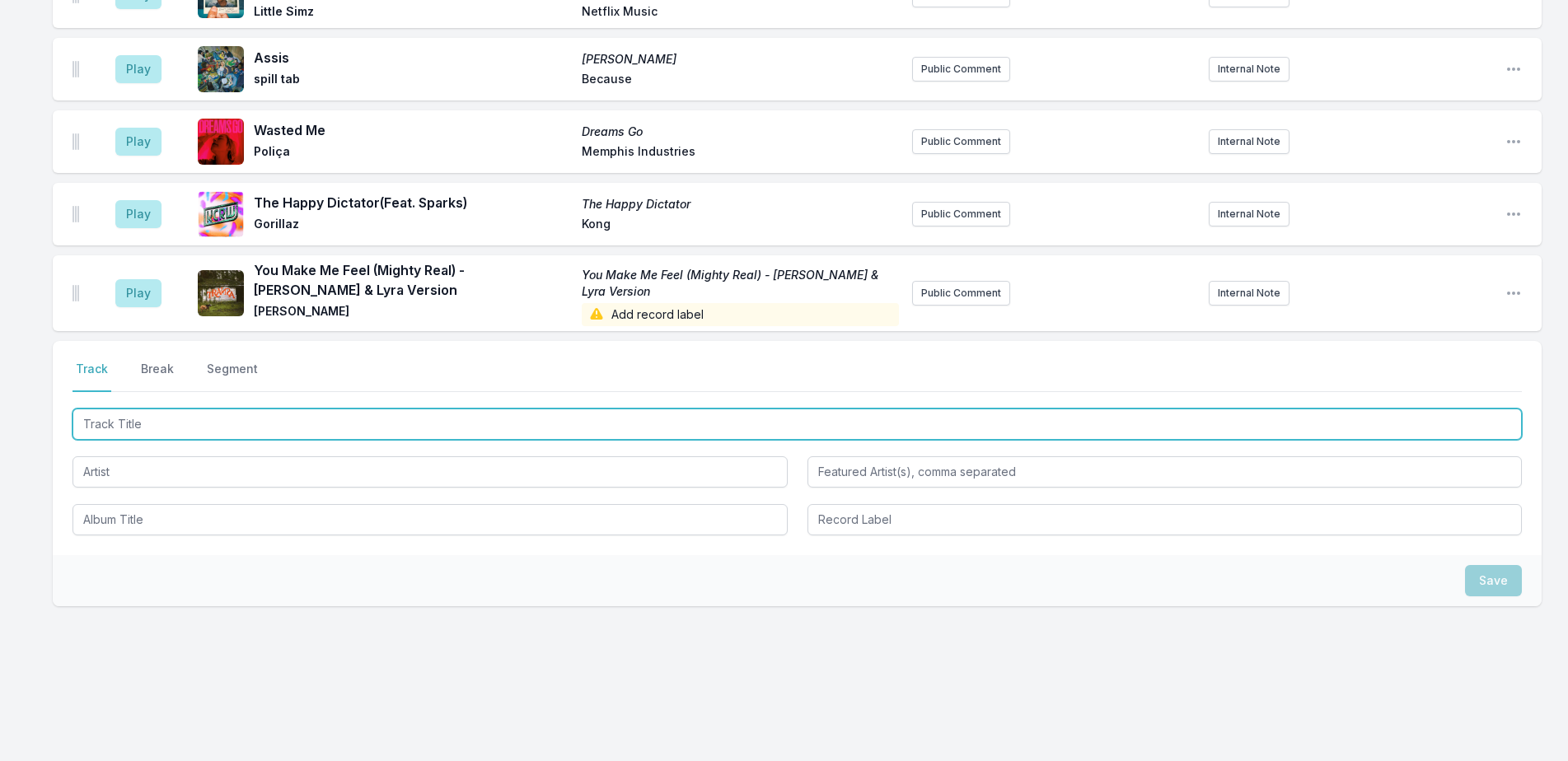
click at [427, 426] on input "Track Title" at bounding box center [797, 424] width 1449 height 32
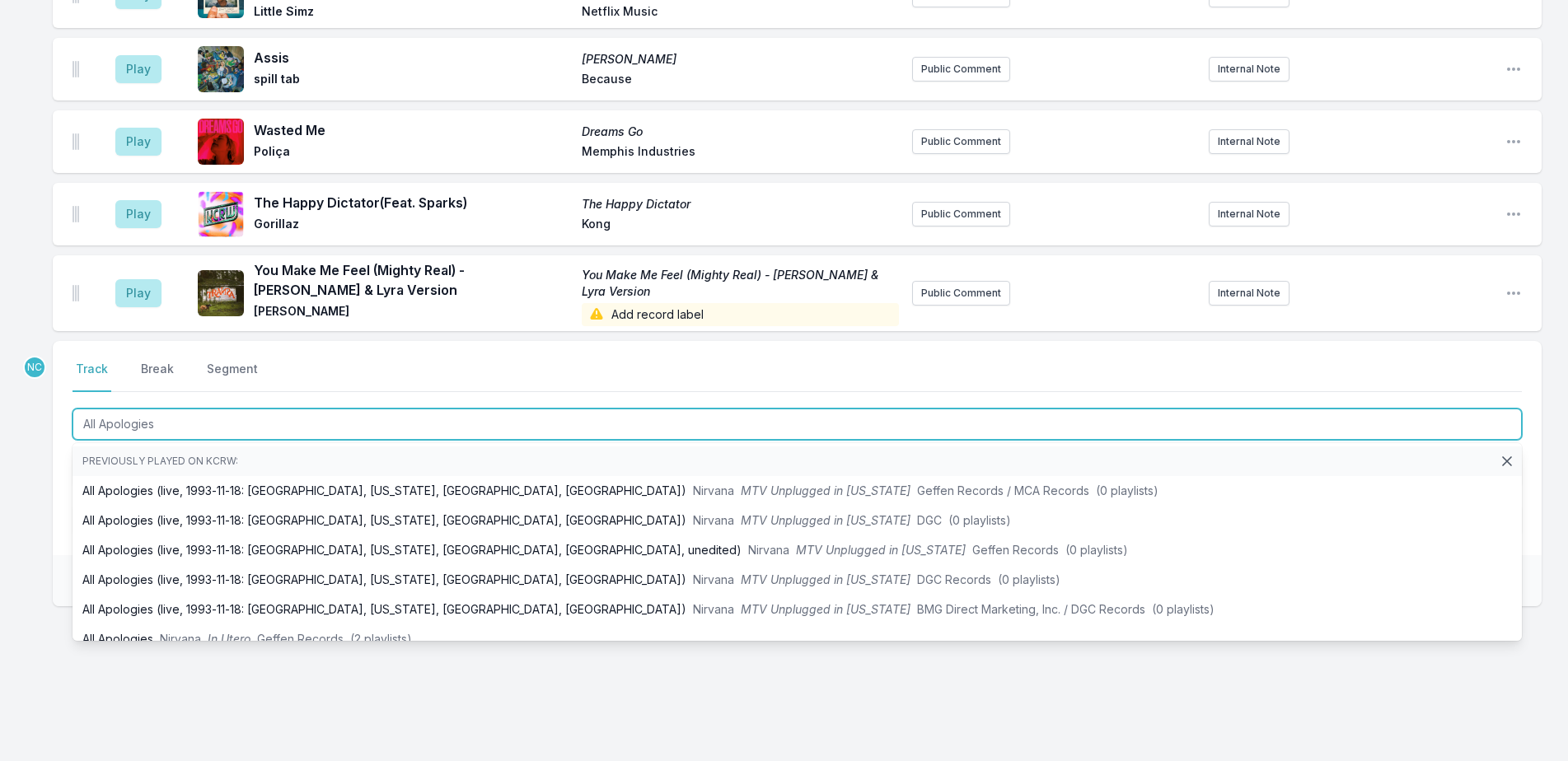
type input "All Apologies"
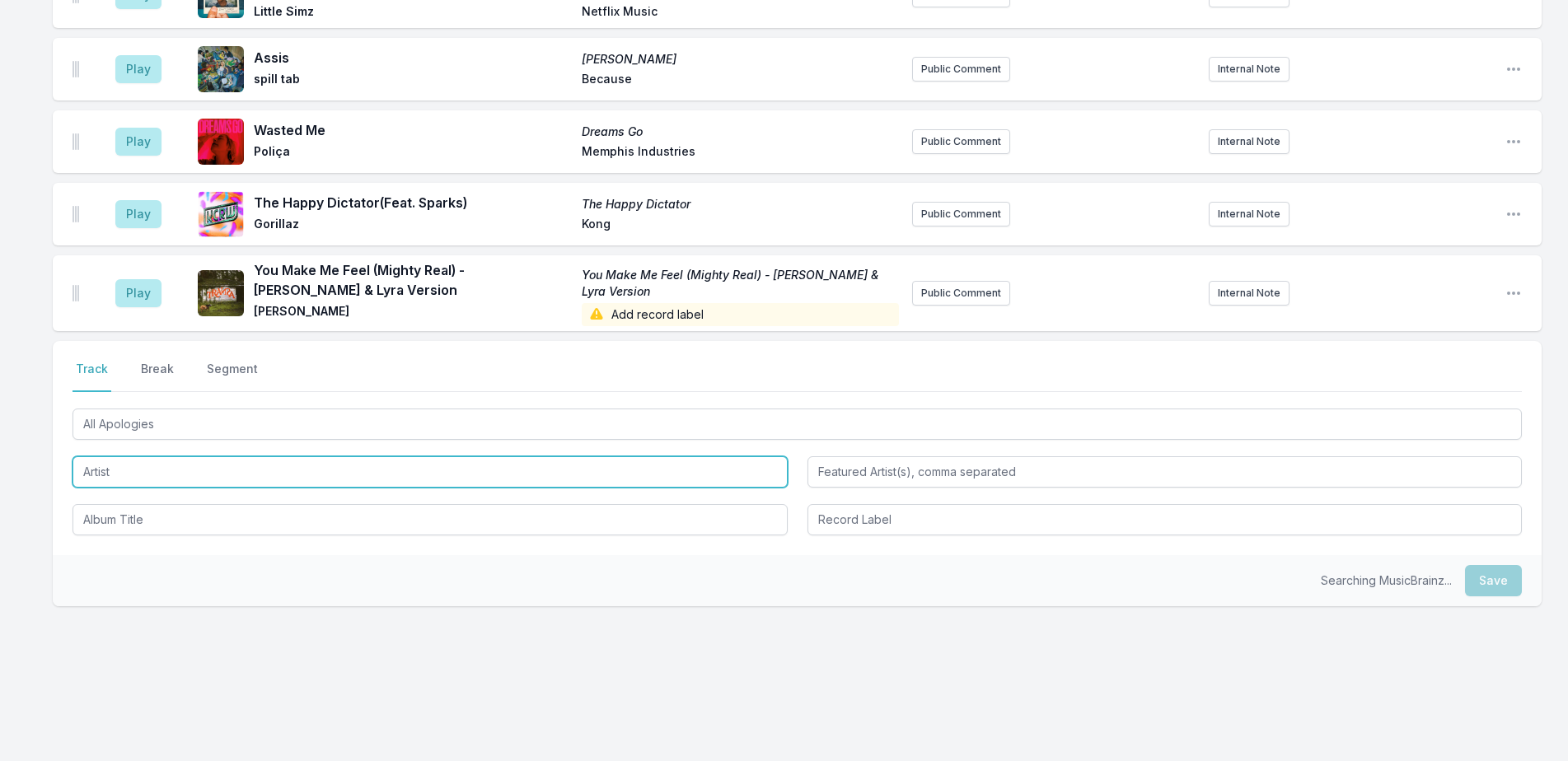
click at [128, 477] on input "Artist" at bounding box center [430, 471] width 715 height 32
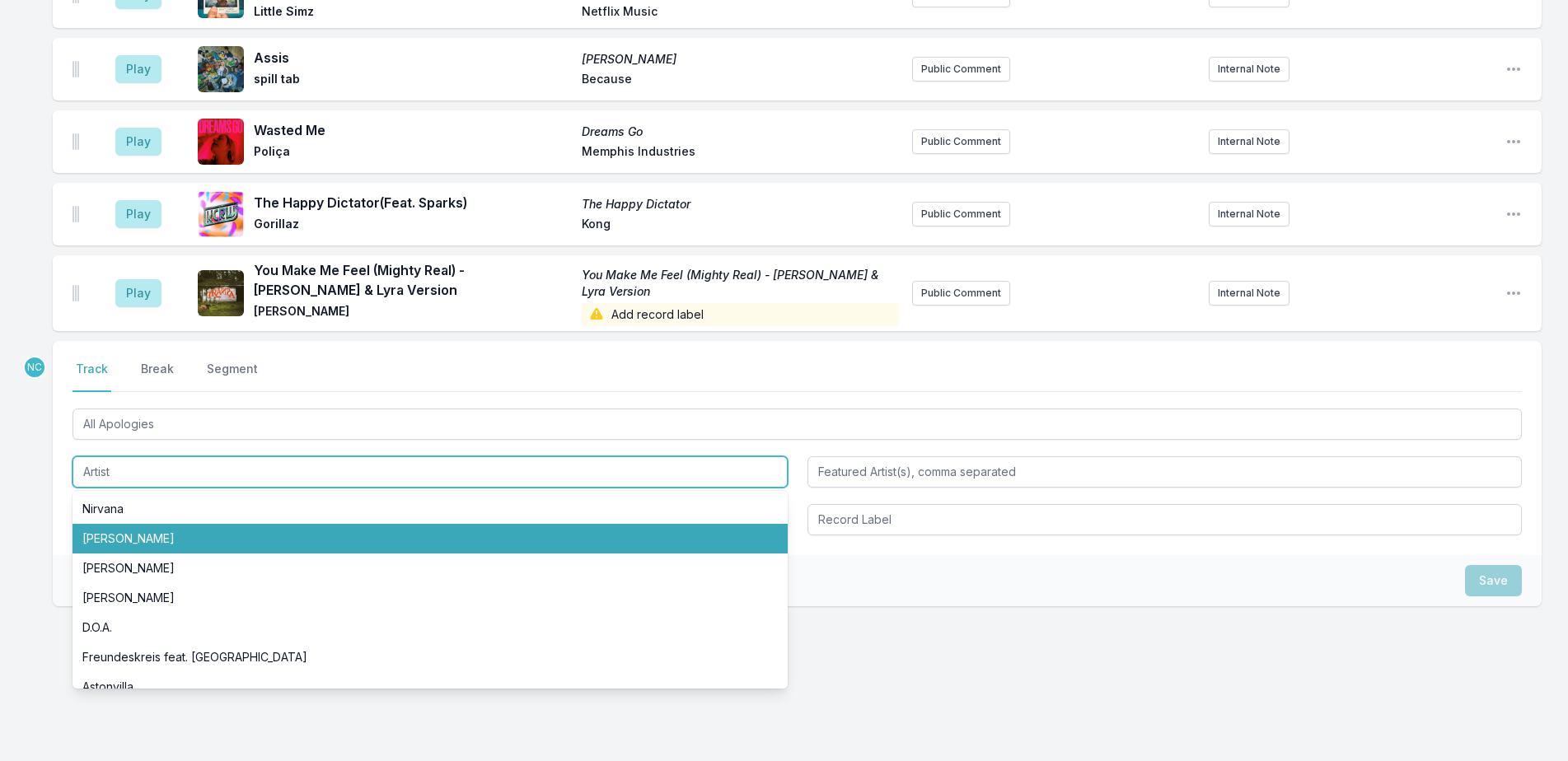
click at [157, 541] on li "Sinéad O’Connor" at bounding box center [430, 539] width 715 height 30
type input "Sinéad O’Connor"
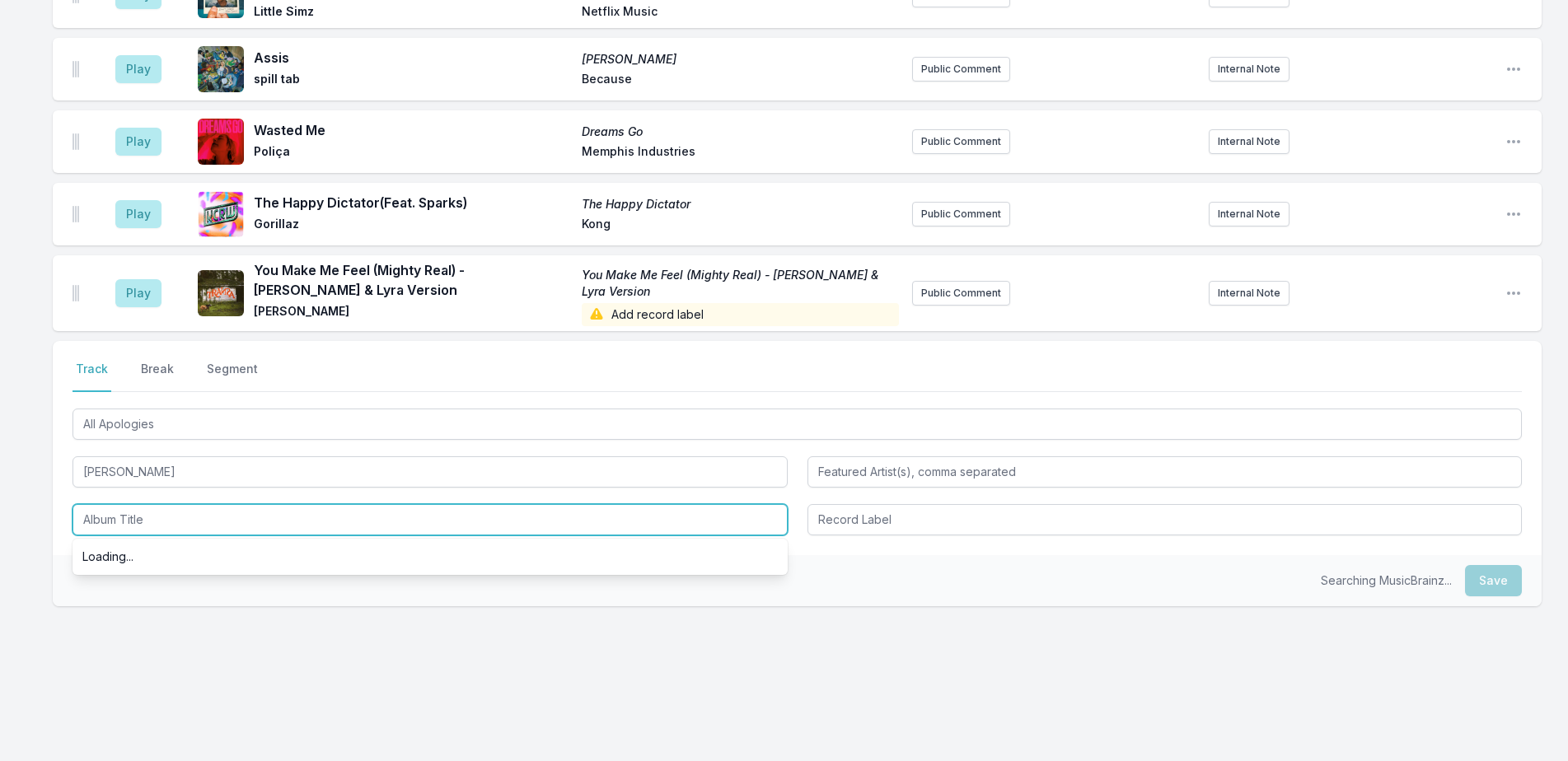
click at [159, 524] on input "Album Title" at bounding box center [430, 519] width 715 height 32
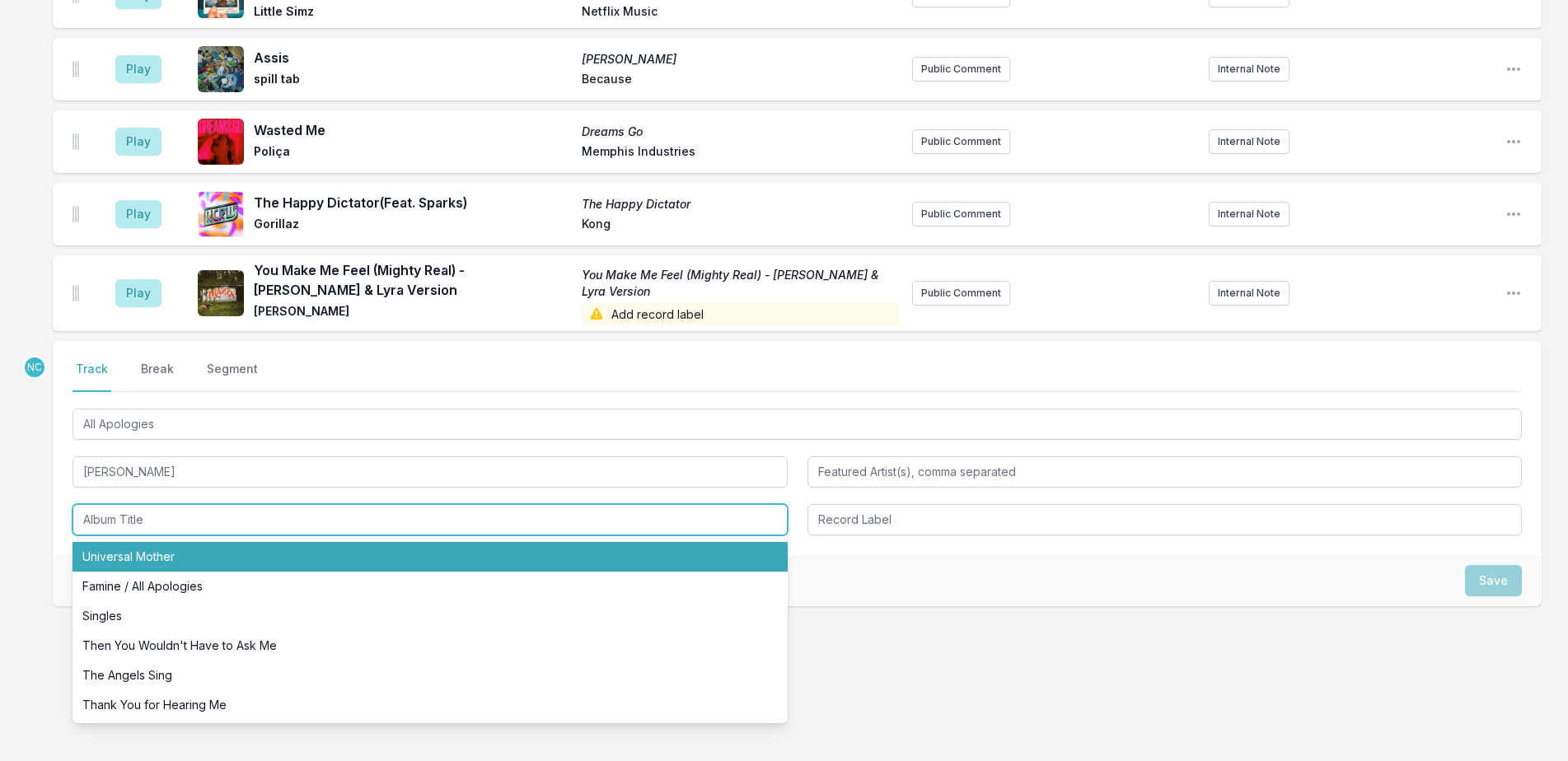
click at [167, 548] on li "Universal Mother" at bounding box center [430, 557] width 715 height 30
type input "Universal Mother"
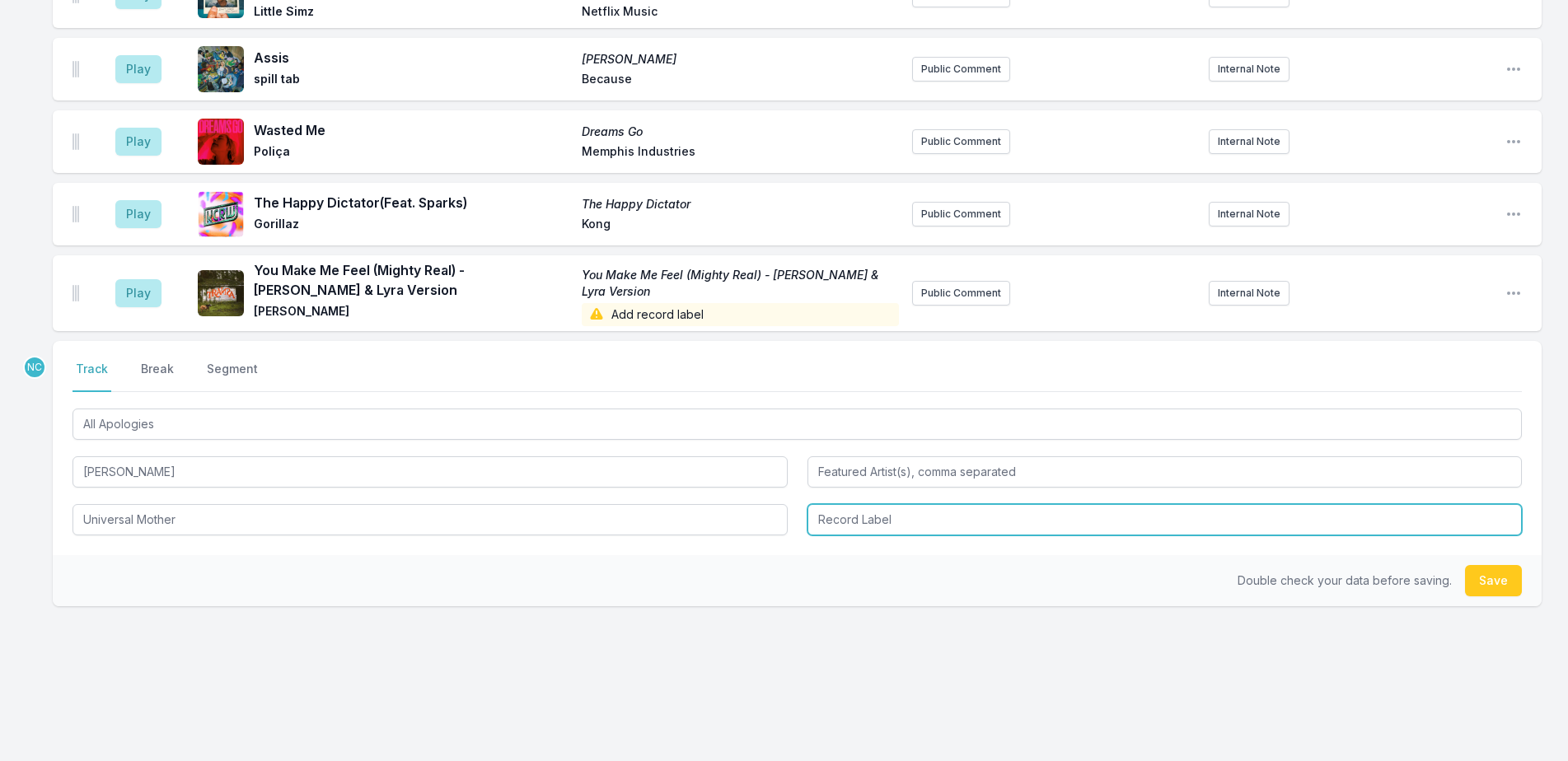
click at [840, 513] on input "Record Label" at bounding box center [1164, 519] width 715 height 32
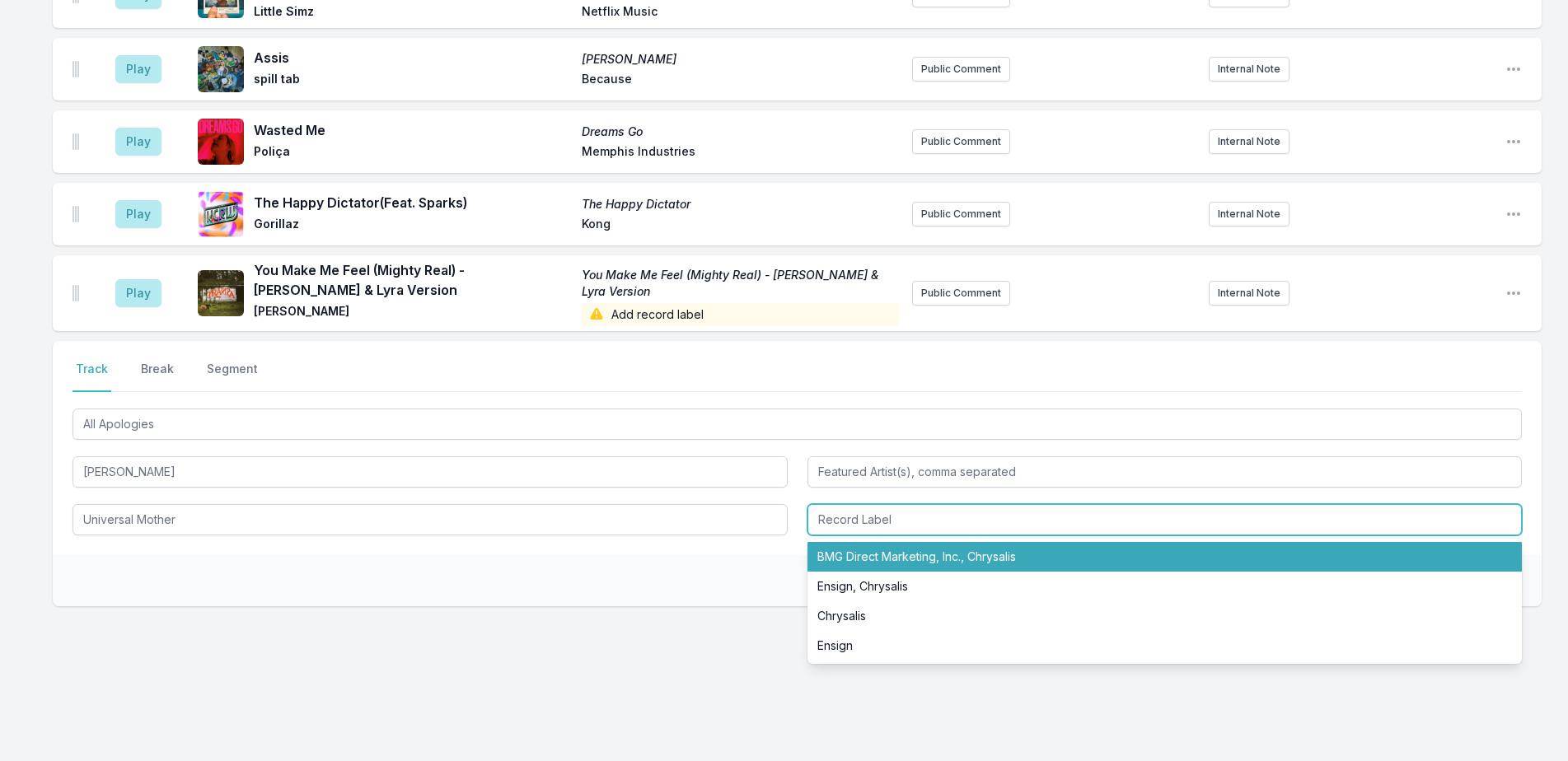
click at [848, 547] on li "BMG Direct Marketing, Inc., Chrysalis" at bounding box center [1164, 557] width 715 height 30
type input "BMG Direct Marketing, Inc., Chrysalis"
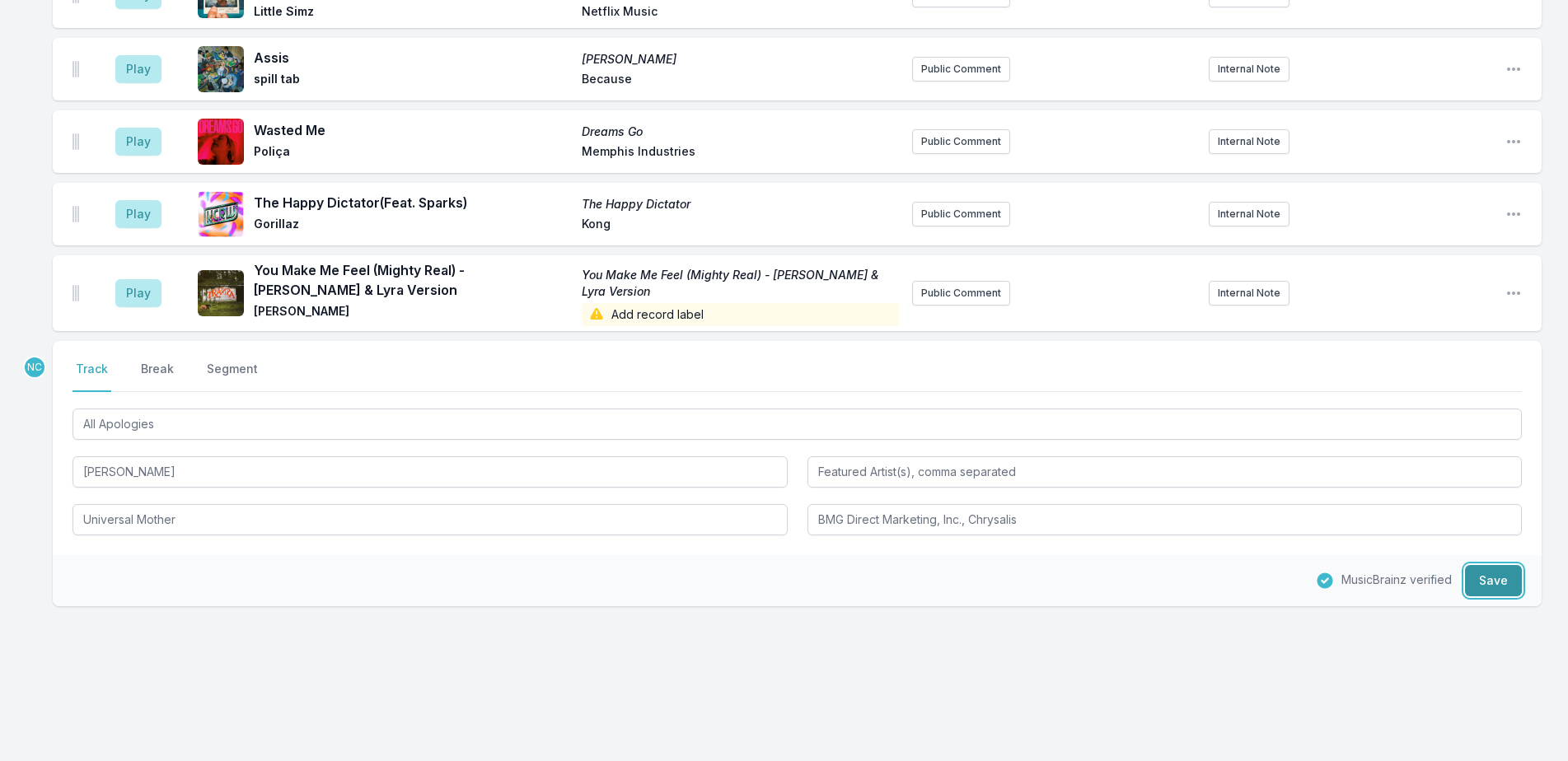
click at [1512, 577] on button "Save" at bounding box center [1493, 581] width 57 height 32
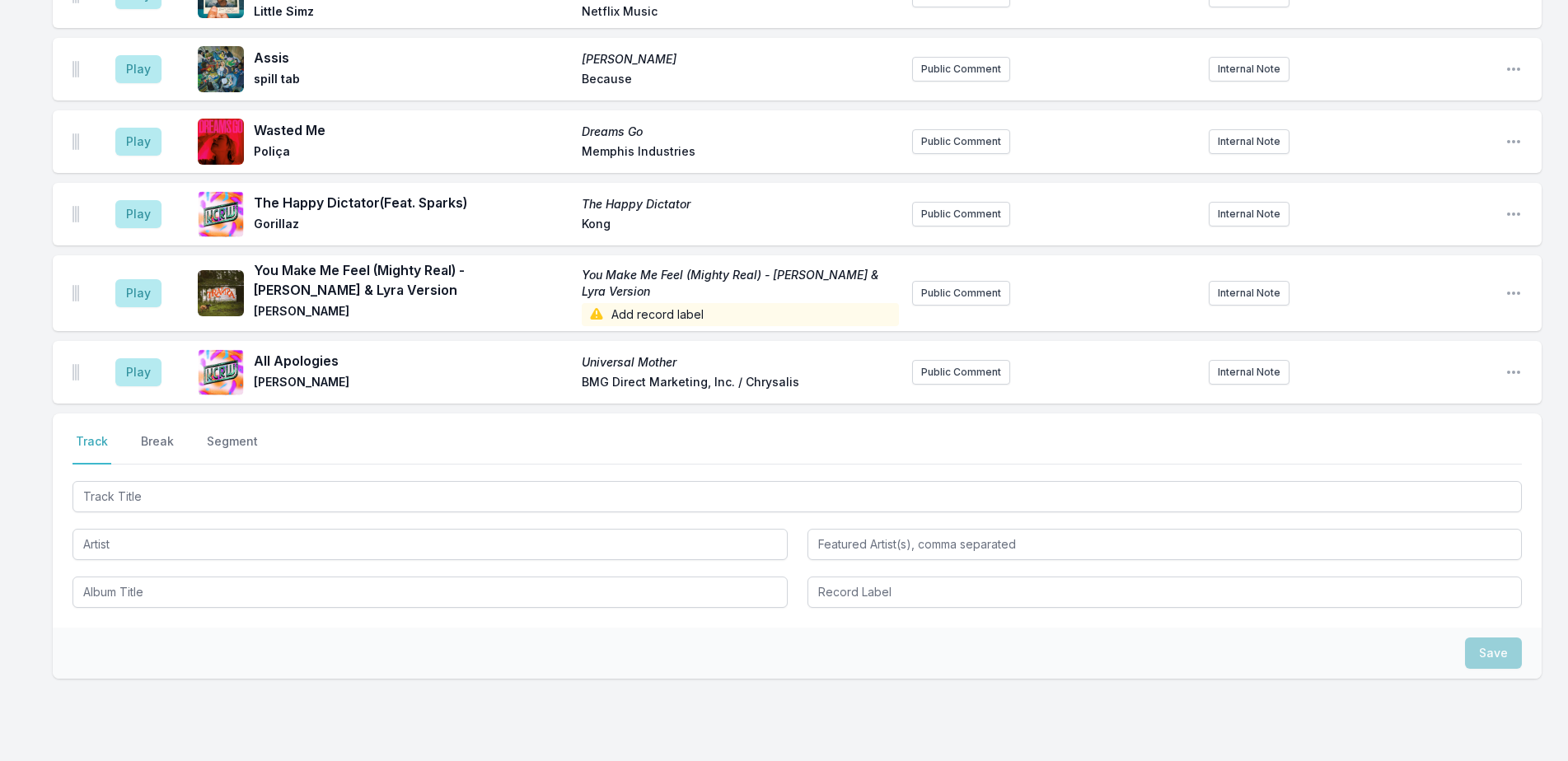
scroll to position [1973, 0]
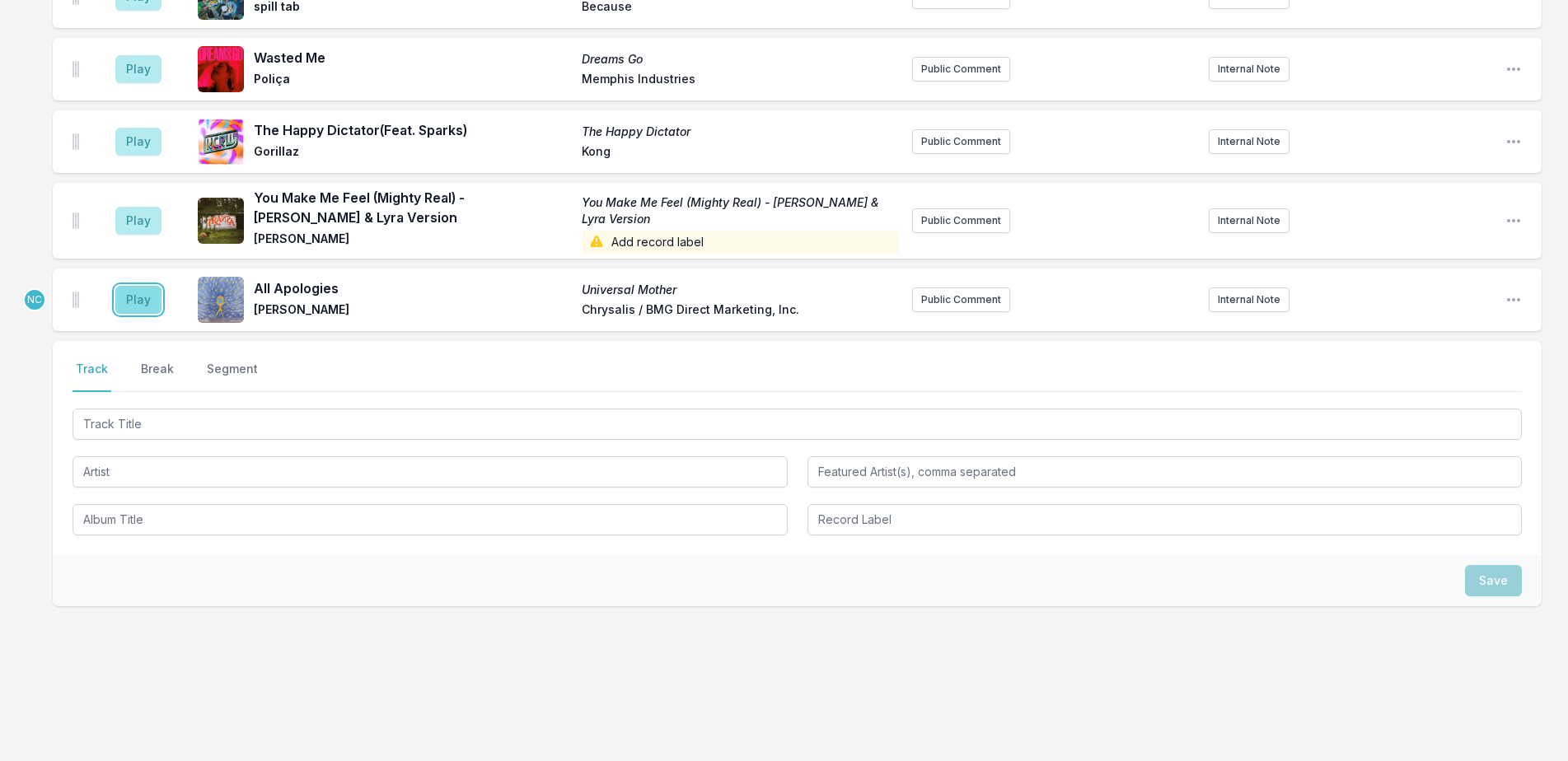
click at [152, 301] on button "Play" at bounding box center [138, 300] width 46 height 28
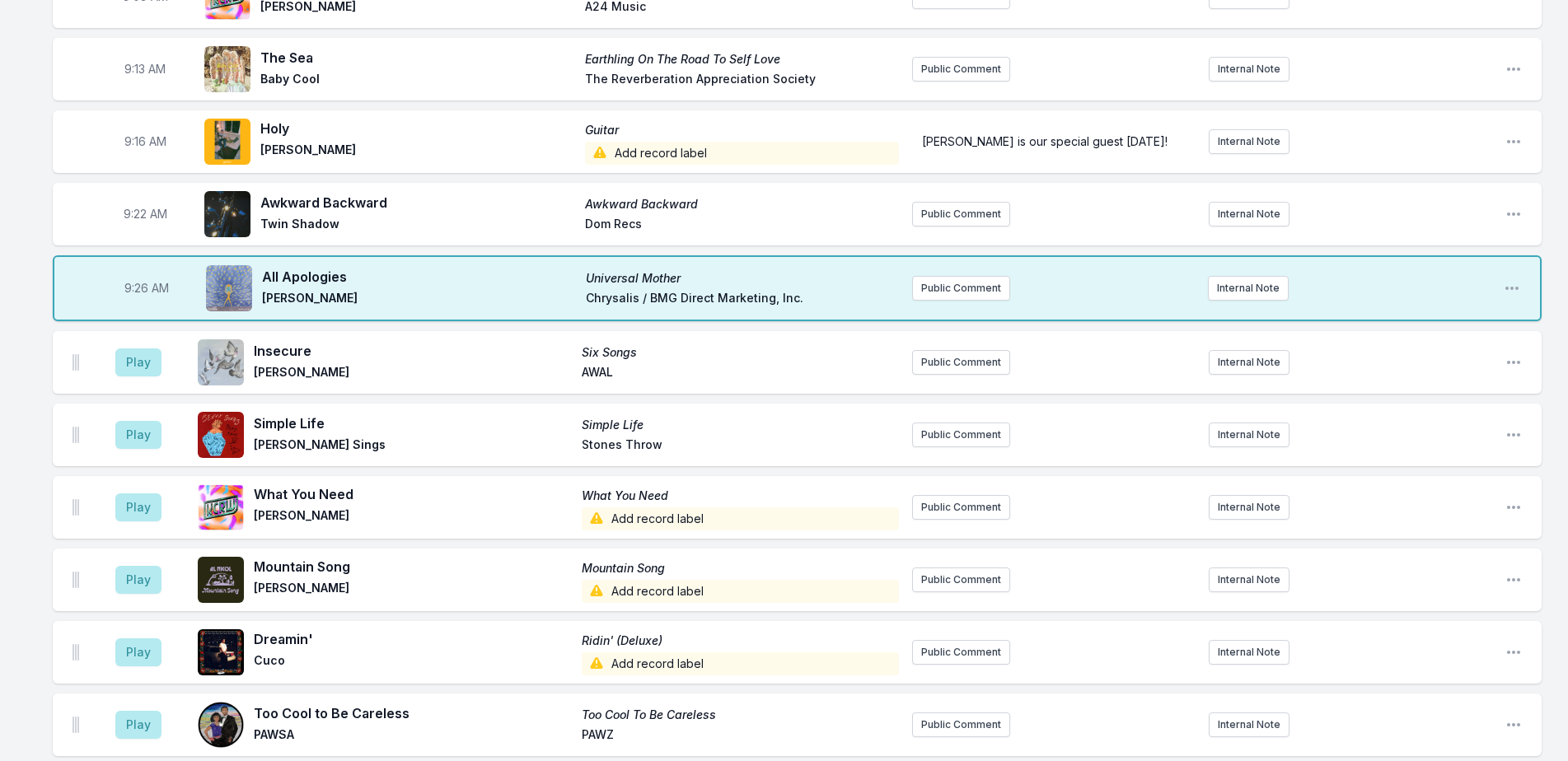
scroll to position [325, 0]
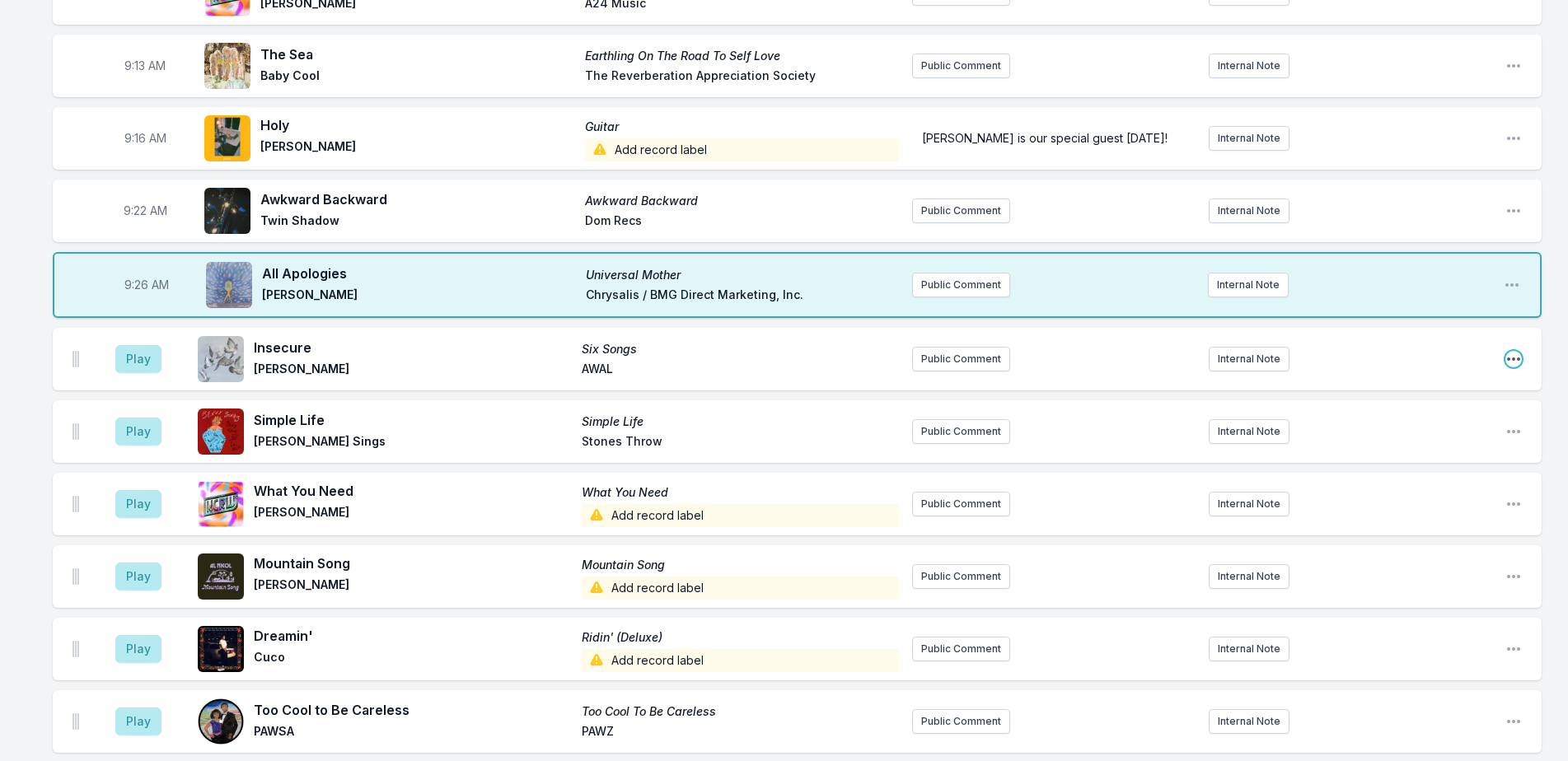
click at [1513, 356] on icon "Open playlist item options" at bounding box center [1513, 359] width 16 height 16
click at [1507, 390] on button "Edit Timestamp" at bounding box center [1430, 392] width 184 height 30
type input "09:19"
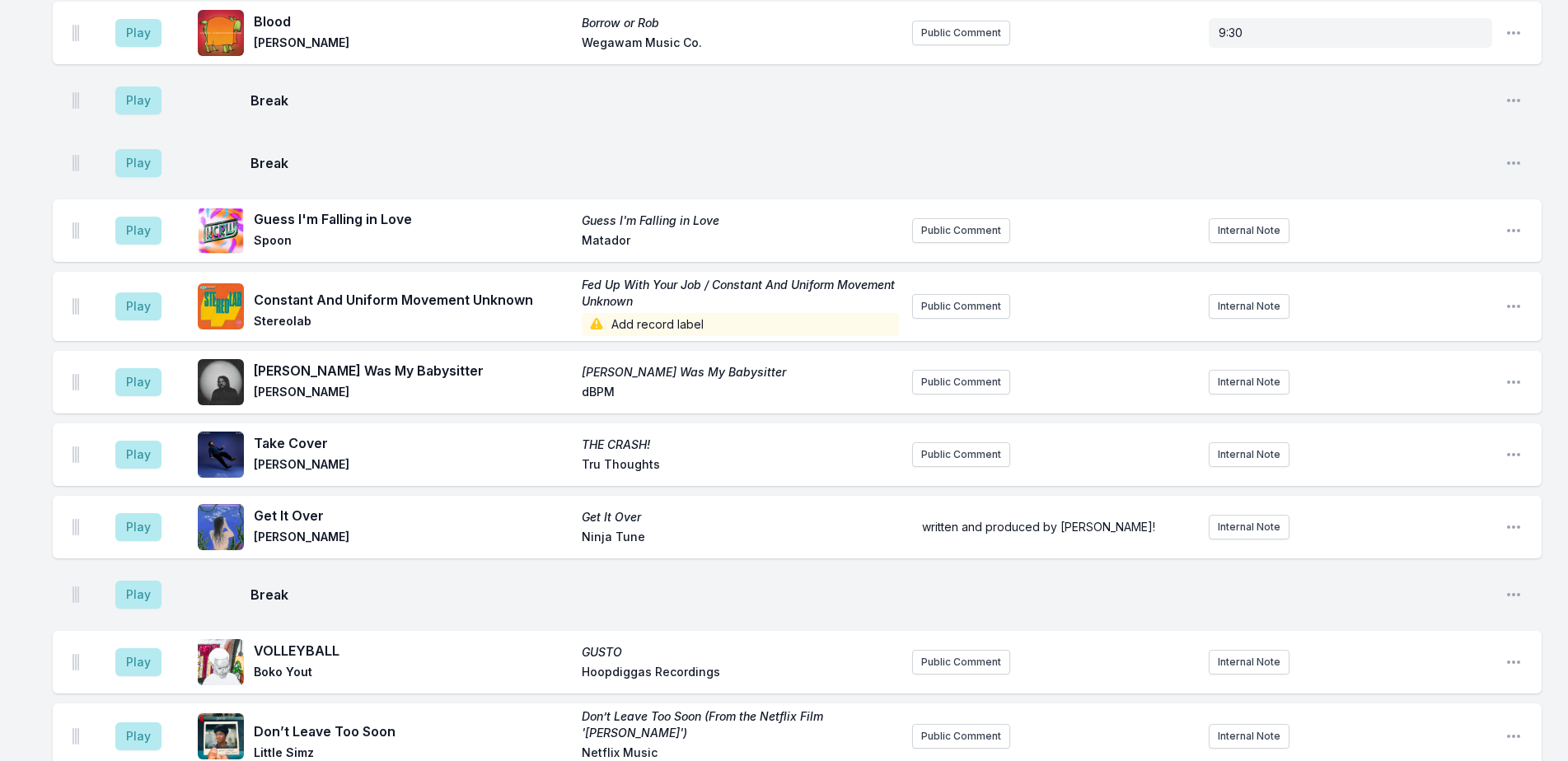
scroll to position [1973, 0]
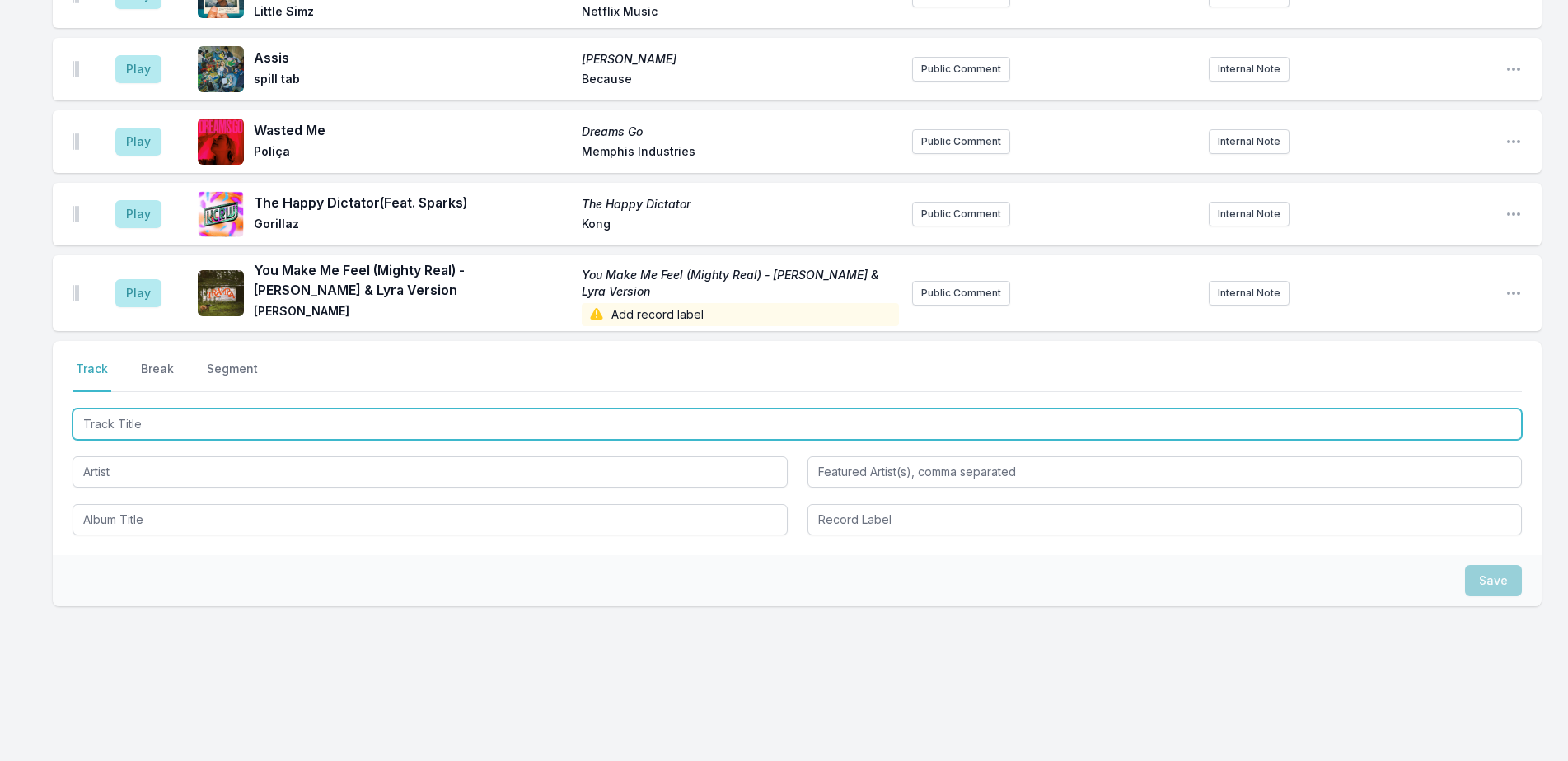
click at [413, 430] on input "Track Title" at bounding box center [797, 424] width 1449 height 32
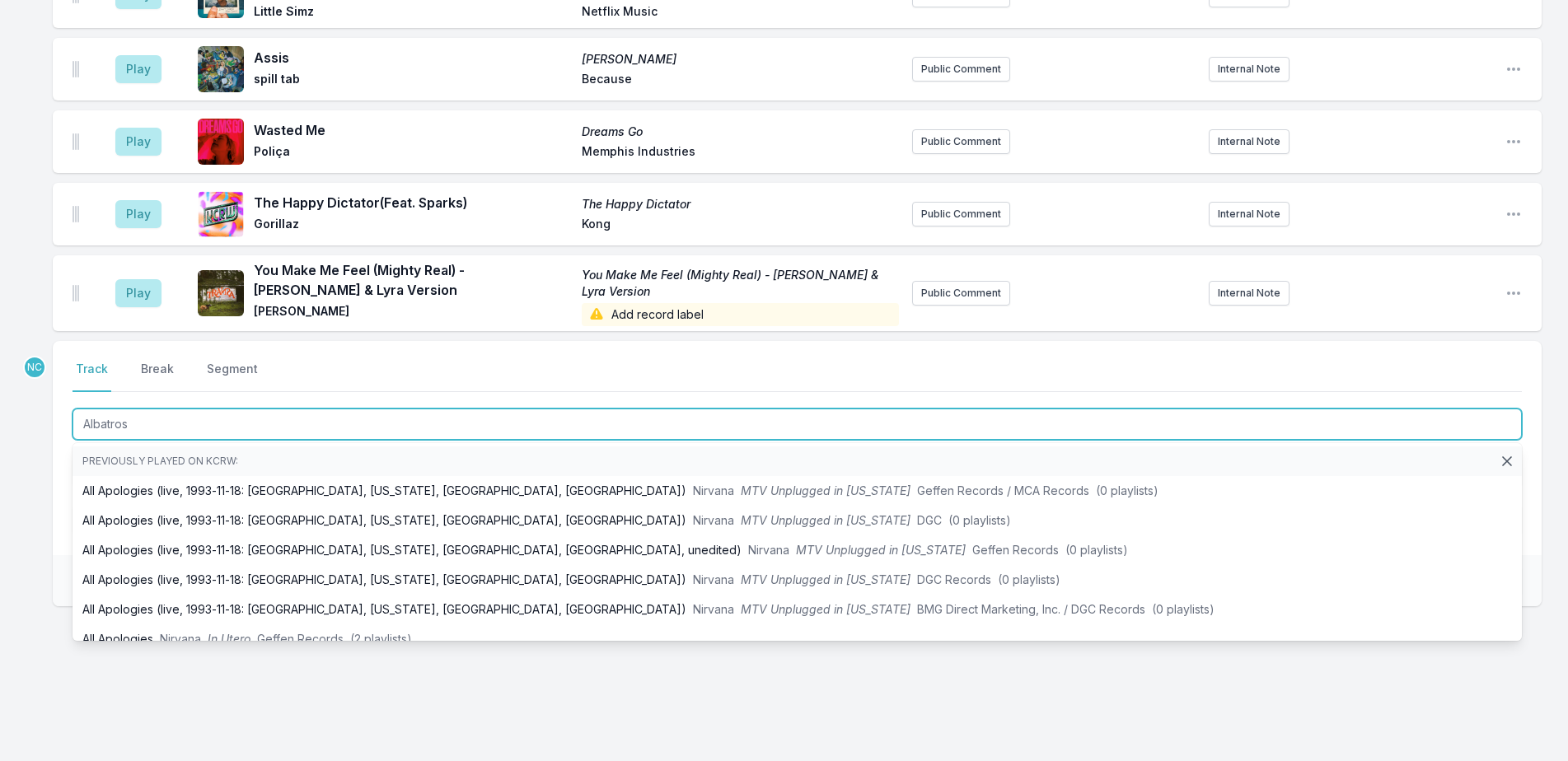
type input "Albatross"
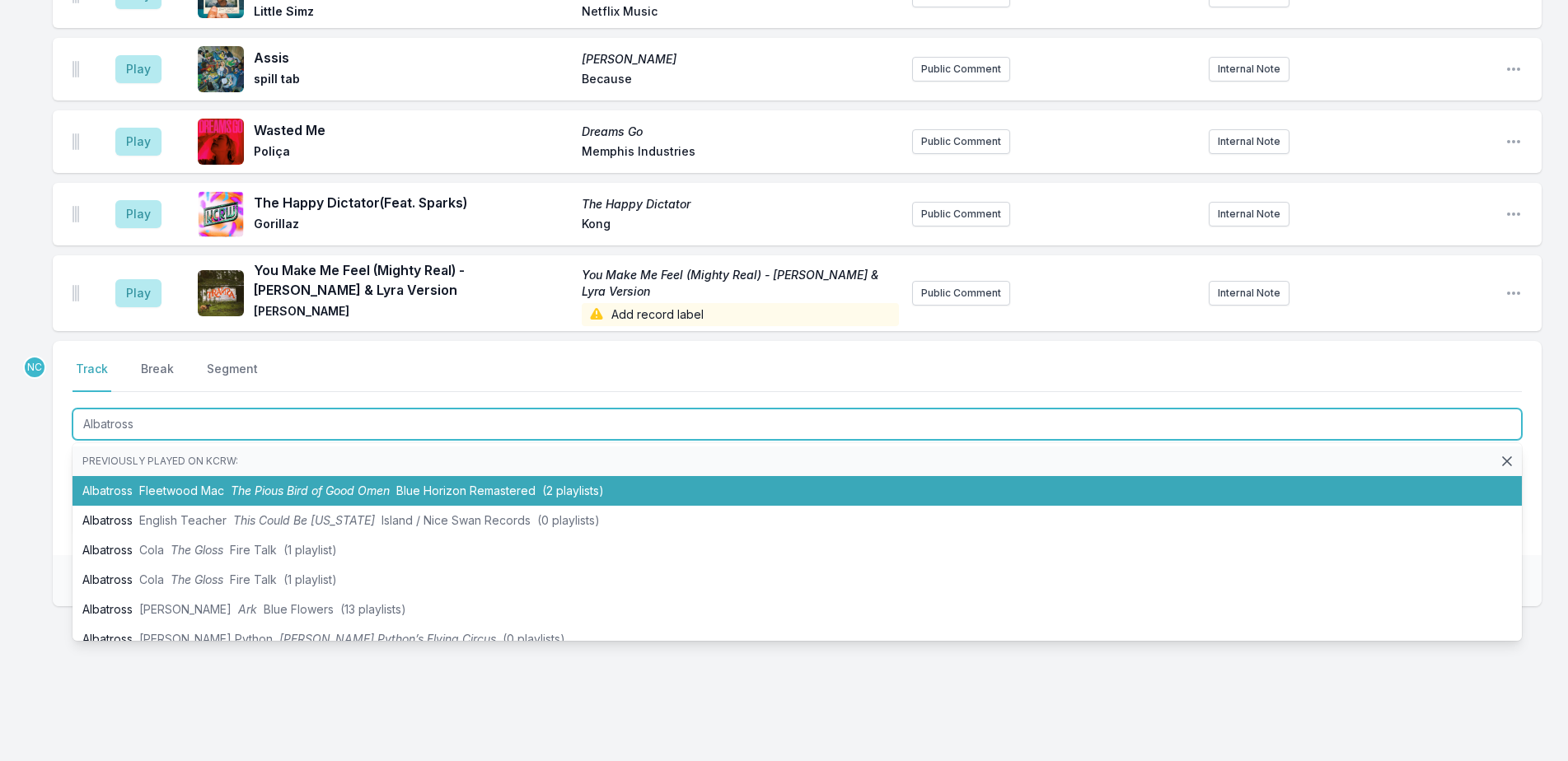
click at [436, 483] on span "Blue Horizon Remastered" at bounding box center [465, 490] width 139 height 14
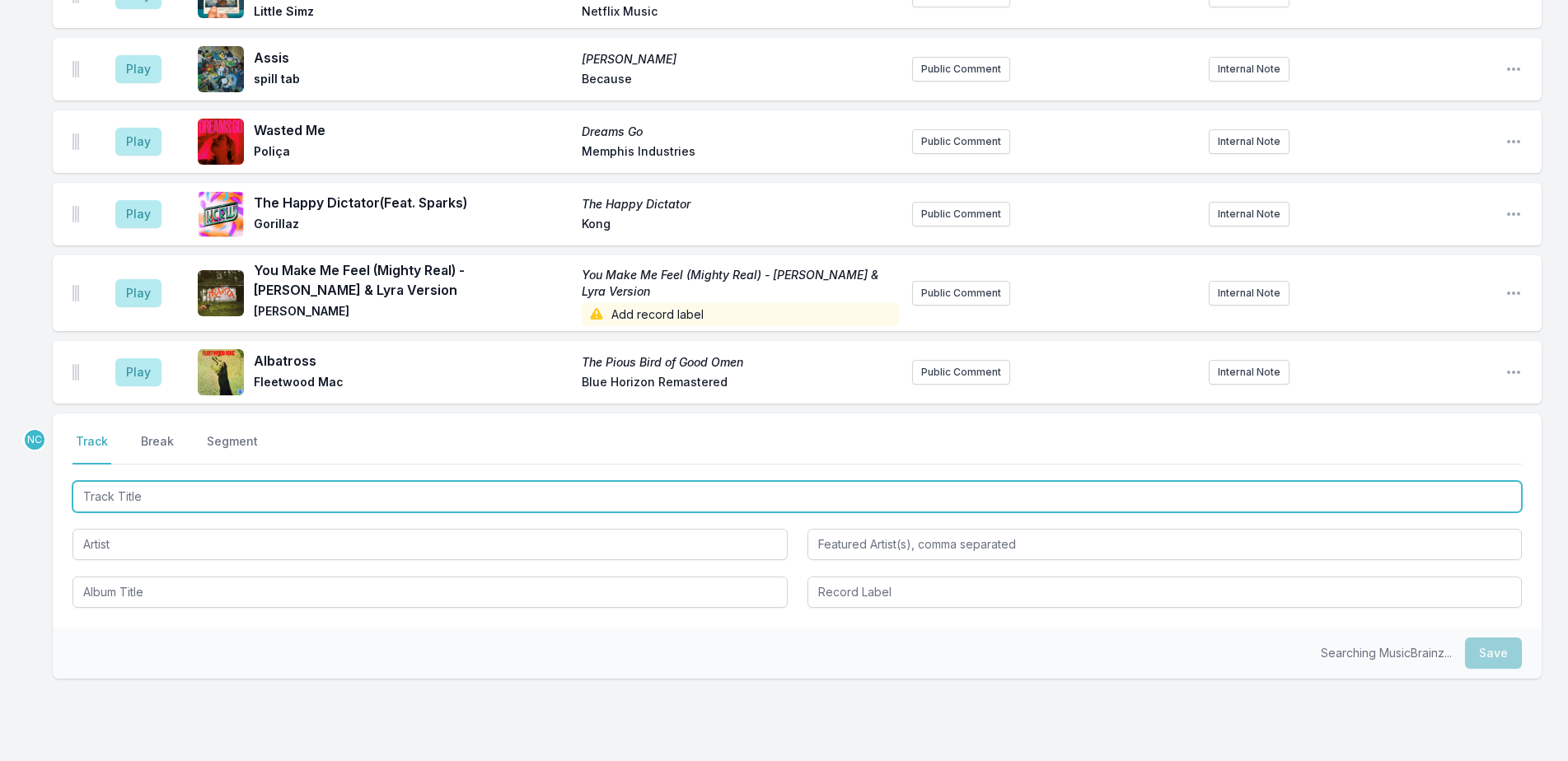
scroll to position [2046, 0]
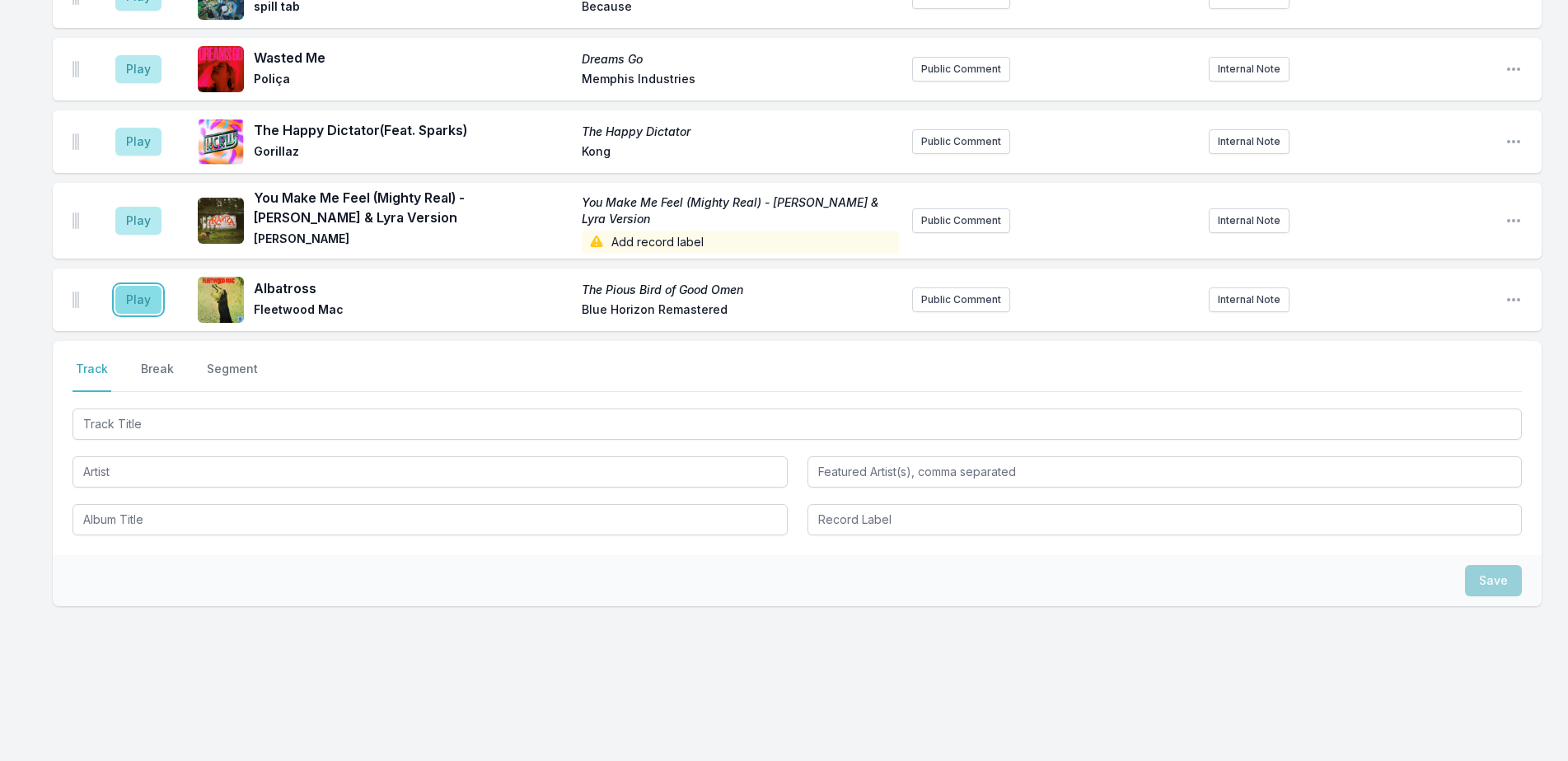
click at [133, 303] on button "Play" at bounding box center [138, 300] width 46 height 28
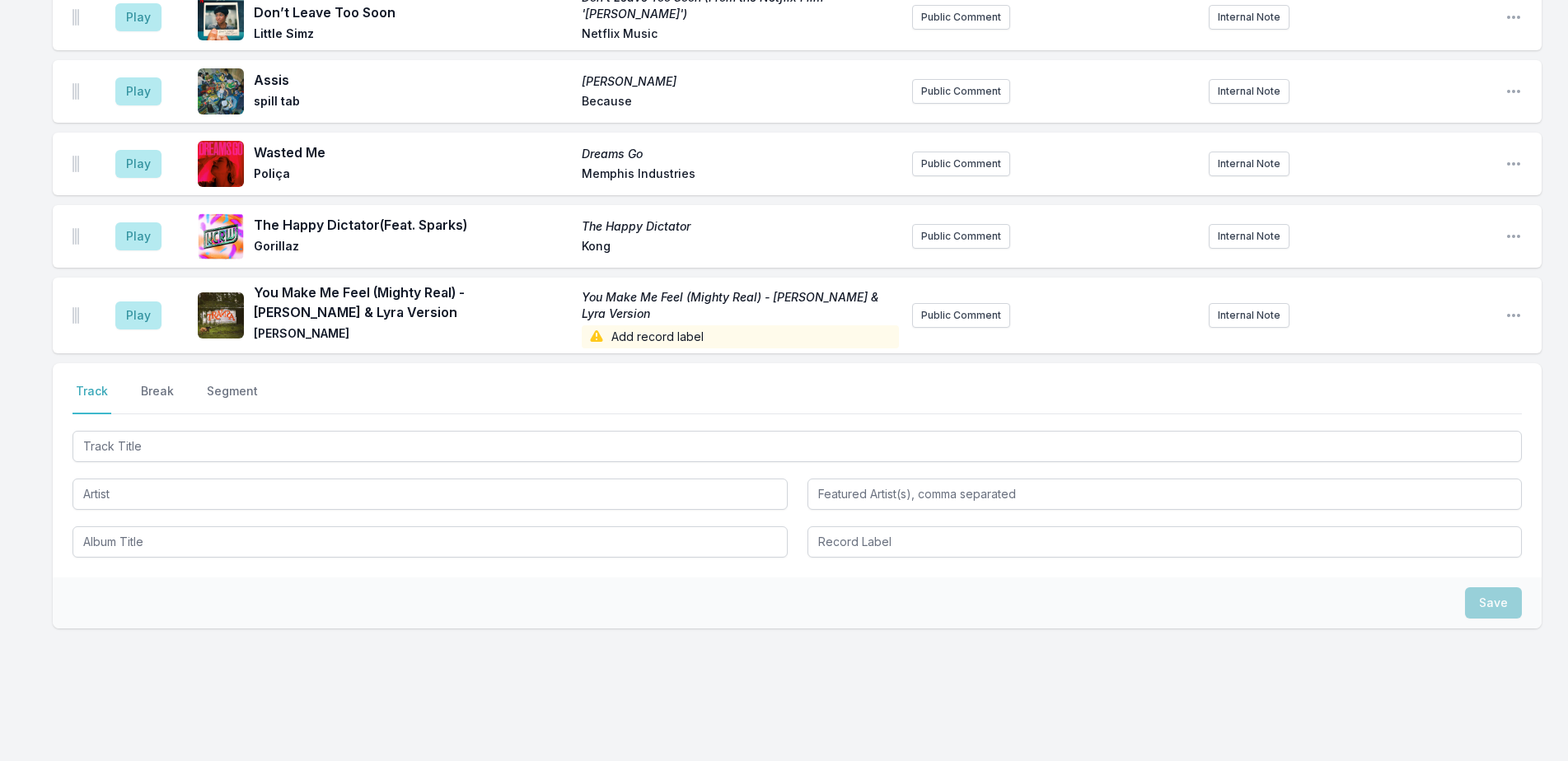
scroll to position [2108, 0]
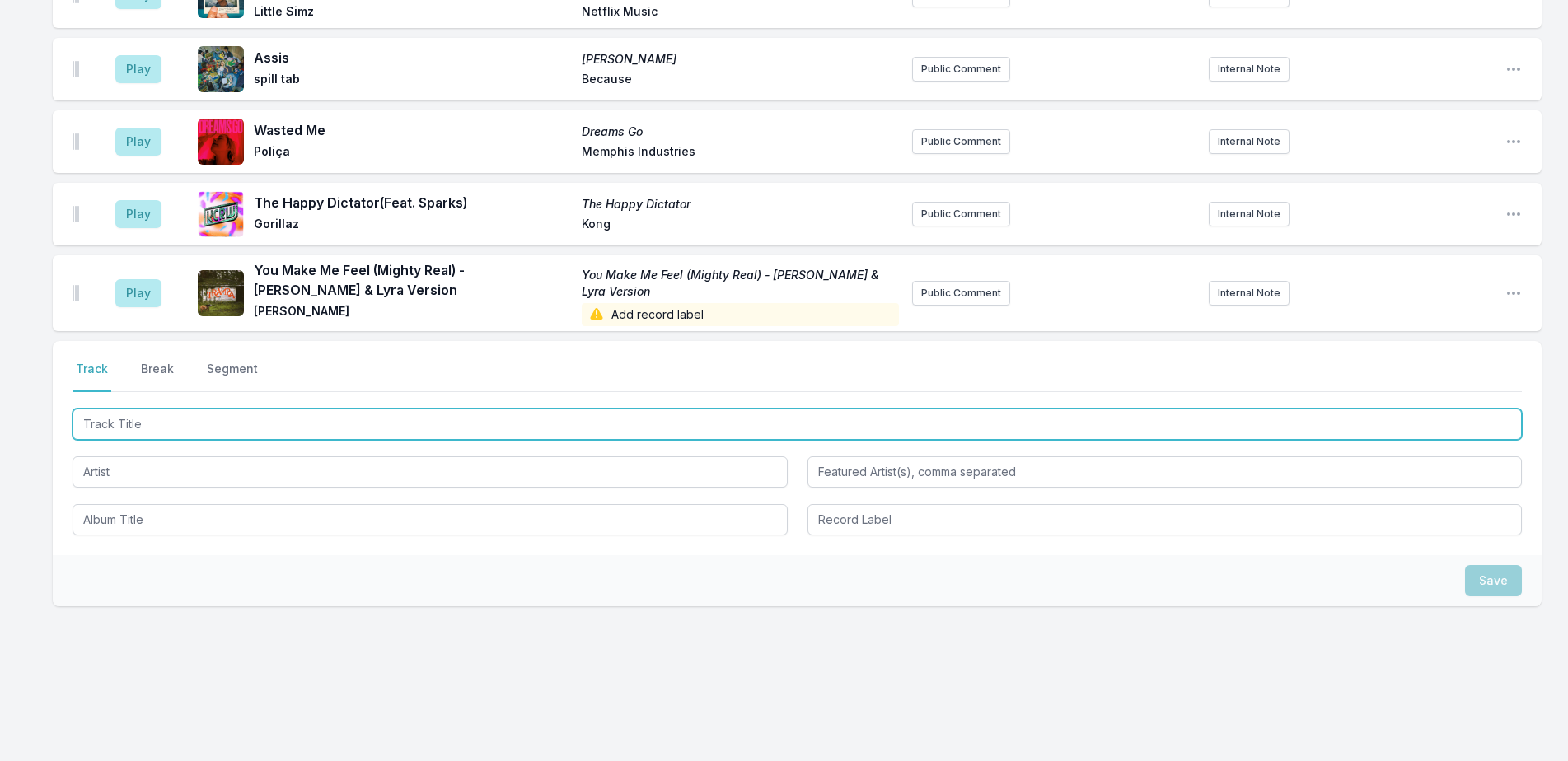
click at [476, 426] on input "Track Title" at bounding box center [797, 424] width 1449 height 32
type input "Adriatic"
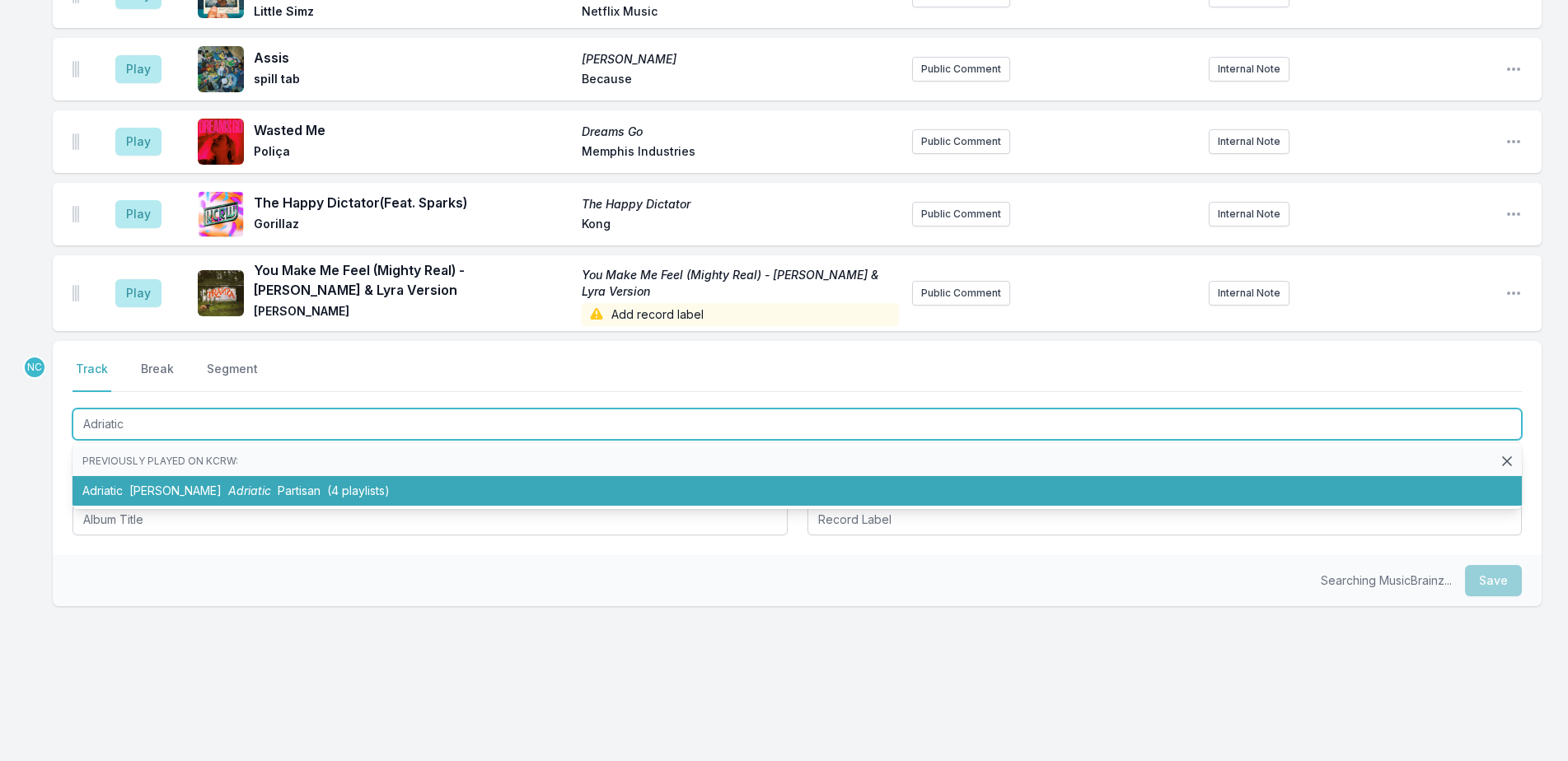
click at [497, 498] on li "Adriatic Westerman Adriatic Partisan (4 playlists)" at bounding box center [797, 491] width 1449 height 30
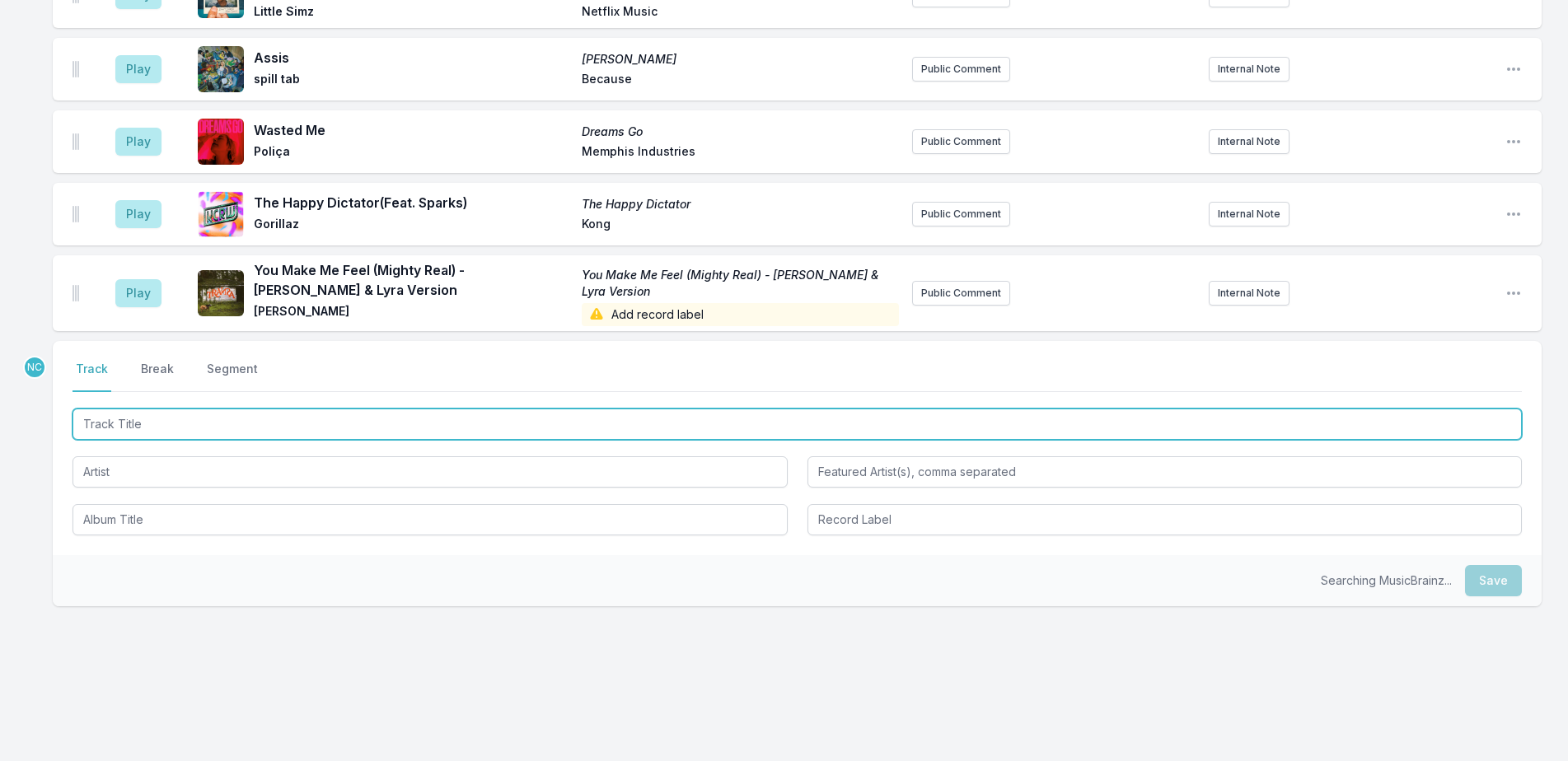
scroll to position [2181, 0]
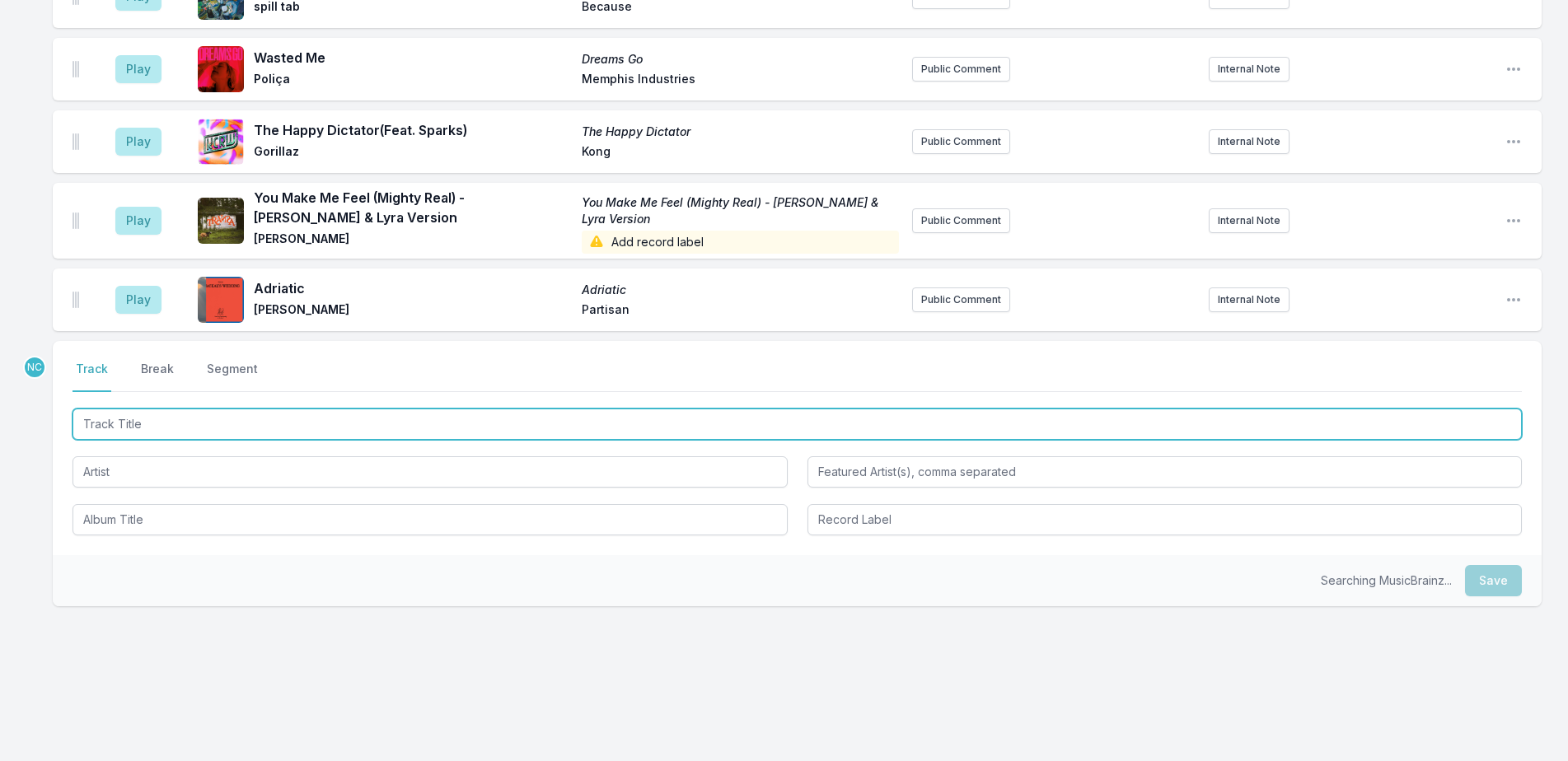
click at [415, 433] on input "Track Title" at bounding box center [797, 424] width 1449 height 32
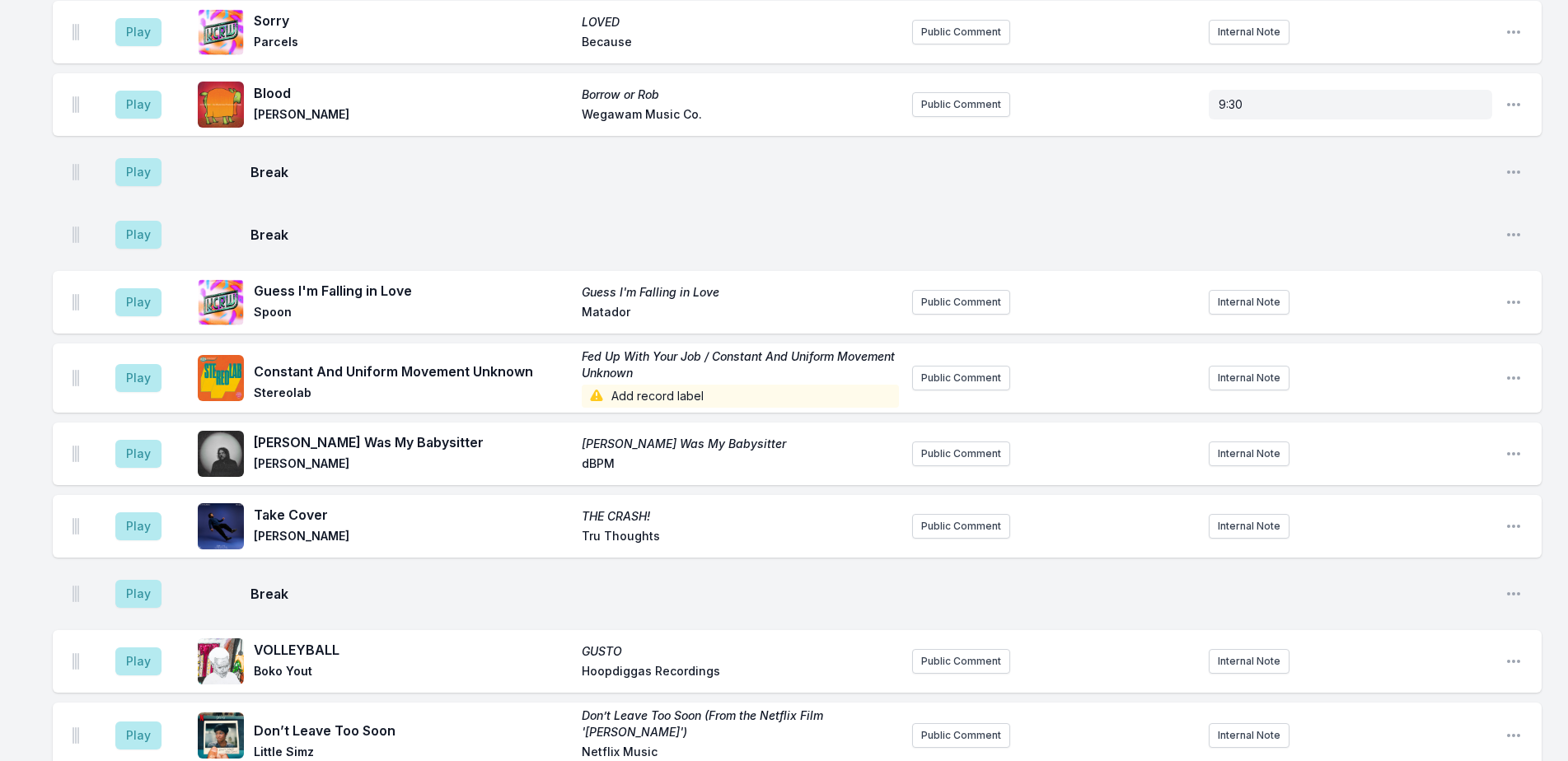
scroll to position [1274, 0]
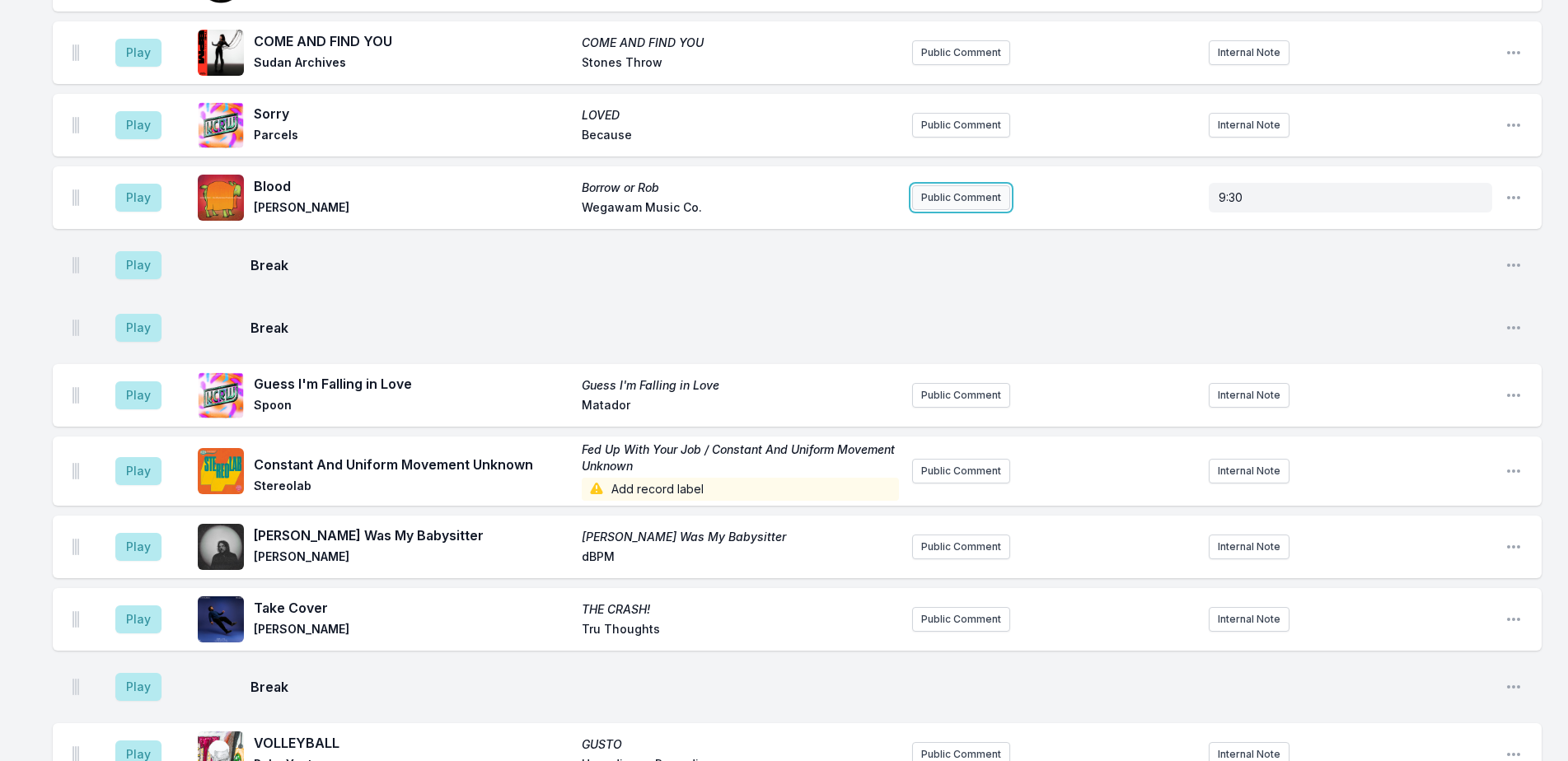
click at [962, 190] on button "Public Comment" at bounding box center [961, 197] width 98 height 25
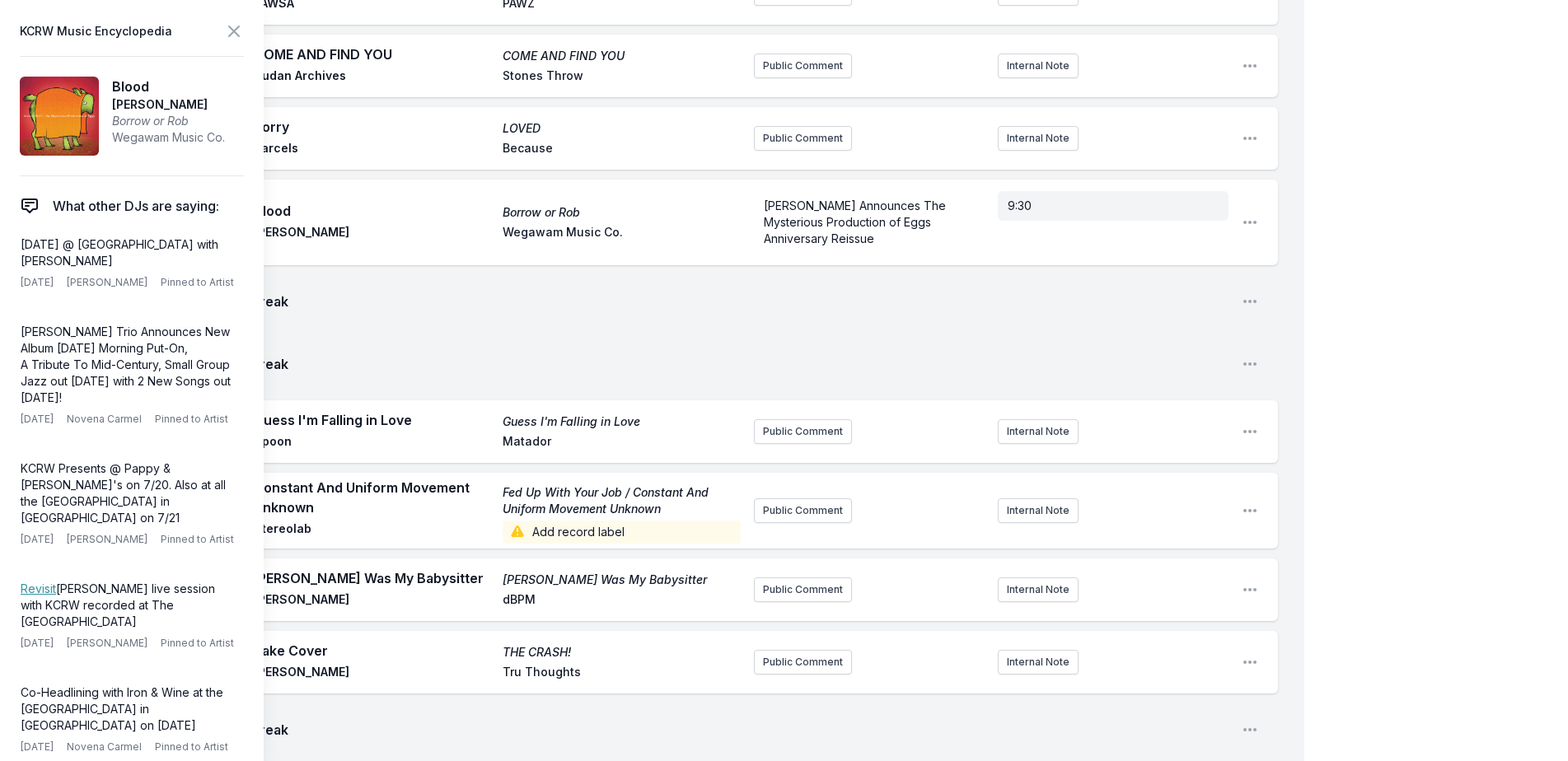
click at [1366, 237] on div "My Playlist KCRW Playlist Directory Reports NC NN User Guide Report Bug Sign ou…" at bounding box center [784, 220] width 1568 height 2988
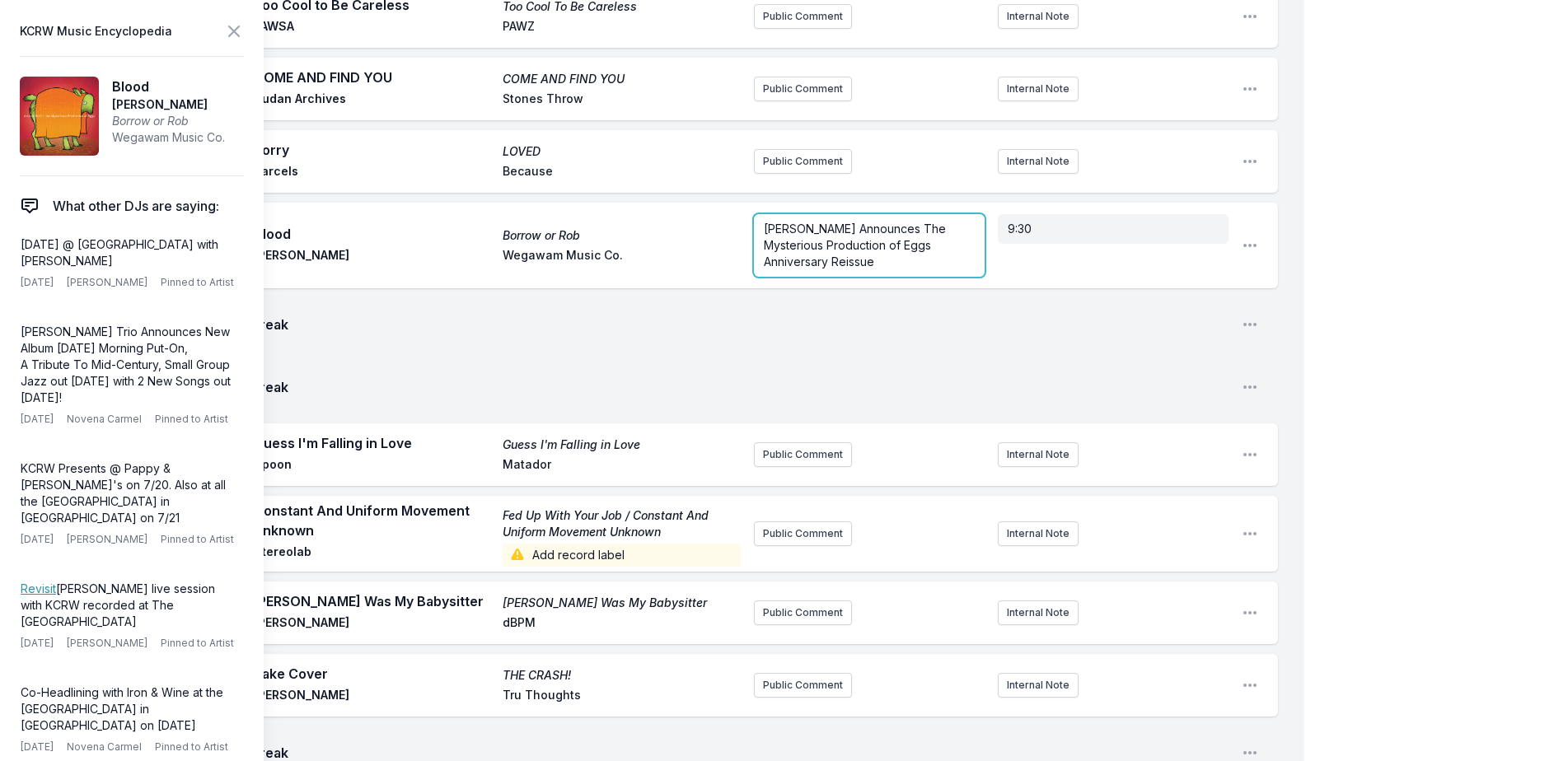
click at [913, 252] on p "Andrew Bird Announces The Mysterious Production of Eggs Anniversary Reissue" at bounding box center [869, 246] width 211 height 50
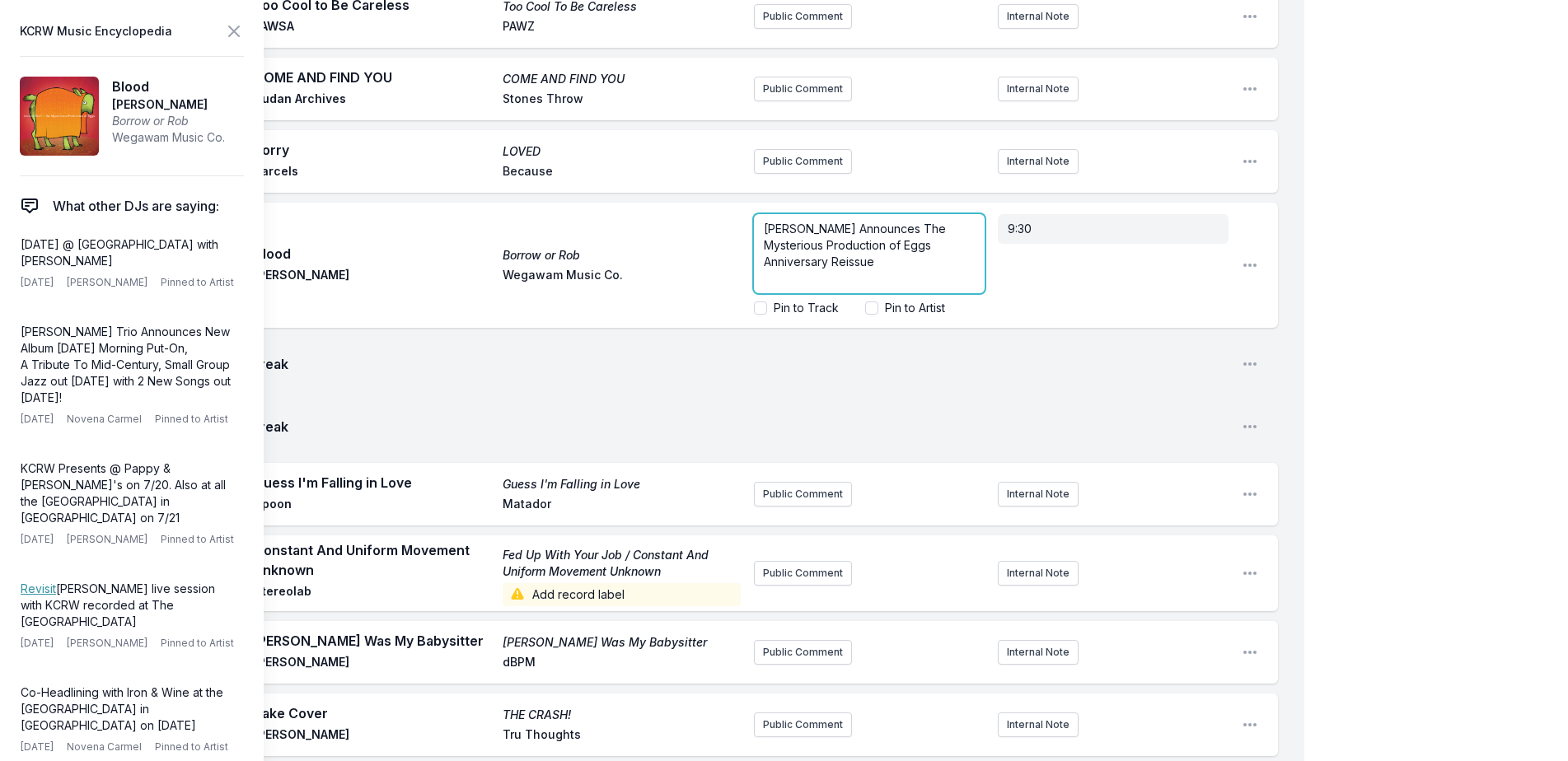
click at [907, 266] on div "Andrew Bird Announces The Mysterious Production of Eggs Anniversary Reissue" at bounding box center [869, 254] width 231 height 79
click at [820, 301] on label "Pin to Track" at bounding box center [806, 307] width 65 height 16
click at [767, 301] on input "Pin to Track" at bounding box center [760, 307] width 13 height 13
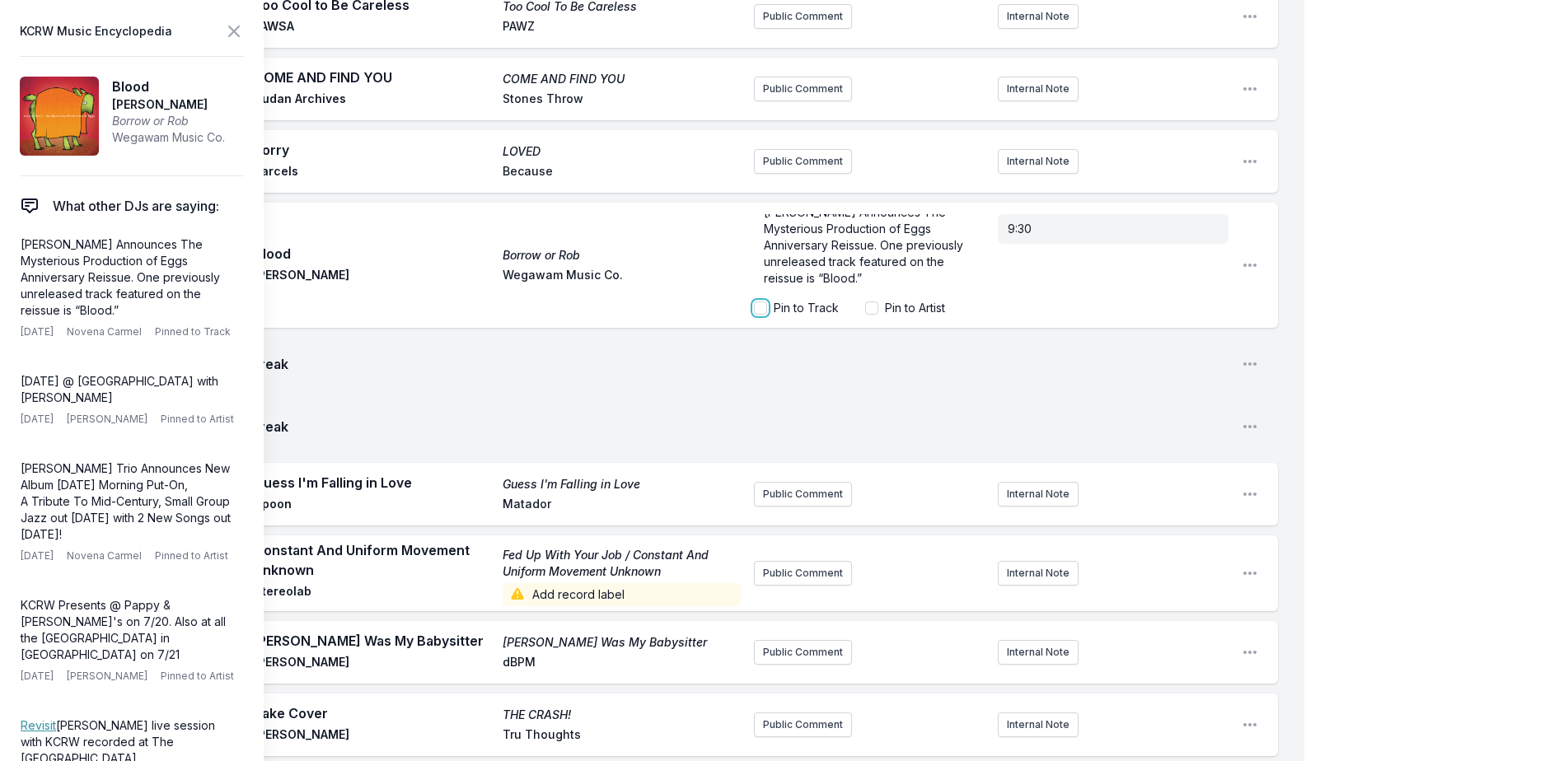
checkbox input "true"
click at [1390, 272] on div "My Playlist KCRW Playlist Directory Reports NC NN User Guide Report Bug Sign ou…" at bounding box center [784, 251] width 1568 height 3051
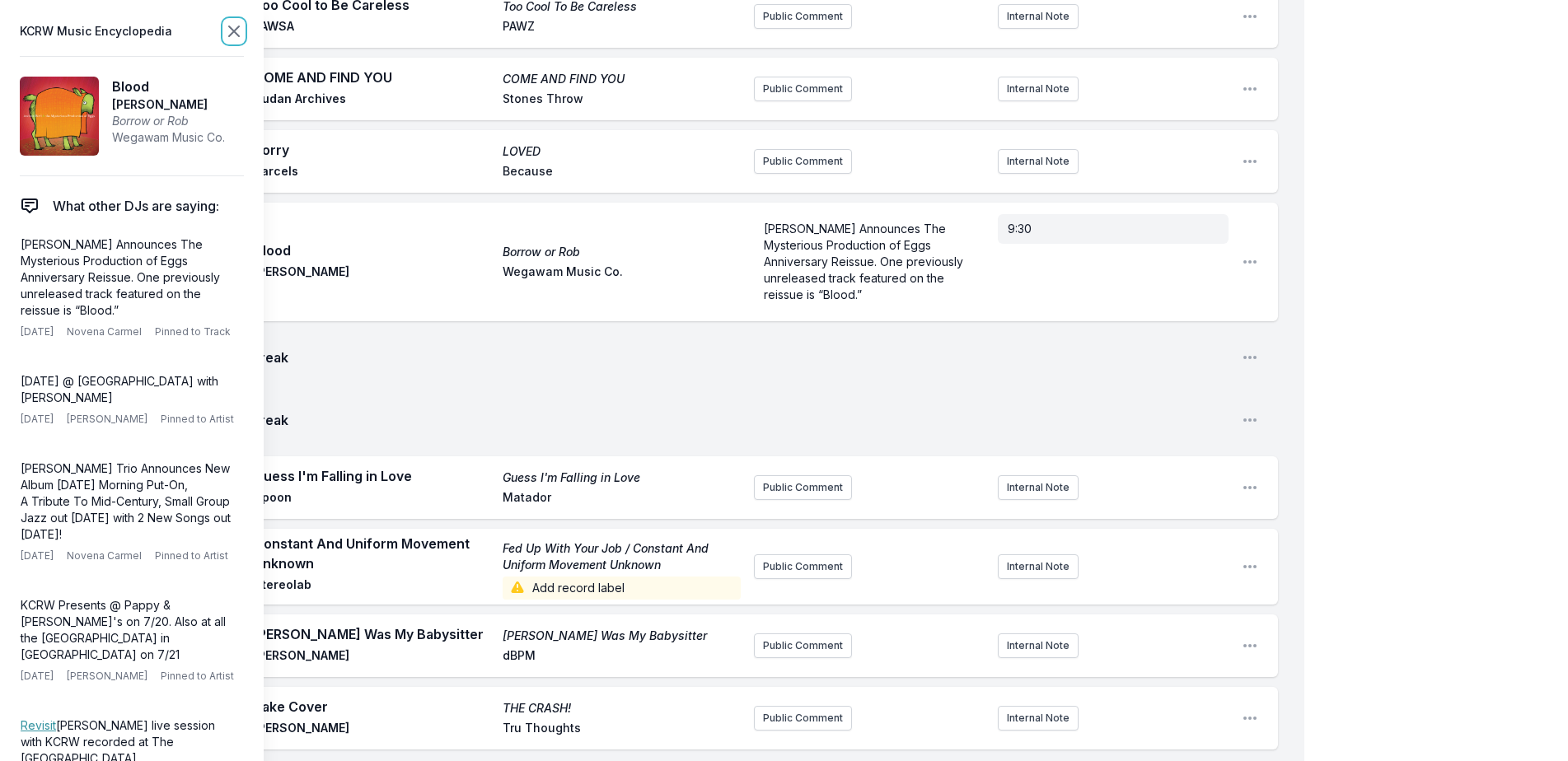
click at [237, 25] on icon at bounding box center [233, 31] width 20 height 20
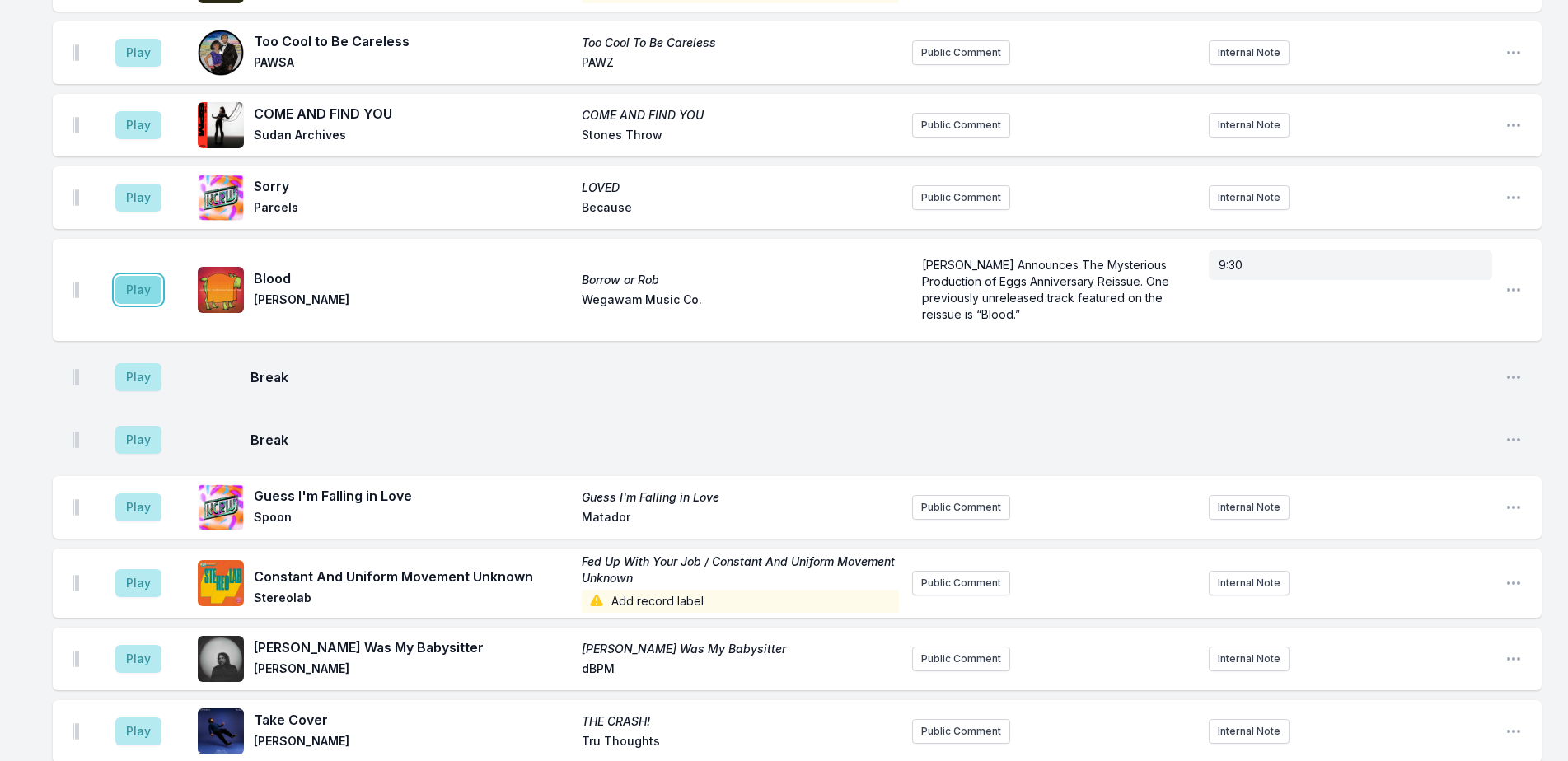
click at [134, 292] on button "Play" at bounding box center [138, 290] width 46 height 28
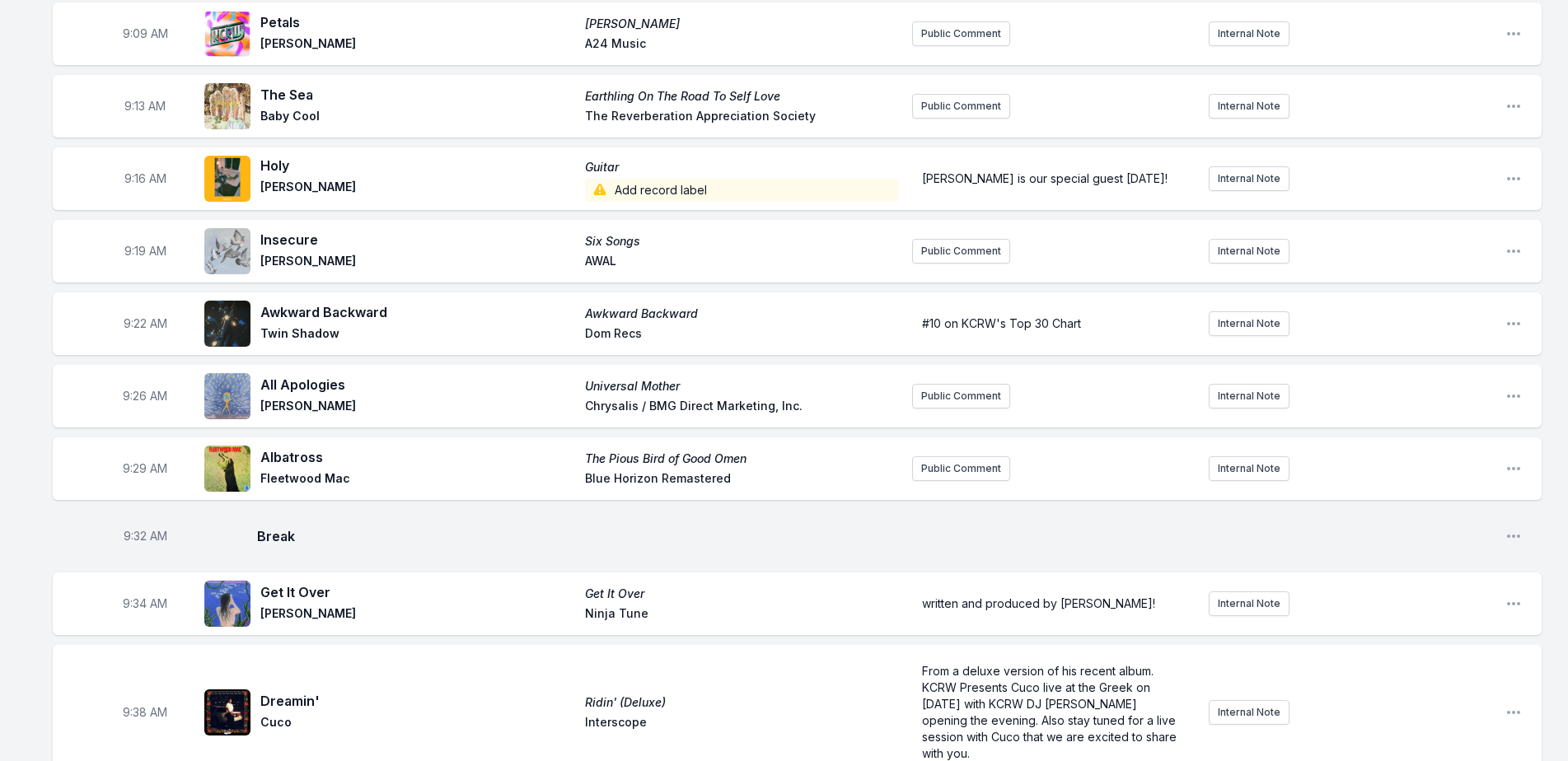
scroll to position [532, 0]
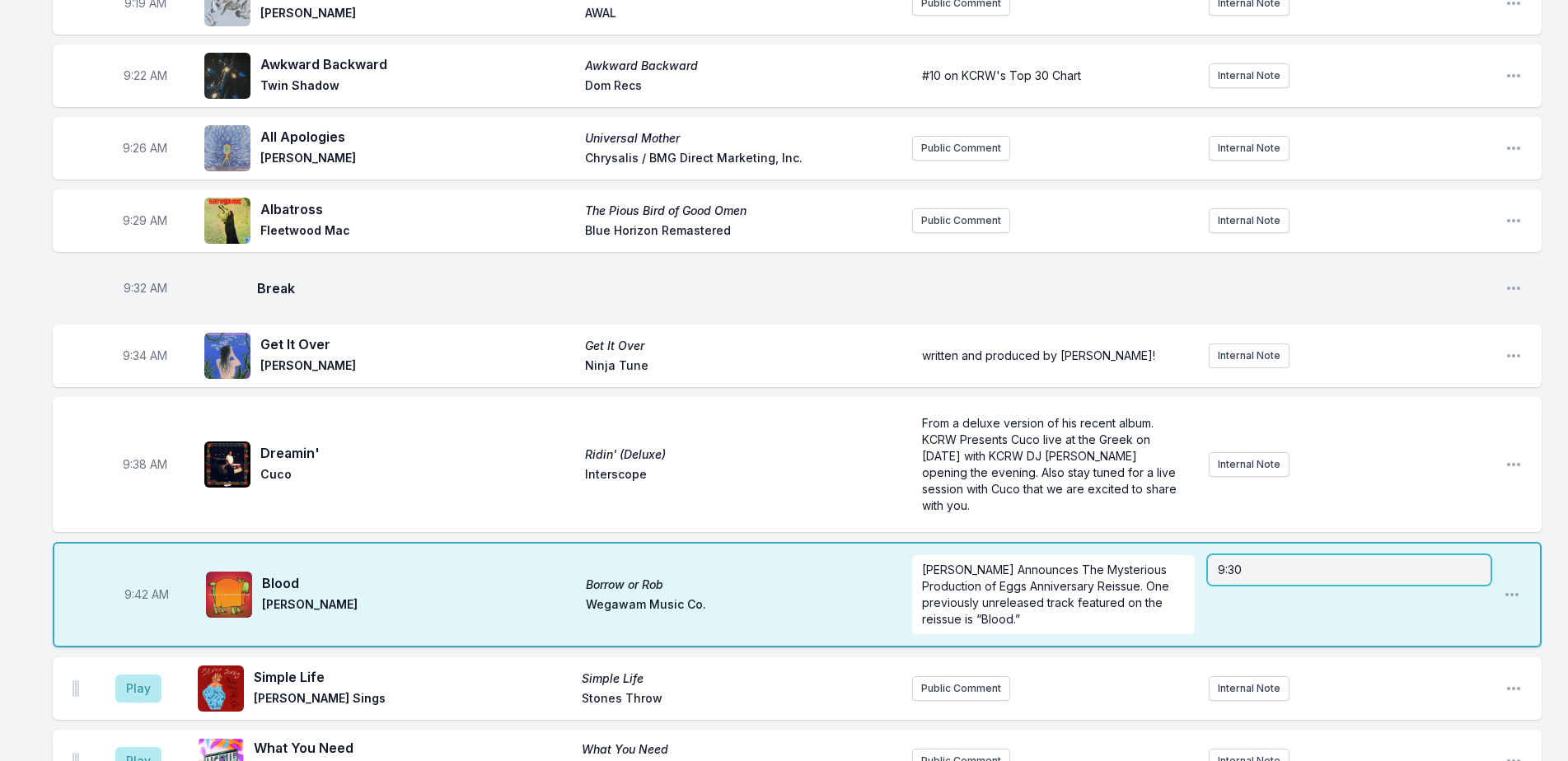
click at [1392, 567] on p "9:30" at bounding box center [1349, 570] width 263 height 16
click at [1392, 567] on div "9:30" at bounding box center [1349, 570] width 283 height 30
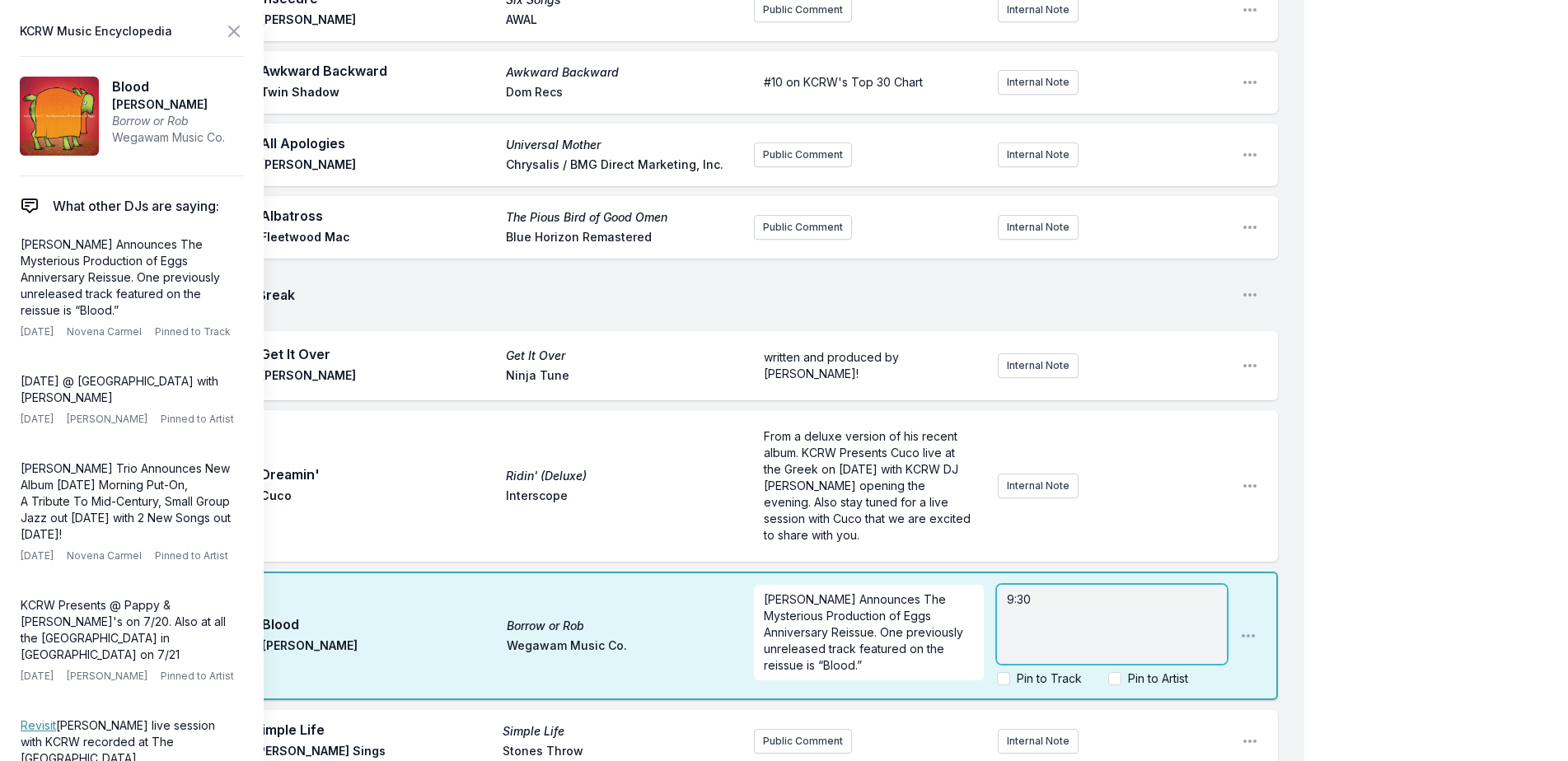
click at [1099, 615] on div "9:30" at bounding box center [1111, 624] width 230 height 79
click at [1015, 593] on span "songs are starting to sound fitting for a spooky season playlist" at bounding box center [1114, 608] width 214 height 31
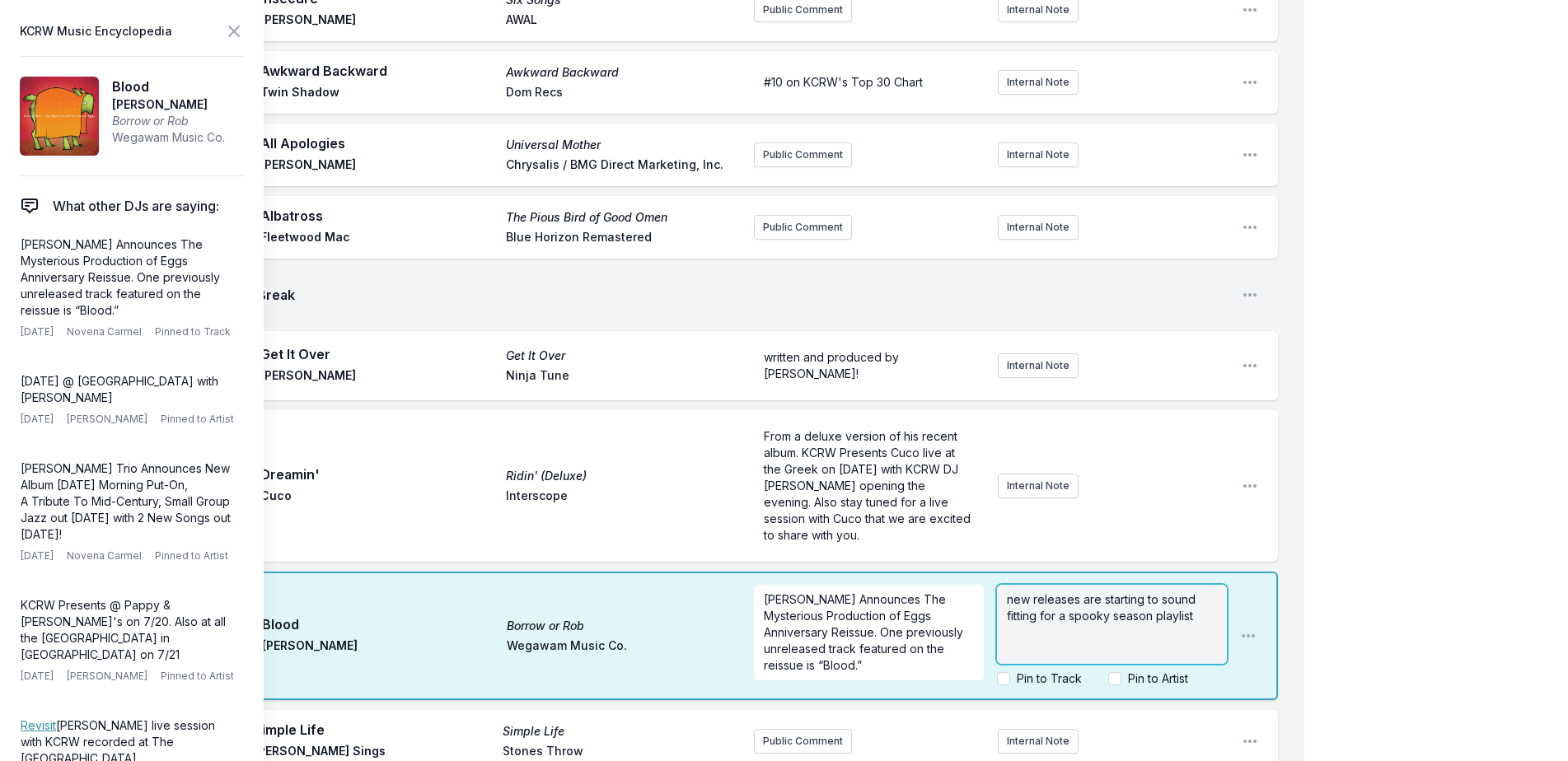
click at [1198, 613] on p "new releases are starting to sound fitting for a spooky season playlist" at bounding box center [1112, 608] width 210 height 33
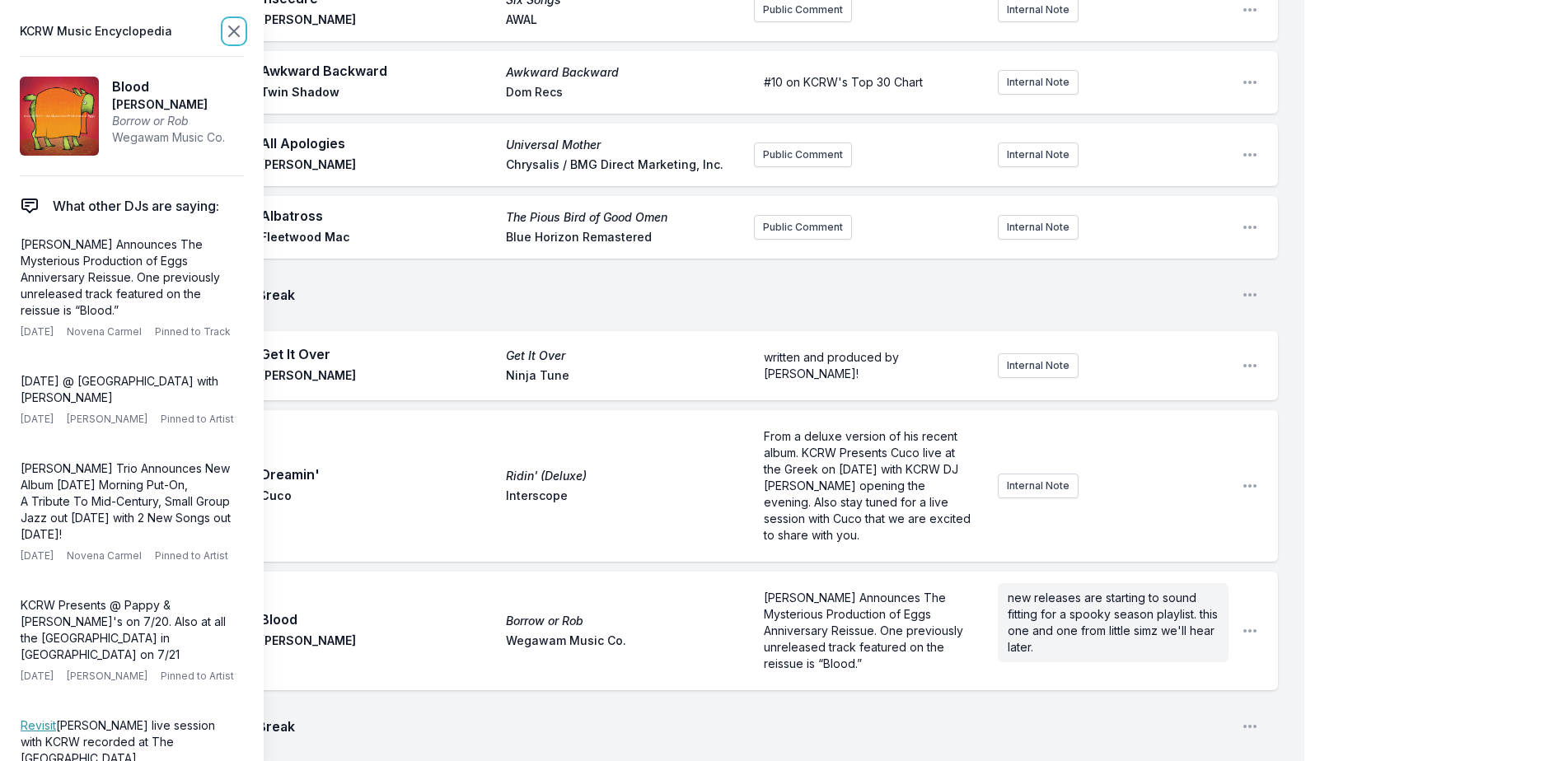
click at [237, 35] on icon at bounding box center [234, 32] width 10 height 10
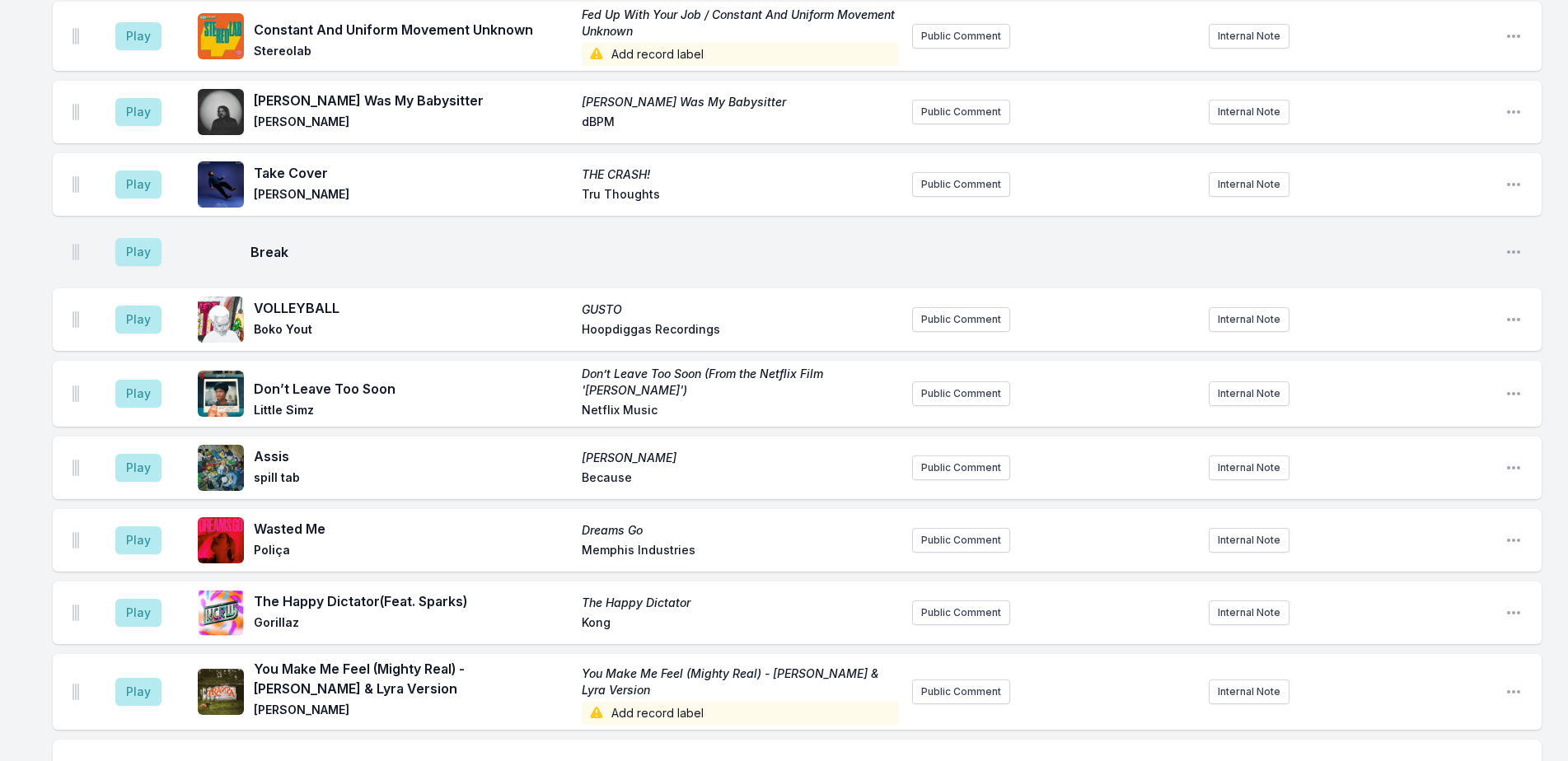
scroll to position [2315, 0]
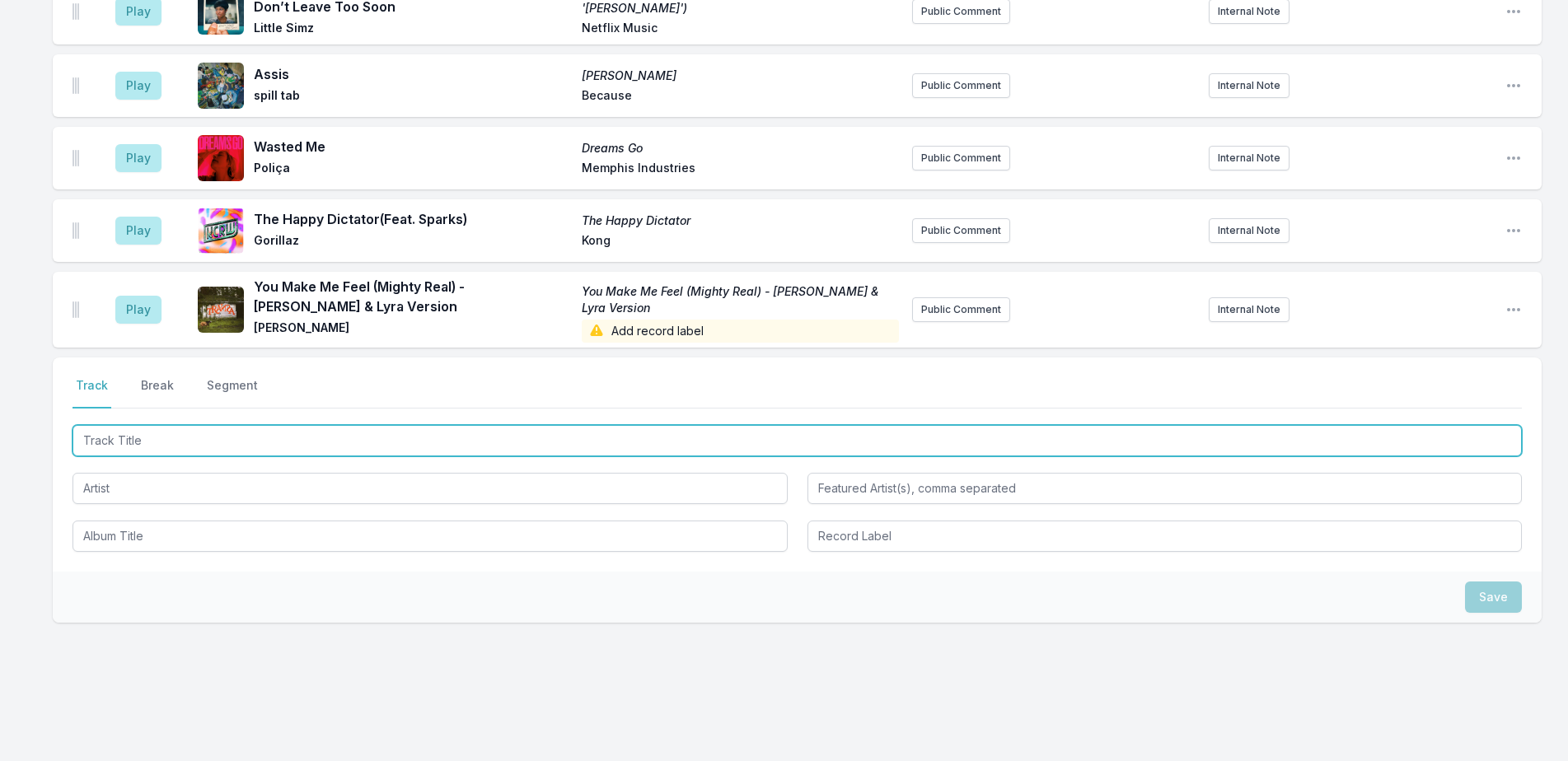
click at [357, 425] on input "Track Title" at bounding box center [797, 441] width 1449 height 32
type input "i"
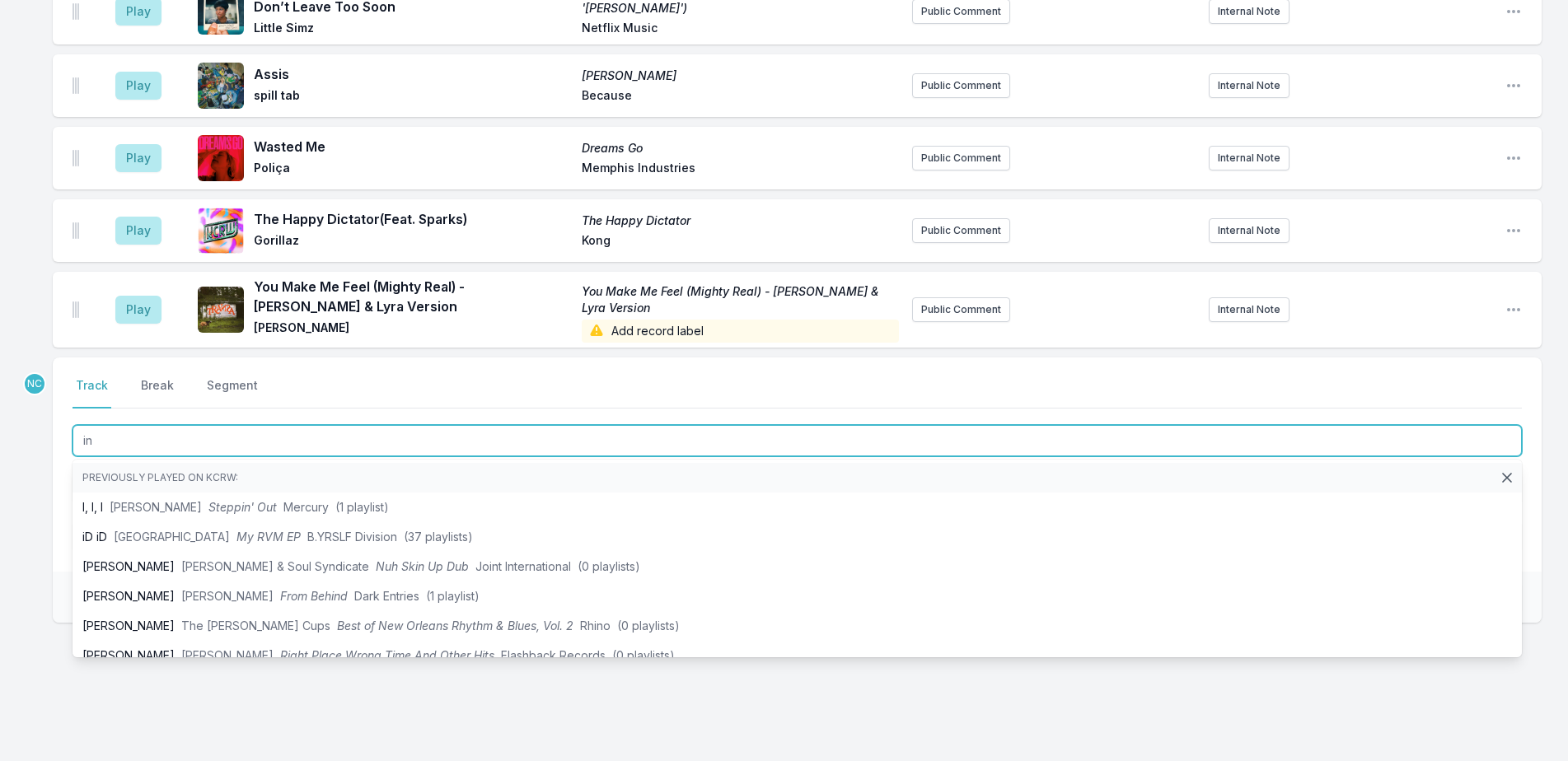
type input "i"
type input "In Your Head"
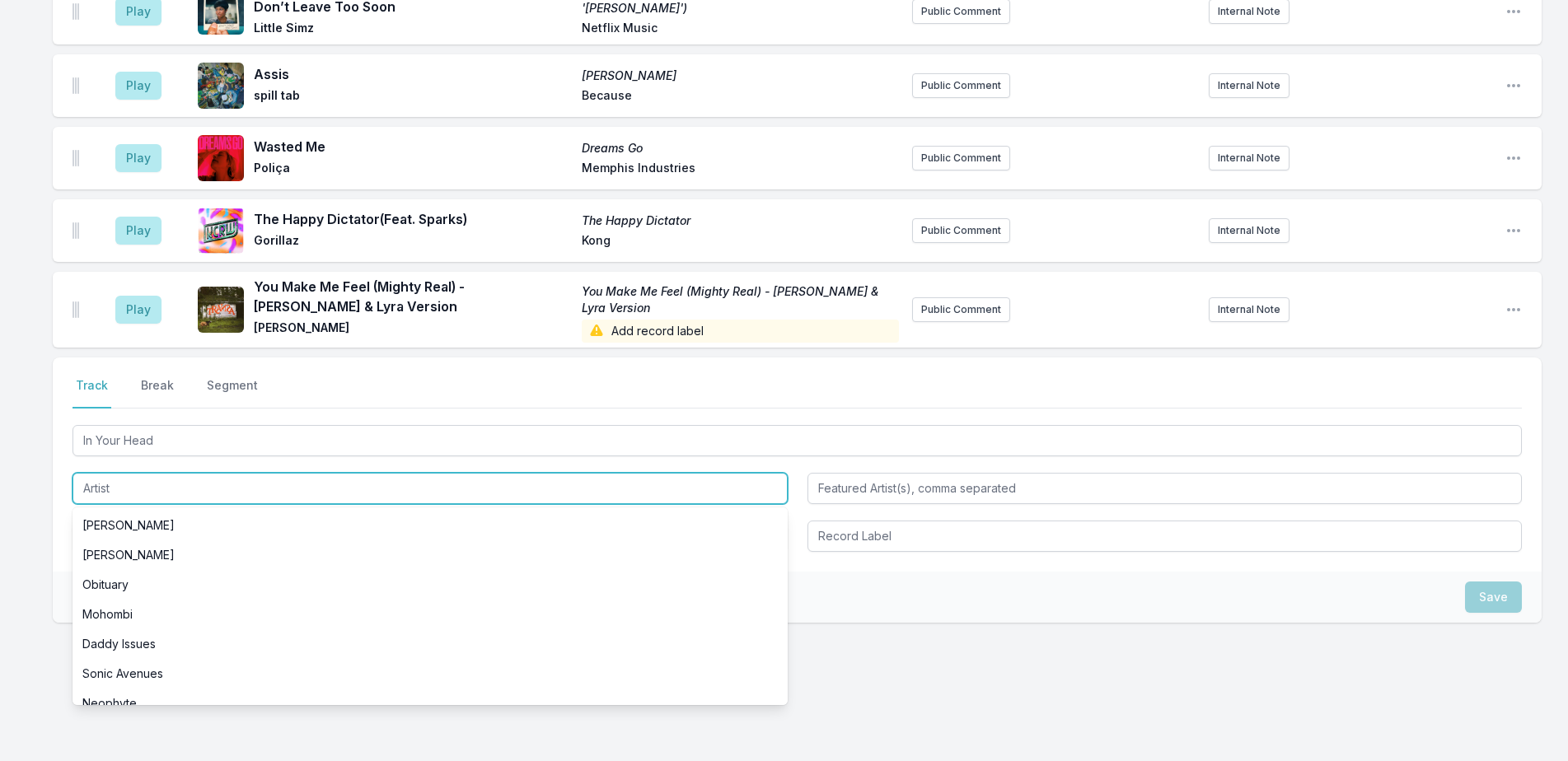
click at [267, 473] on input "Artist" at bounding box center [430, 489] width 715 height 32
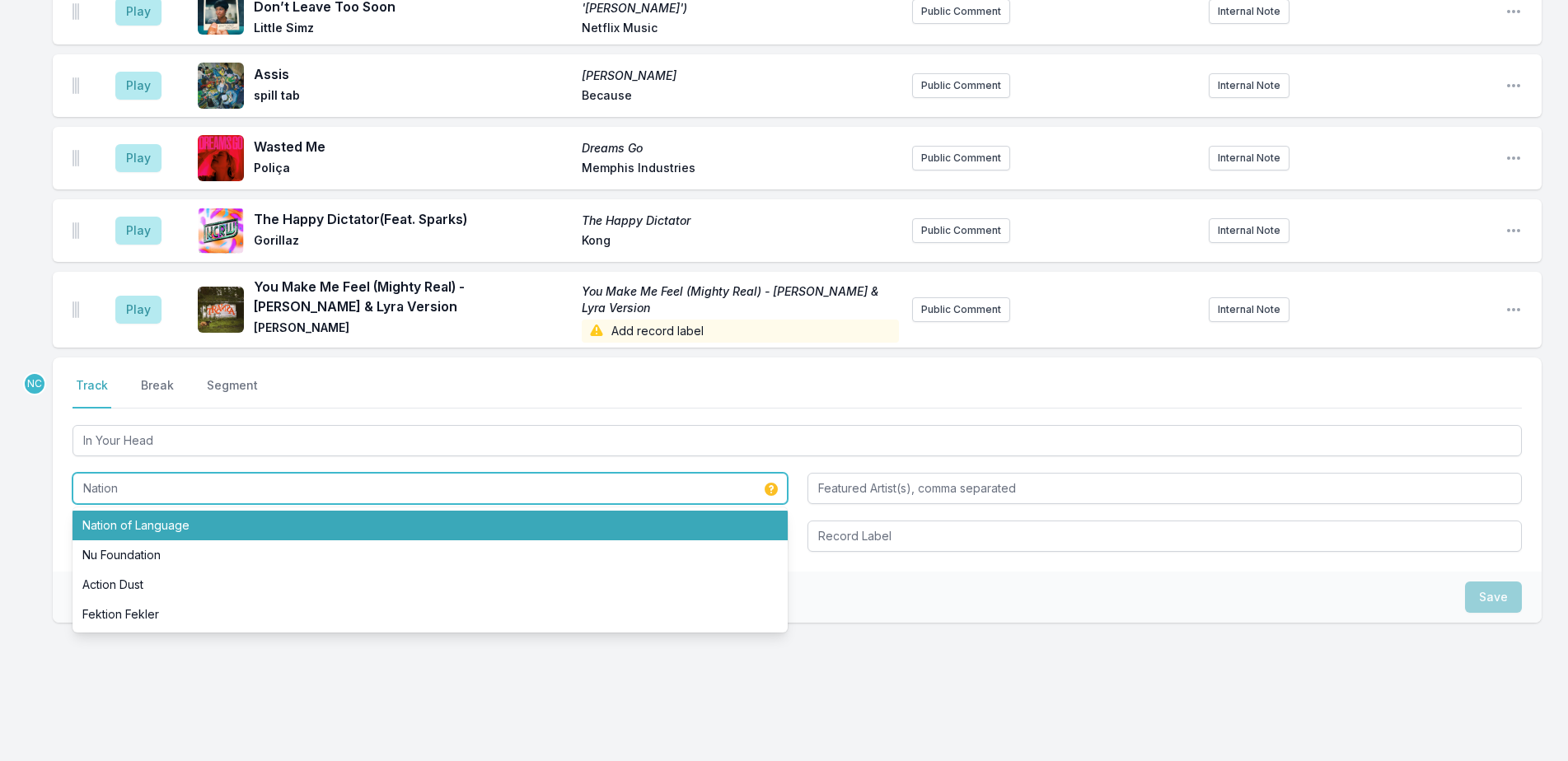
click at [267, 511] on li "Nation of Language" at bounding box center [430, 525] width 715 height 30
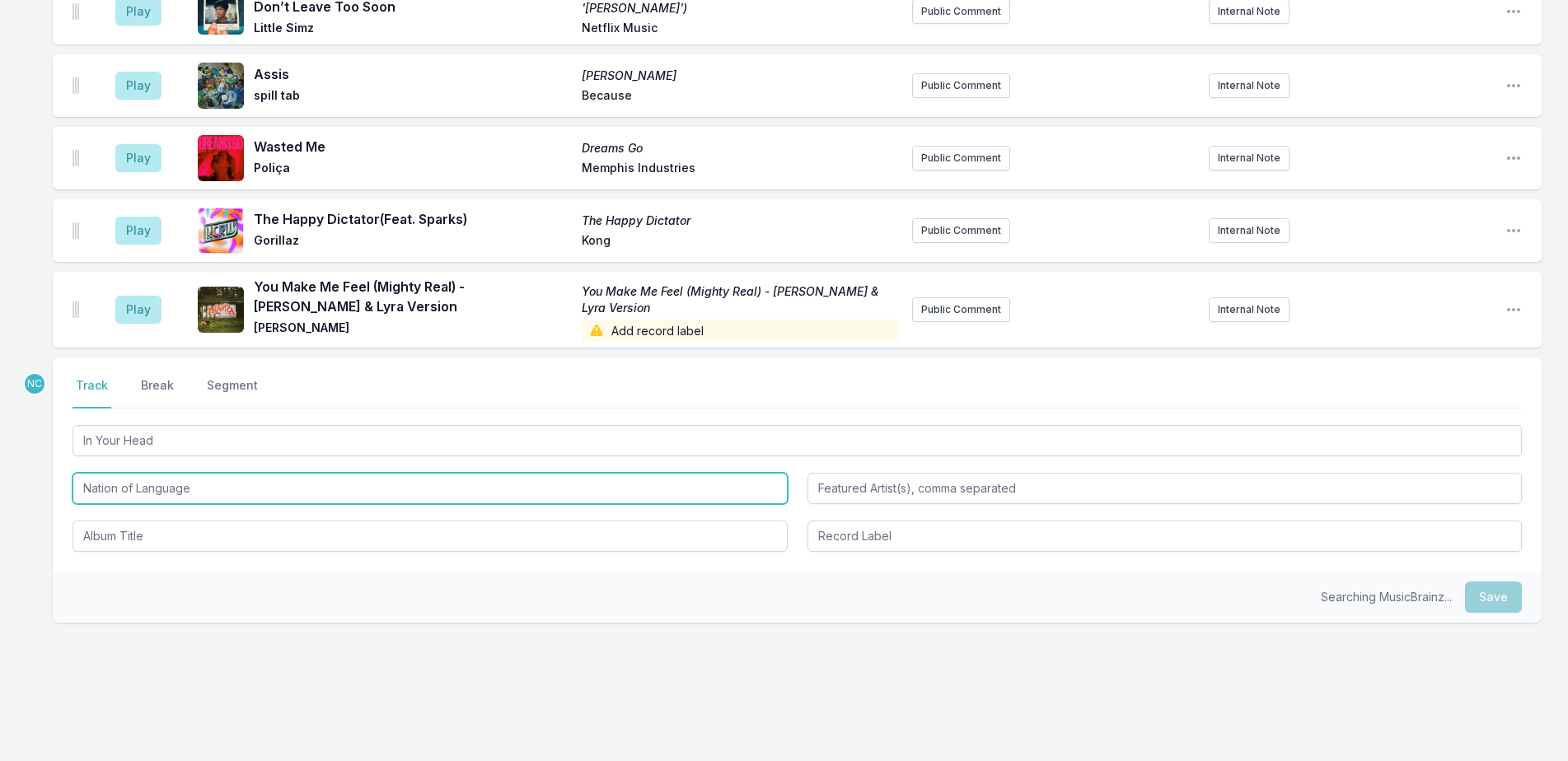
type input "Nation of Language"
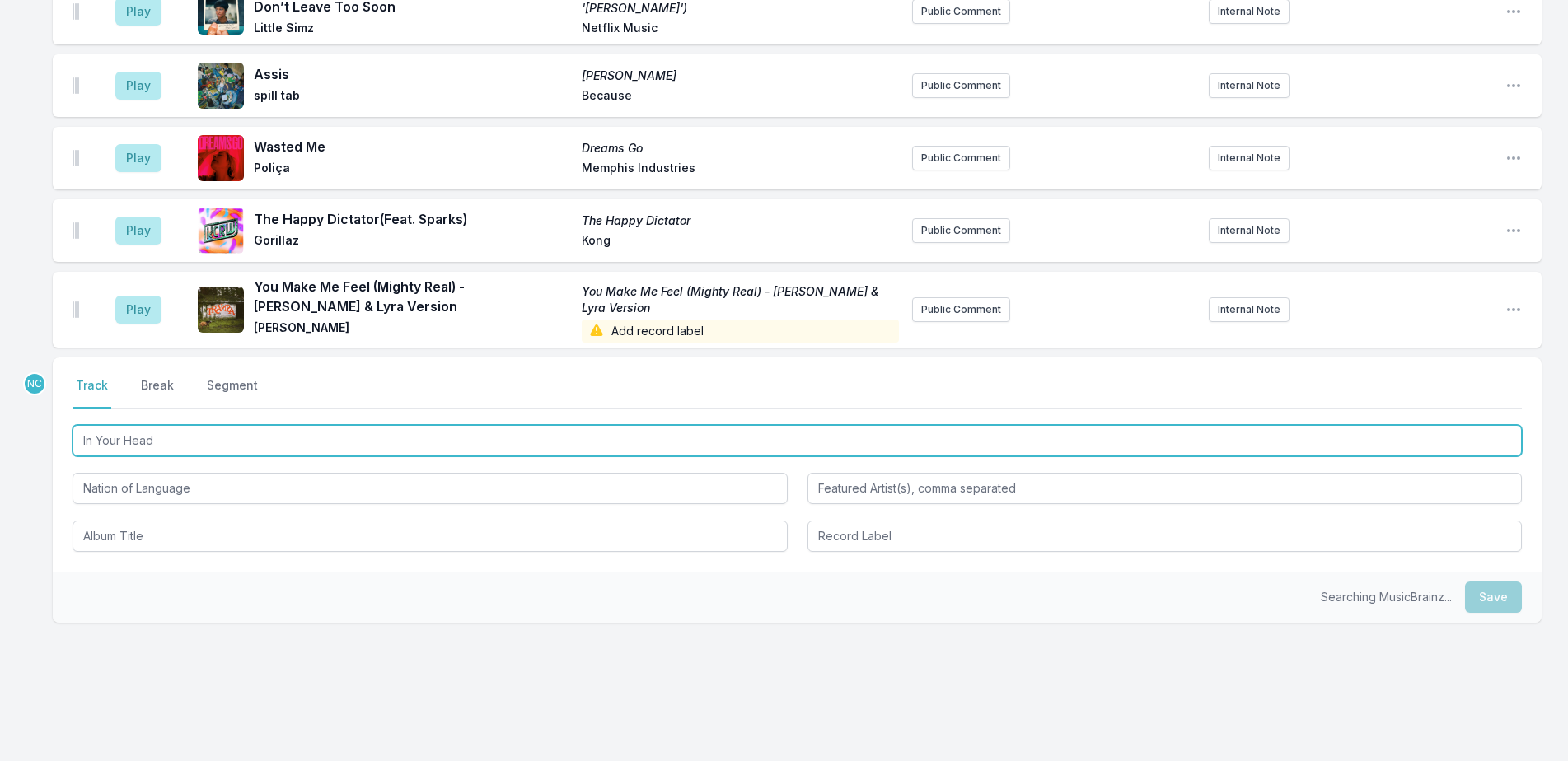
click at [222, 431] on input "In Your Head" at bounding box center [797, 441] width 1449 height 32
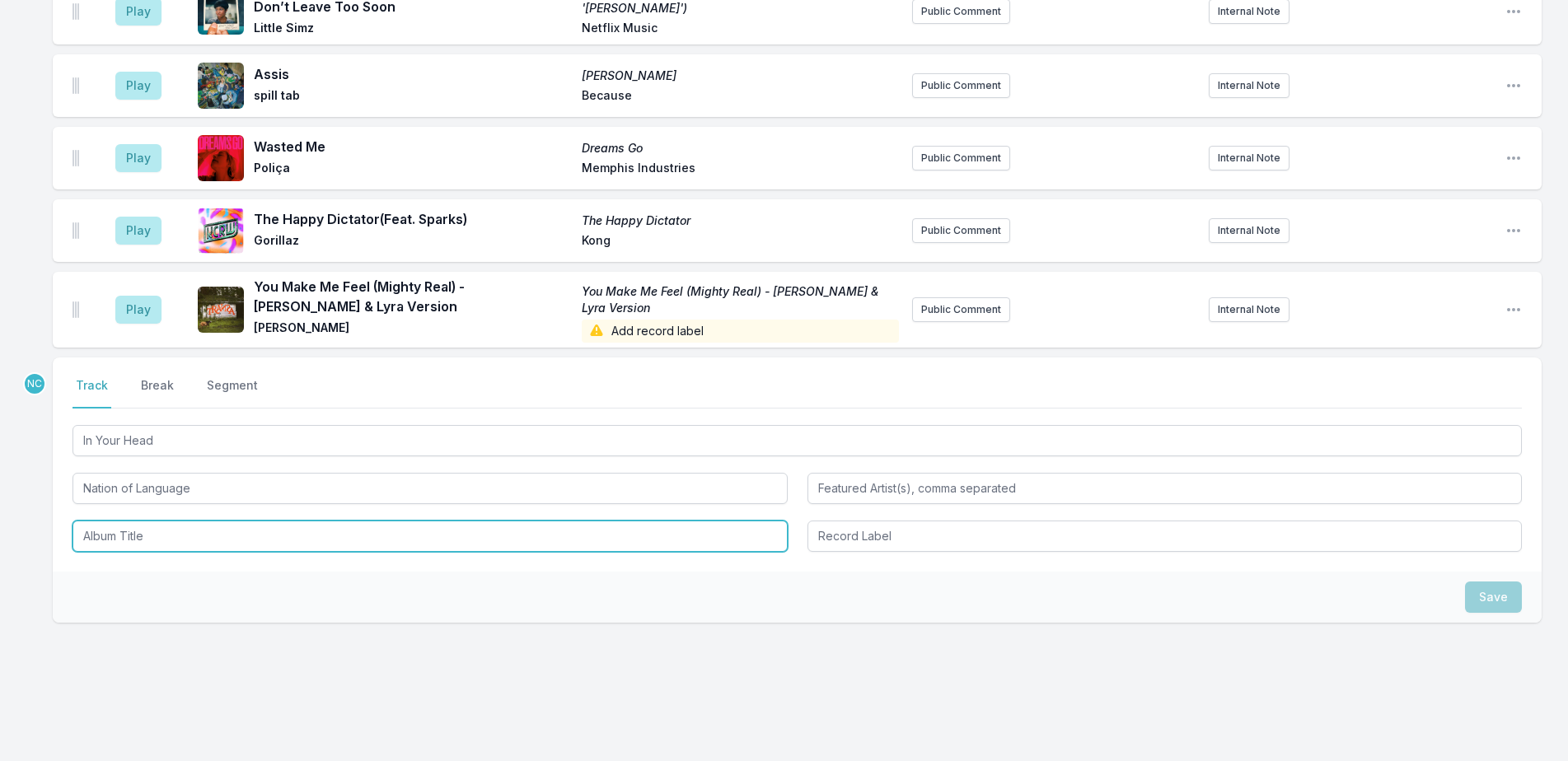
click at [247, 521] on input "Album Title" at bounding box center [430, 536] width 715 height 32
paste input "In Your Head"
type input "In Your Head"
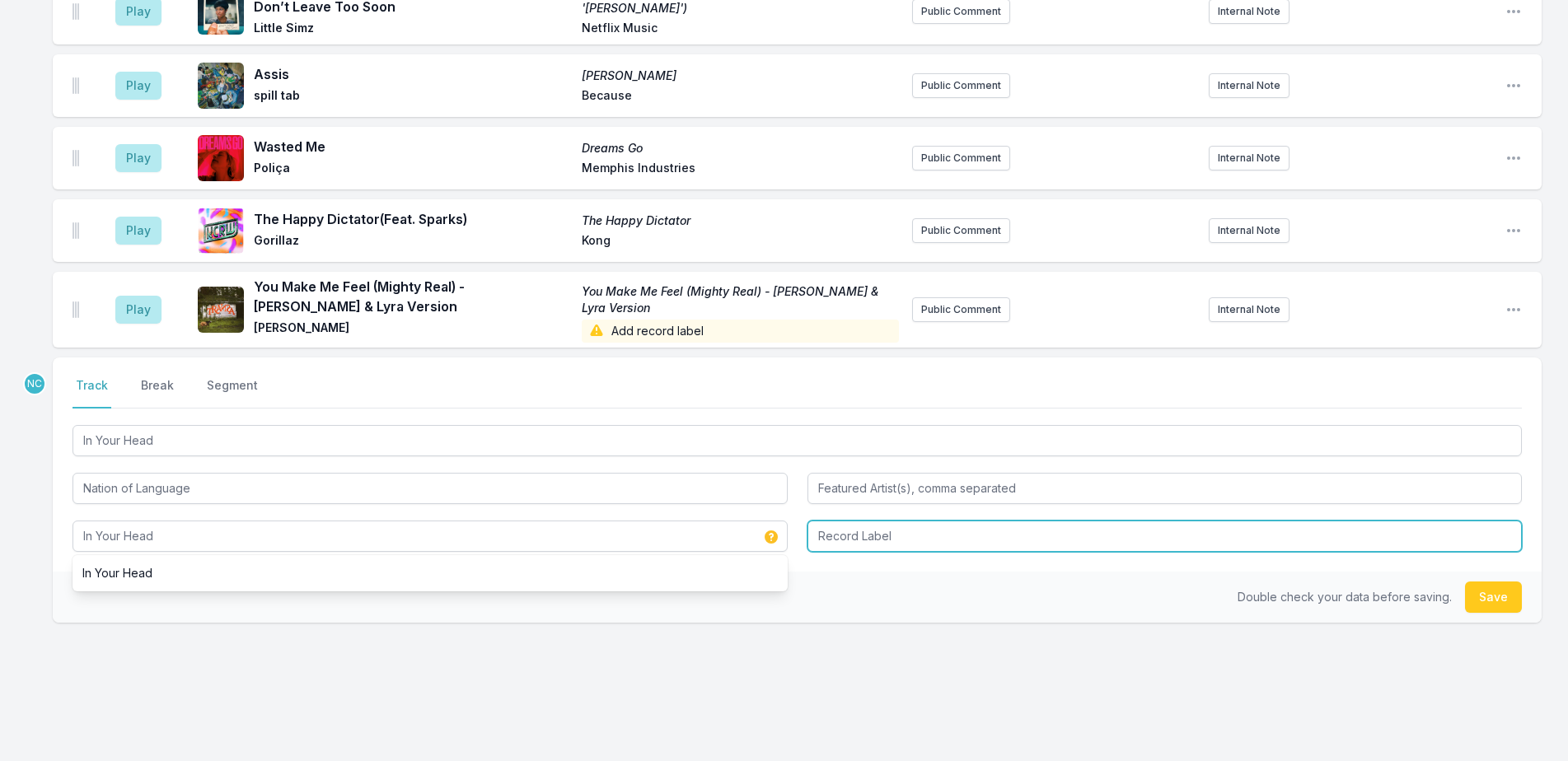
click at [929, 521] on input "Record Label" at bounding box center [1164, 536] width 715 height 32
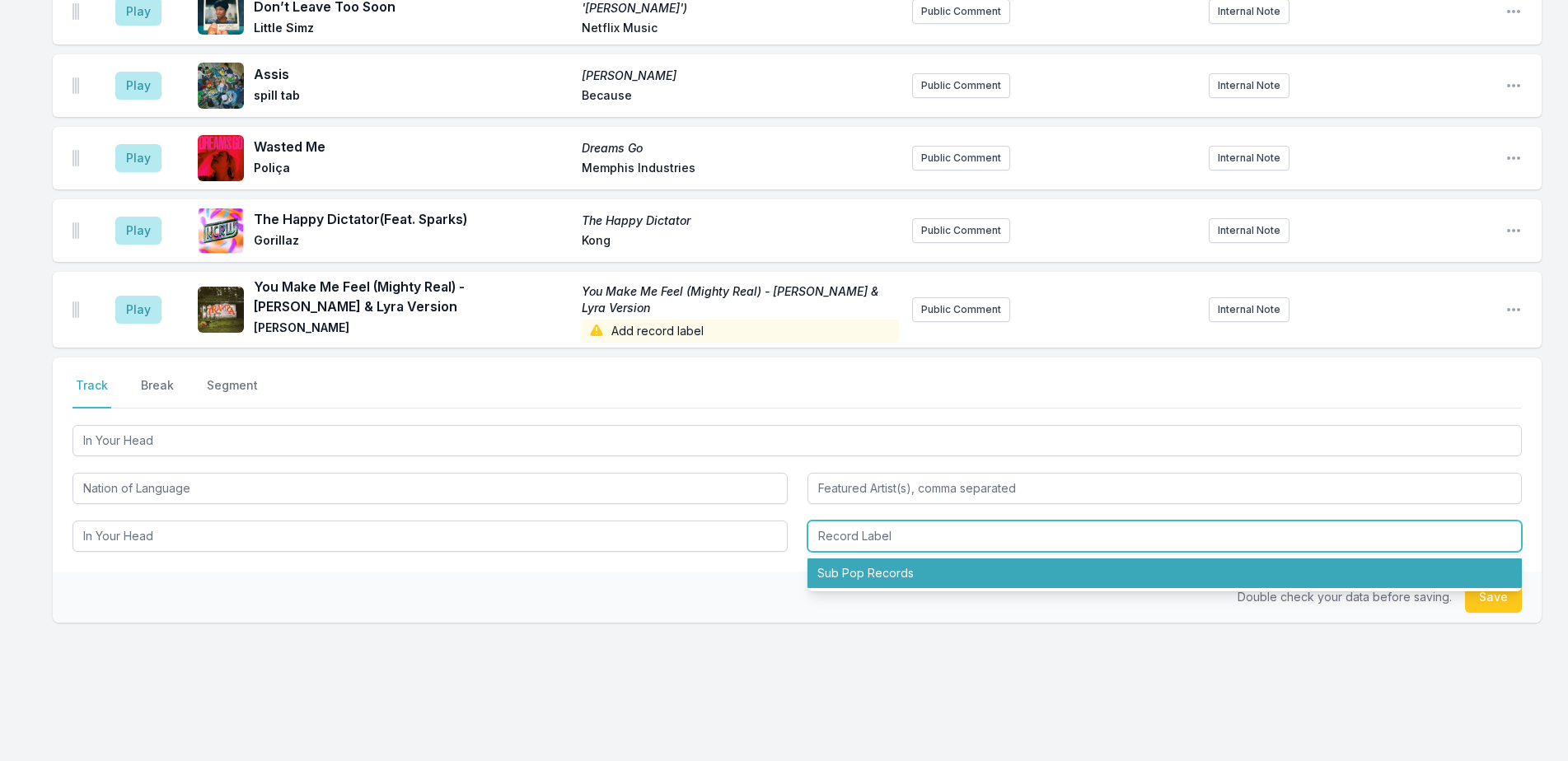
click at [931, 559] on li "Sub Pop Records" at bounding box center [1164, 573] width 715 height 30
type input "Sub Pop Records"
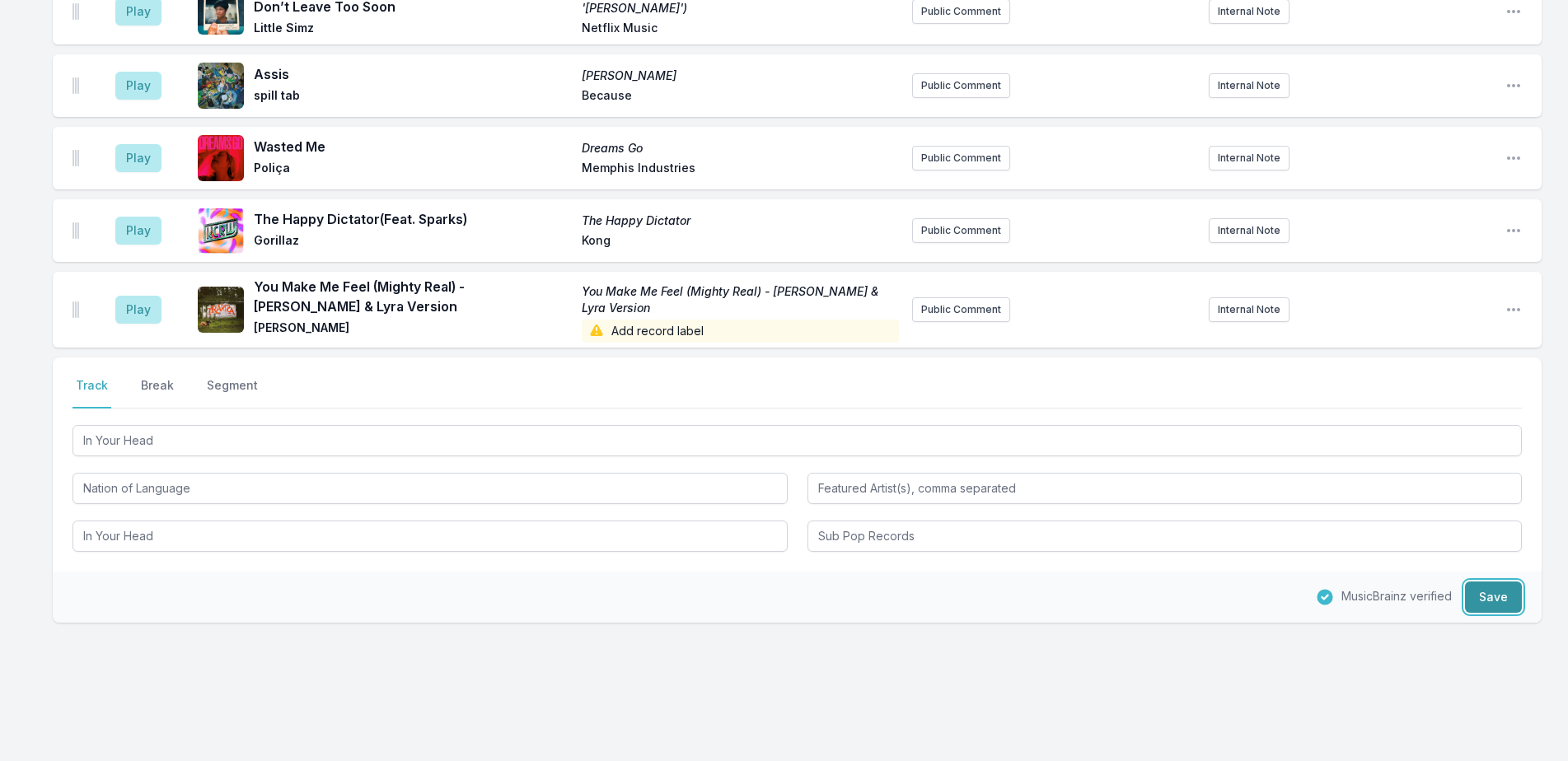
click at [1497, 582] on button "Save" at bounding box center [1493, 597] width 57 height 32
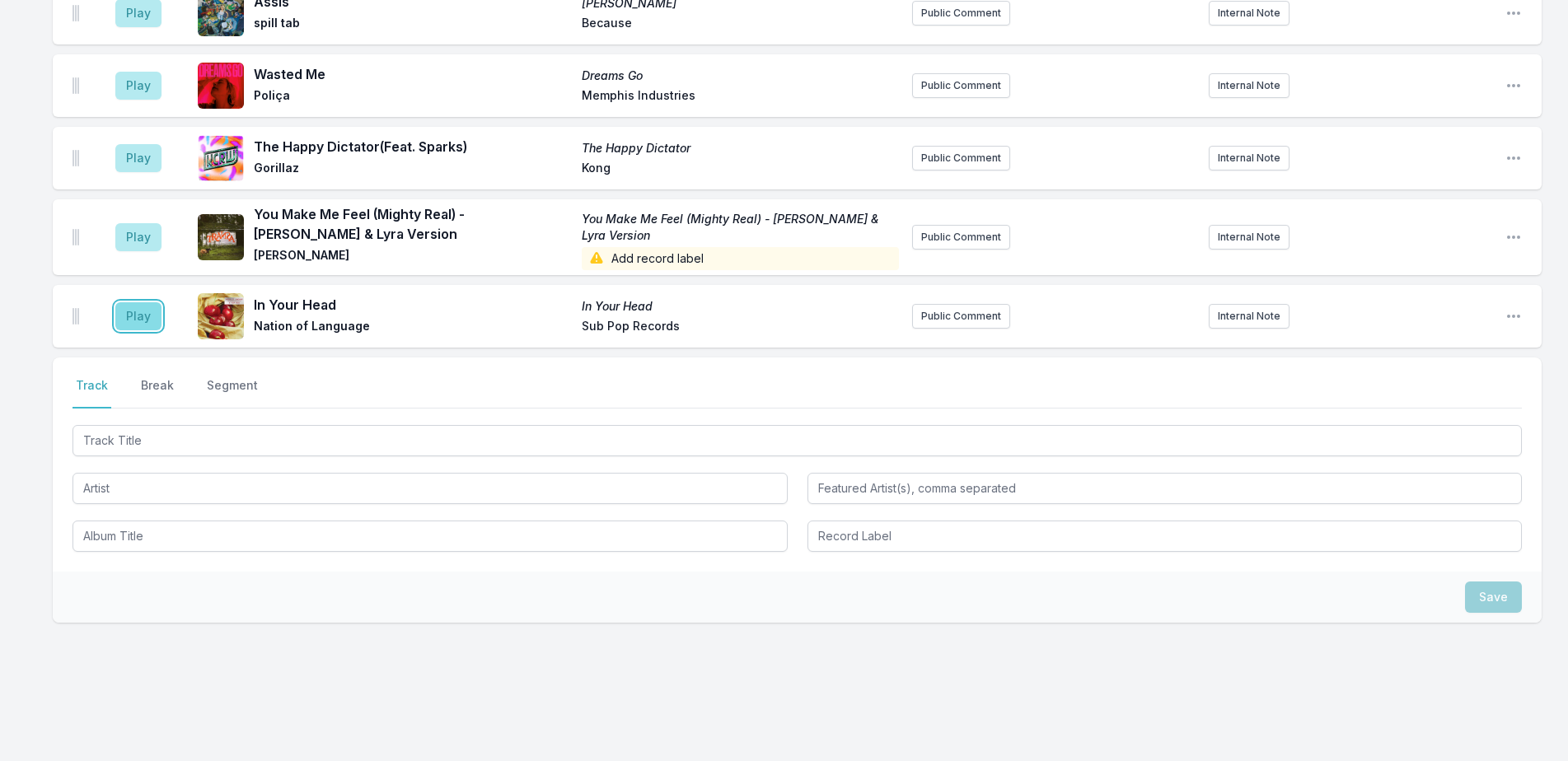
click at [146, 302] on button "Play" at bounding box center [138, 316] width 46 height 28
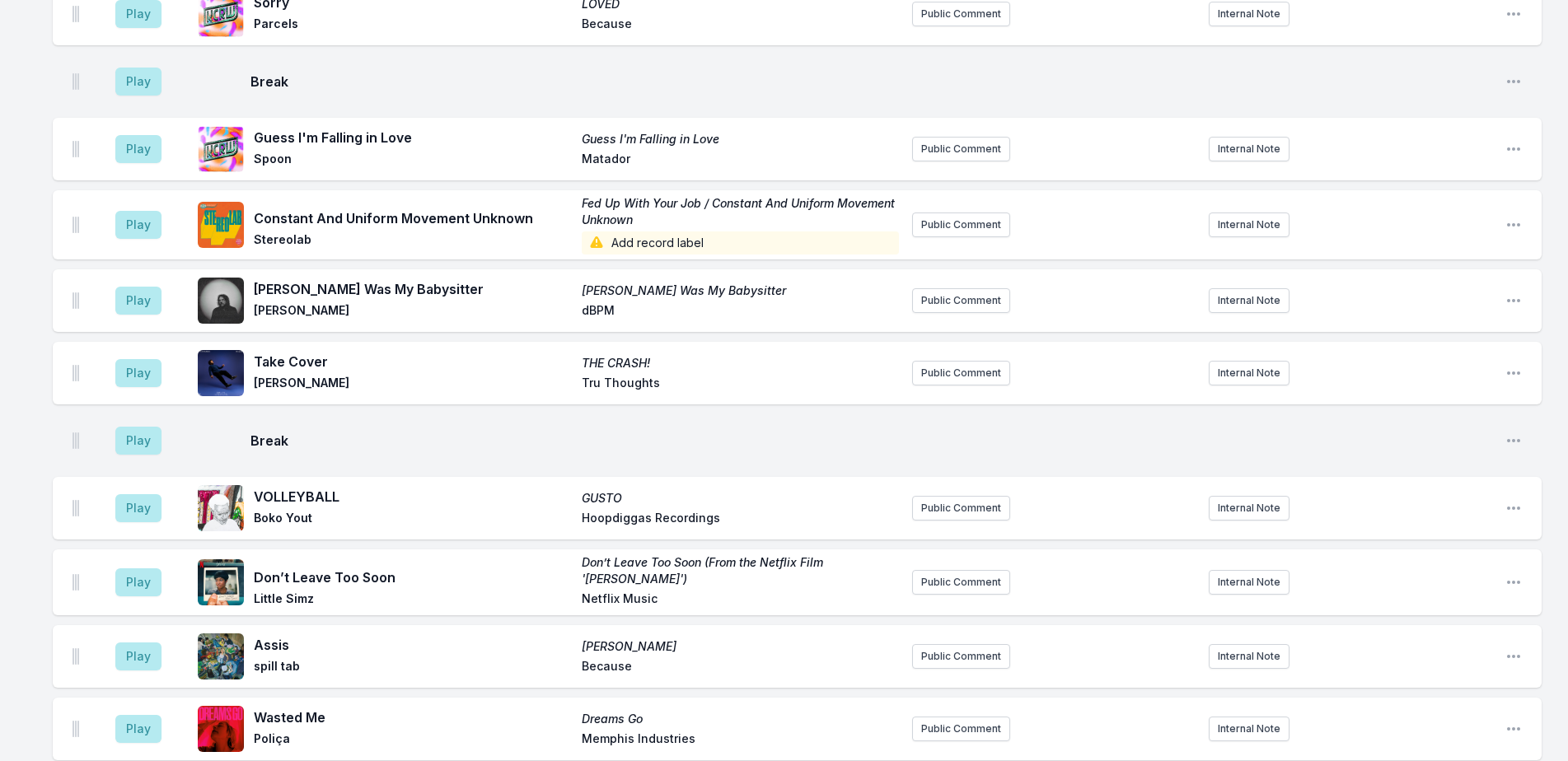
scroll to position [1910, 0]
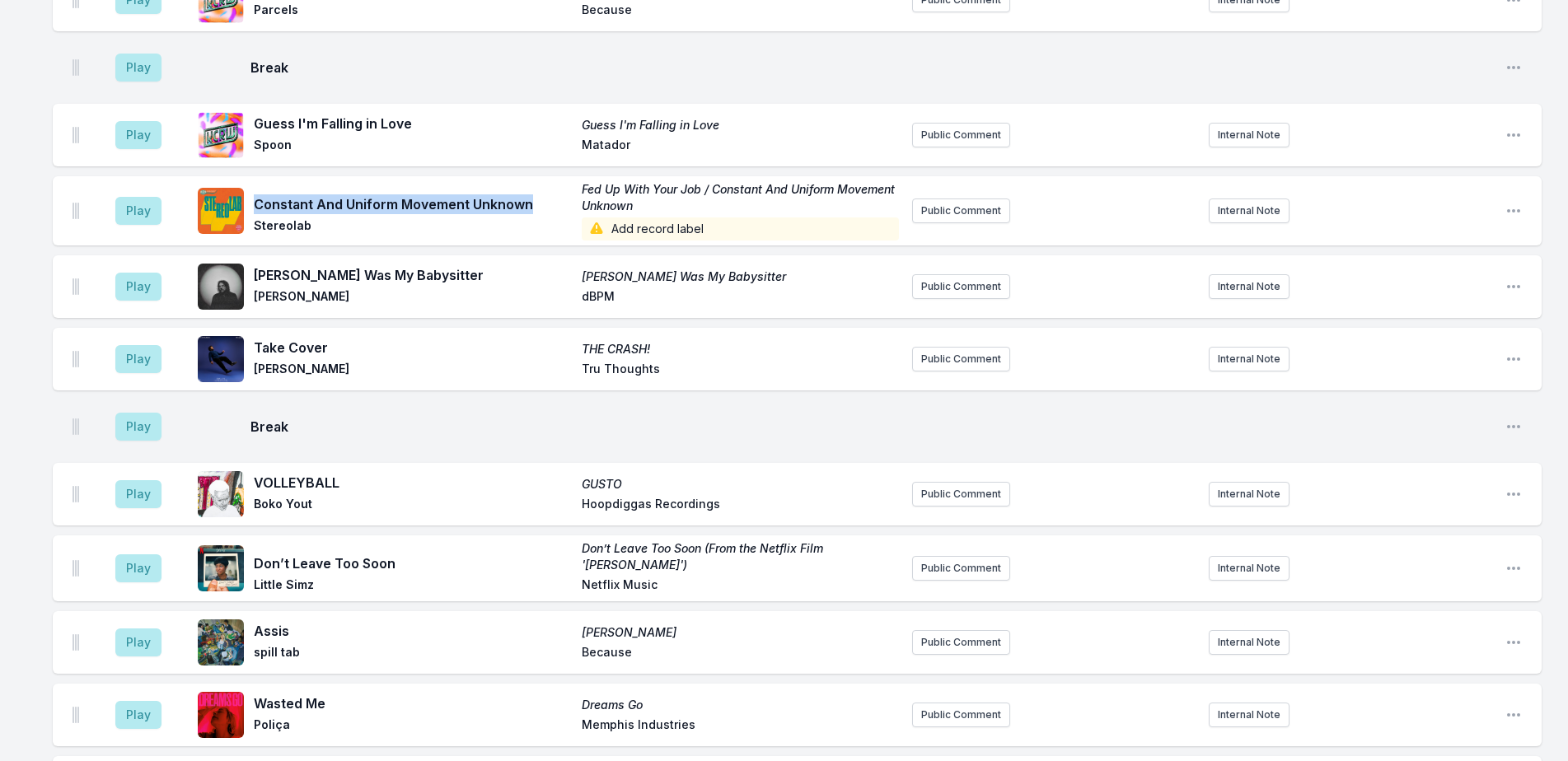
drag, startPoint x: 489, startPoint y: 180, endPoint x: 257, endPoint y: 178, distance: 232.0
click at [257, 195] on span "Constant And Uniform Movement Unknown" at bounding box center [412, 204] width 318 height 20
copy span "Constant And Uniform Movement Unknown"
click at [966, 199] on button "Public Comment" at bounding box center [961, 211] width 98 height 25
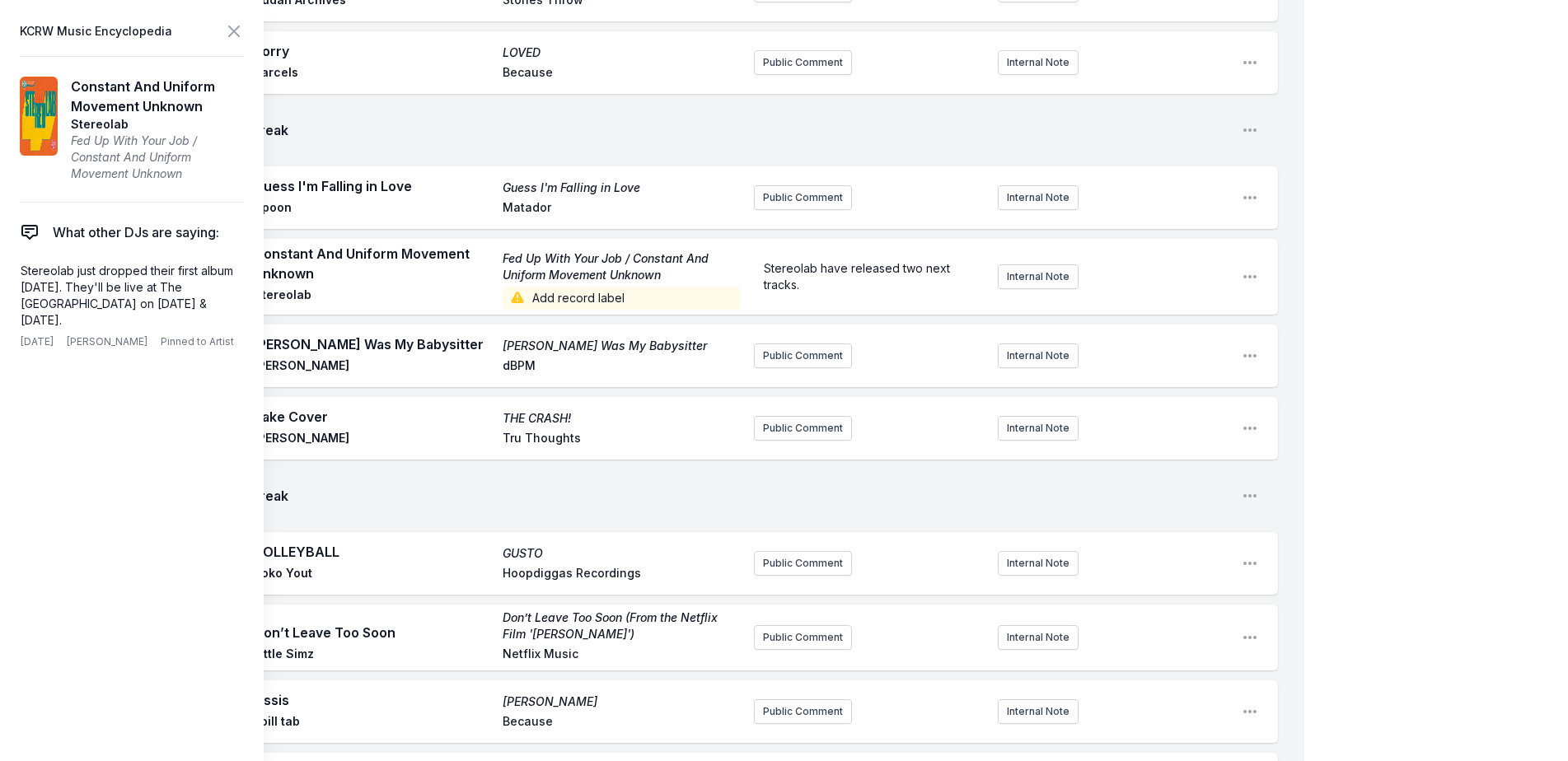
click at [232, 26] on icon at bounding box center [233, 31] width 20 height 20
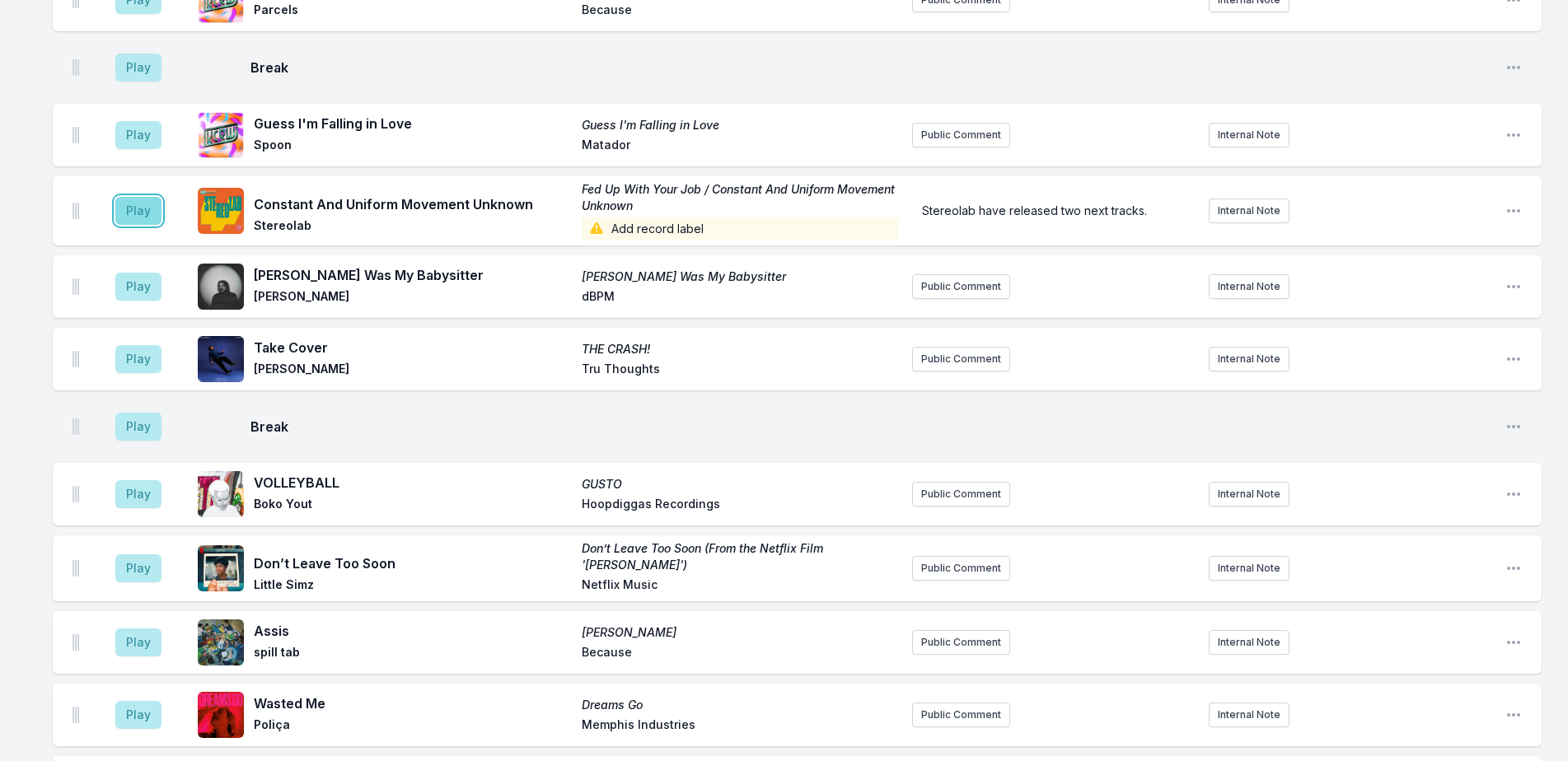
click at [129, 199] on button "Play" at bounding box center [138, 211] width 46 height 28
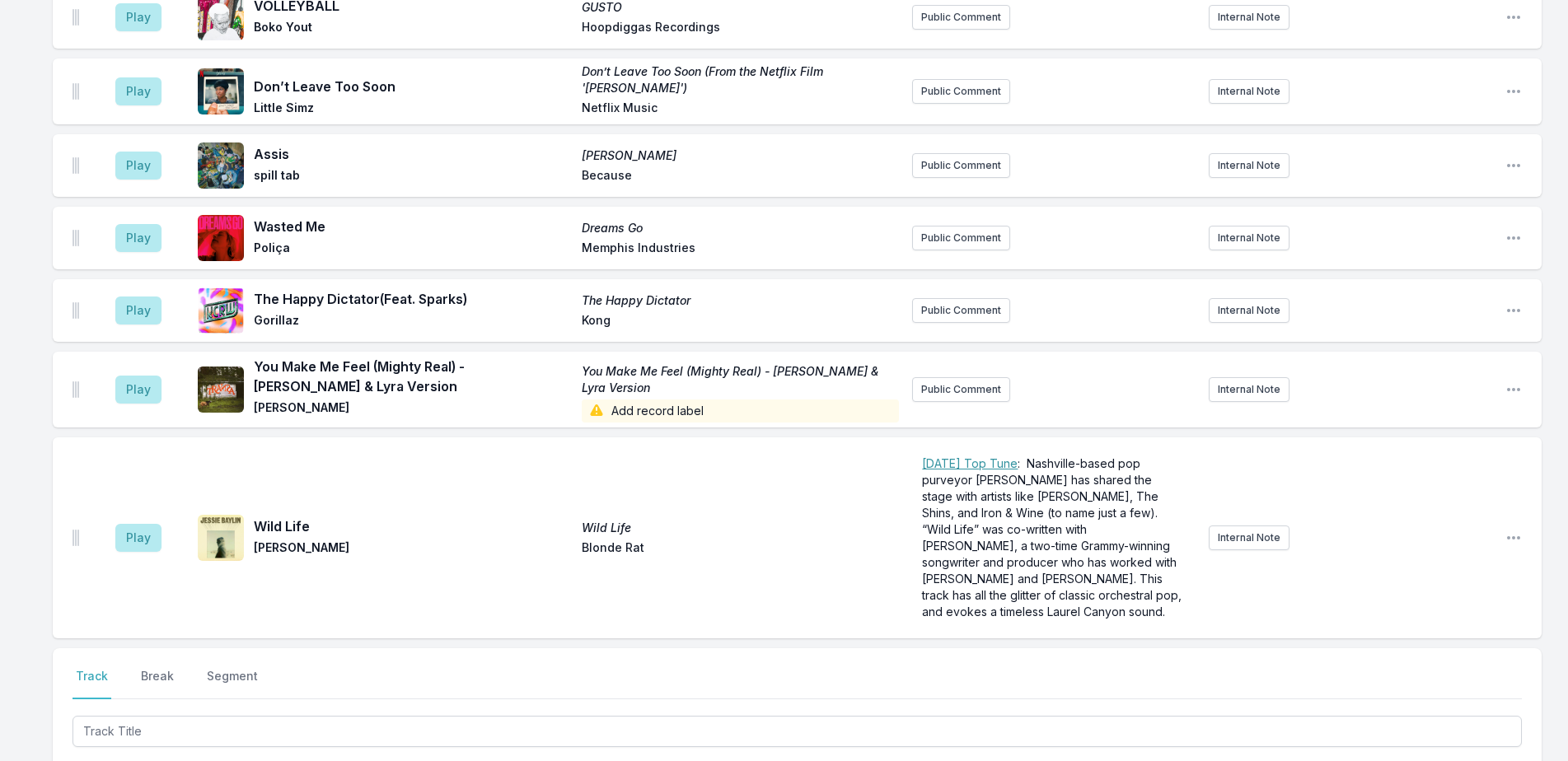
scroll to position [2675, 0]
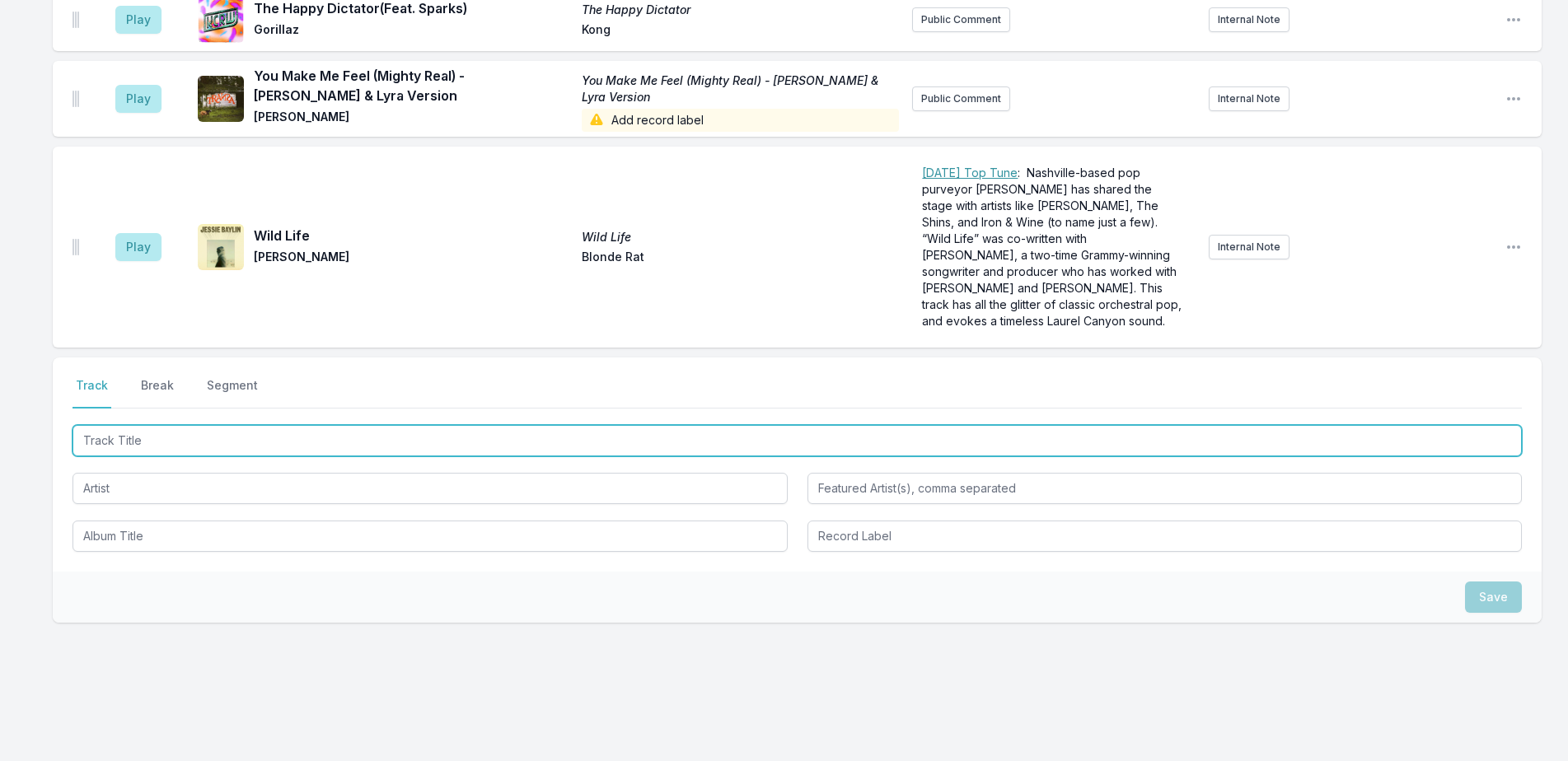
drag, startPoint x: 425, startPoint y: 428, endPoint x: 1146, endPoint y: 238, distance: 745.6
click at [513, 425] on input "Track Title" at bounding box center [797, 441] width 1449 height 32
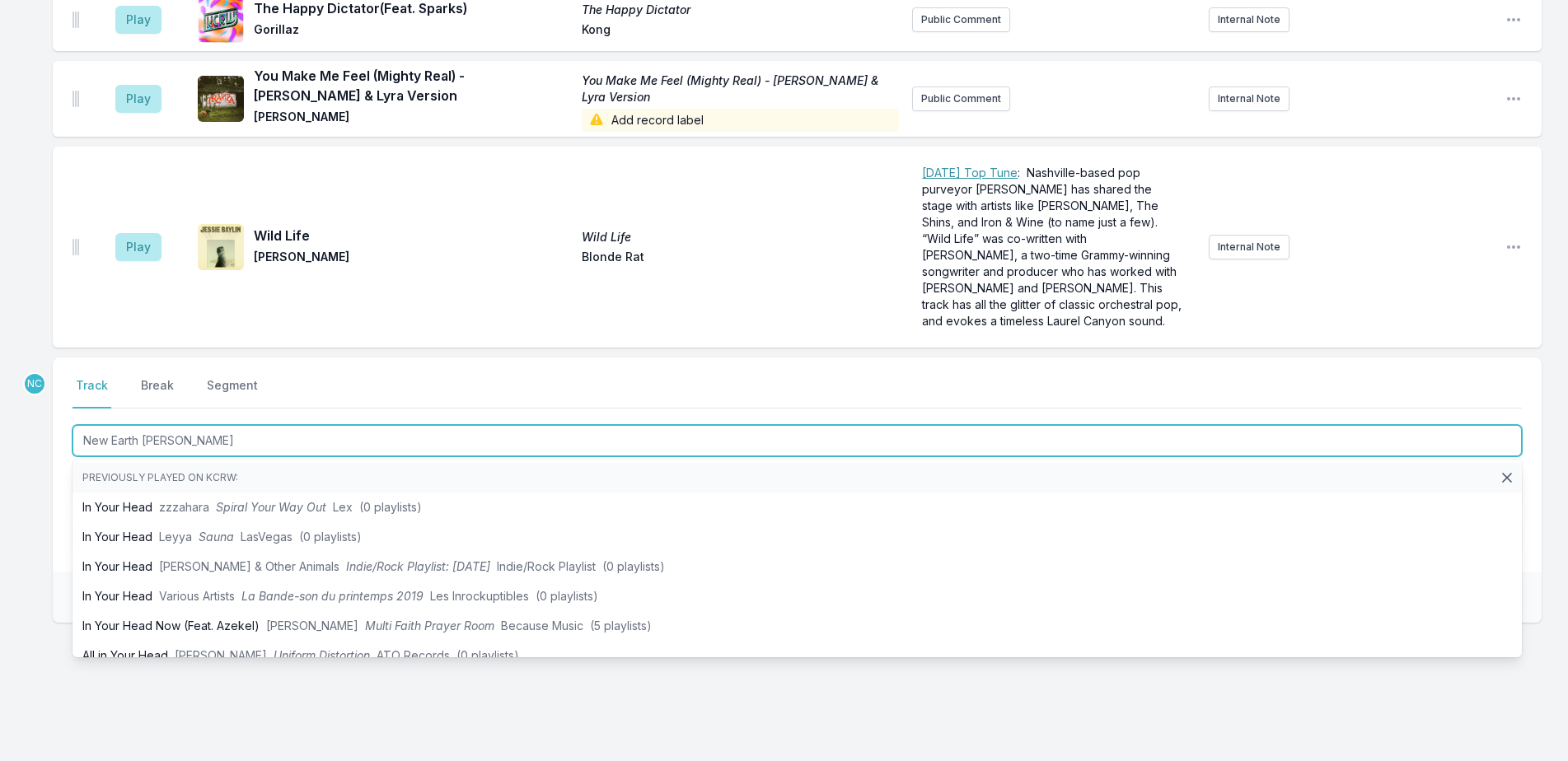
type input "New Earth Time"
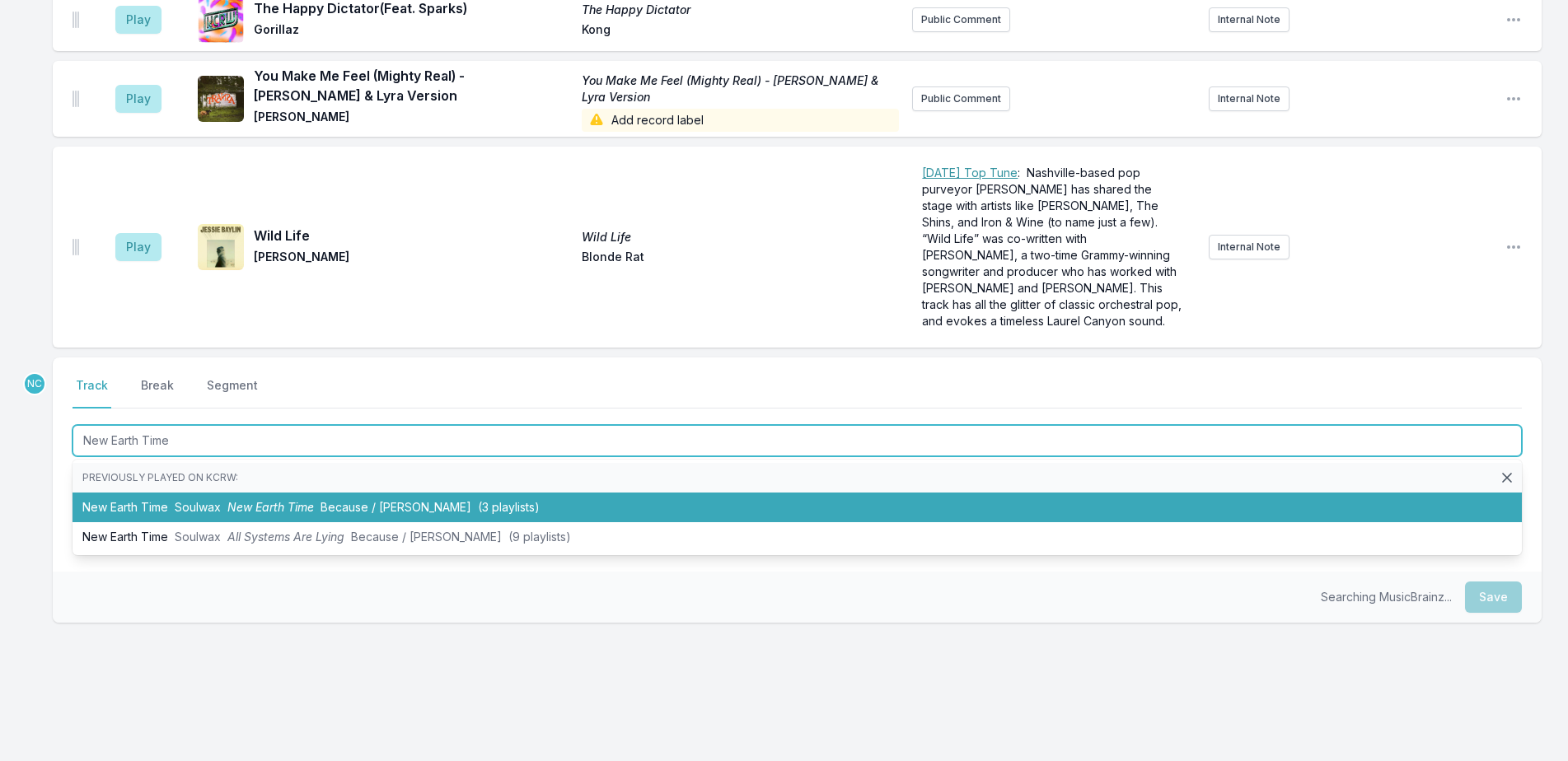
click at [548, 493] on li "New Earth Time Soulwax New Earth Time Because / Deewee (3 playlists)" at bounding box center [797, 507] width 1449 height 30
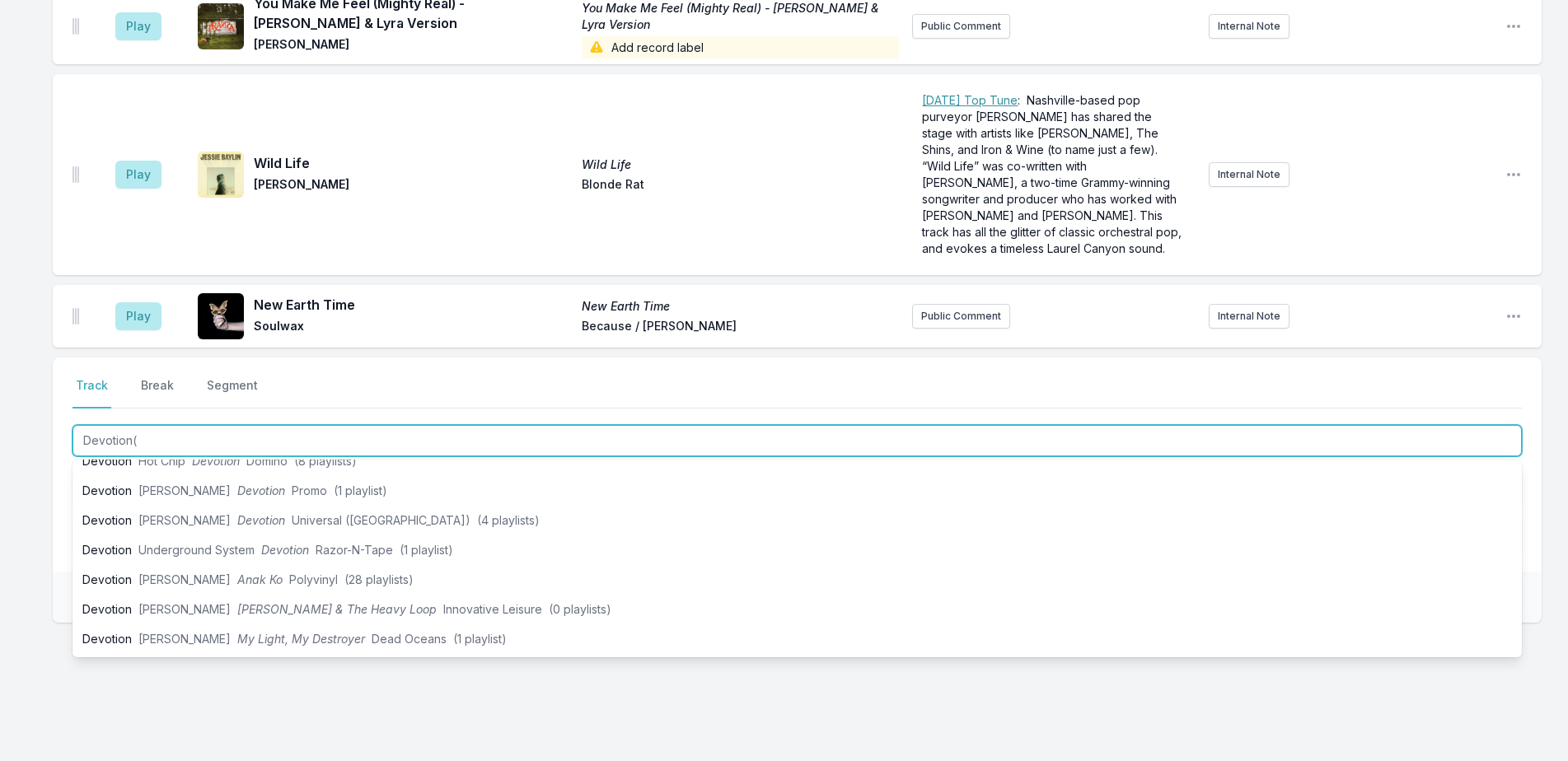
scroll to position [0, 0]
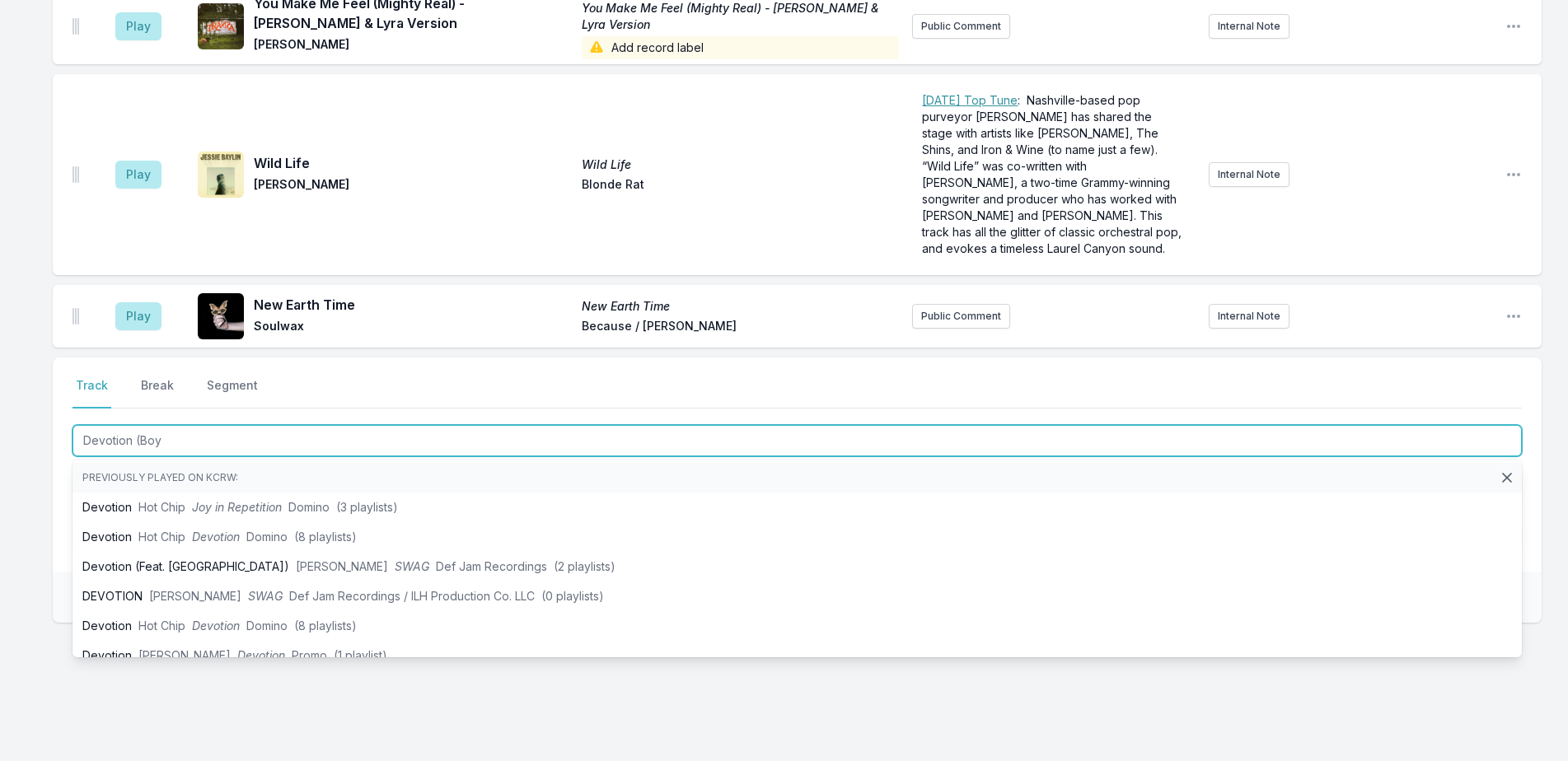
type input "Devotion (Boys"
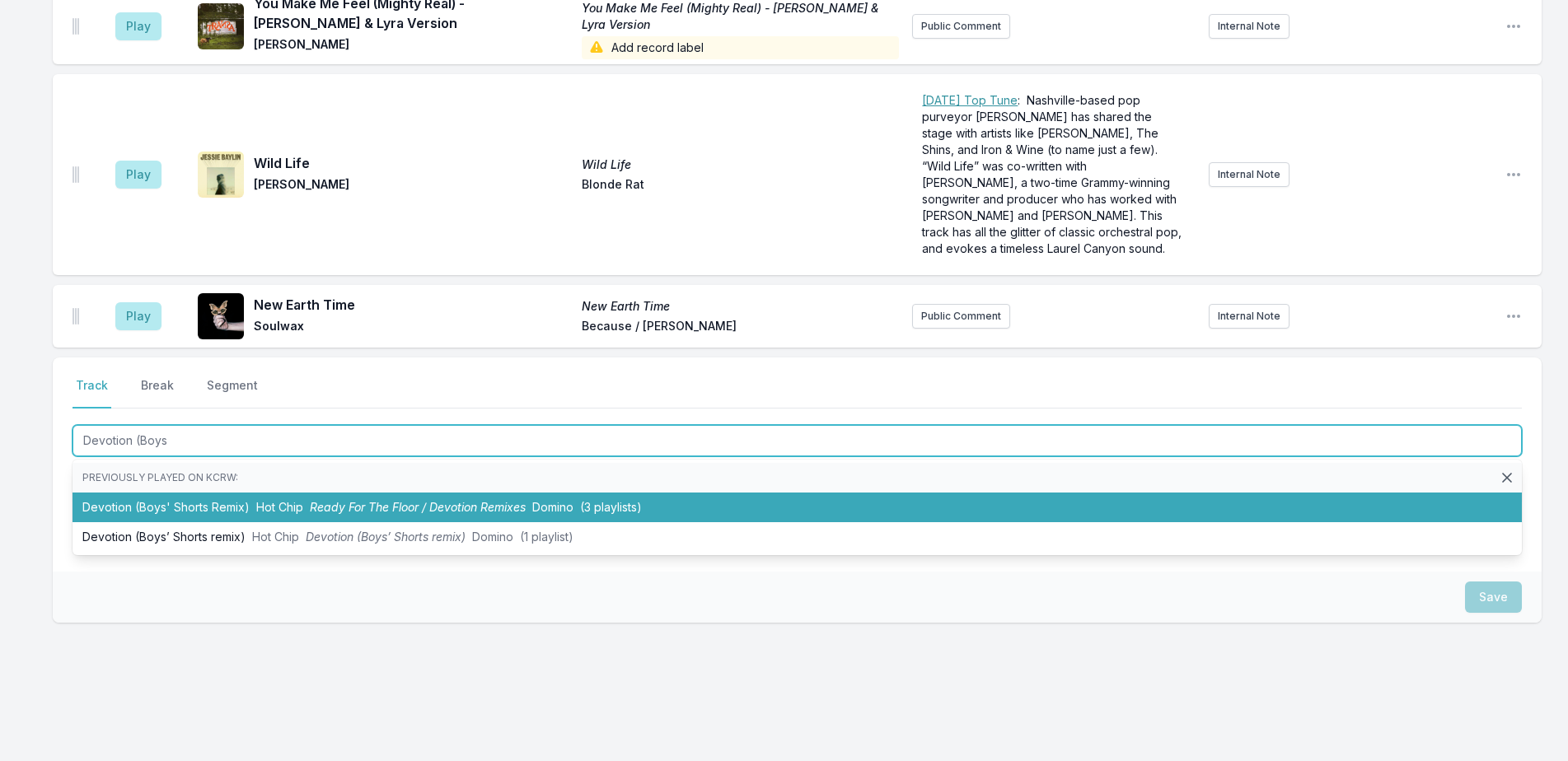
click at [553, 501] on span "Domino" at bounding box center [553, 507] width 41 height 14
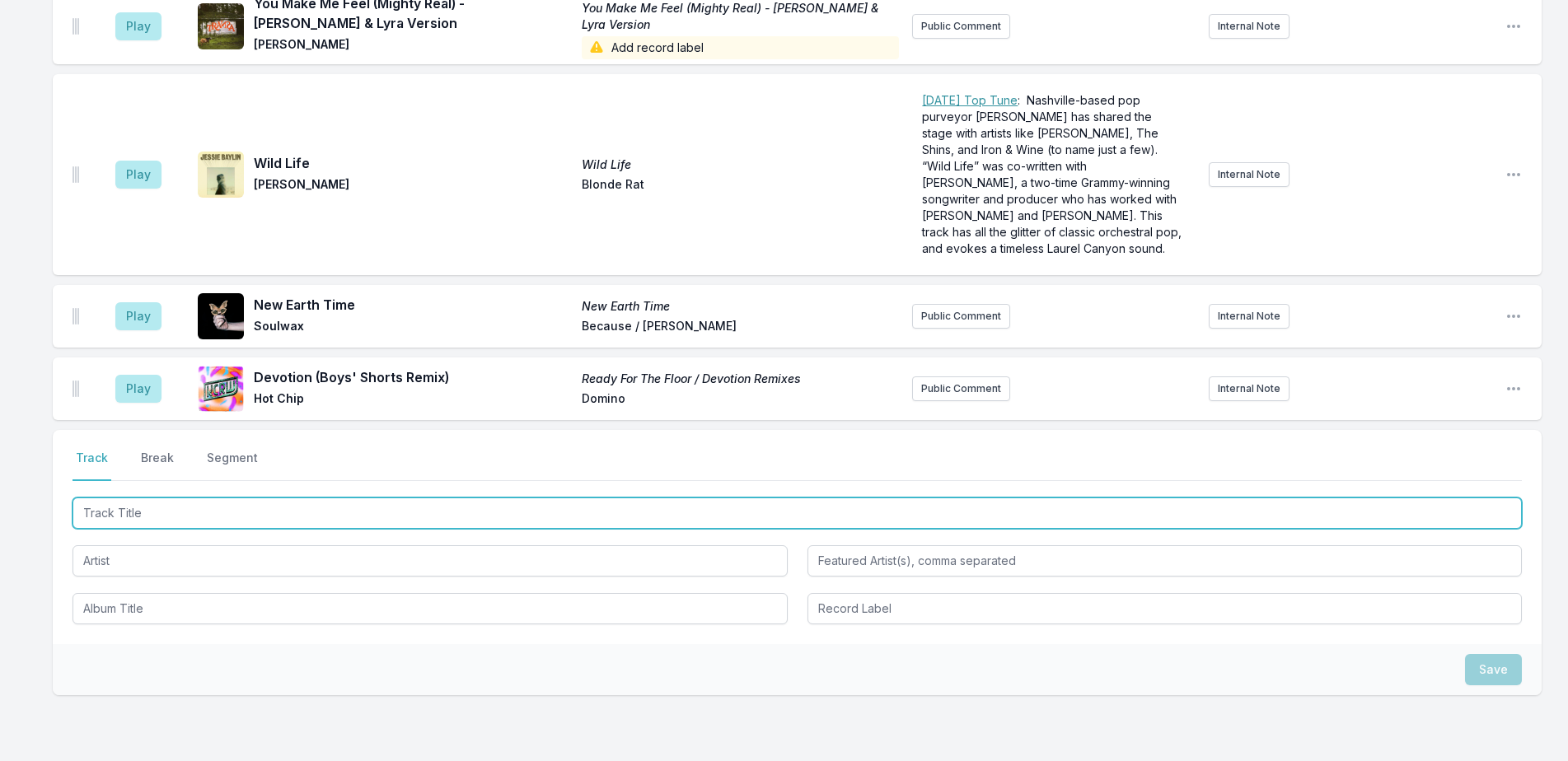
scroll to position [2819, 0]
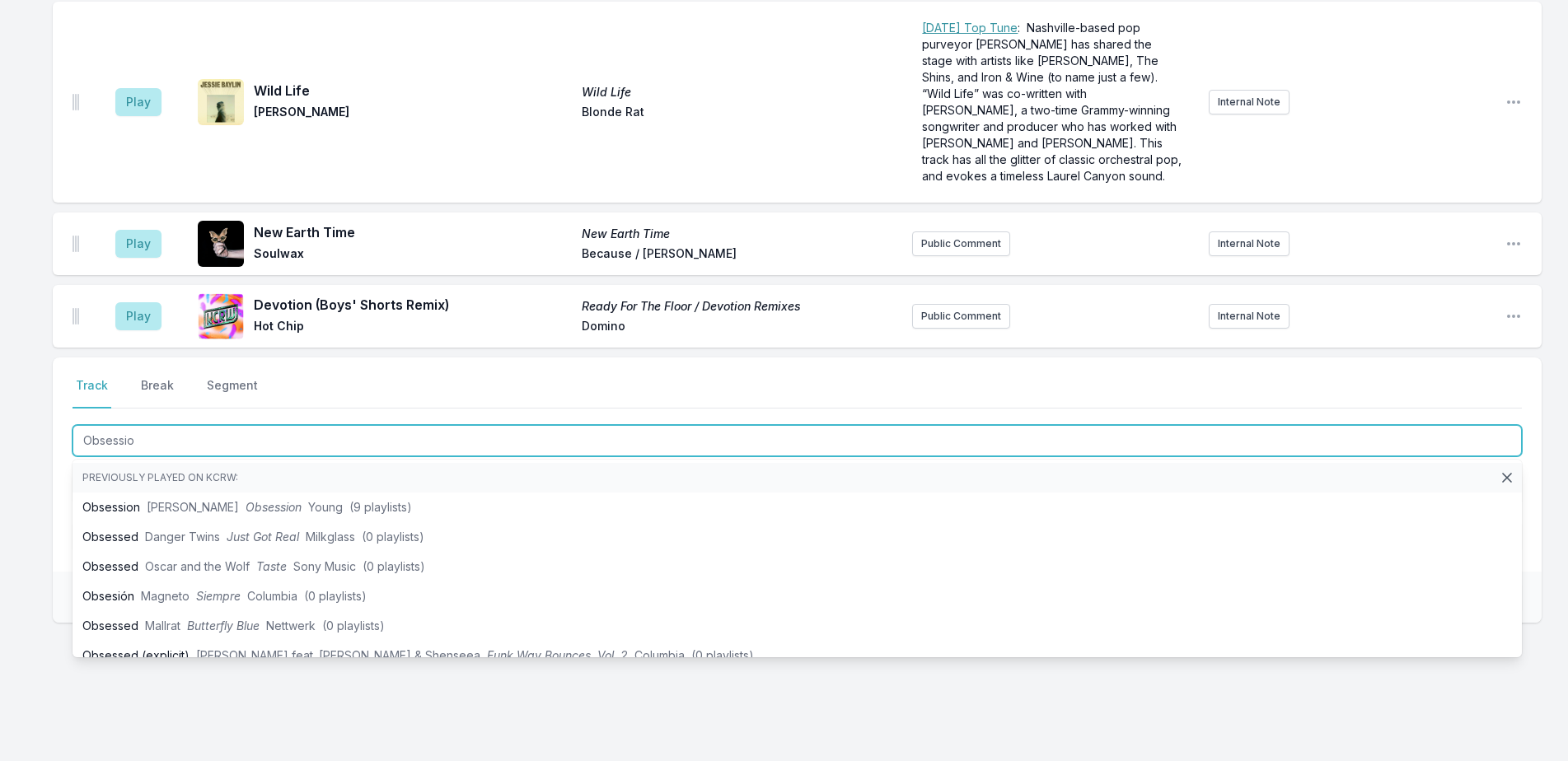
type input "Obsession"
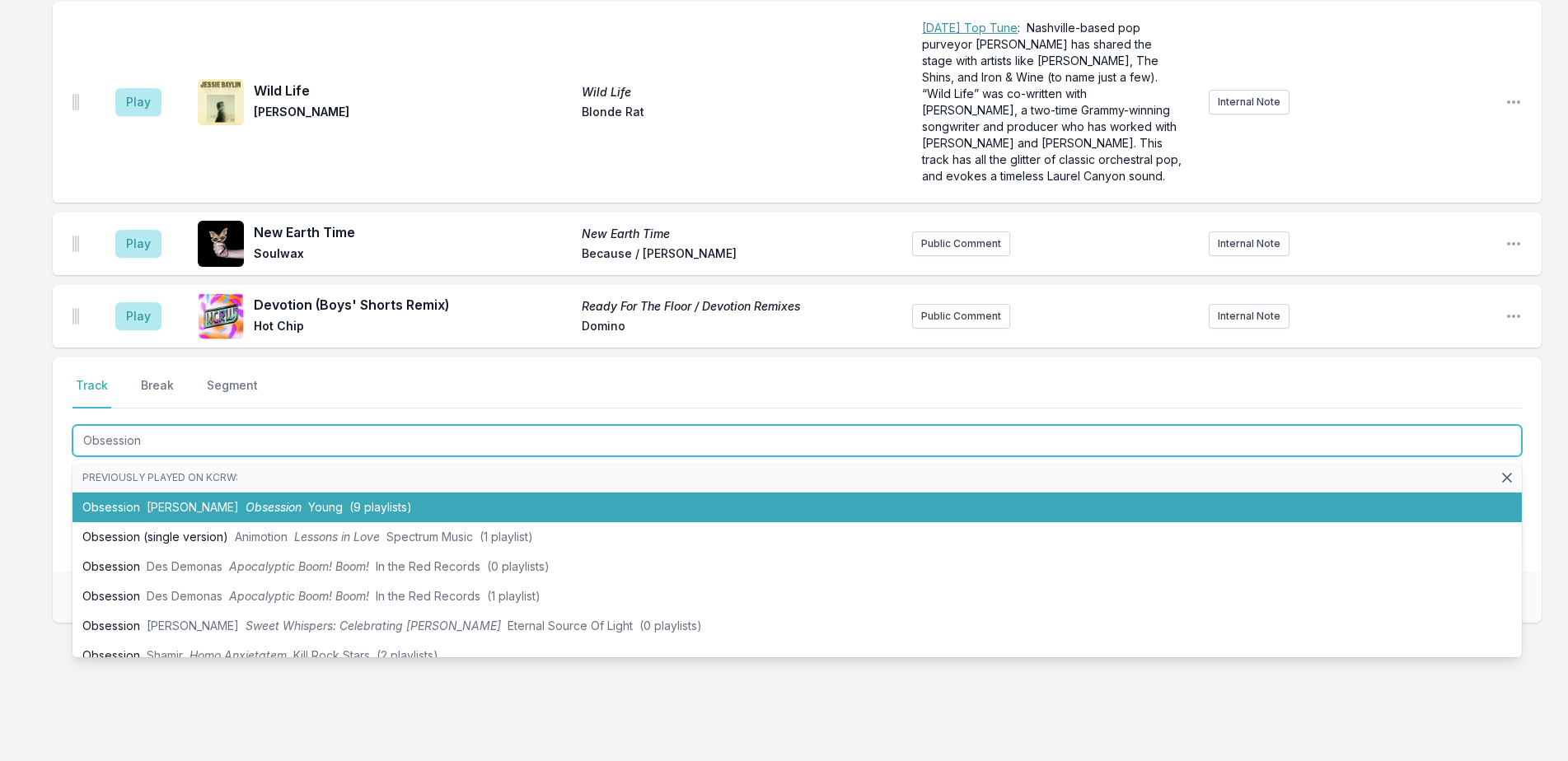
click at [643, 493] on li "Obsession Oliver Sim Obsession Young (9 playlists)" at bounding box center [797, 507] width 1449 height 30
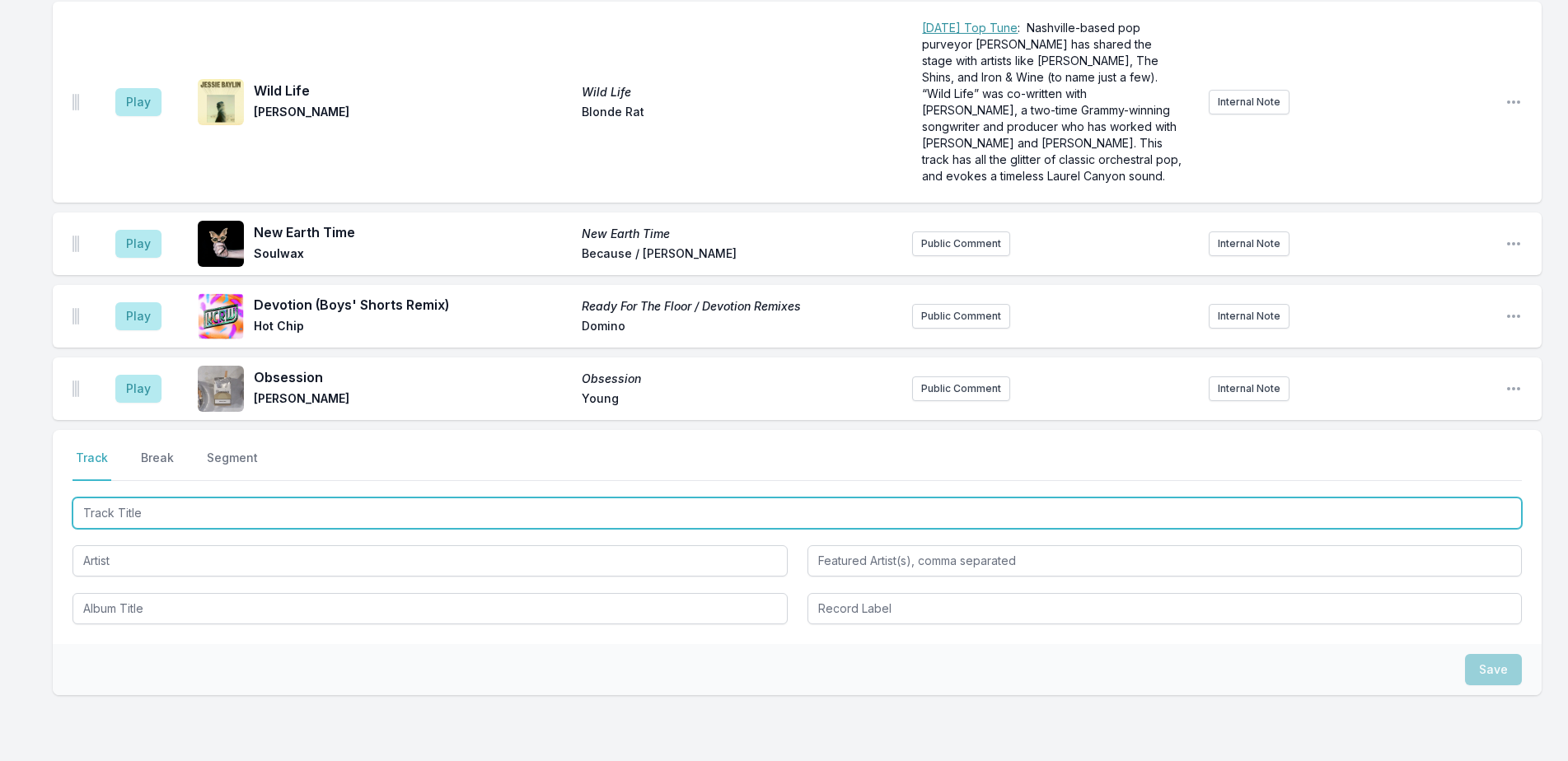
scroll to position [2892, 0]
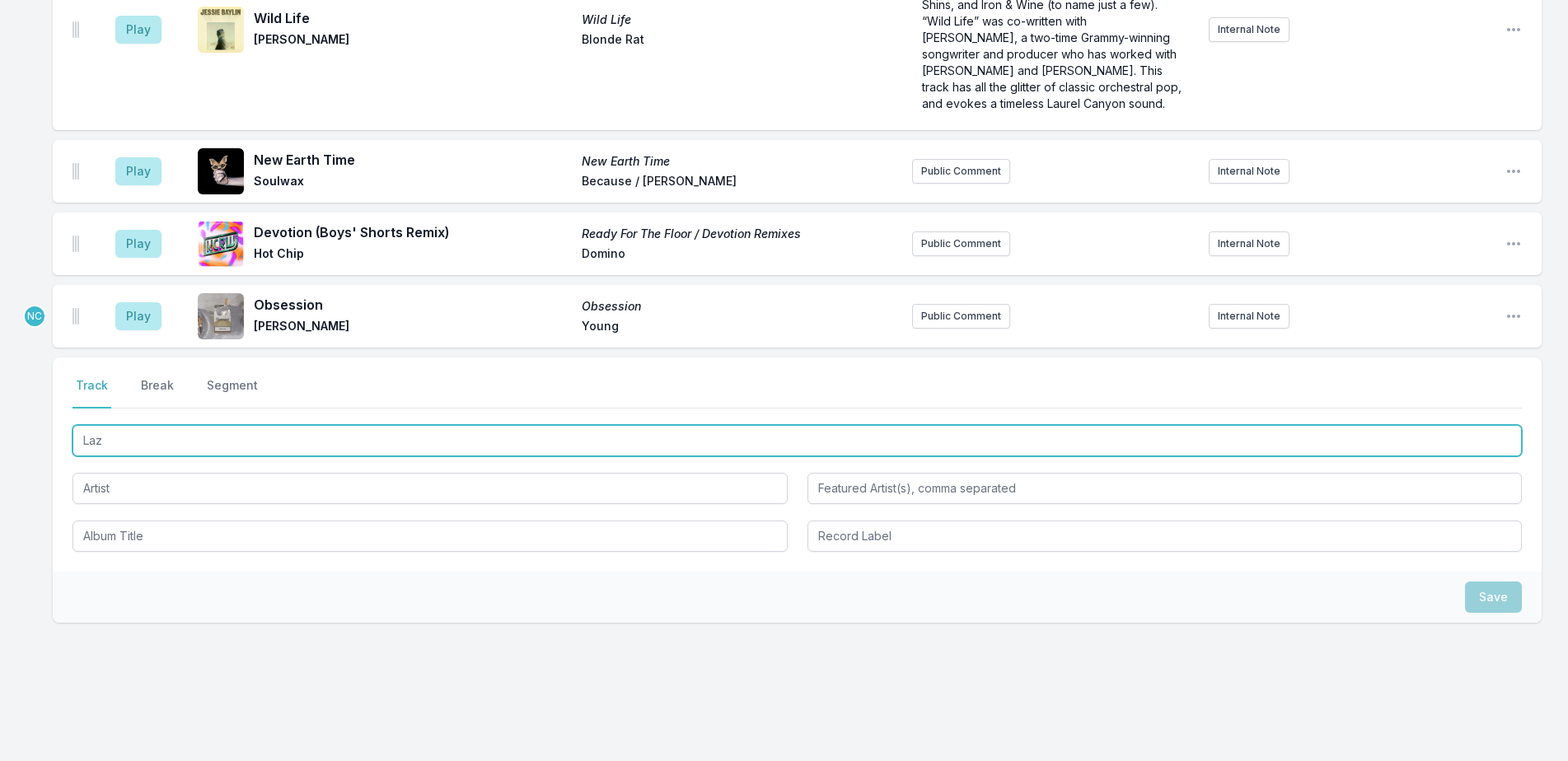
type input "Lazy"
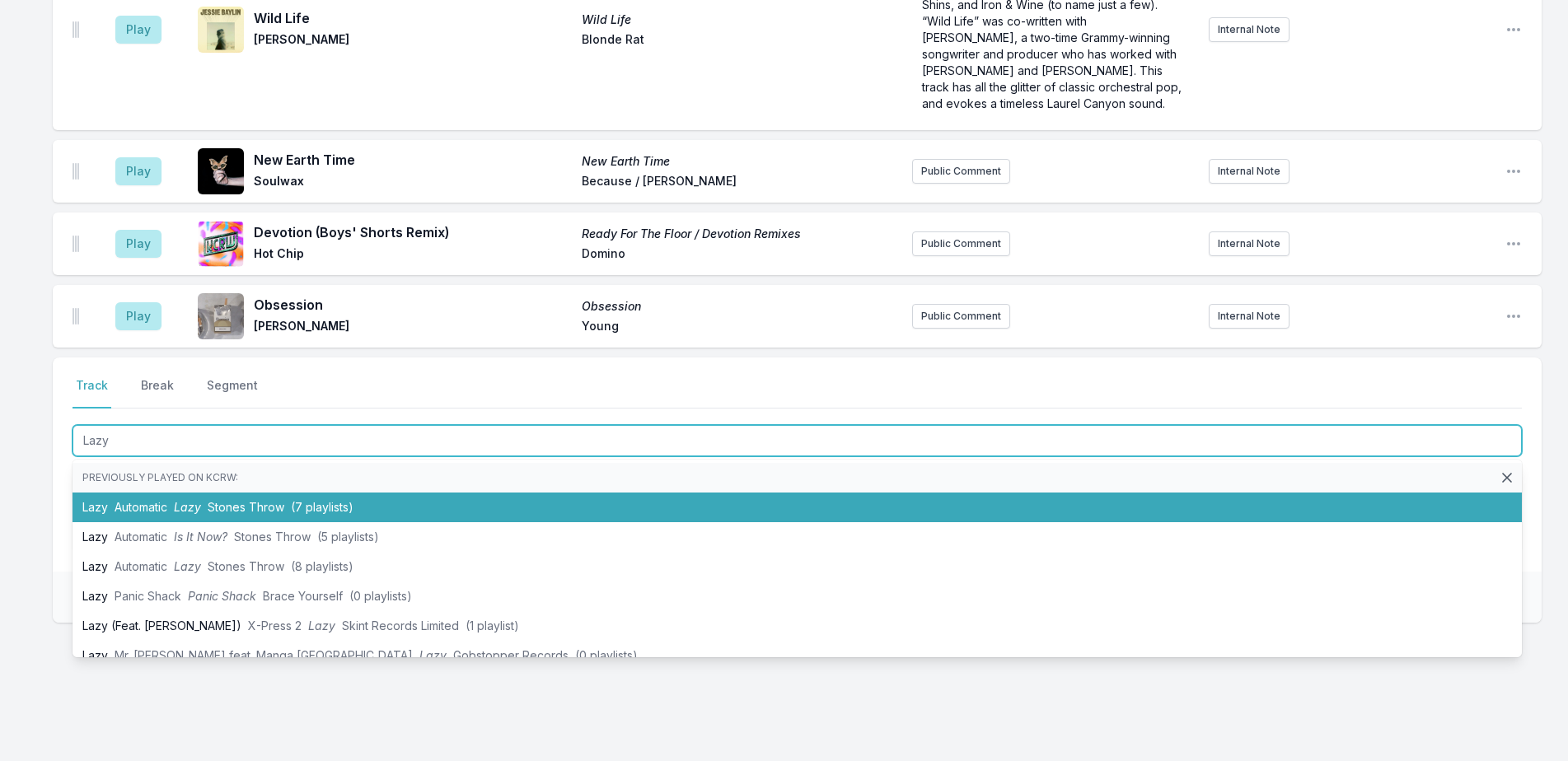
click at [409, 493] on li "Lazy Automatic Lazy Stones Throw (7 playlists)" at bounding box center [797, 507] width 1449 height 30
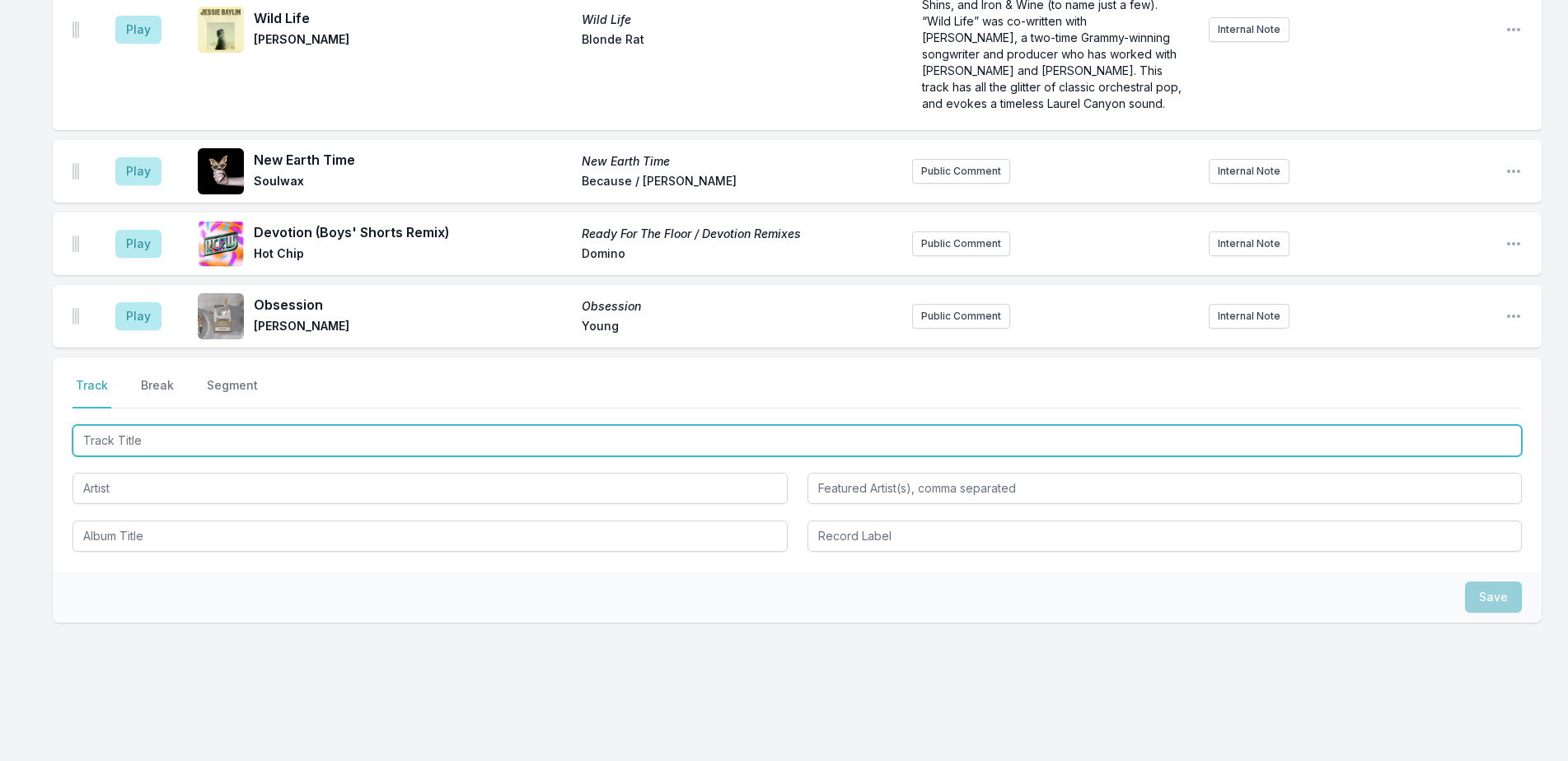
scroll to position [2965, 0]
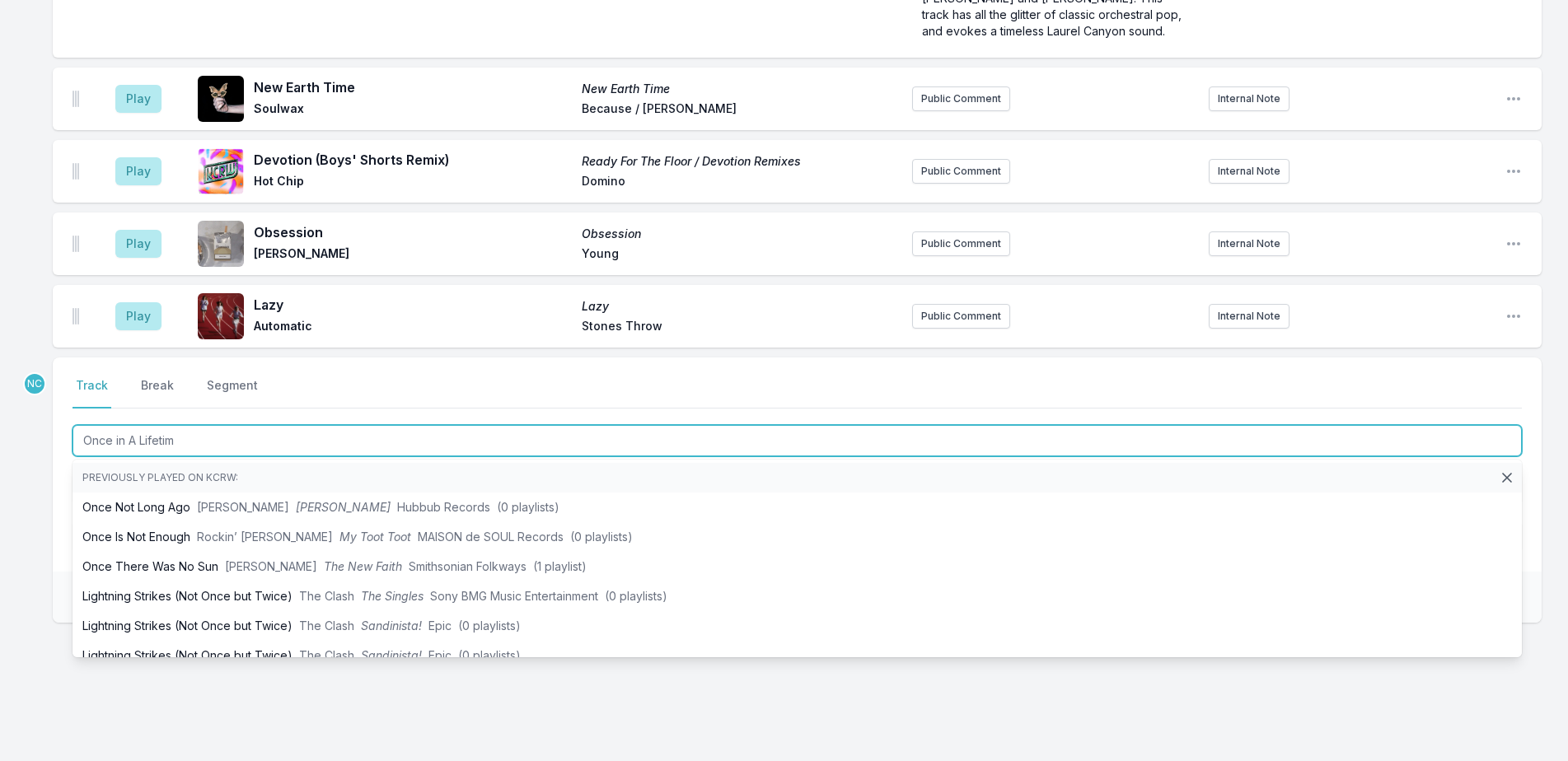
type input "Once in A Lifetime"
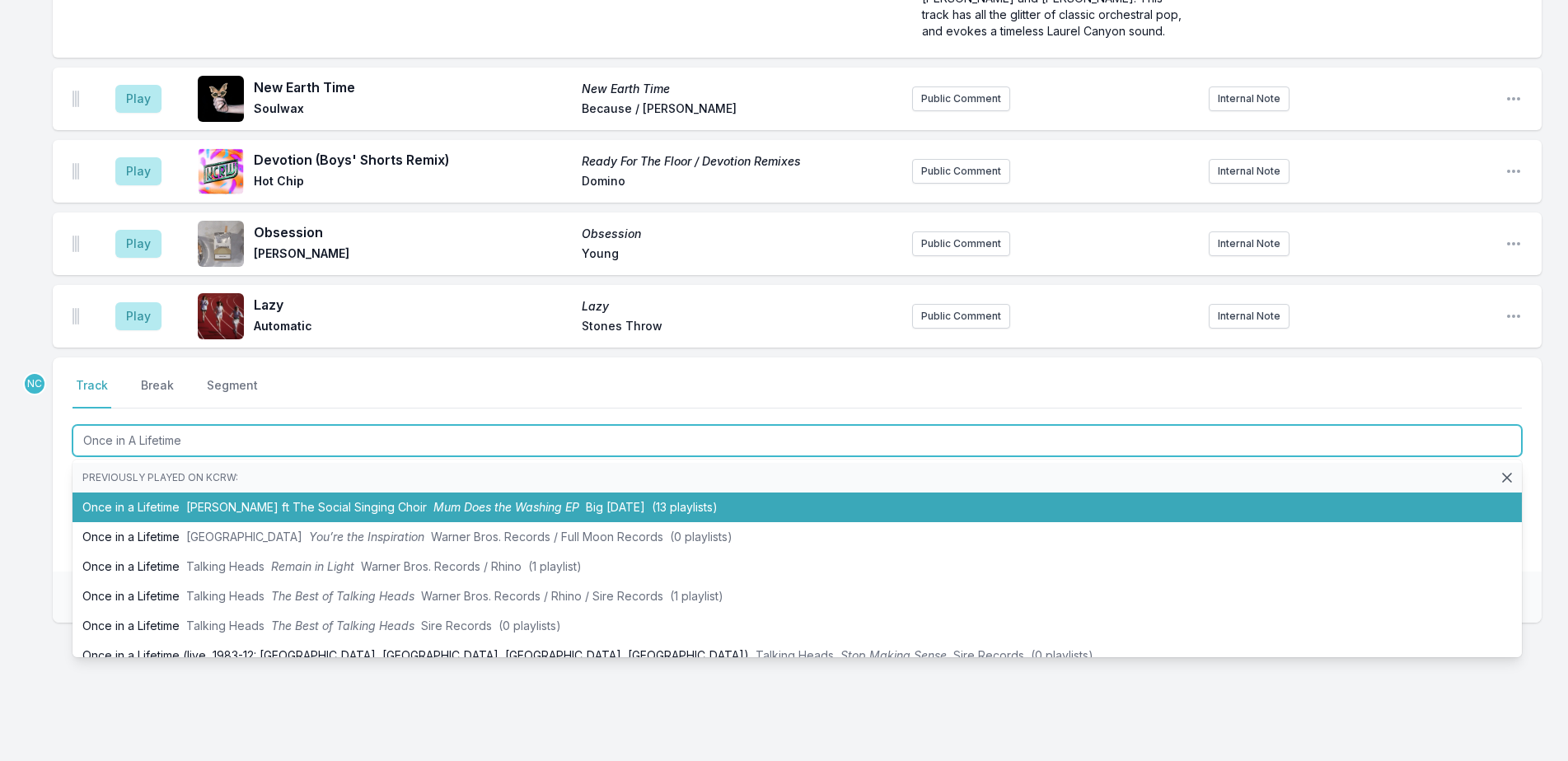
click at [525, 493] on li "Once in a Lifetime Joshua Idehen ft The Social Singing Choir Mum Does the Washi…" at bounding box center [797, 507] width 1449 height 30
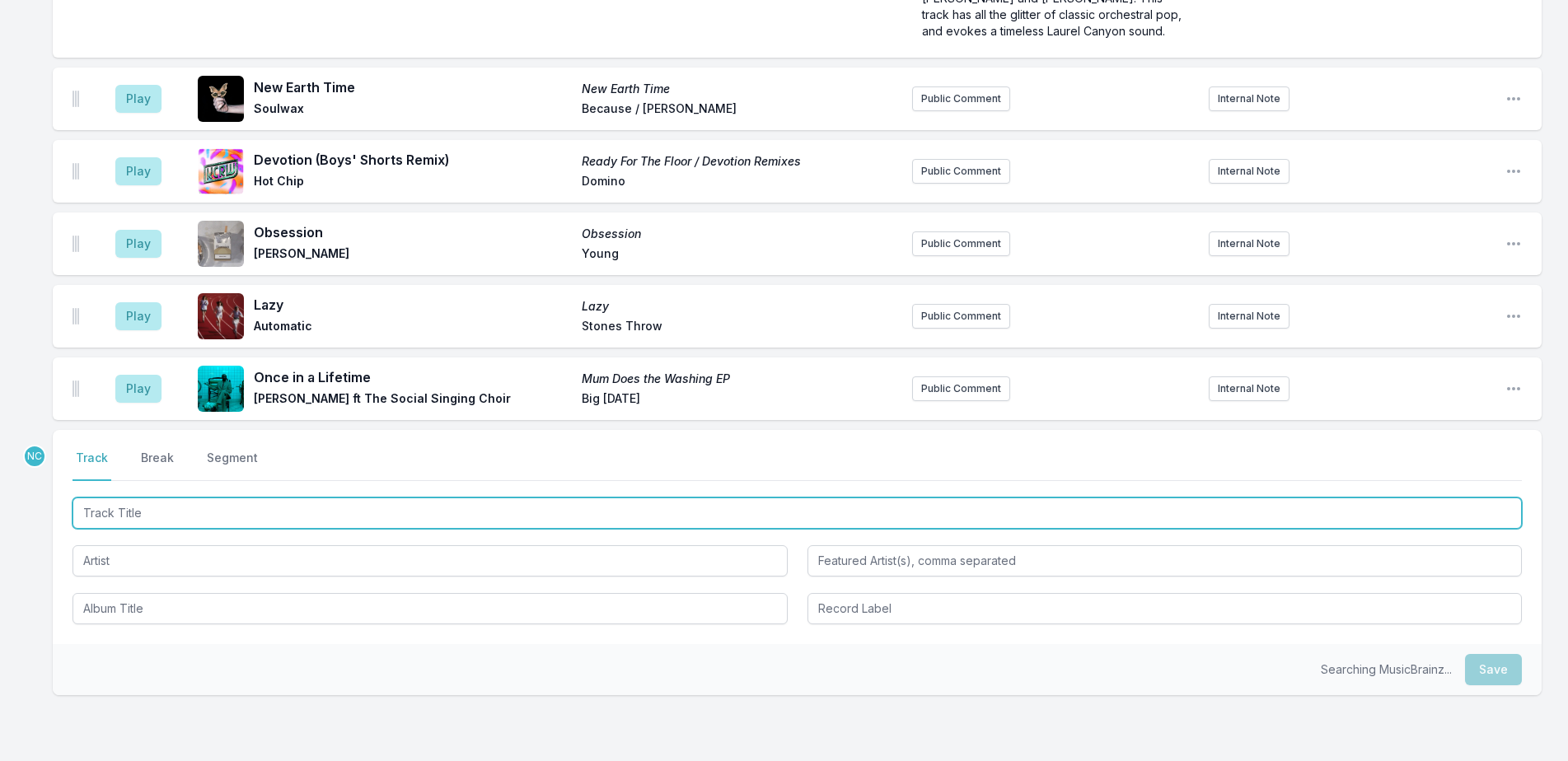
scroll to position [3037, 0]
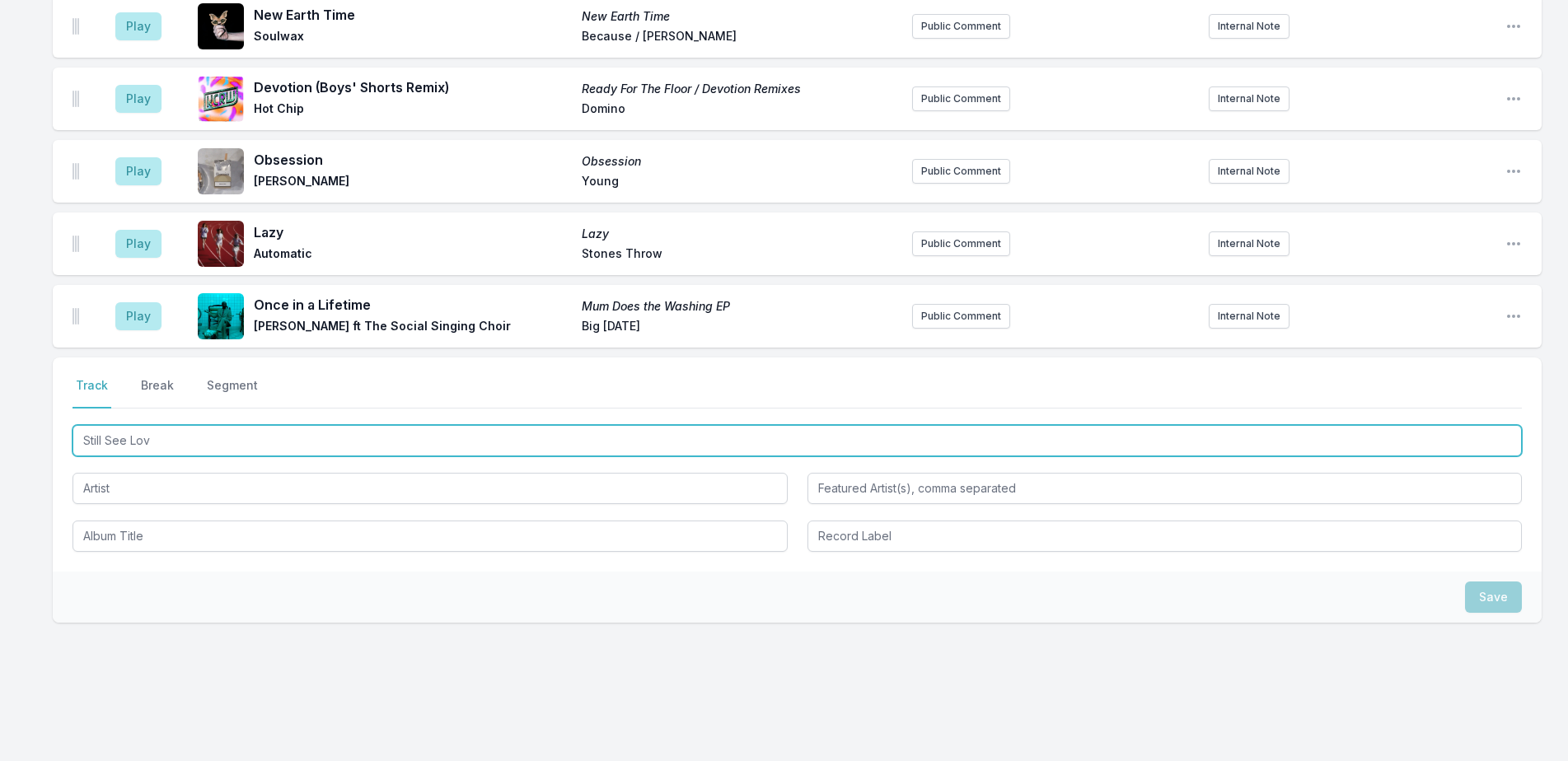
type input "Still See Love"
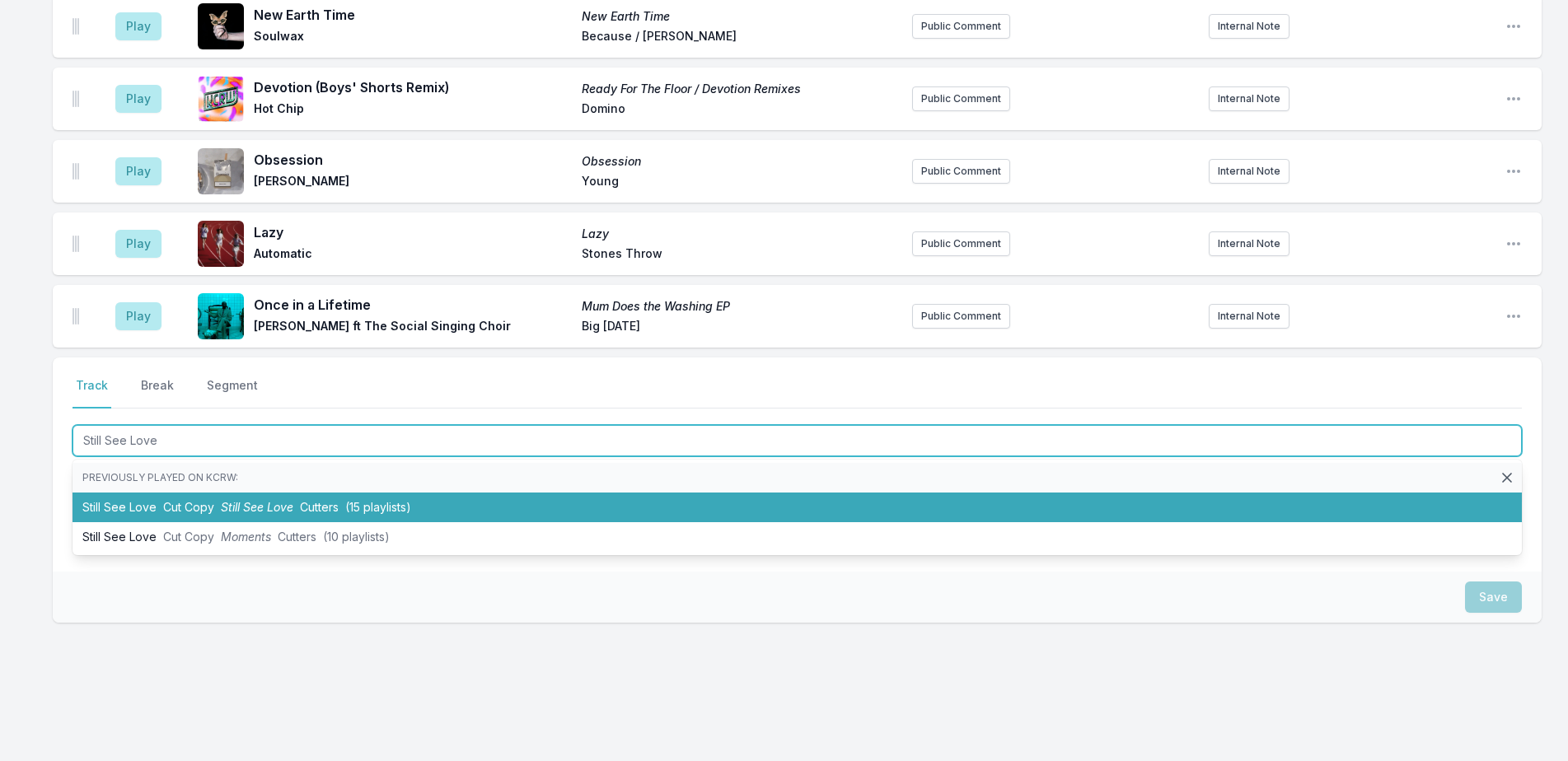
click at [753, 493] on li "Still See Love Cut Copy Still See Love Cutters (15 playlists)" at bounding box center [797, 507] width 1449 height 30
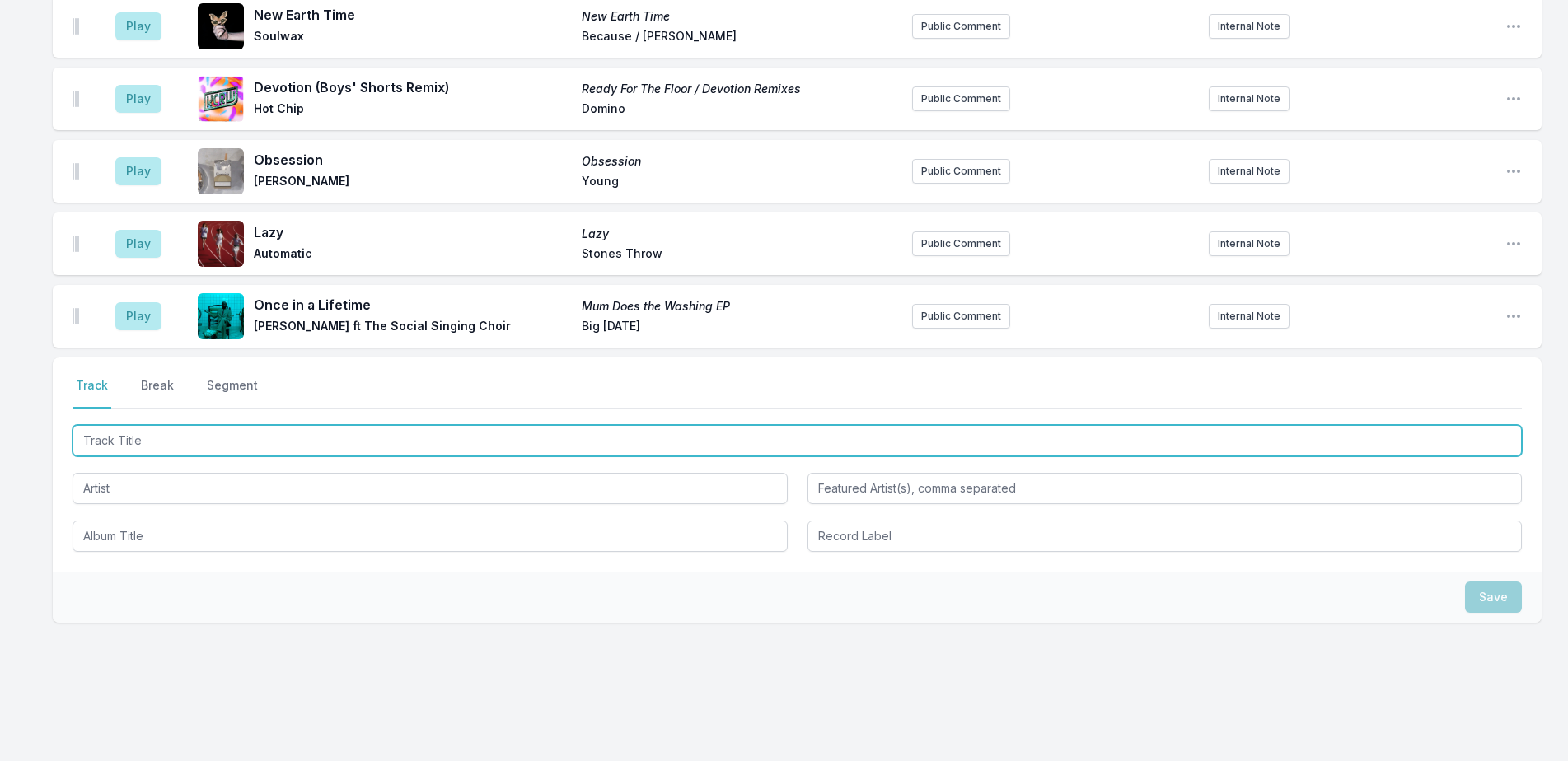
scroll to position [3110, 0]
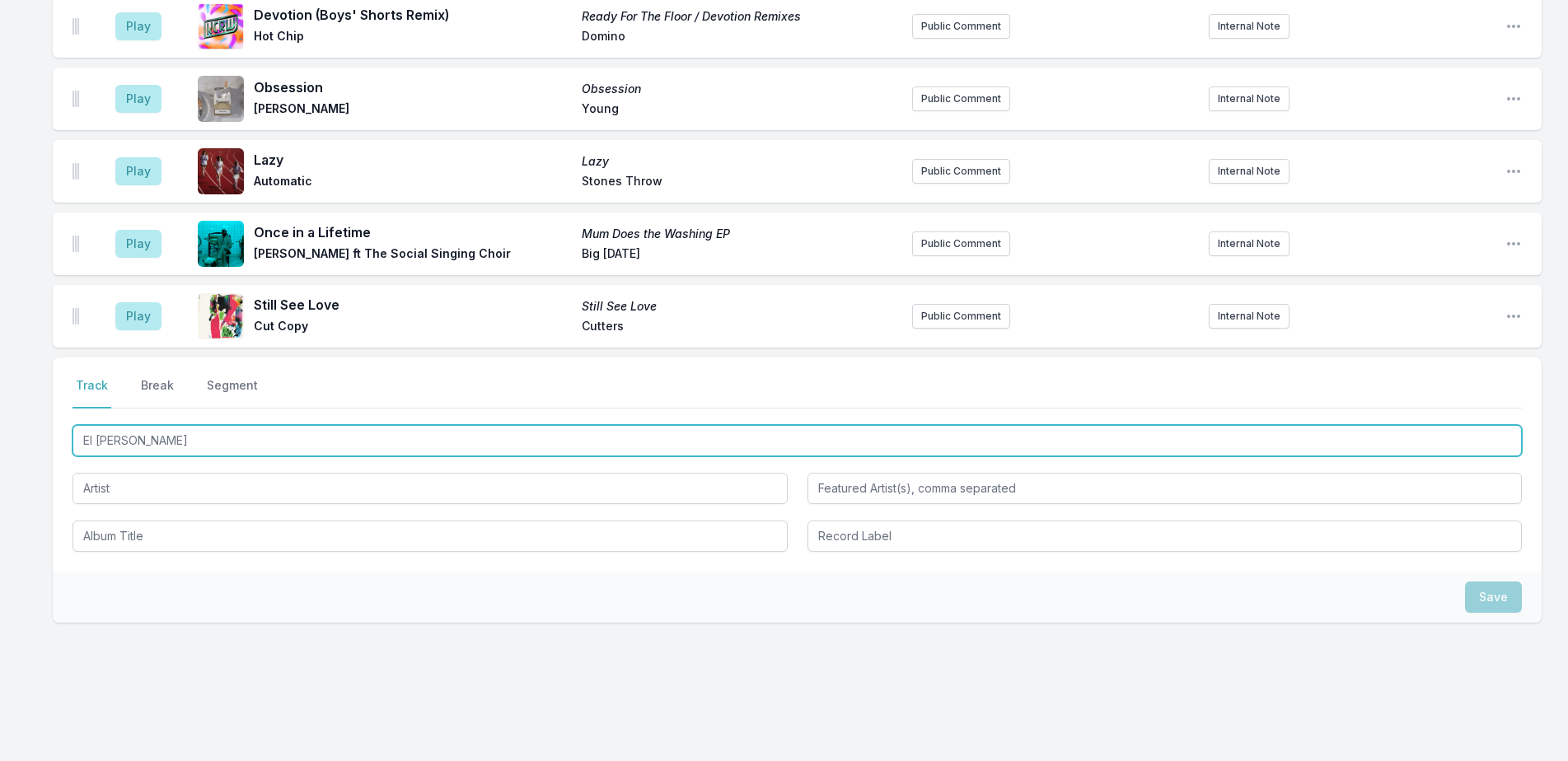
type input "El Camino"
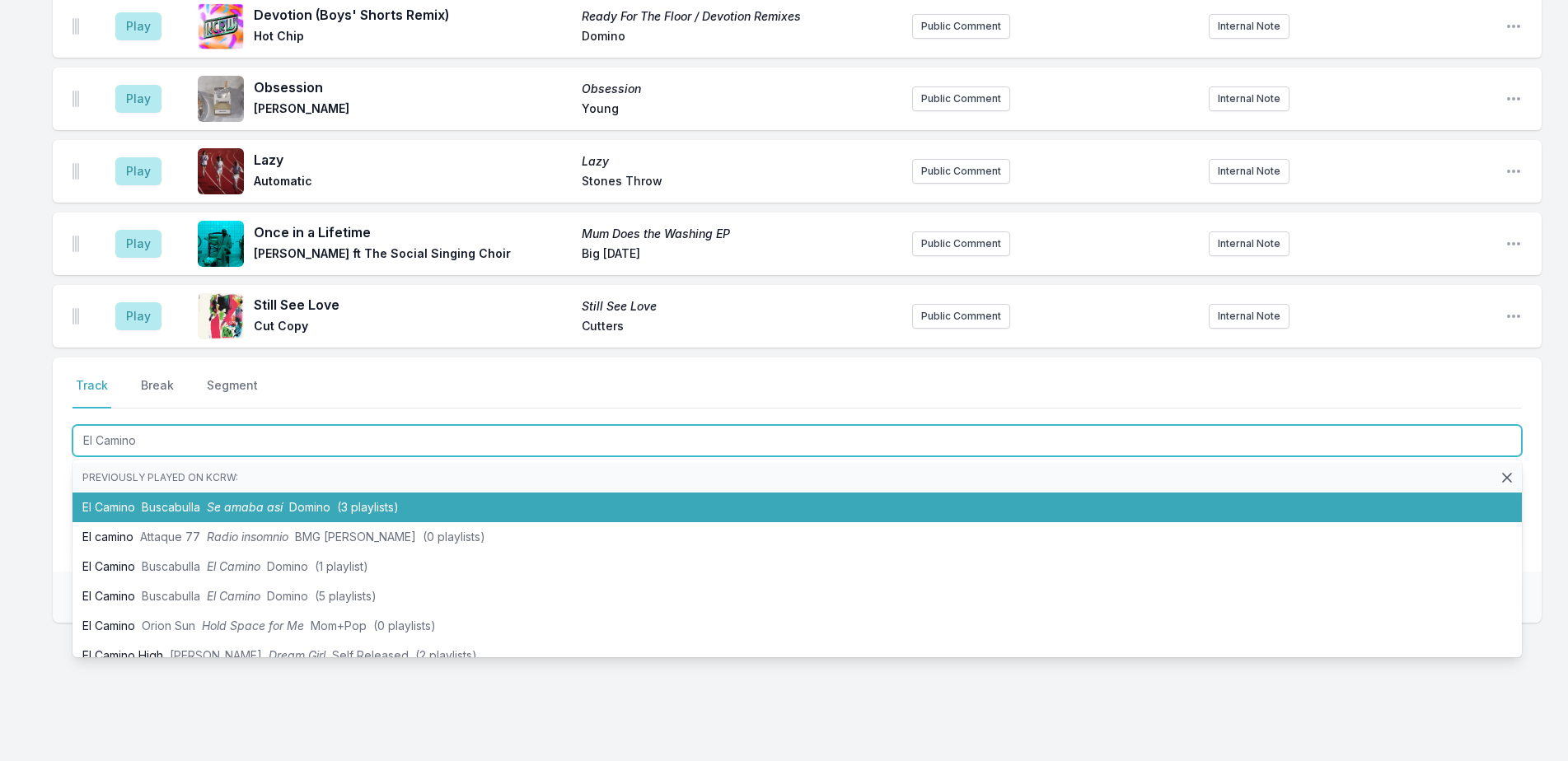
click at [822, 493] on li "El Camino Buscabulla Se amaba así Domino (3 playlists)" at bounding box center [797, 507] width 1449 height 30
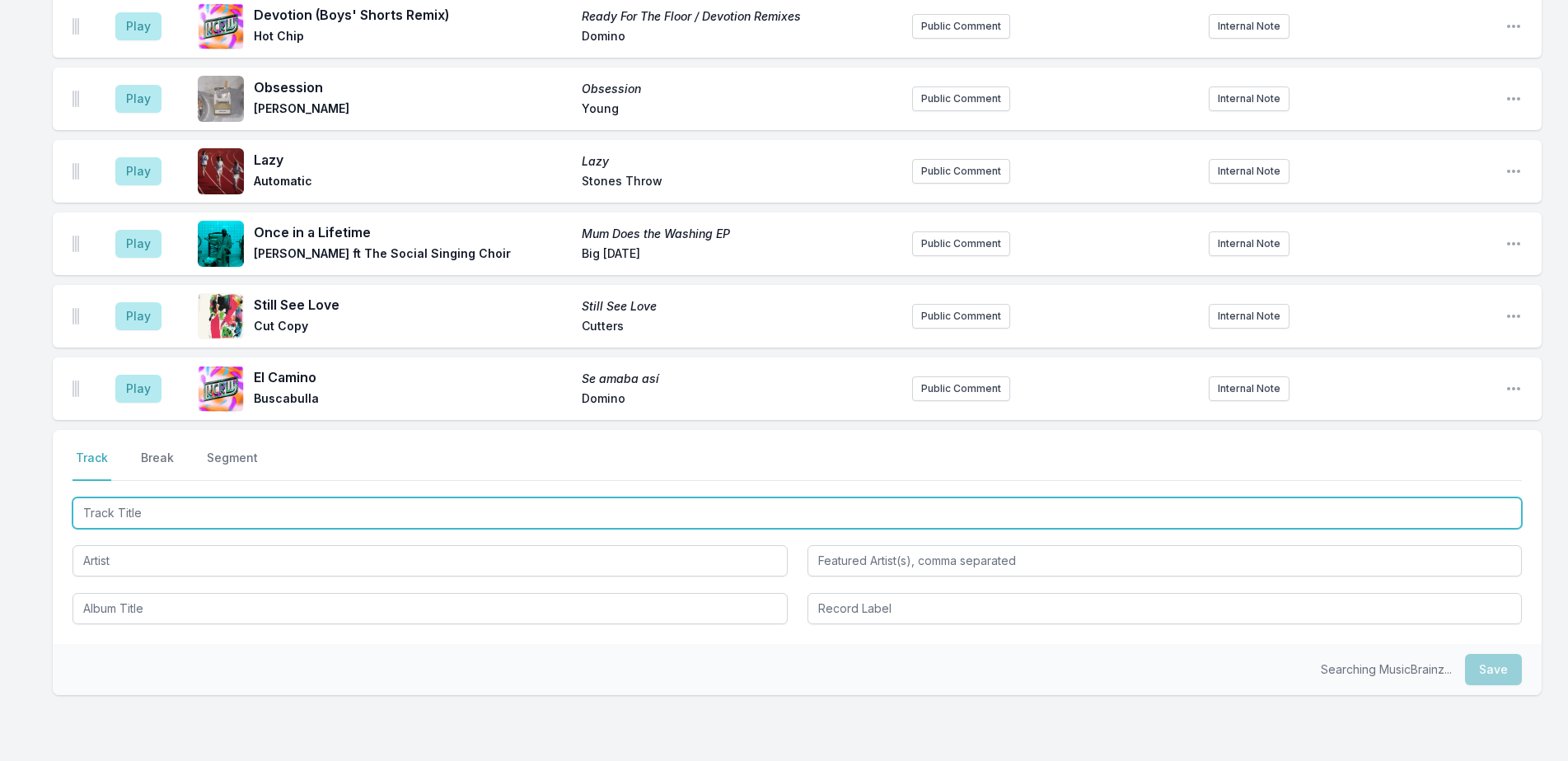
scroll to position [3182, 0]
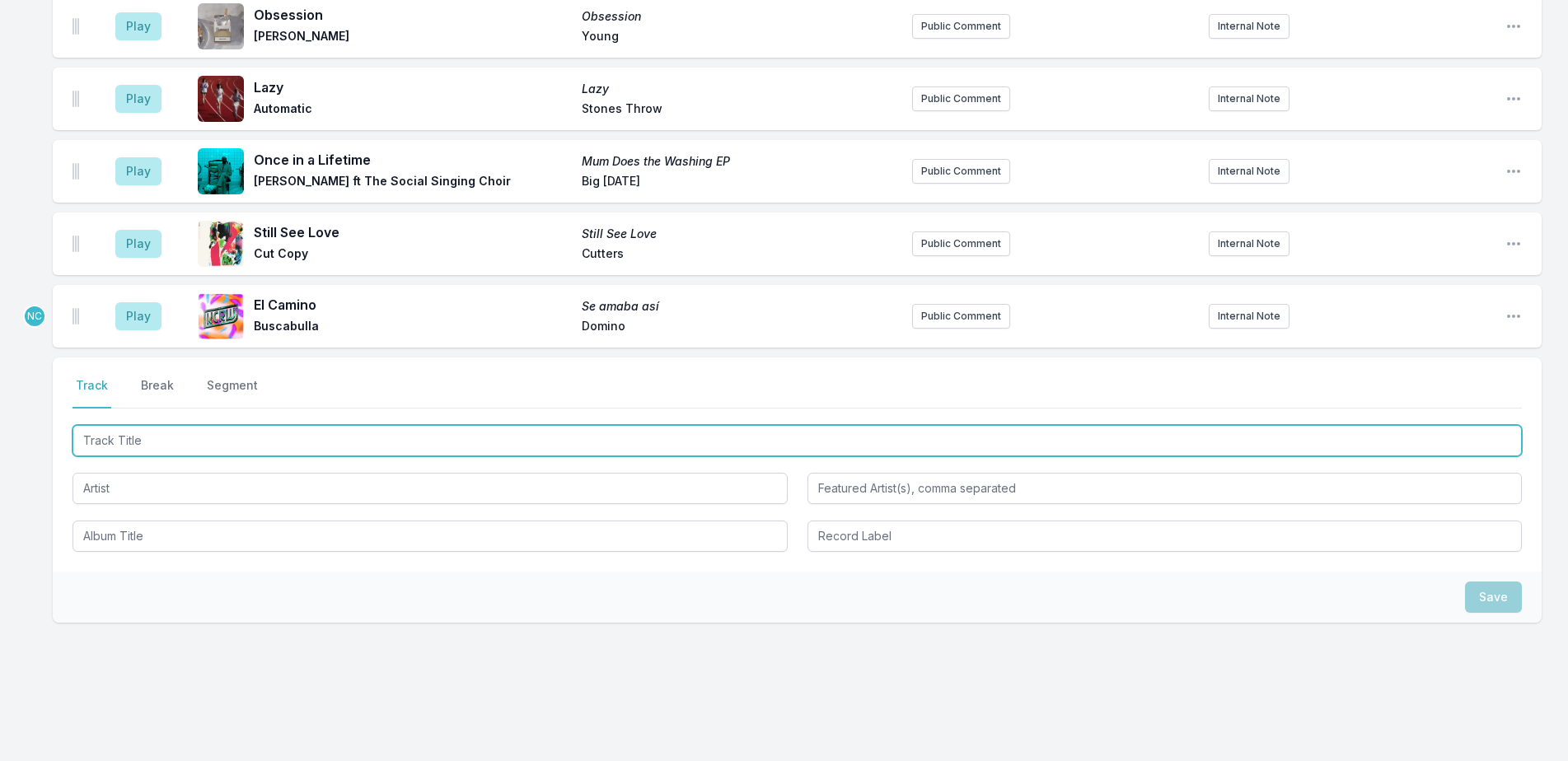
click at [776, 429] on input "Track Title" at bounding box center [797, 441] width 1449 height 32
type input "What is the Reason For It"
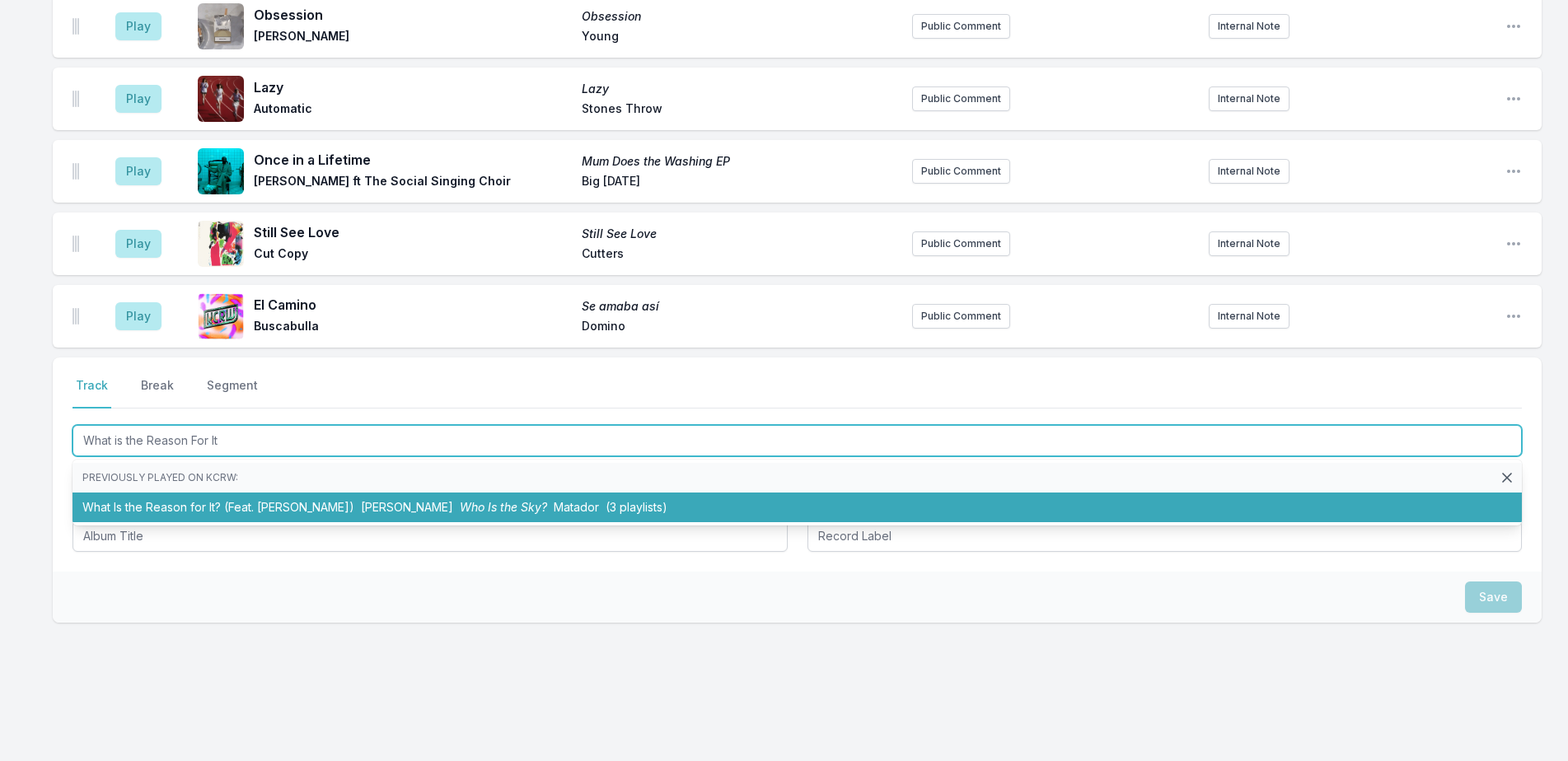
click at [1091, 500] on li "What Is the Reason for It? (Feat. Hayley Williams) David Byrne Who Is the Sky? …" at bounding box center [797, 507] width 1449 height 30
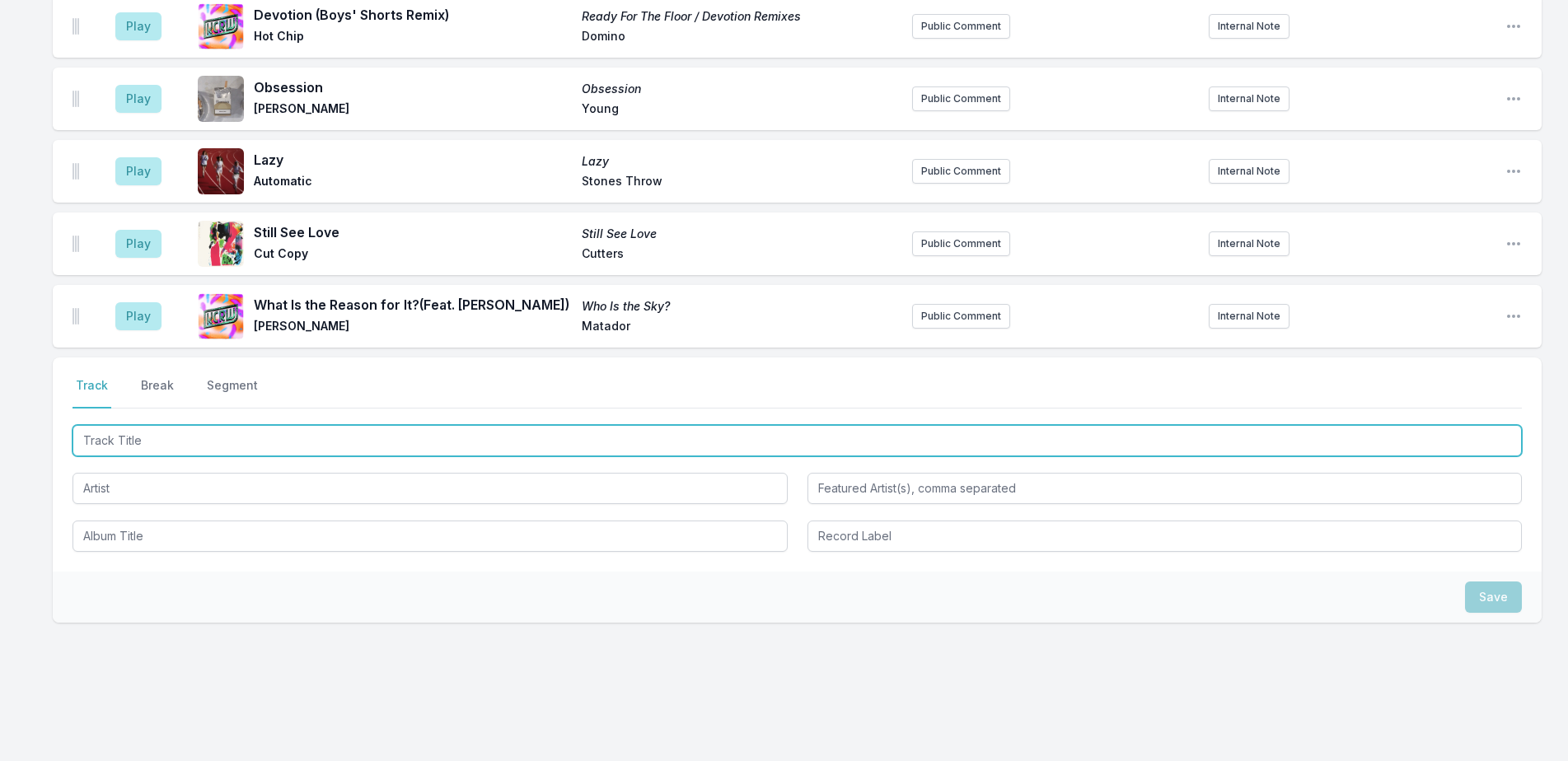
scroll to position [3262, 0]
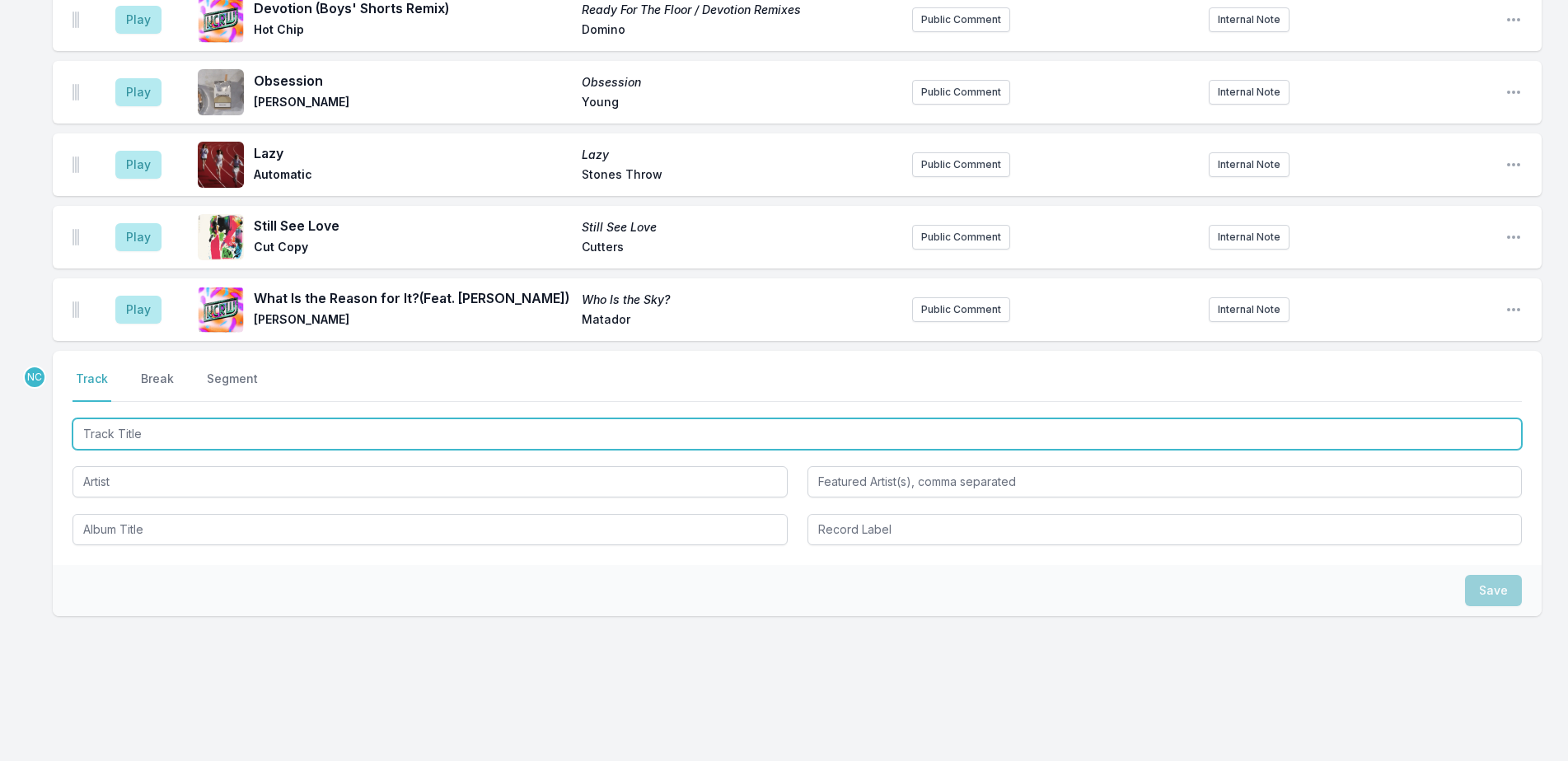
click at [424, 423] on input "Track Title" at bounding box center [797, 434] width 1449 height 32
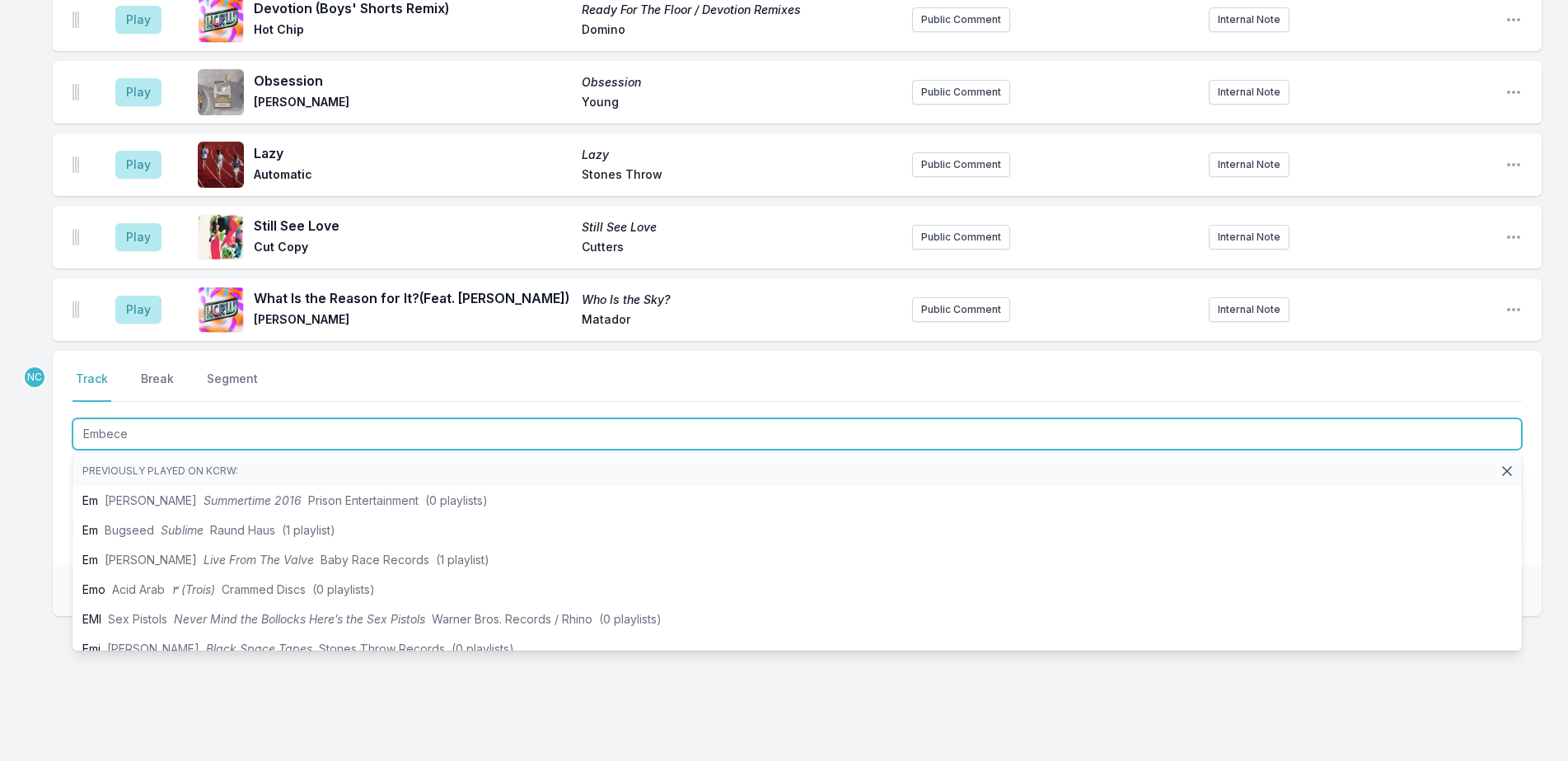
type input "Embeces"
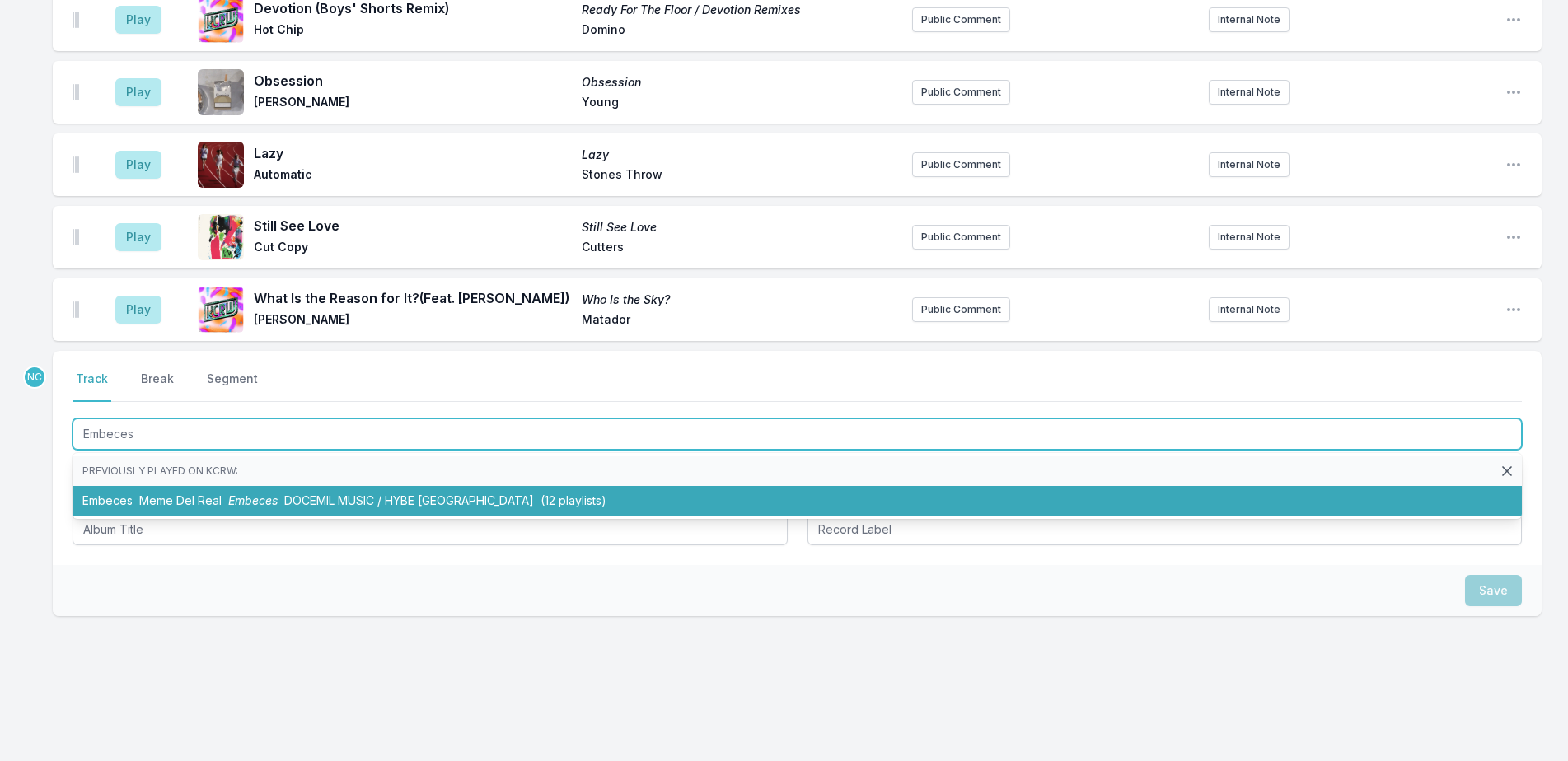
click at [764, 497] on li "Embeces Meme Del Real Embeces DOCEMIL MUSIC / HYBE Latin America (12 playlists)" at bounding box center [797, 501] width 1449 height 30
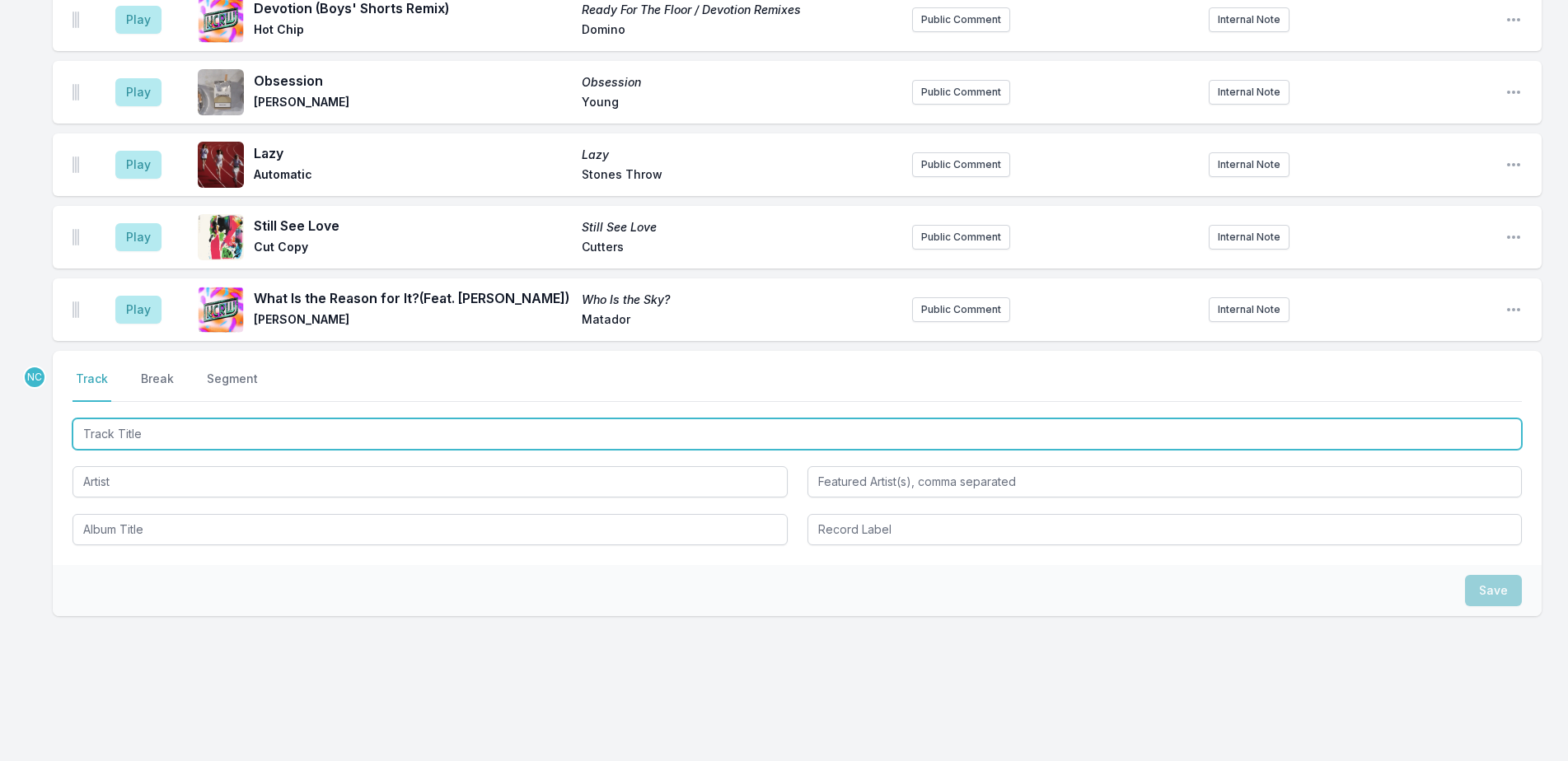
scroll to position [3334, 0]
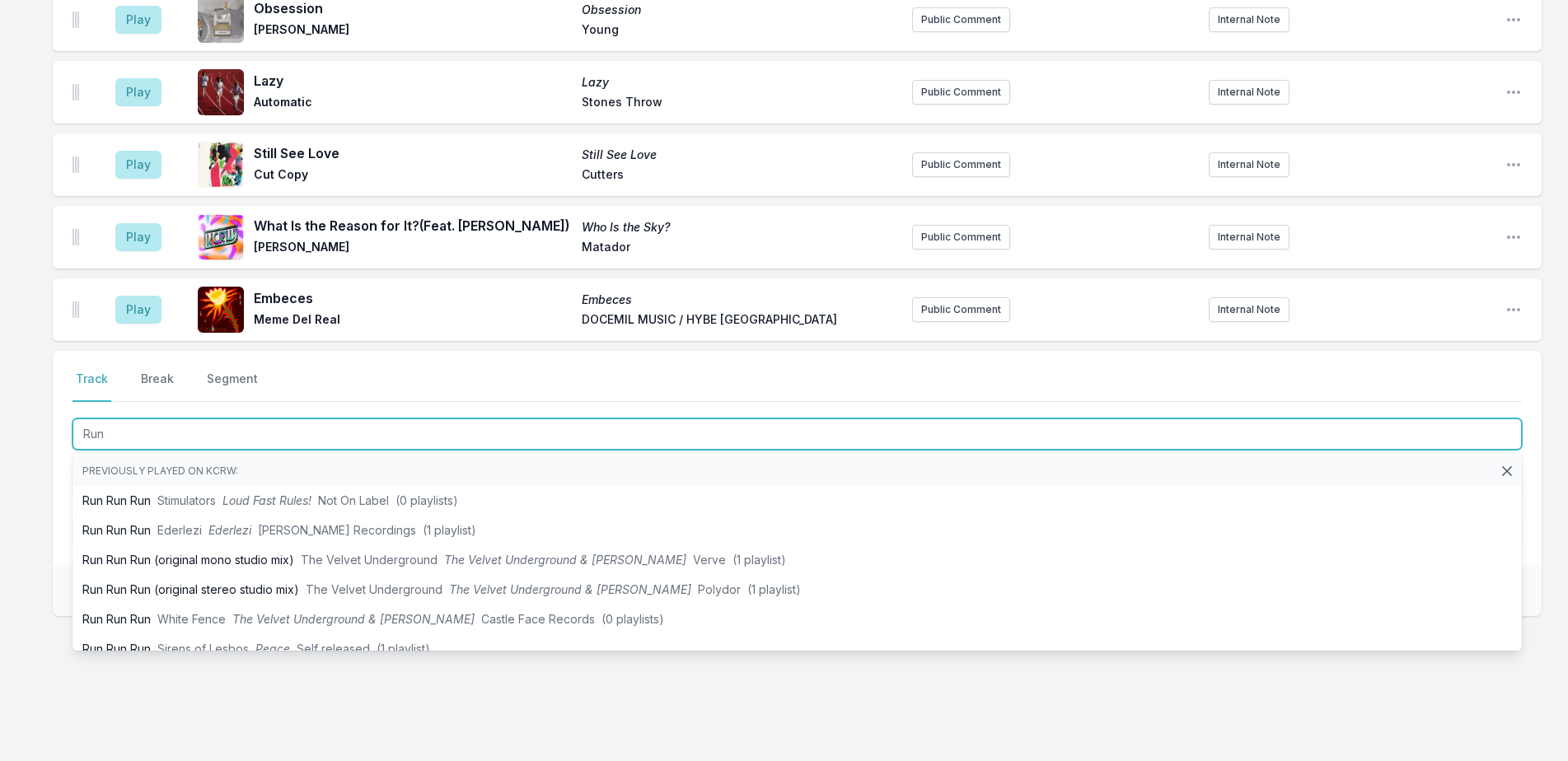
type input "Run"
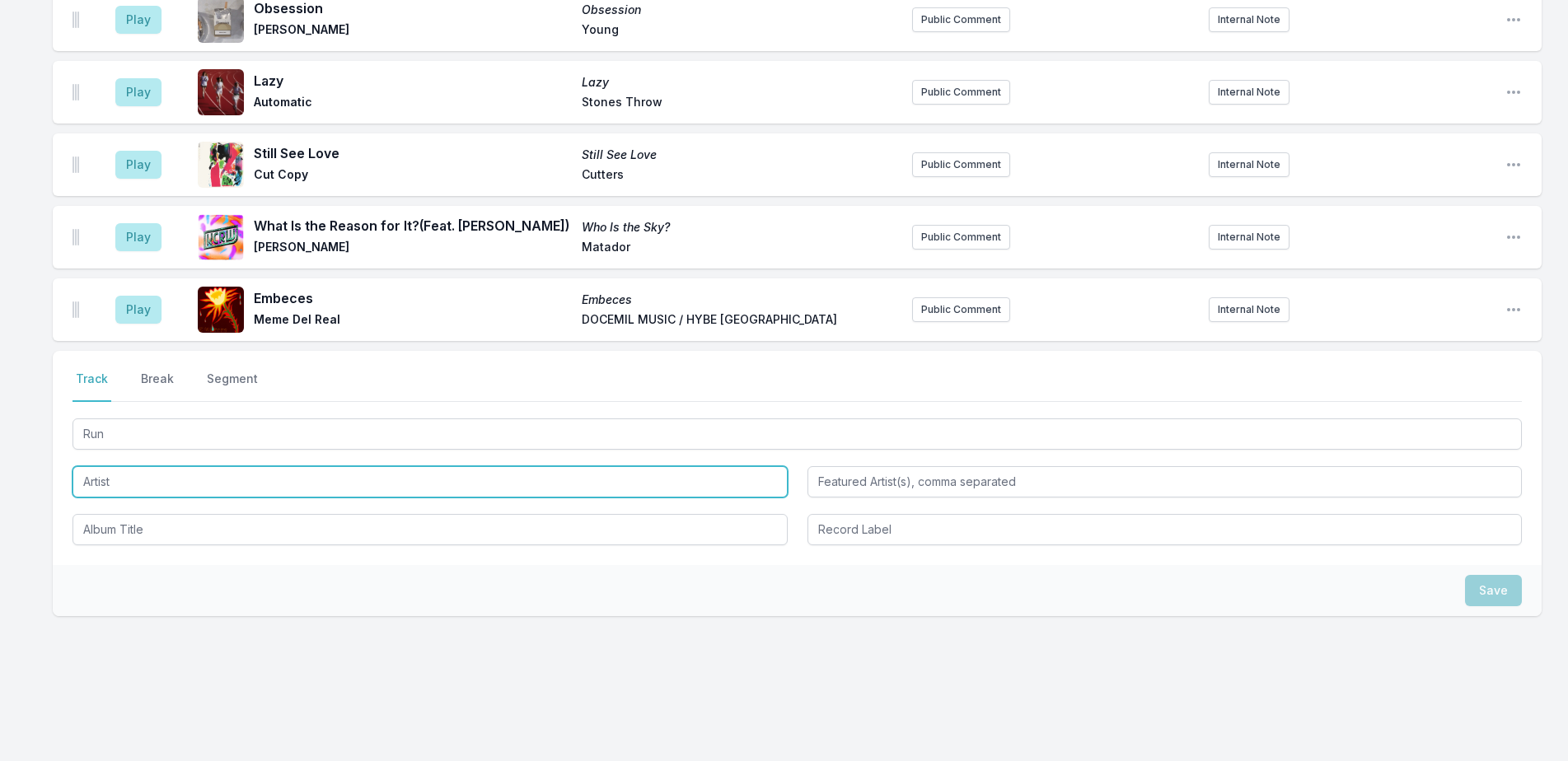
click at [102, 468] on input "Artist" at bounding box center [430, 482] width 715 height 32
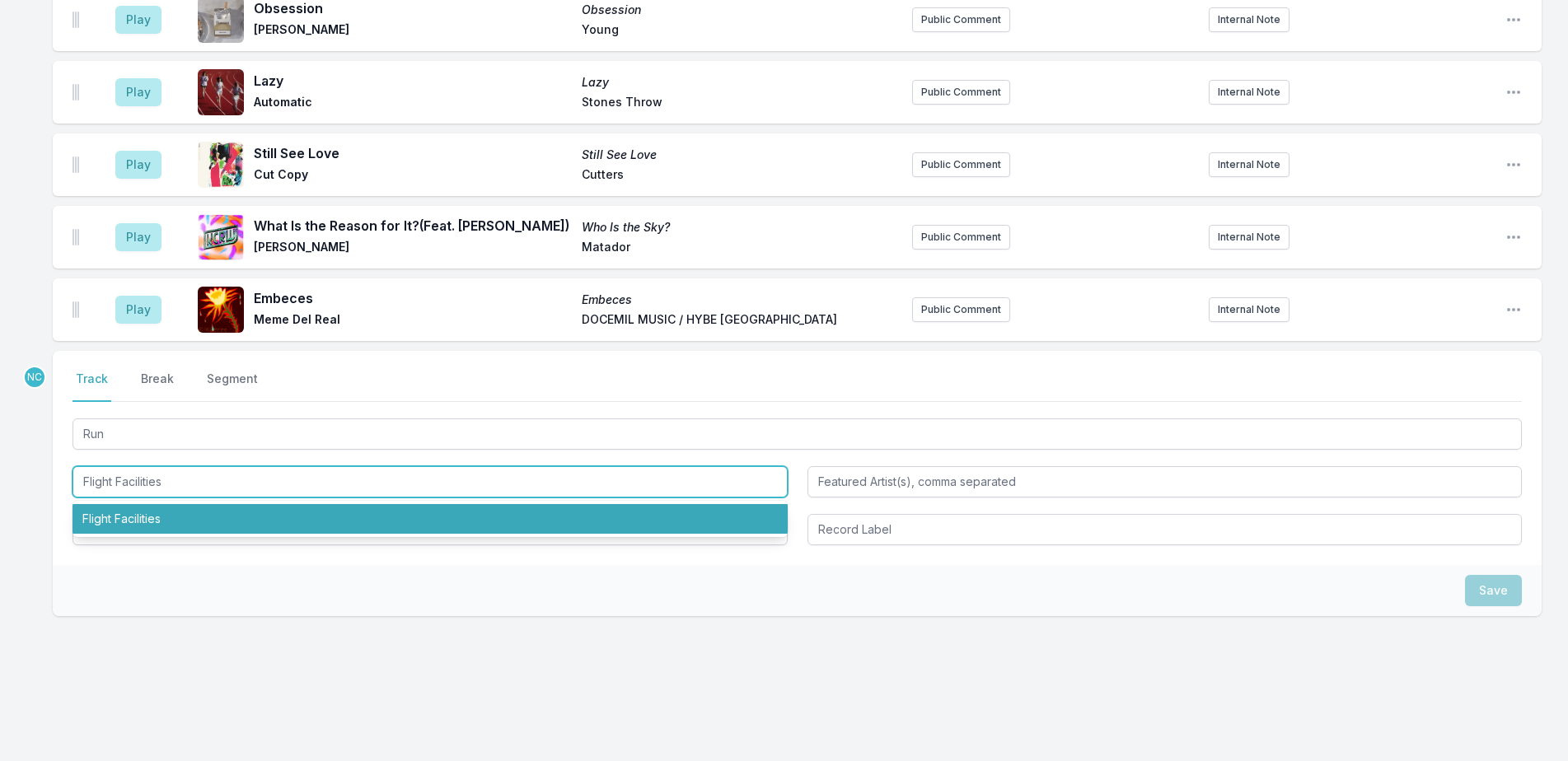
click at [441, 504] on li "Flight Facilities" at bounding box center [430, 518] width 715 height 30
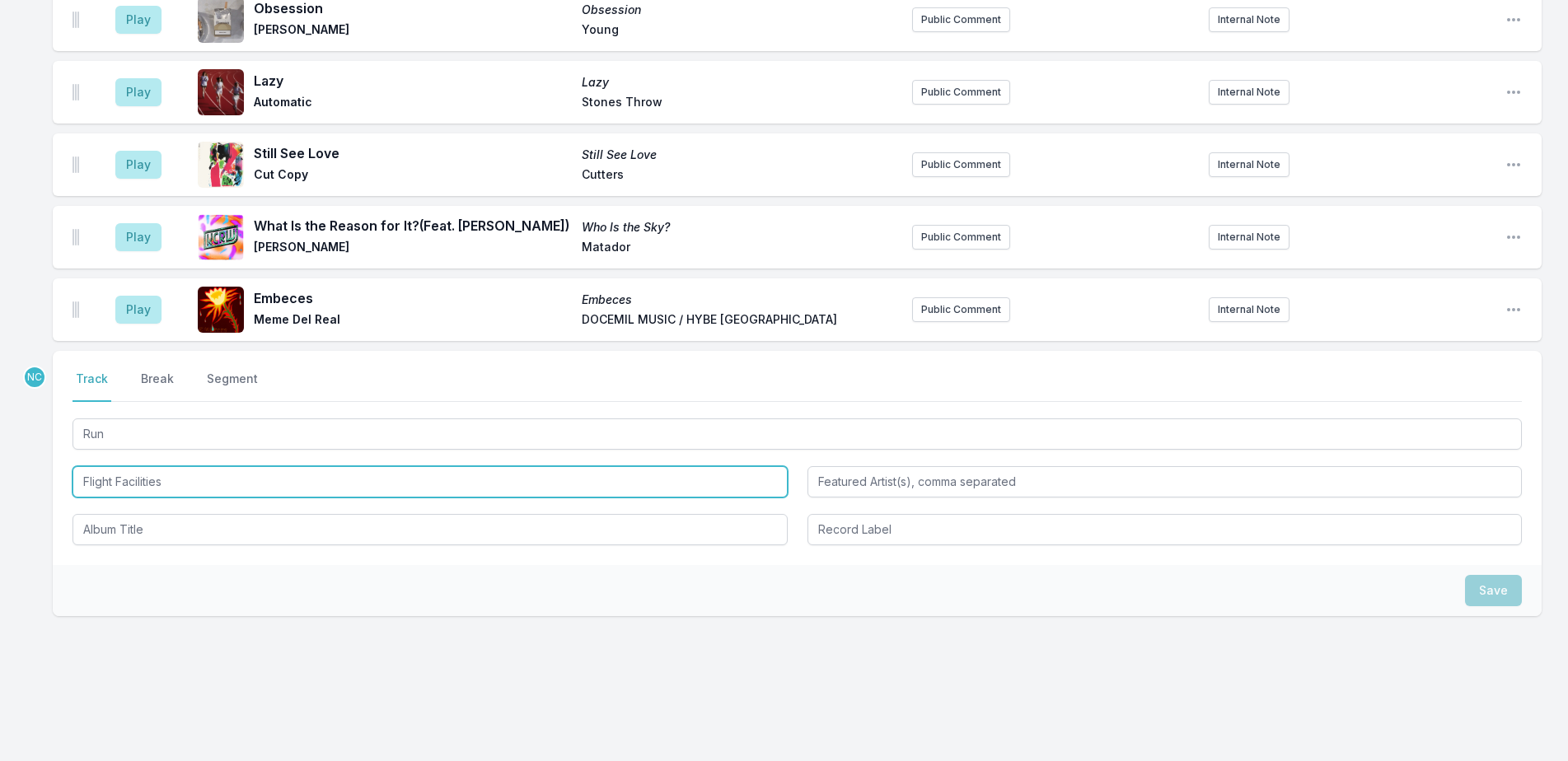
type input "Flight Facilities"
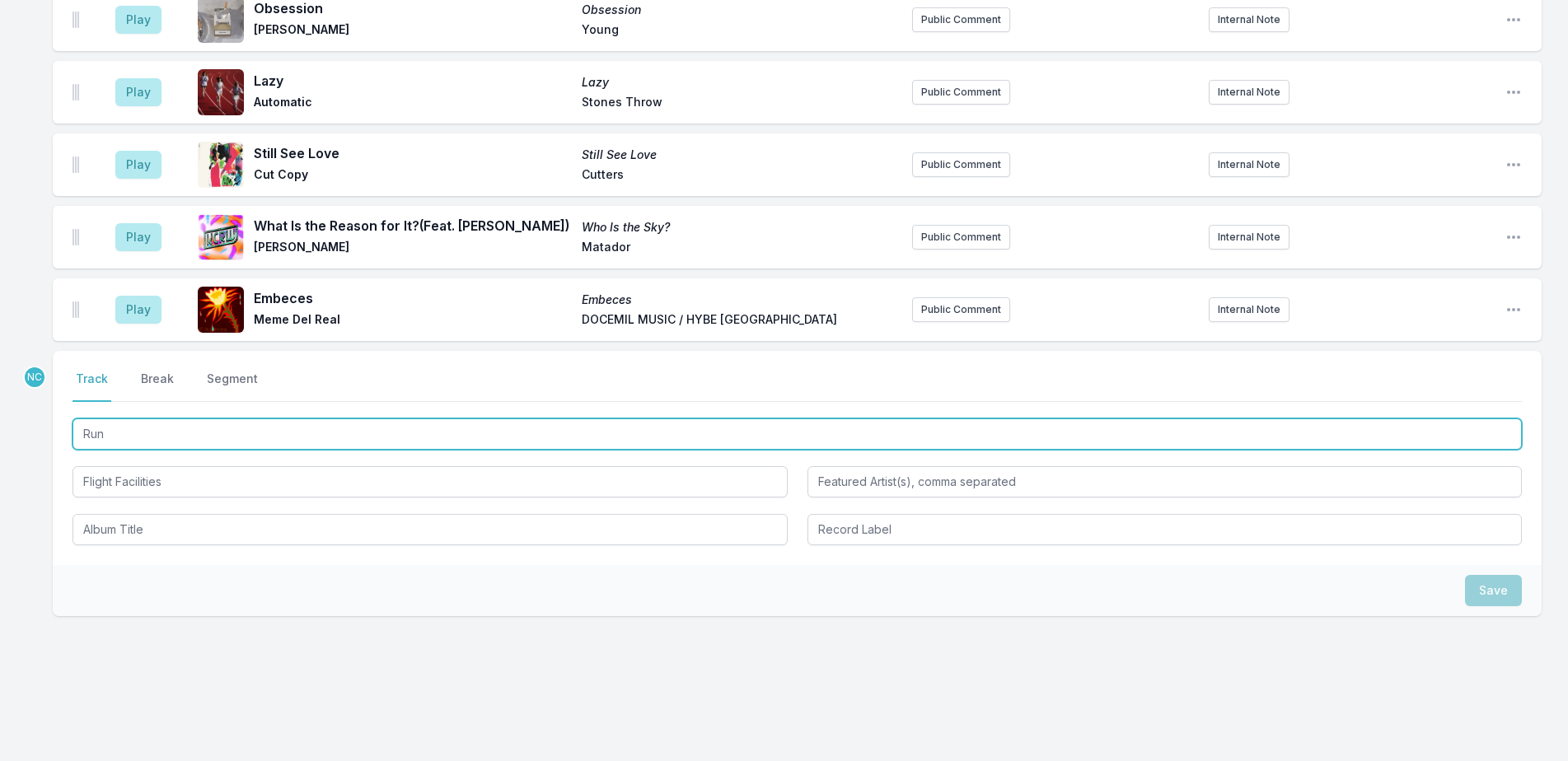
click at [421, 419] on input "Run" at bounding box center [797, 434] width 1449 height 32
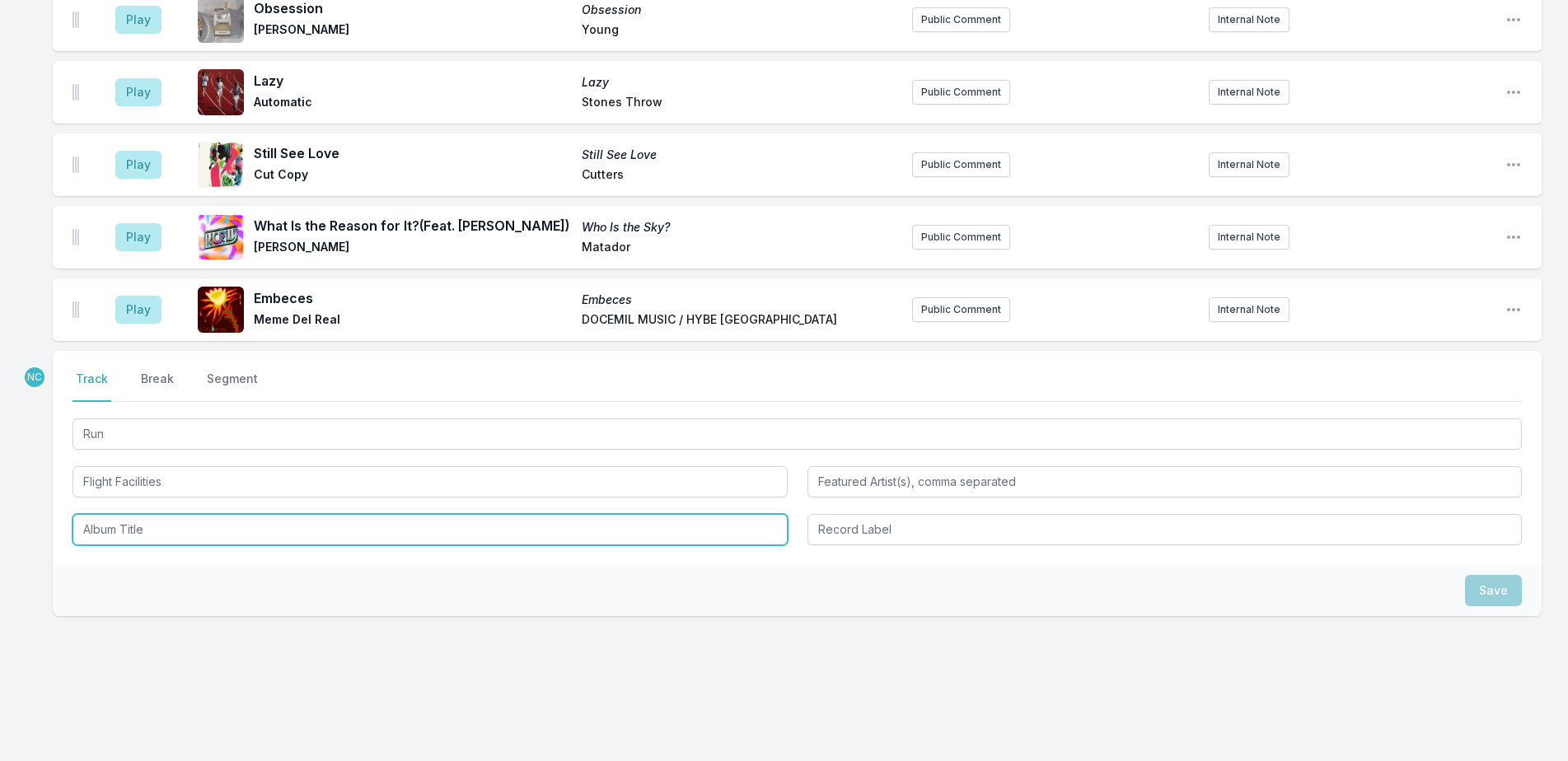
click at [442, 524] on input "Album Title" at bounding box center [430, 530] width 715 height 32
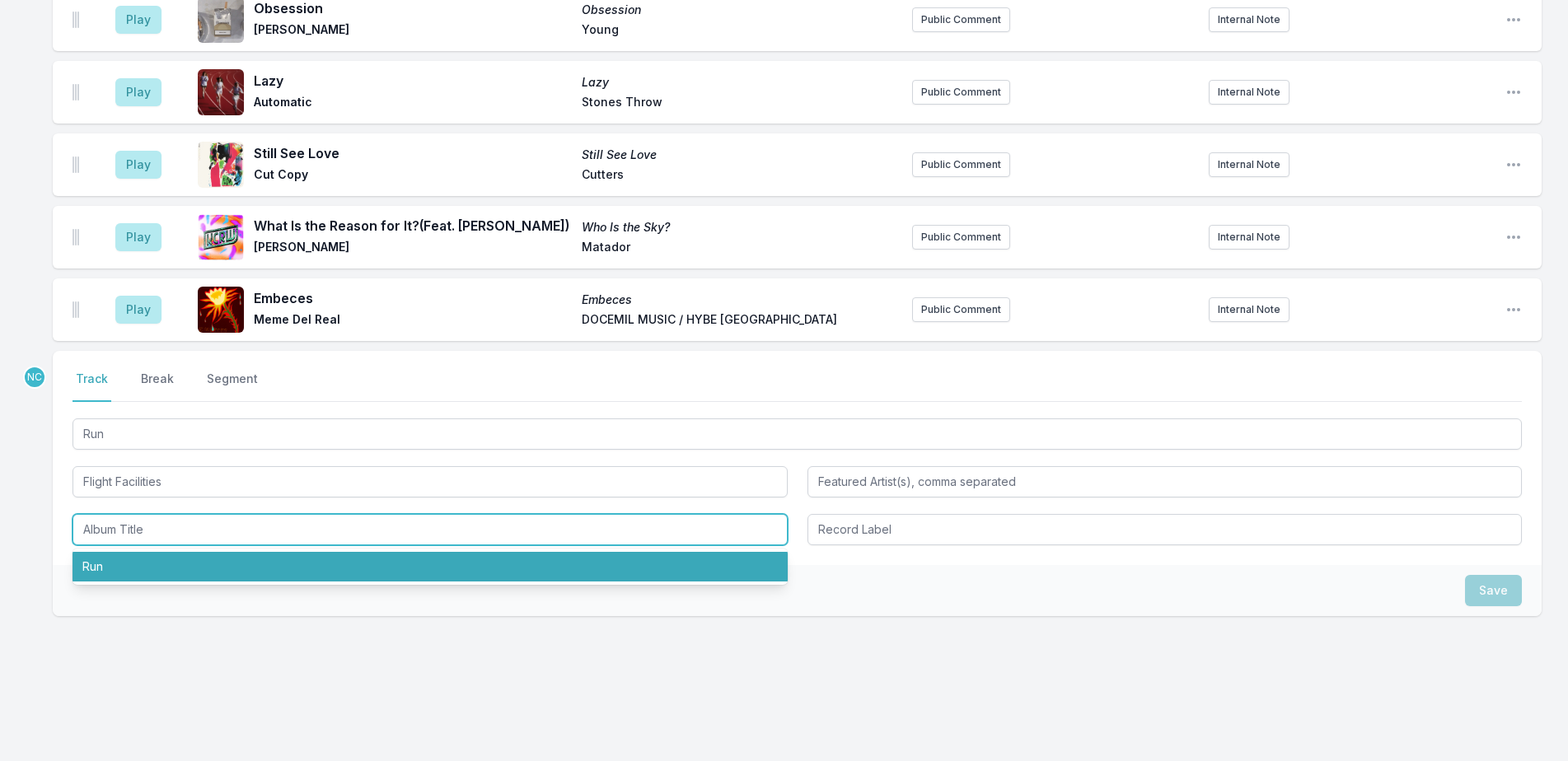
drag, startPoint x: 442, startPoint y: 524, endPoint x: 411, endPoint y: 550, distance: 40.5
click at [411, 552] on li "Run" at bounding box center [430, 566] width 715 height 30
type input "Run"
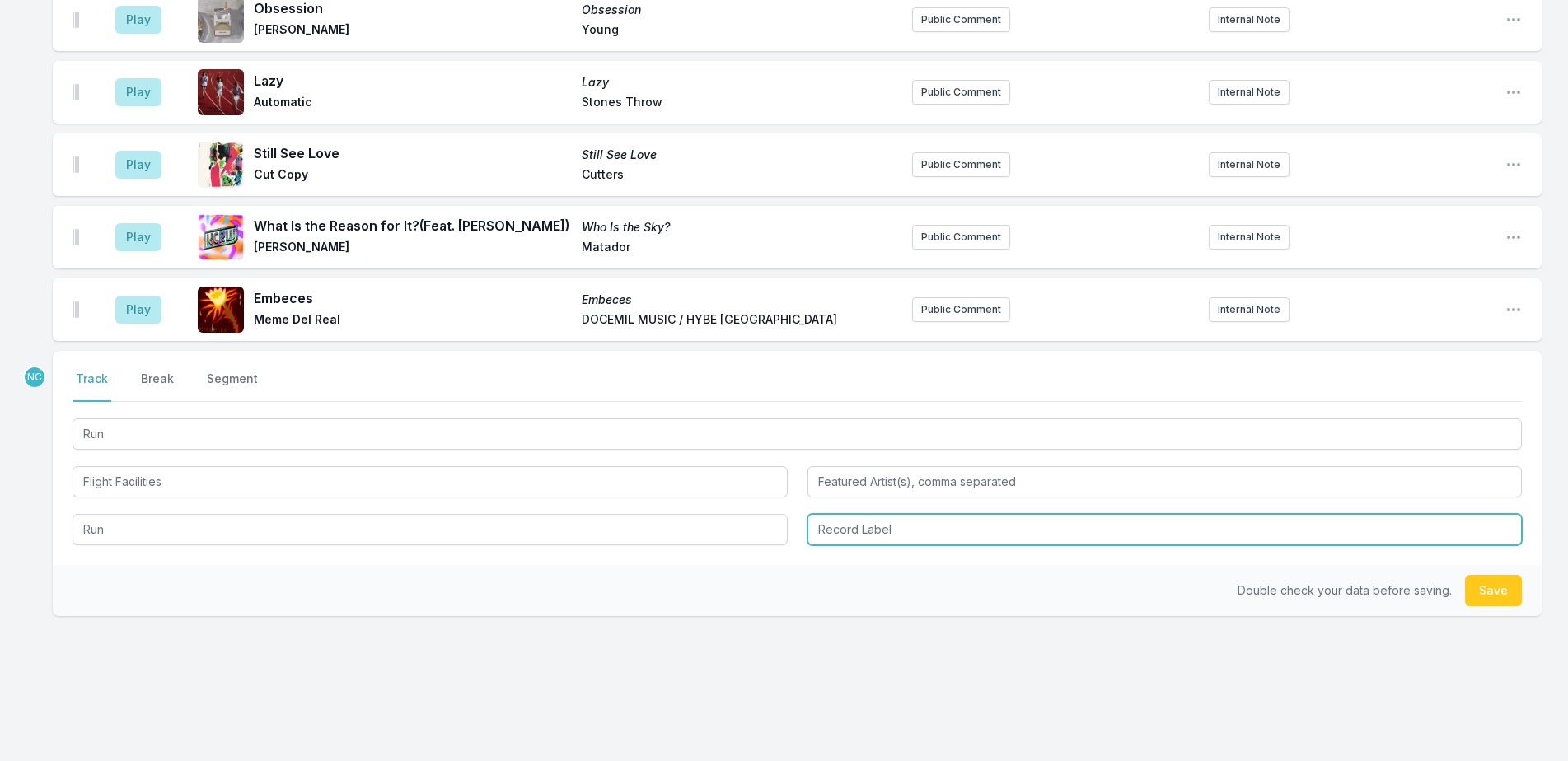
click at [910, 518] on input "Record Label" at bounding box center [1164, 530] width 715 height 32
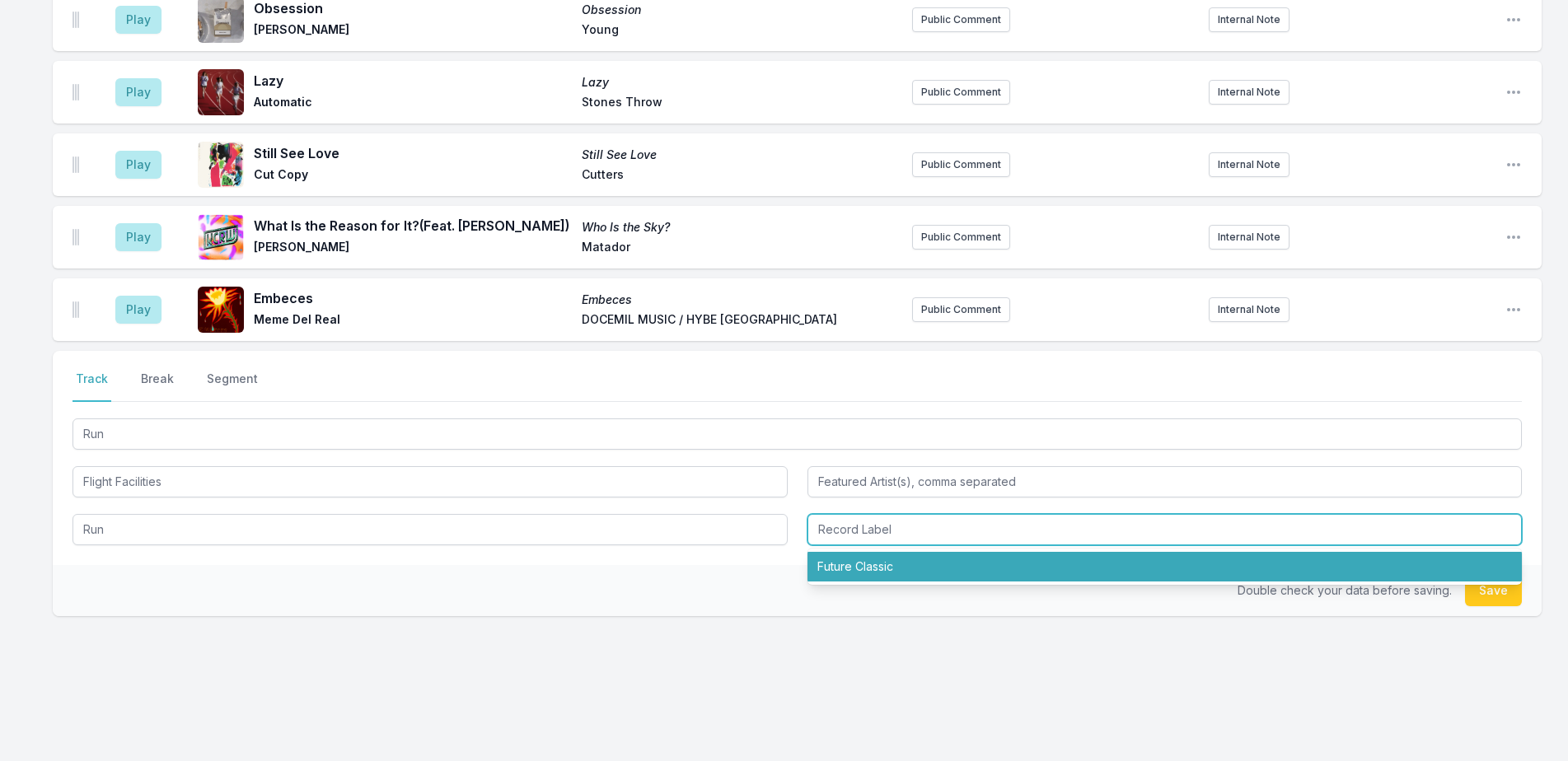
click at [913, 554] on li "Future Classic" at bounding box center [1164, 566] width 715 height 30
type input "Future Classic"
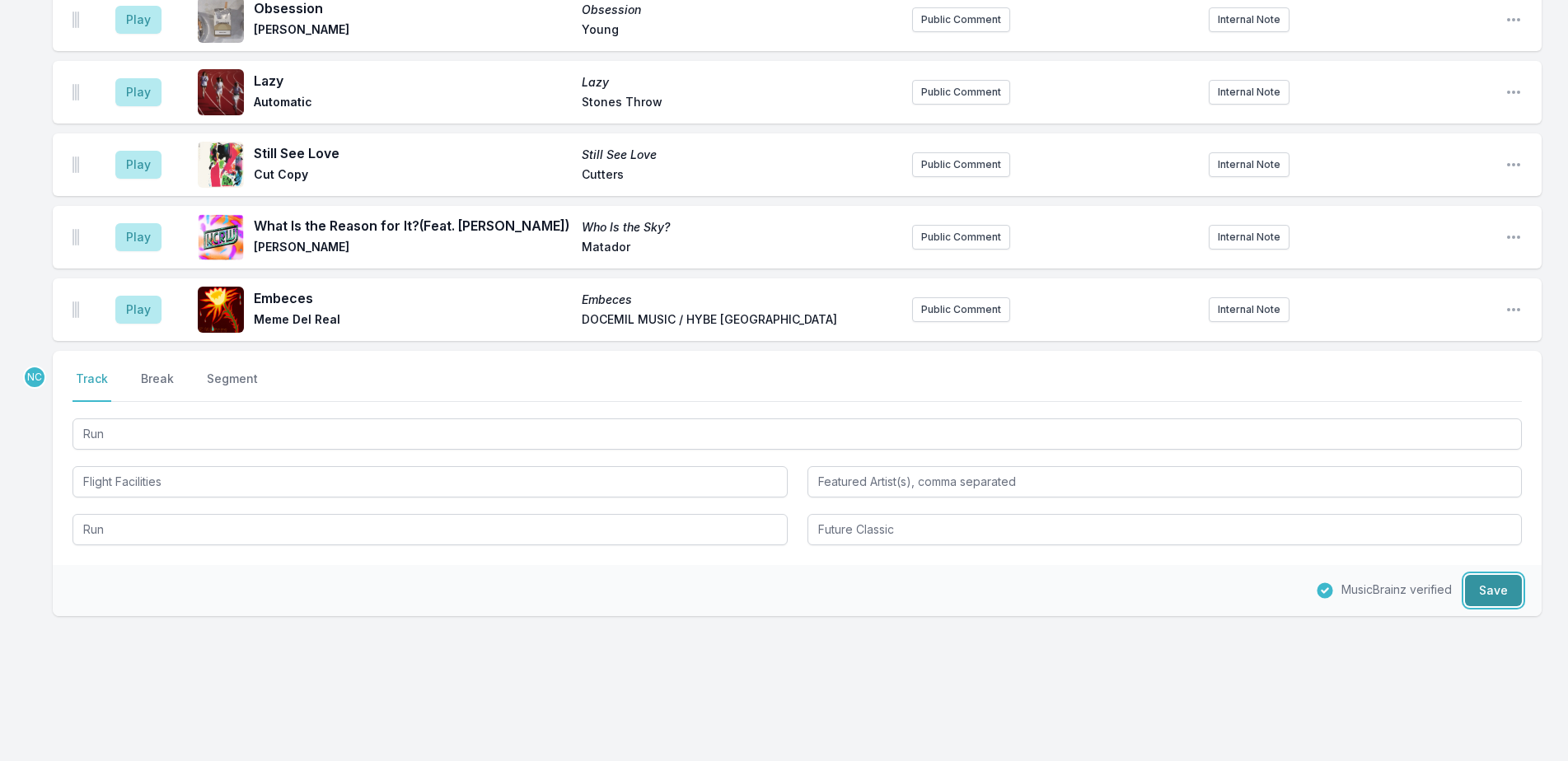
click at [1489, 582] on button "Save" at bounding box center [1493, 590] width 57 height 32
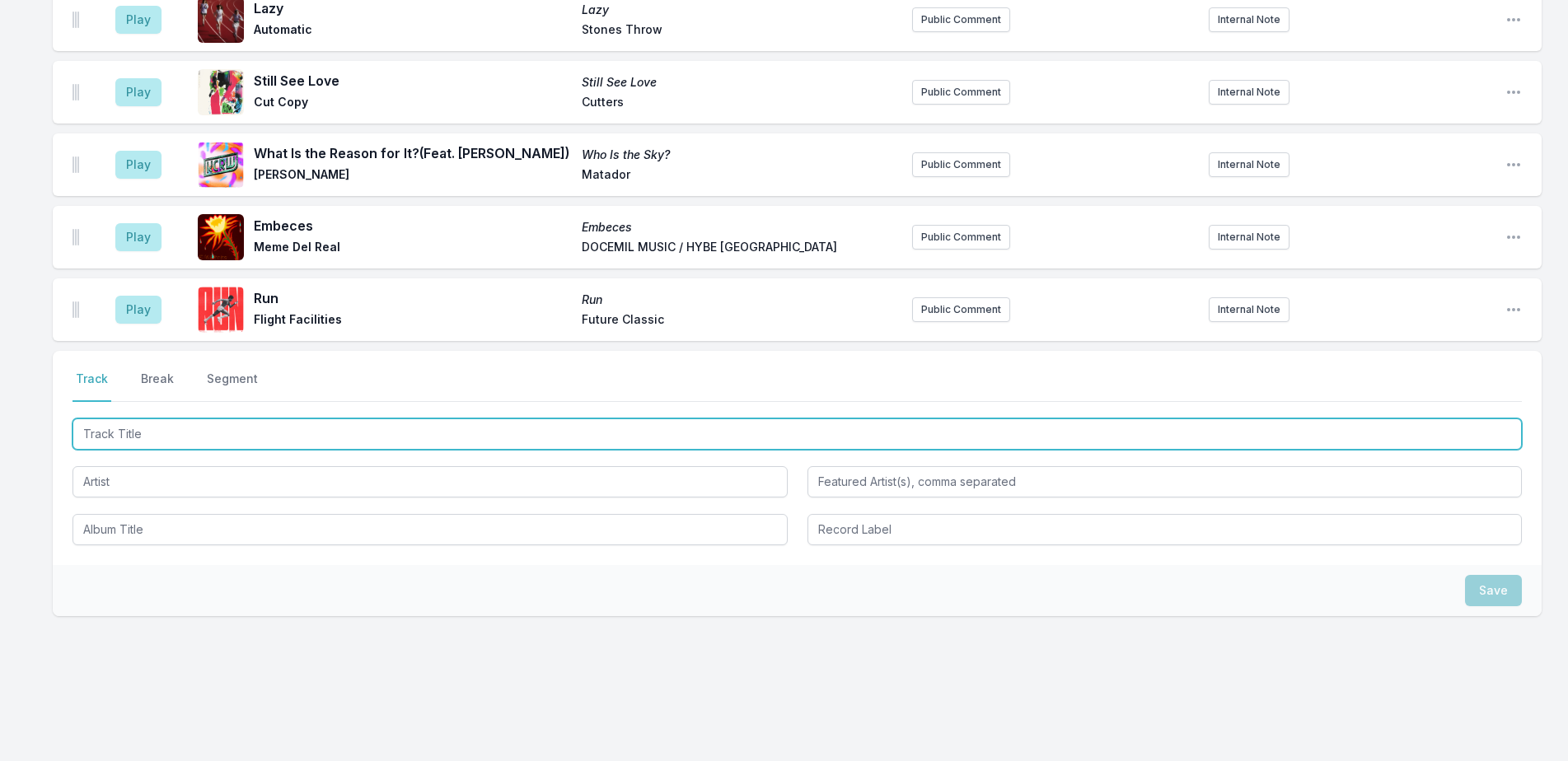
click at [184, 419] on input "Track Title" at bounding box center [797, 434] width 1449 height 32
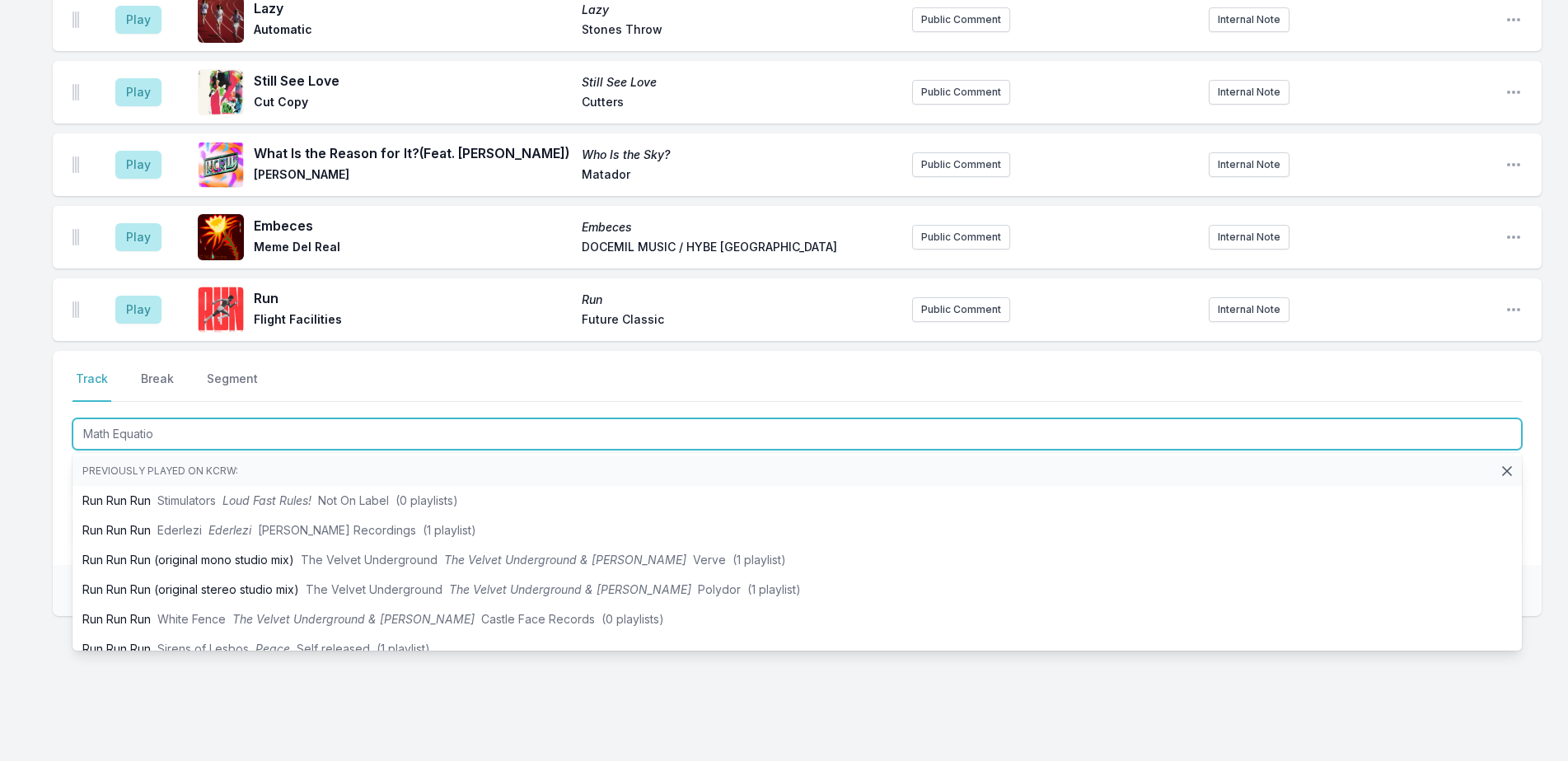
type input "Math Equation"
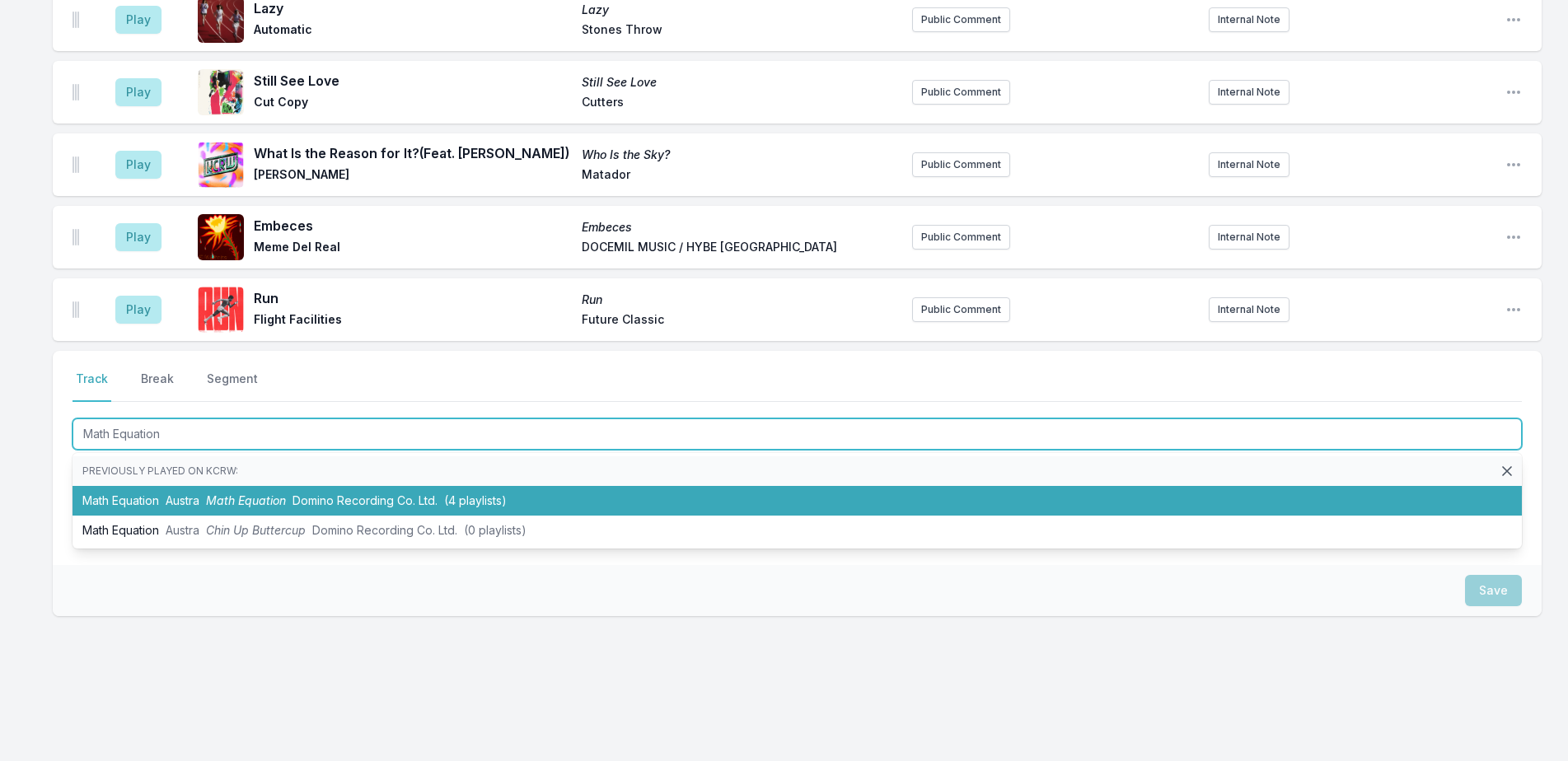
click at [344, 494] on span "Domino Recording Co. Ltd." at bounding box center [365, 501] width 145 height 14
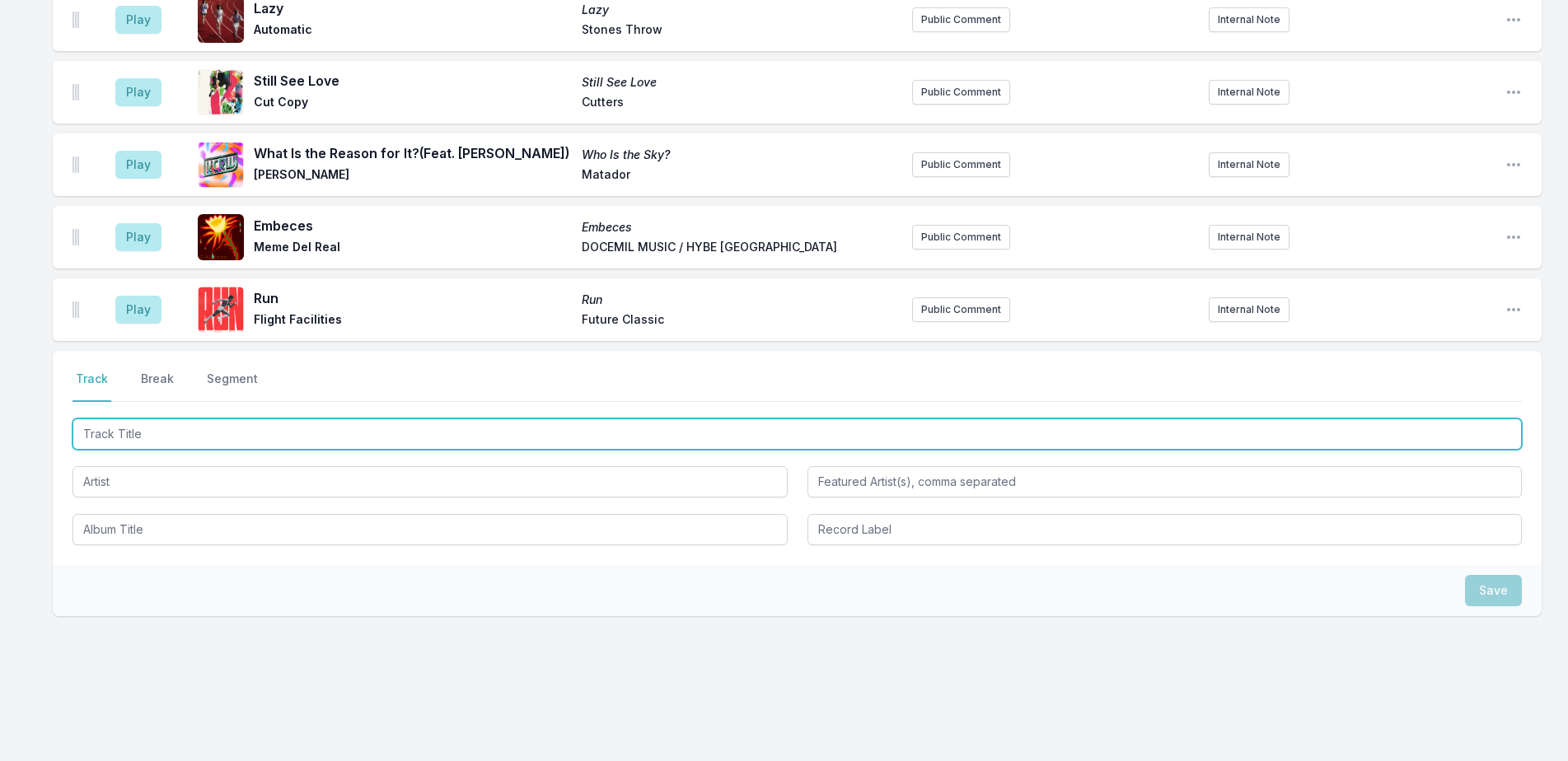
scroll to position [3479, 0]
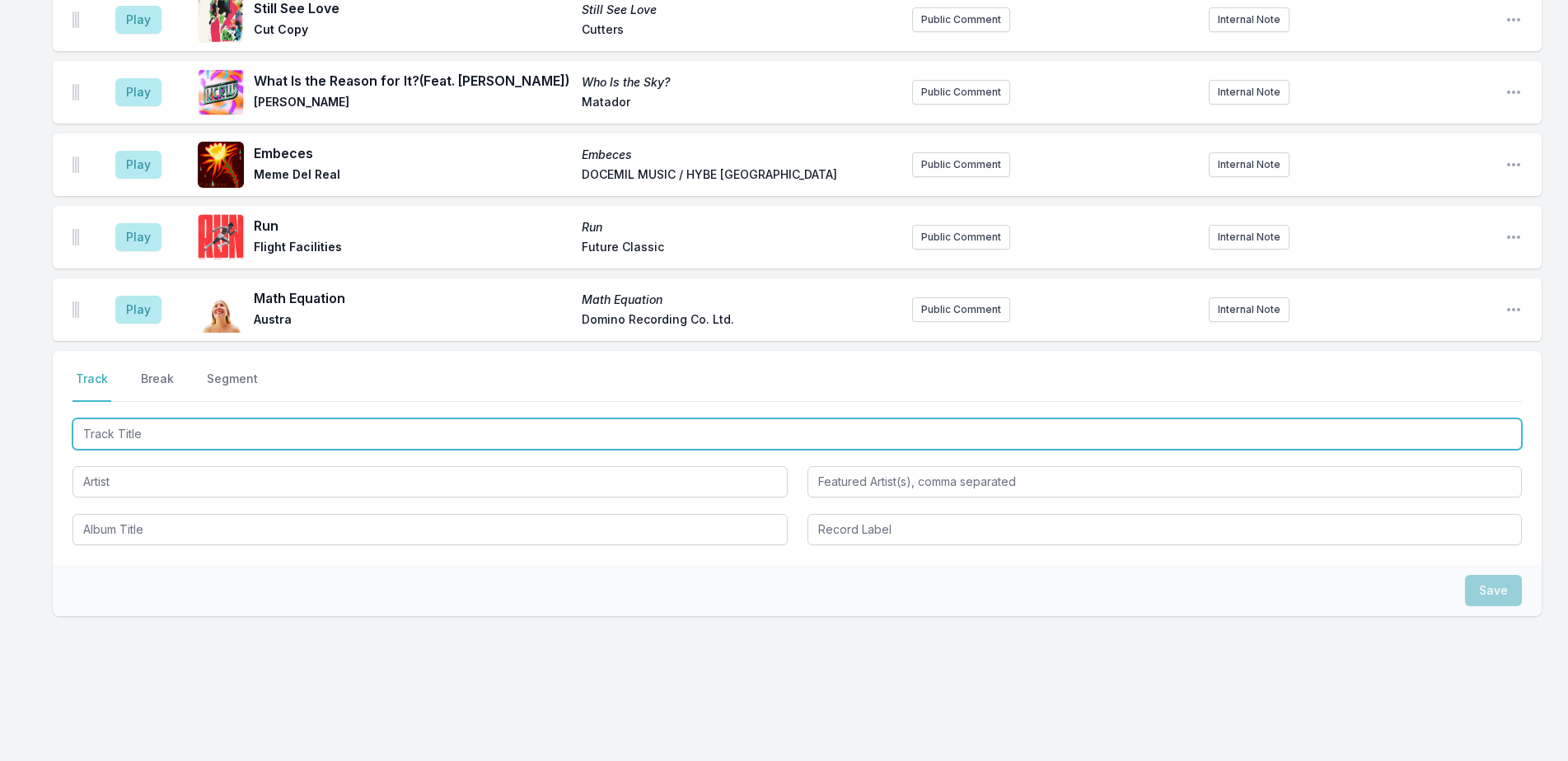
click at [284, 419] on input "Track Title" at bounding box center [797, 434] width 1449 height 32
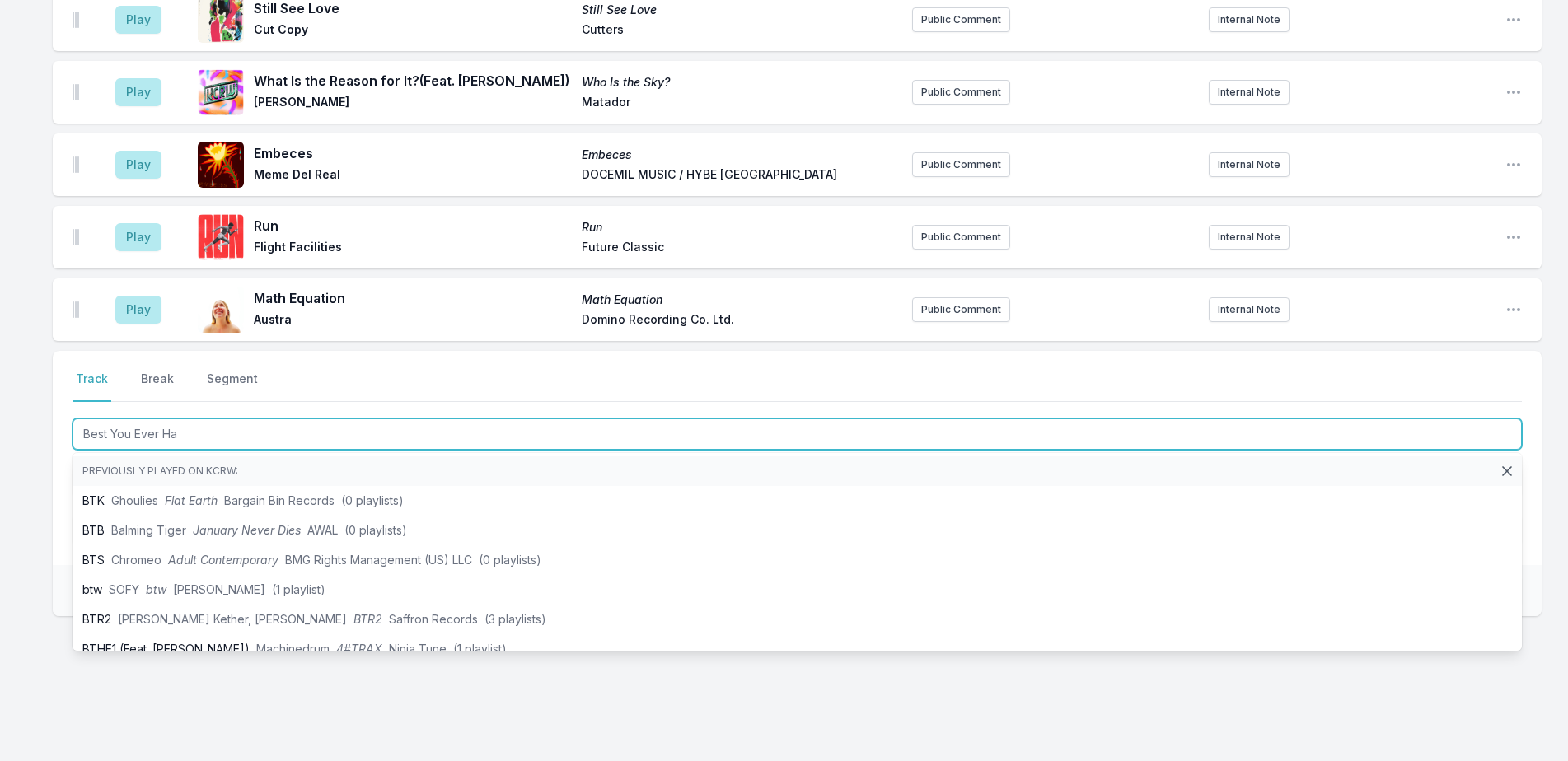
type input "Best You Ever Had"
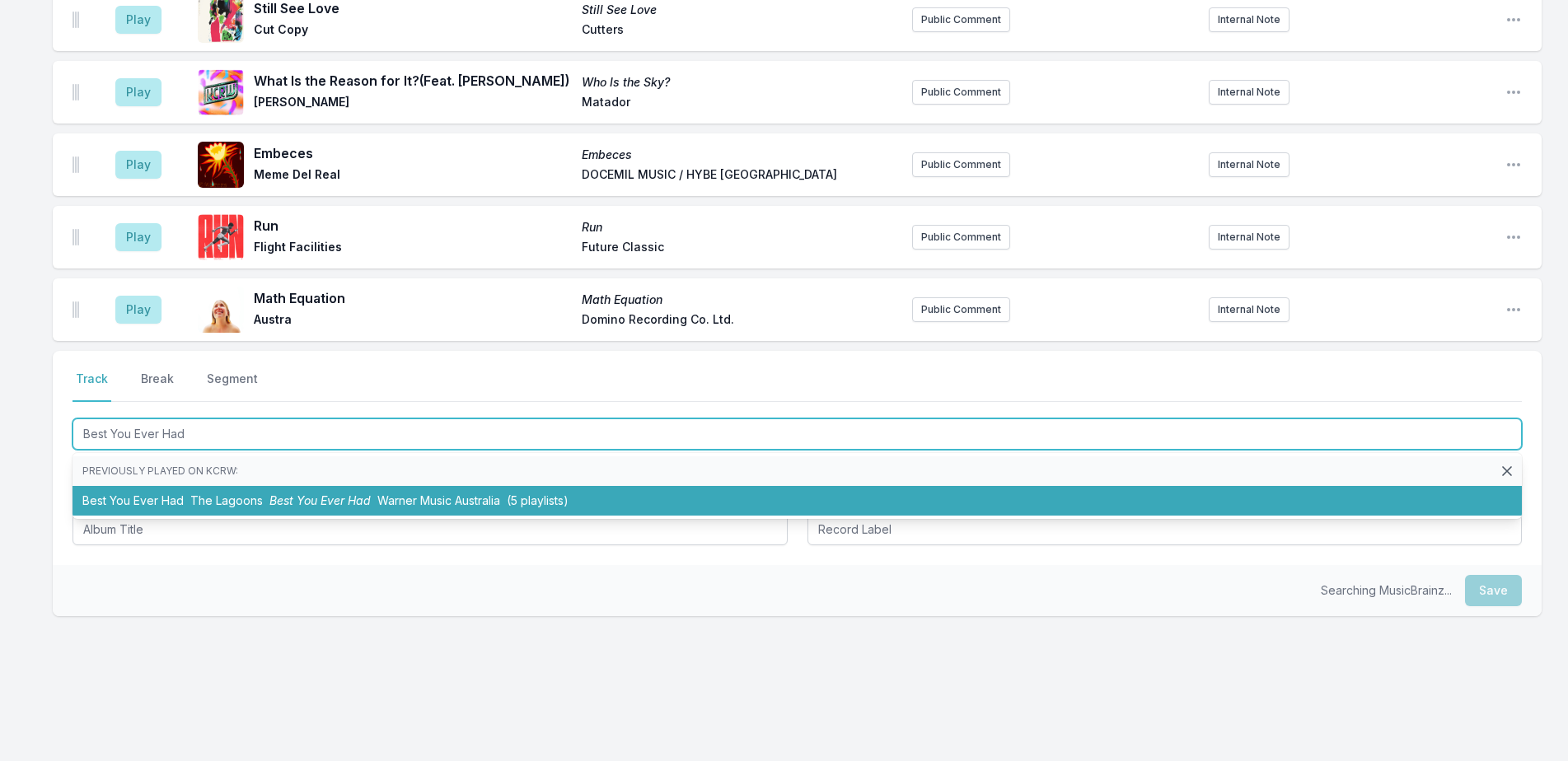
click at [316, 486] on li "Best You Ever Had The Lagoons Best You Ever Had Warner Music Australia (5 playl…" at bounding box center [797, 501] width 1449 height 30
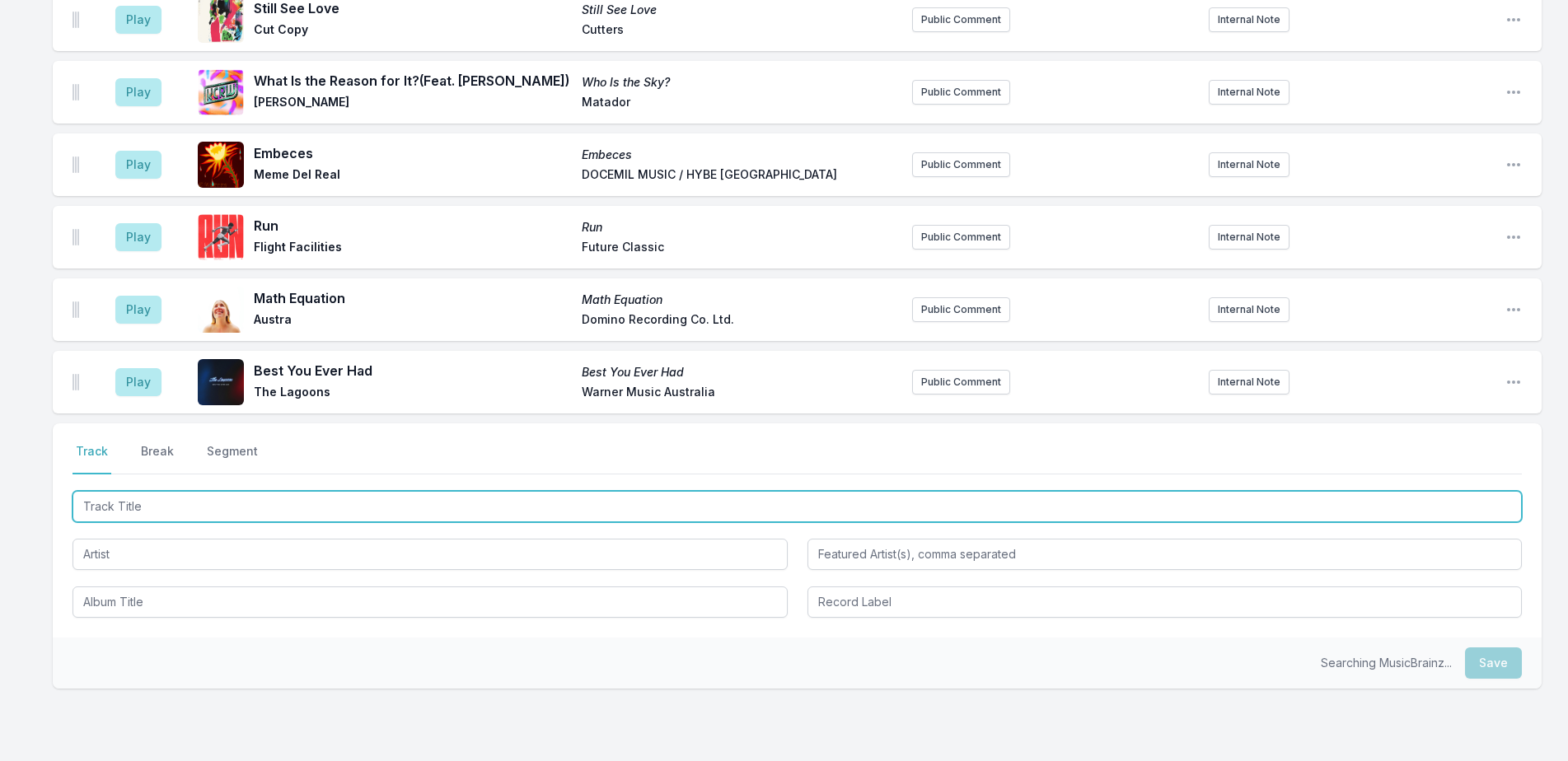
scroll to position [3551, 0]
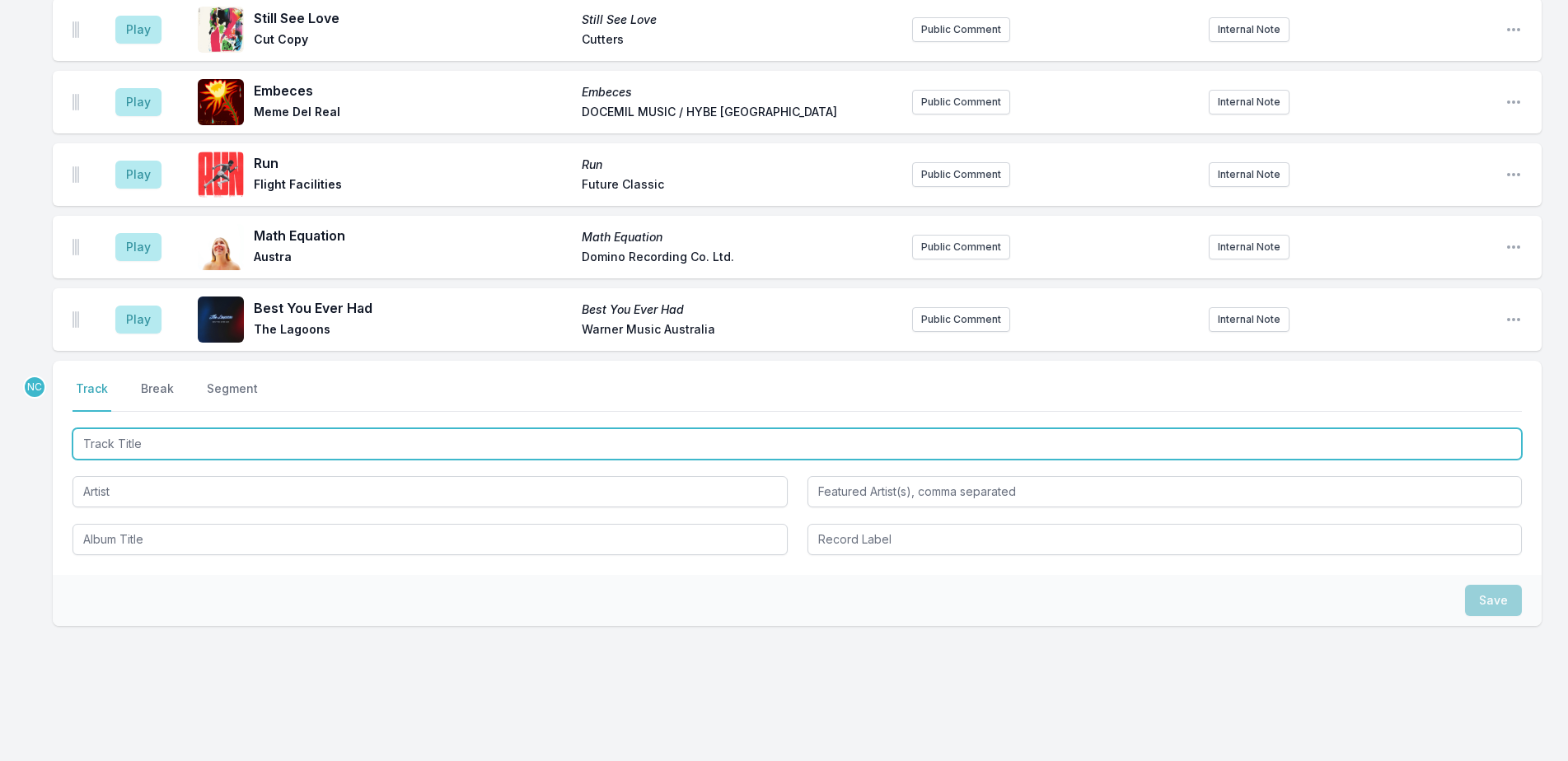
drag, startPoint x: 338, startPoint y: 427, endPoint x: 506, endPoint y: 407, distance: 169.2
click at [338, 429] on input "Track Title" at bounding box center [797, 444] width 1449 height 32
type input "No Reason"
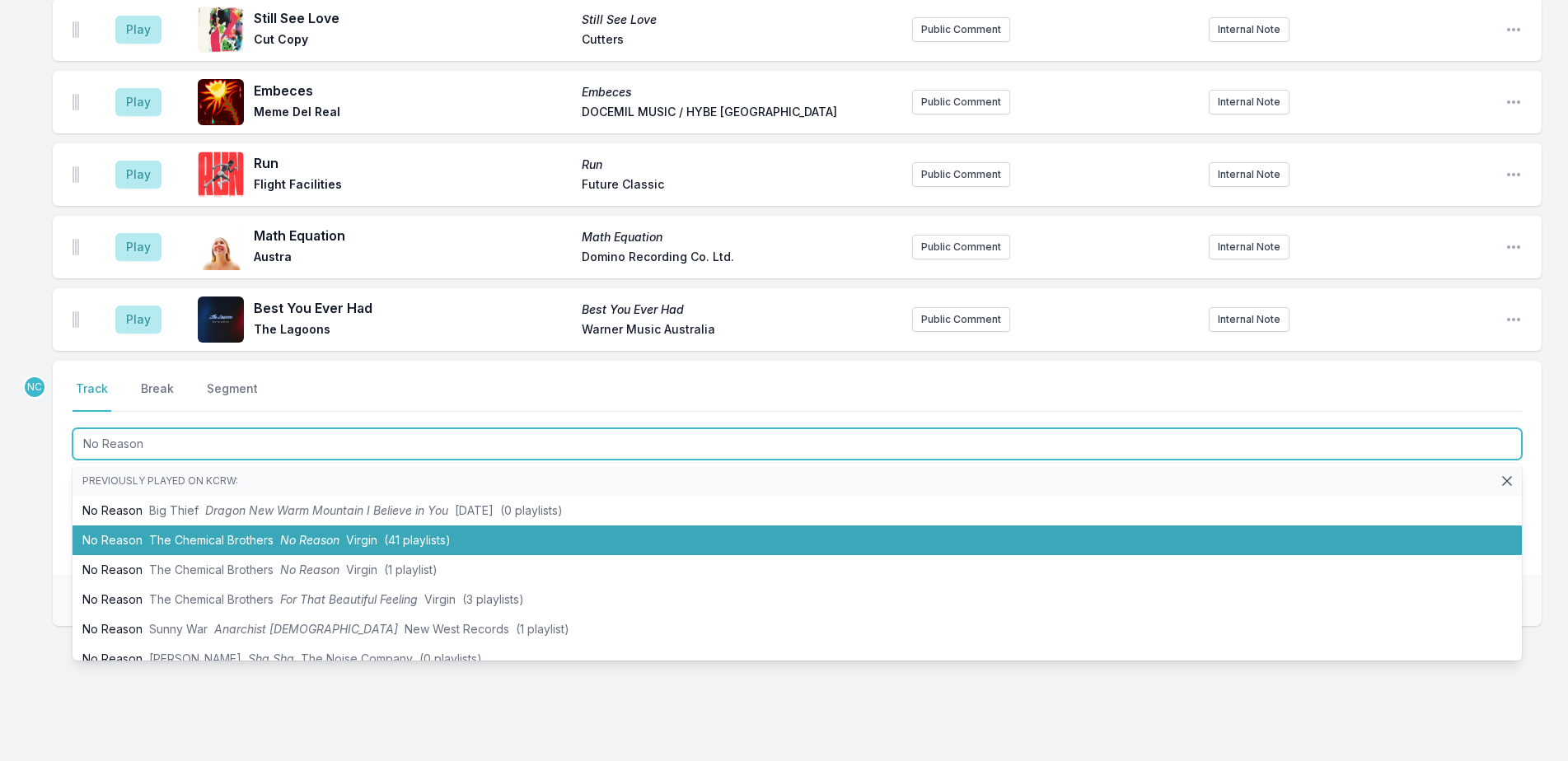
click at [284, 533] on span "No Reason" at bounding box center [309, 540] width 59 height 14
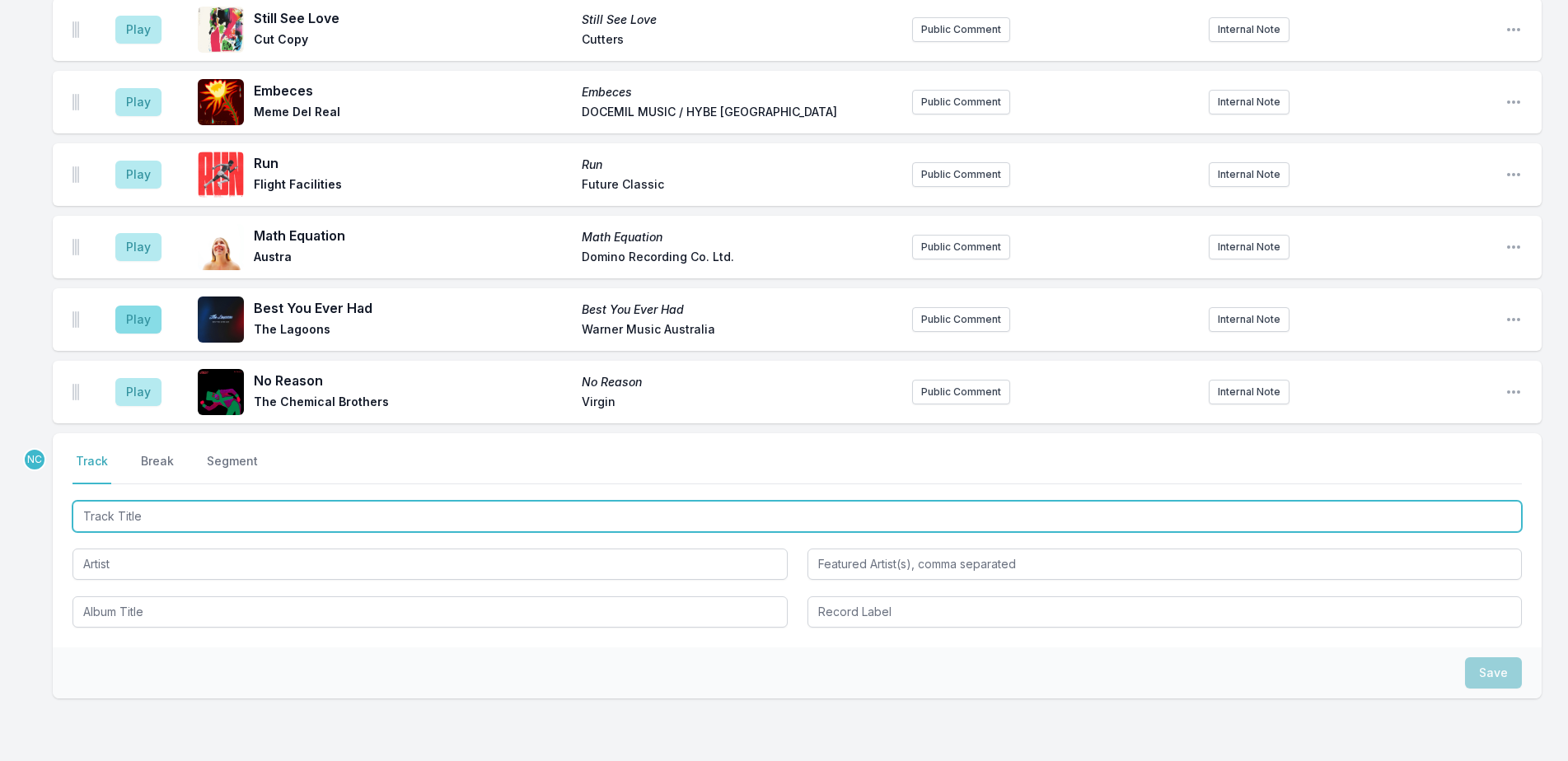
scroll to position [3624, 0]
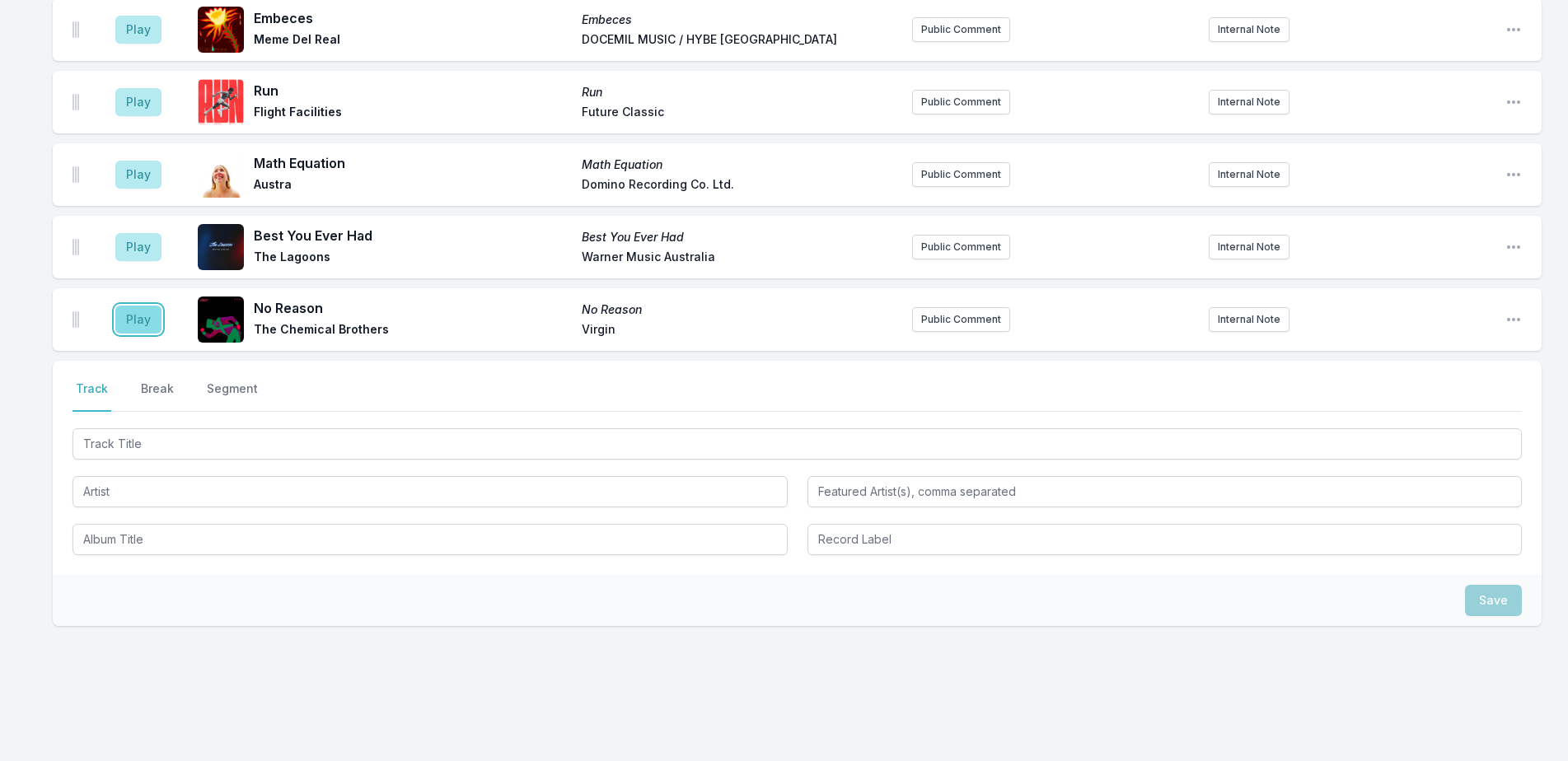
click at [127, 306] on button "Play" at bounding box center [138, 319] width 46 height 28
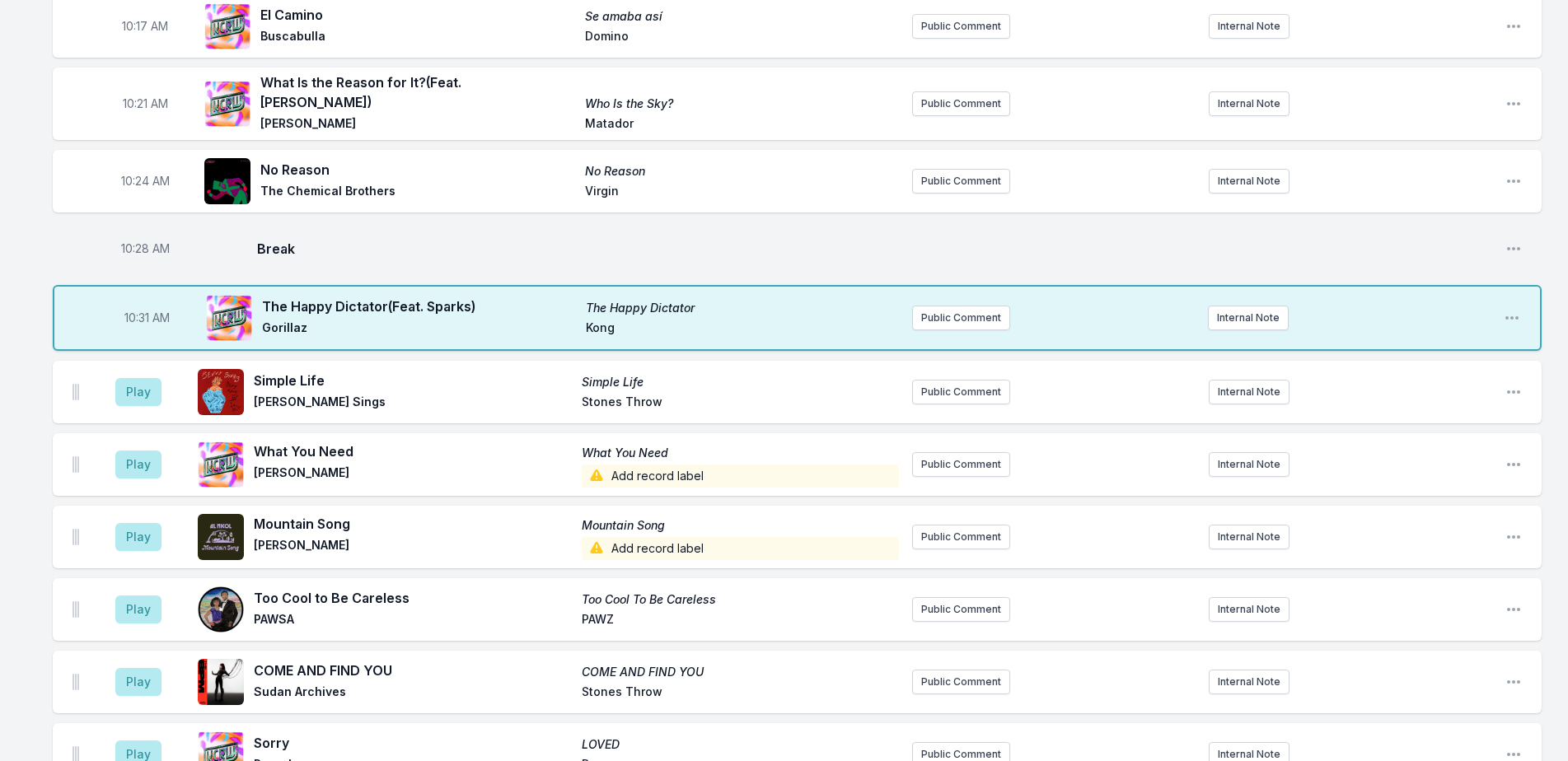
scroll to position [1709, 0]
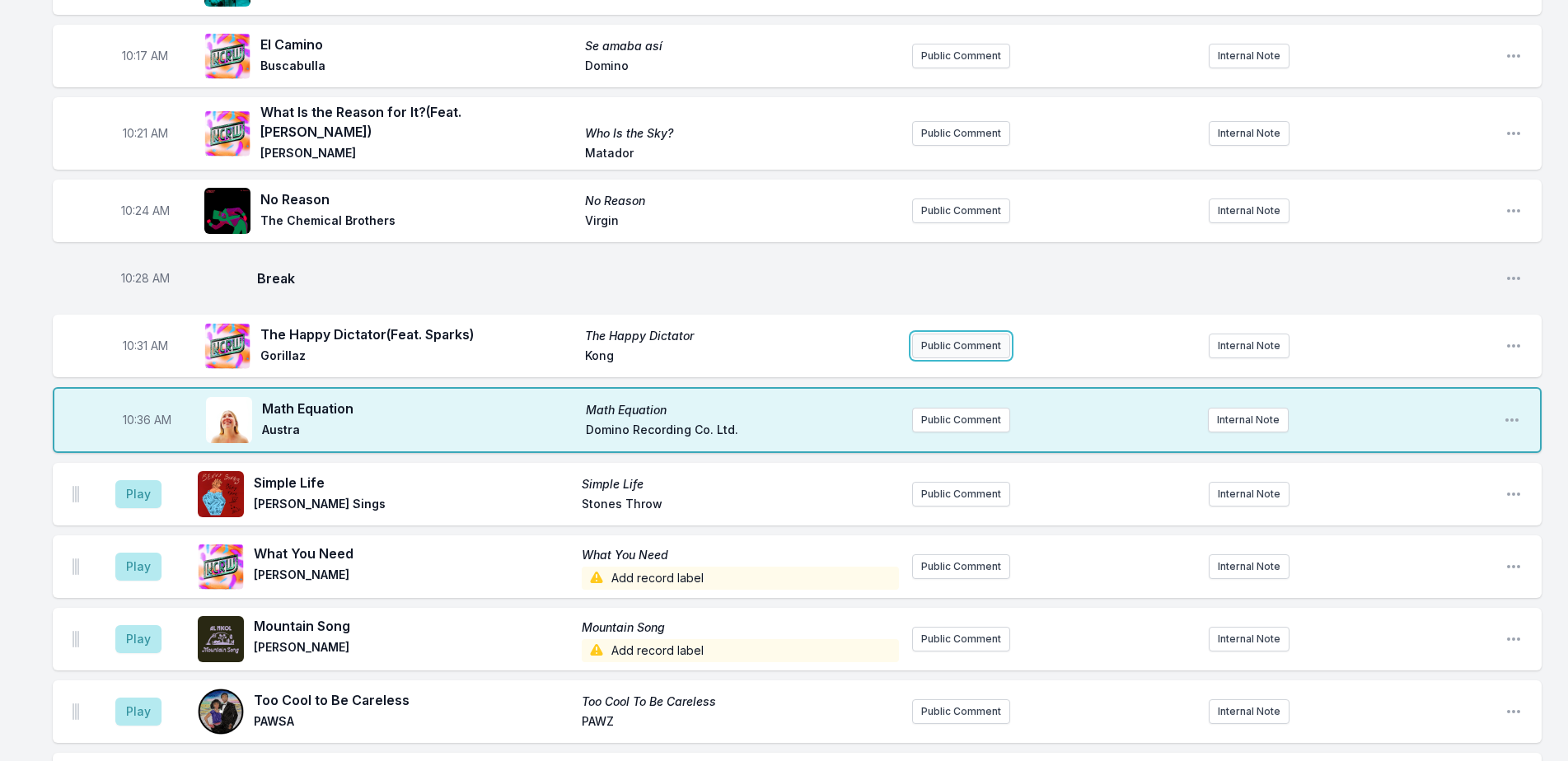
click at [933, 335] on button "Public Comment" at bounding box center [961, 346] width 98 height 25
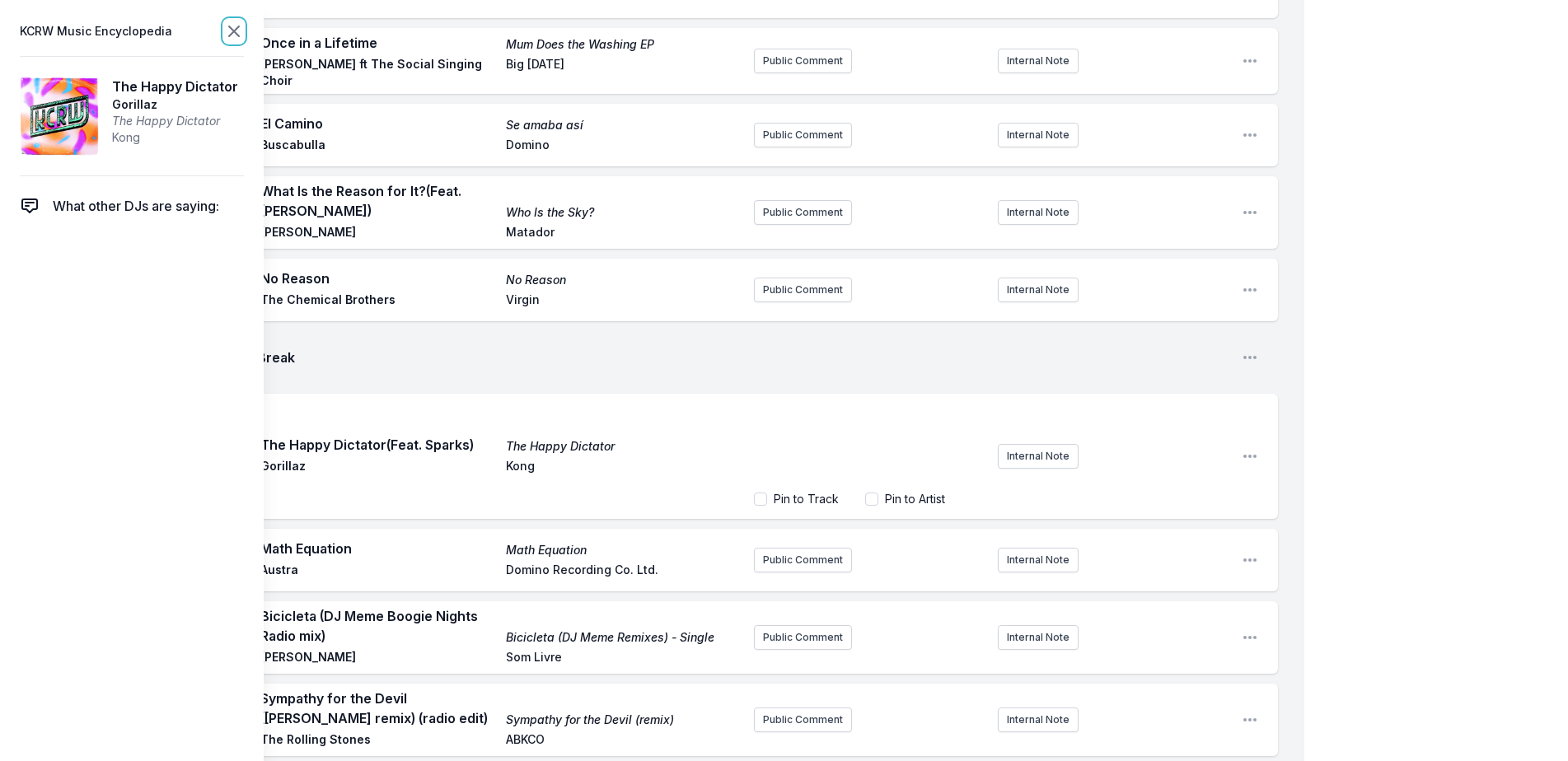
click at [230, 29] on icon at bounding box center [233, 31] width 20 height 20
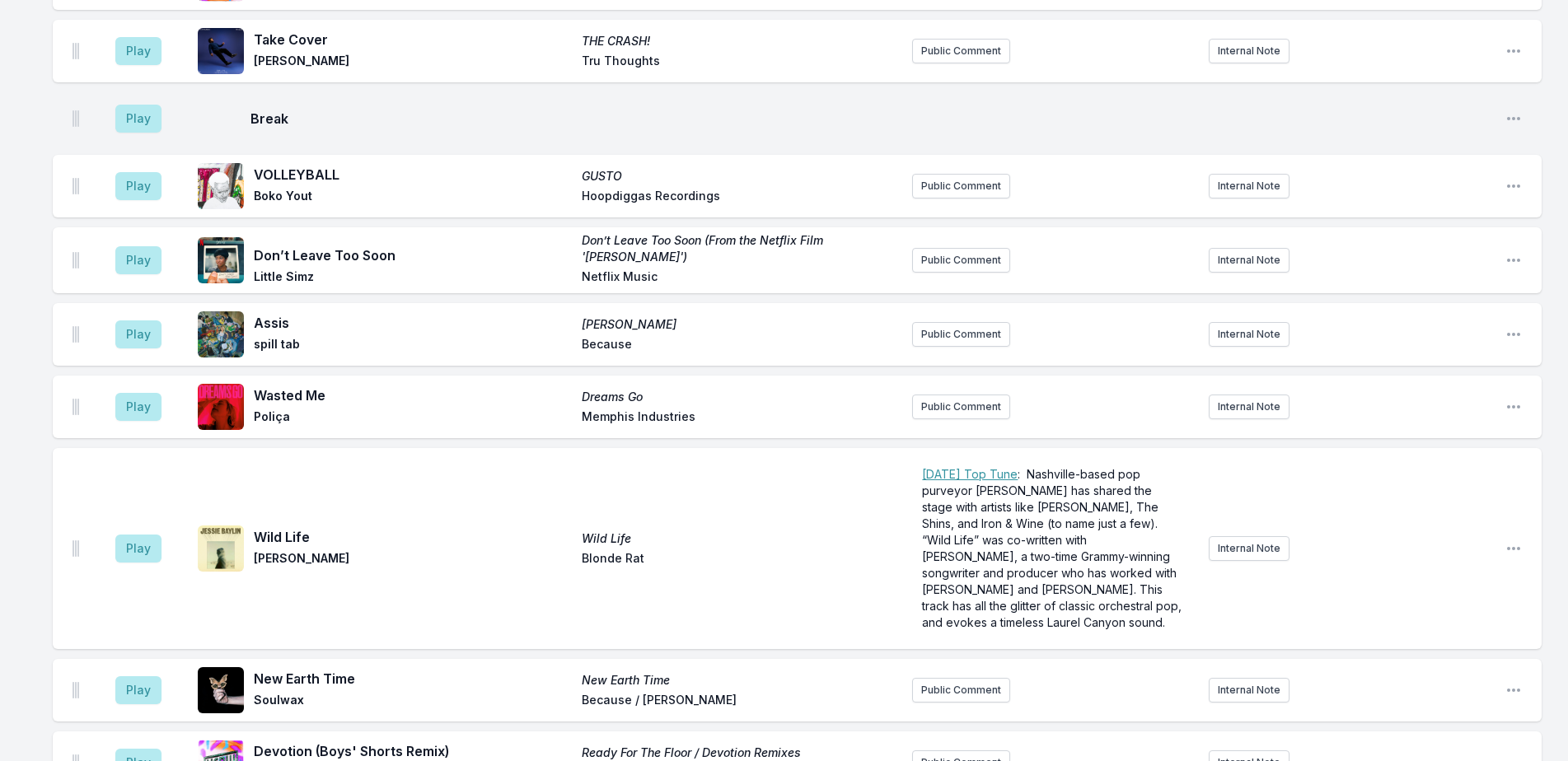
scroll to position [3076, 0]
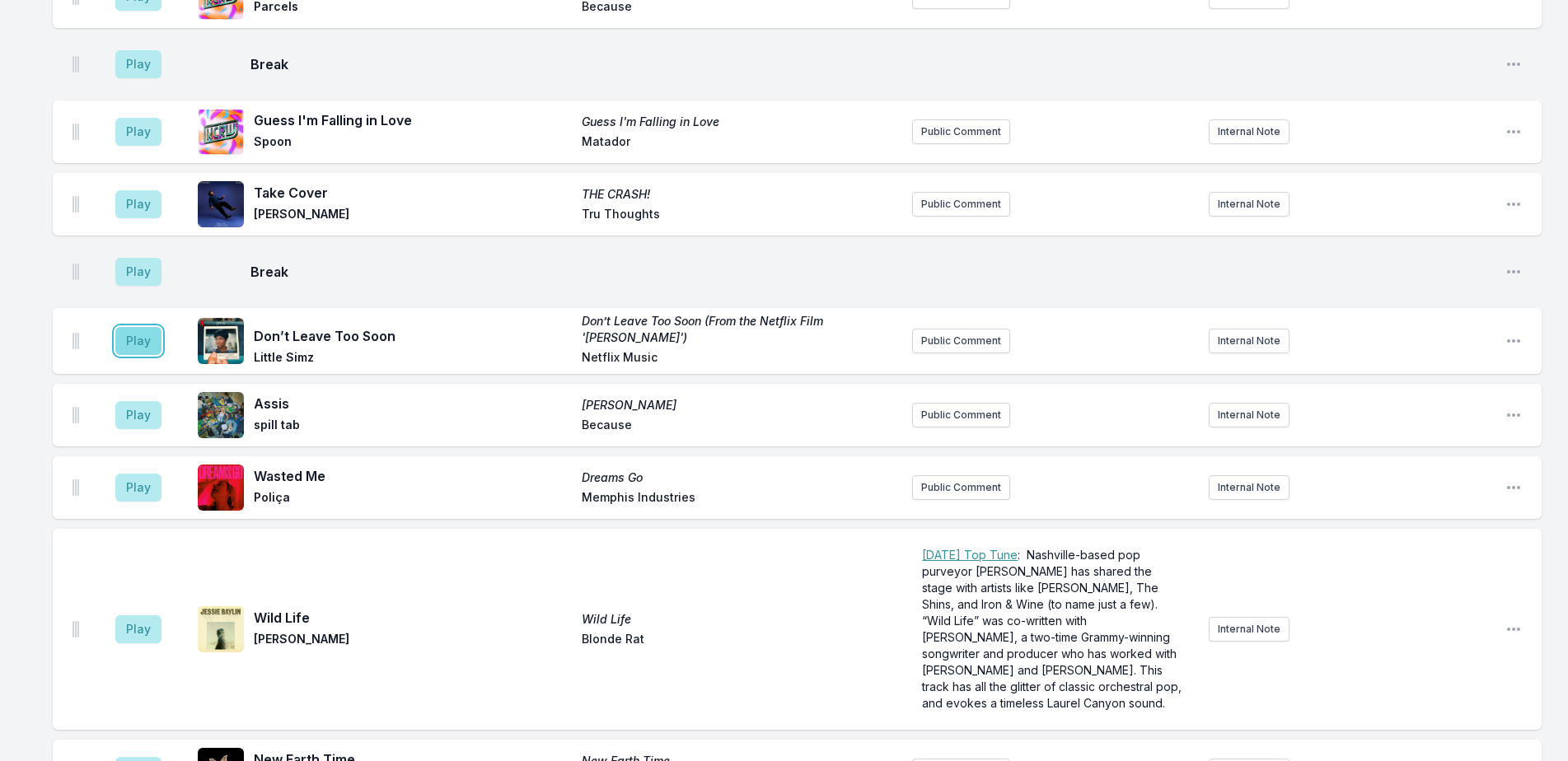
click at [127, 327] on button "Play" at bounding box center [138, 341] width 46 height 28
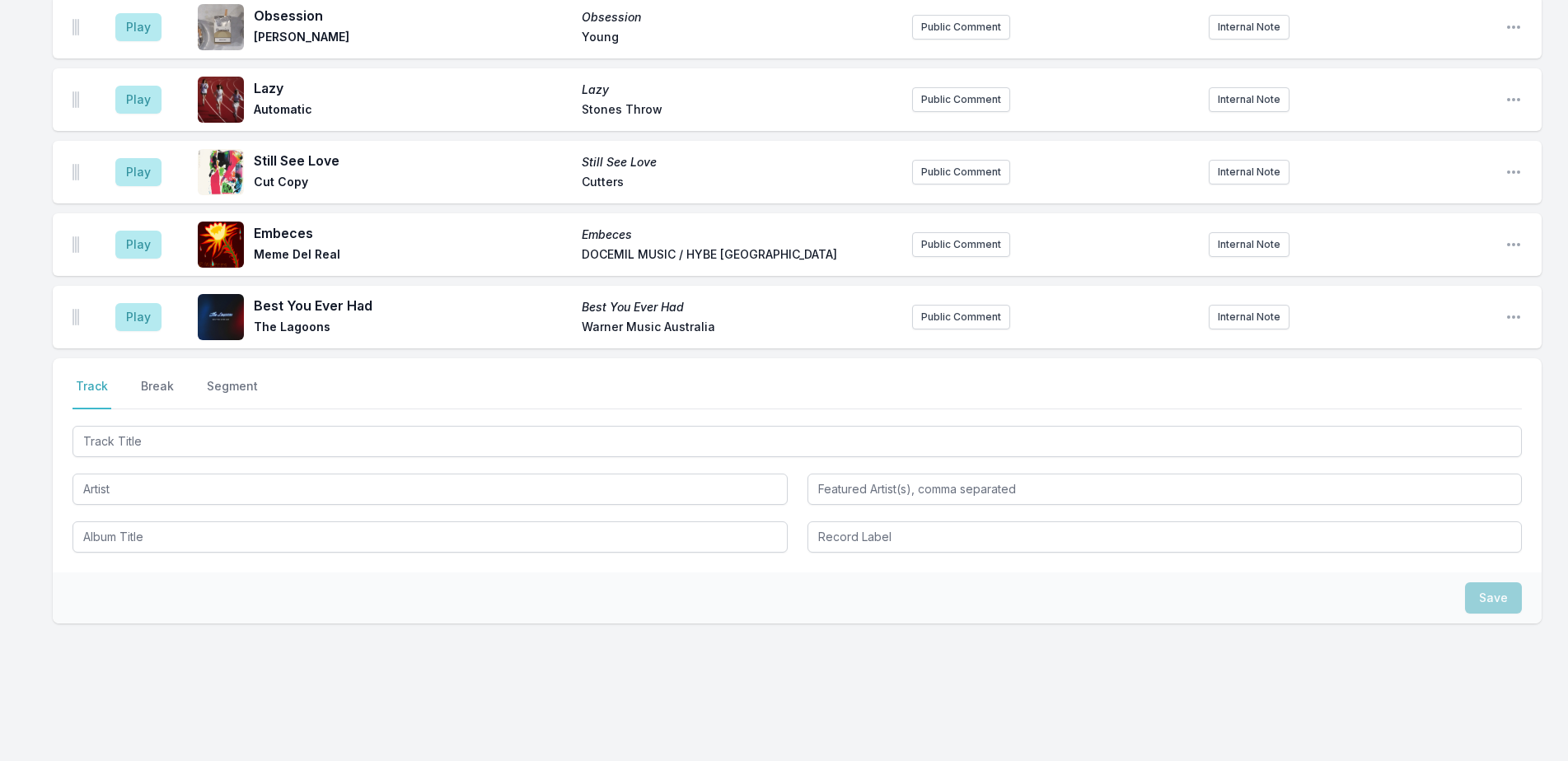
scroll to position [3987, 0]
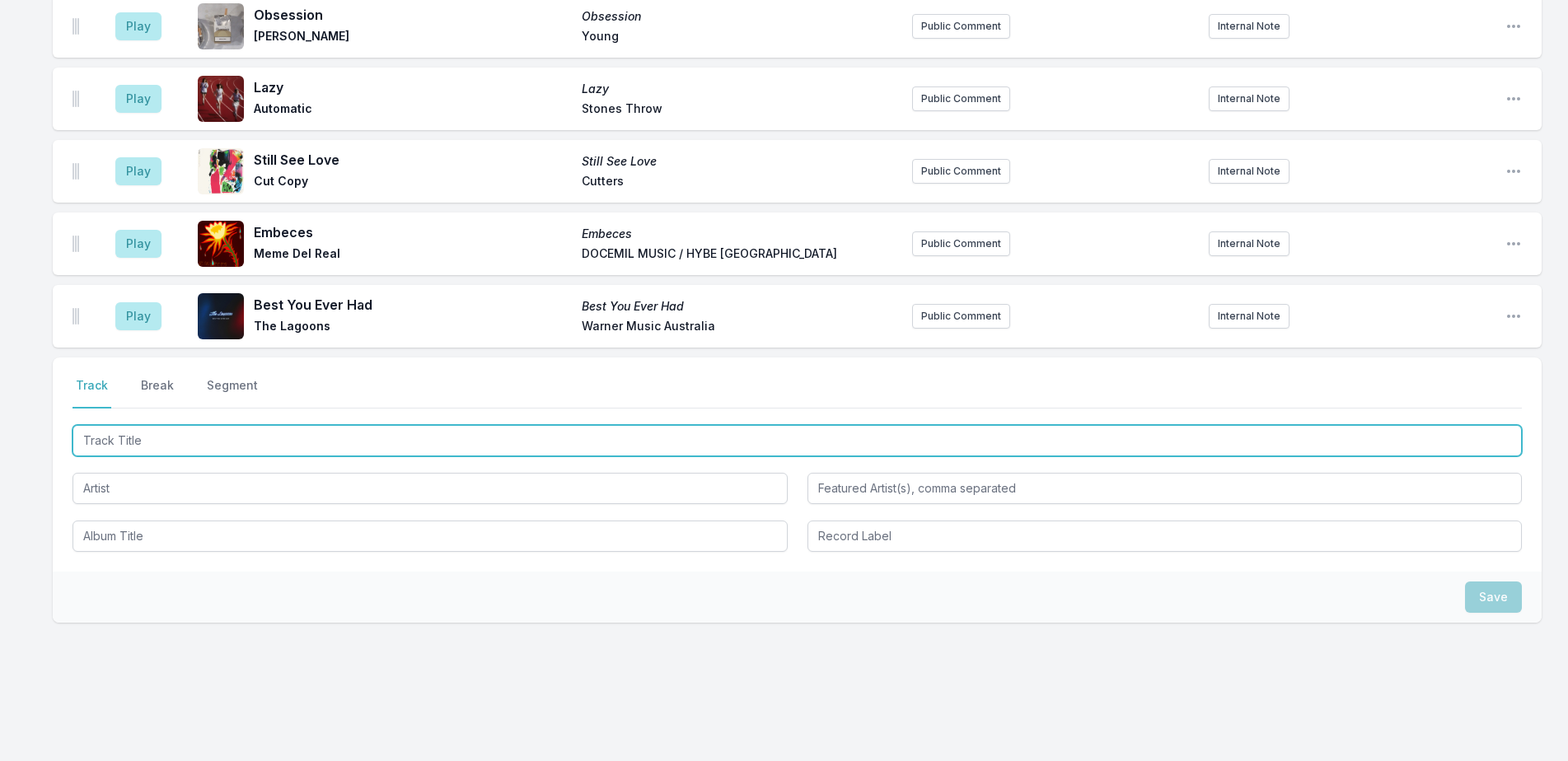
click at [291, 433] on input "Track Title" at bounding box center [797, 441] width 1449 height 32
type input "Sticky"
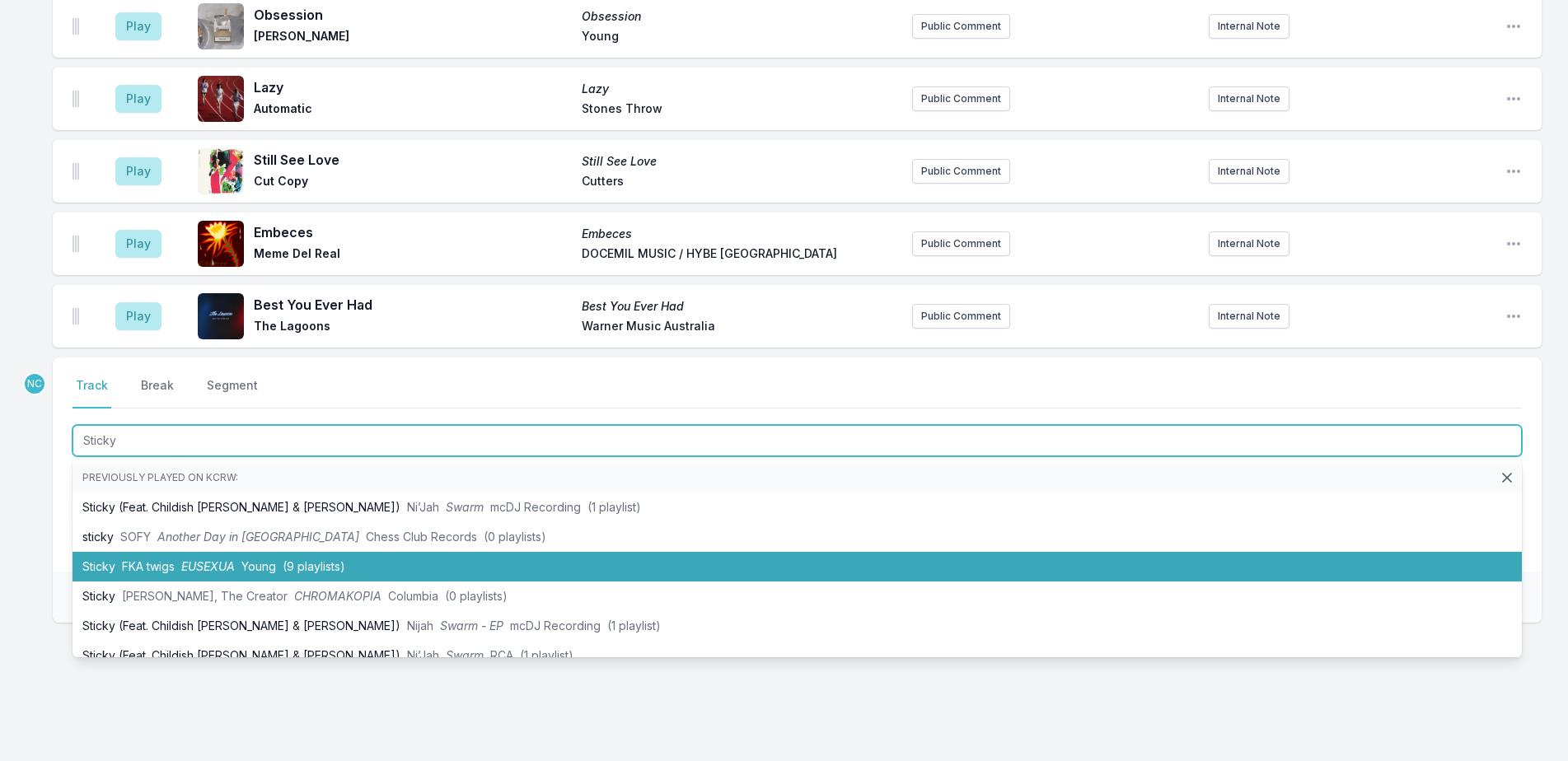
click at [291, 559] on span "(9 playlists)" at bounding box center [313, 566] width 62 height 14
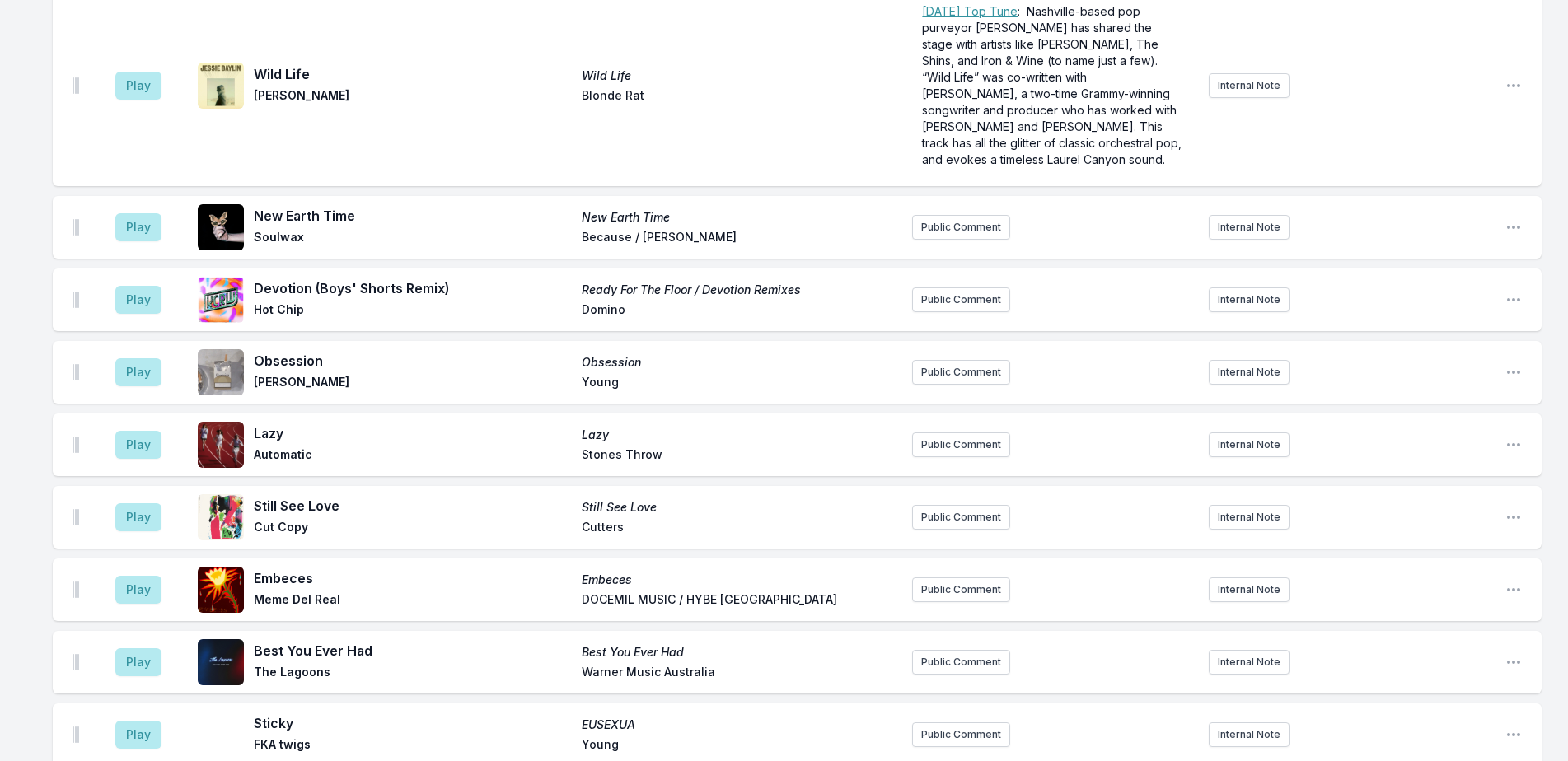
scroll to position [3730, 0]
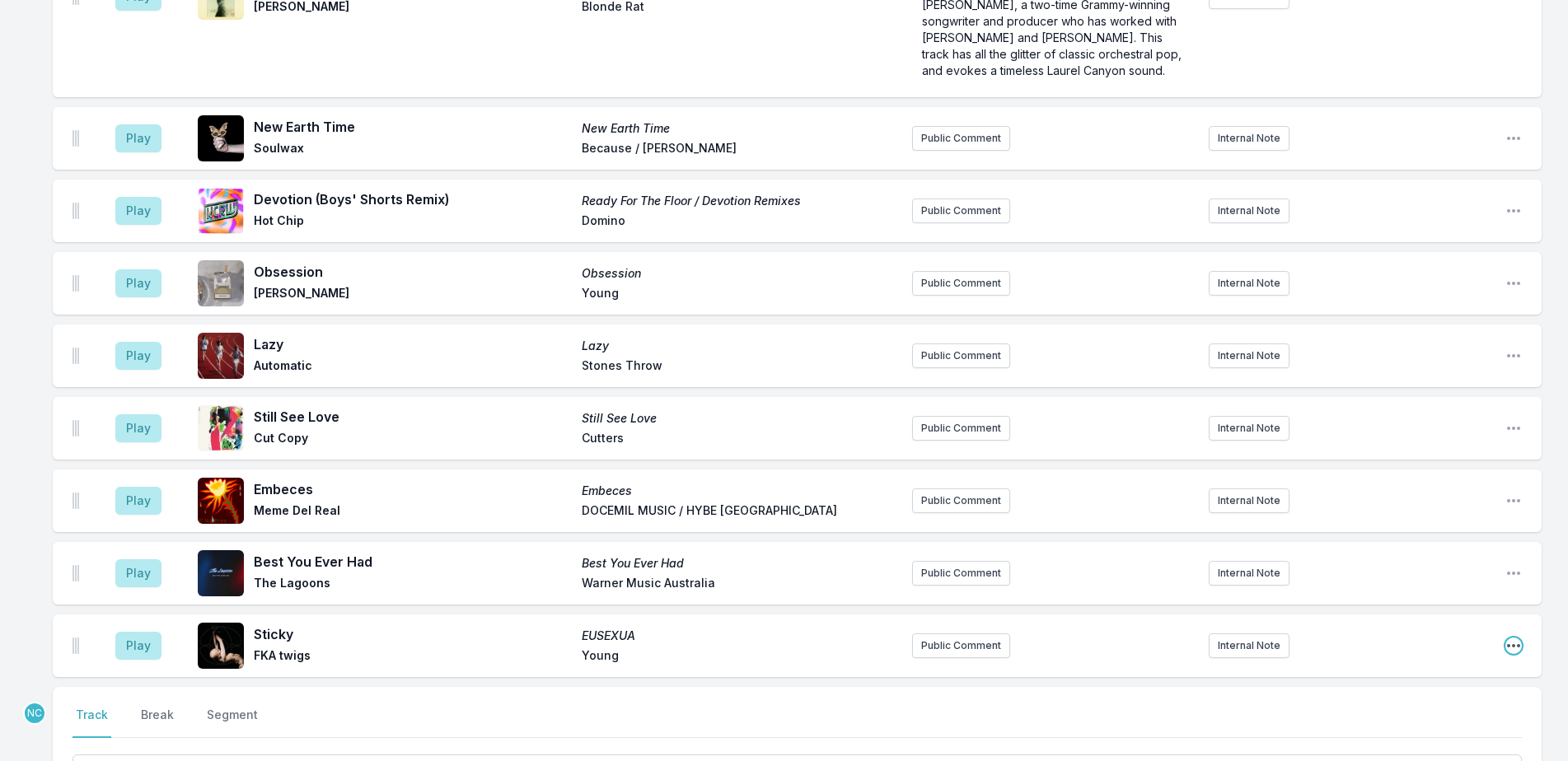
click at [1518, 644] on icon "Open playlist item options" at bounding box center [1513, 646] width 13 height 3
click at [1434, 726] on button "Delete Entry" at bounding box center [1430, 738] width 184 height 30
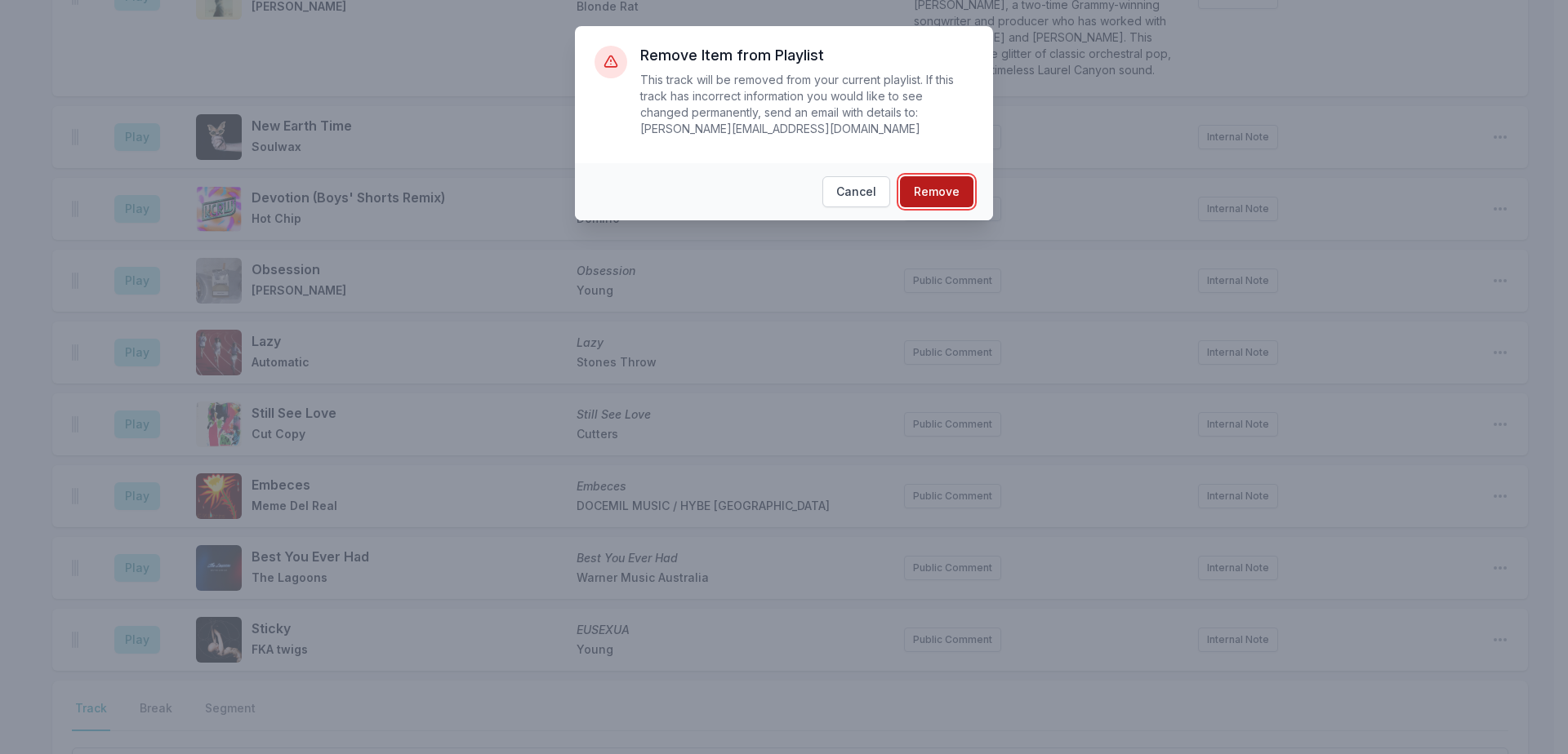
click at [962, 176] on button "Remove" at bounding box center [936, 191] width 74 height 31
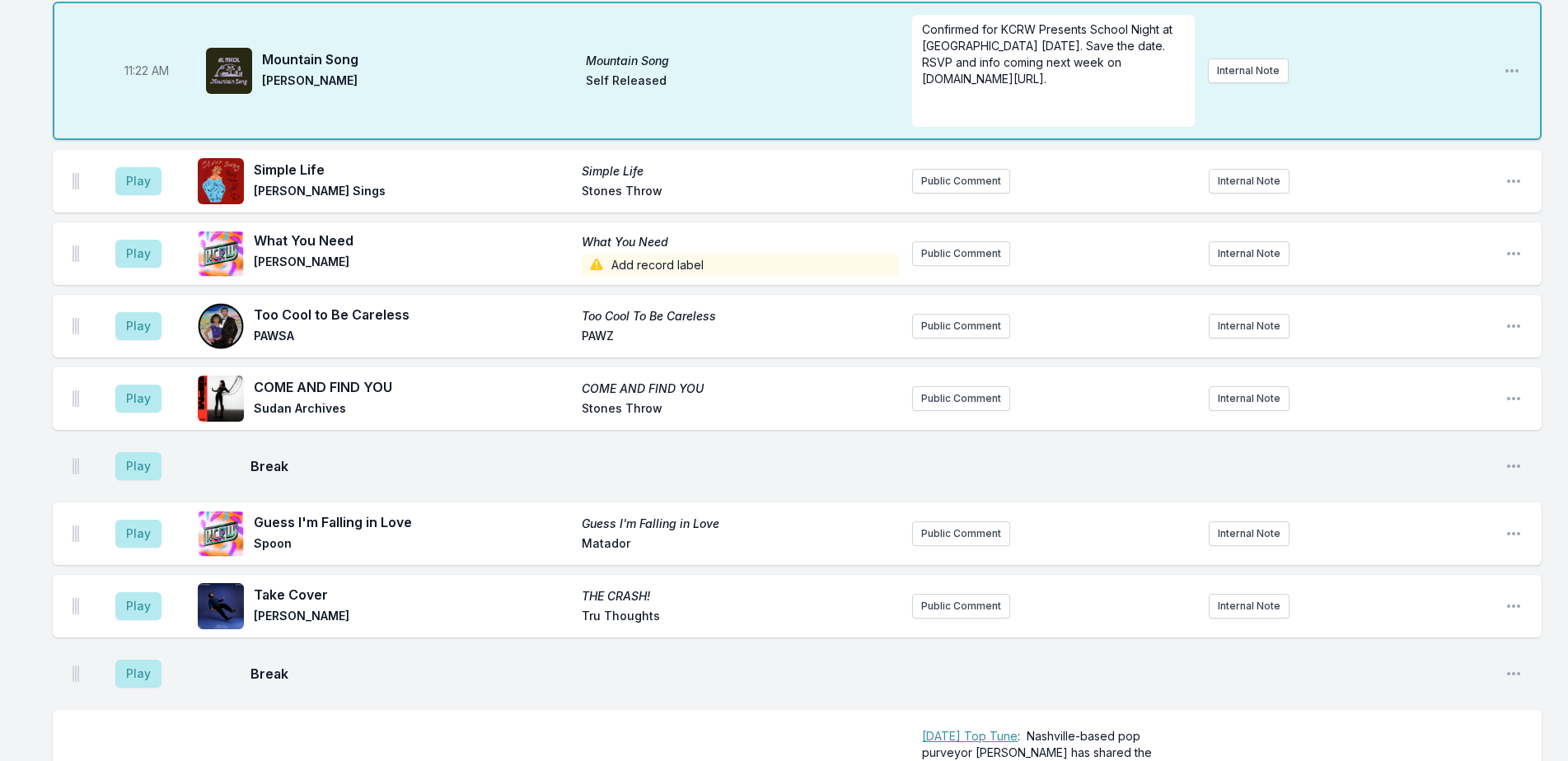
scroll to position [3024, 0]
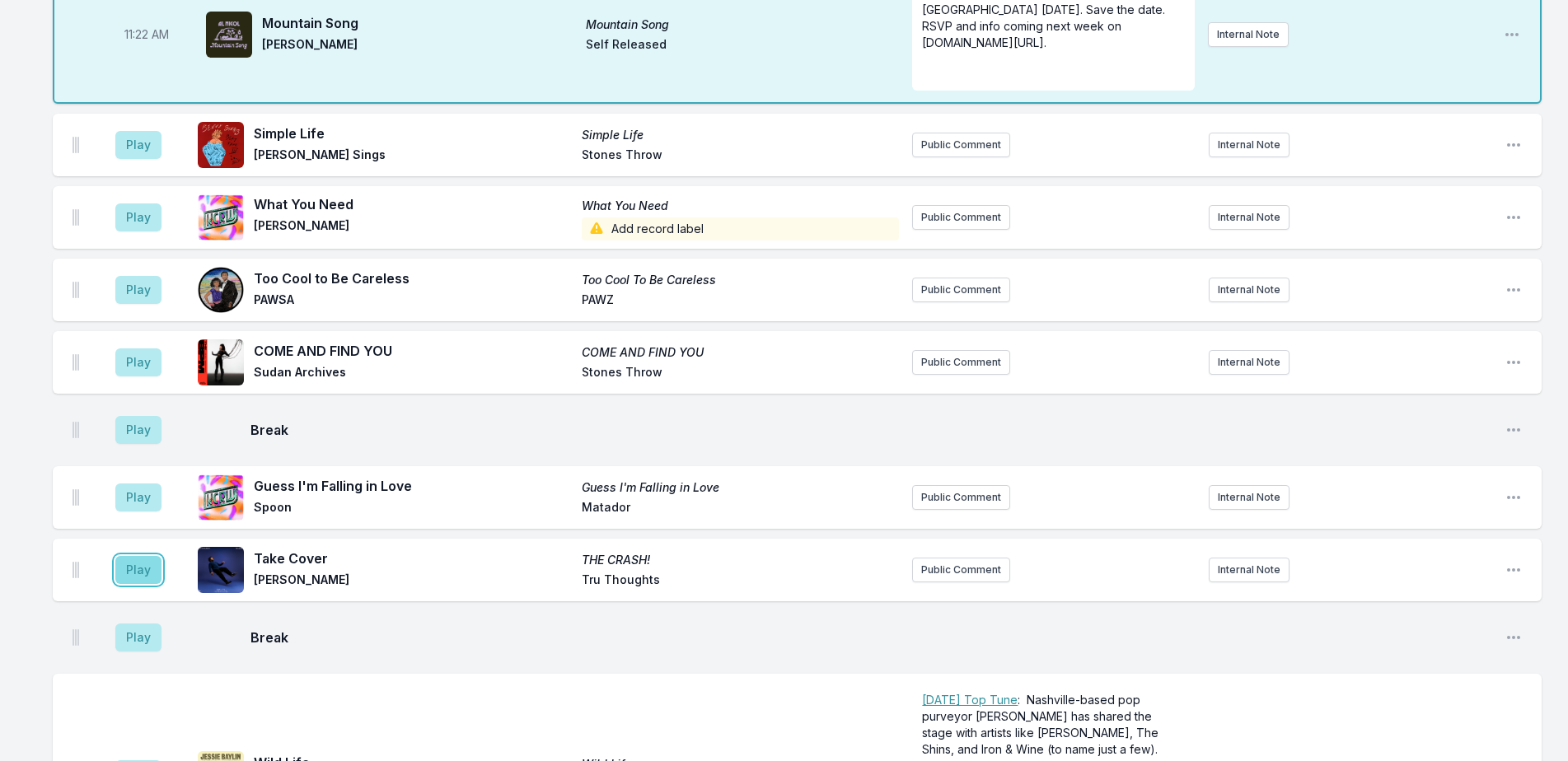
click at [140, 557] on button "Play" at bounding box center [138, 570] width 46 height 28
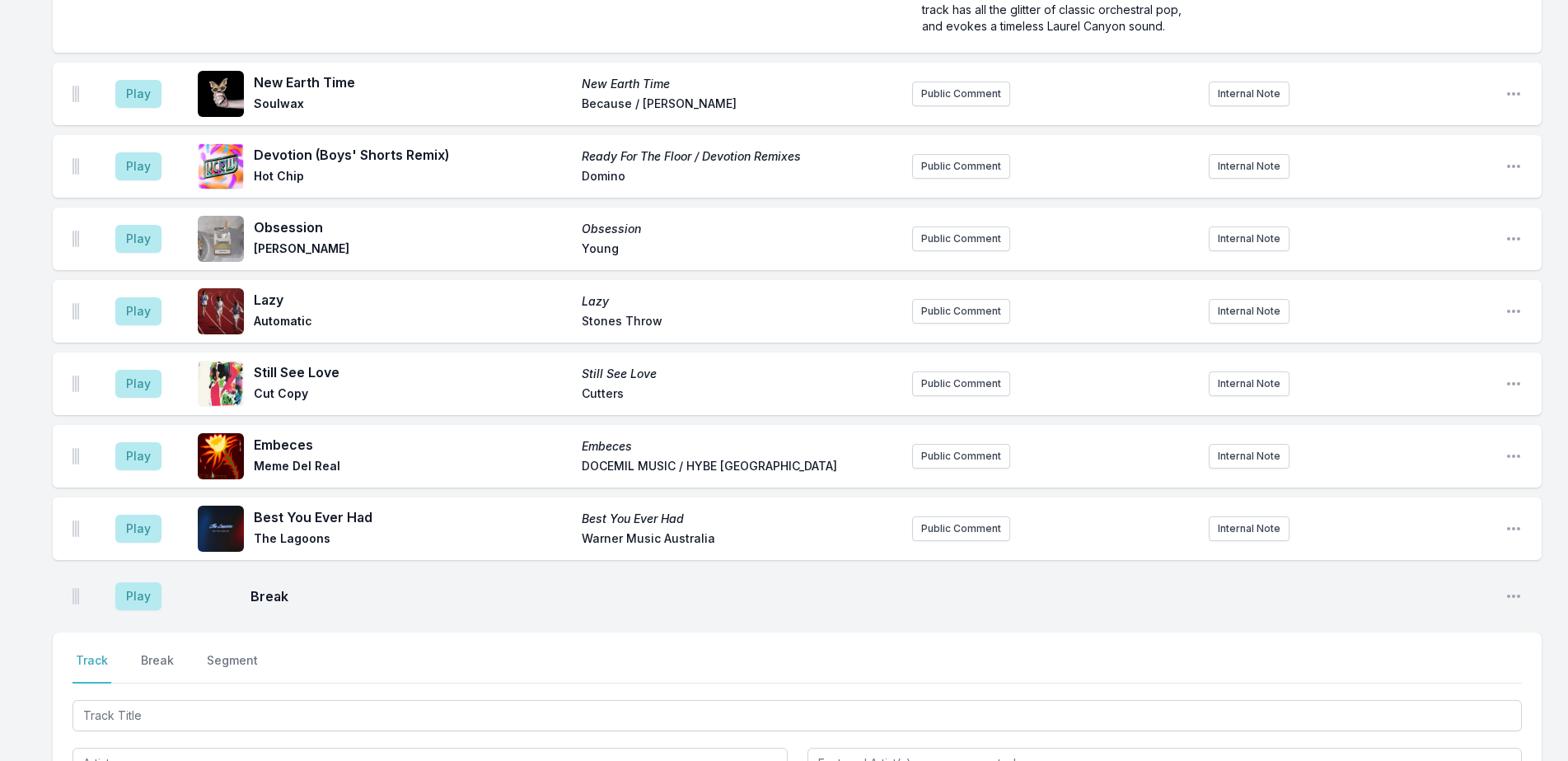
scroll to position [3909, 0]
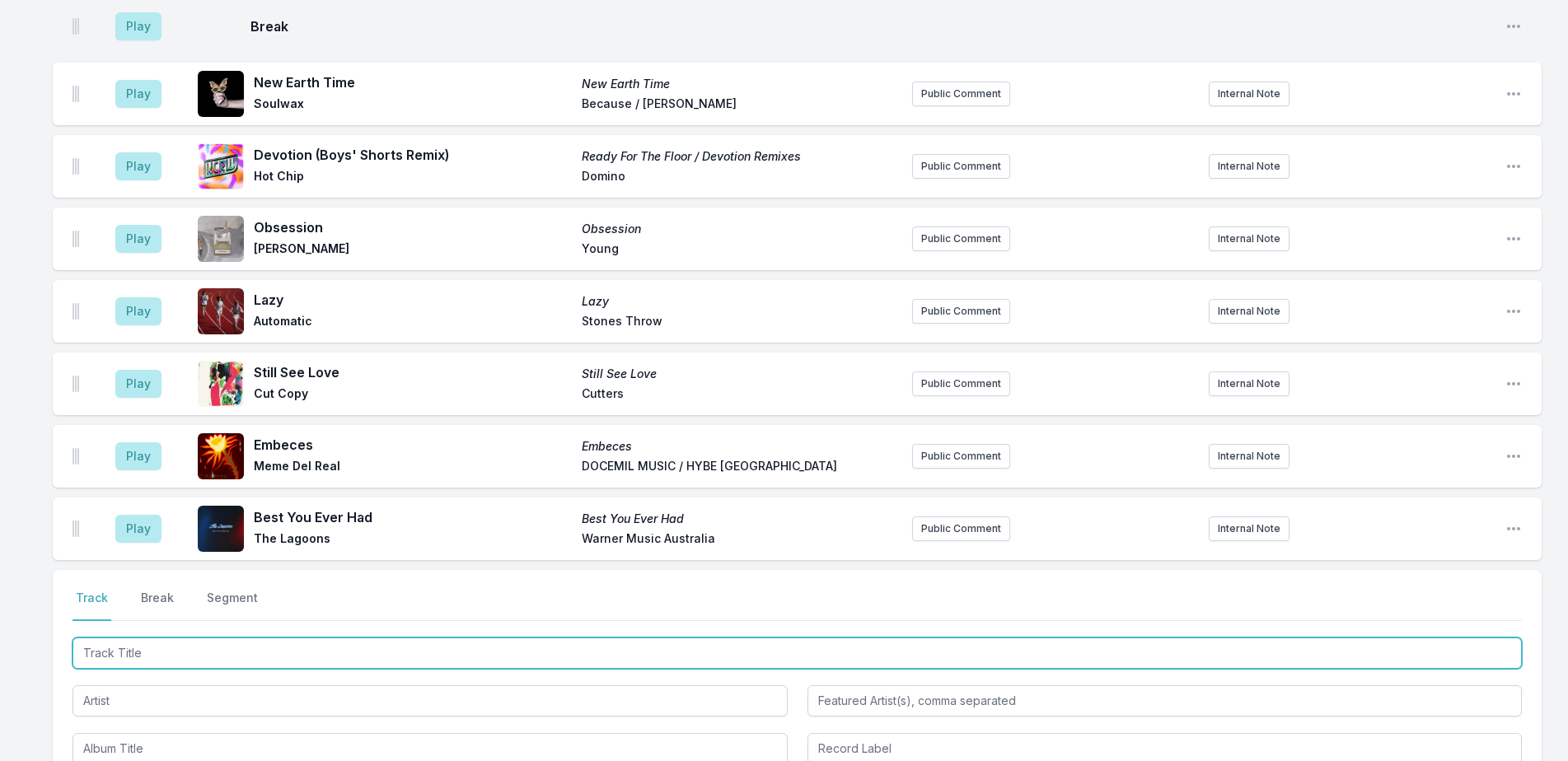
click at [184, 638] on input "Track Title" at bounding box center [797, 653] width 1449 height 32
type input "I Can't"
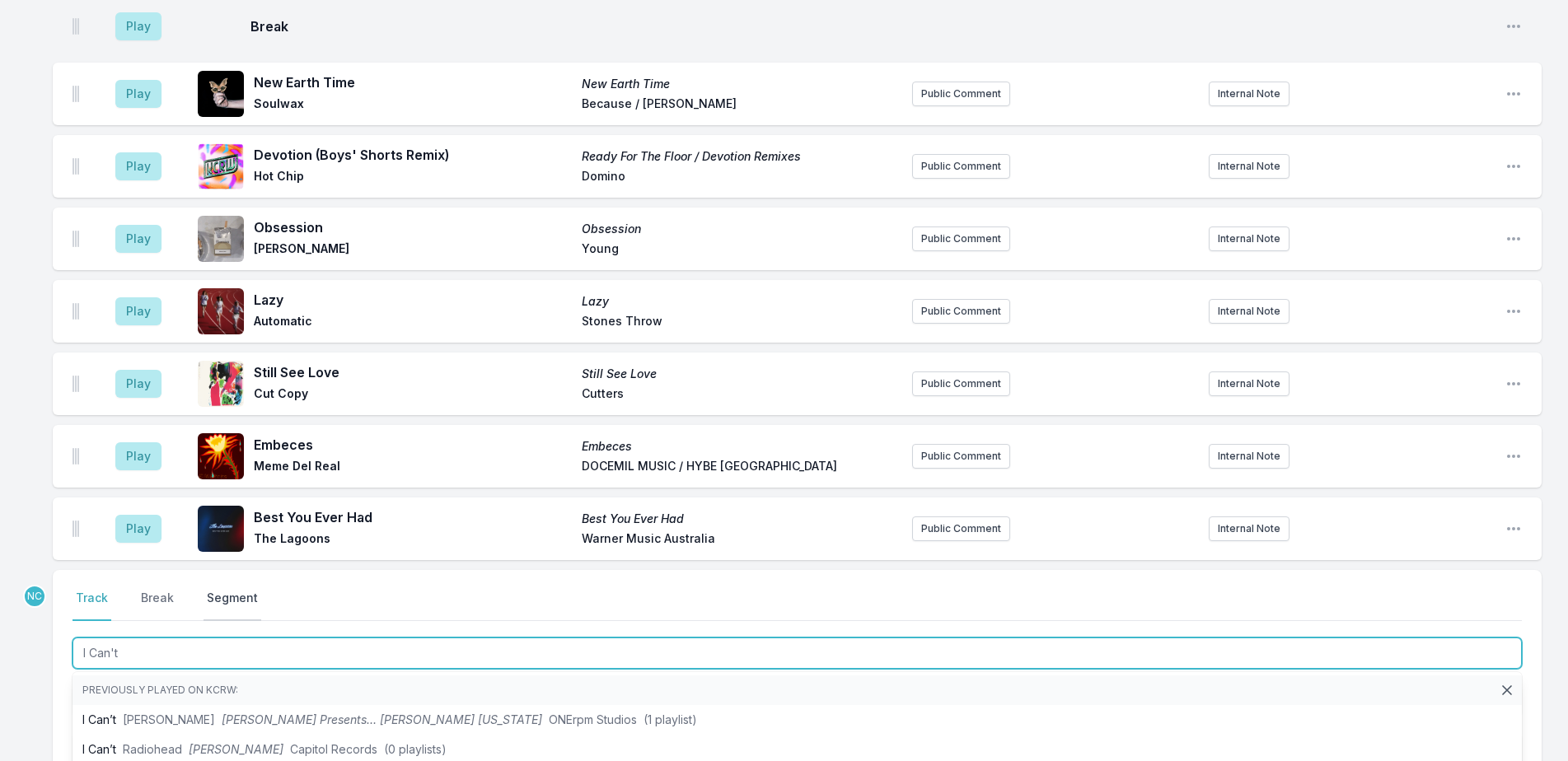
scroll to position [4074, 0]
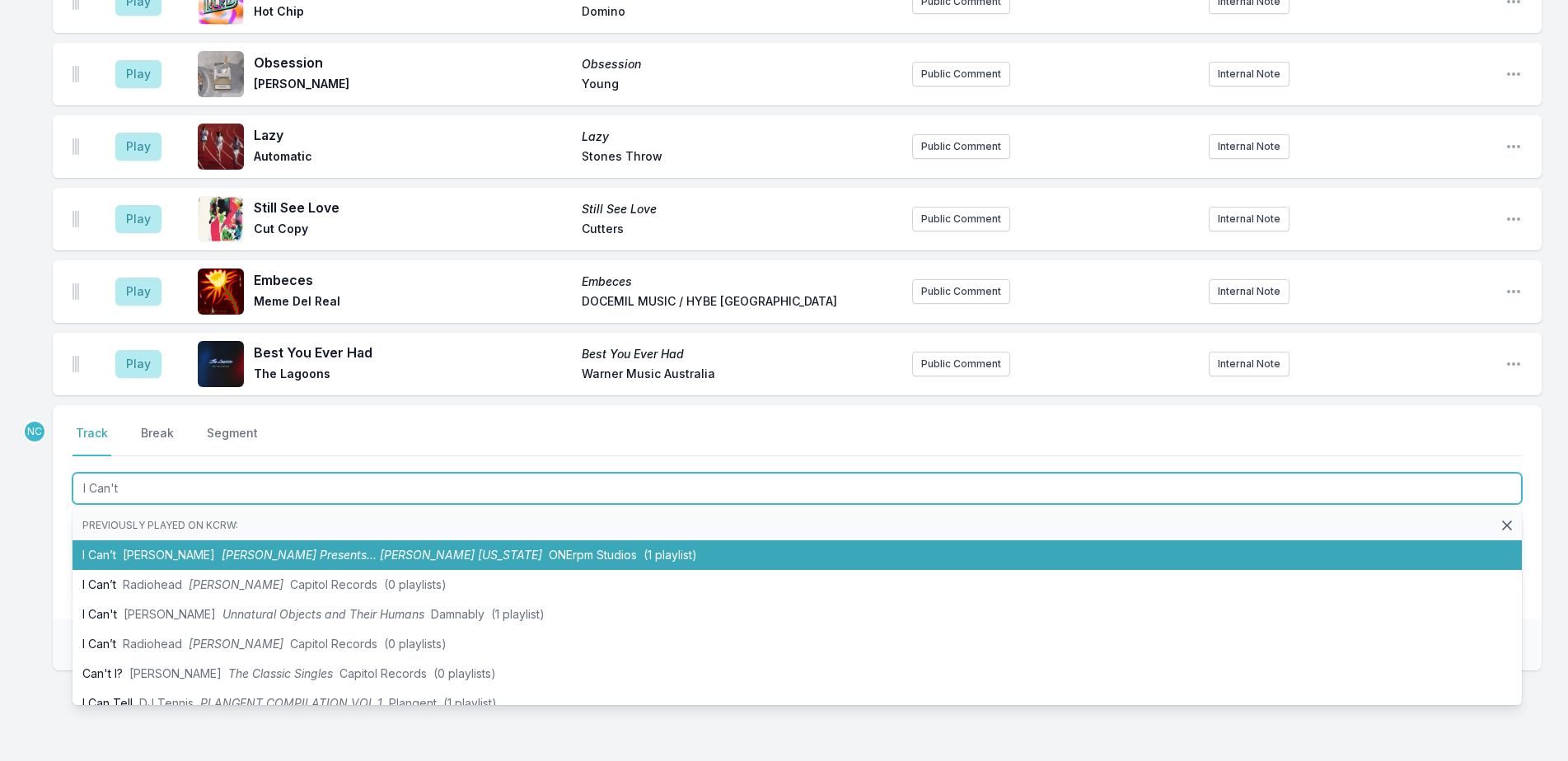
click at [222, 548] on span "Goldie Boutilier Presents… Goldie Montana" at bounding box center [382, 555] width 320 height 14
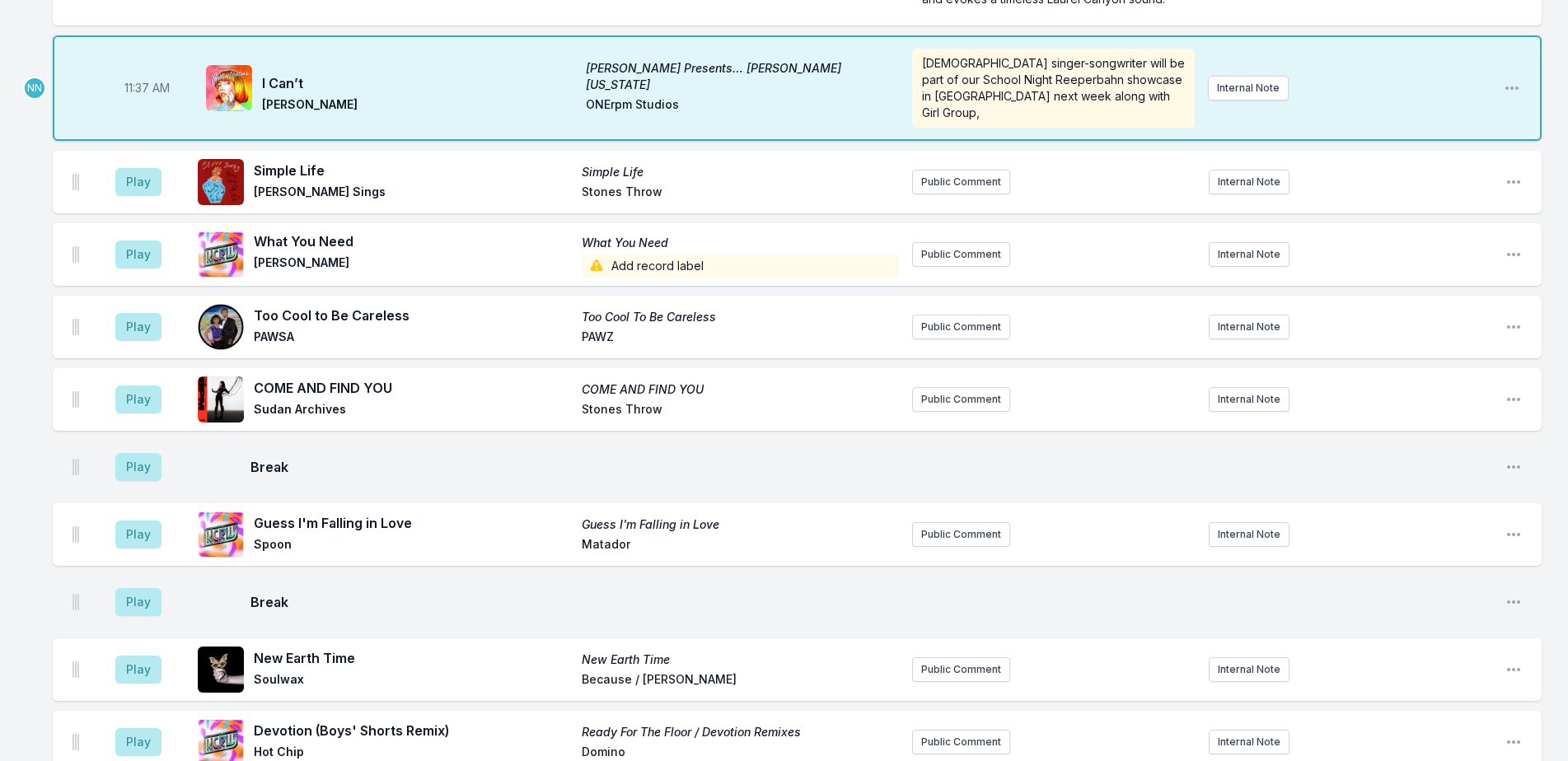
scroll to position [3404, 0]
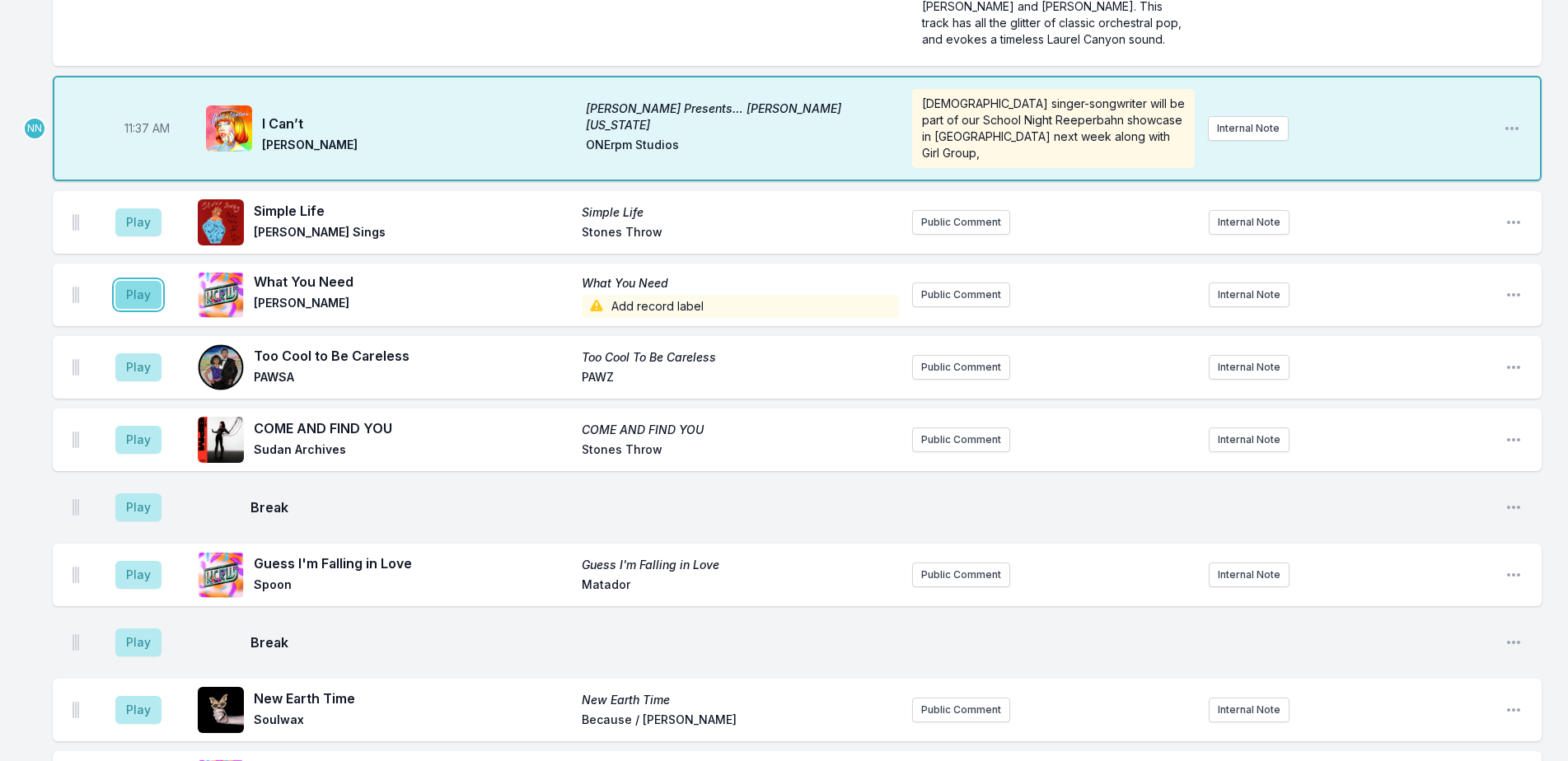
click at [126, 281] on button "Play" at bounding box center [138, 295] width 46 height 28
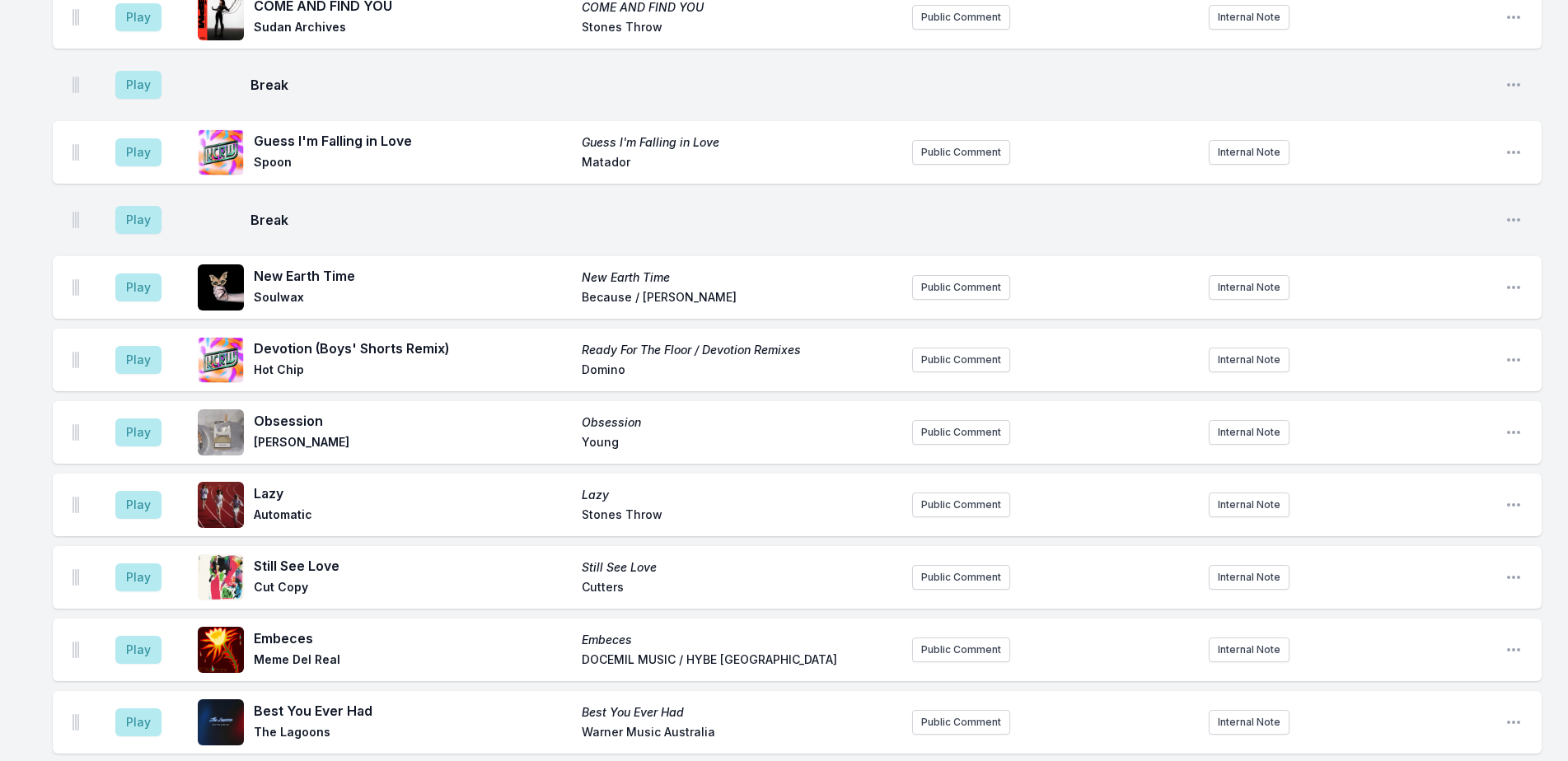
scroll to position [4352, 0]
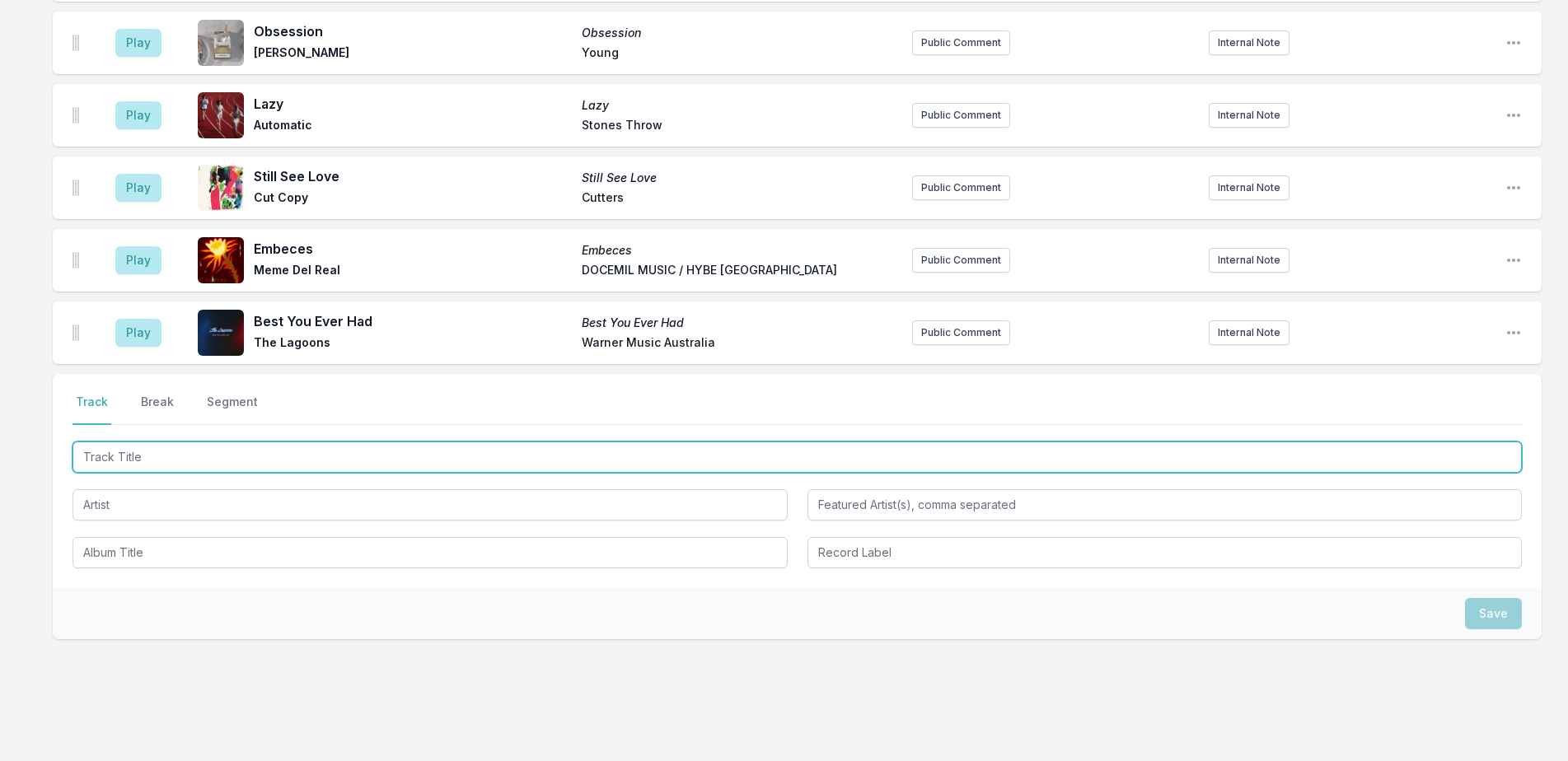
click at [290, 442] on input "Track Title" at bounding box center [797, 457] width 1449 height 32
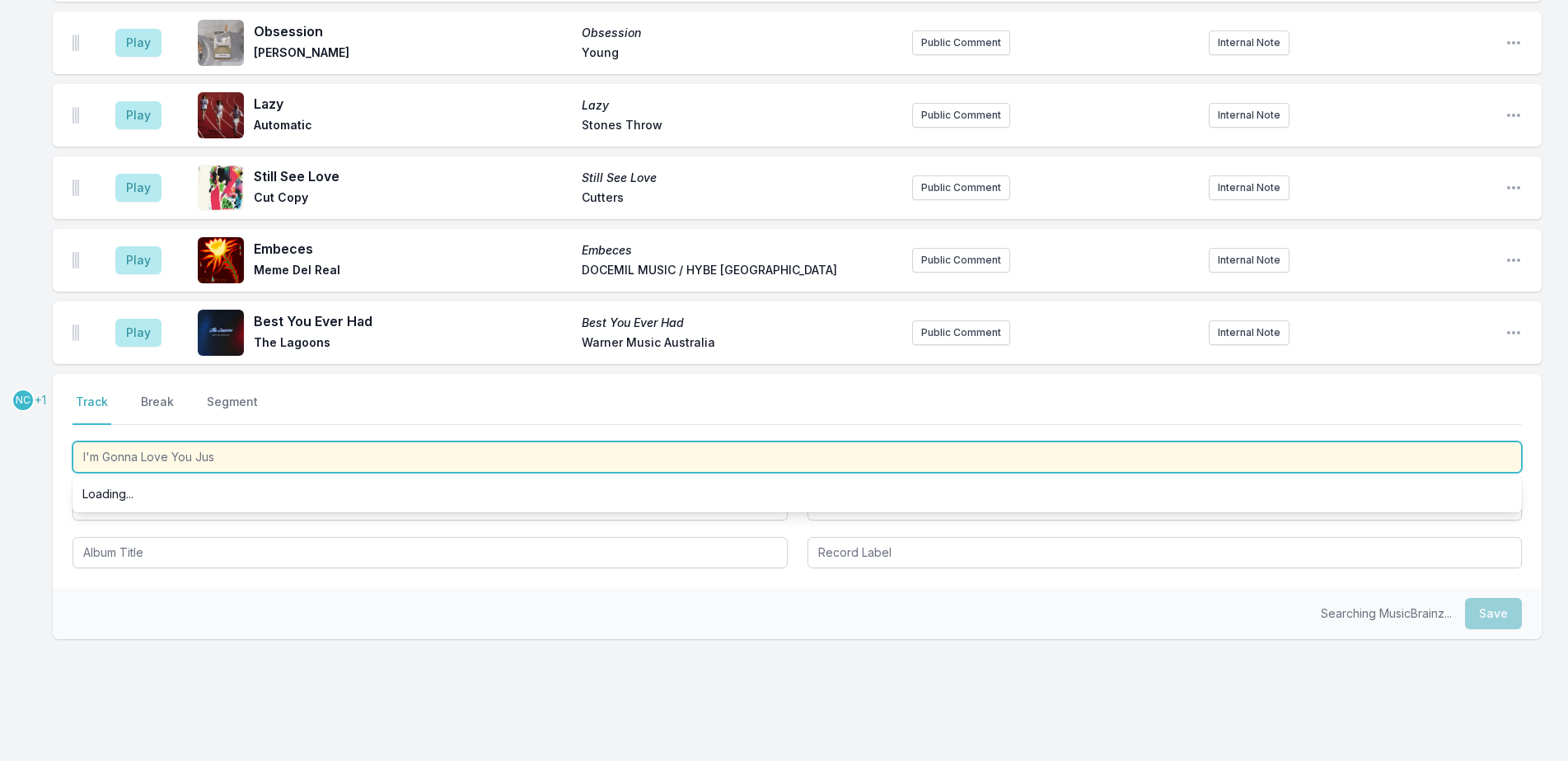
type input "I'm Gonna Love You Just"
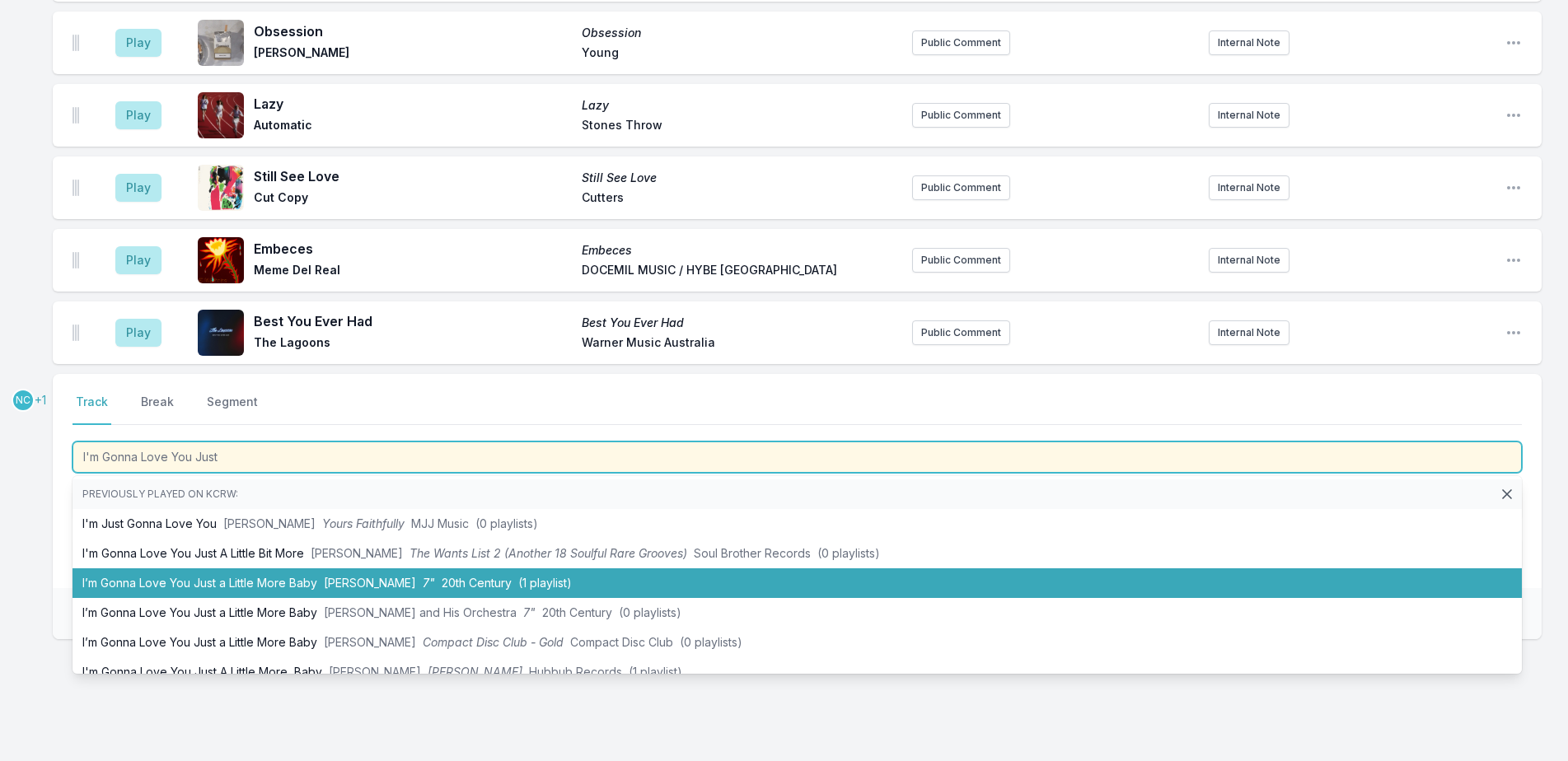
click at [337, 576] on span "Barry White" at bounding box center [370, 582] width 92 height 14
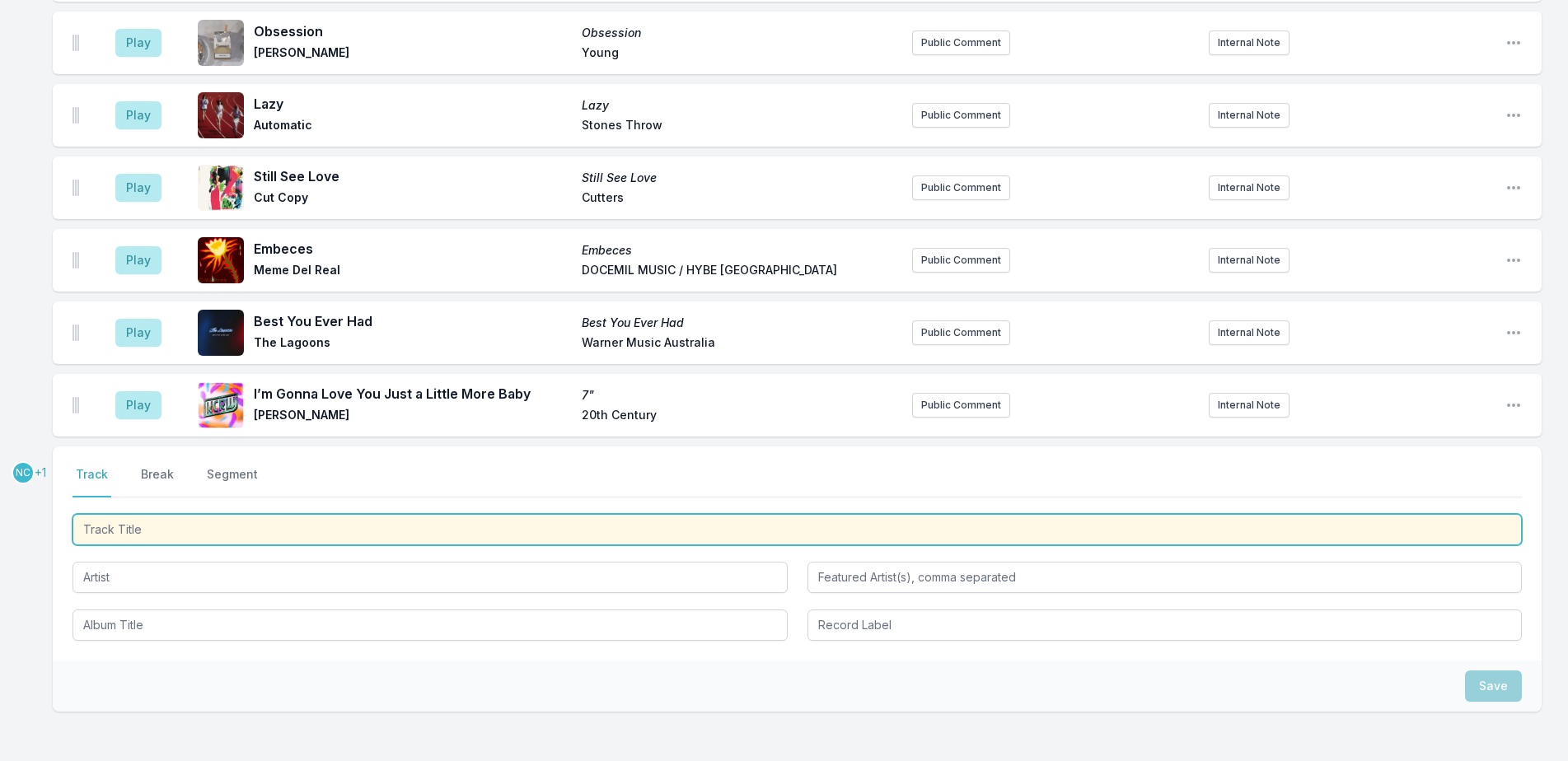
scroll to position [4425, 0]
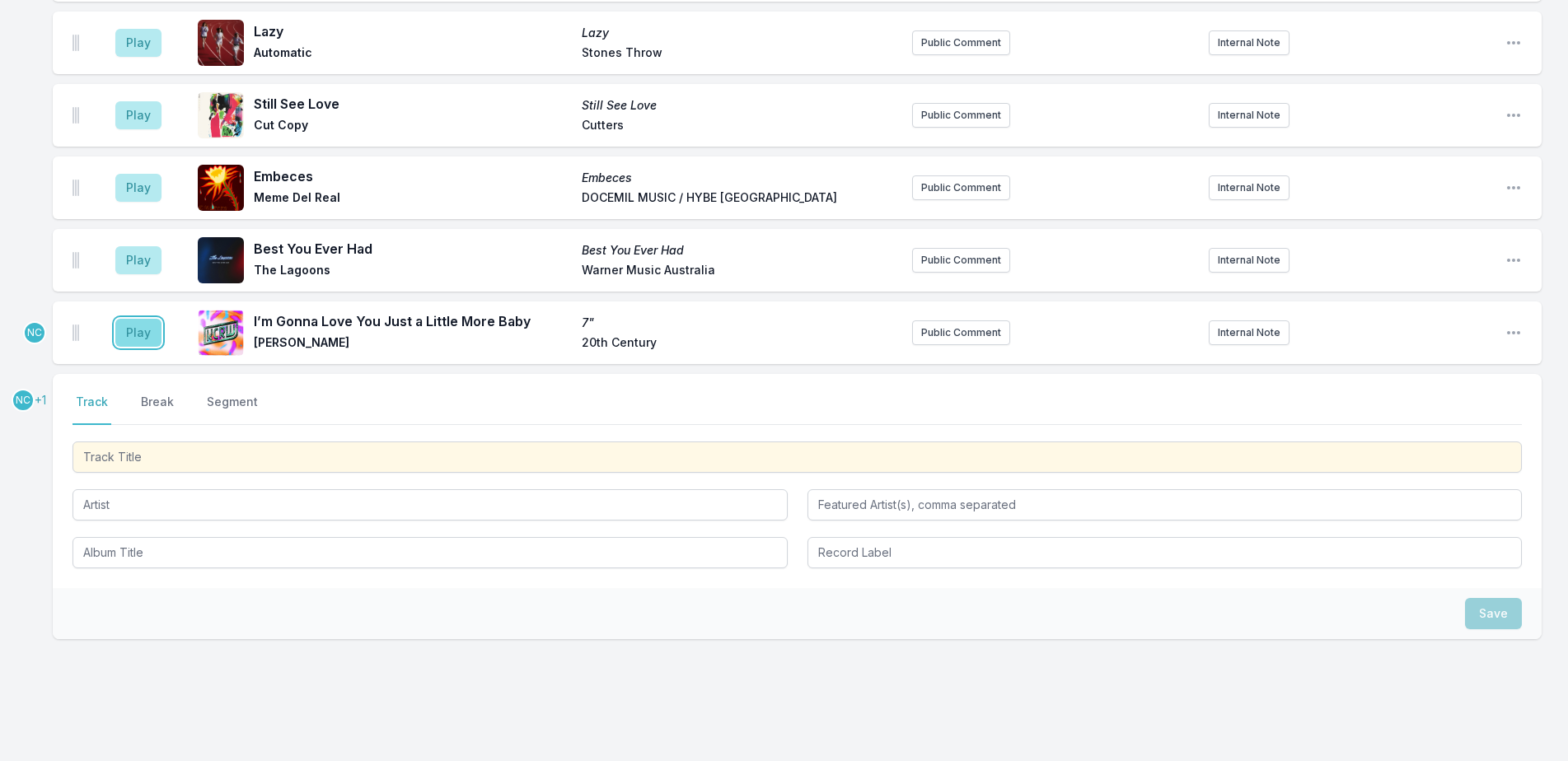
click at [142, 319] on button "Play" at bounding box center [138, 332] width 46 height 28
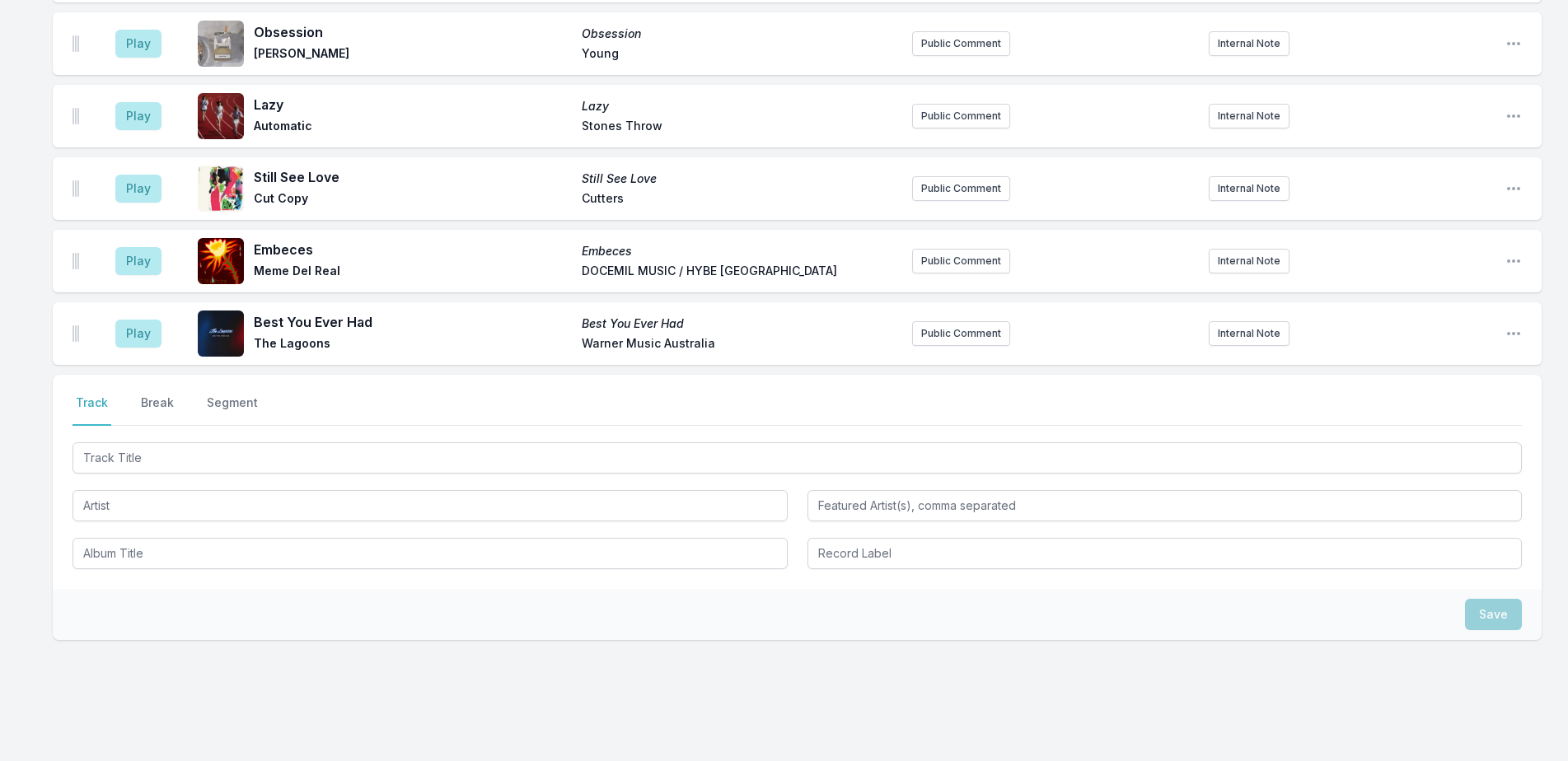
scroll to position [4504, 0]
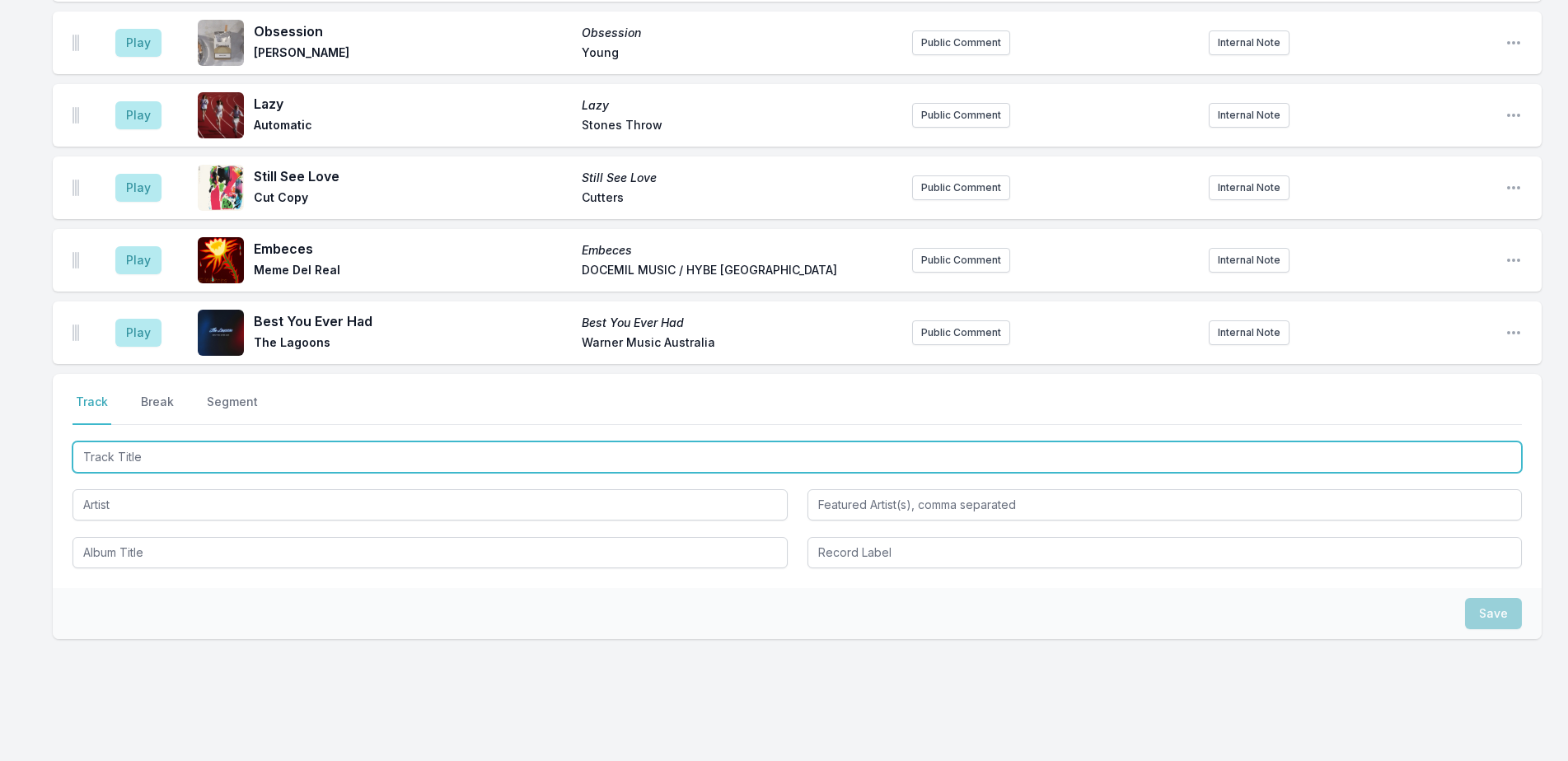
click at [329, 442] on input "Track Title" at bounding box center [797, 457] width 1449 height 32
type input "Hyper Dai"
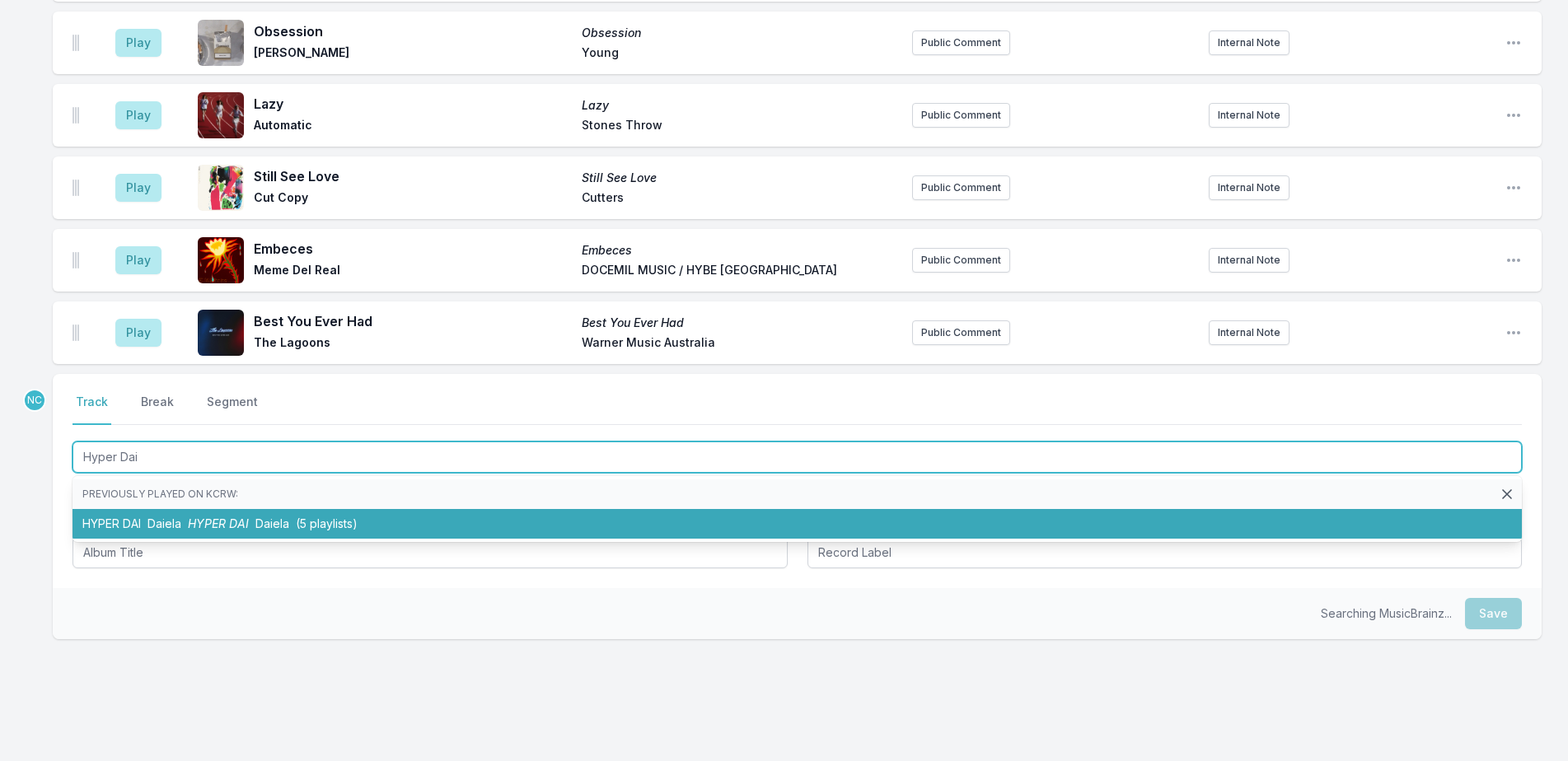
click at [344, 517] on span "(5 playlists)" at bounding box center [326, 524] width 61 height 14
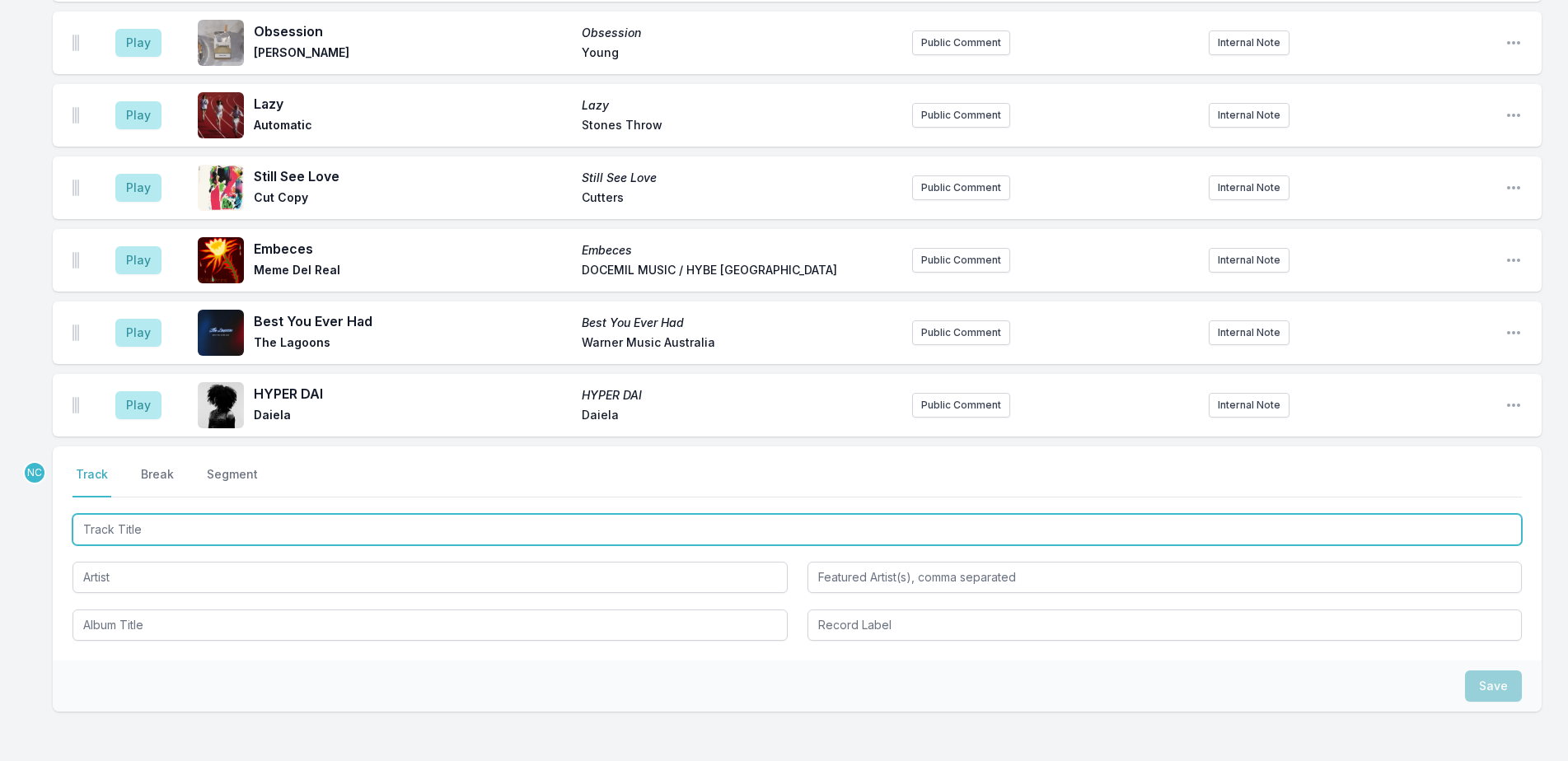
scroll to position [4576, 0]
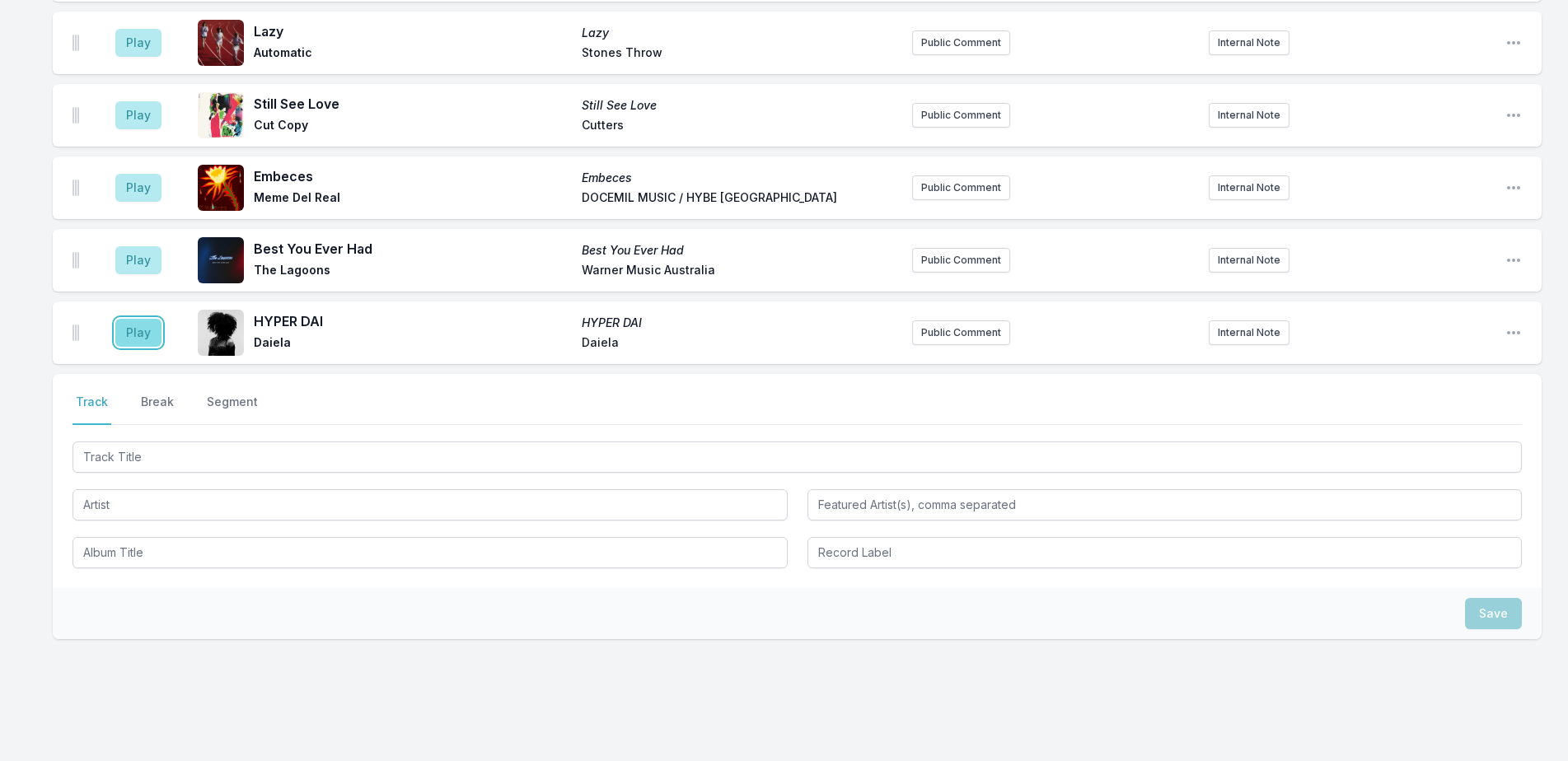
click at [160, 319] on button "Play" at bounding box center [138, 332] width 46 height 28
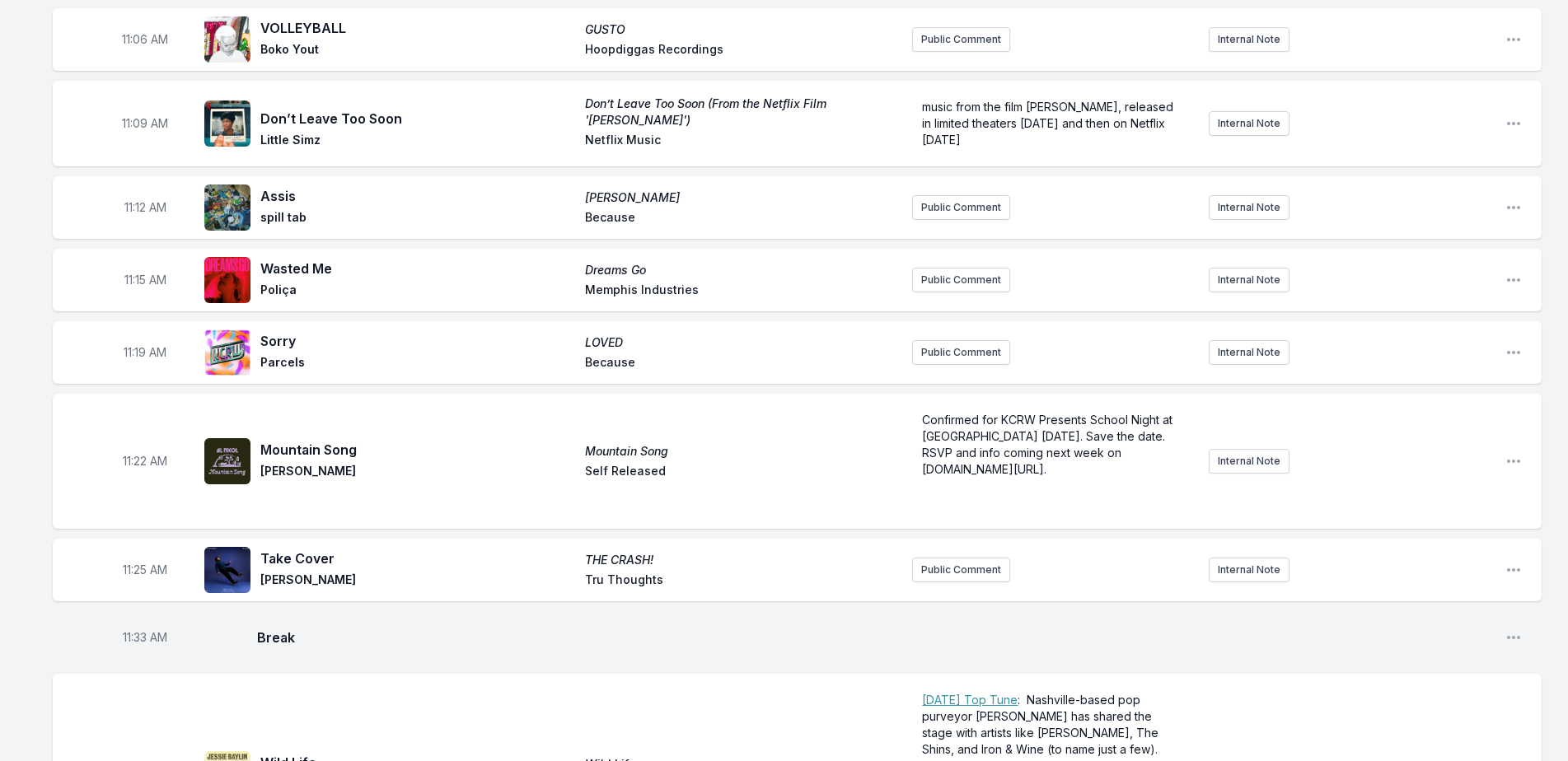
scroll to position [2266, 0]
